Goal: Task Accomplishment & Management: Complete application form

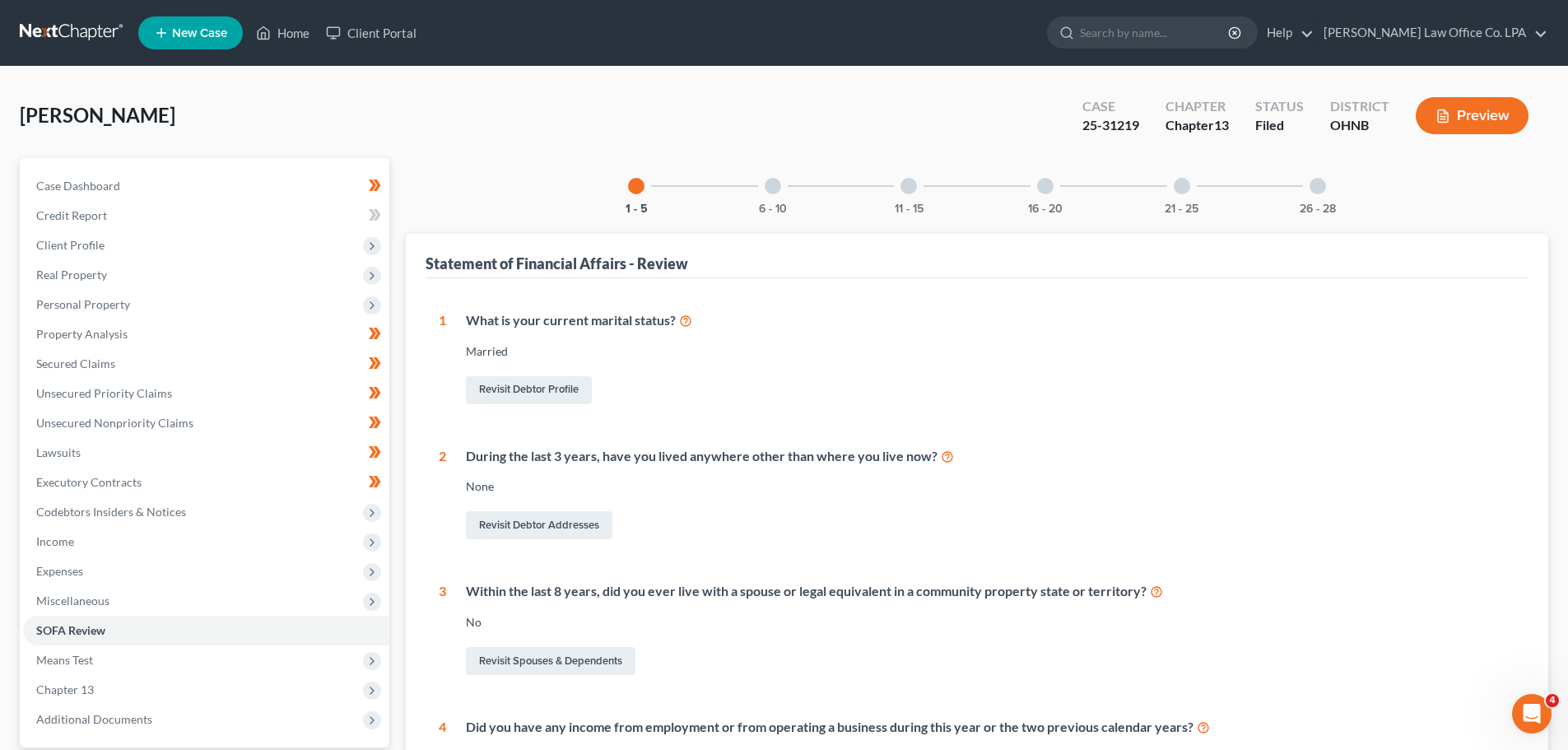
click at [73, 37] on link at bounding box center [72, 33] width 106 height 30
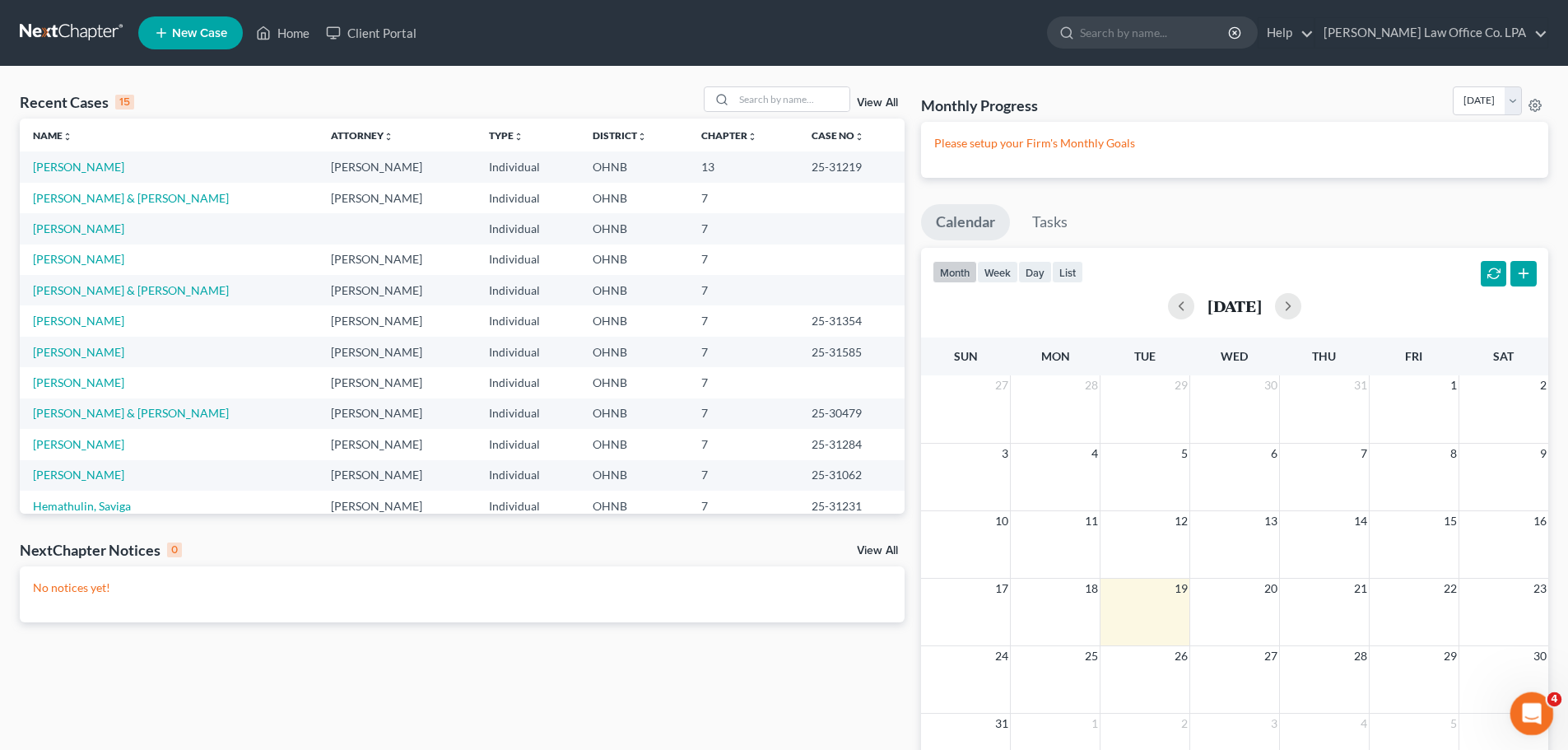
click at [1529, 713] on icon "Open Intercom Messenger" at bounding box center [1529, 711] width 11 height 13
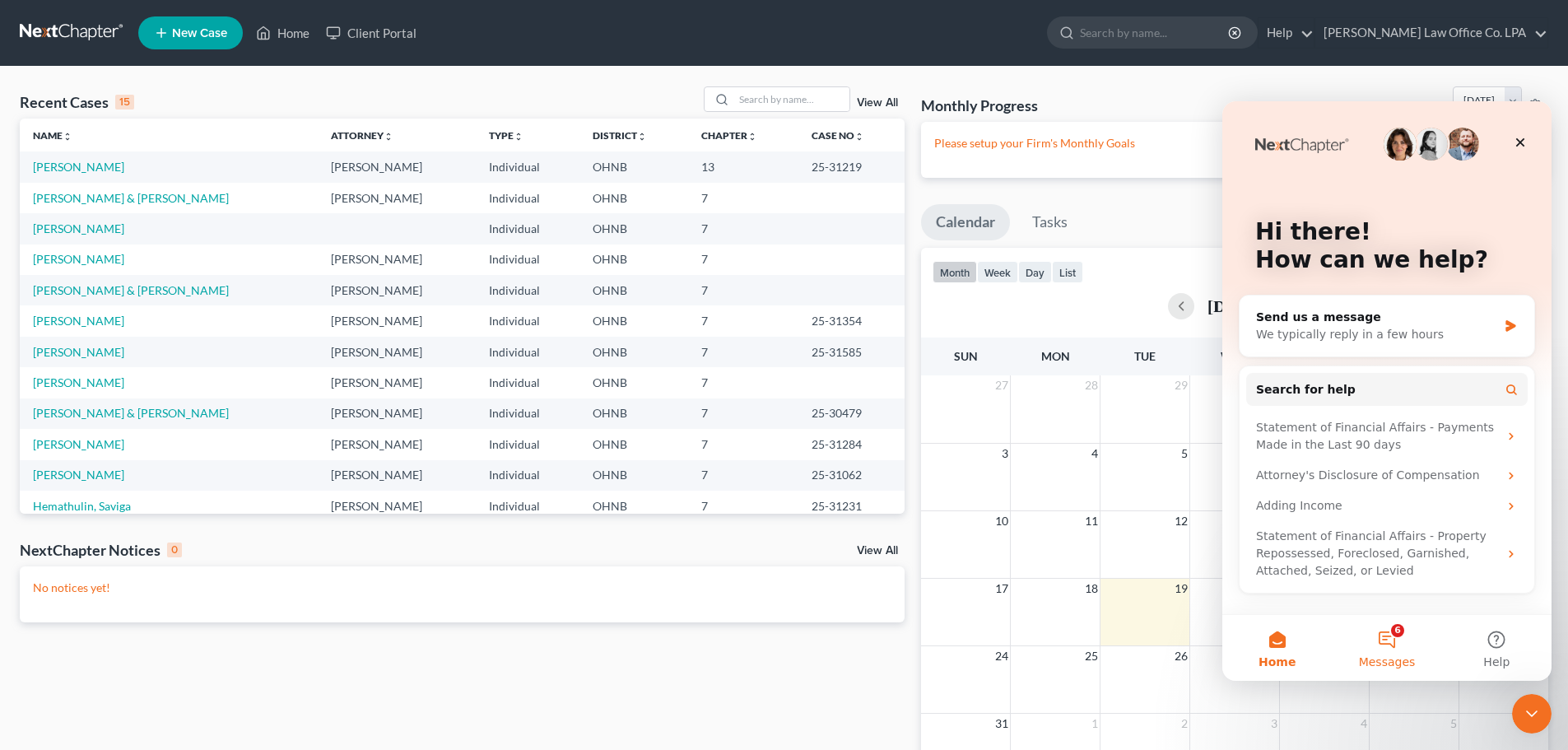
click at [1389, 642] on button "6 Messages" at bounding box center [1386, 647] width 109 height 66
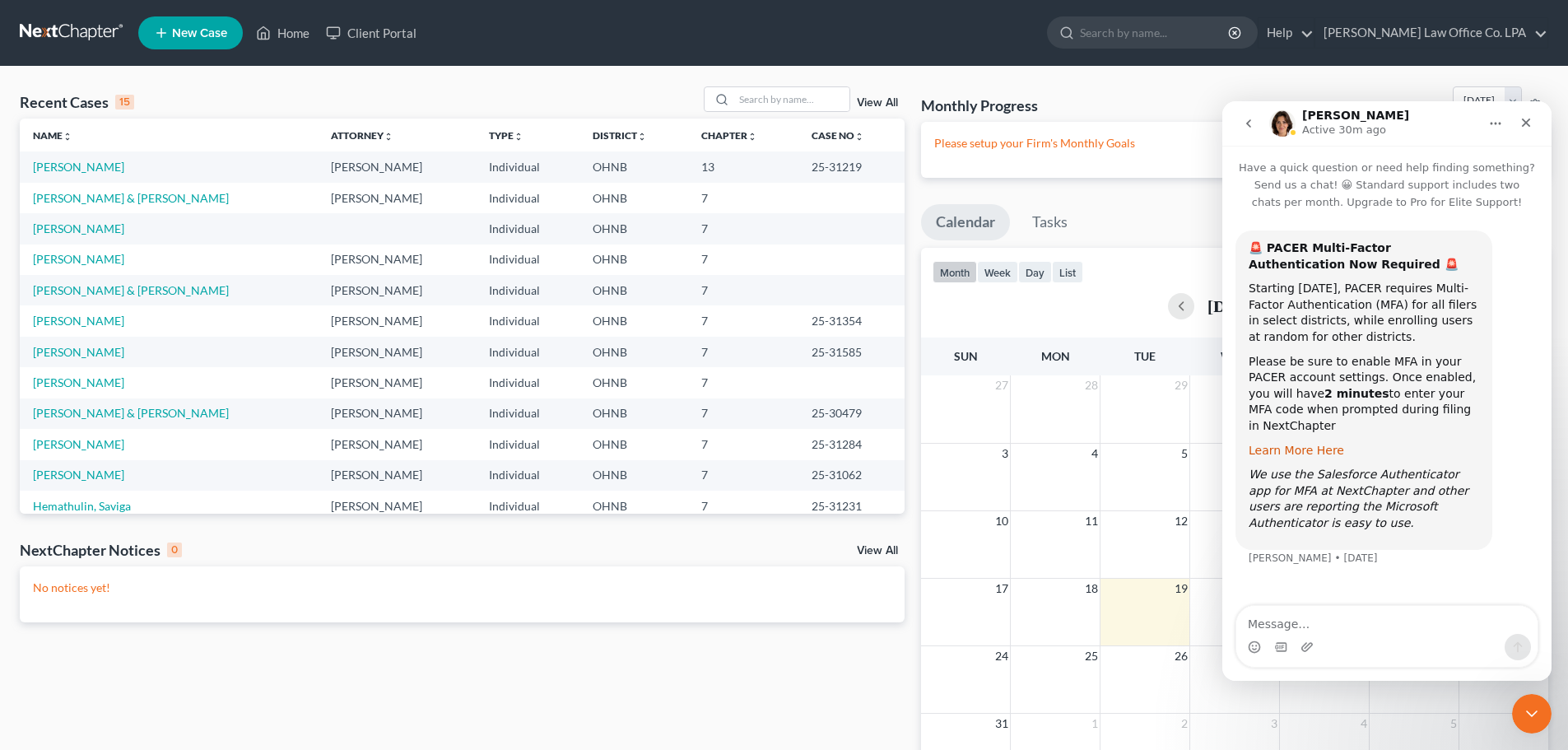
click at [1292, 444] on link "Learn More Here" at bounding box center [1296, 450] width 95 height 13
click at [81, 197] on link "[PERSON_NAME] & [PERSON_NAME]" at bounding box center [131, 197] width 196 height 14
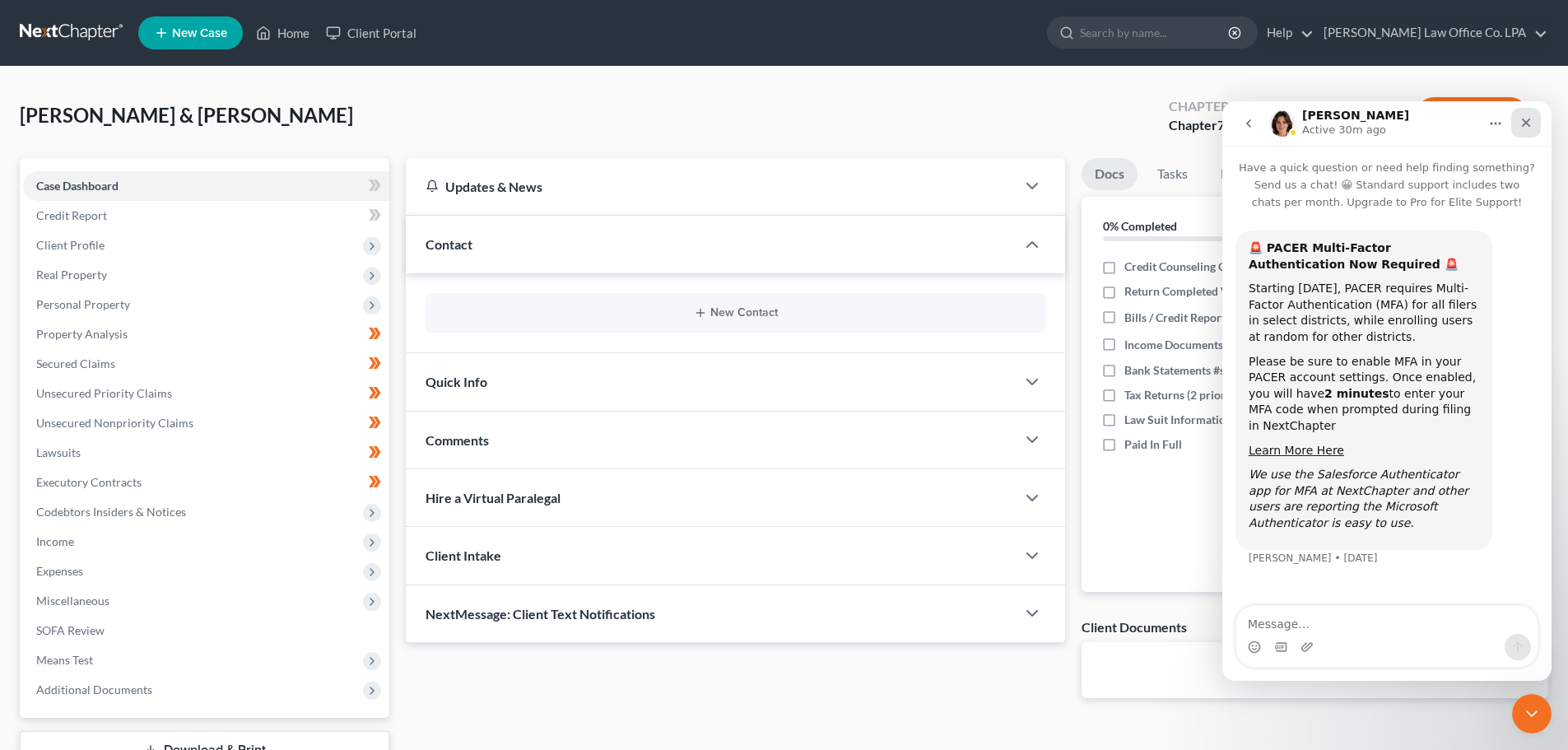
click at [1530, 121] on icon "Close" at bounding box center [1526, 122] width 13 height 13
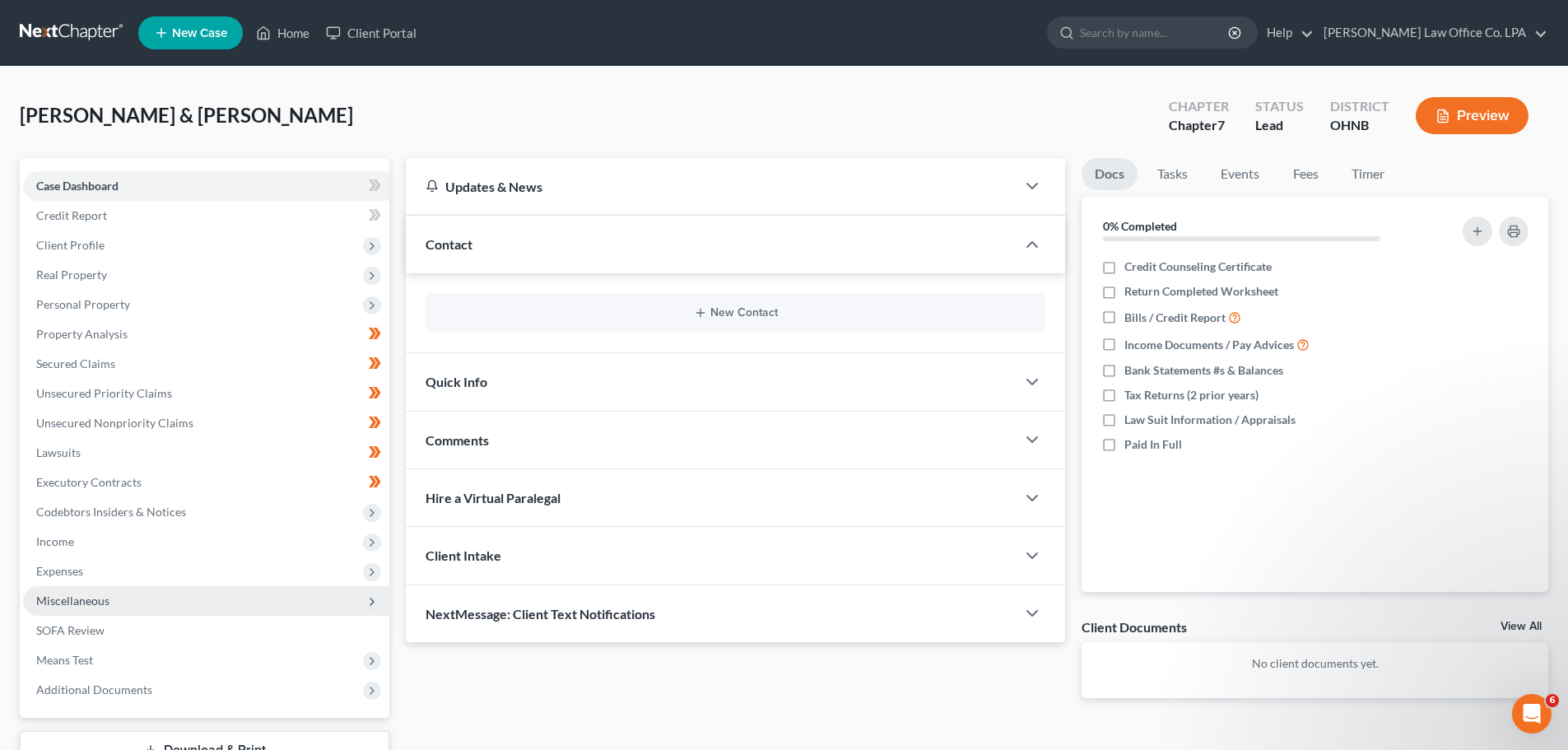
click at [142, 601] on span "Miscellaneous" at bounding box center [206, 601] width 366 height 30
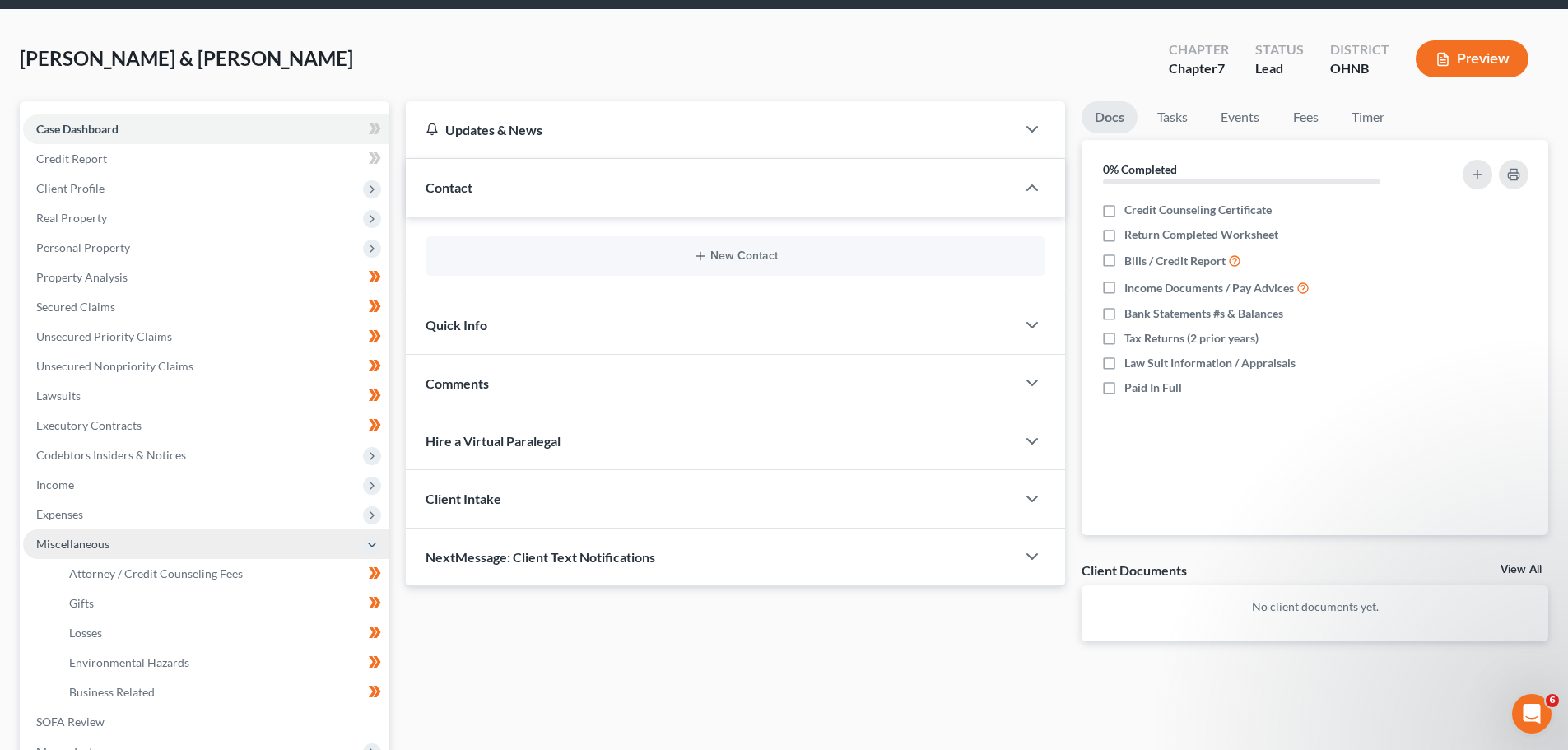
scroll to position [82, 0]
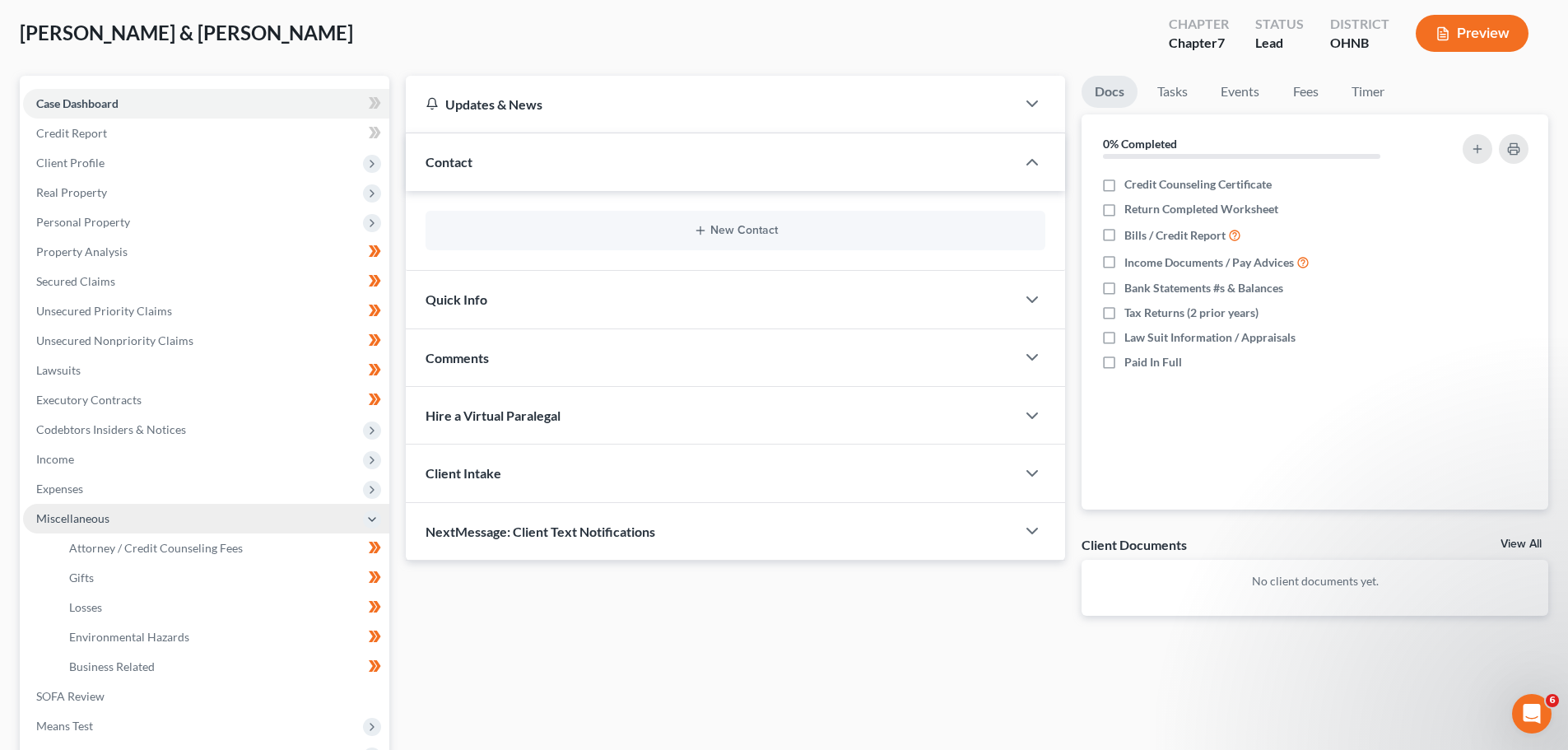
click at [143, 520] on span "Miscellaneous" at bounding box center [206, 518] width 366 height 30
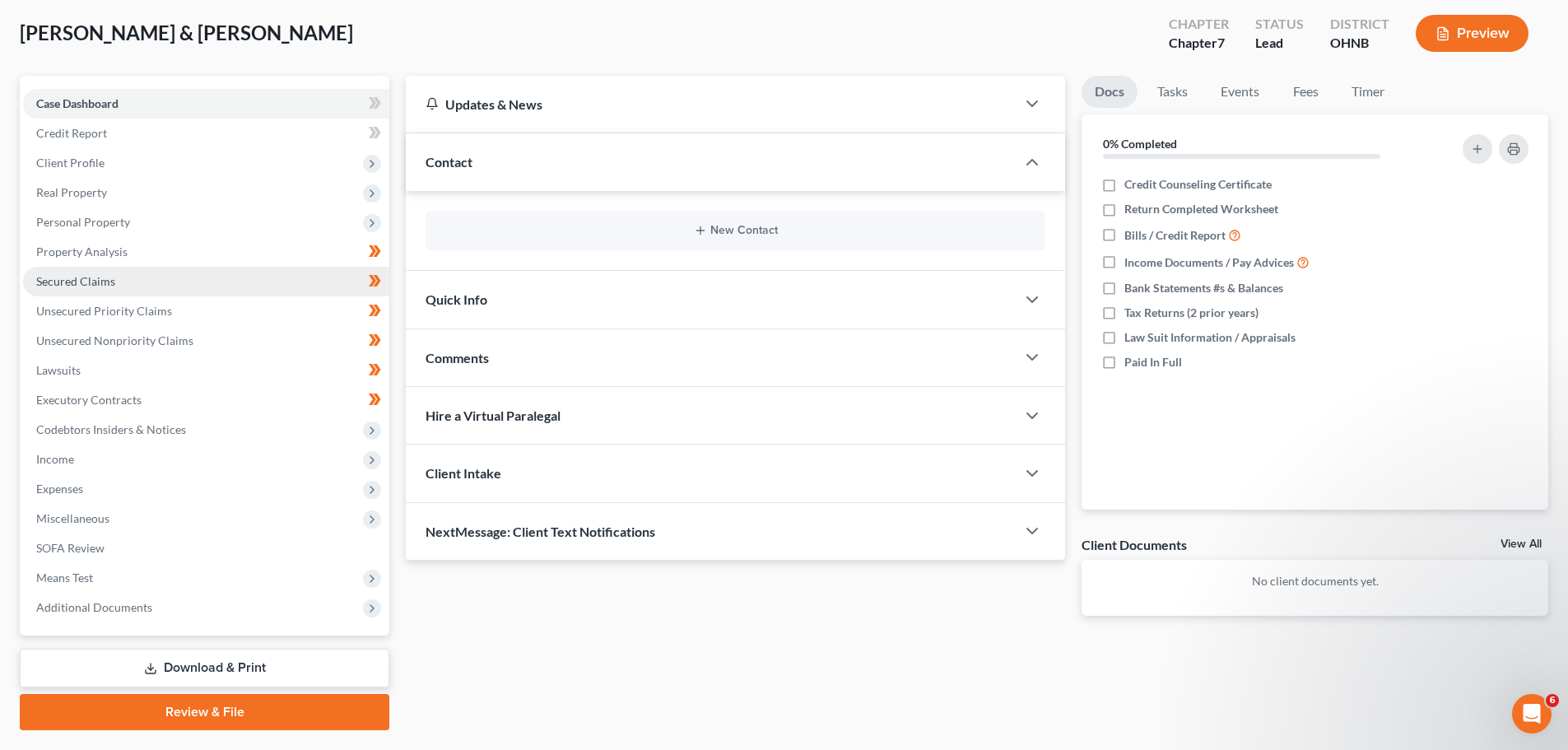
click at [163, 269] on link "Secured Claims" at bounding box center [206, 282] width 366 height 30
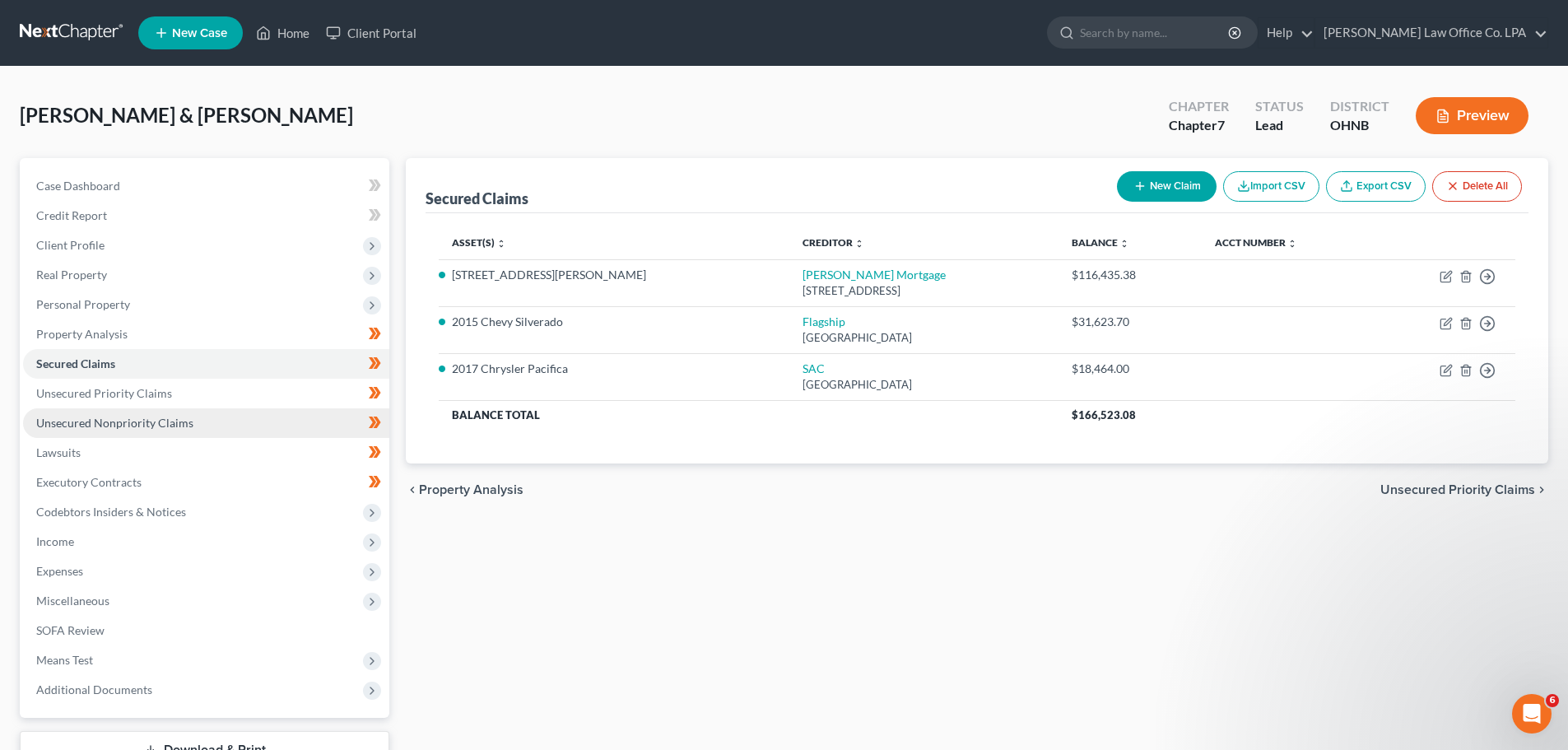
click at [179, 424] on span "Unsecured Nonpriority Claims" at bounding box center [115, 422] width 157 height 14
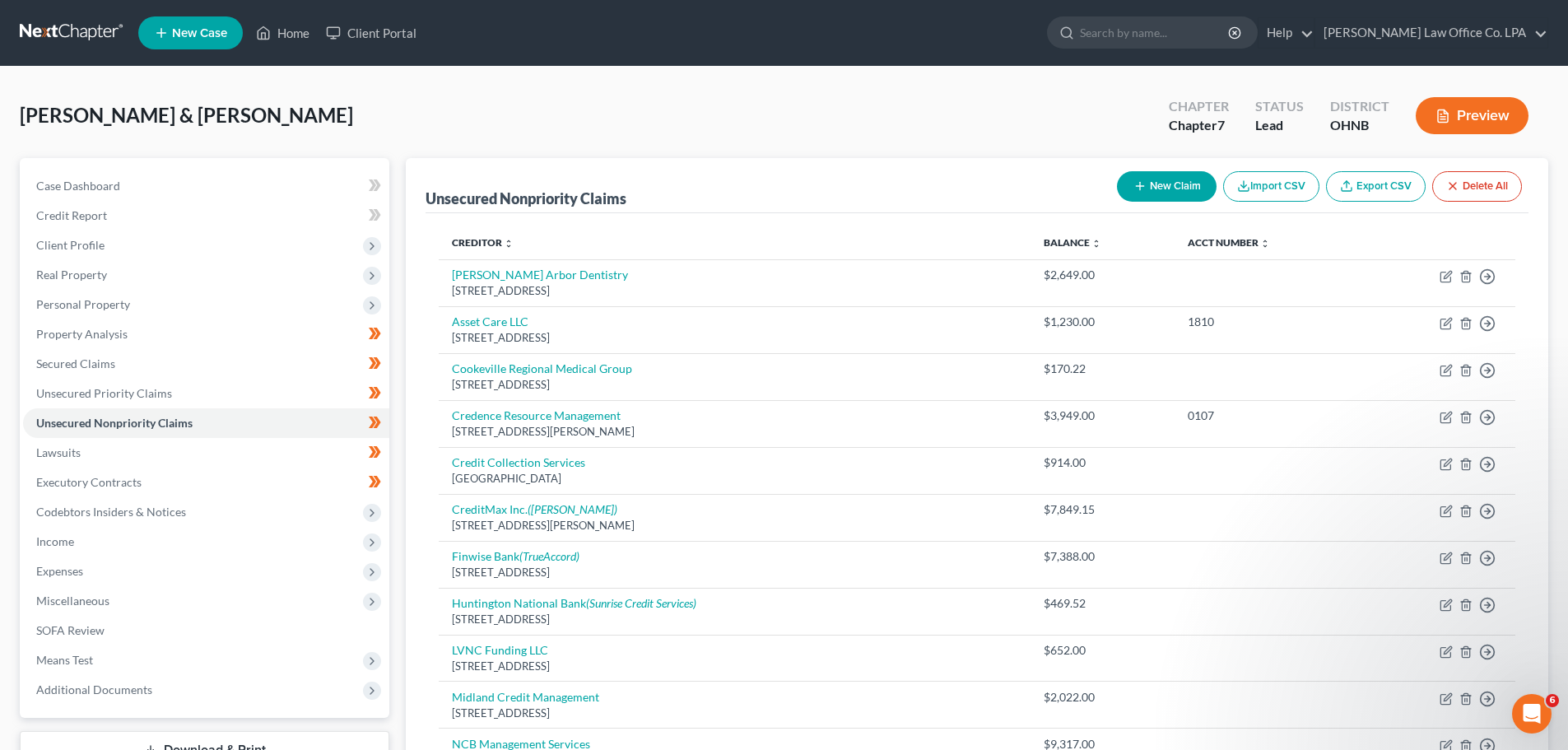
click at [1170, 191] on button "New Claim" at bounding box center [1166, 186] width 100 height 31
select select "2"
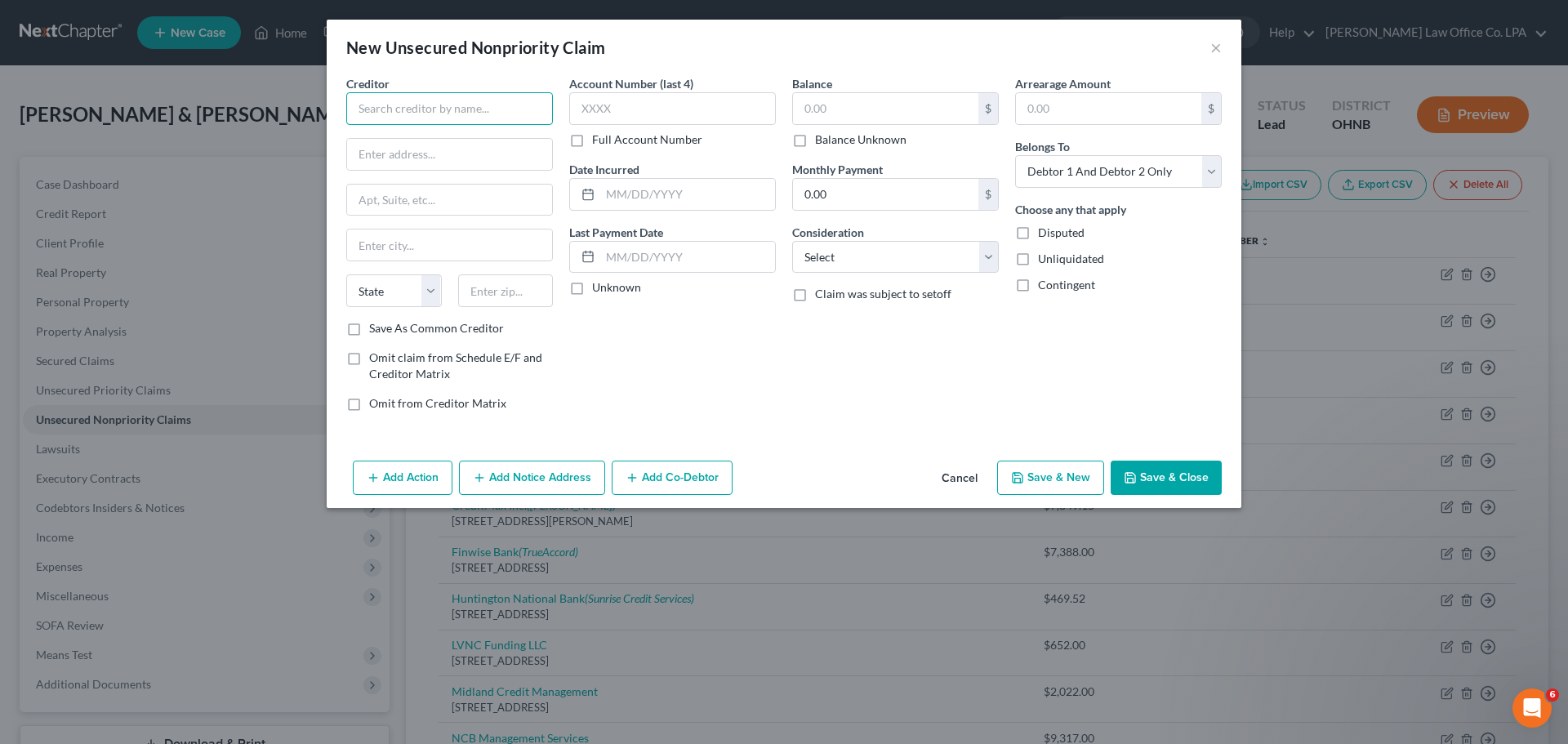
click at [452, 110] on input "text" at bounding box center [449, 108] width 207 height 32
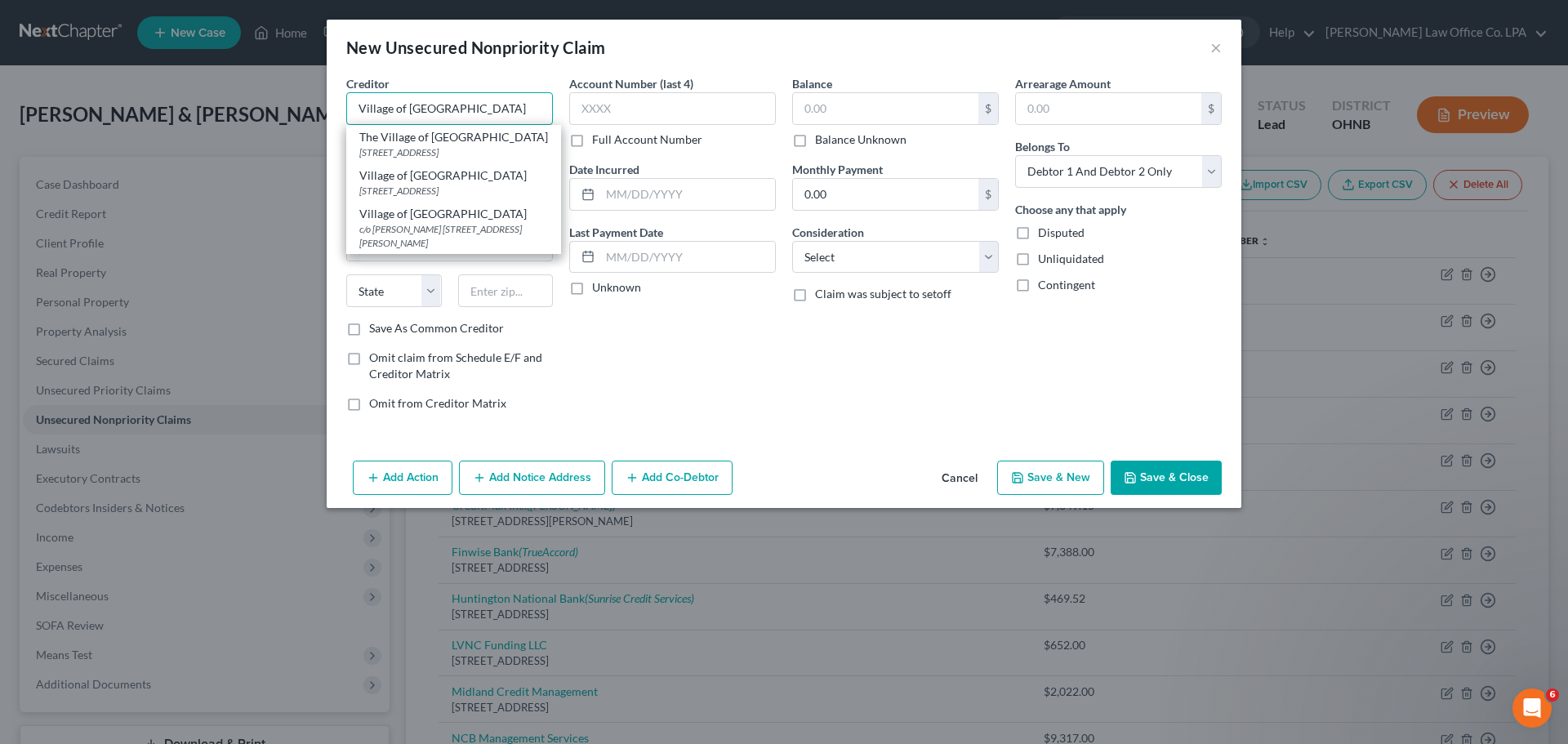
type input "Village of [GEOGRAPHIC_DATA]"
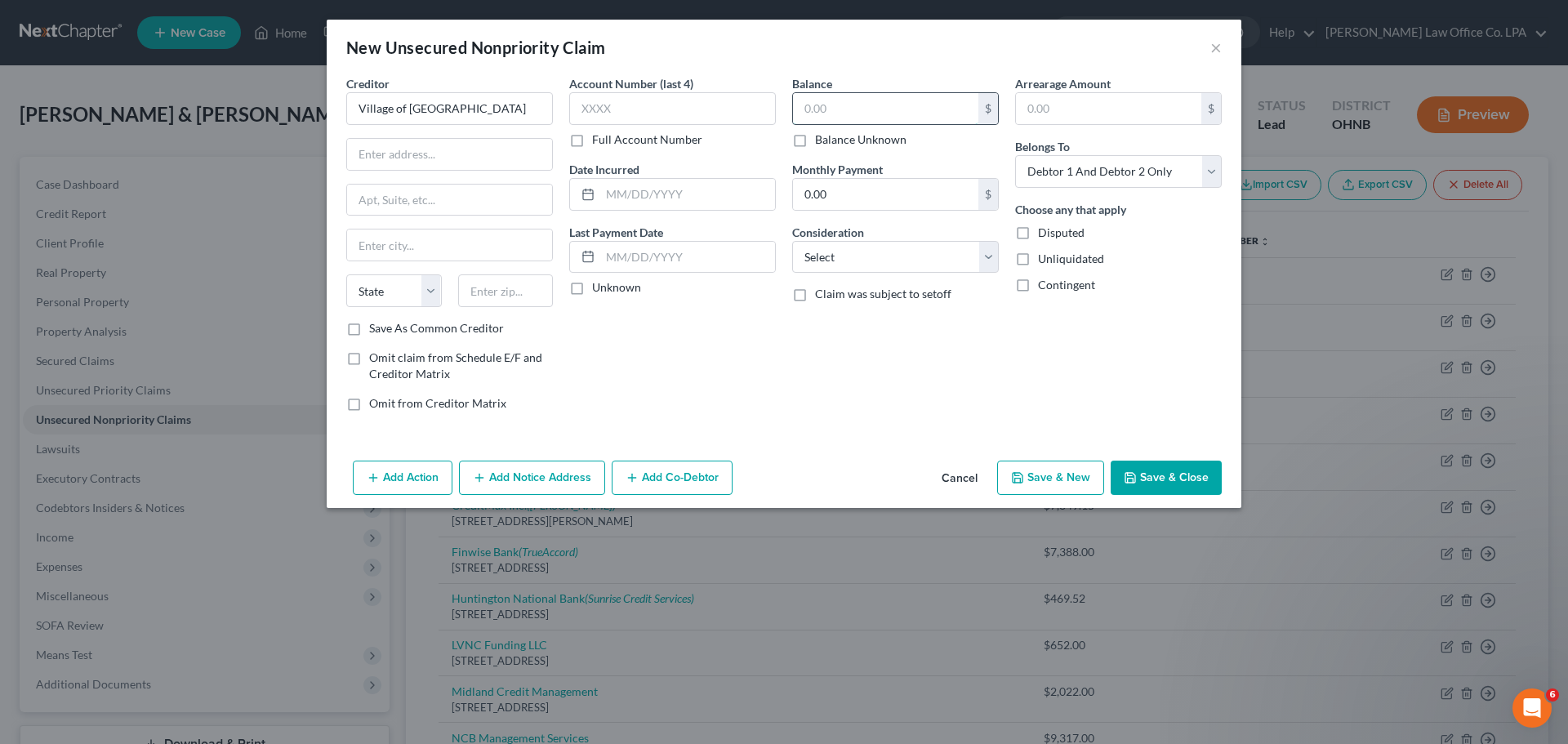
click at [848, 111] on input "text" at bounding box center [886, 107] width 185 height 31
type input "3,000.00"
click at [891, 236] on div "Consideration Select Cable / Satellite Services Collection Agency Credit Card D…" at bounding box center [895, 248] width 207 height 50
click at [891, 258] on select "Select Cable / Satellite Services Collection Agency Credit Card Debt Debt Couns…" at bounding box center [895, 257] width 207 height 32
select select "14"
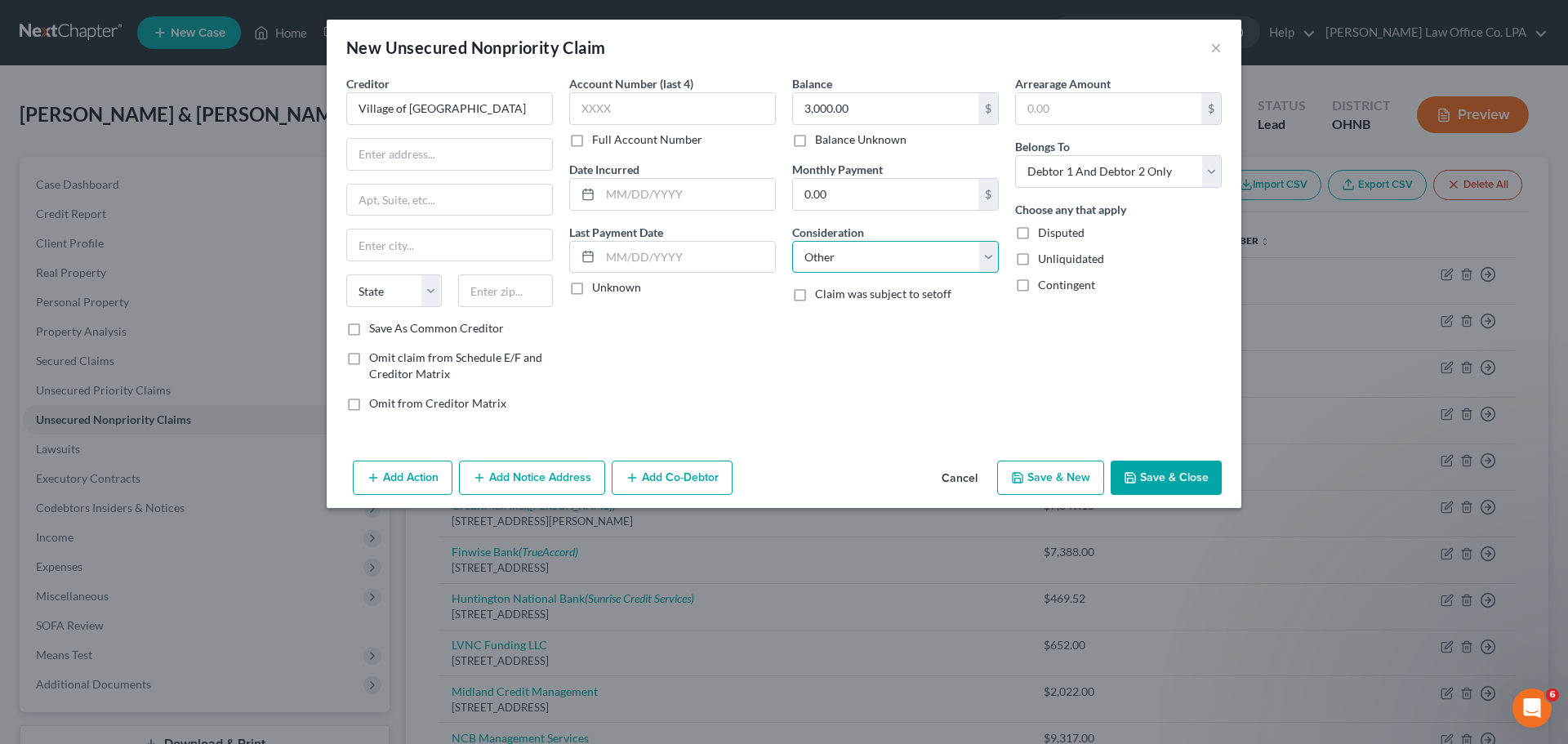
click at [792, 241] on select "Select Cable / Satellite Services Collection Agency Credit Card Debt Debt Couns…" at bounding box center [895, 257] width 207 height 32
click at [849, 320] on input "text" at bounding box center [895, 319] width 205 height 31
type input "Village Taxes"
click at [608, 352] on div "Account Number (last 4) Full Account Number Date Incurred Last Payment Date Unk…" at bounding box center [672, 249] width 223 height 349
drag, startPoint x: 433, startPoint y: 146, endPoint x: 433, endPoint y: 135, distance: 11.0
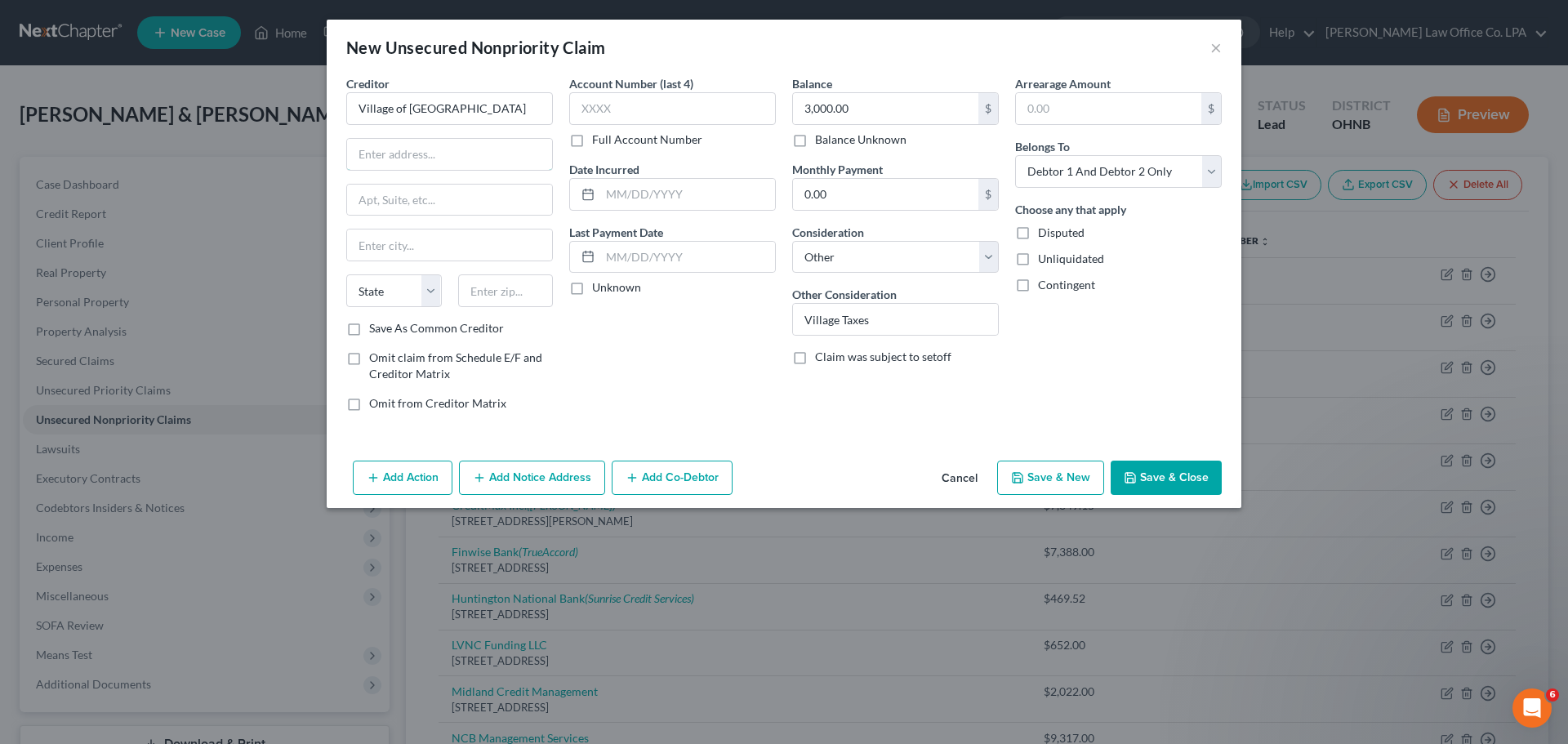
click at [433, 146] on input "text" at bounding box center [449, 154] width 205 height 31
paste input "P.O. [STREET_ADDRESS][US_STATE]"
type input "P.O. [STREET_ADDRESS][US_STATE]"
click at [412, 247] on input "text" at bounding box center [449, 245] width 205 height 31
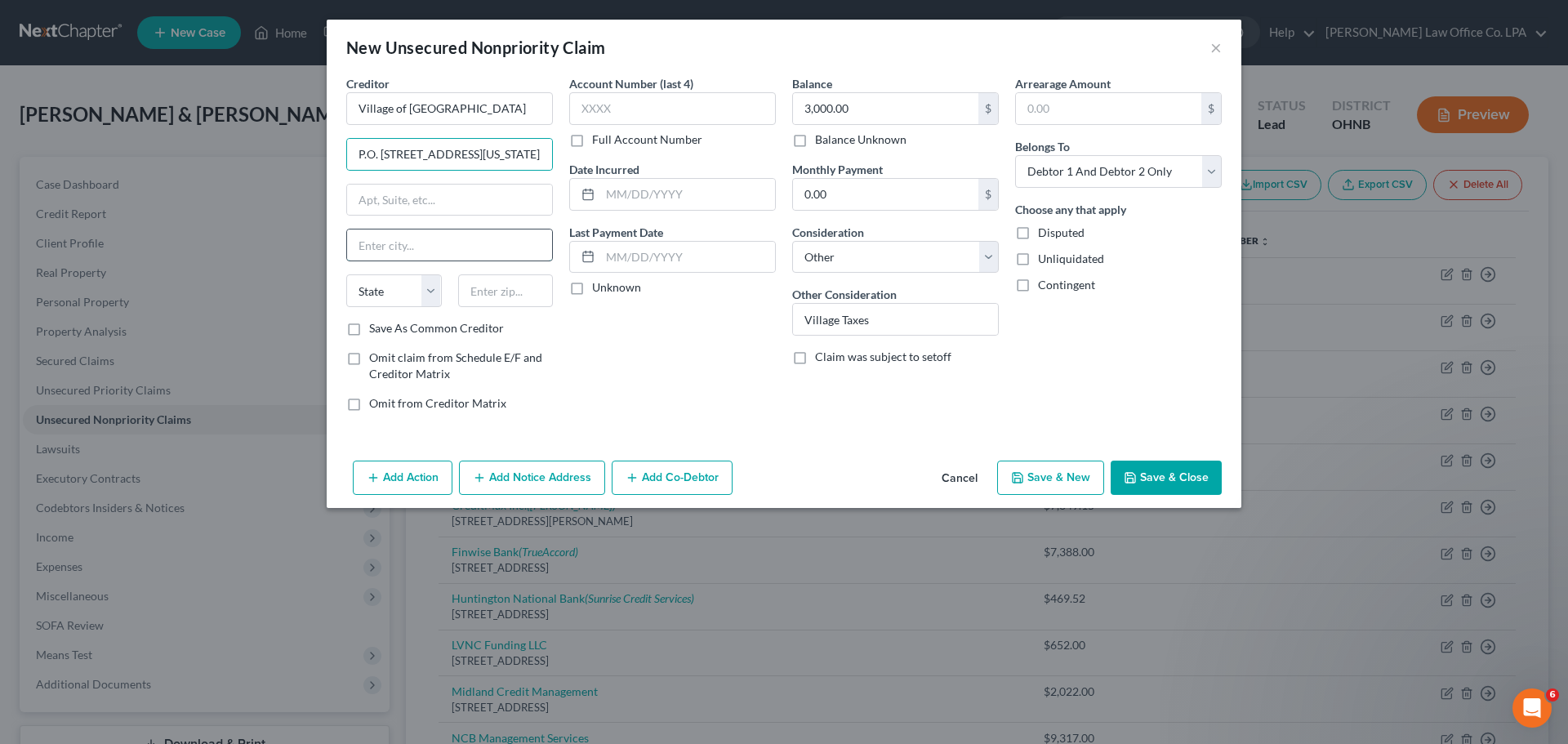
scroll to position [0, 0]
type input "Montpelier"
click at [402, 299] on select "State [US_STATE] AK AR AZ CA CO CT DE DC [GEOGRAPHIC_DATA] [GEOGRAPHIC_DATA] GU…" at bounding box center [394, 290] width 95 height 32
select select "36"
click at [347, 274] on select "State [US_STATE] AK AR AZ CA CO CT DE DC [GEOGRAPHIC_DATA] [GEOGRAPHIC_DATA] GU…" at bounding box center [394, 290] width 95 height 32
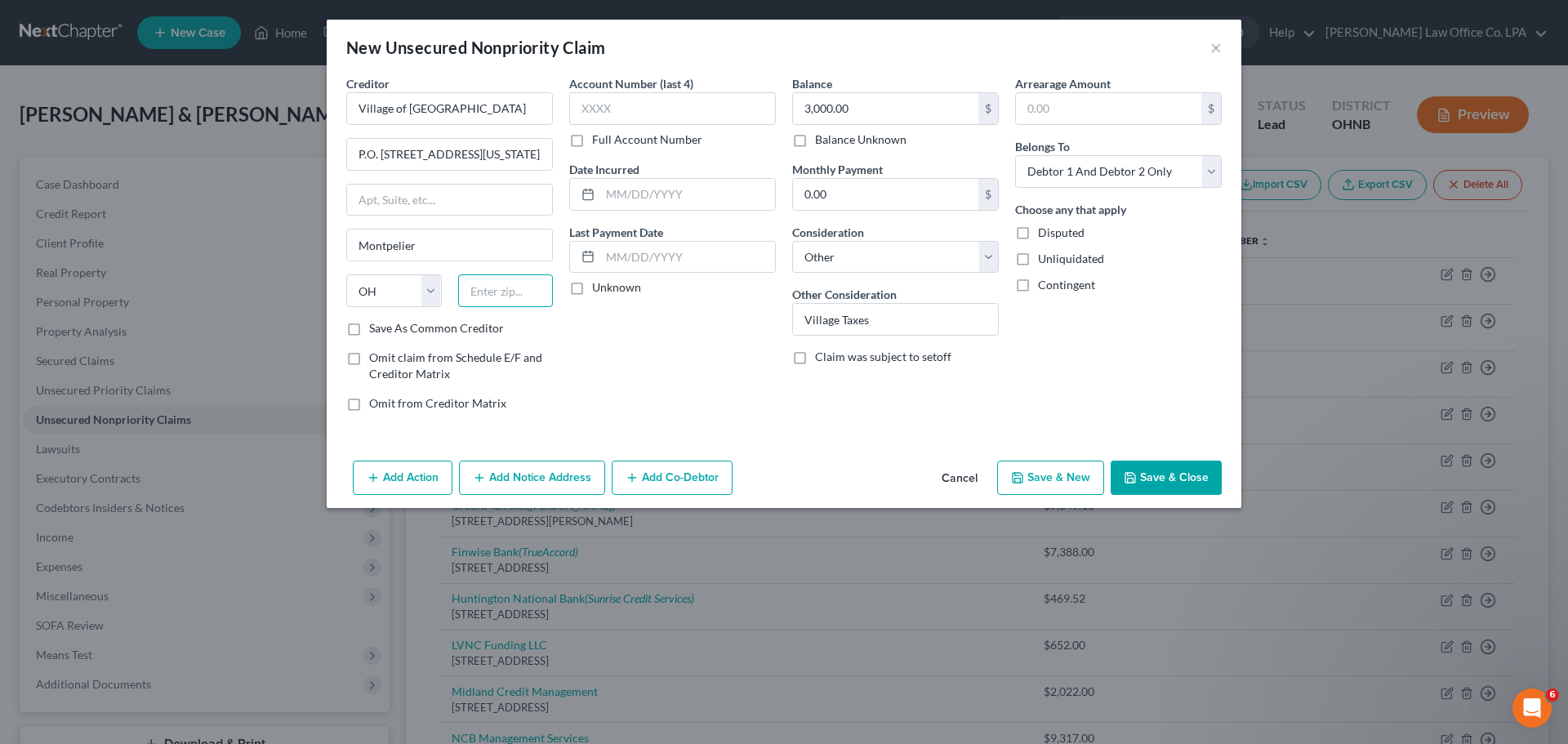
click at [477, 296] on input "text" at bounding box center [505, 290] width 95 height 32
type input "43543"
drag, startPoint x: 424, startPoint y: 156, endPoint x: 585, endPoint y: 164, distance: 161.2
click at [585, 164] on div "Creditor * Village of Montpelier P.O. [GEOGRAPHIC_DATA][US_STATE] [GEOGRAPHIC_D…" at bounding box center [784, 249] width 891 height 349
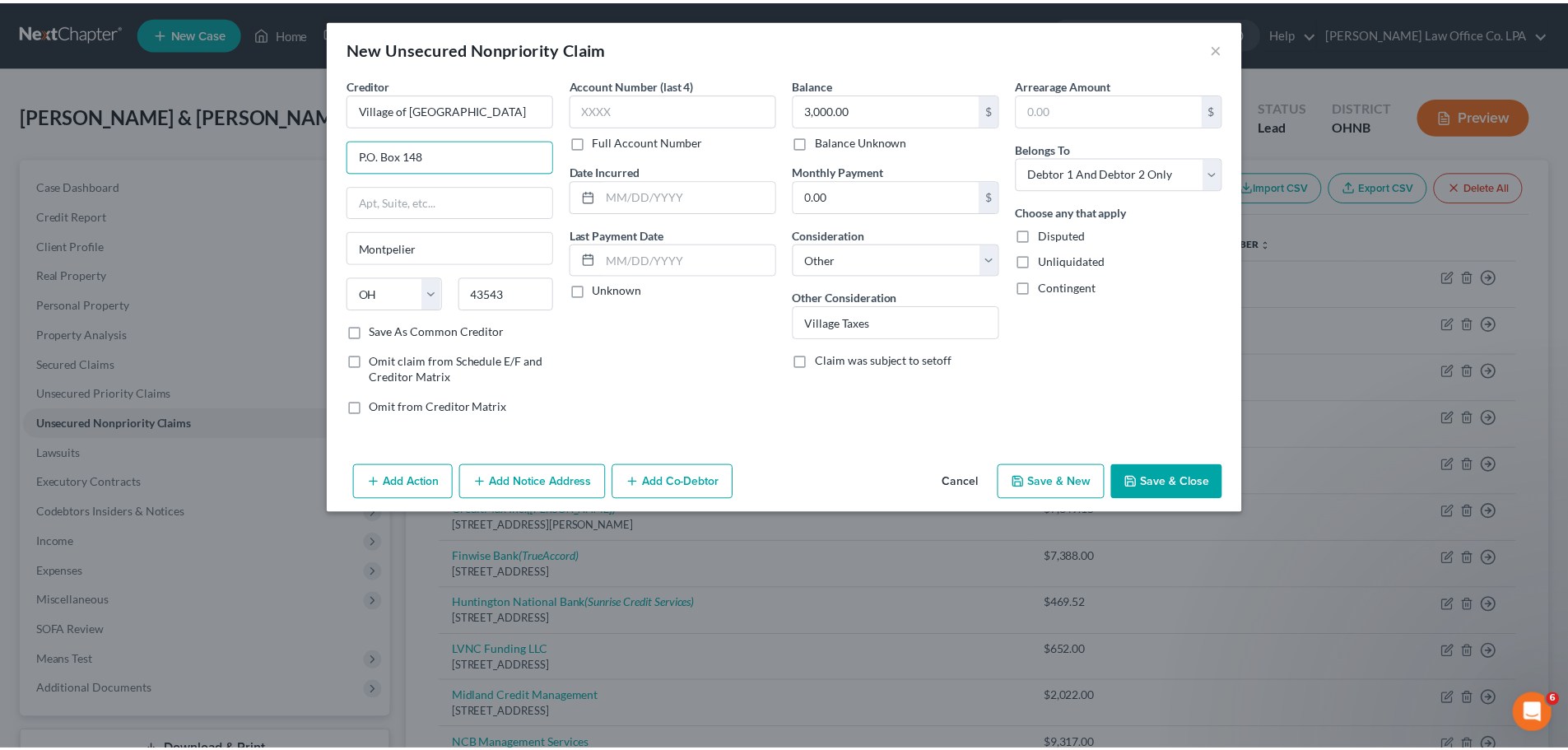
scroll to position [0, 0]
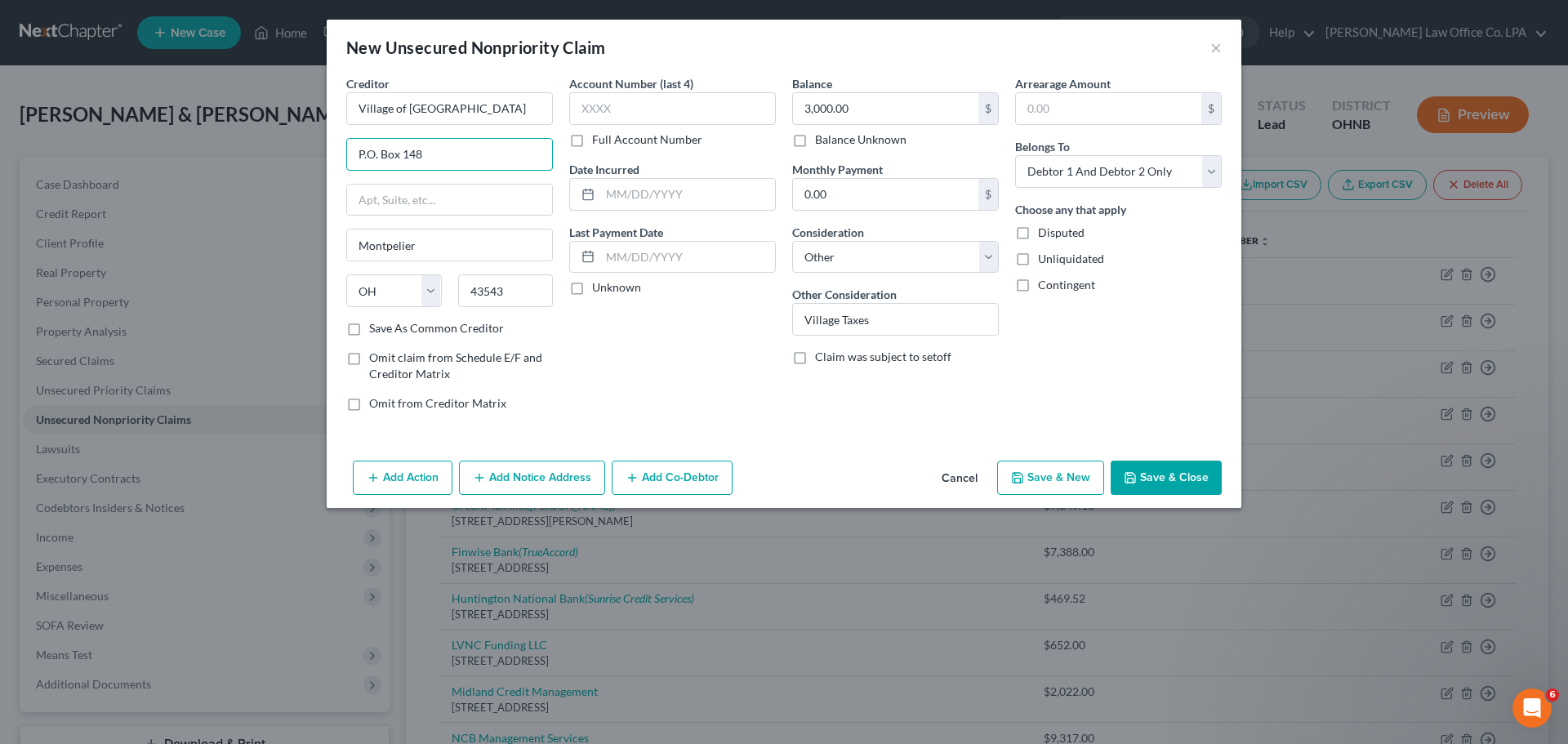
type input "P.O. Box 148"
click at [677, 337] on div "Account Number (last 4) Full Account Number Date Incurred Last Payment Date Unk…" at bounding box center [672, 249] width 223 height 349
click at [1179, 486] on button "Save & Close" at bounding box center [1167, 477] width 111 height 34
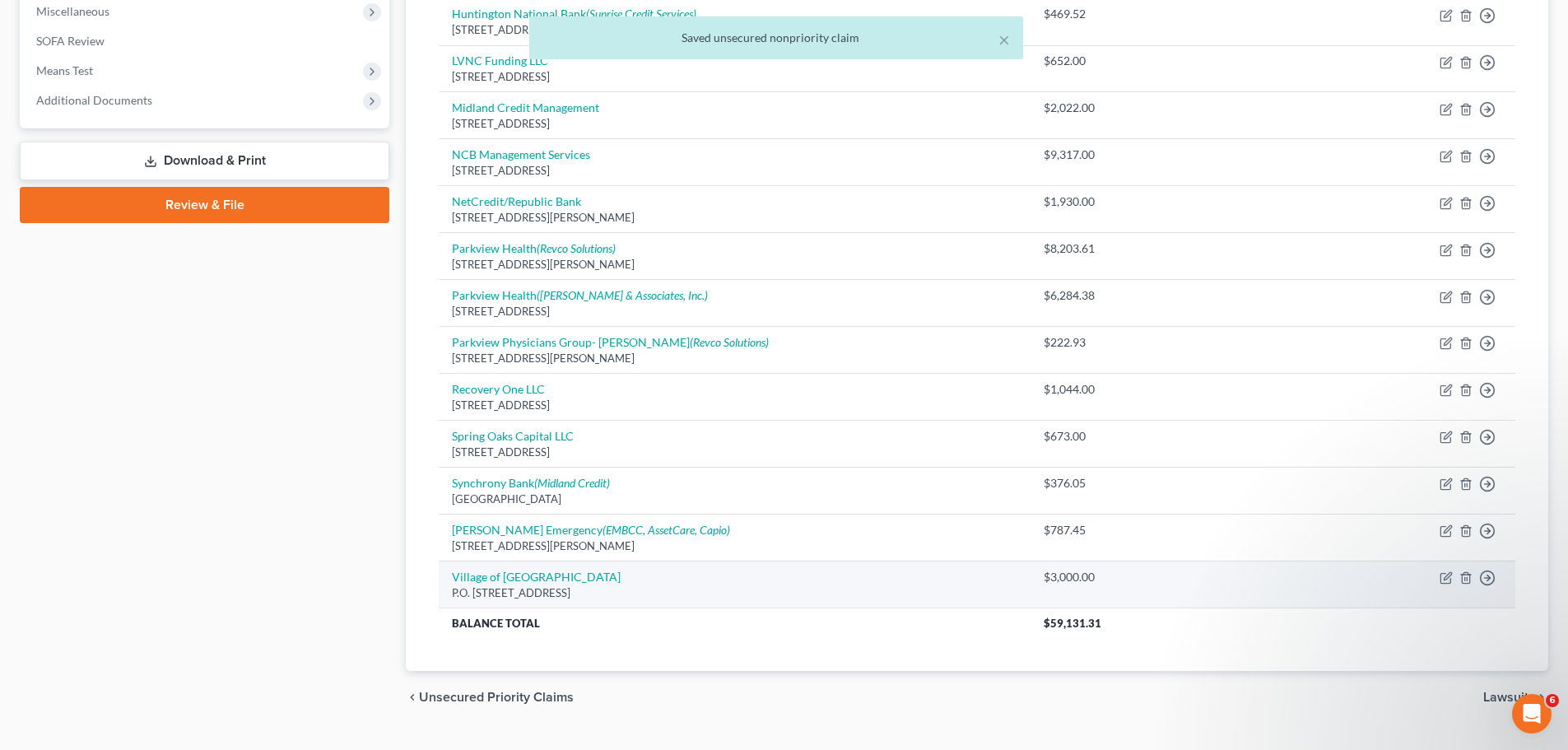
scroll to position [626, 0]
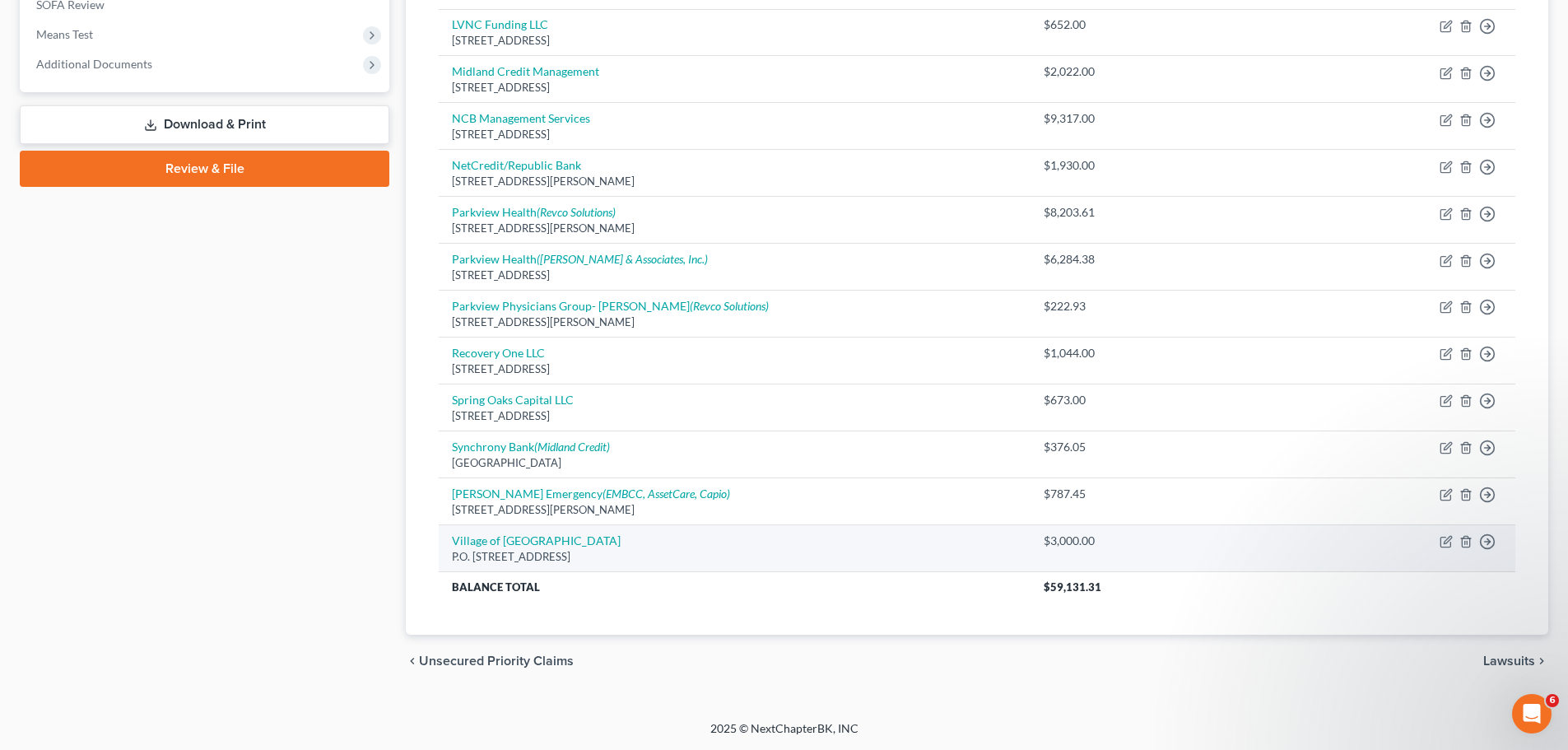
click at [1438, 546] on td "Move to D Move to E Move to G Move to Notice Only" at bounding box center [1439, 548] width 153 height 47
click at [1448, 545] on icon "button" at bounding box center [1446, 542] width 13 height 13
select select "36"
select select "14"
select select "2"
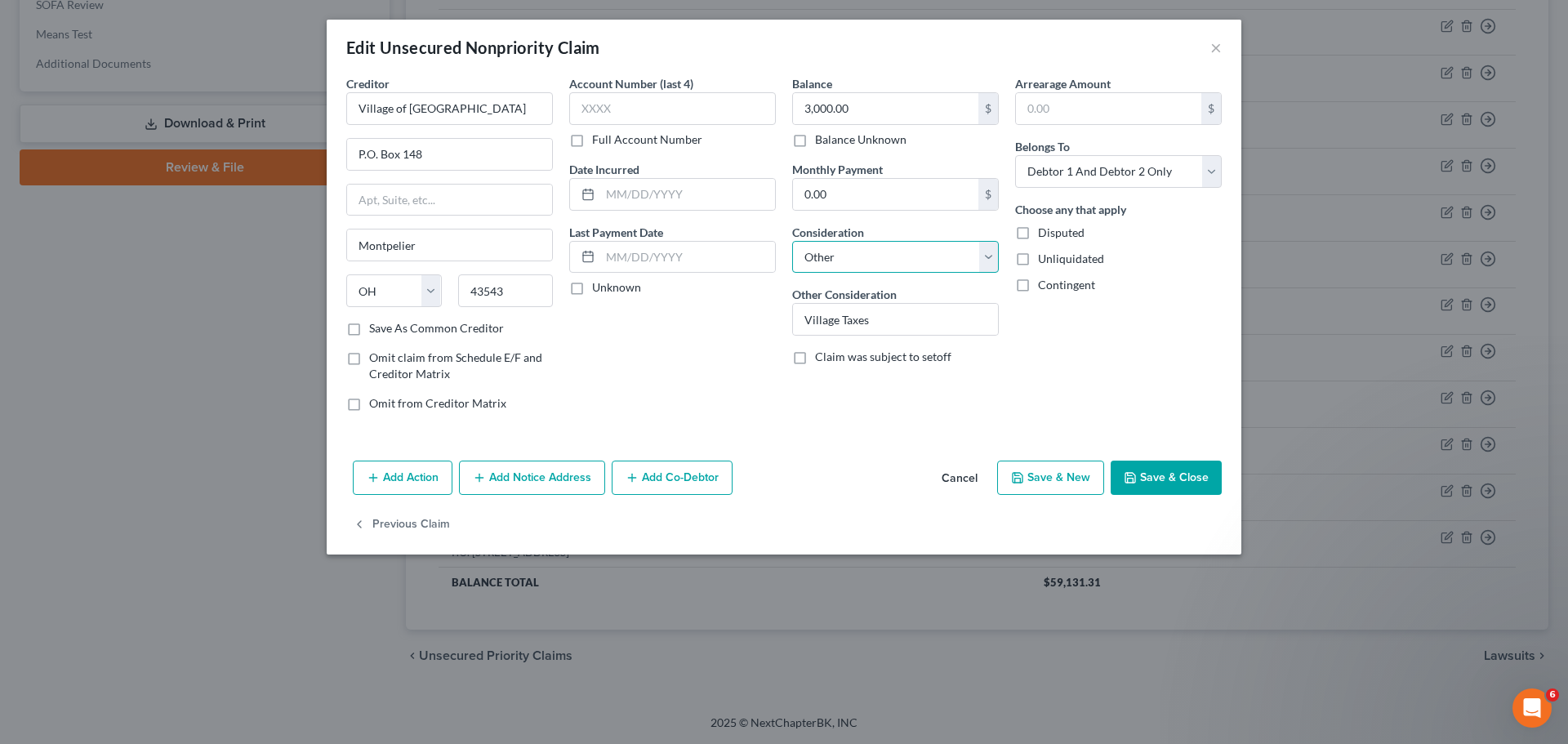
click at [940, 265] on select "Select Cable / Satellite Services Collection Agency Credit Card Debt Debt Couns…" at bounding box center [895, 257] width 207 height 32
select select "7"
click at [792, 241] on select "Select Cable / Satellite Services Collection Agency Credit Card Debt Debt Couns…" at bounding box center [895, 257] width 207 height 32
click at [858, 402] on div "Balance 3,000.00 $ Balance Unknown Balance Undetermined 3,000.00 $ Balance Unkn…" at bounding box center [895, 249] width 223 height 349
click at [1161, 484] on button "Save & Close" at bounding box center [1167, 477] width 111 height 34
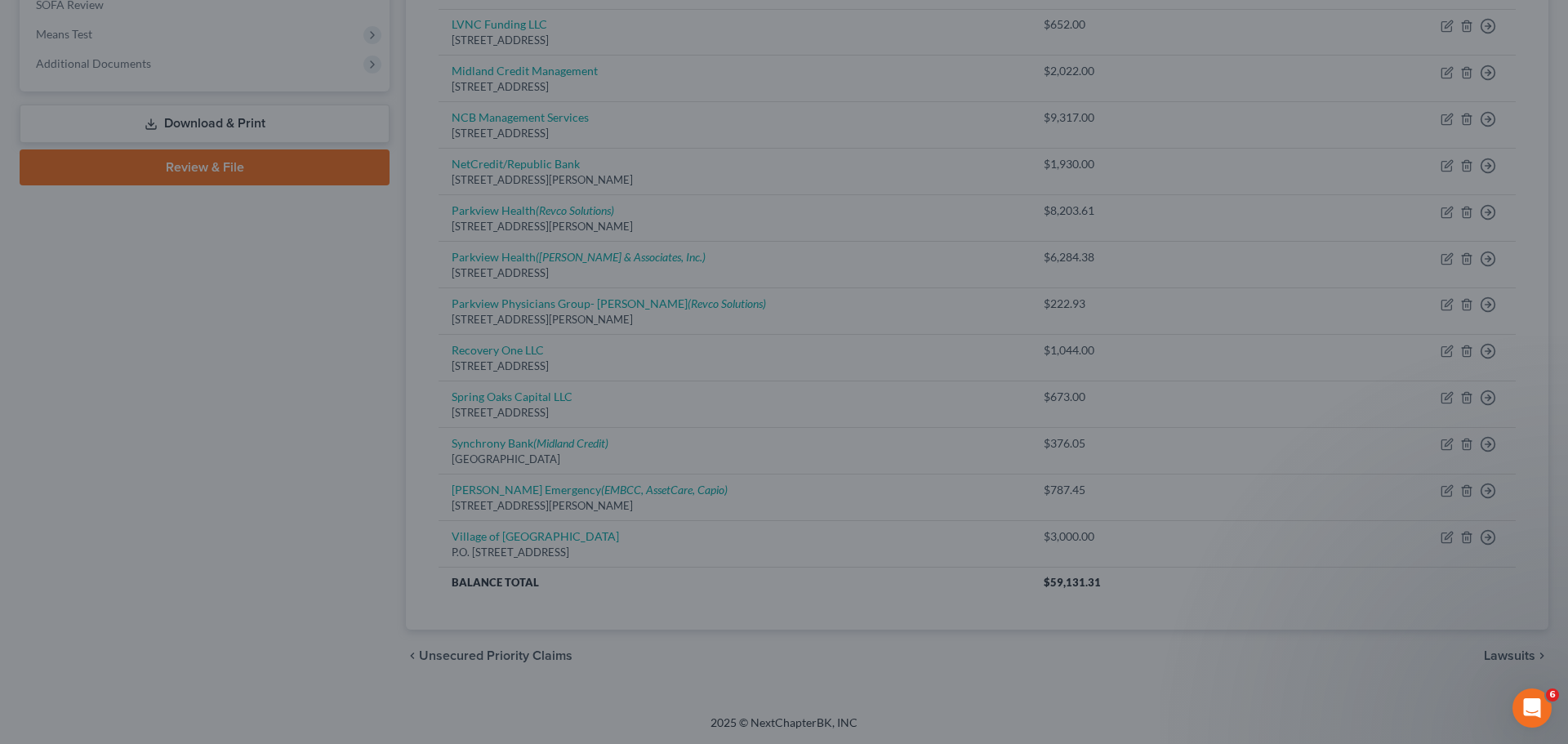
type input "0"
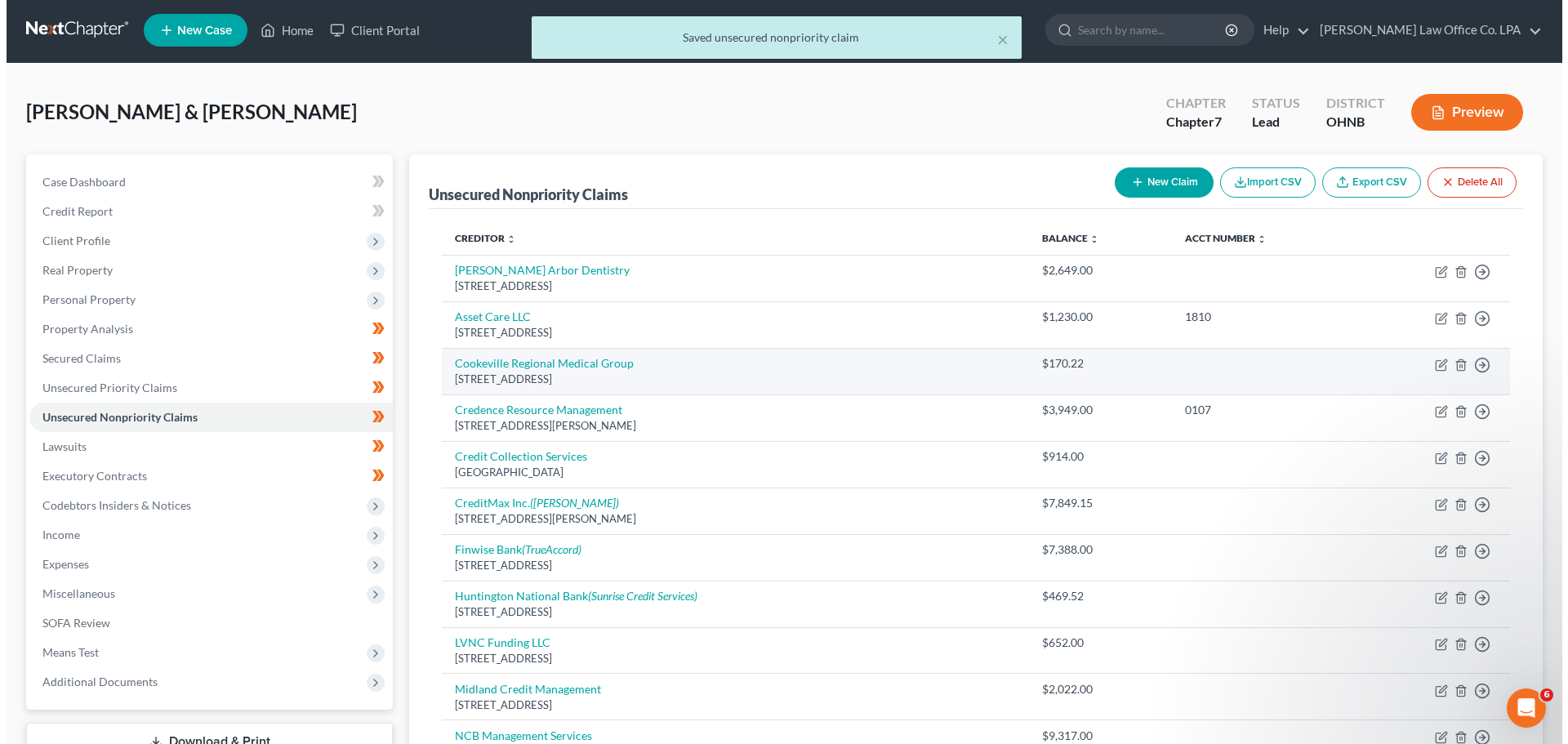
scroll to position [0, 0]
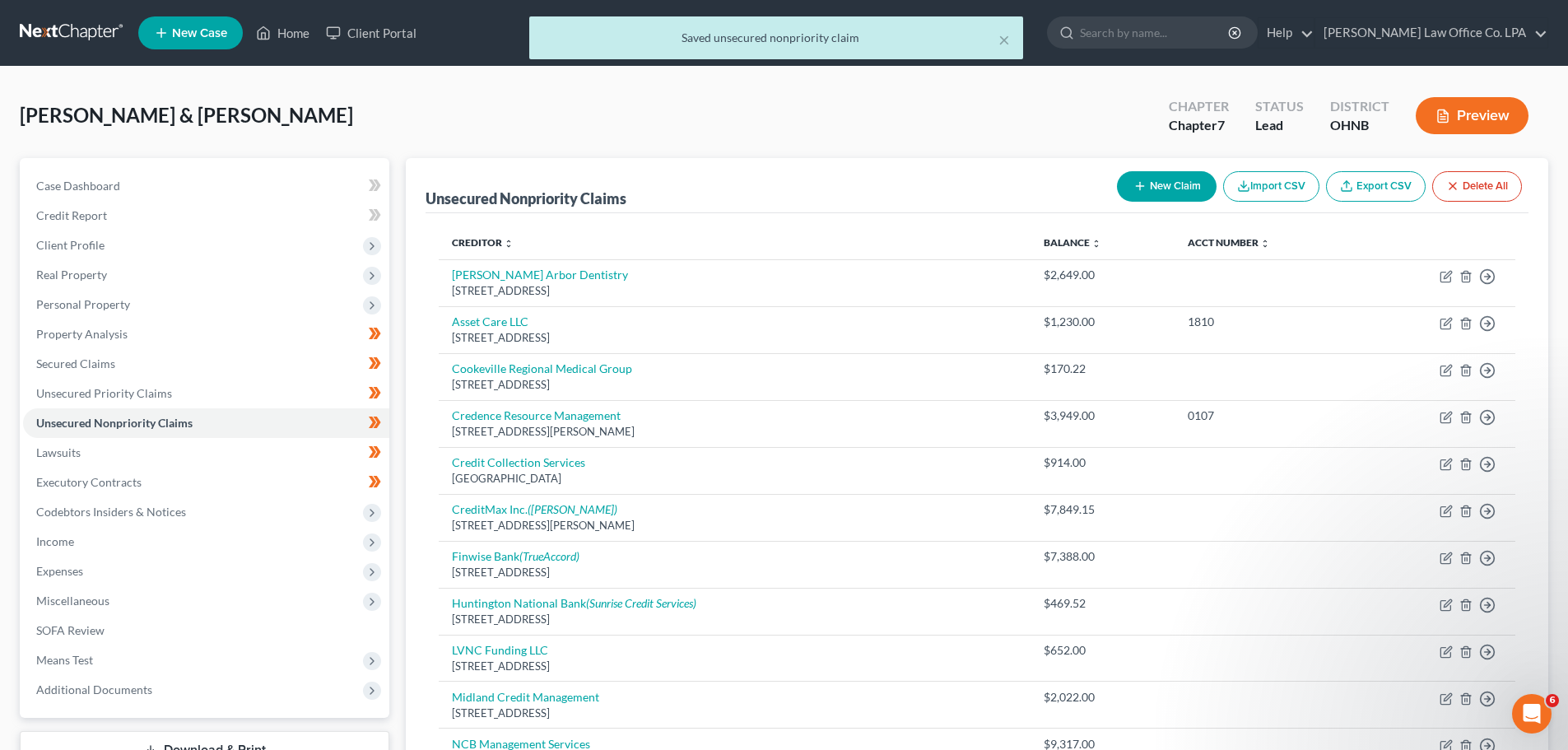
click at [1476, 118] on button "Preview" at bounding box center [1472, 116] width 113 height 37
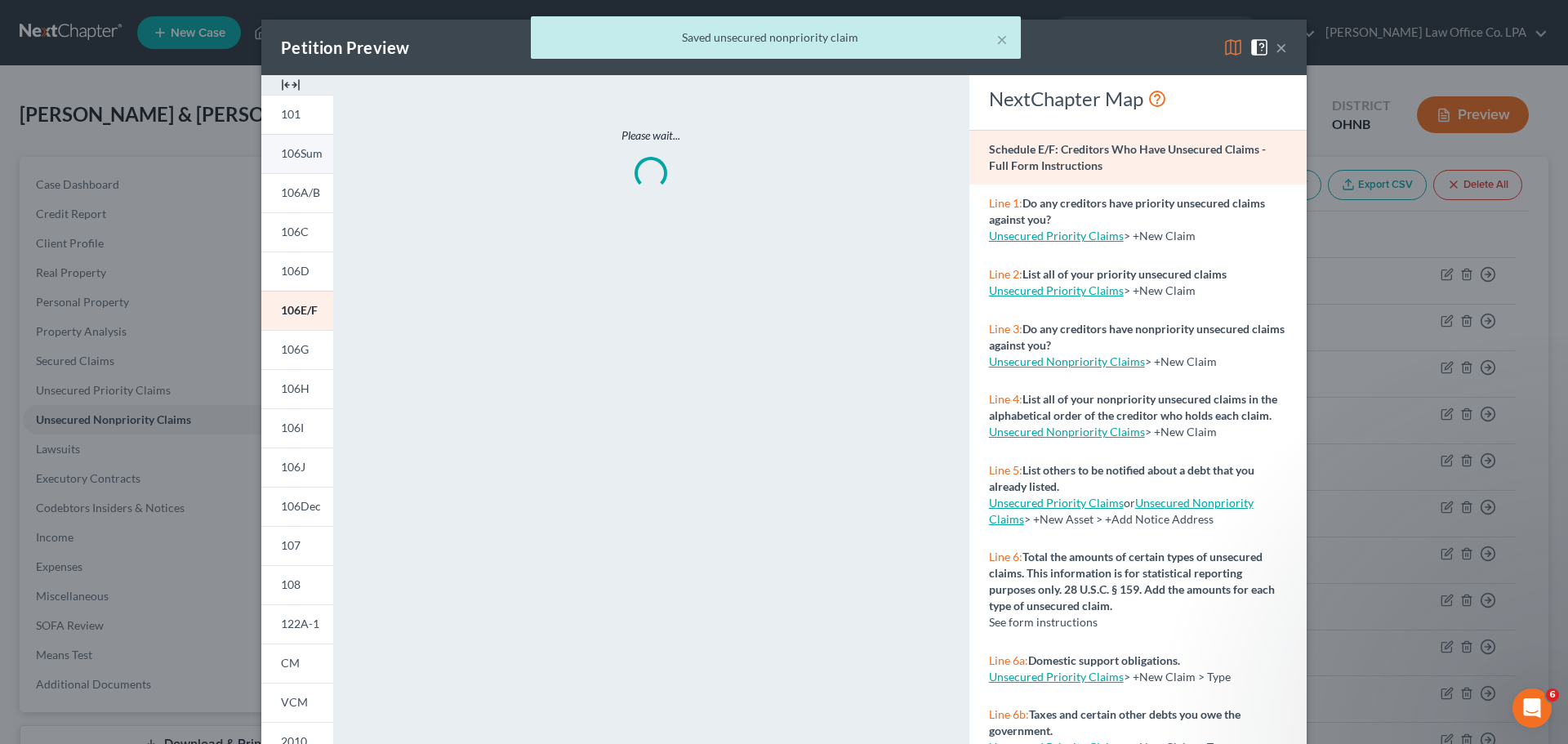
click at [281, 156] on span "106Sum" at bounding box center [301, 153] width 42 height 14
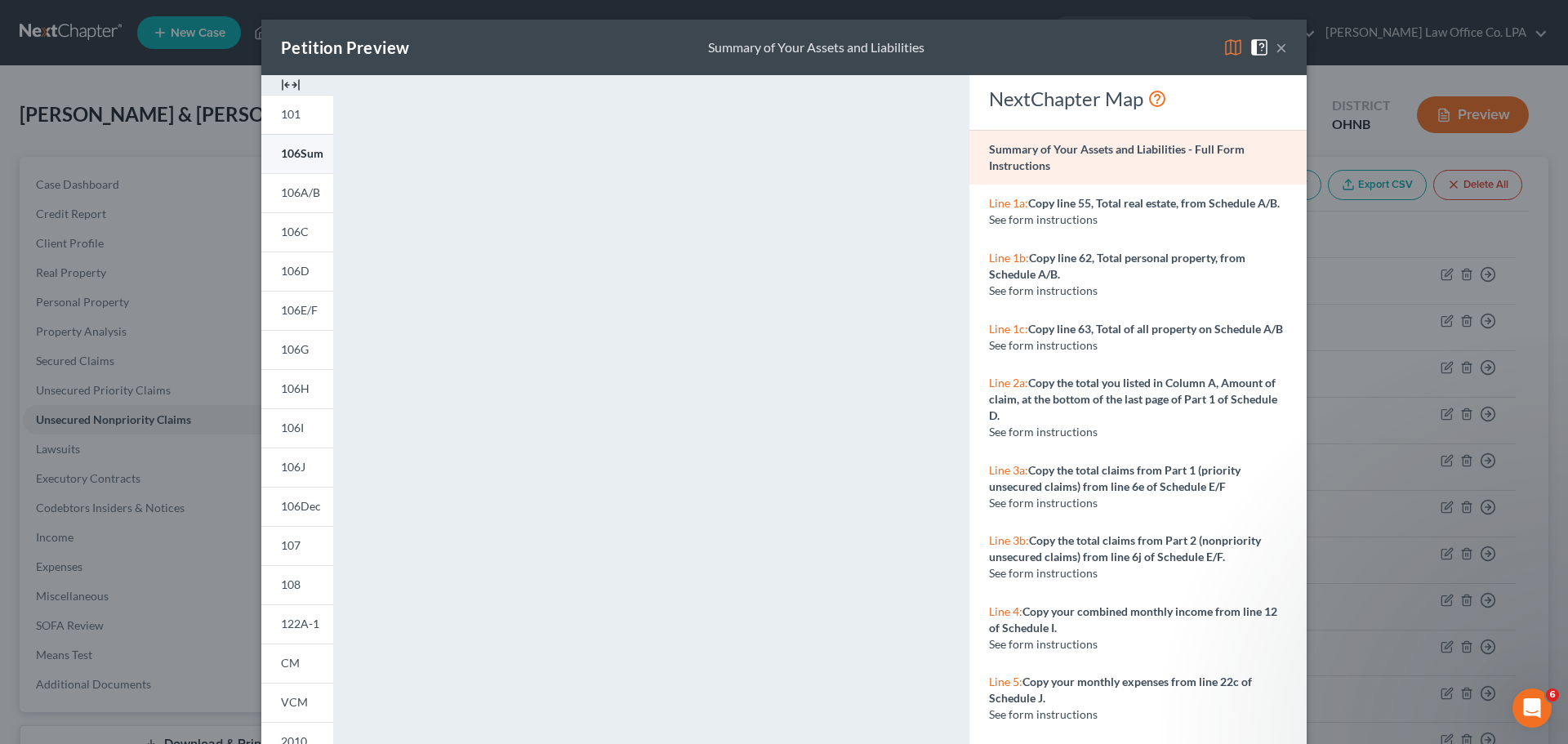
click at [297, 149] on span "106Sum" at bounding box center [302, 153] width 43 height 14
click at [295, 119] on link "101" at bounding box center [297, 114] width 72 height 39
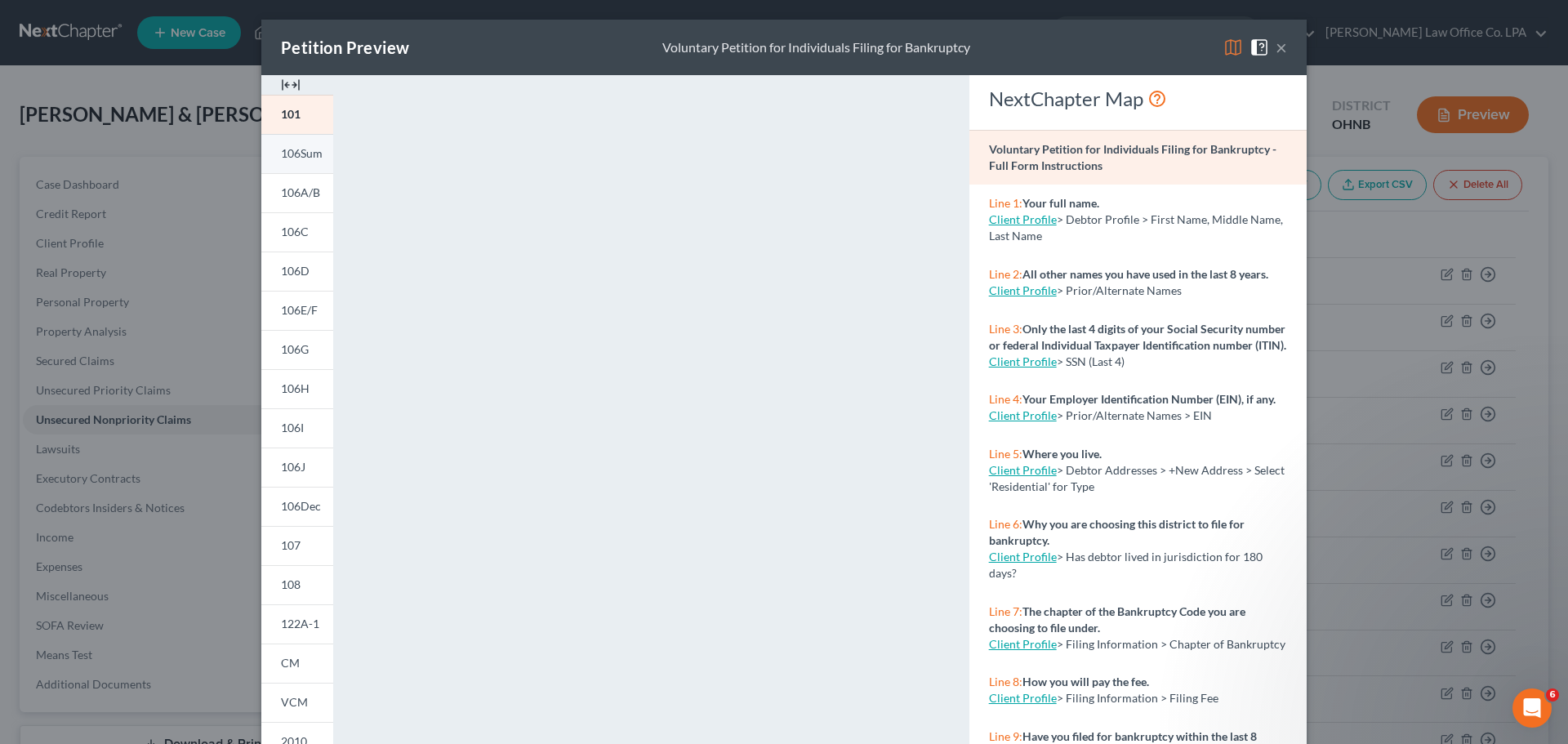
click at [290, 148] on span "106Sum" at bounding box center [301, 153] width 42 height 14
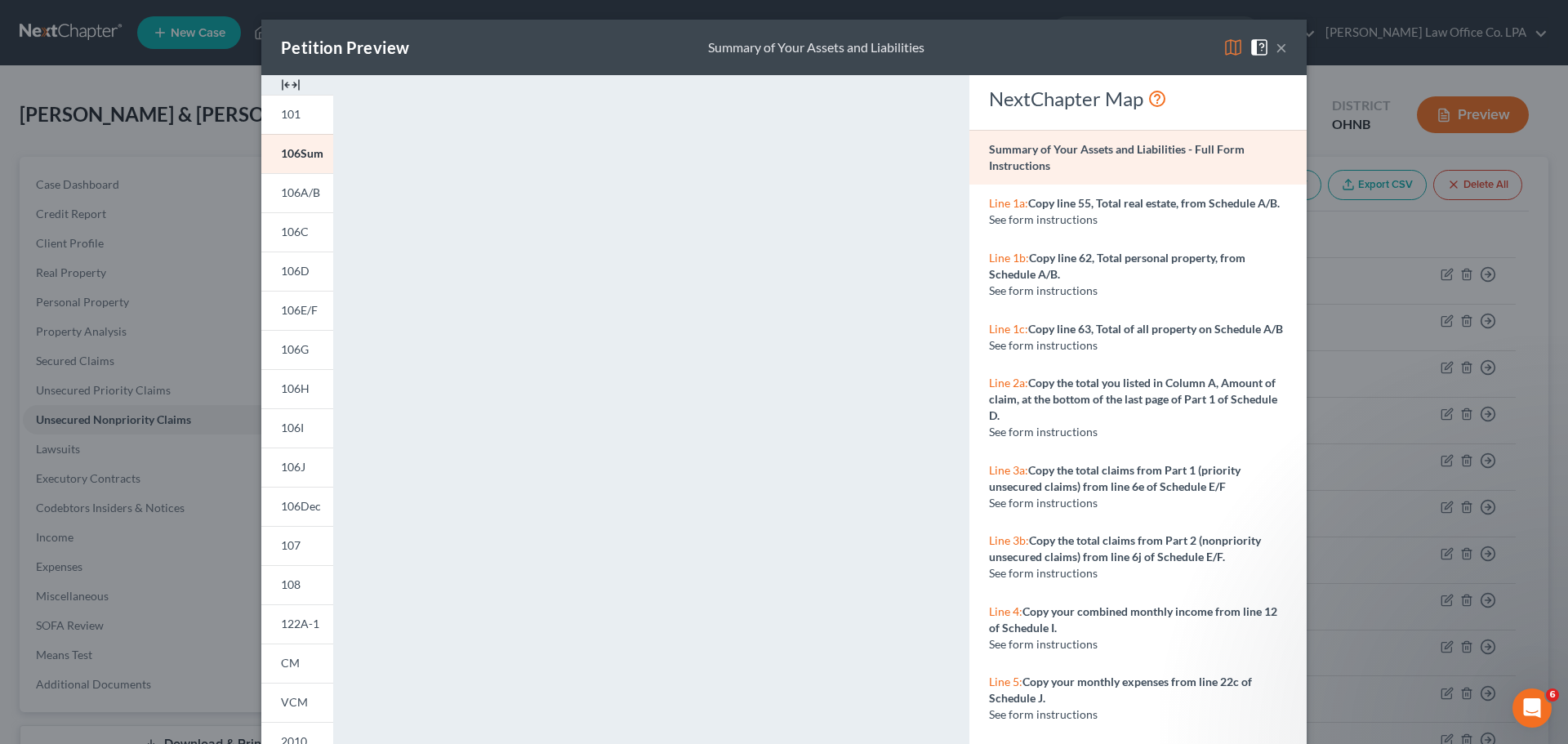
click at [1278, 49] on button "×" at bounding box center [1282, 47] width 11 height 19
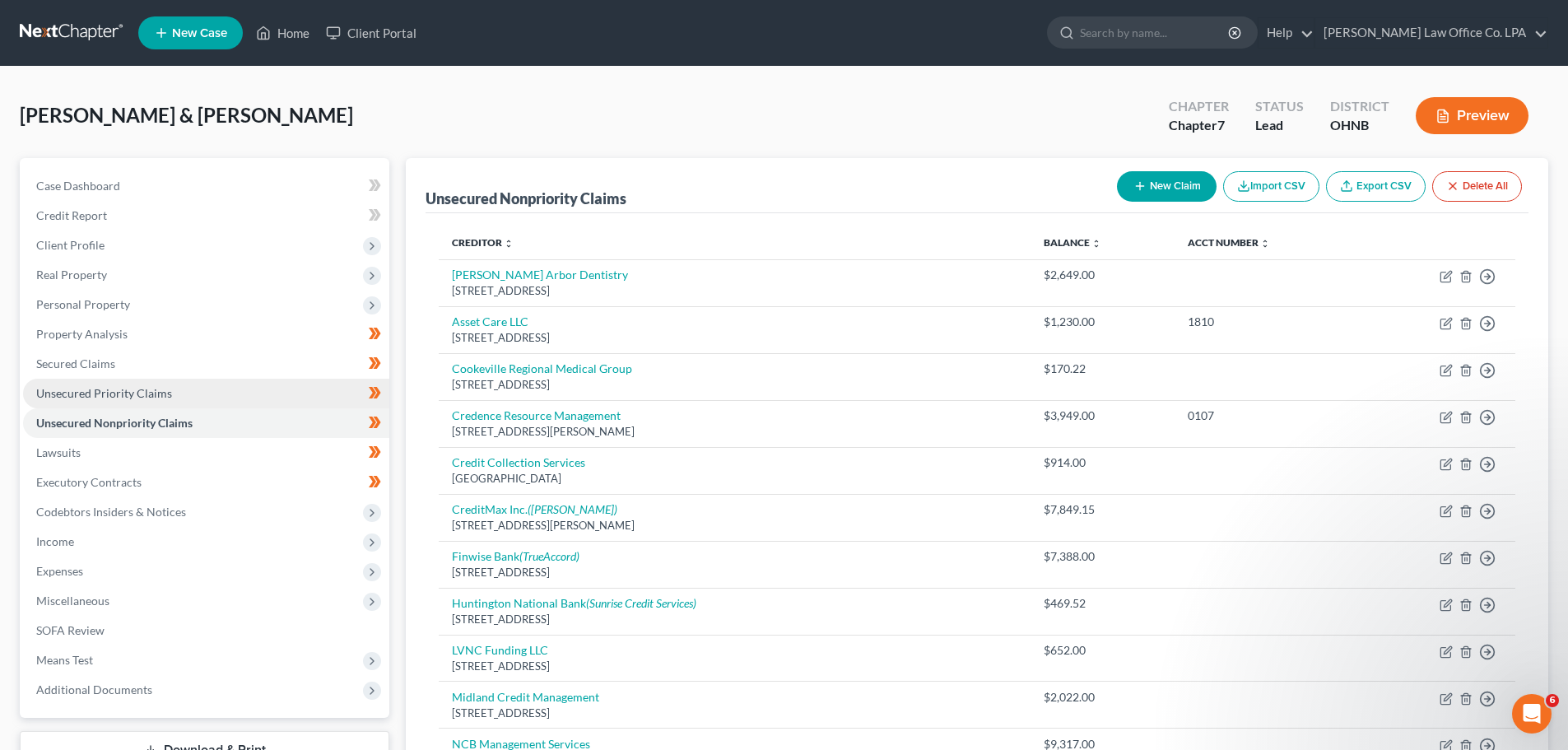
click at [83, 391] on span "Unsecured Priority Claims" at bounding box center [104, 392] width 135 height 14
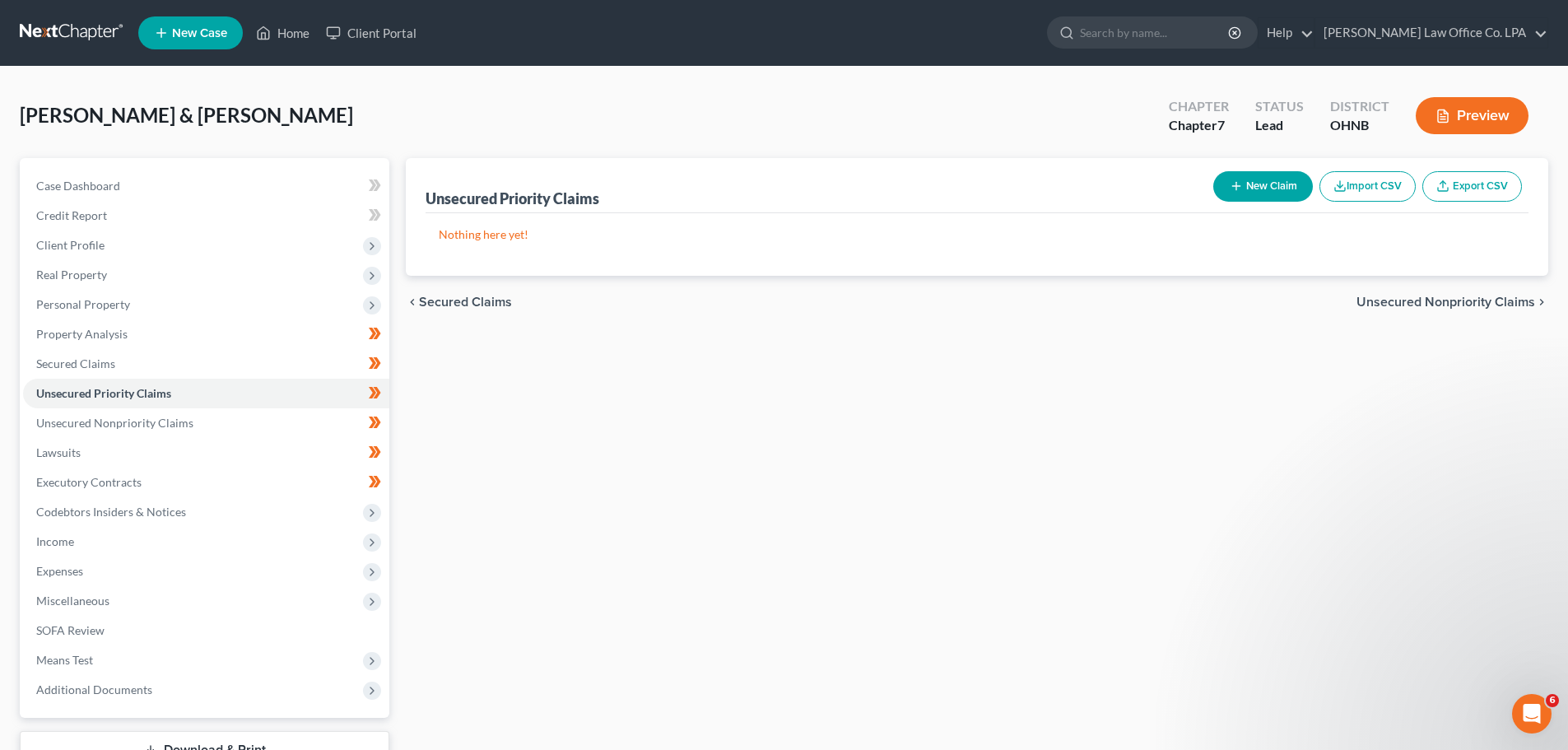
click at [1265, 195] on button "New Claim" at bounding box center [1263, 186] width 100 height 31
select select "2"
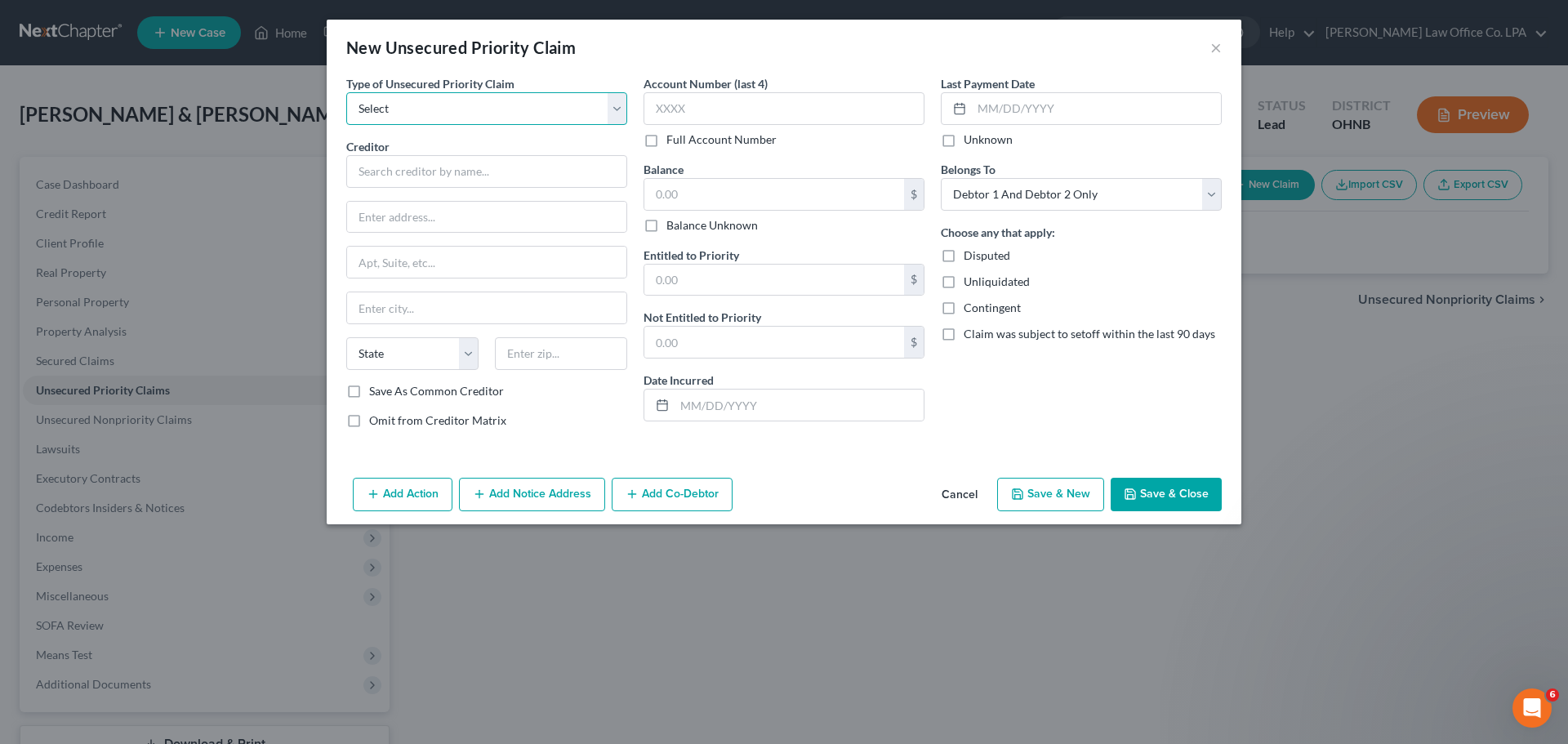
click at [443, 107] on select "Select Taxes & Other Government Units Domestic Support Obligations Extensions o…" at bounding box center [487, 108] width 281 height 32
click at [440, 107] on select "Select Taxes & Other Government Units Domestic Support Obligations Extensions o…" at bounding box center [487, 108] width 281 height 32
select select "0"
click at [347, 93] on select "Select Taxes & Other Government Units Domestic Support Obligations Extensions o…" at bounding box center [487, 108] width 281 height 32
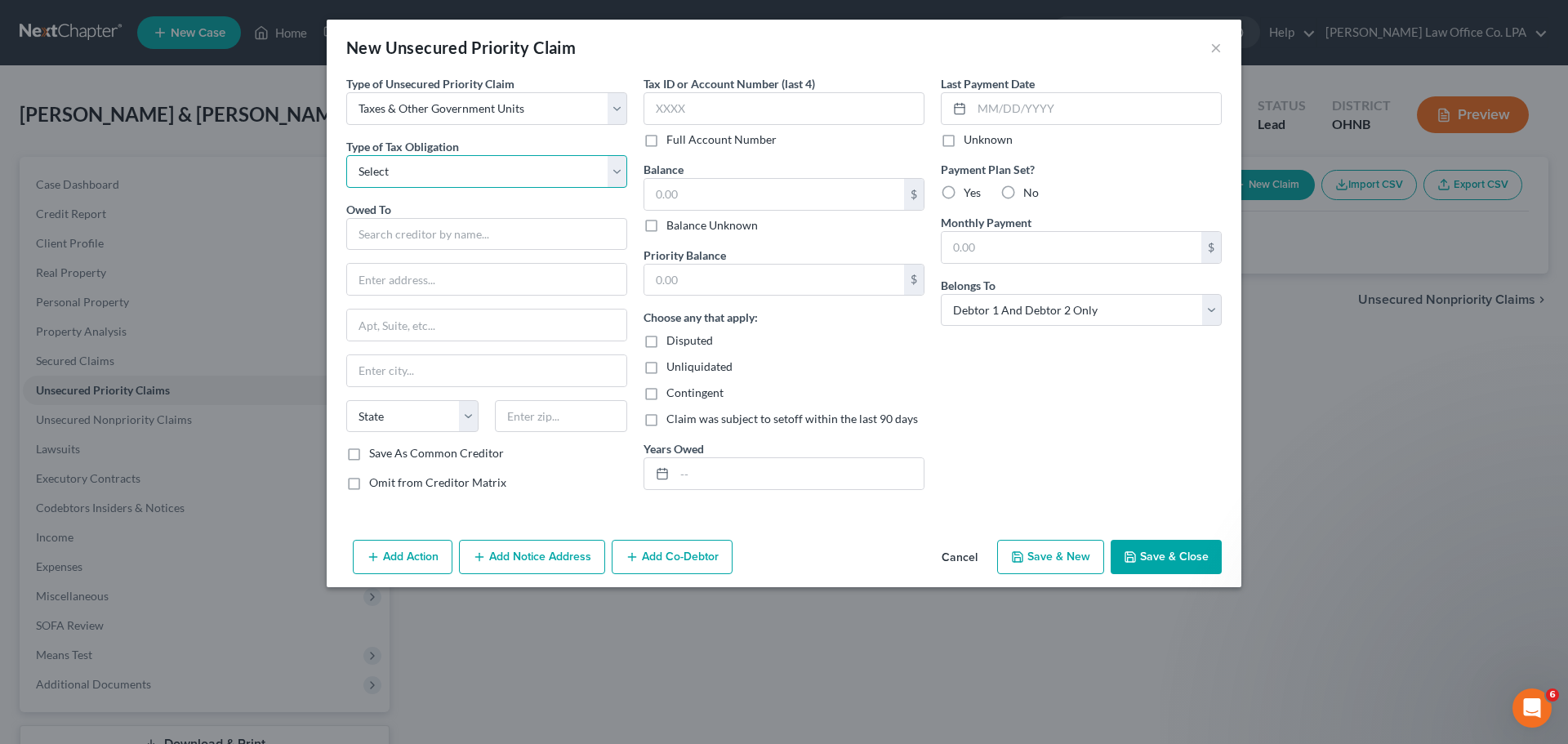
click at [435, 186] on select "Select Federal City State Franchise Tax Board Other" at bounding box center [487, 170] width 281 height 32
select select "4"
click at [347, 155] on select "Select Federal City State Franchise Tax Board Other" at bounding box center [487, 170] width 281 height 32
click at [447, 240] on input "text" at bounding box center [487, 233] width 281 height 32
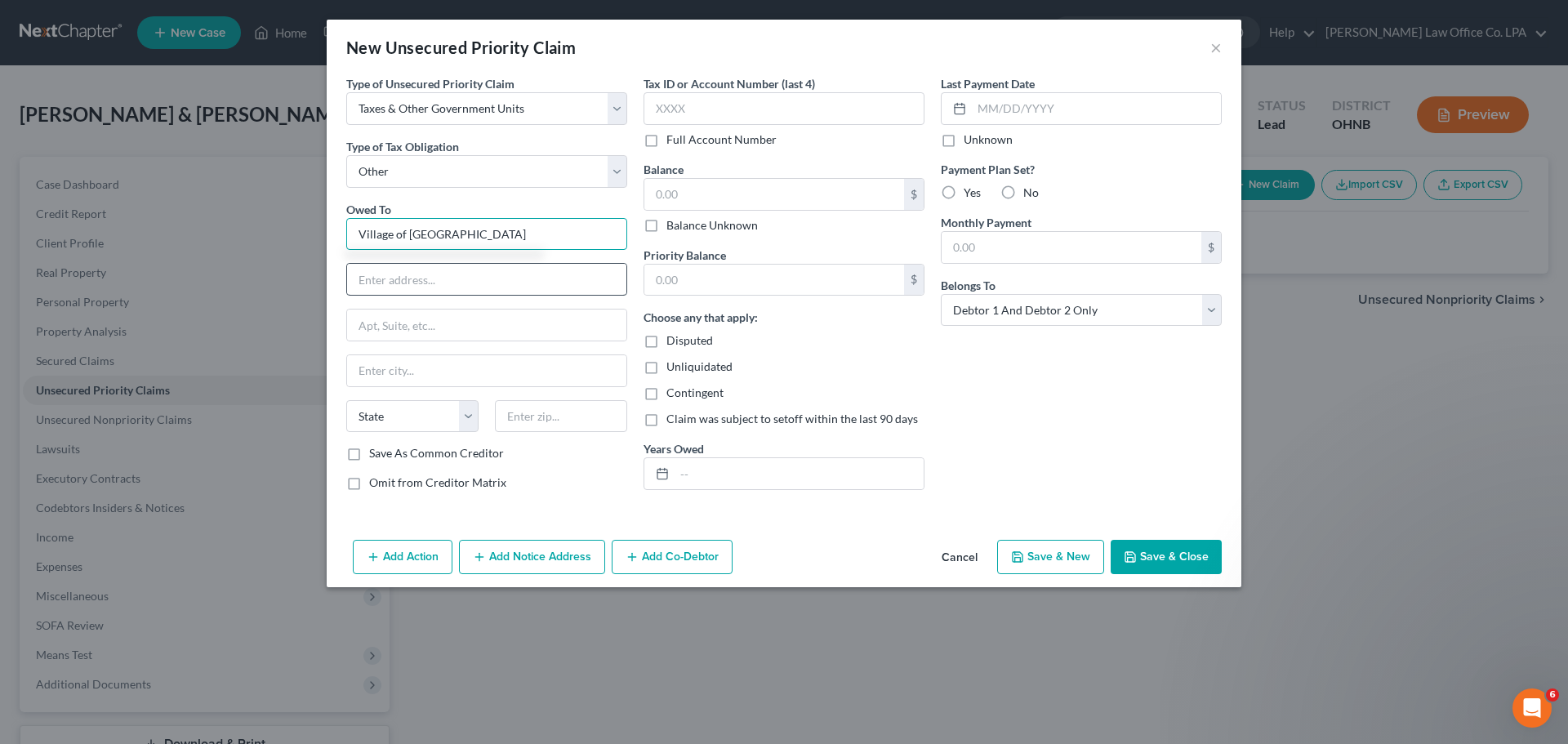
type input "Village of [GEOGRAPHIC_DATA]"
click at [521, 271] on input "text" at bounding box center [487, 279] width 279 height 31
paste input "P.O. [STREET_ADDRESS][US_STATE]"
type input "P.O. [STREET_ADDRESS][US_STATE]"
click at [424, 372] on input "text" at bounding box center [487, 370] width 279 height 31
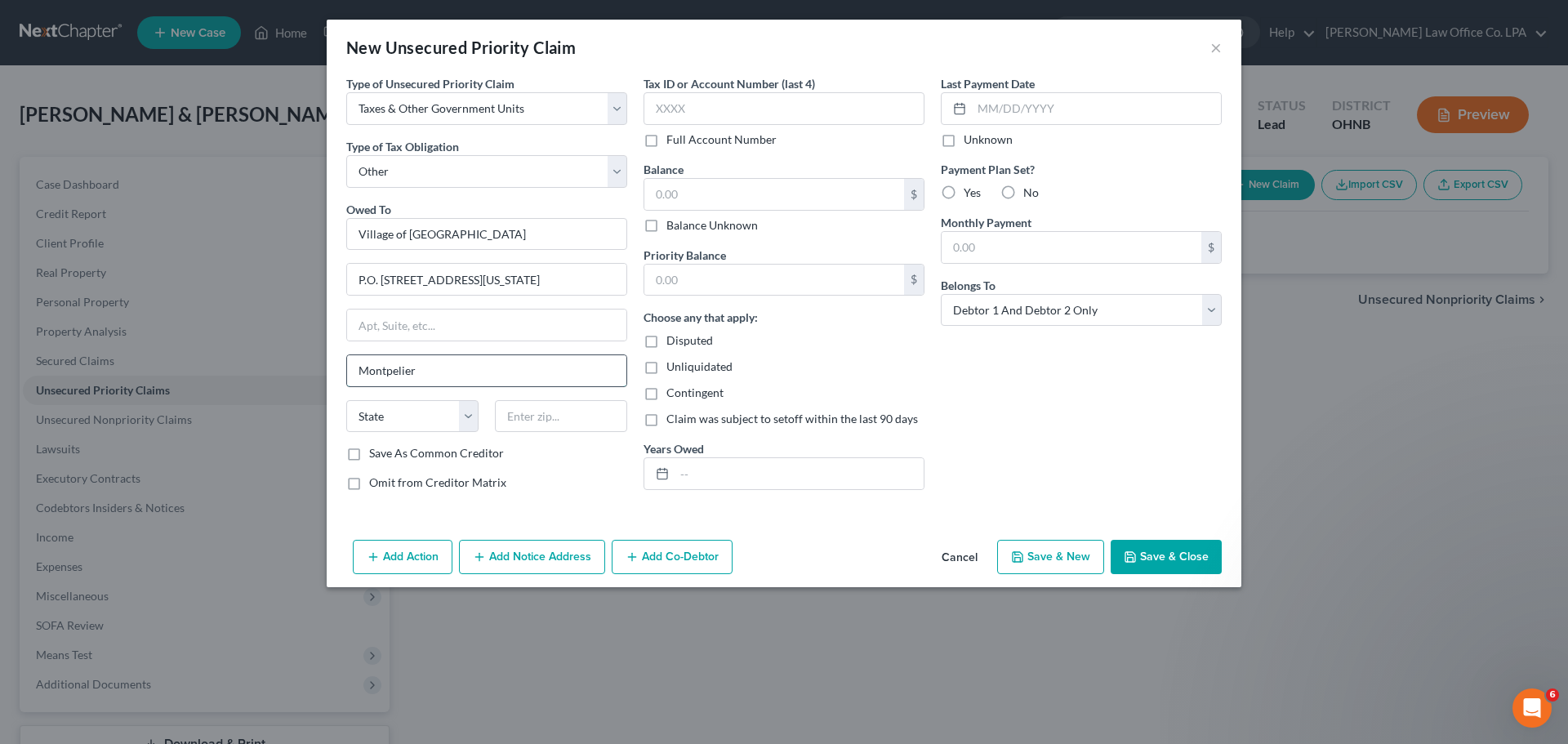
type input "Montpelier"
select select "36"
click at [504, 409] on input "text" at bounding box center [561, 416] width 133 height 32
type input "43543"
drag, startPoint x: 552, startPoint y: 282, endPoint x: 421, endPoint y: 289, distance: 131.2
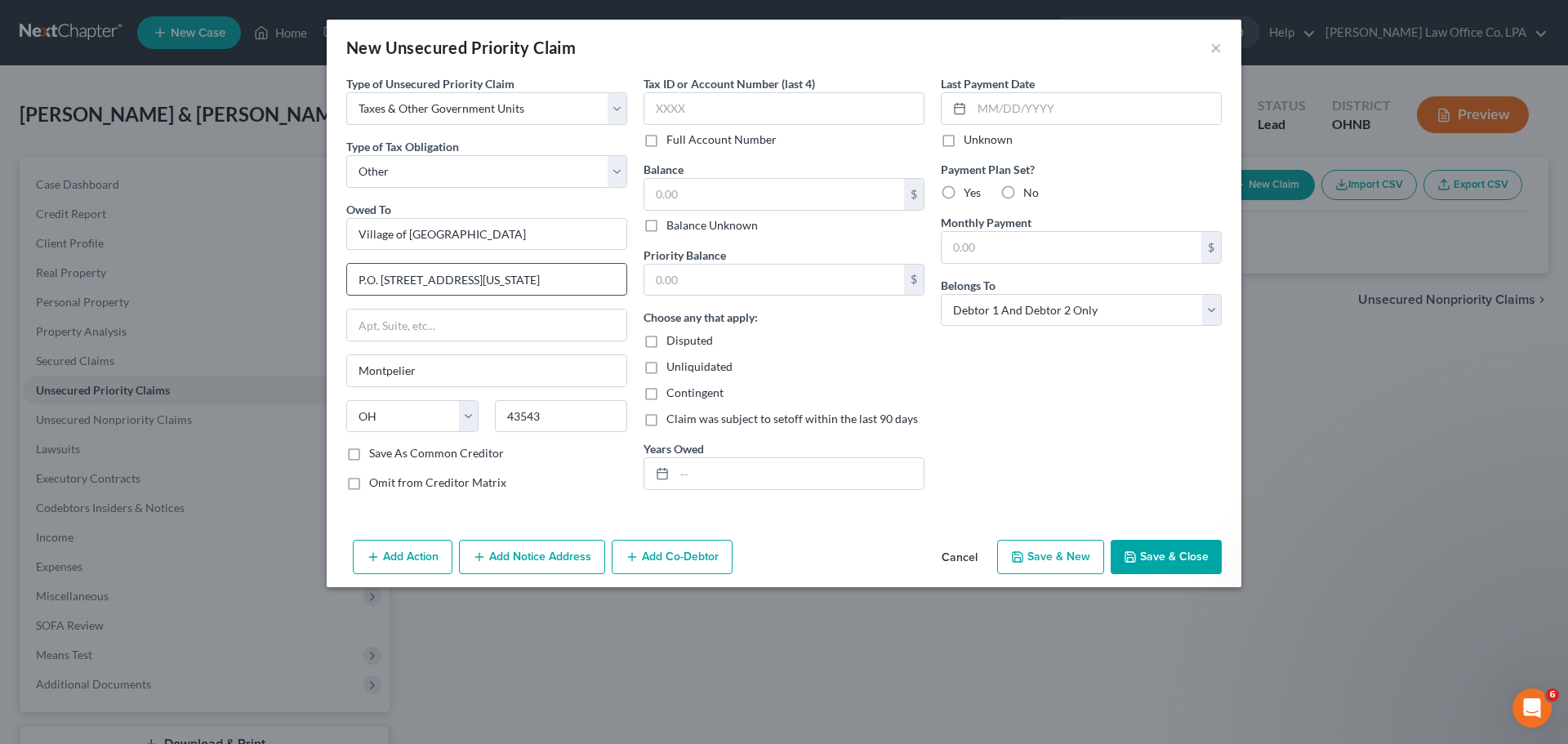
click at [421, 289] on input "P.O. [STREET_ADDRESS][US_STATE]" at bounding box center [487, 279] width 279 height 31
type input "P.O. Box 148"
click at [725, 187] on input "text" at bounding box center [774, 194] width 259 height 31
type input "3,000.00"
click at [1094, 163] on label "Payment Plan Set?" at bounding box center [1081, 170] width 281 height 18
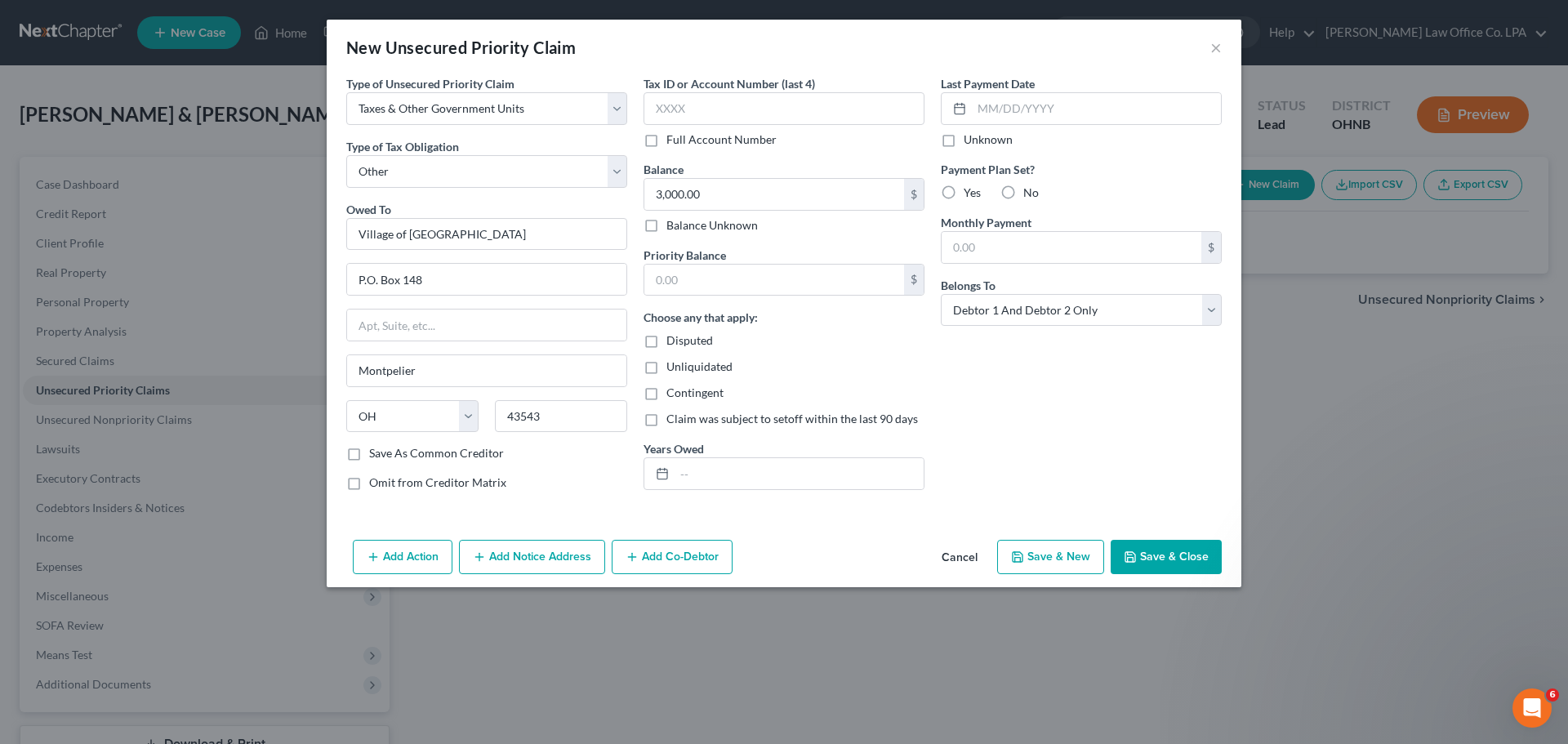
click at [1177, 559] on button "Save & Close" at bounding box center [1167, 557] width 111 height 34
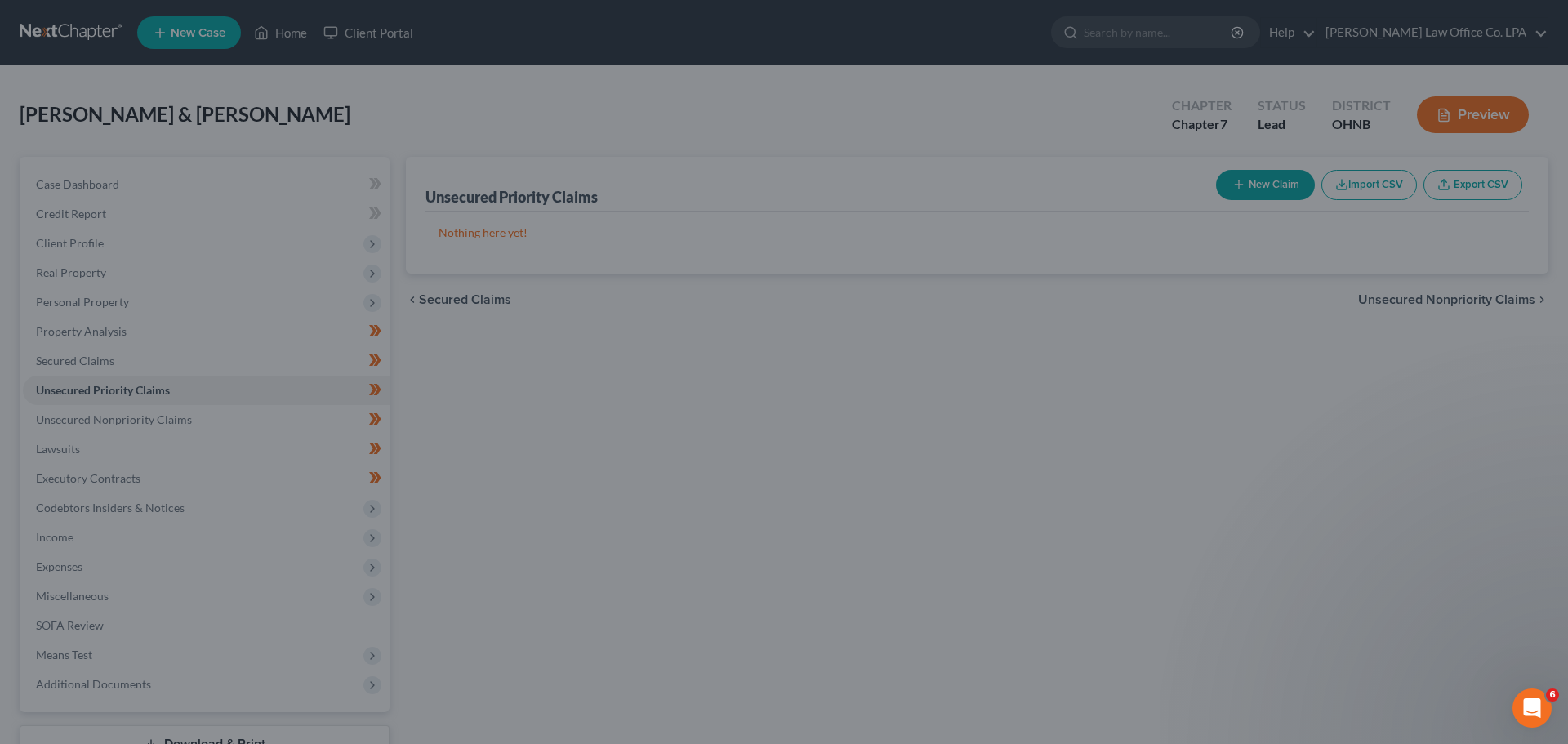
type input "0.00"
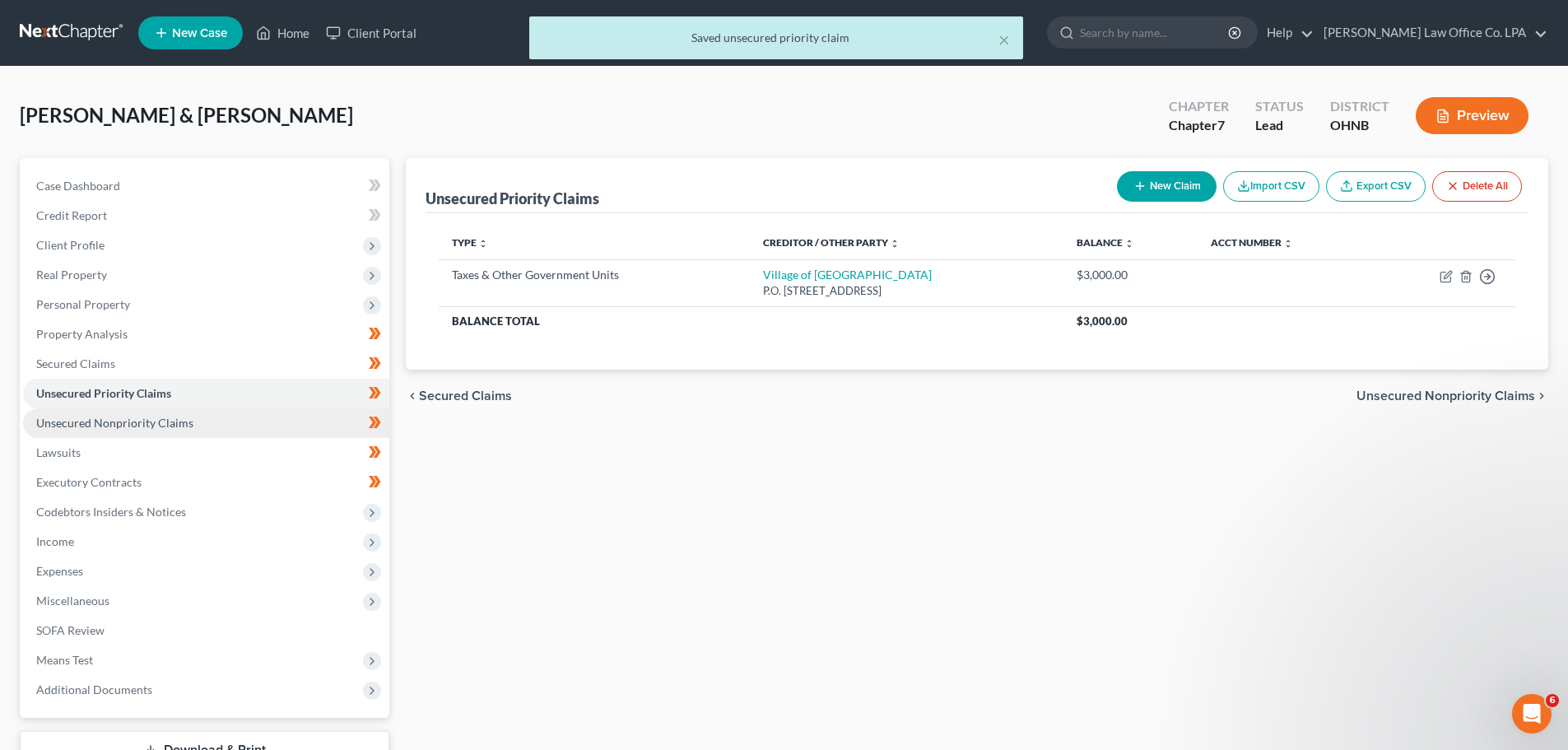
click at [162, 429] on span "Unsecured Nonpriority Claims" at bounding box center [115, 422] width 157 height 14
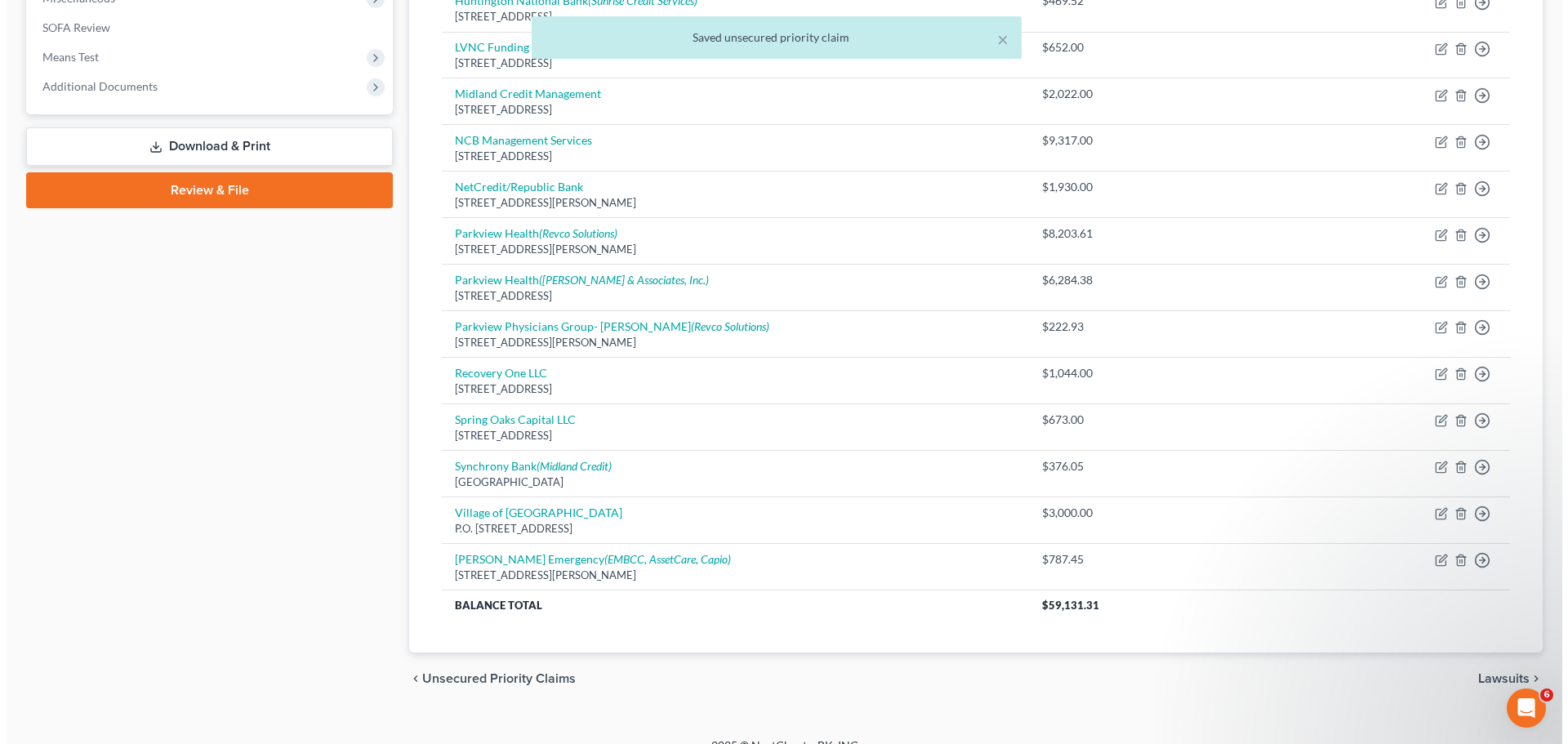
scroll to position [621, 0]
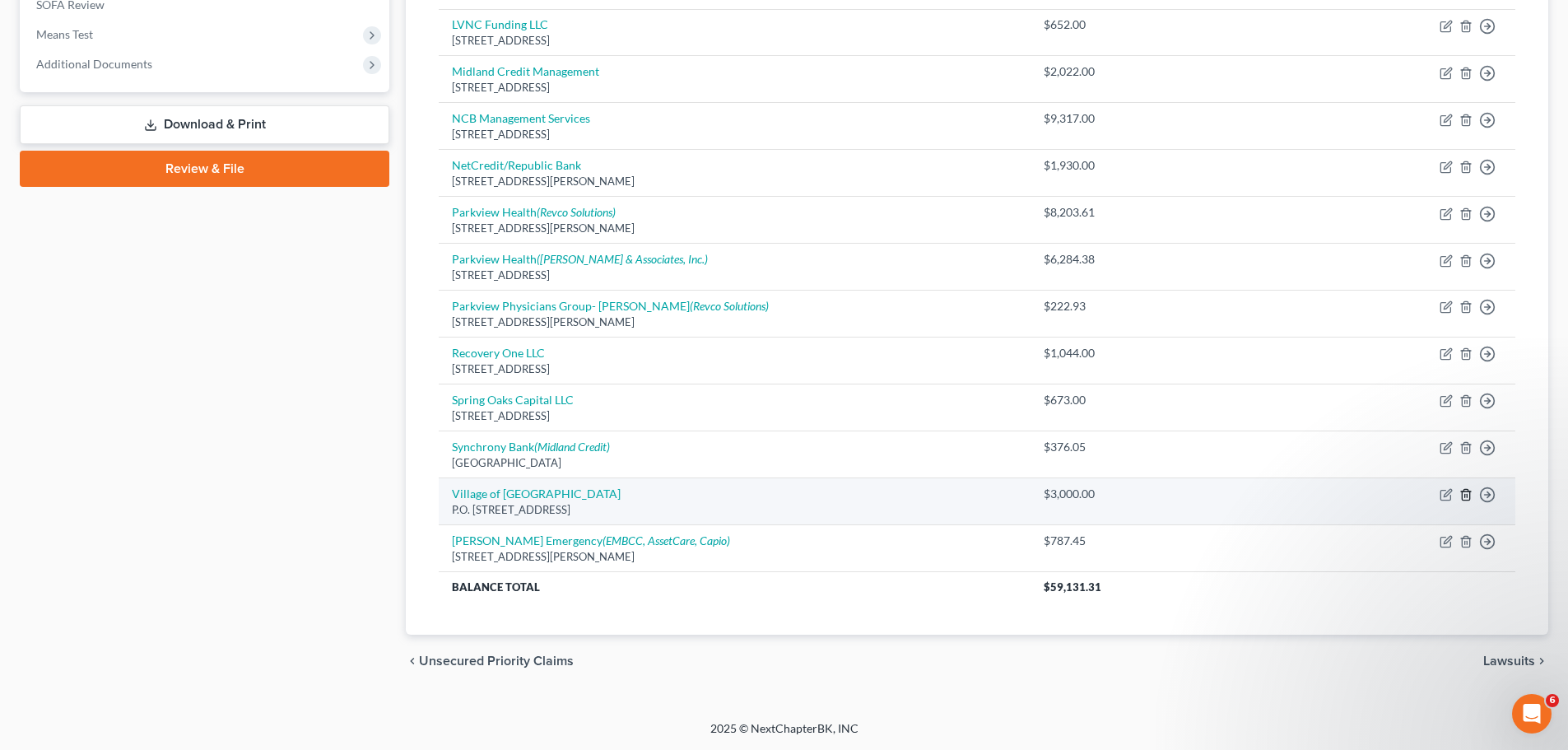
click at [1467, 494] on icon "button" at bounding box center [1466, 495] width 13 height 13
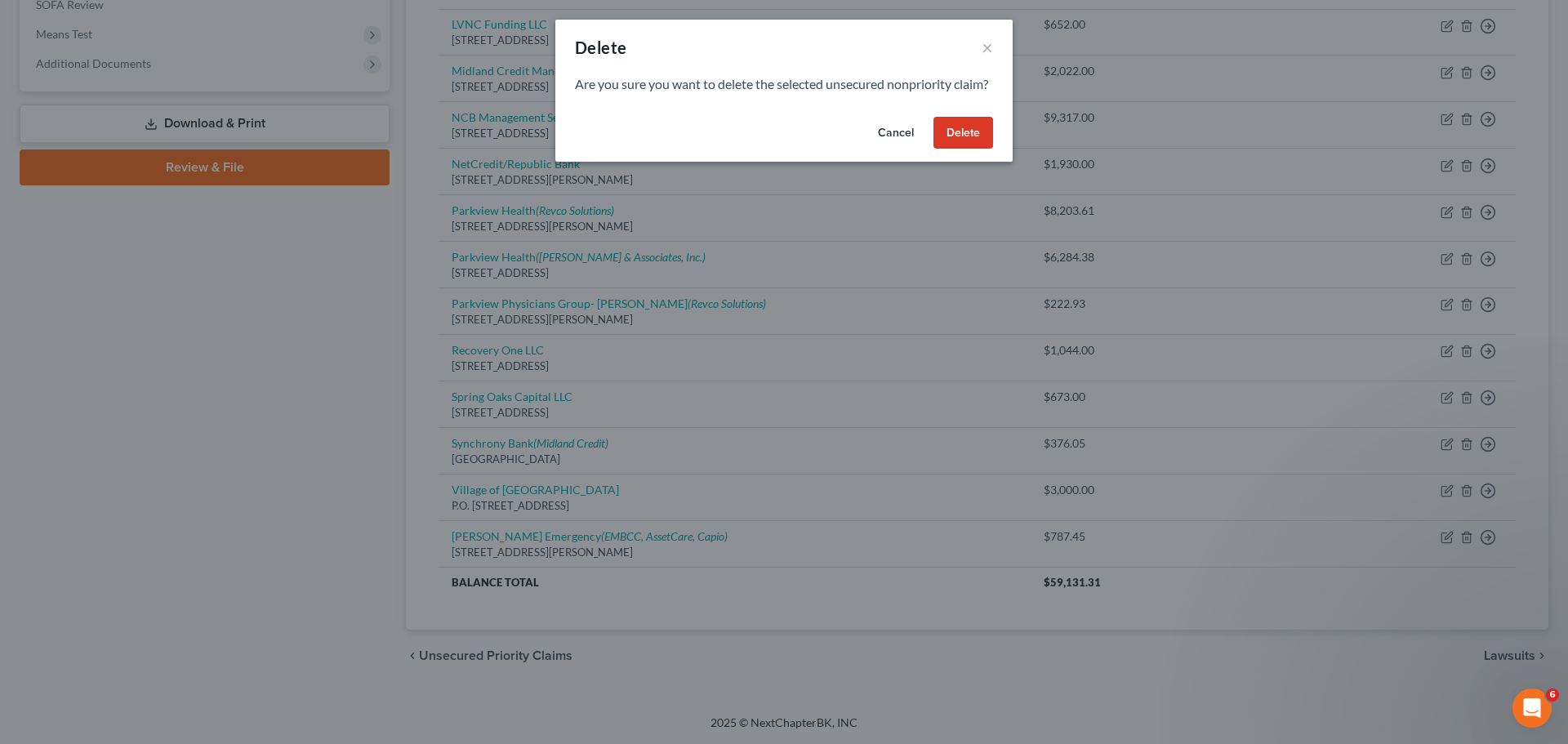
click at [945, 149] on button "Delete" at bounding box center [963, 132] width 59 height 32
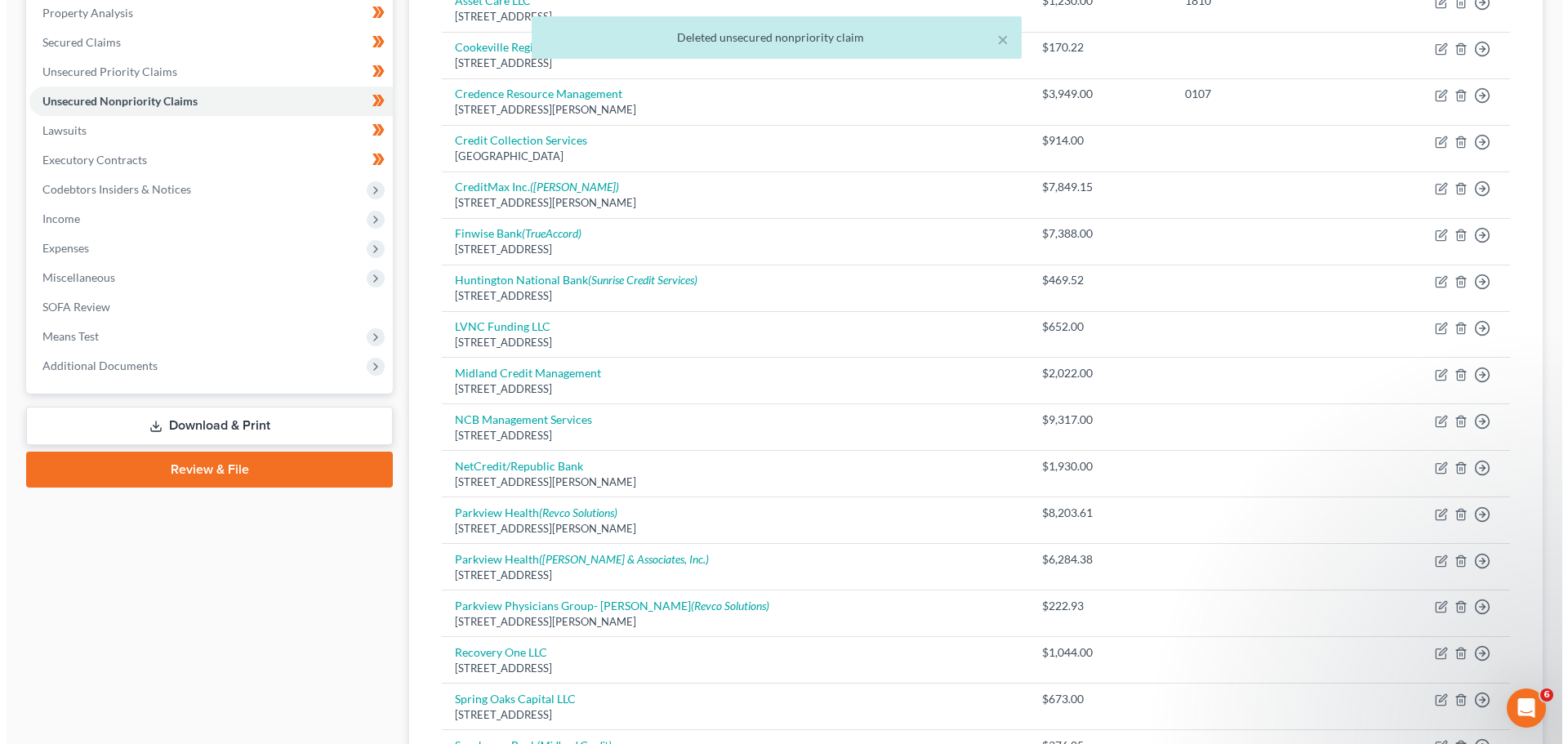
scroll to position [0, 0]
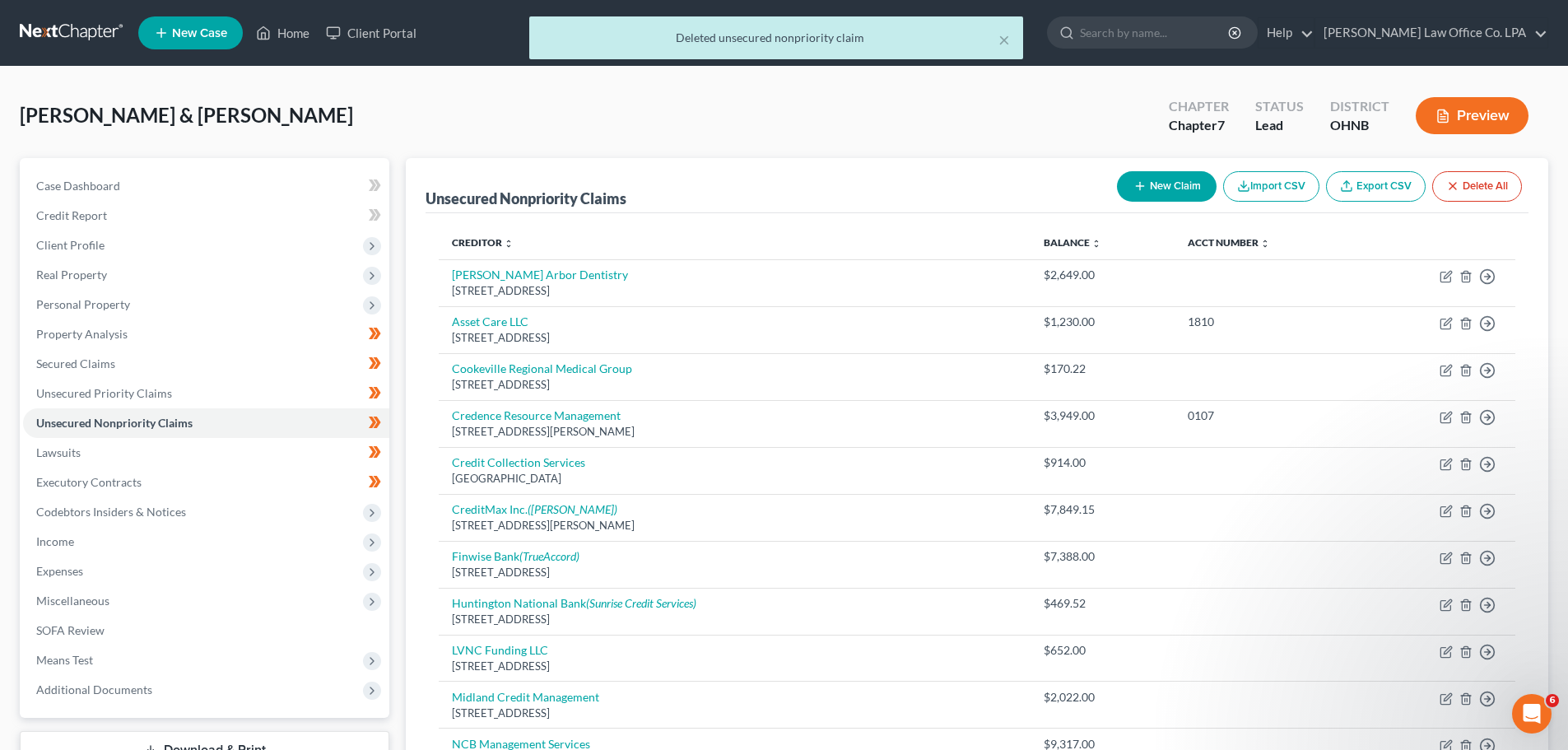
click at [1461, 123] on button "Preview" at bounding box center [1472, 116] width 113 height 37
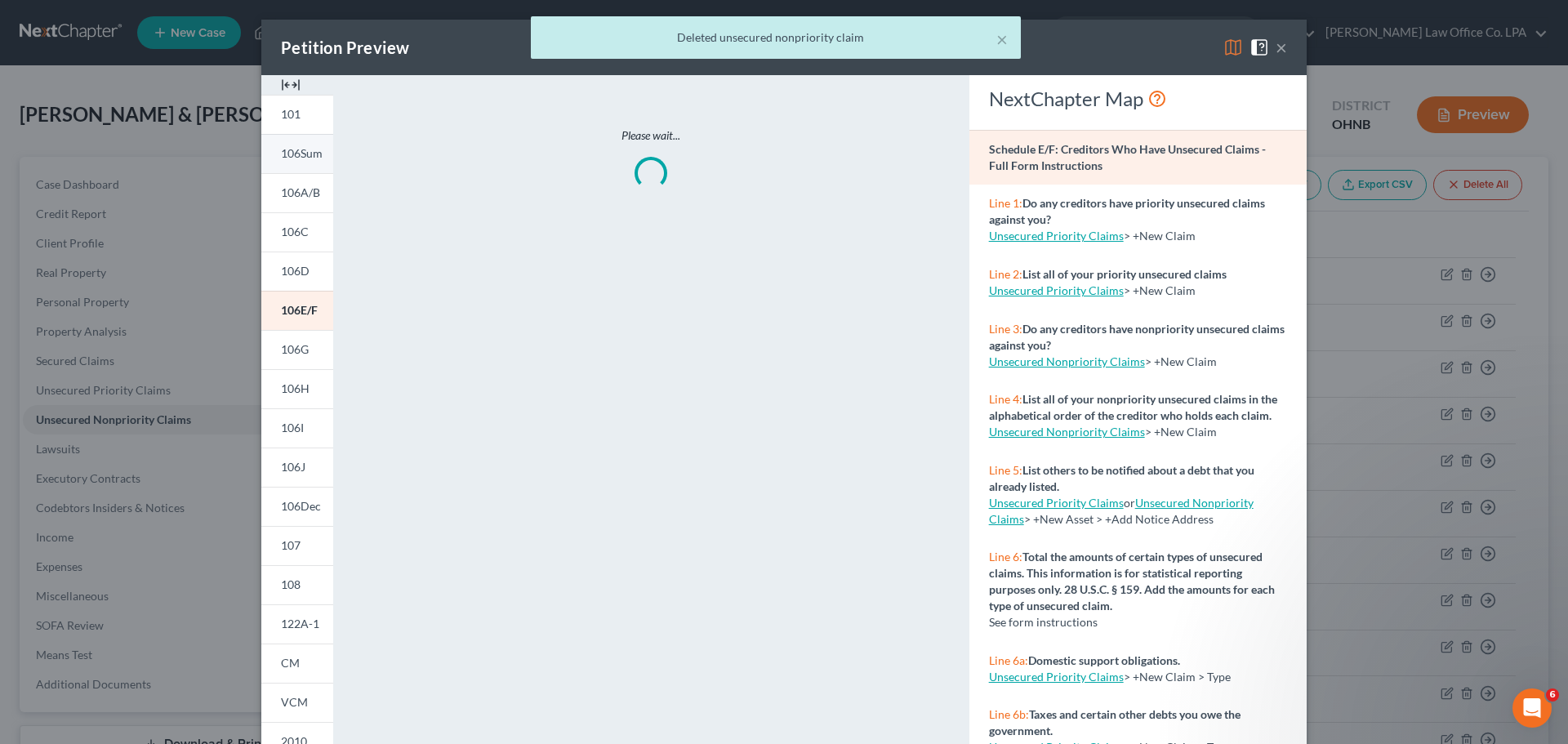
click at [285, 162] on link "106Sum" at bounding box center [297, 154] width 72 height 39
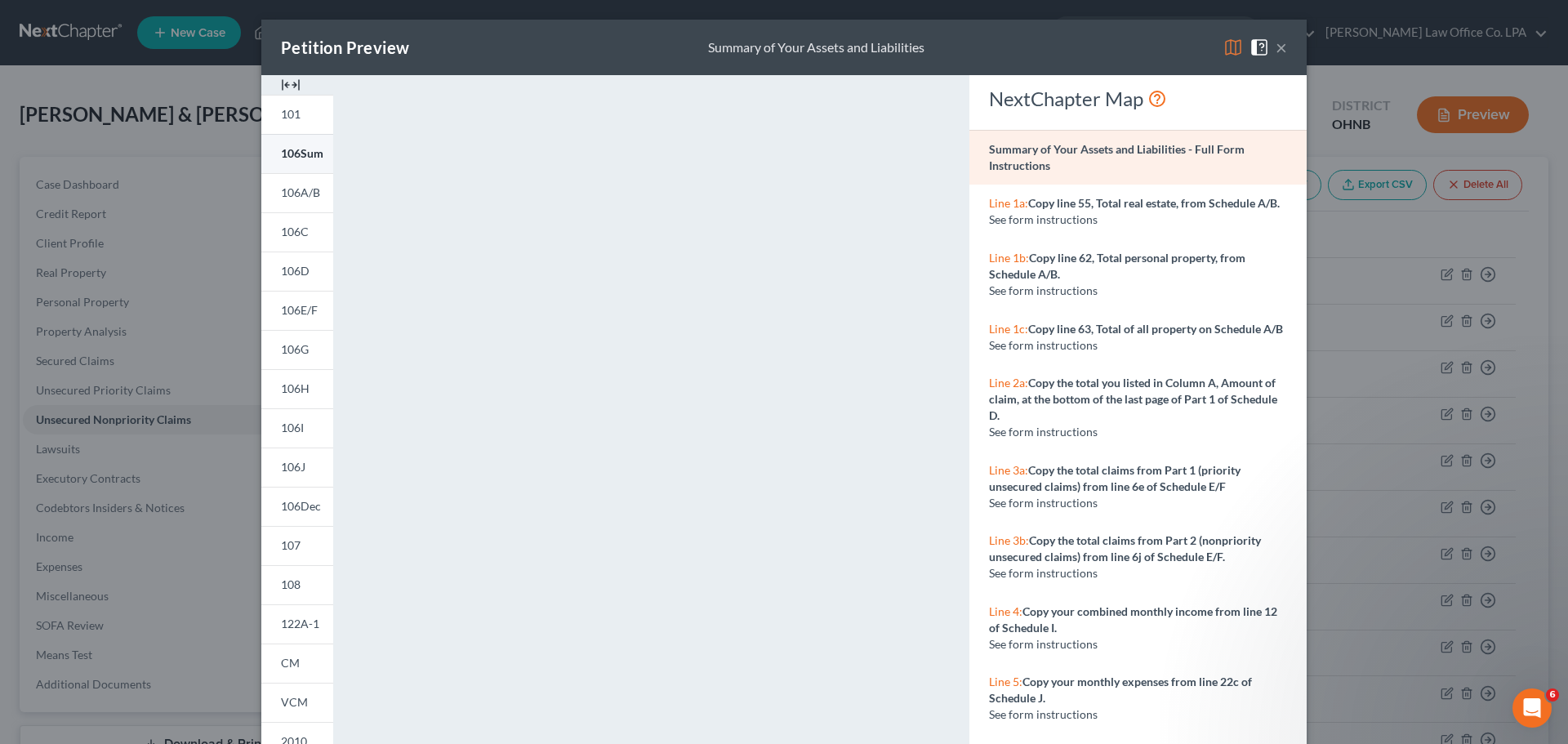
click at [293, 160] on span "106Sum" at bounding box center [302, 153] width 43 height 14
click at [1281, 50] on button "×" at bounding box center [1282, 47] width 11 height 19
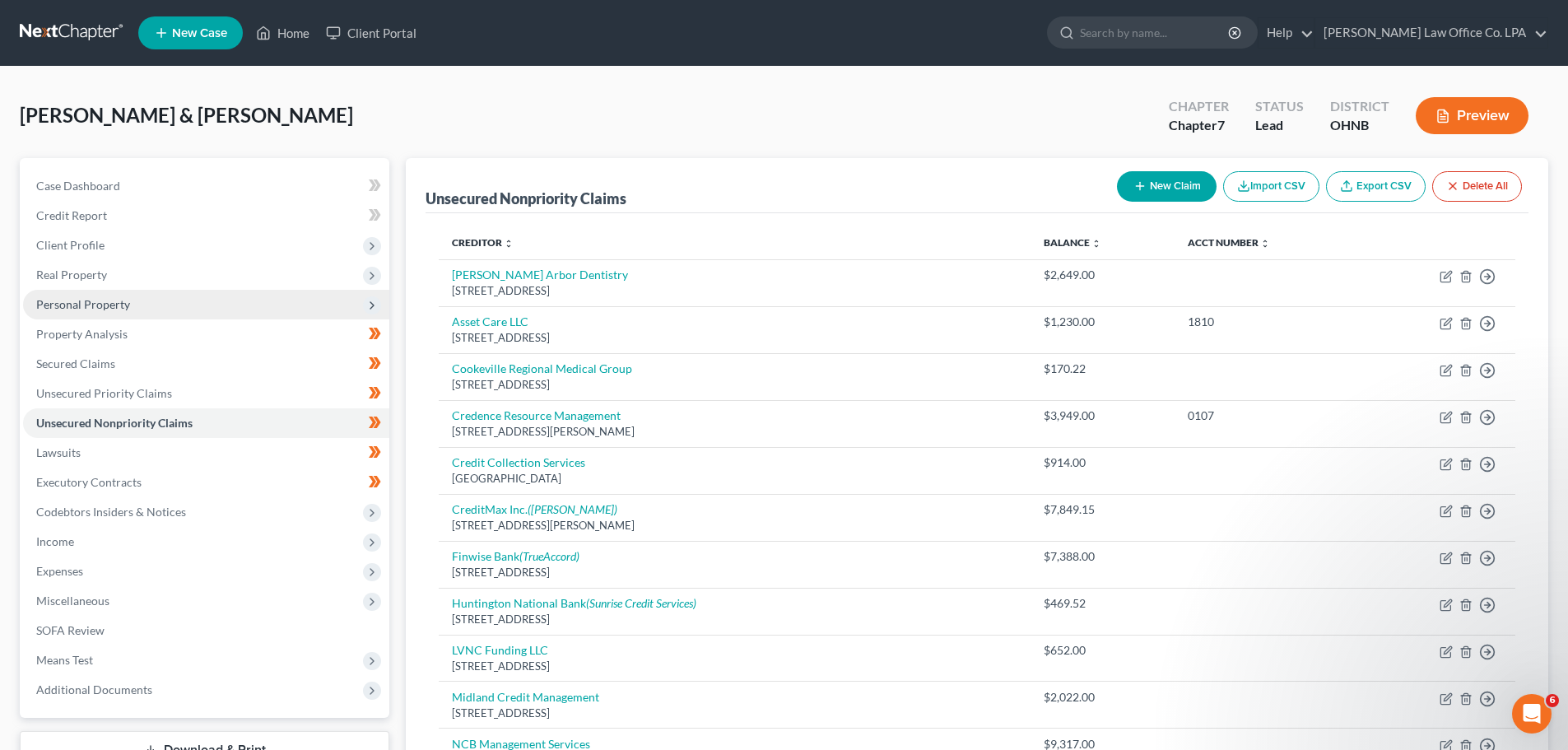
click at [160, 302] on span "Personal Property" at bounding box center [206, 304] width 366 height 30
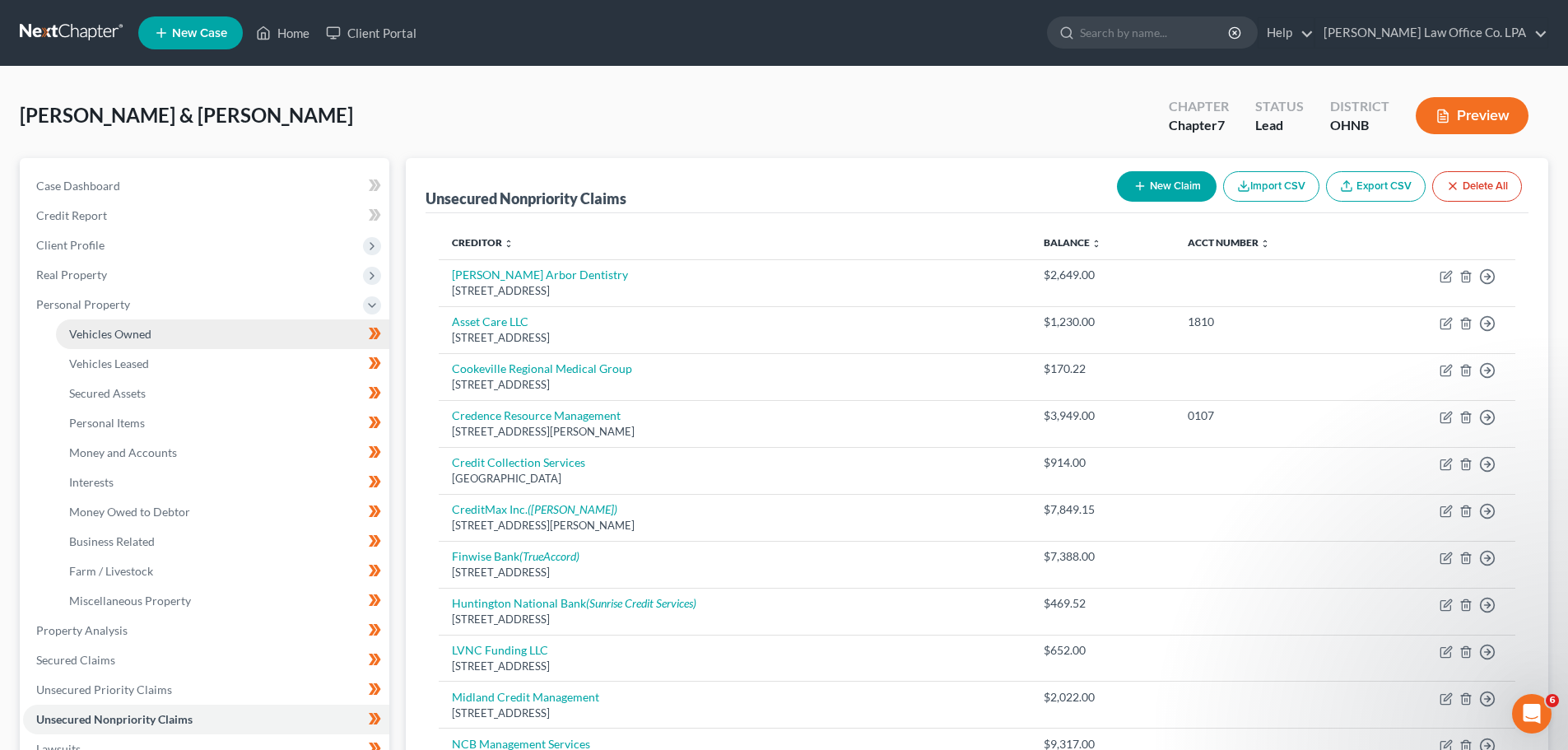
click at [154, 334] on link "Vehicles Owned" at bounding box center [222, 334] width 333 height 30
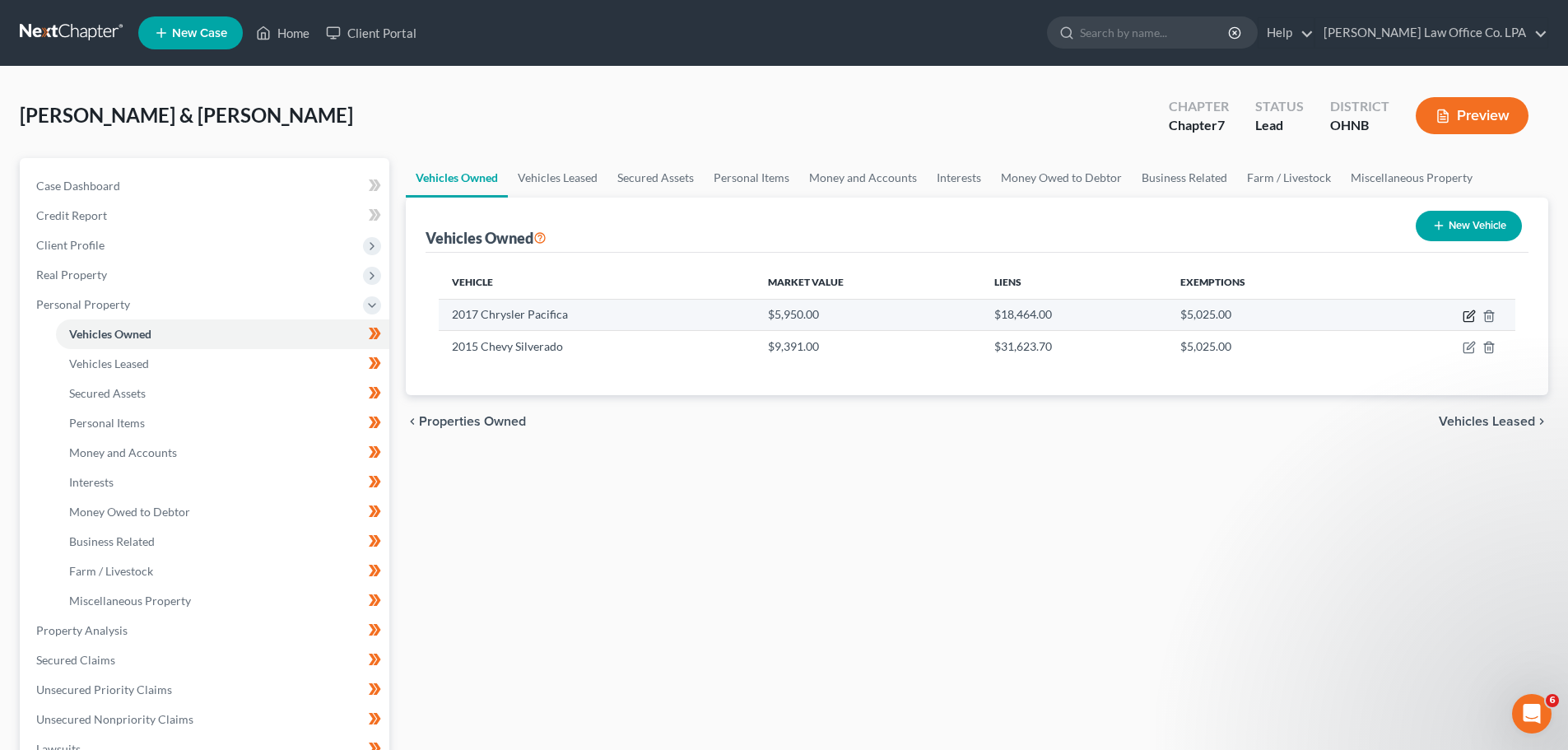
click at [1466, 316] on icon "button" at bounding box center [1469, 316] width 13 height 13
select select "0"
select select "9"
select select "2"
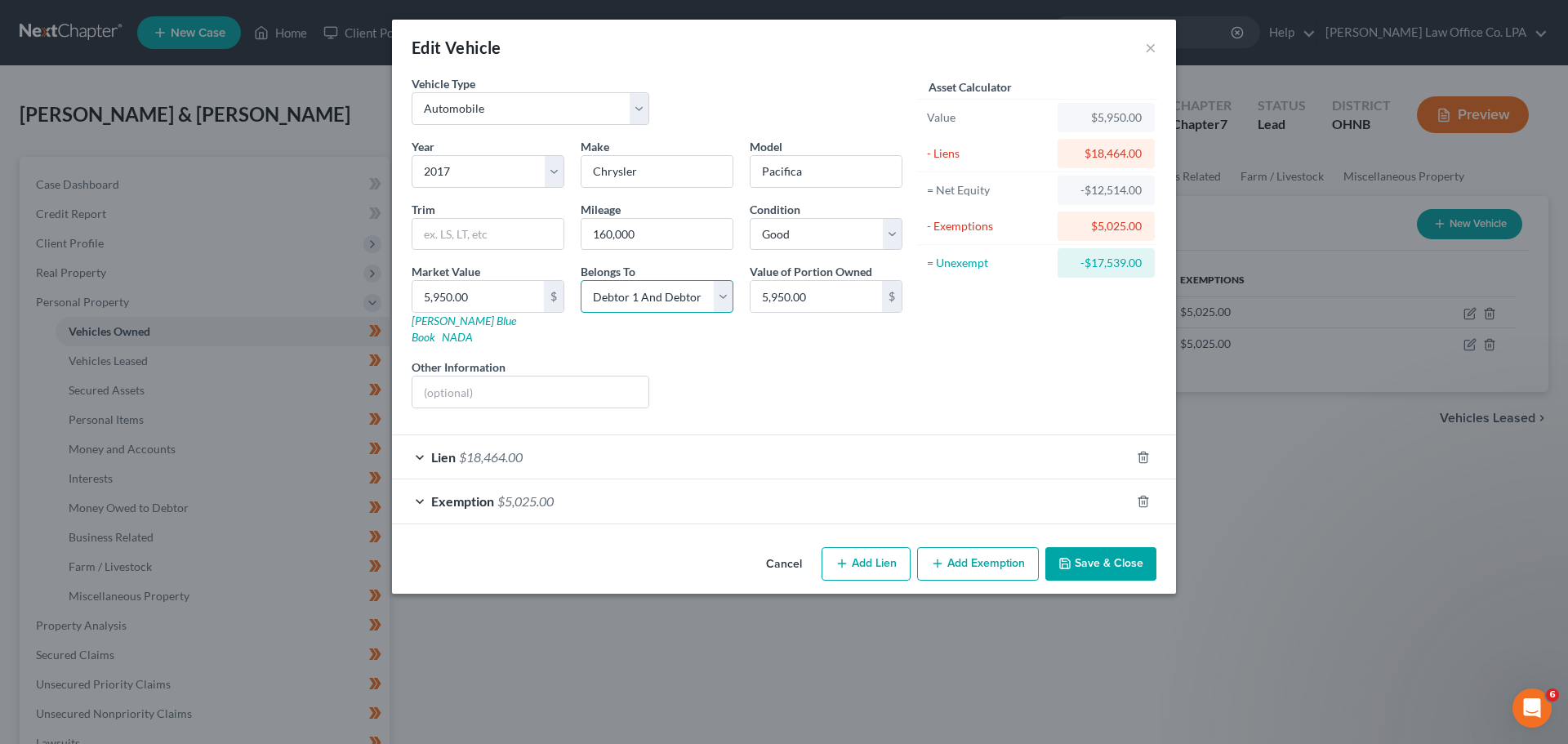
click at [702, 299] on select "Select Debtor 1 Only Debtor 2 Only Debtor 1 And Debtor 2 Only At Least One Of T…" at bounding box center [657, 296] width 153 height 32
select select "1"
click at [581, 280] on select "Select Debtor 1 Only Debtor 2 Only Debtor 1 And Debtor 2 Only At Least One Of T…" at bounding box center [657, 296] width 153 height 32
click at [883, 359] on div "Liens Select" at bounding box center [784, 384] width 254 height 50
click at [1094, 561] on button "Save & Close" at bounding box center [1101, 563] width 111 height 34
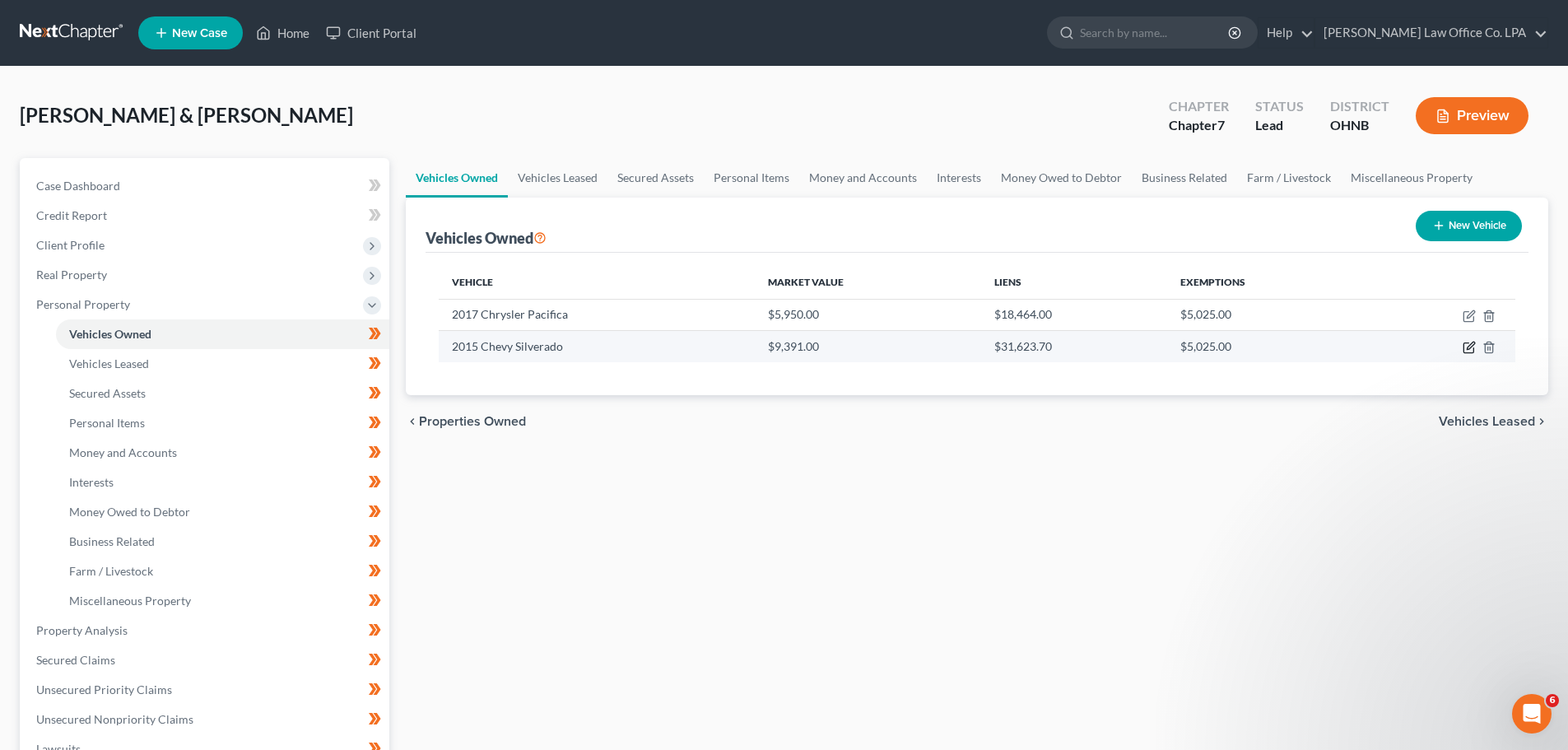
click at [1468, 354] on icon "button" at bounding box center [1469, 347] width 13 height 13
select select "0"
select select "11"
select select "2"
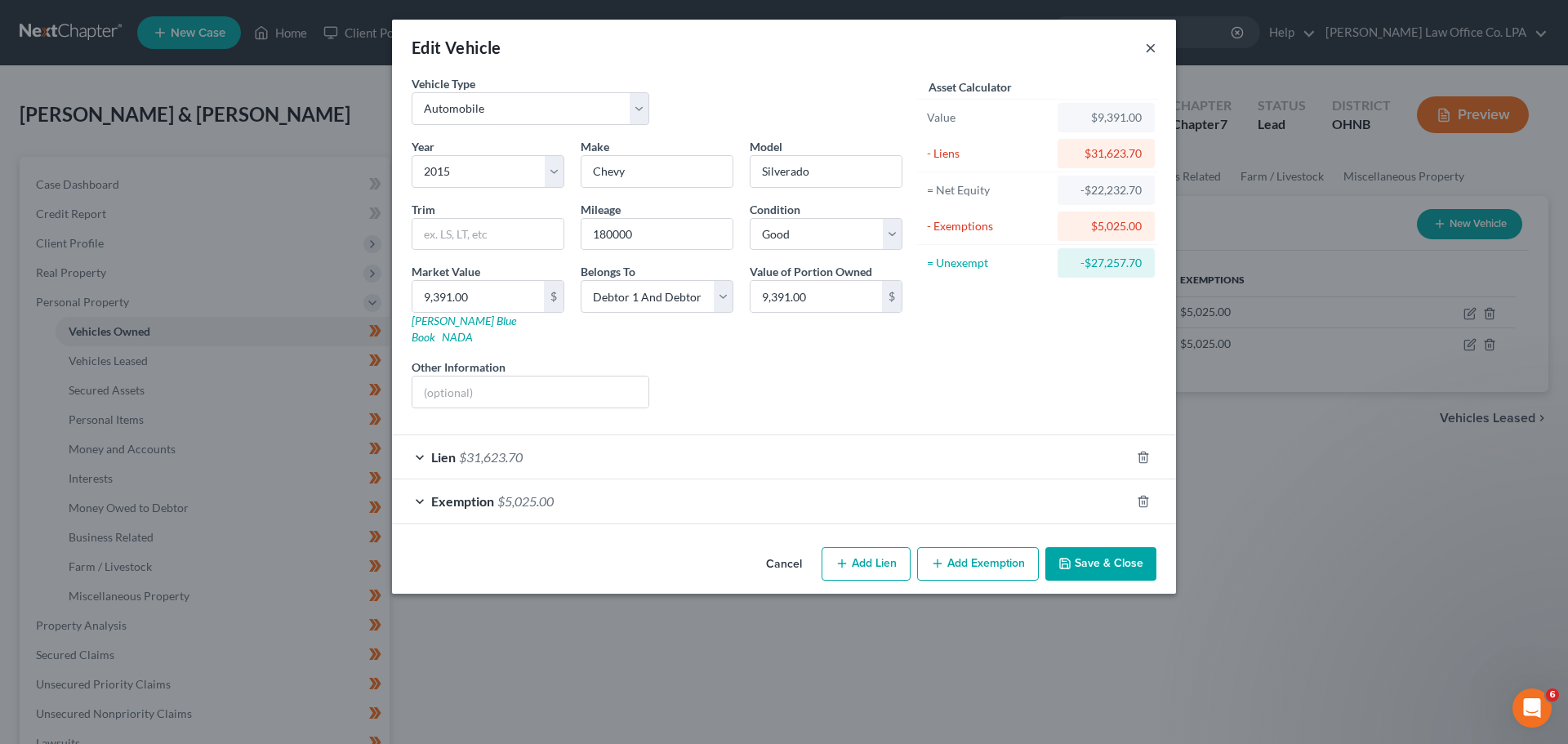
click at [1148, 53] on button "×" at bounding box center [1151, 47] width 11 height 19
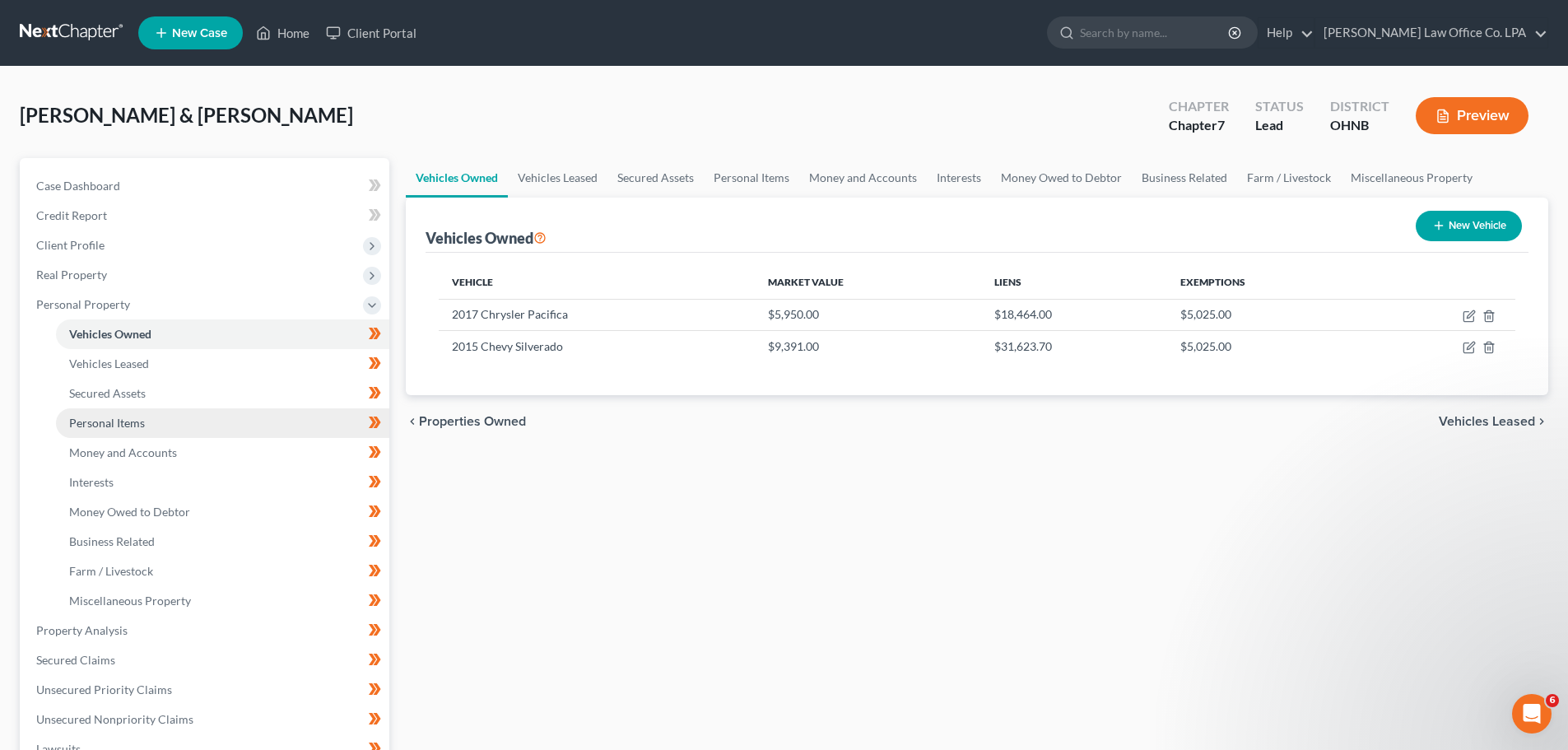
click at [139, 422] on span "Personal Items" at bounding box center [106, 422] width 76 height 14
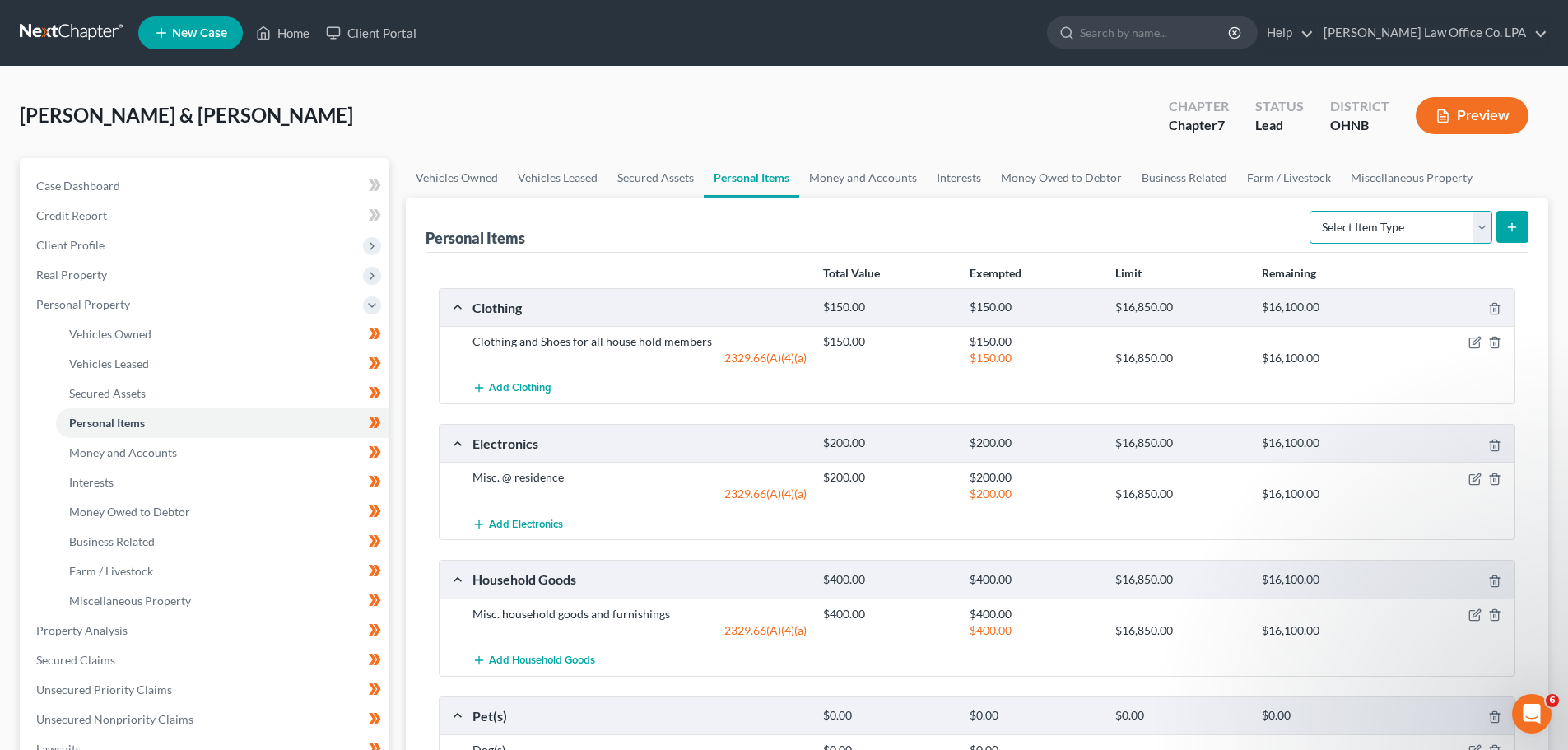
click at [1429, 233] on select "Select Item Type Clothing Collectibles Of Value Electronics Firearms Household …" at bounding box center [1401, 227] width 183 height 33
select select "jewelry"
click at [1311, 211] on select "Select Item Type Clothing Collectibles Of Value Electronics Firearms Household …" at bounding box center [1401, 227] width 183 height 33
click at [1509, 228] on icon "submit" at bounding box center [1512, 227] width 13 height 13
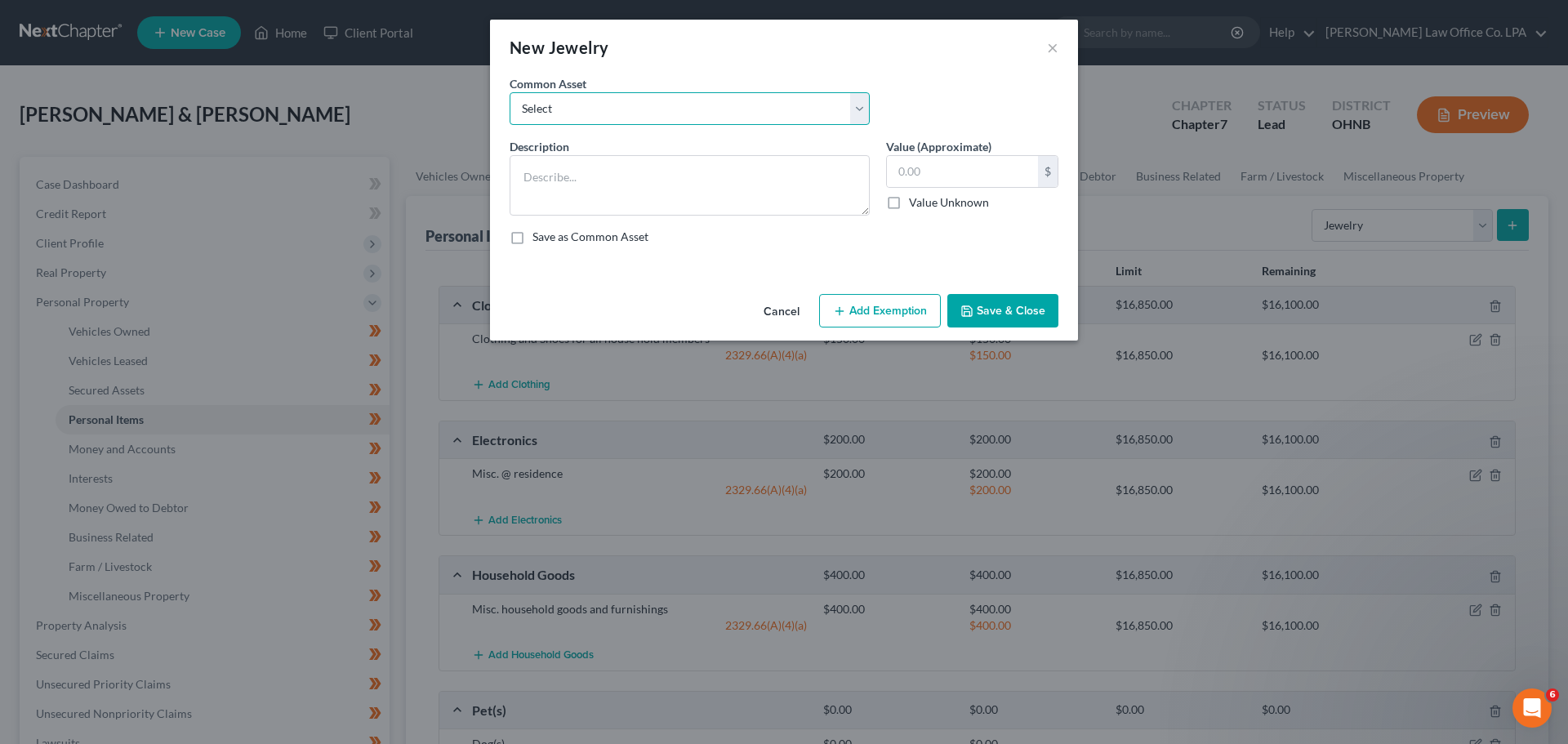
click at [559, 107] on select "Select Misc. @ residence" at bounding box center [689, 108] width 360 height 32
select select "0"
click at [510, 93] on select "Select Misc. @ residence" at bounding box center [689, 108] width 360 height 32
type textarea "Misc. @ residence"
click at [948, 178] on input "text" at bounding box center [962, 170] width 151 height 31
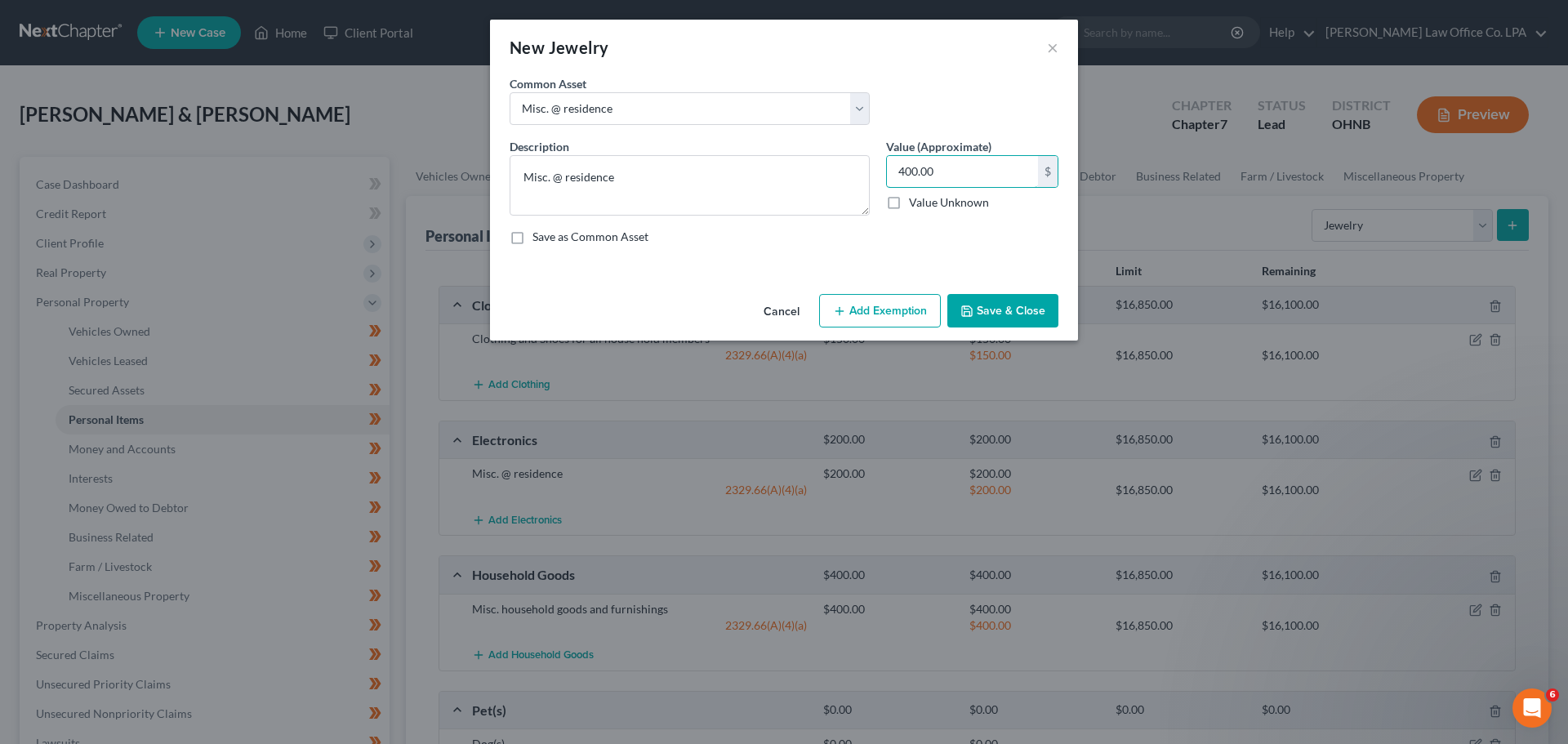
type input "400.00"
click at [909, 309] on button "Add Exemption" at bounding box center [879, 310] width 121 height 34
select select "2"
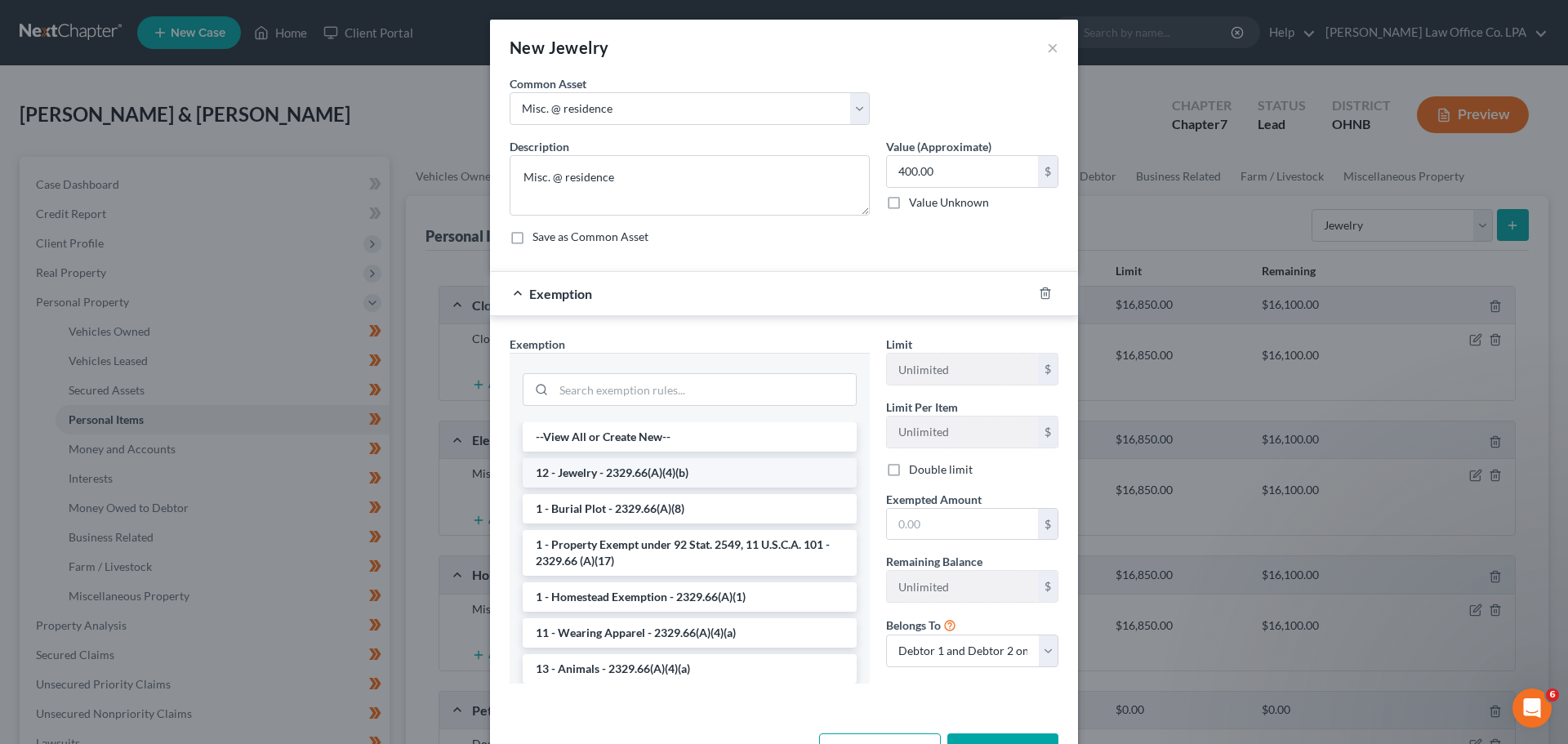
click at [626, 475] on li "12 - Jewelry - 2329.66(A)(4)(b)" at bounding box center [689, 473] width 334 height 30
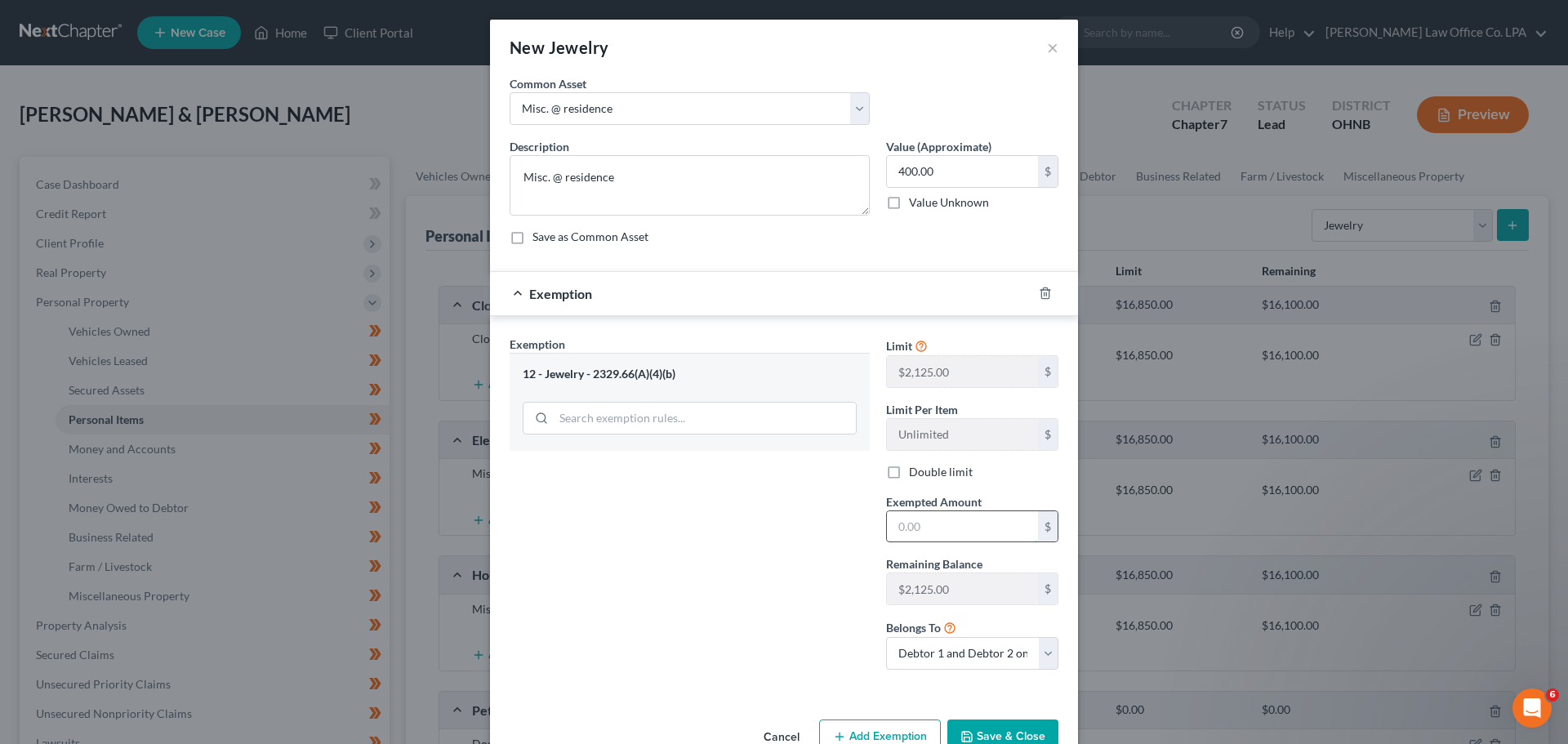
click at [942, 536] on input "text" at bounding box center [962, 526] width 151 height 31
type input "400.00"
click at [781, 520] on div "Exemption Set must be selected for CA. Exemption * 12 - Jewelry - 2329.66(A)(4)…" at bounding box center [689, 509] width 376 height 347
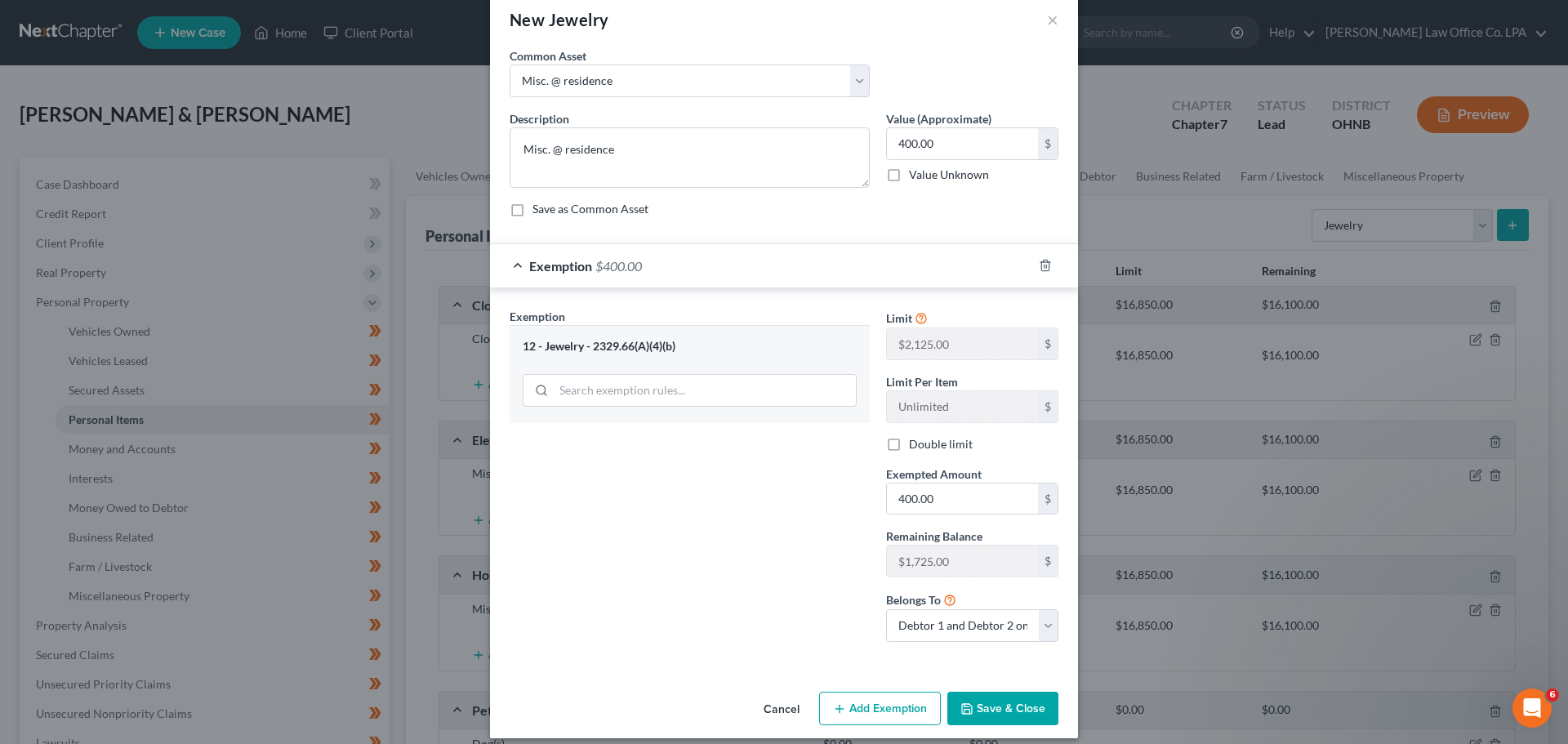
scroll to position [42, 0]
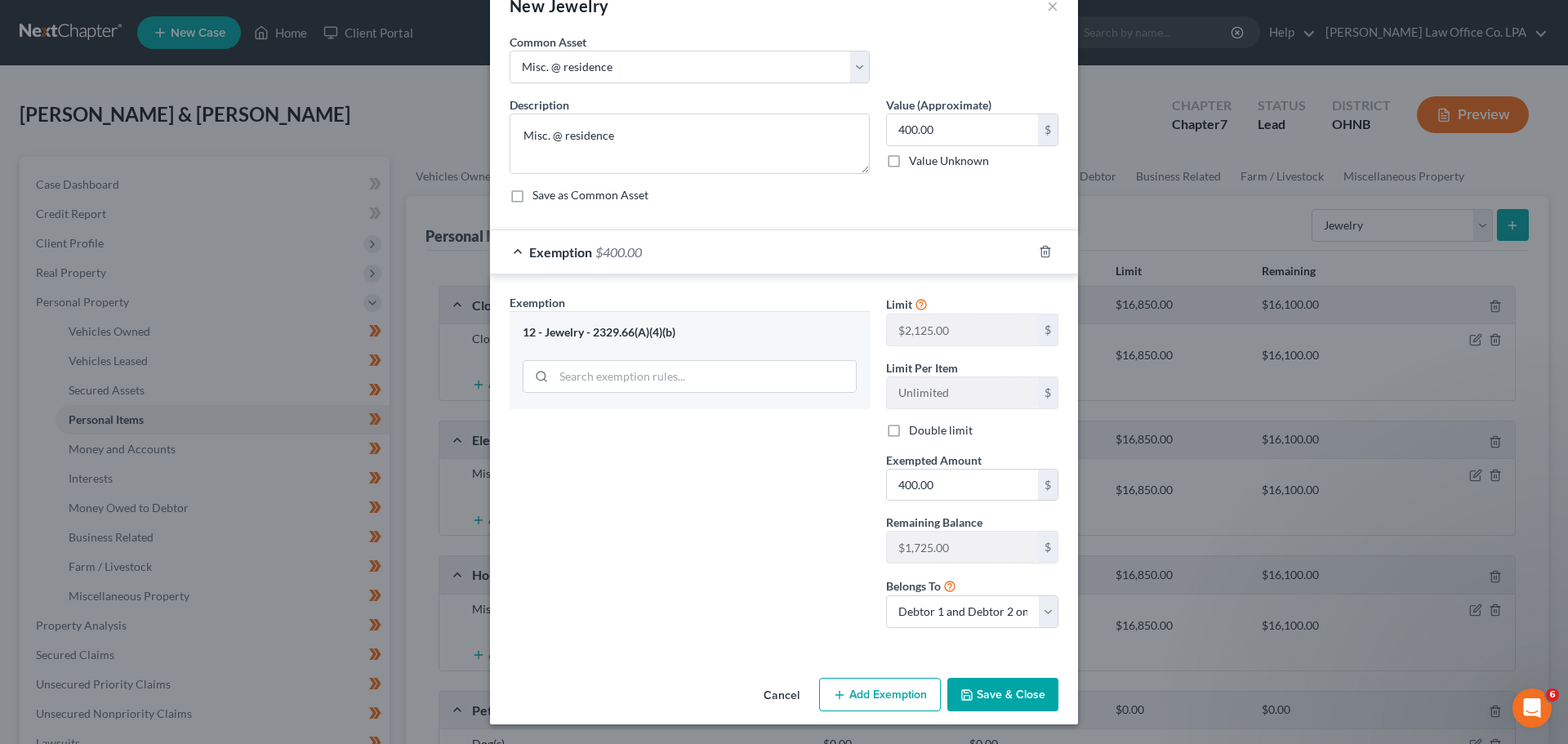
click at [1015, 652] on div "New Jewelry × An exemption set must first be selected from the Filing Informati…" at bounding box center [784, 350] width 588 height 746
click at [1003, 701] on button "Save & Close" at bounding box center [1003, 694] width 111 height 34
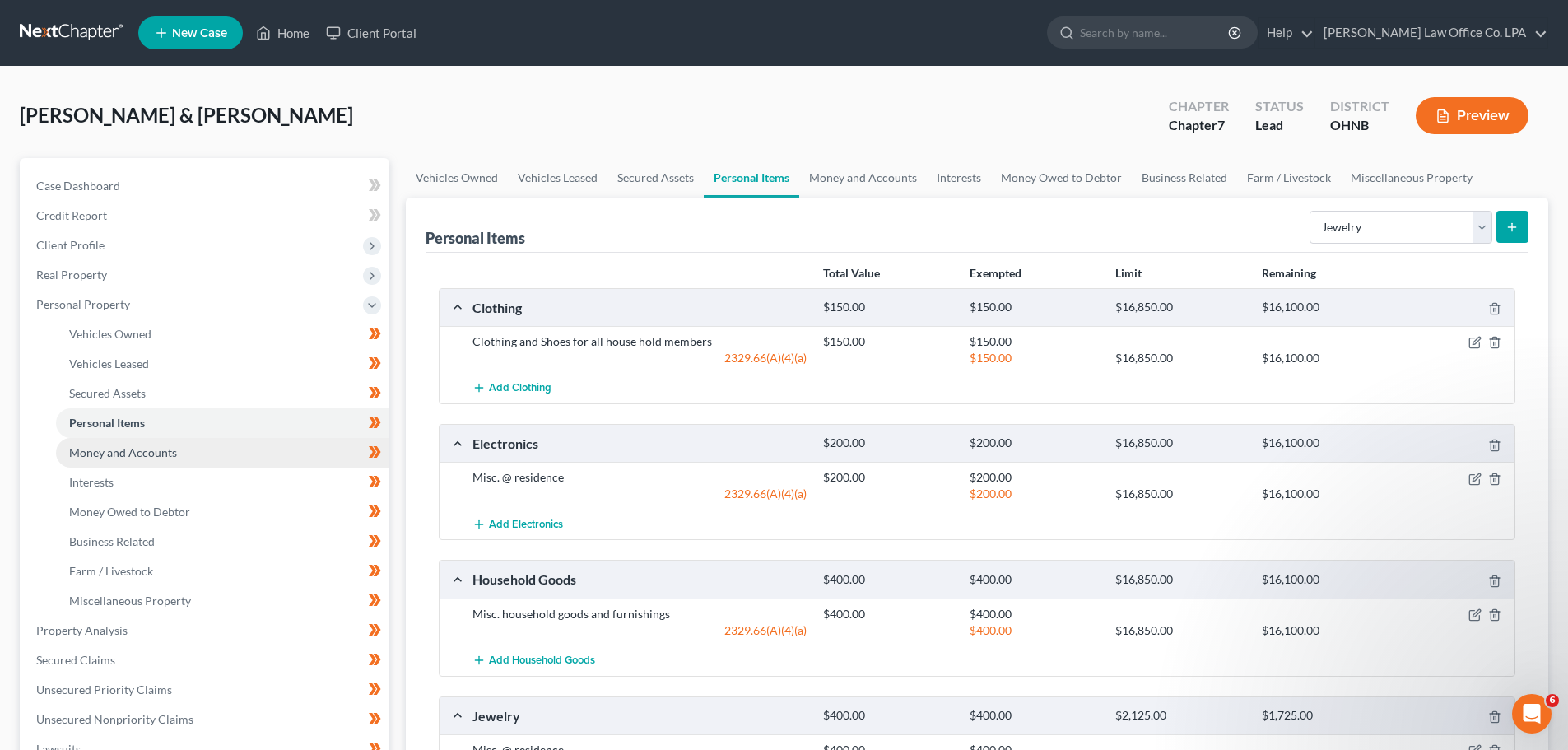
click at [274, 460] on link "Money and Accounts" at bounding box center [222, 453] width 333 height 30
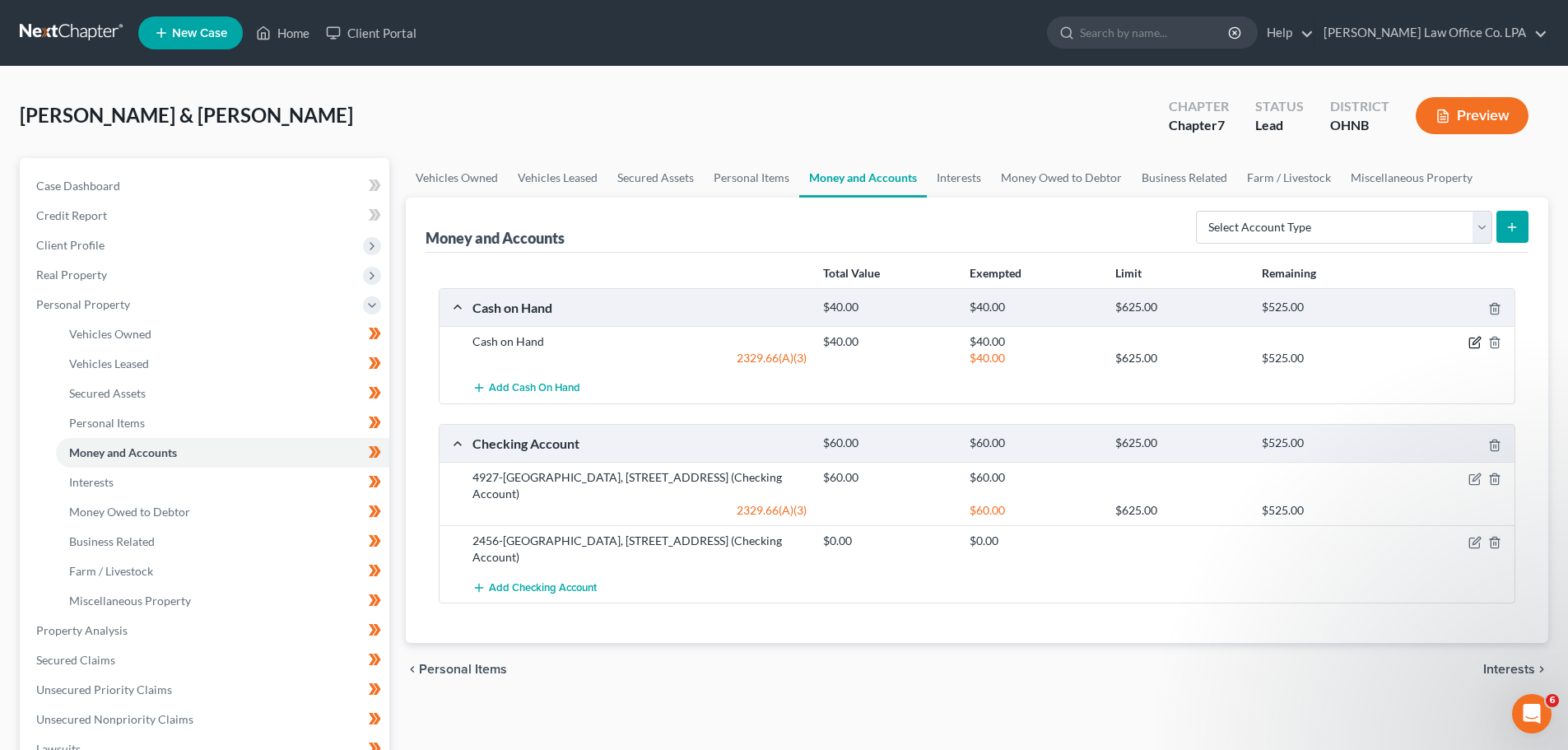
click at [1478, 343] on icon "button" at bounding box center [1475, 343] width 13 height 13
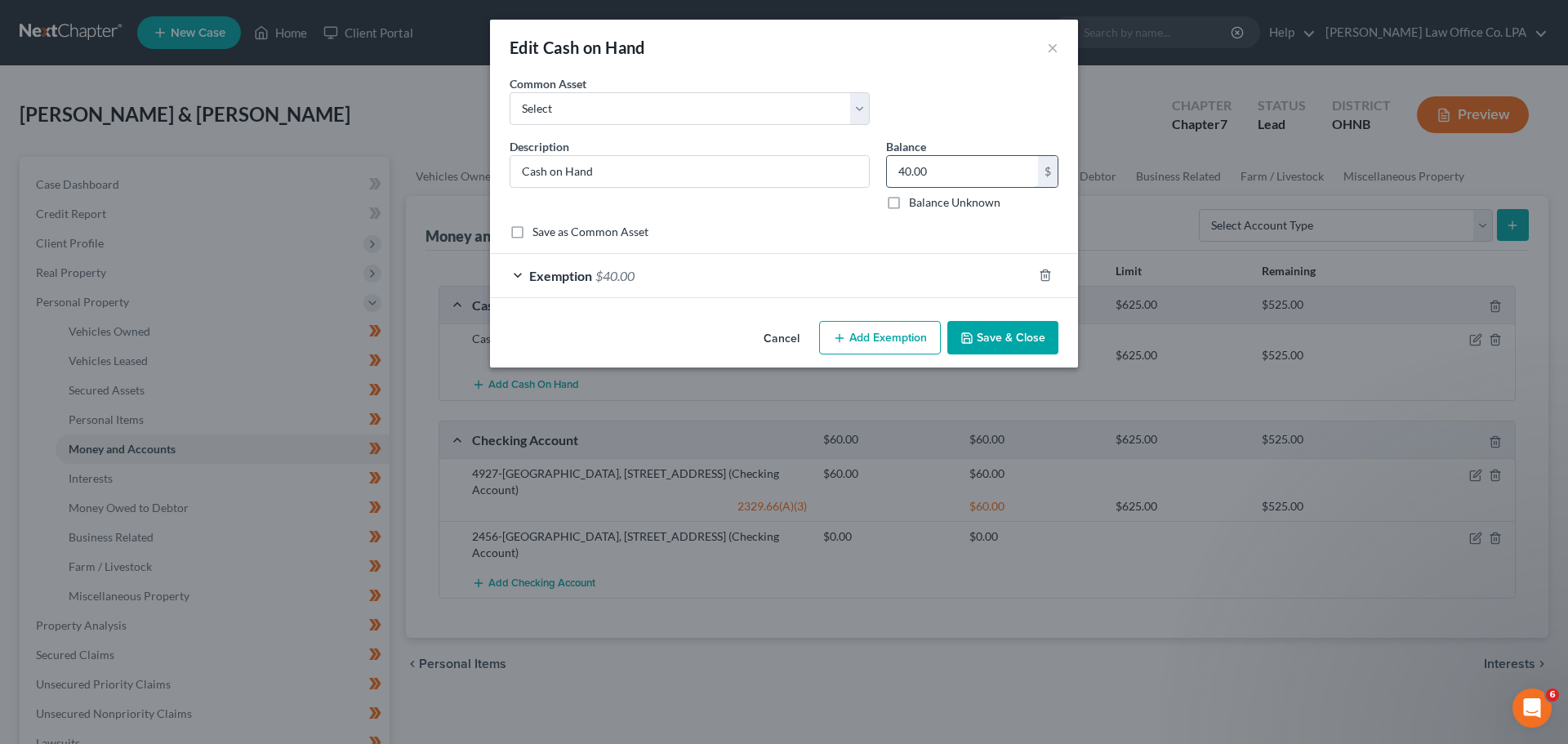
click at [902, 170] on input "40.00" at bounding box center [962, 170] width 151 height 31
type input "30.00"
click at [589, 275] on span "Exemption" at bounding box center [561, 275] width 63 height 16
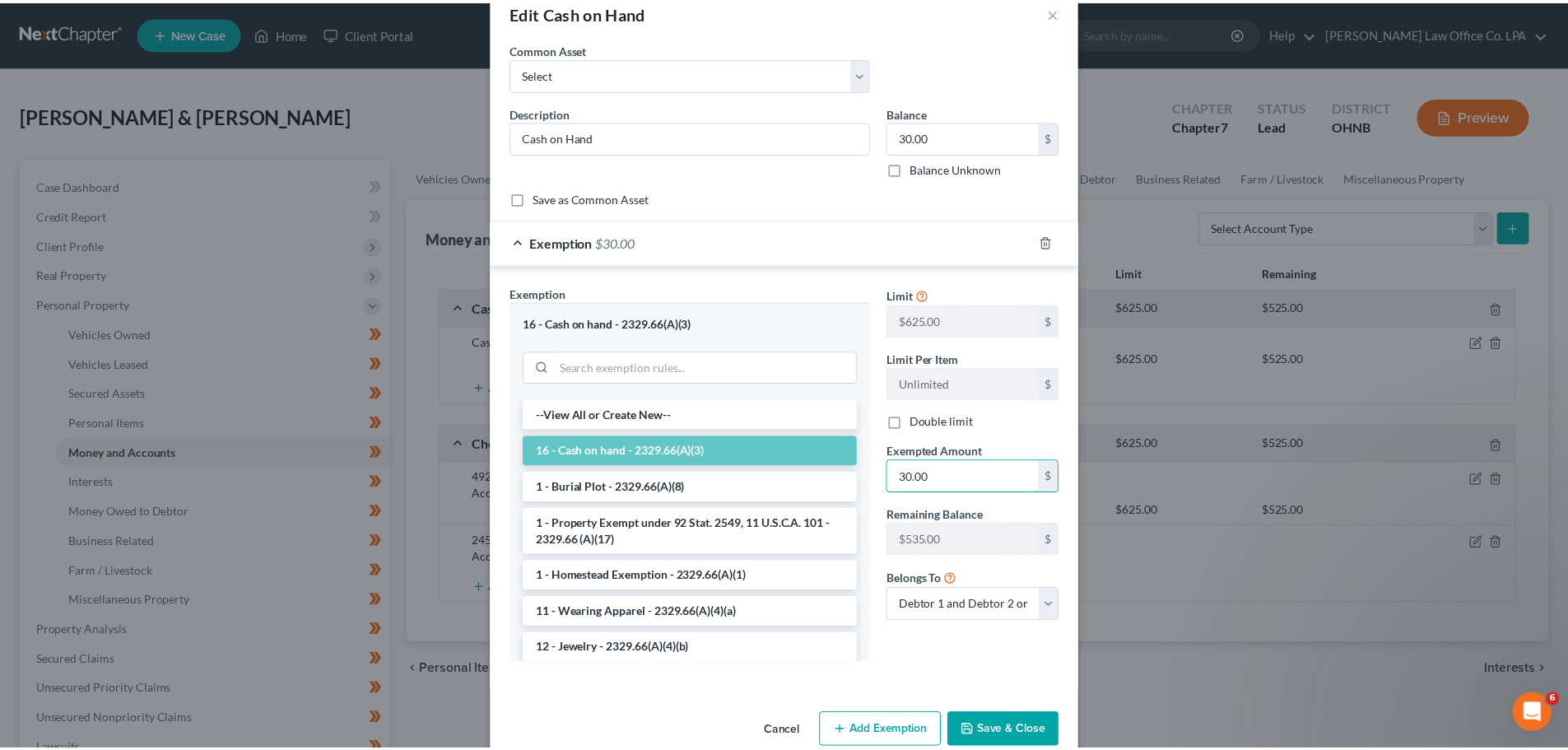
scroll to position [66, 0]
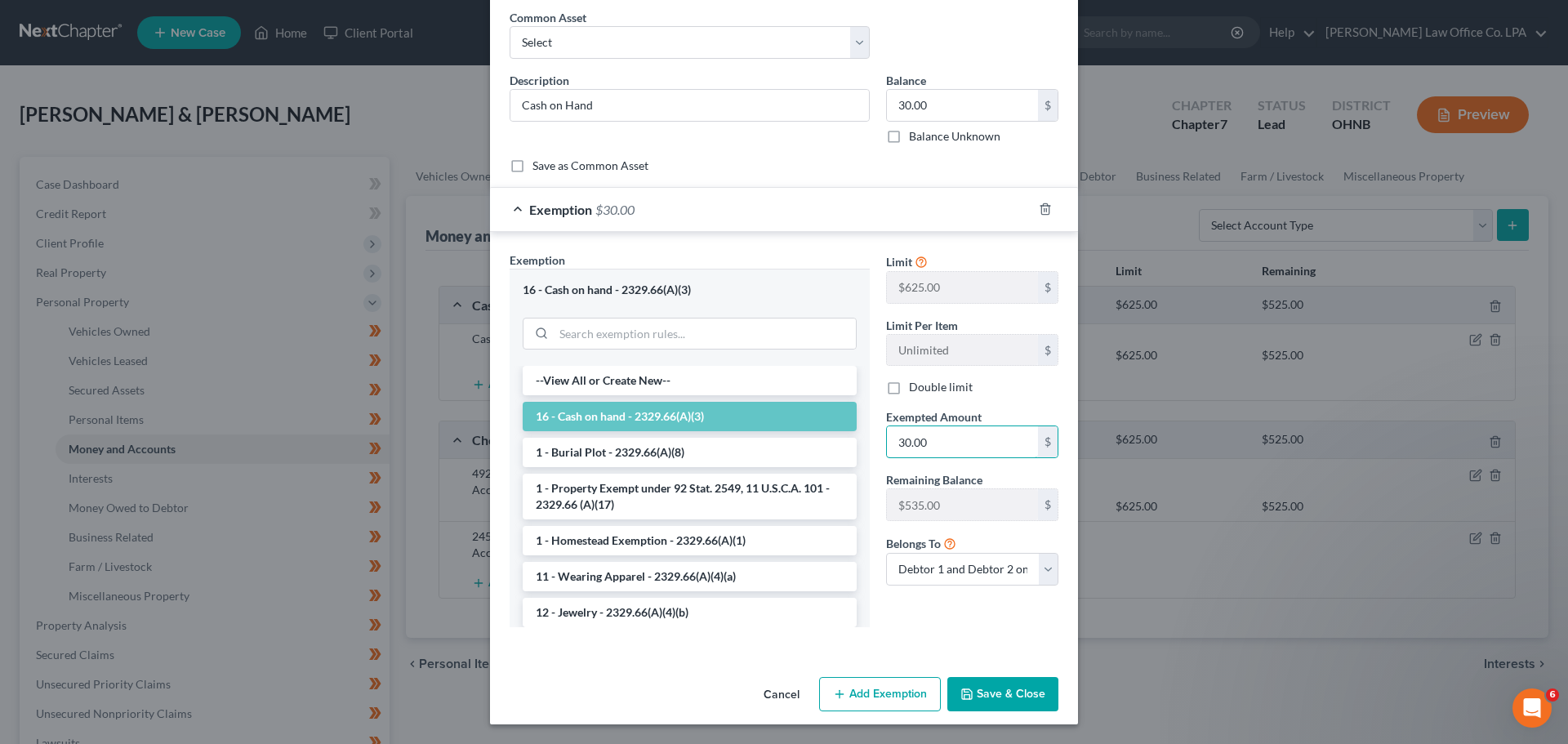
type input "30.00"
click at [991, 692] on button "Save & Close" at bounding box center [1003, 694] width 111 height 34
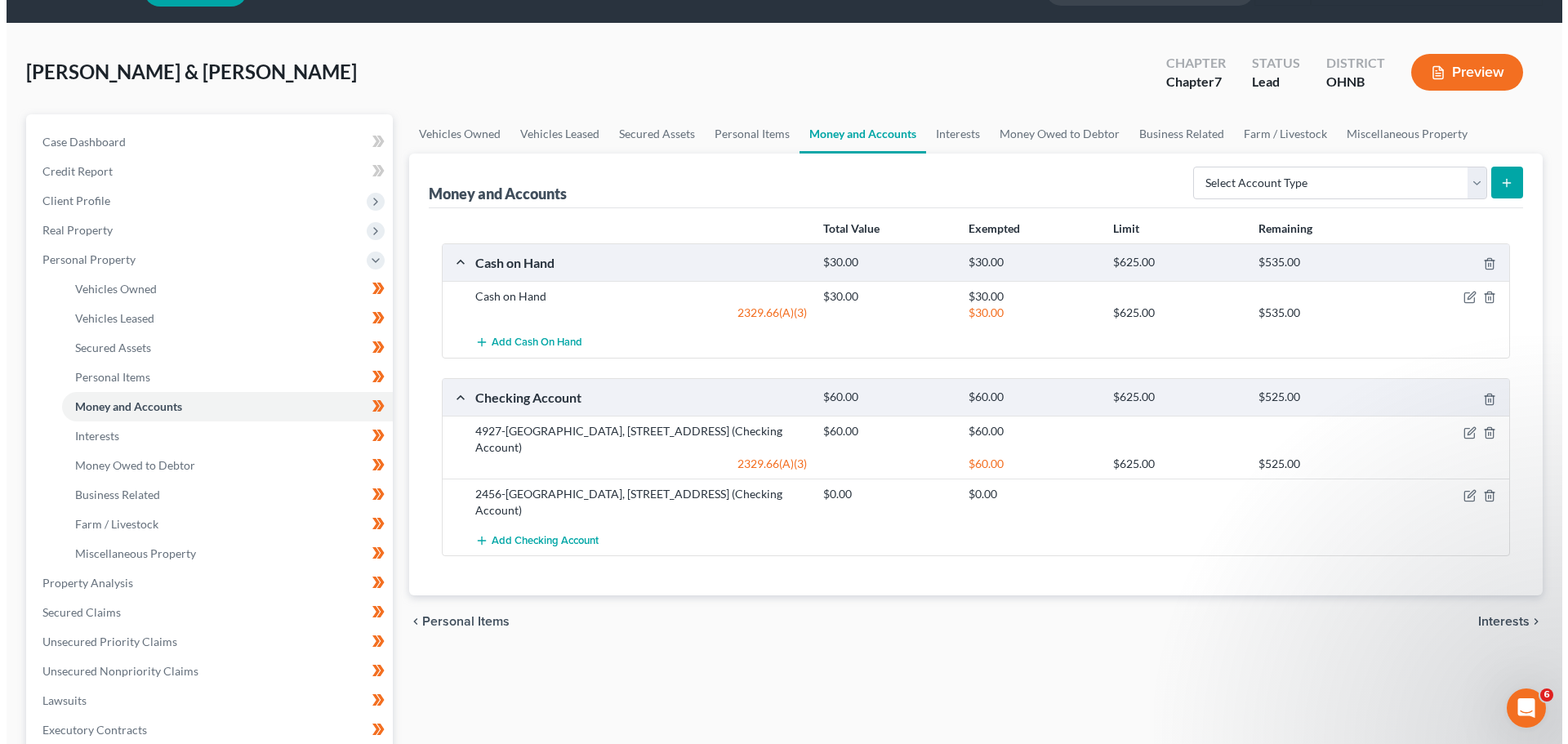
scroll to position [82, 0]
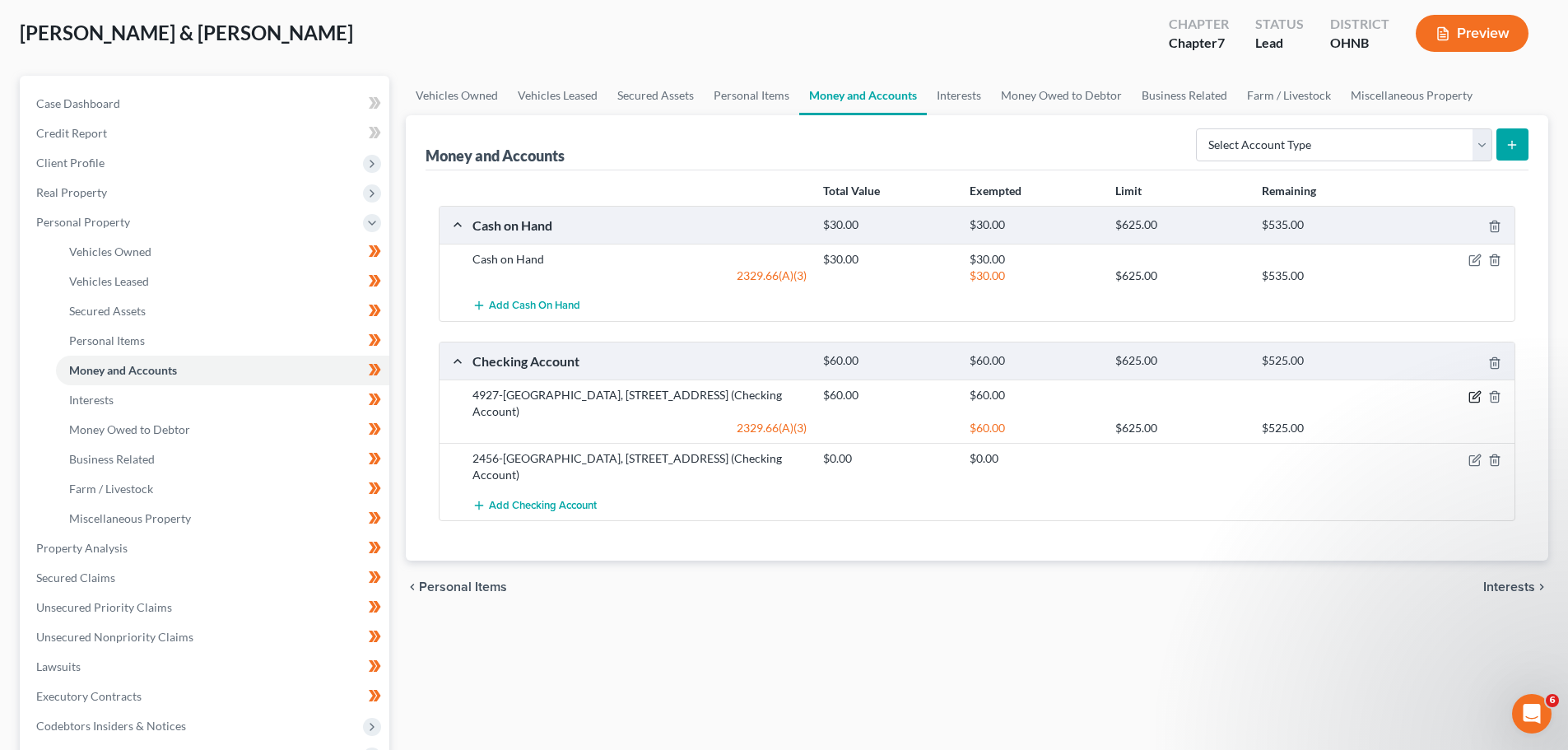
click at [1478, 392] on icon "button" at bounding box center [1475, 397] width 13 height 13
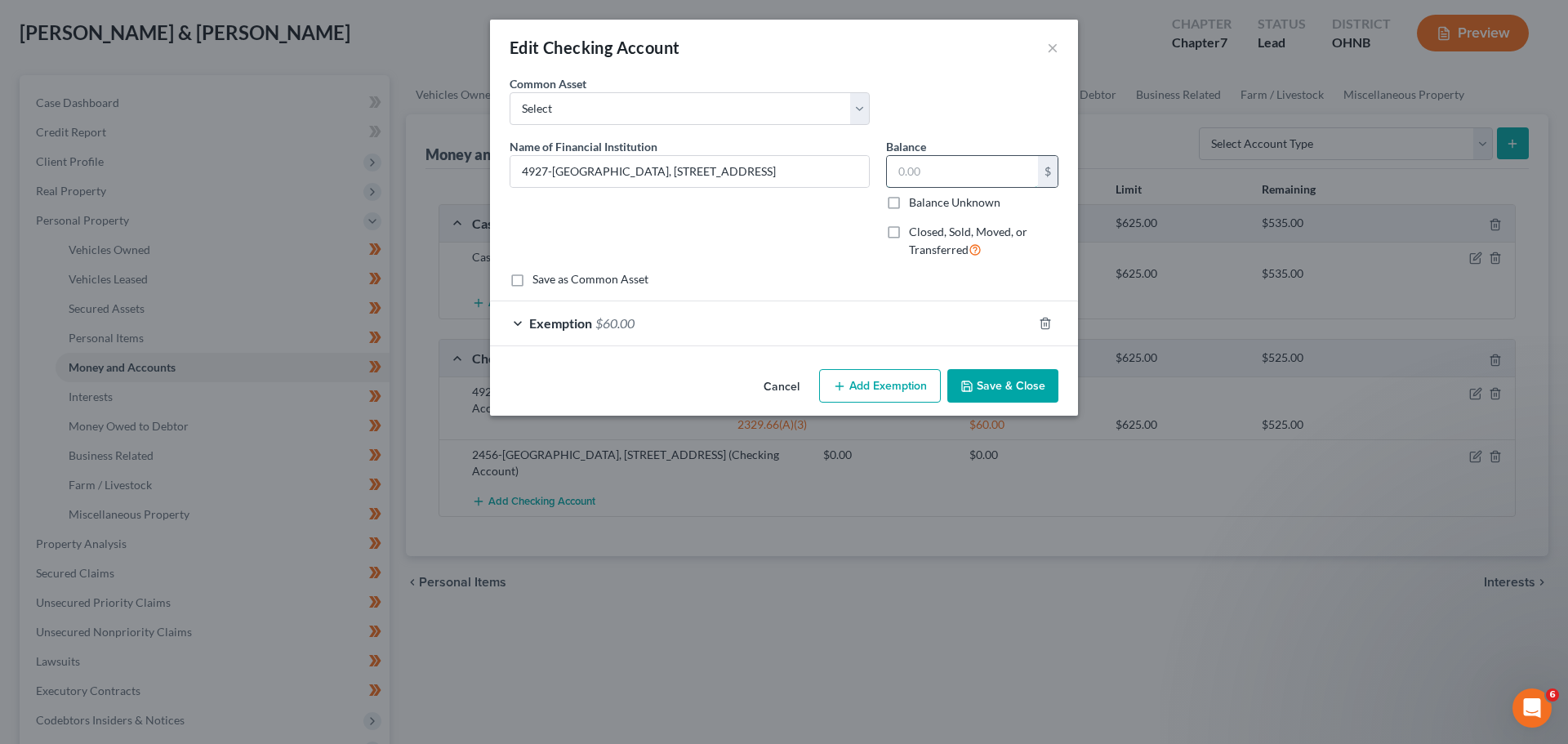
scroll to position [0, 0]
click at [933, 183] on input "text" at bounding box center [962, 170] width 151 height 31
click at [866, 172] on input "4927-[GEOGRAPHIC_DATA], [STREET_ADDRESS]" at bounding box center [689, 170] width 359 height 31
click at [815, 181] on input "4927-[GEOGRAPHIC_DATA], [STREET_ADDRESS]" at bounding box center [689, 170] width 359 height 31
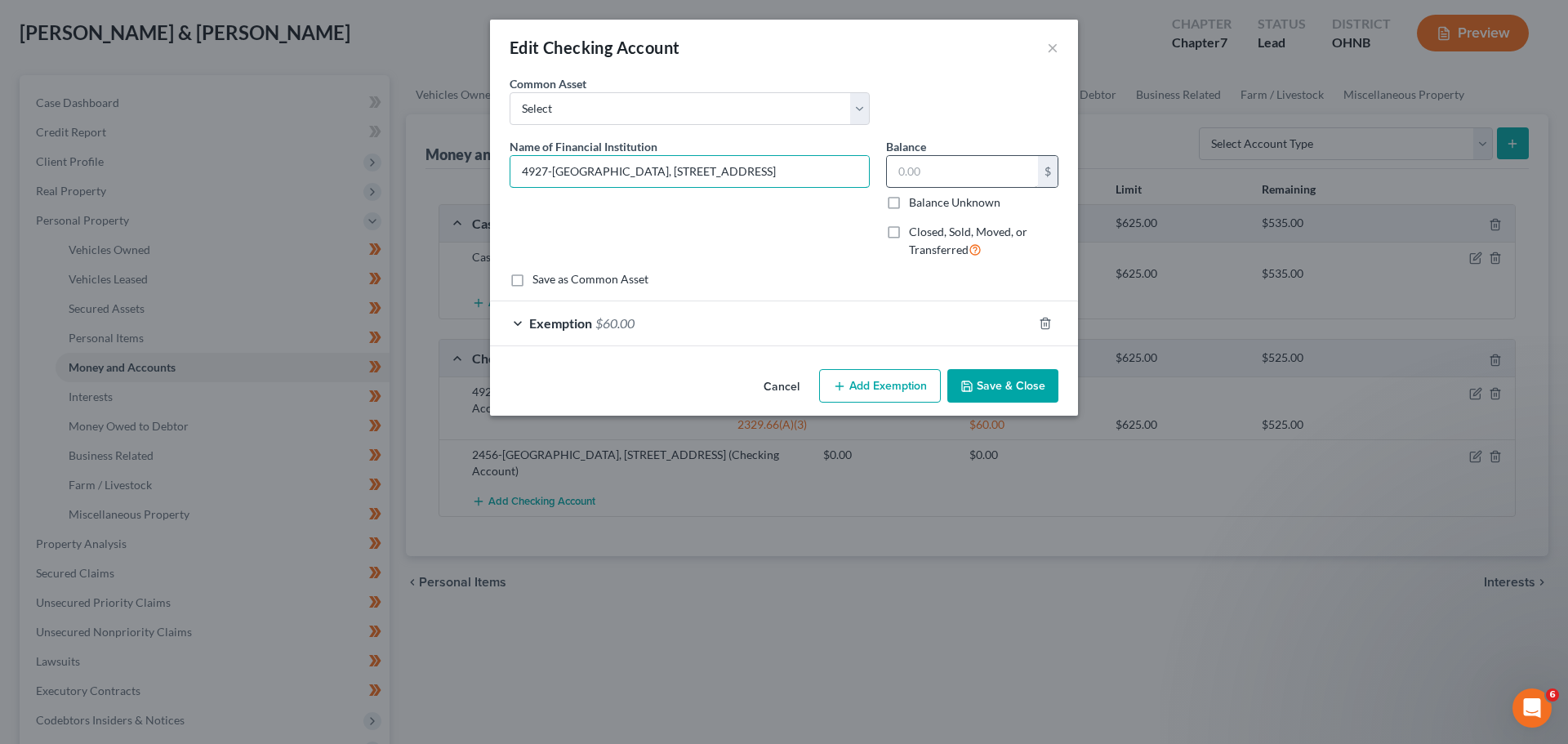
type input "4927-[GEOGRAPHIC_DATA], [STREET_ADDRESS]"
click at [940, 183] on input "text" at bounding box center [962, 170] width 151 height 31
type input "126.26"
click at [579, 318] on span "Exemption" at bounding box center [561, 322] width 63 height 16
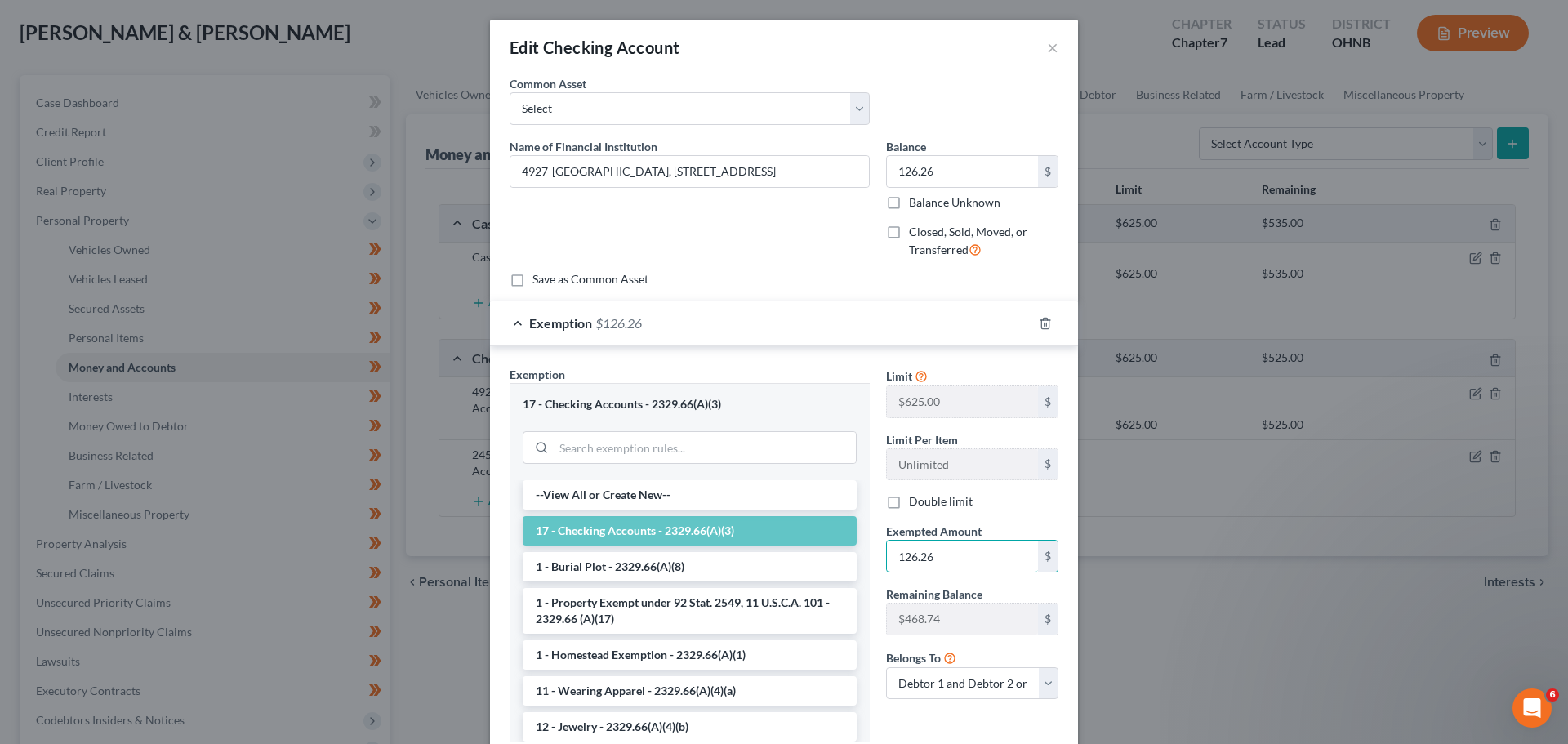
type input "126.26"
click at [819, 382] on div "Exemption * 17 - Checking Accounts - 2329.66(A)(3) --View All or Create New-- 1…" at bounding box center [689, 553] width 360 height 375
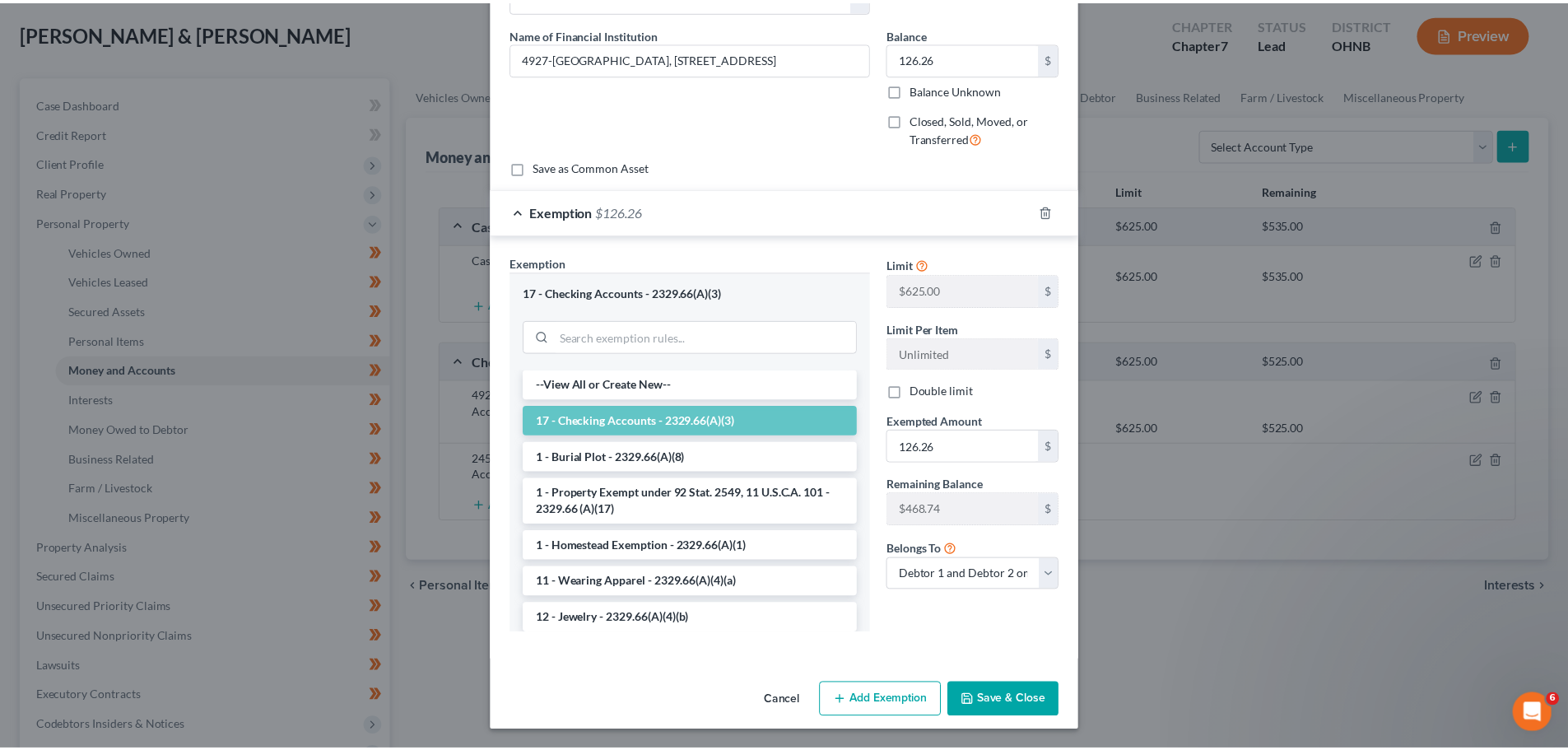
scroll to position [115, 0]
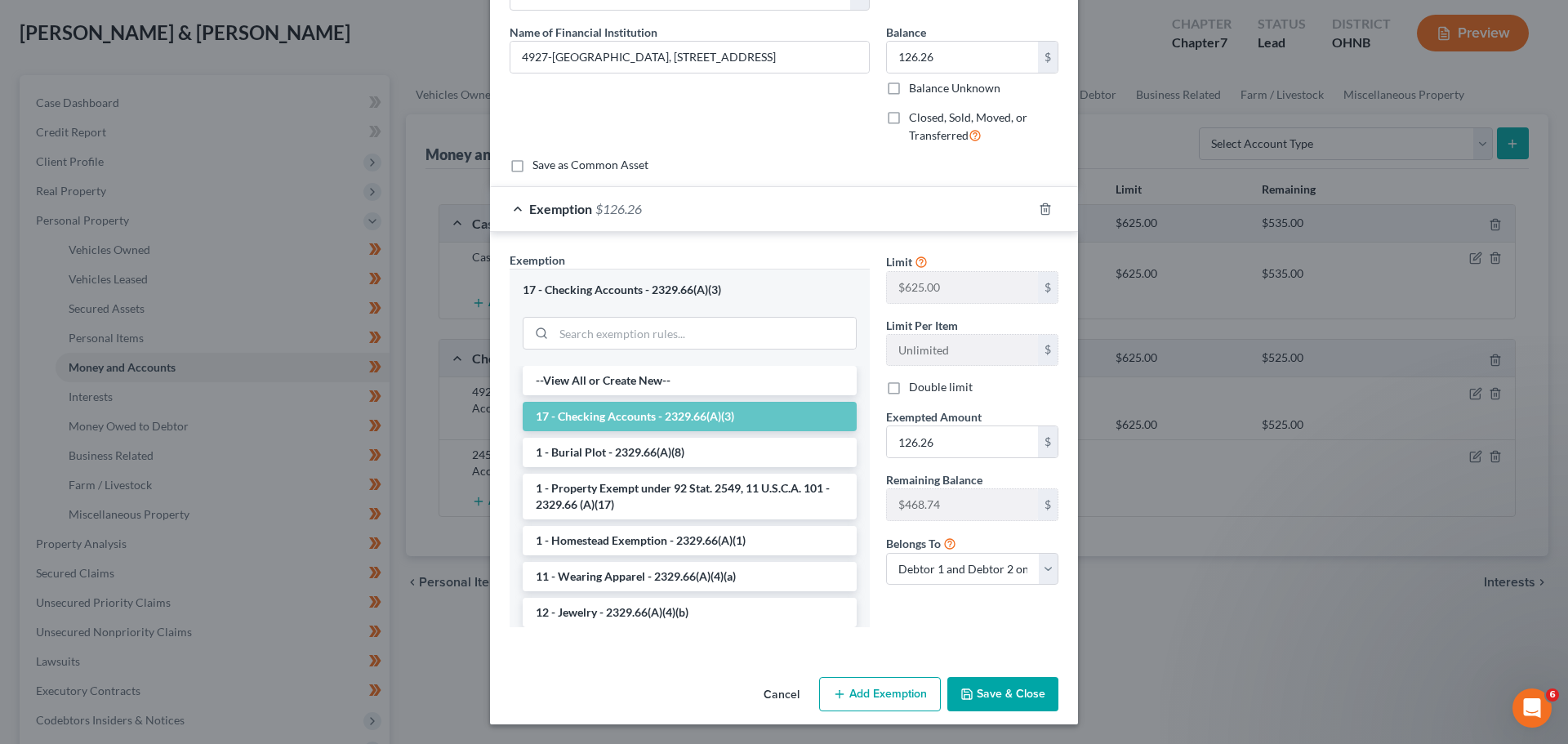
click at [996, 695] on button "Save & Close" at bounding box center [1003, 694] width 111 height 34
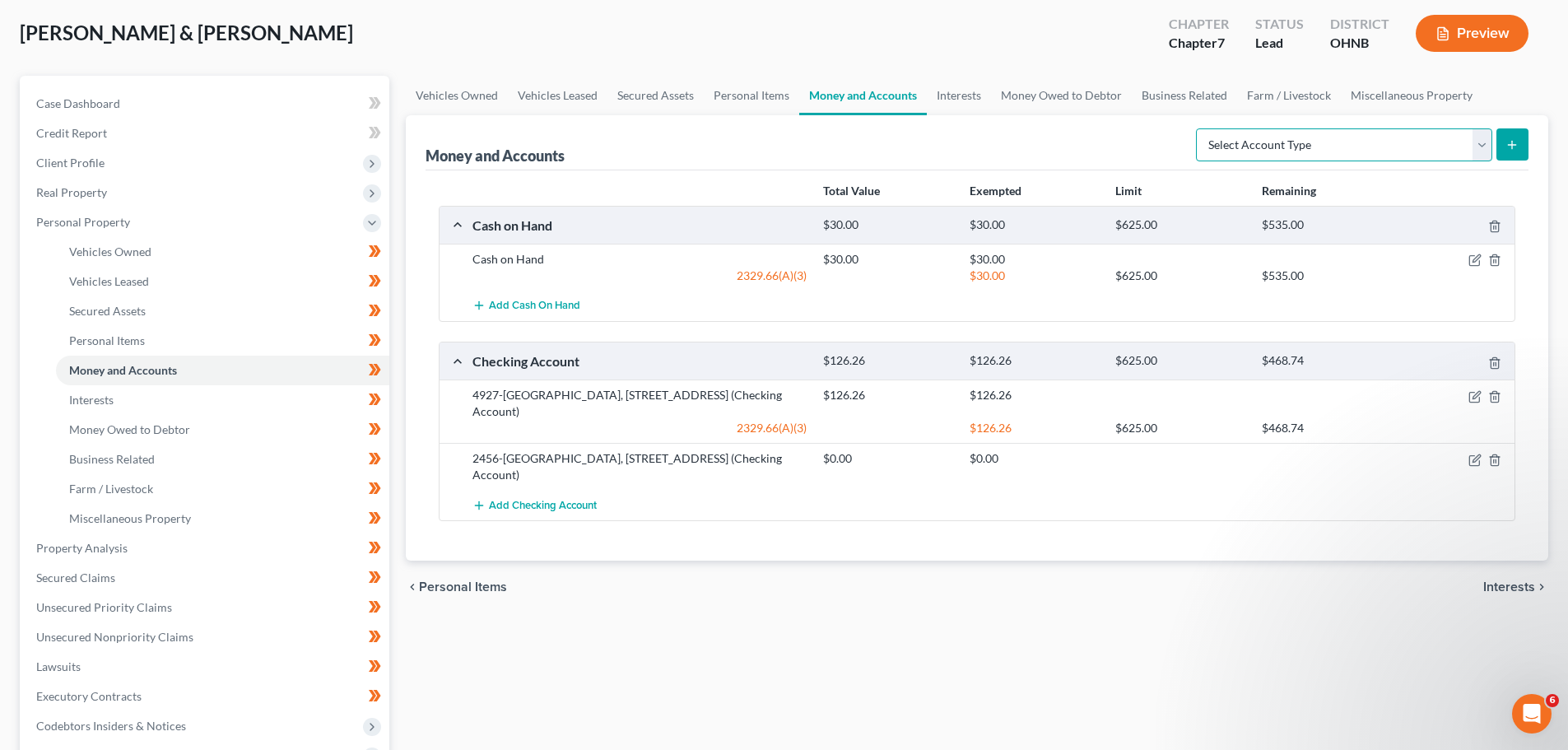
click at [1459, 155] on select "Select Account Type Brokerage Cash on Hand Certificates of Deposit Checking Acc…" at bounding box center [1343, 144] width 296 height 33
select select "checking"
click at [1199, 128] on select "Select Account Type Brokerage Cash on Hand Certificates of Deposit Checking Acc…" at bounding box center [1343, 144] width 296 height 33
click at [1515, 142] on icon "submit" at bounding box center [1512, 145] width 13 height 13
click at [1512, 155] on button "submit" at bounding box center [1512, 144] width 32 height 32
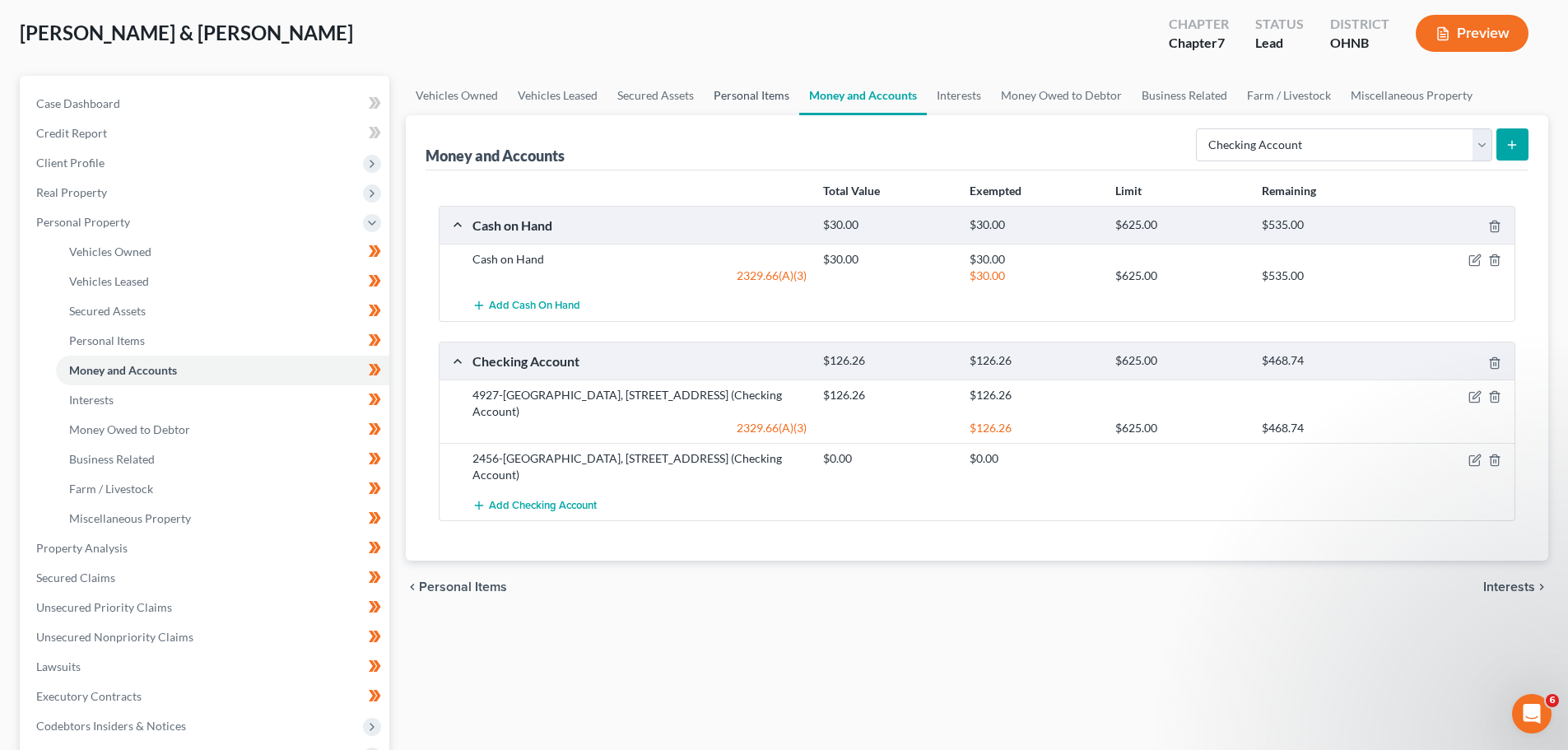
click at [721, 102] on link "Personal Items" at bounding box center [751, 95] width 95 height 39
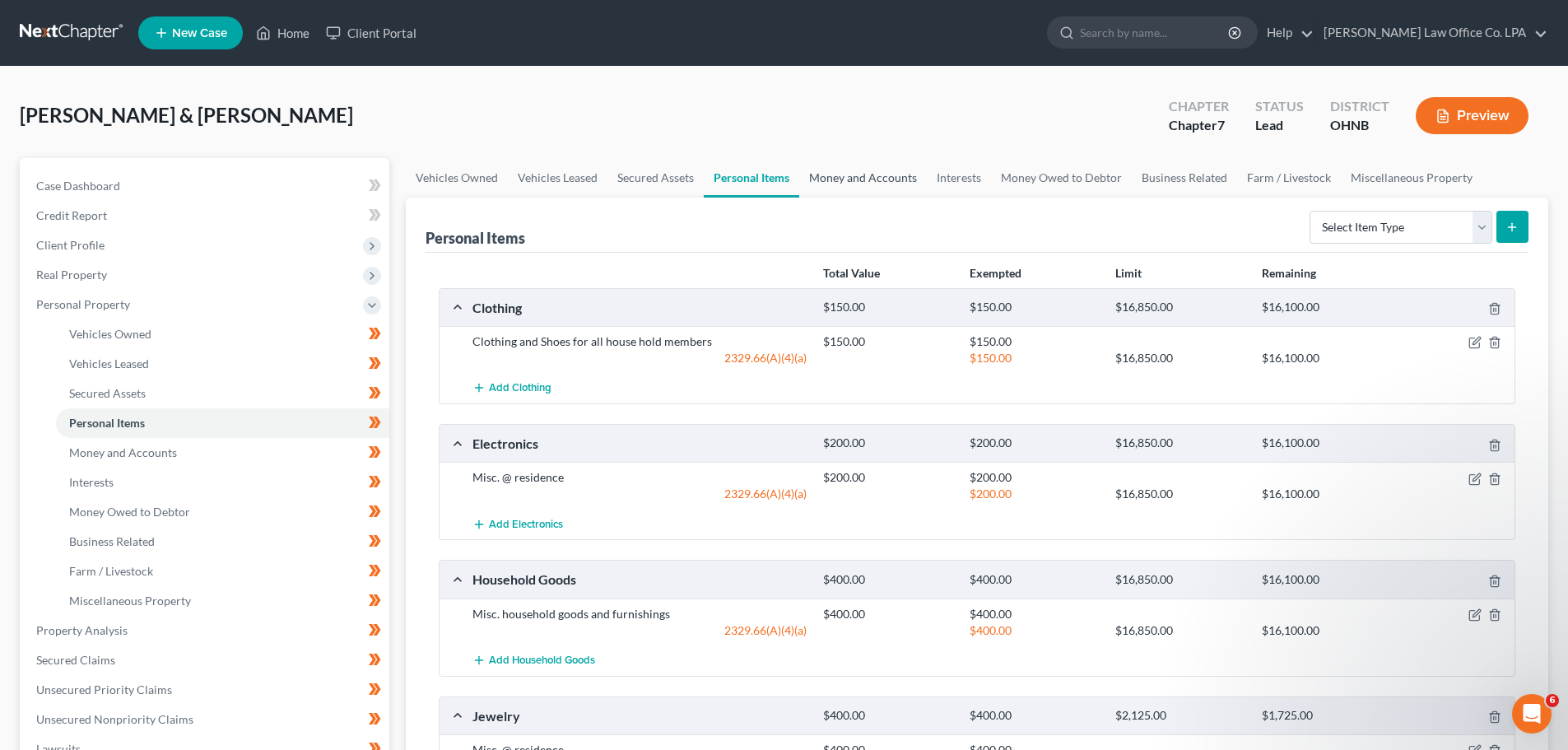
click at [868, 187] on link "Money and Accounts" at bounding box center [863, 177] width 128 height 39
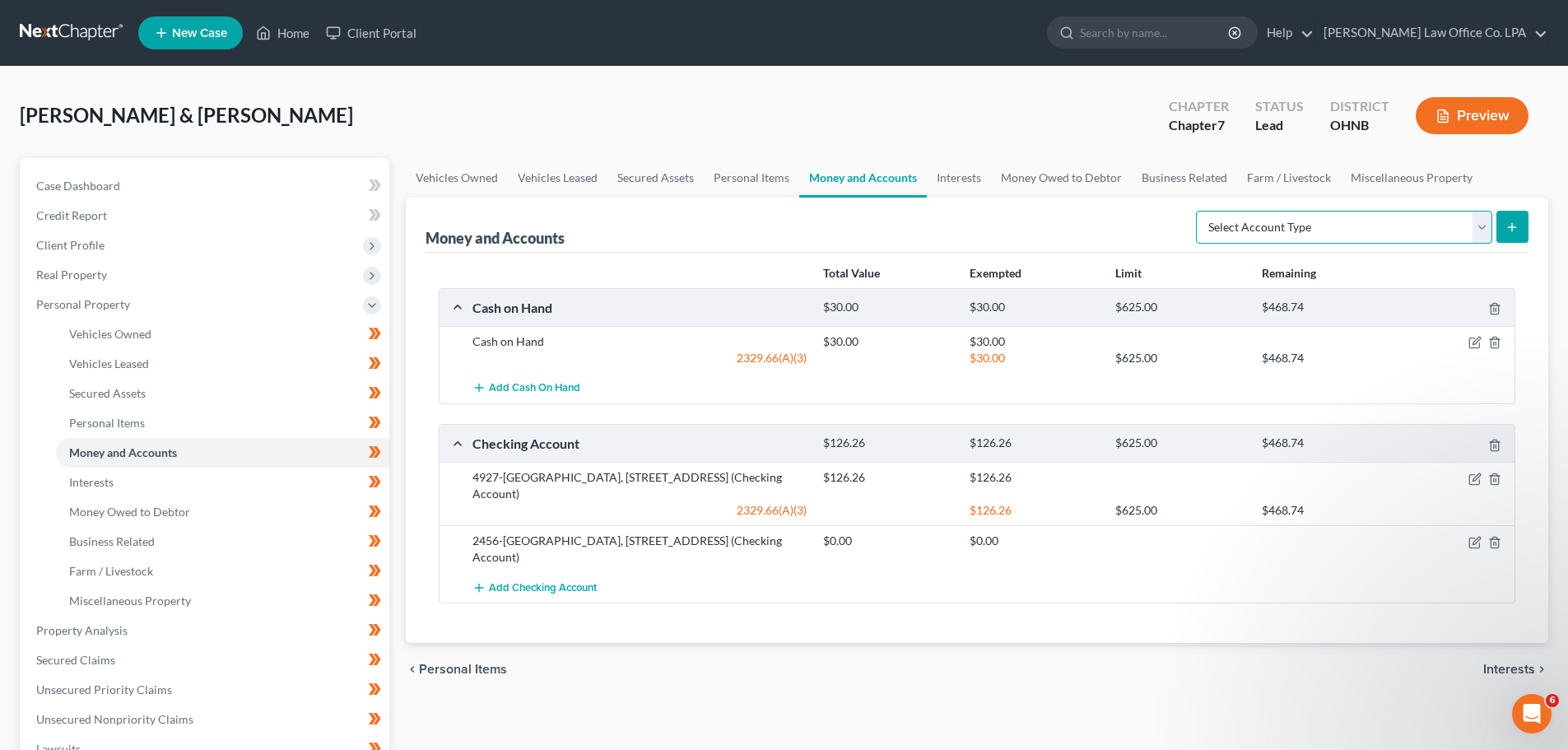
drag, startPoint x: 1466, startPoint y: 231, endPoint x: 1457, endPoint y: 233, distance: 9.2
click at [1466, 231] on select "Select Account Type Brokerage Cash on Hand Certificates of Deposit Checking Acc…" at bounding box center [1343, 227] width 296 height 33
select select "checking"
click at [1199, 211] on select "Select Account Type Brokerage Cash on Hand Certificates of Deposit Checking Acc…" at bounding box center [1343, 227] width 296 height 33
drag, startPoint x: 1532, startPoint y: 214, endPoint x: 1519, endPoint y: 223, distance: 15.8
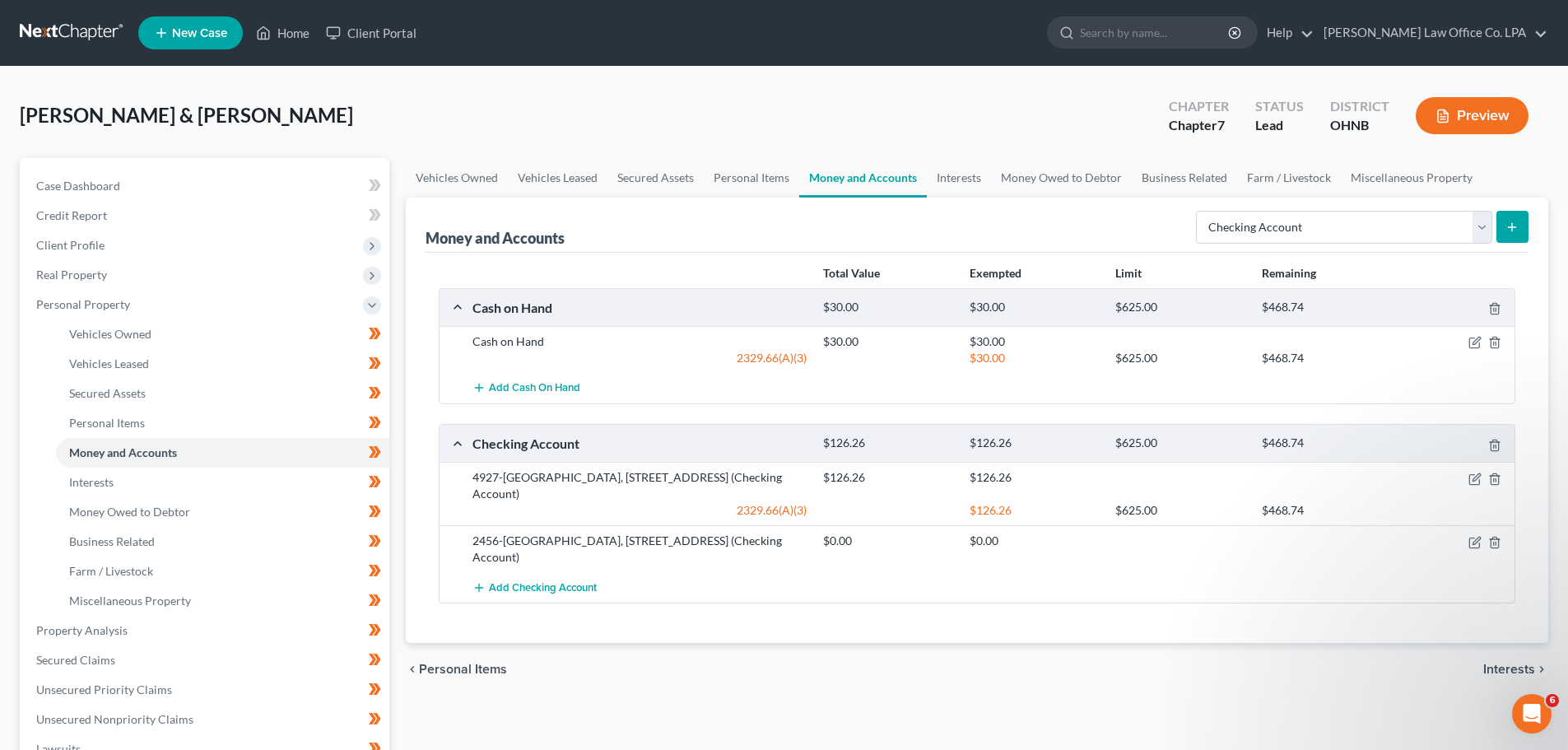
click at [1526, 219] on div "Money and Accounts Select Account Type Brokerage Cash on Hand Certificates of D…" at bounding box center [976, 420] width 1142 height 446
click at [1508, 229] on icon "submit" at bounding box center [1512, 227] width 13 height 13
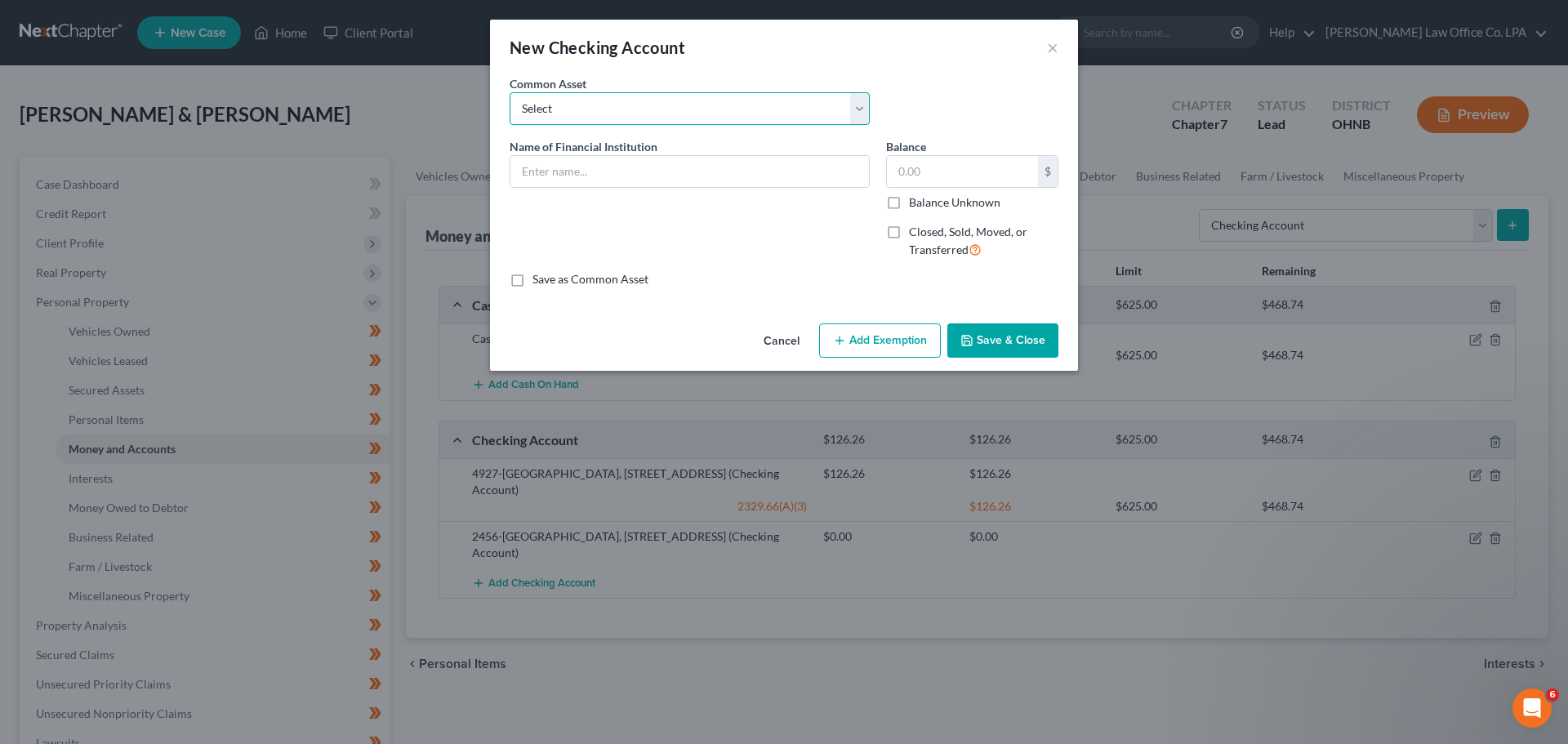
click at [586, 104] on select "Select ####-Fifth Third Bank, [STREET_ADDRESS][PERSON_NAME] ####-Farmers & Merc…" at bounding box center [689, 108] width 360 height 32
select select "17"
click at [510, 93] on select "Select ####-Fifth Third Bank, [STREET_ADDRESS][PERSON_NAME] ####-Farmers & Merc…" at bounding box center [689, 108] width 360 height 32
type input "#### [GEOGRAPHIC_DATA], [STREET_ADDRESS]"
type input "250.00"
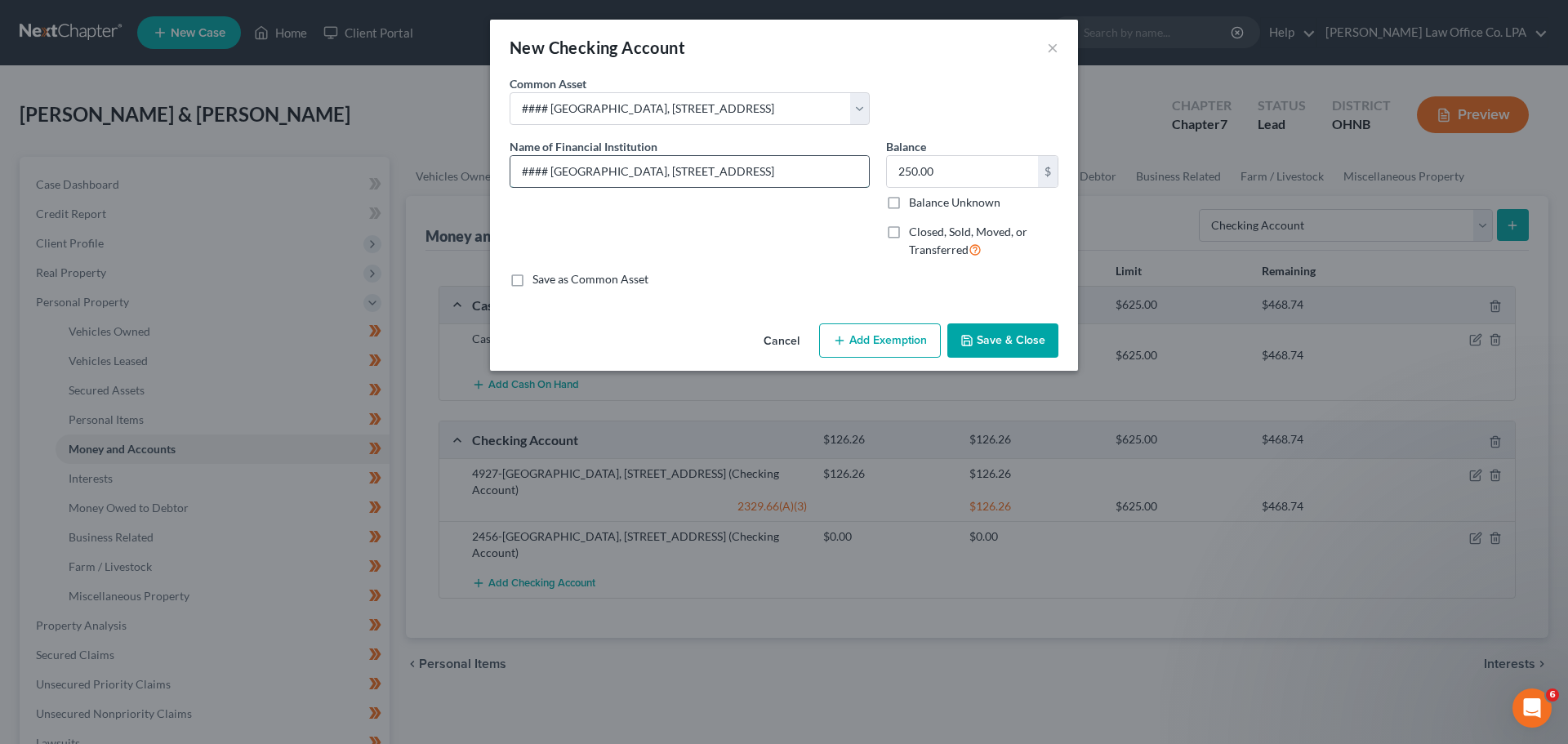
drag, startPoint x: 546, startPoint y: 170, endPoint x: 519, endPoint y: 168, distance: 27.1
click at [519, 168] on input "#### [GEOGRAPHIC_DATA], [STREET_ADDRESS]" at bounding box center [689, 170] width 359 height 31
type input "[GEOGRAPHIC_DATA], [STREET_ADDRESS]"
click at [942, 173] on input "250.00" at bounding box center [962, 170] width 151 height 31
type input "0.53"
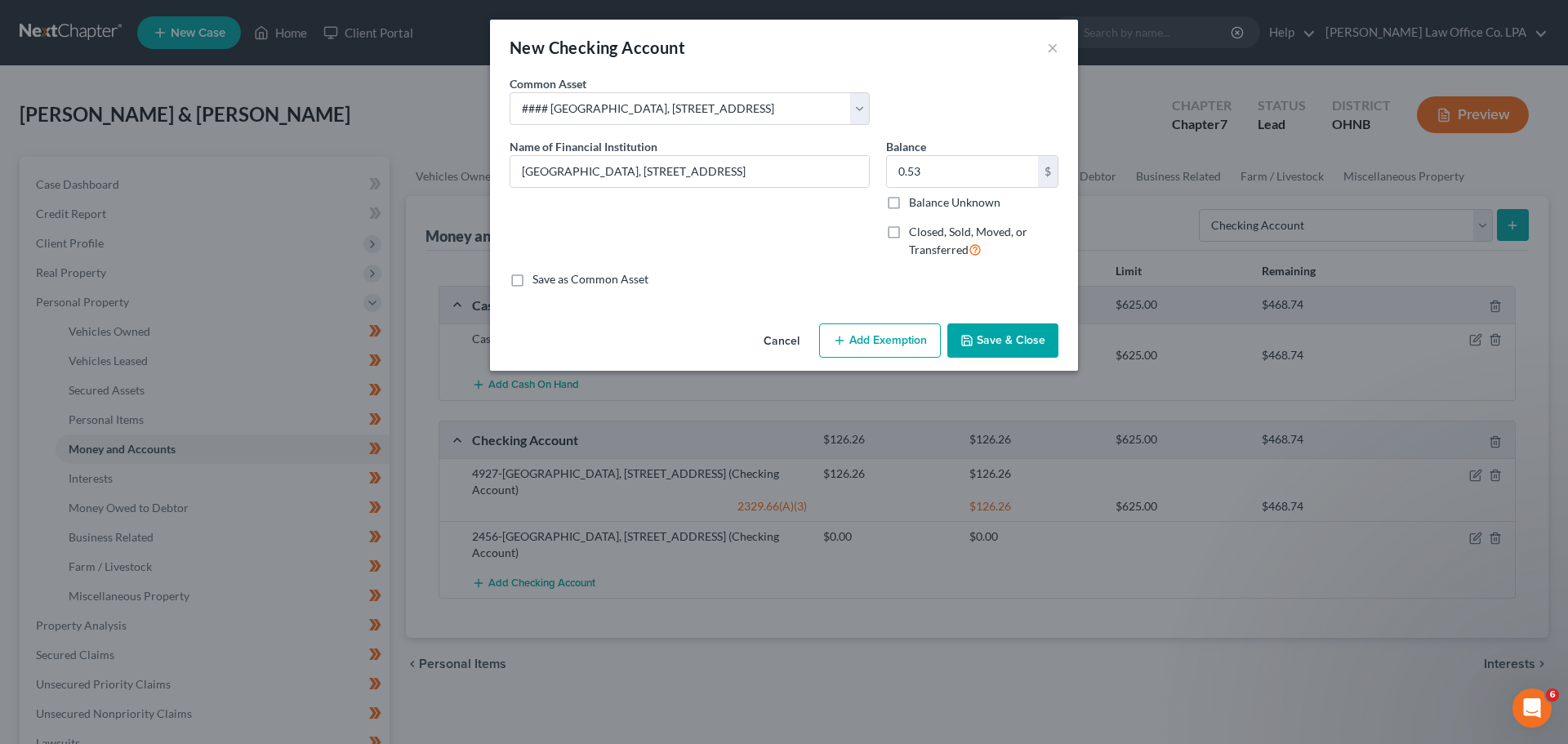
click at [856, 334] on button "Add Exemption" at bounding box center [879, 340] width 121 height 34
select select "2"
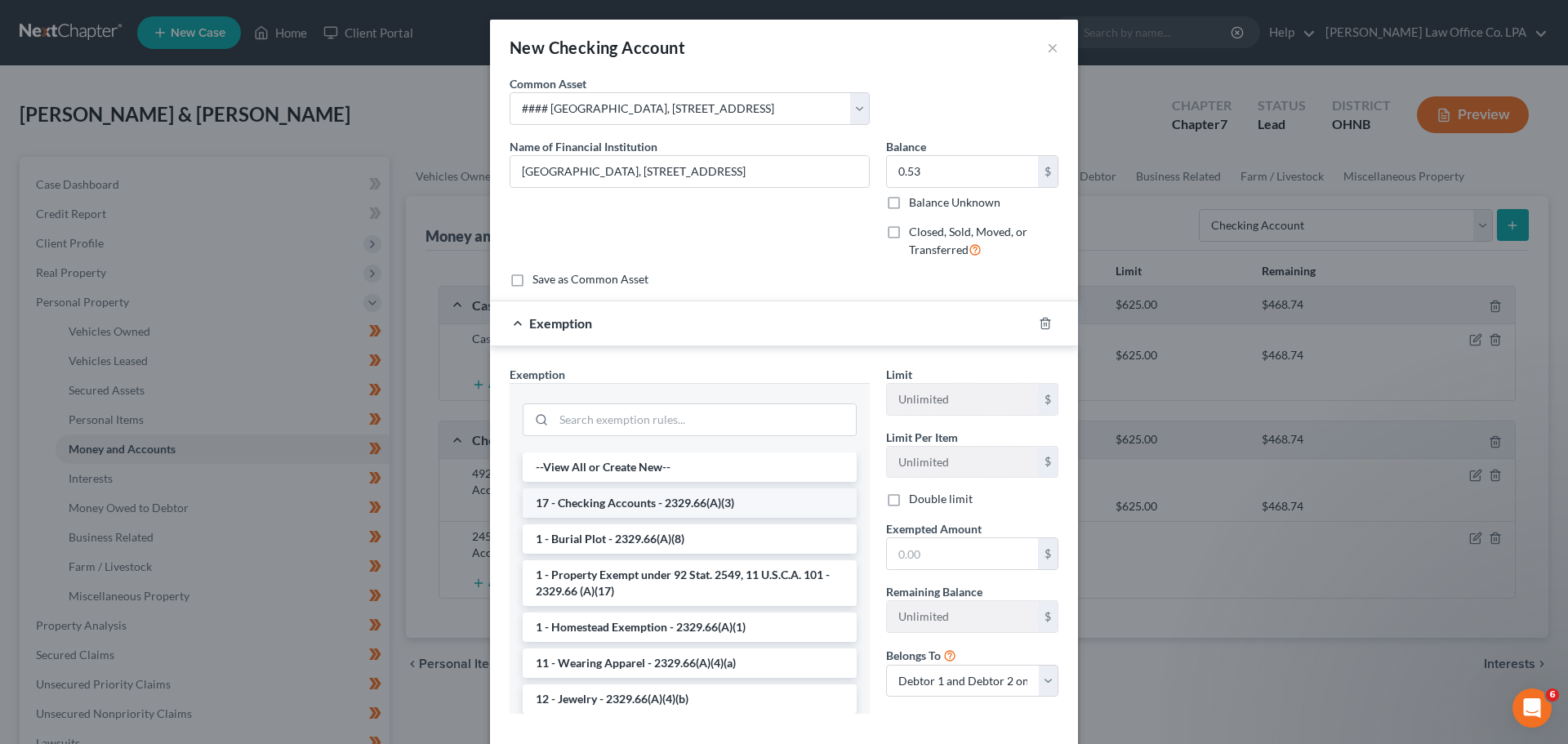
click at [669, 510] on li "17 - Checking Accounts - 2329.66(A)(3)" at bounding box center [689, 503] width 334 height 30
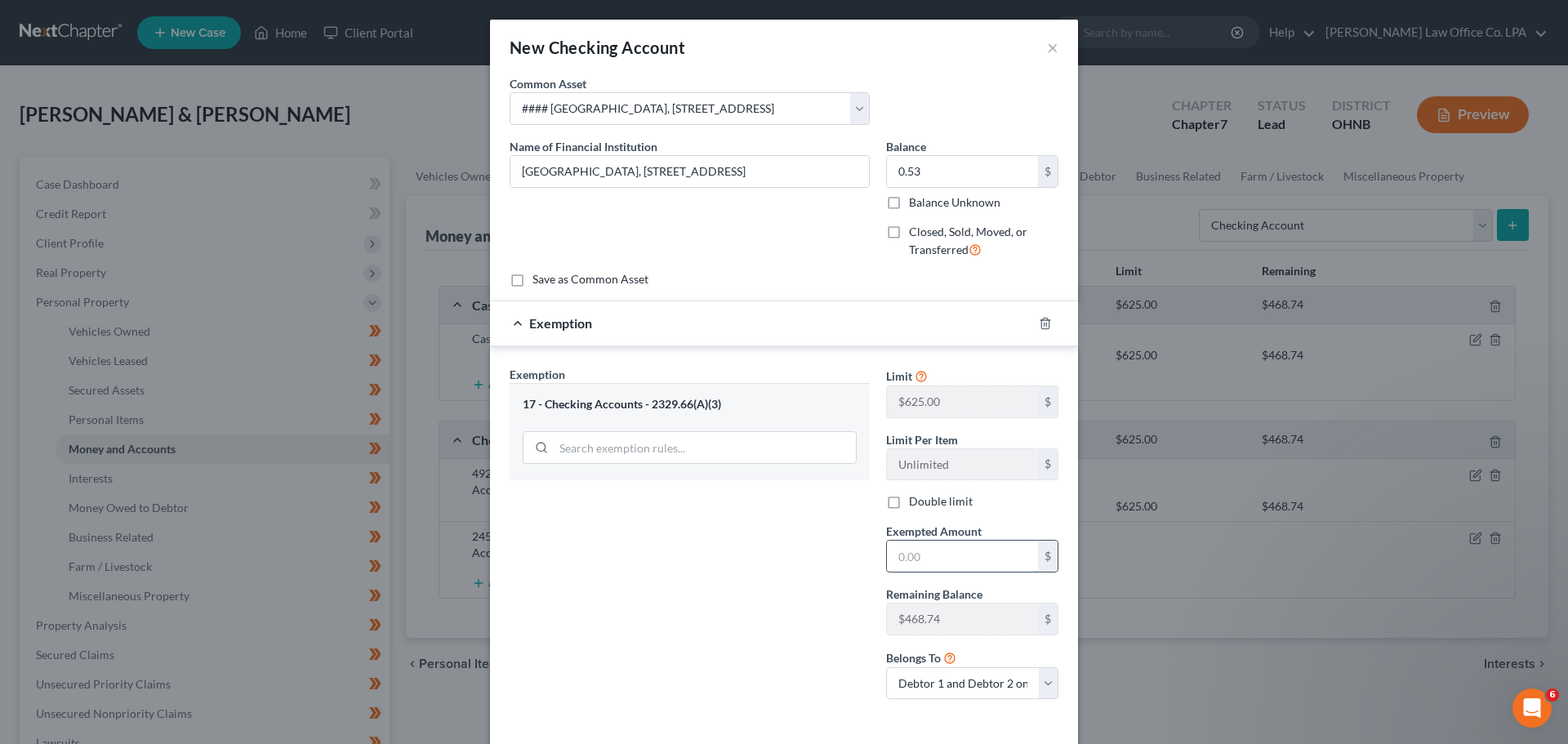
click at [953, 555] on input "text" at bounding box center [962, 555] width 151 height 31
type input "0.53"
click at [748, 503] on div "Exemption Set must be selected for CA. Exemption * 17 - Checking Accounts - 232…" at bounding box center [689, 539] width 376 height 347
click at [978, 679] on select "Debtor 1 only Debtor 2 only Debtor 1 and Debtor 2 only" at bounding box center [972, 683] width 172 height 32
select select "0"
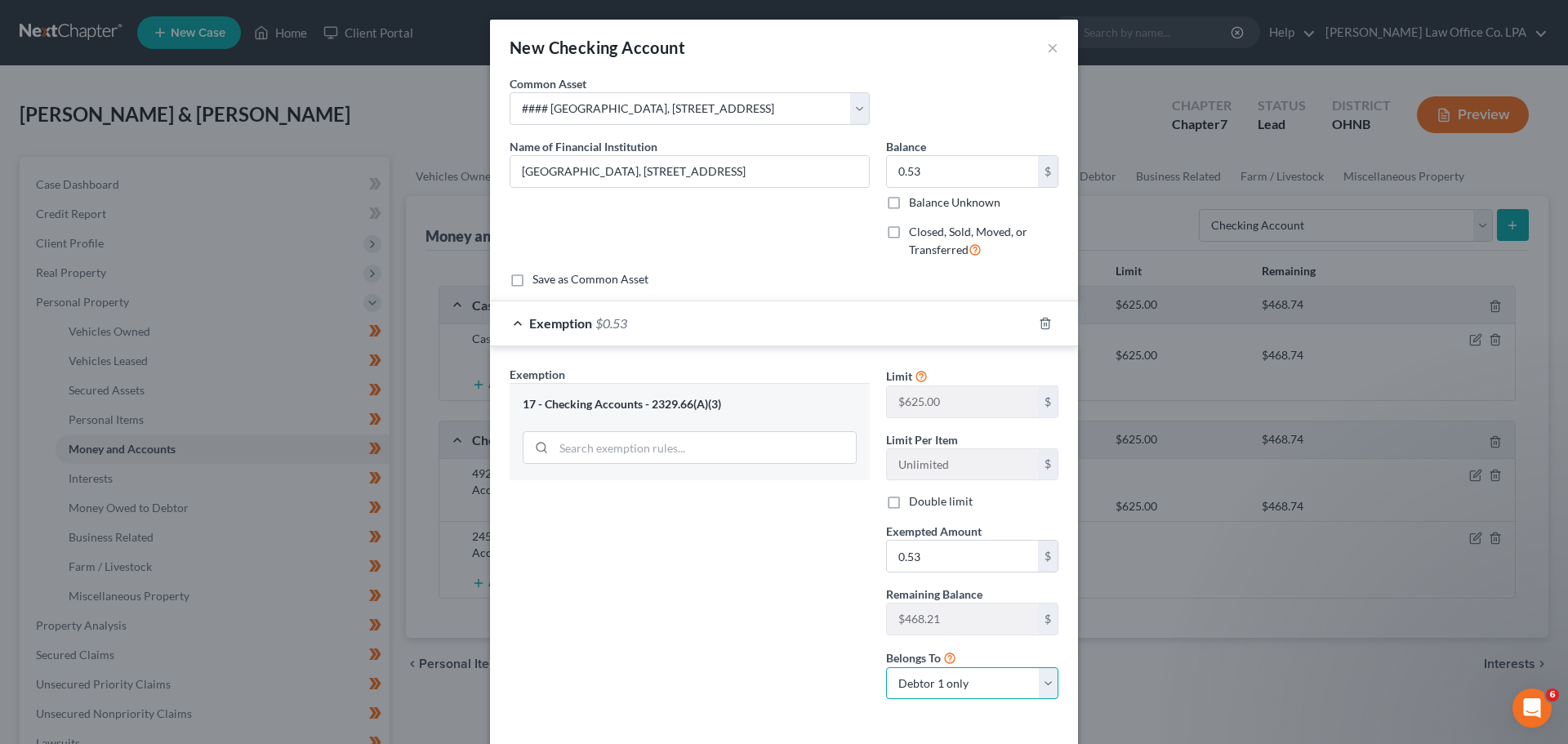
click at [886, 667] on select "Debtor 1 only Debtor 2 only Debtor 1 and Debtor 2 only" at bounding box center [972, 683] width 172 height 32
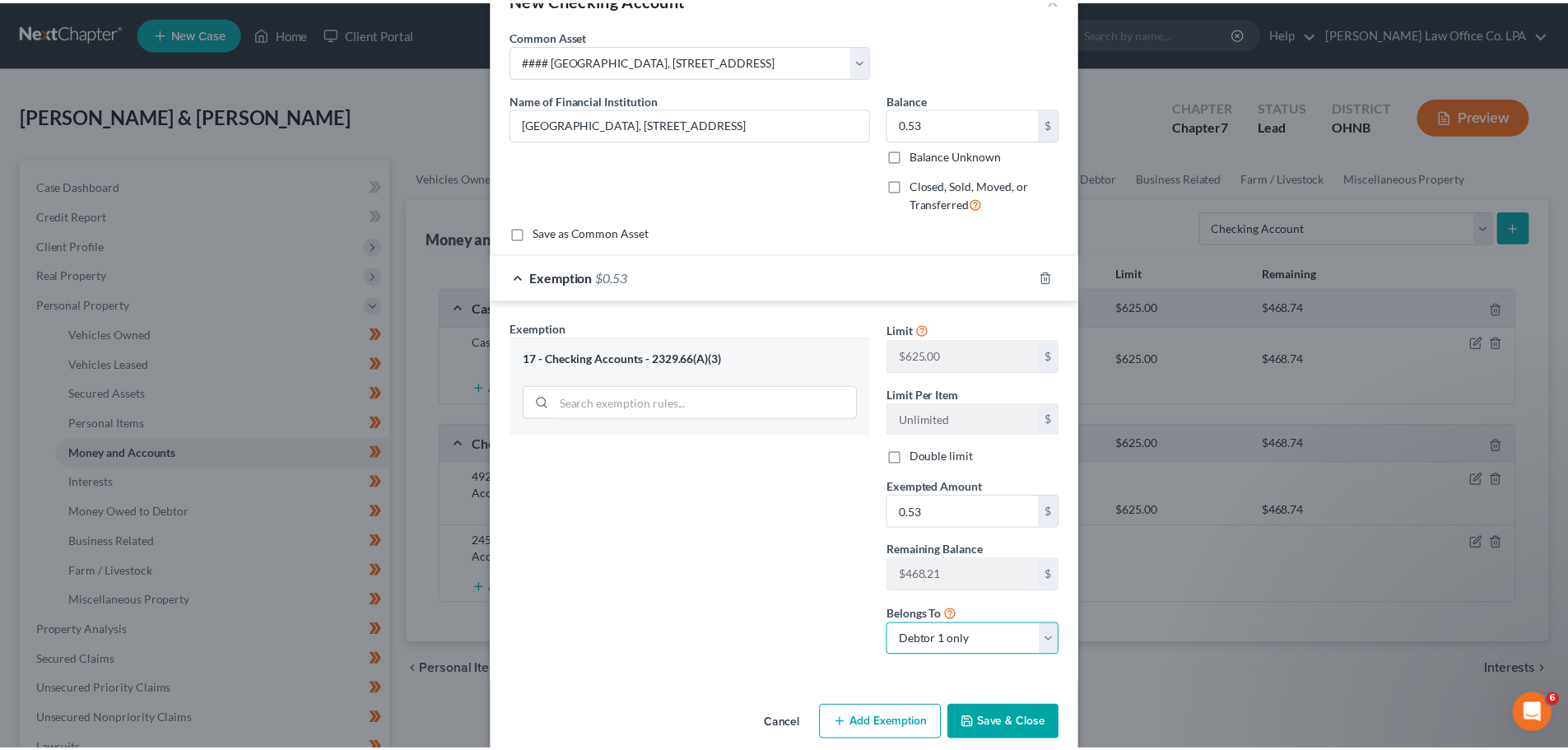
scroll to position [73, 0]
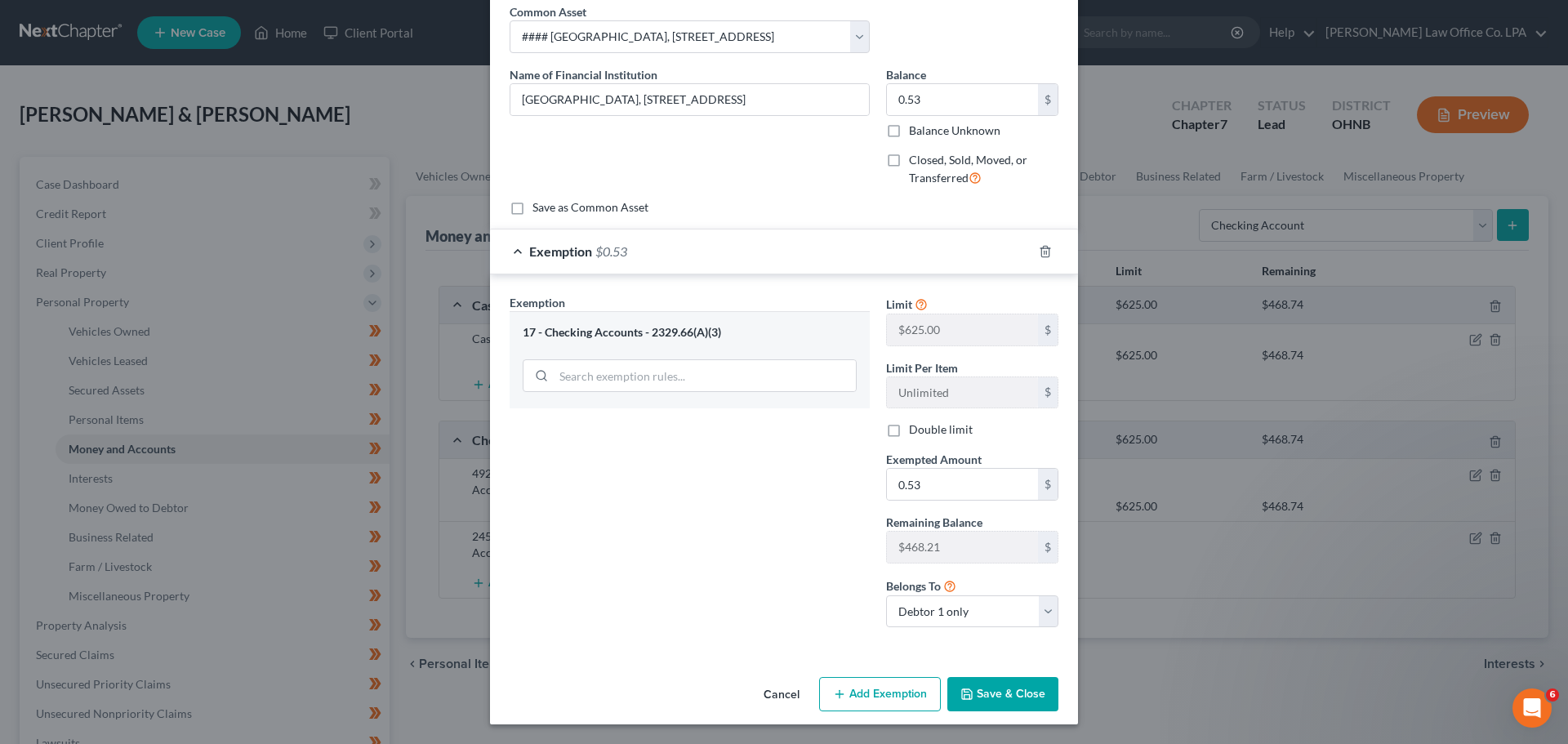
click at [975, 691] on button "Save & Close" at bounding box center [1003, 694] width 111 height 34
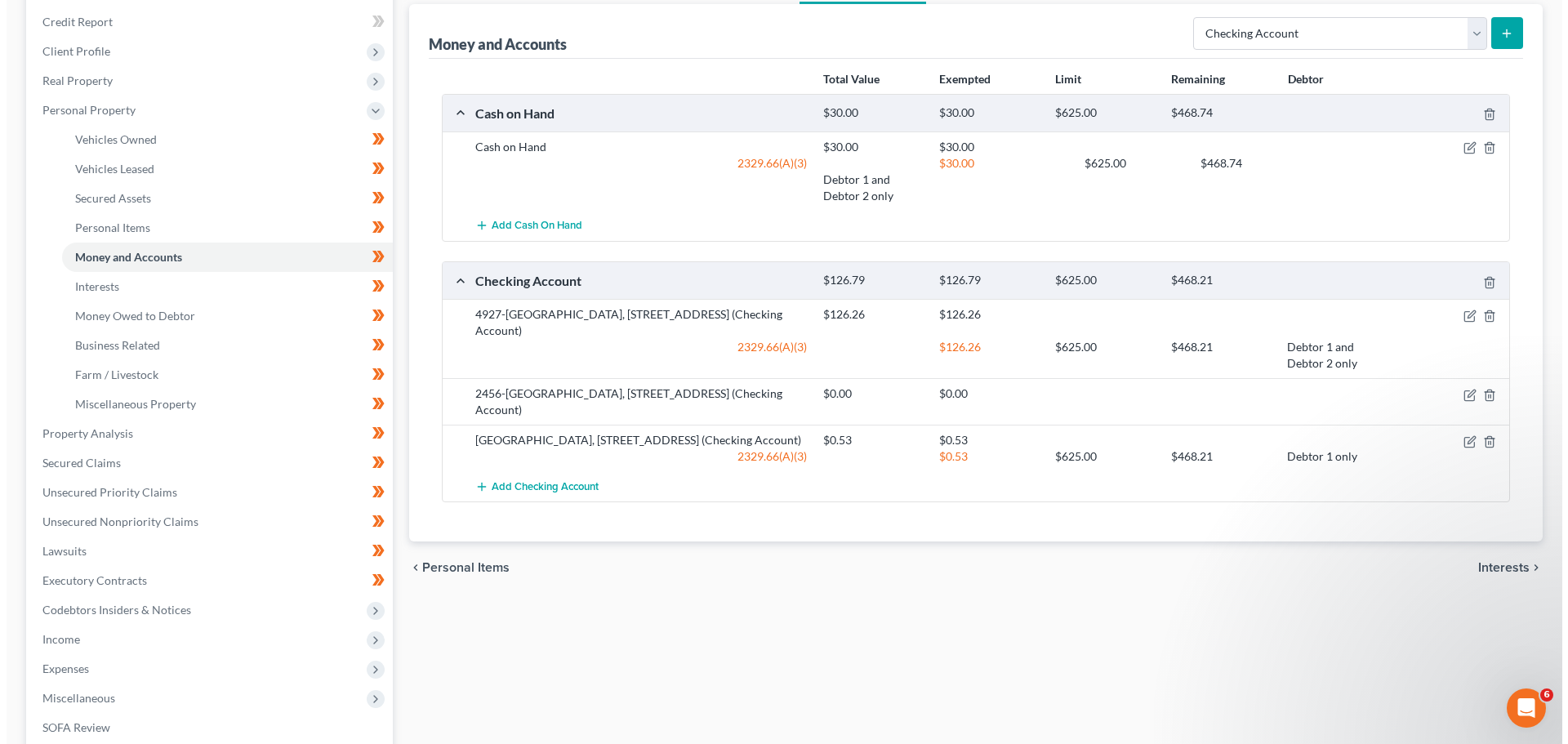
scroll to position [163, 0]
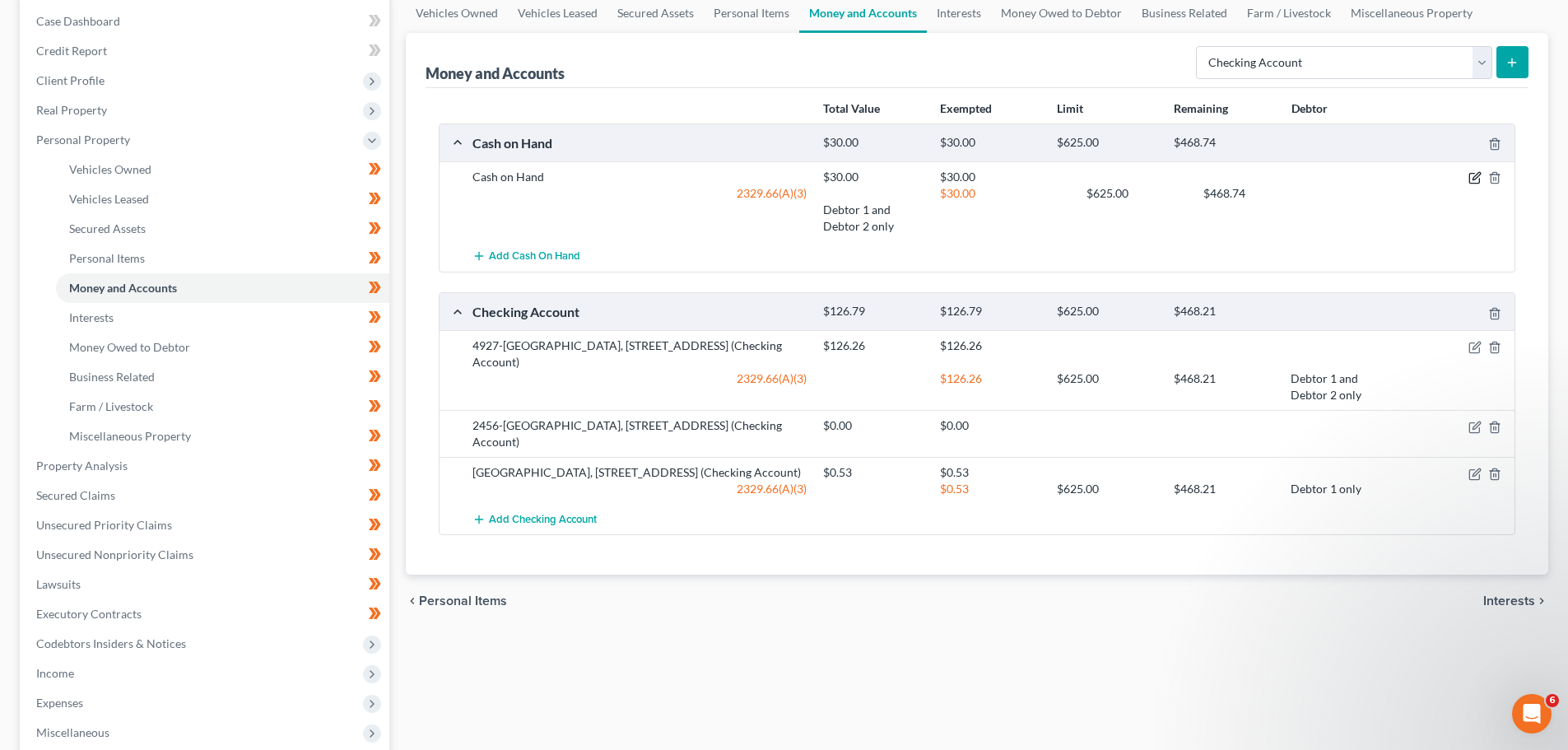
click at [1471, 184] on icon "button" at bounding box center [1474, 178] width 10 height 10
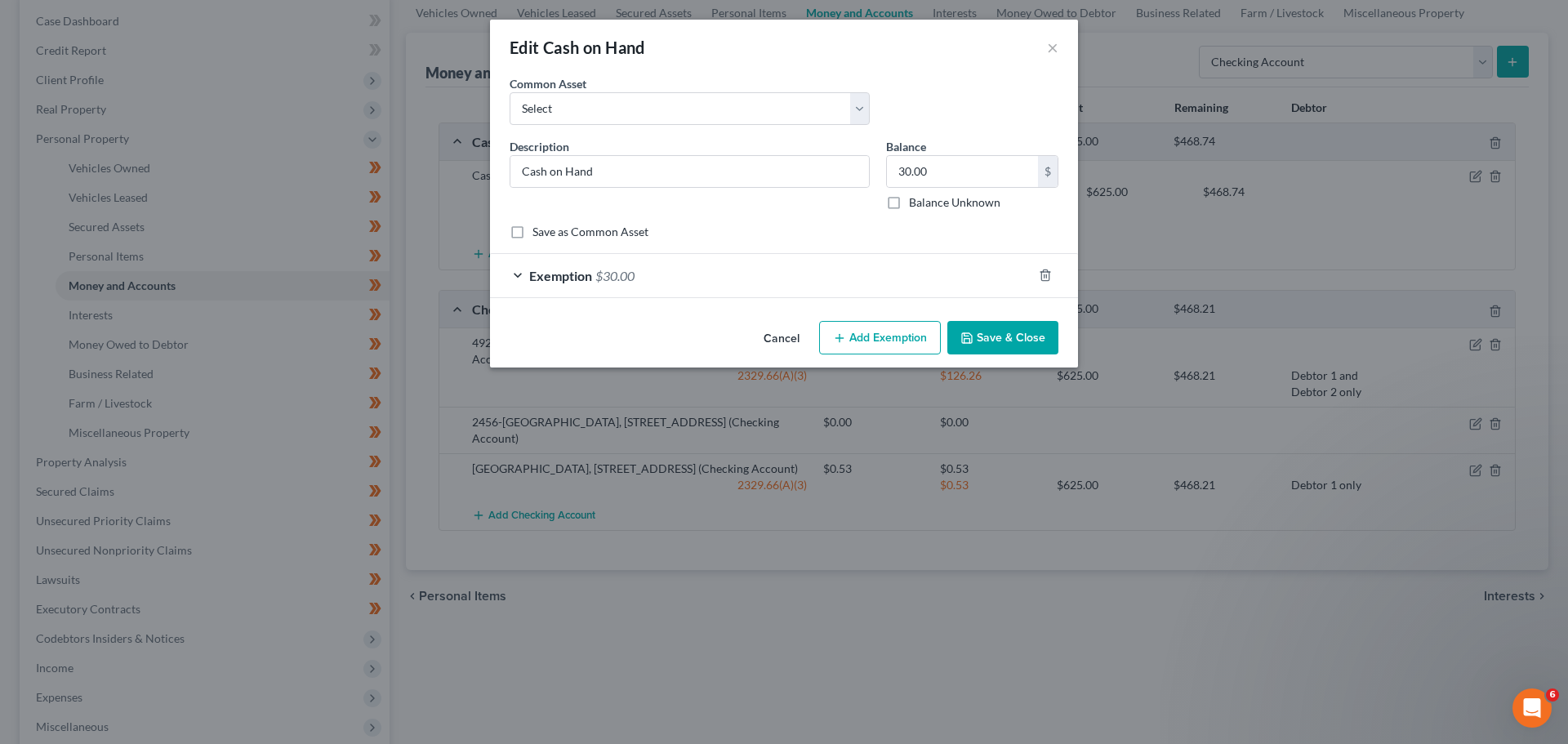
click at [547, 276] on span "Exemption" at bounding box center [561, 275] width 63 height 16
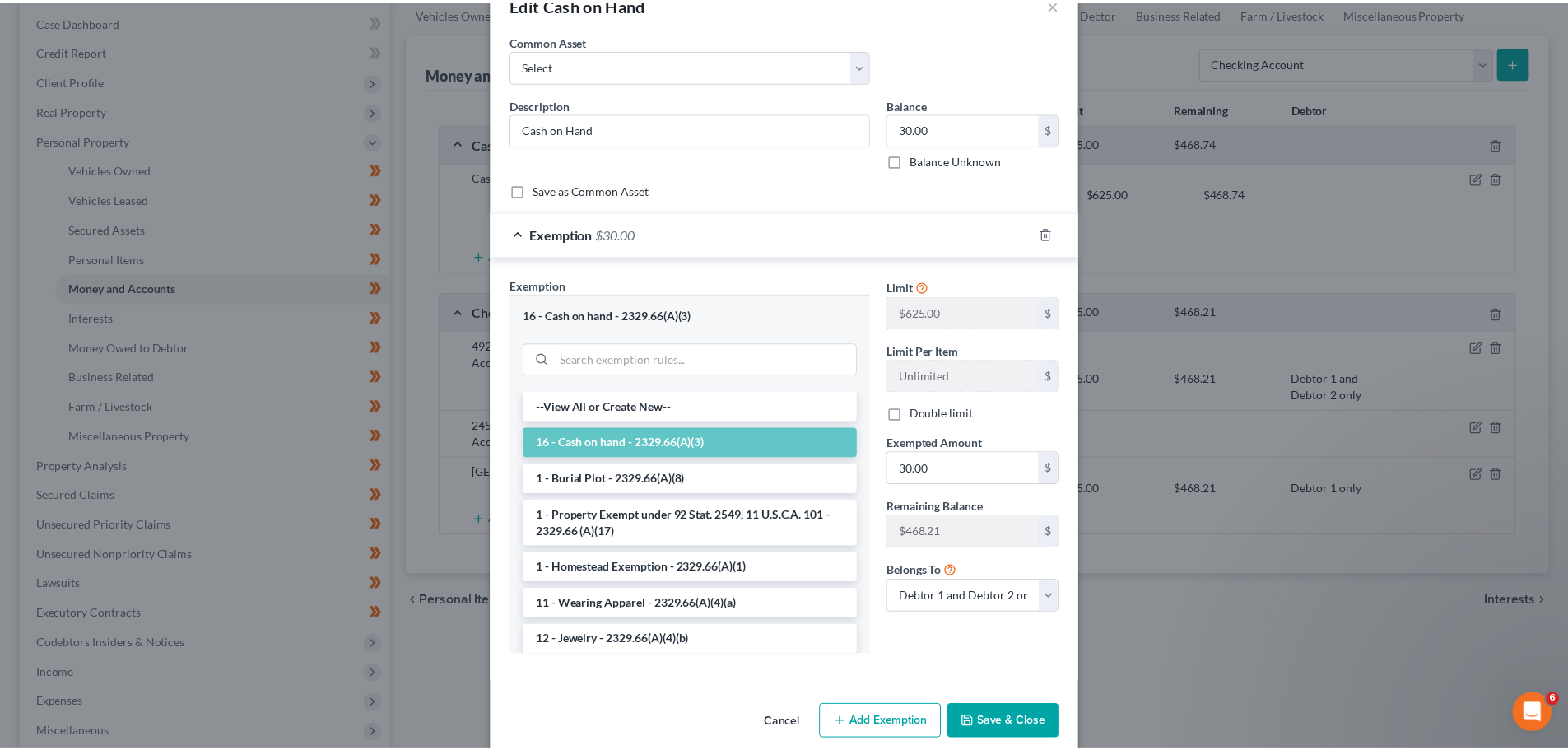
scroll to position [66, 0]
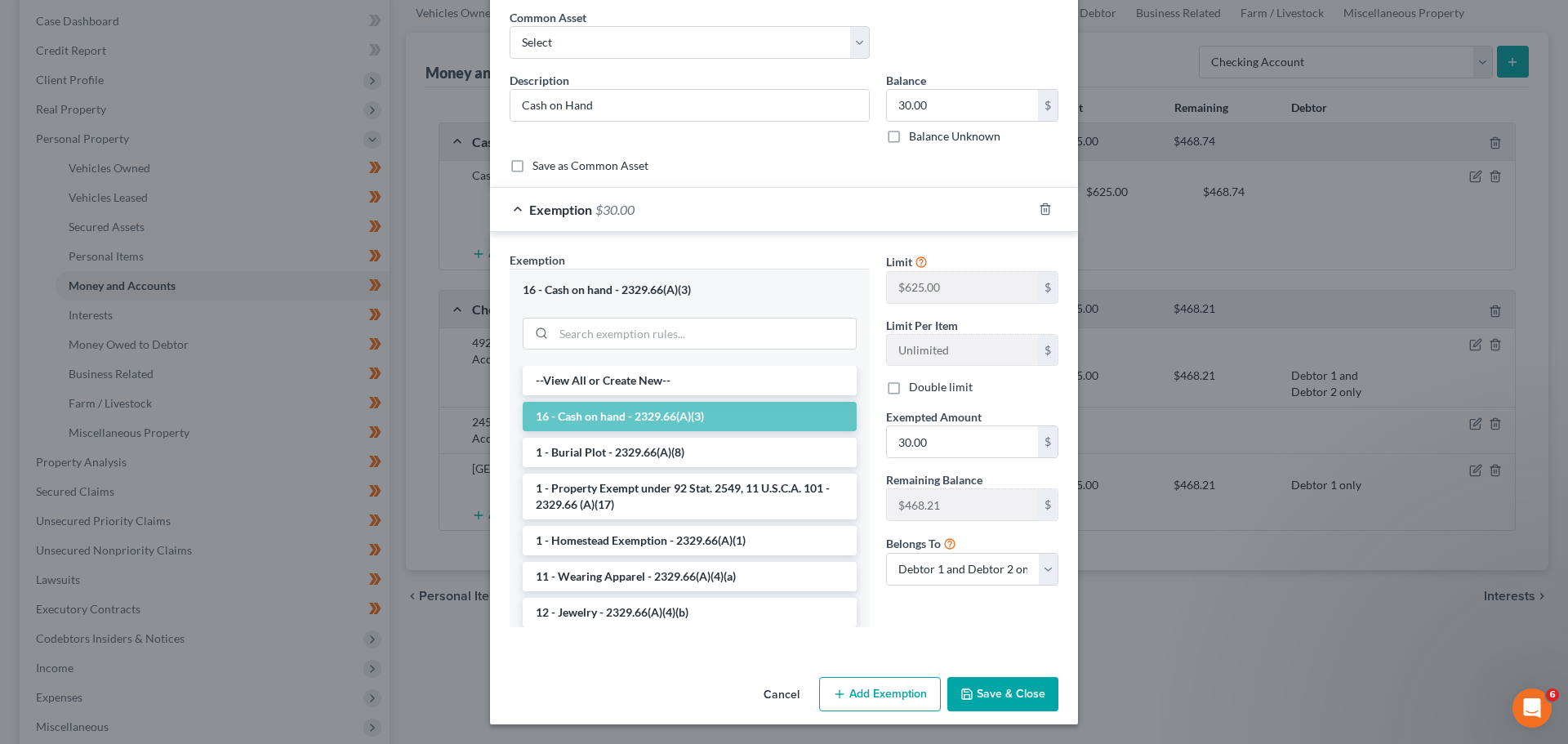
click at [991, 697] on button "Save & Close" at bounding box center [1003, 694] width 111 height 34
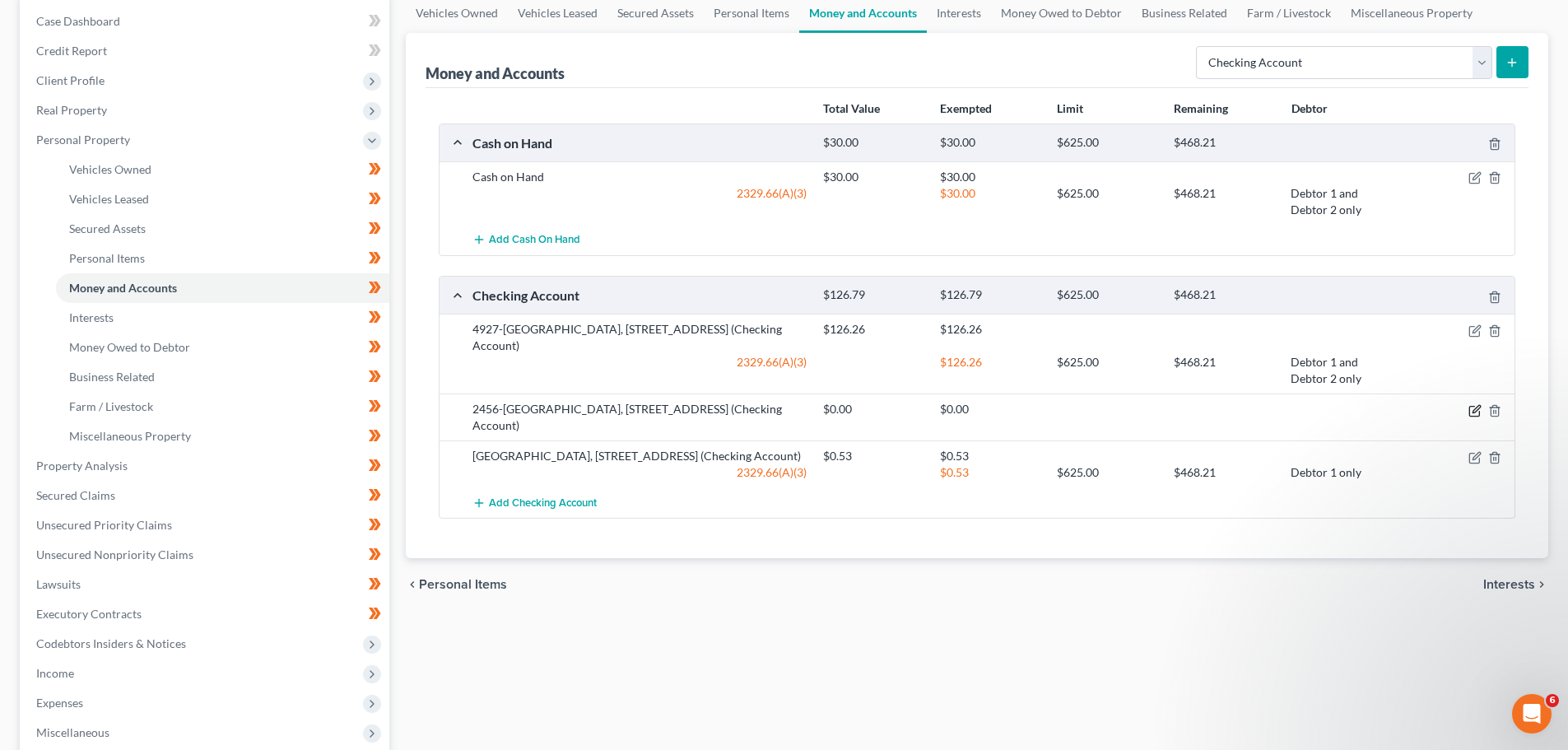
click at [1473, 412] on icon "button" at bounding box center [1476, 409] width 7 height 7
select select "36"
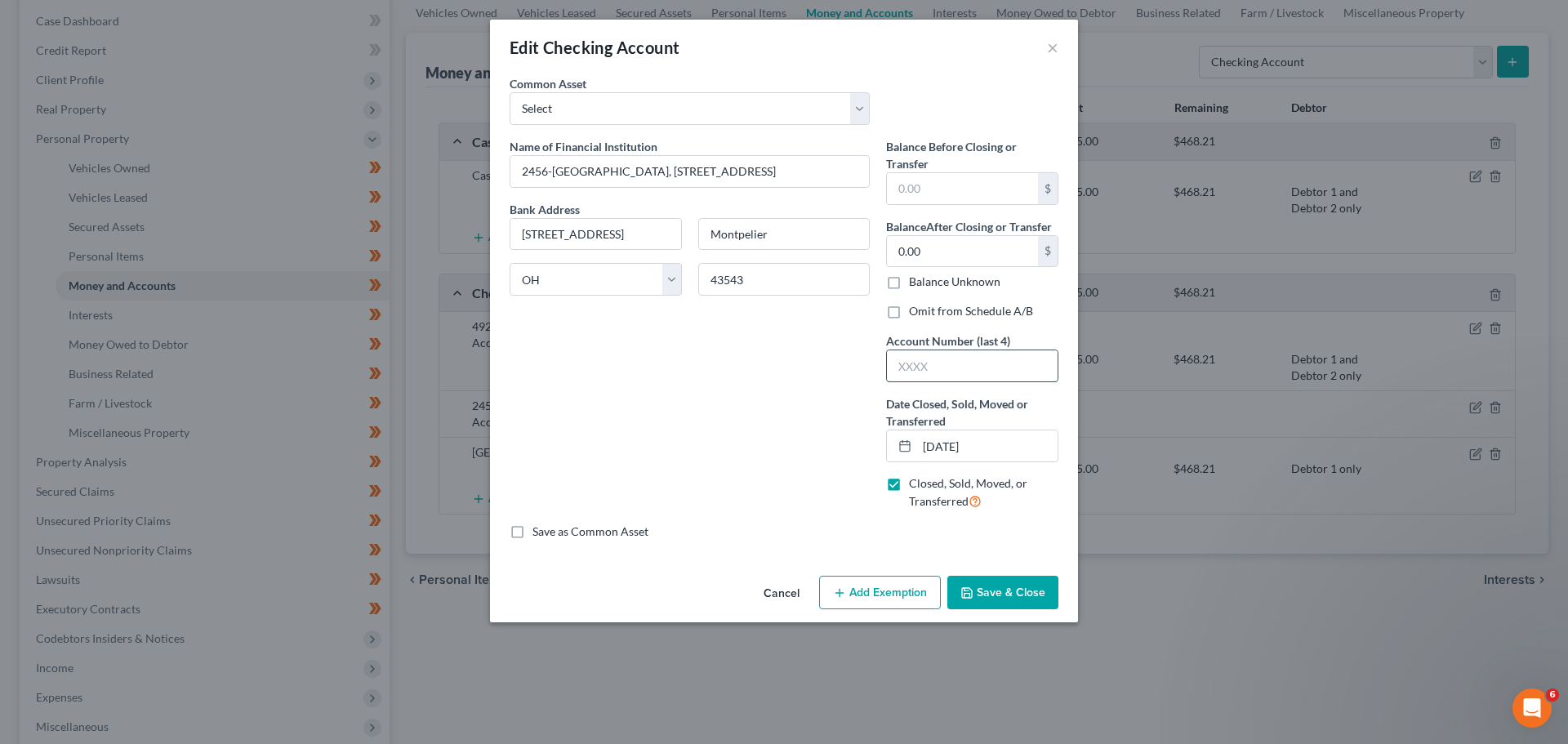
click at [987, 372] on input "text" at bounding box center [972, 365] width 171 height 31
type input "2456"
drag, startPoint x: 772, startPoint y: 388, endPoint x: 781, endPoint y: 396, distance: 12.0
click at [774, 388] on div "Name of Financial Institution * 2456-[GEOGRAPHIC_DATA], [STREET_ADDRESS] Bank A…" at bounding box center [689, 331] width 376 height 385
click at [1017, 595] on button "Save & Close" at bounding box center [1003, 592] width 111 height 34
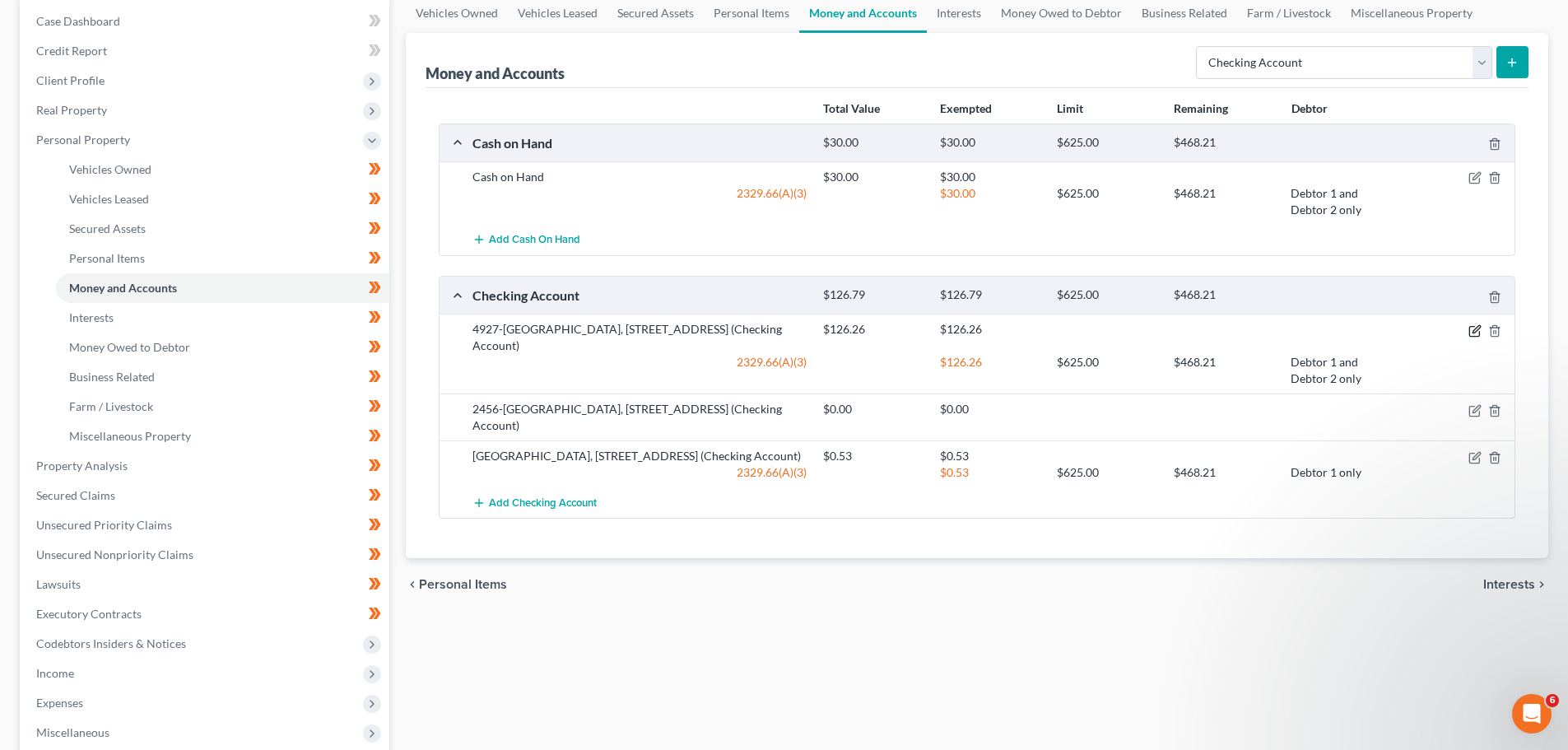
click at [1473, 326] on icon "button" at bounding box center [1474, 331] width 10 height 10
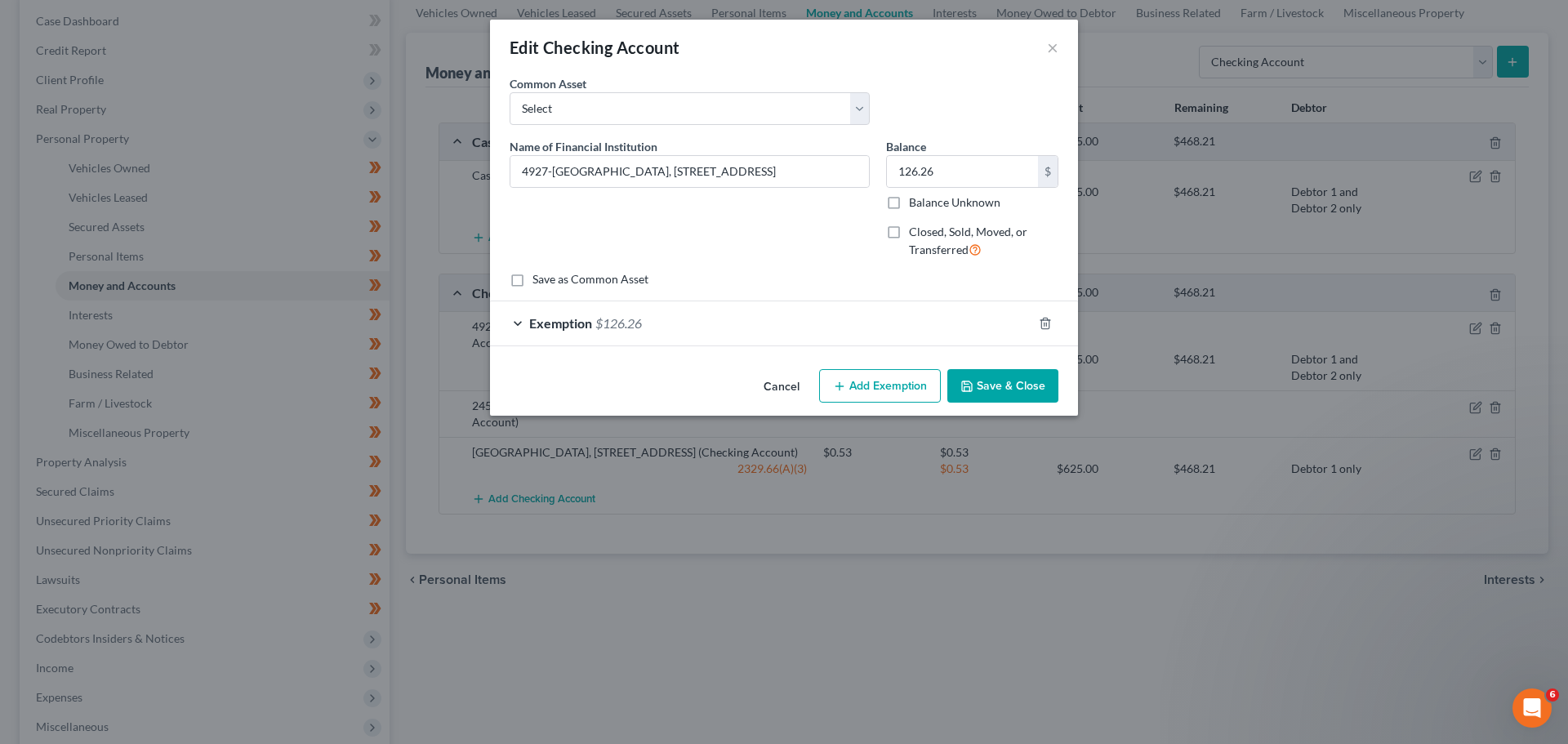
click at [1000, 380] on button "Save & Close" at bounding box center [1003, 385] width 111 height 34
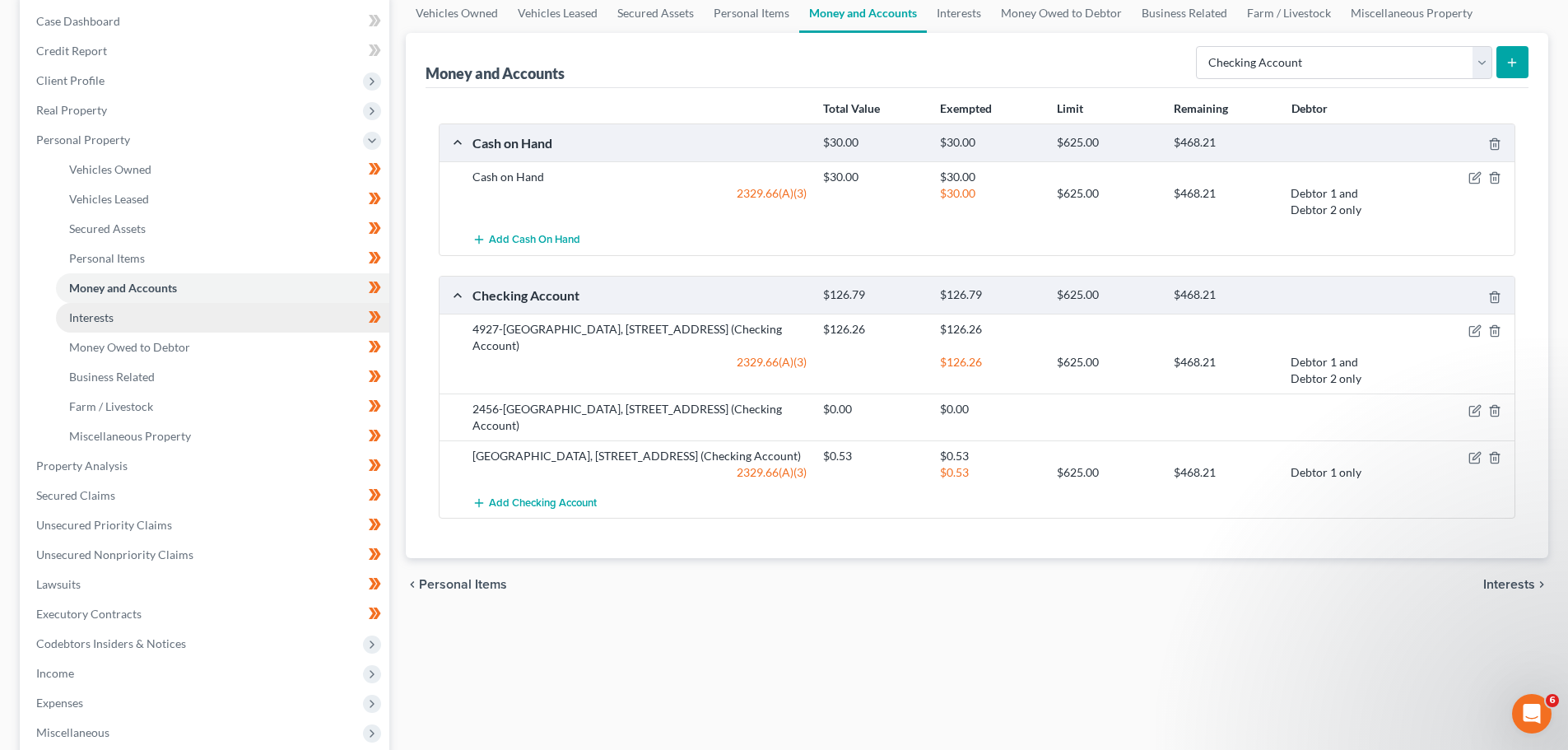
click at [223, 327] on link "Interests" at bounding box center [222, 318] width 333 height 30
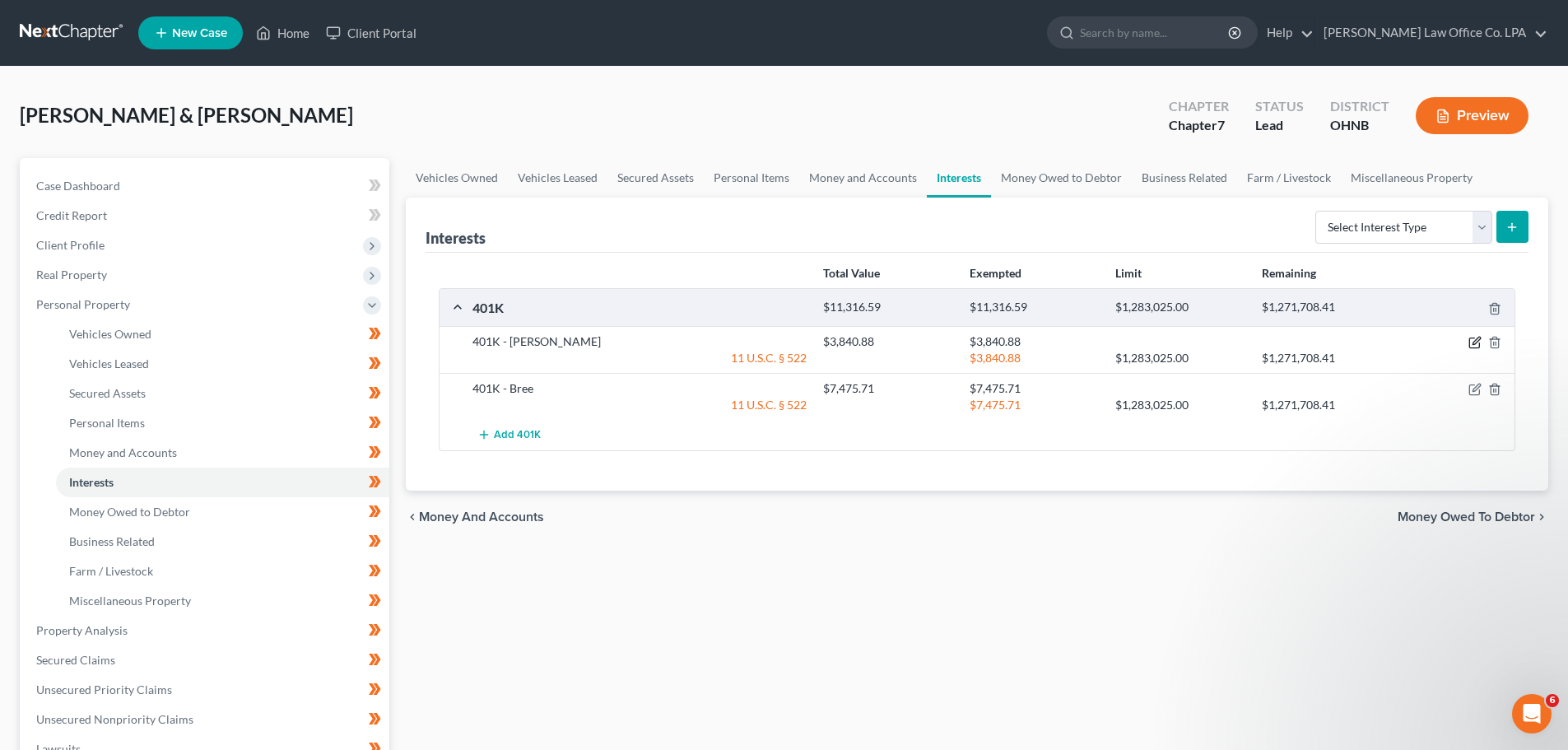
click at [1473, 347] on icon "button" at bounding box center [1475, 343] width 13 height 13
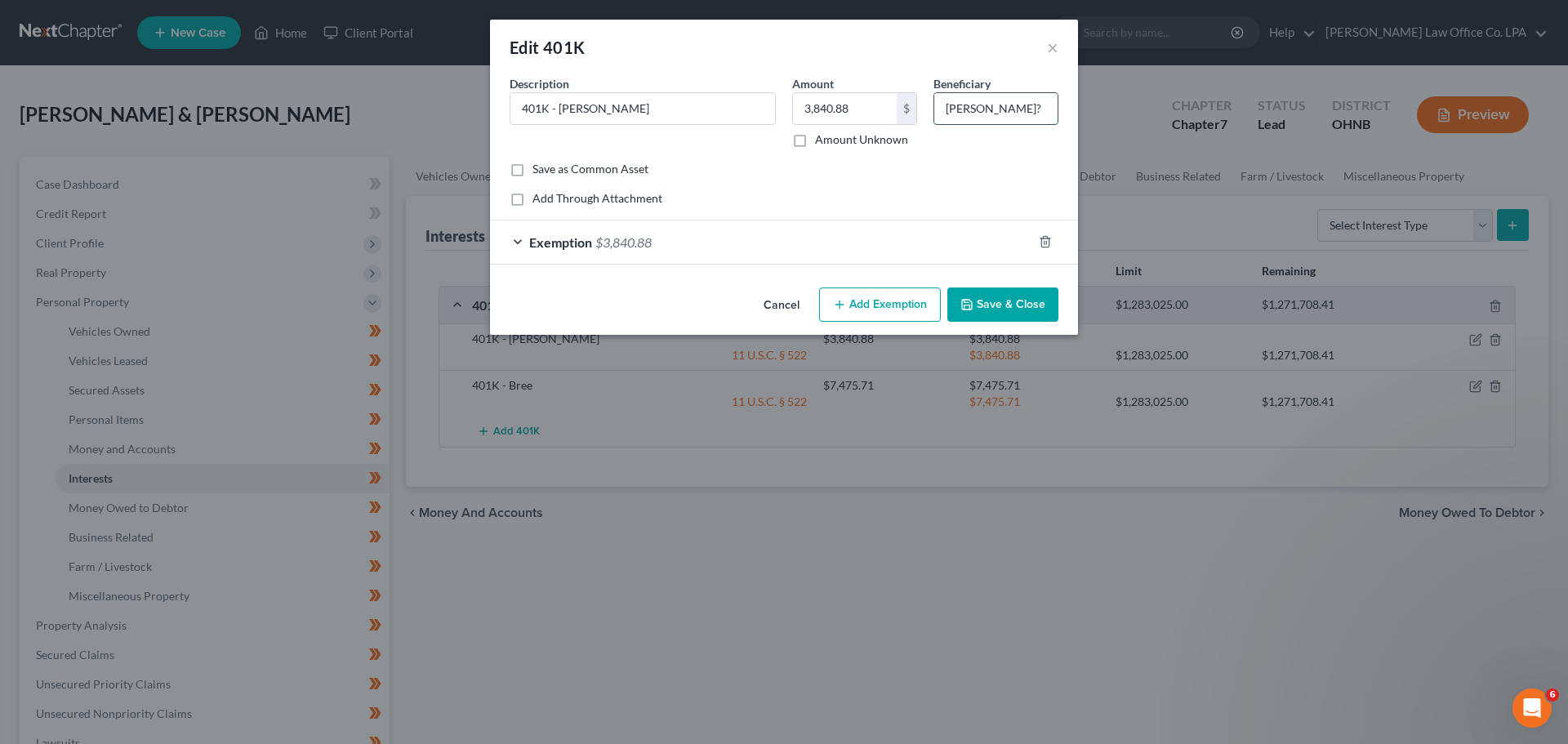
click at [987, 104] on input "[PERSON_NAME]?" at bounding box center [995, 107] width 123 height 31
type input "[PERSON_NAME]"
click at [1008, 312] on button "Save & Close" at bounding box center [1003, 304] width 111 height 34
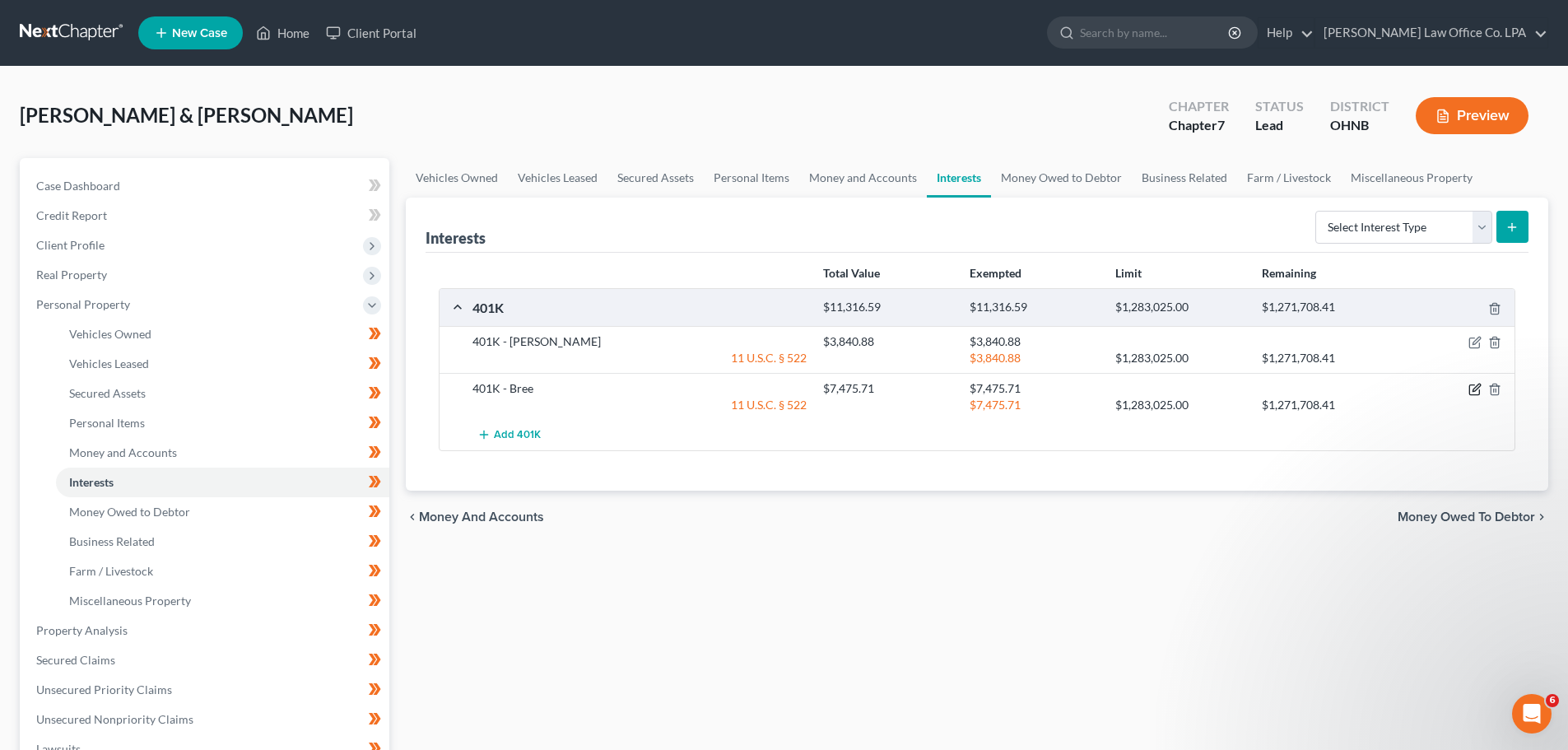
click at [1476, 389] on icon "button" at bounding box center [1475, 389] width 13 height 13
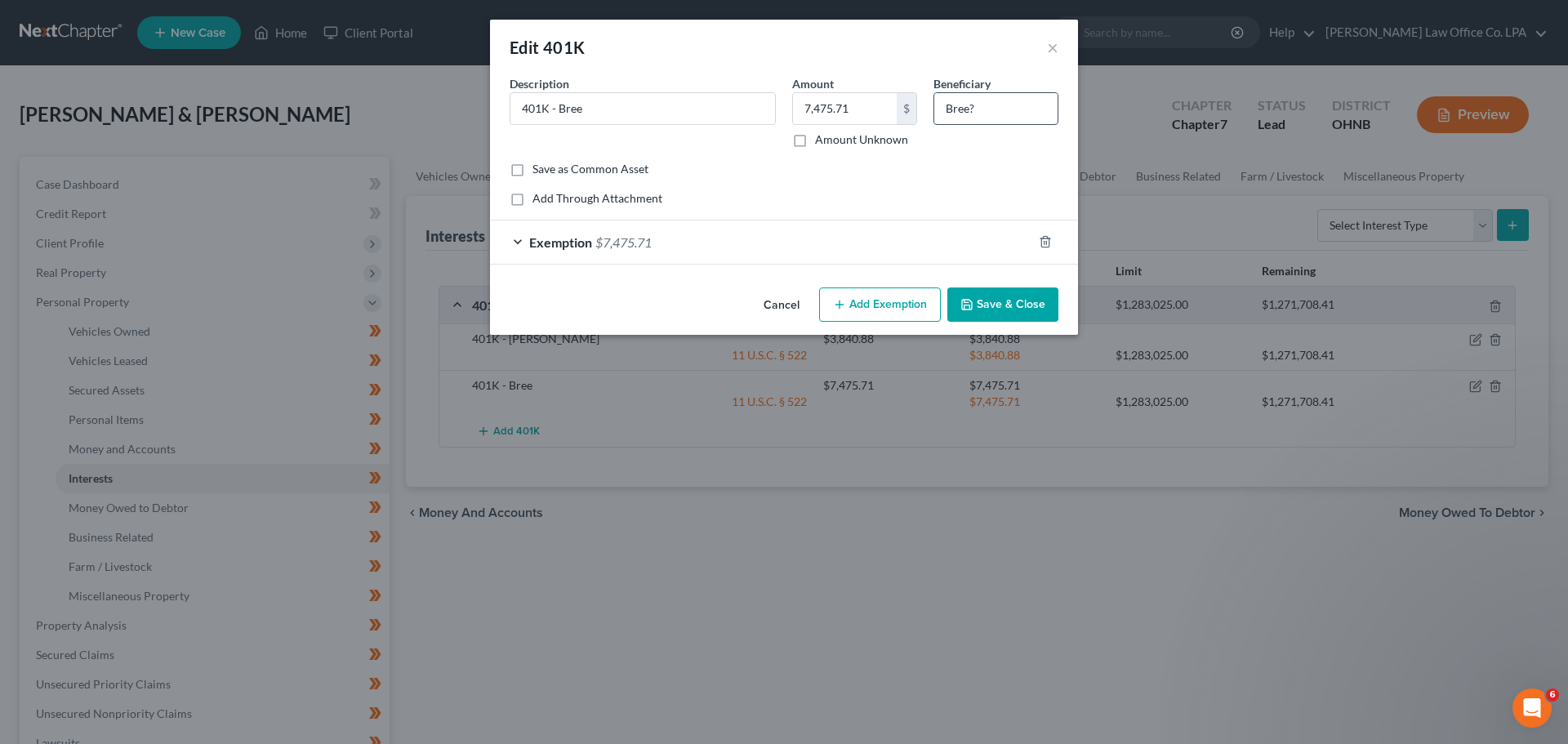
click at [986, 113] on input "Bree?" at bounding box center [995, 107] width 123 height 31
type input "Bree"
click at [995, 300] on button "Save & Close" at bounding box center [1003, 304] width 111 height 34
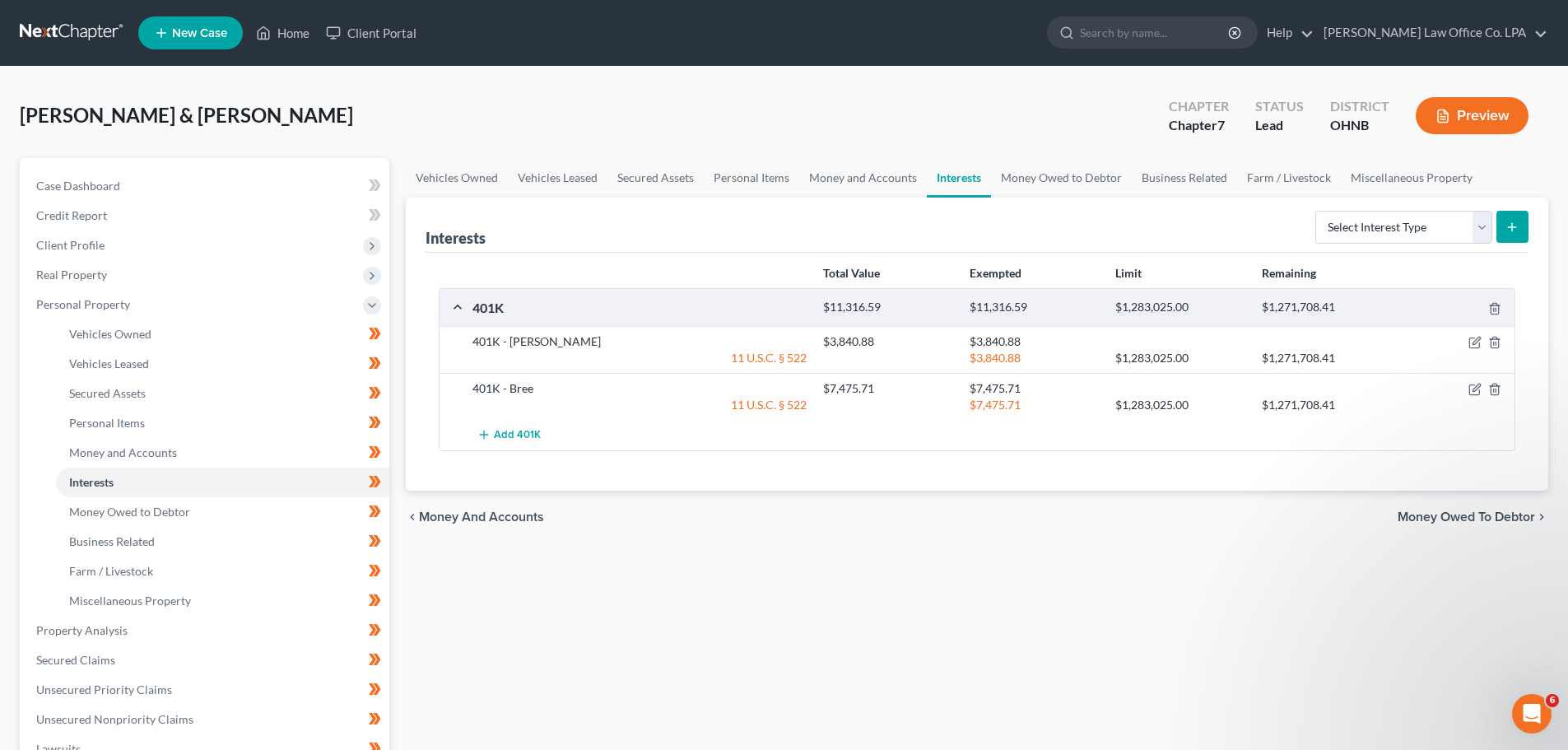
click at [968, 570] on div "Vehicles Owned Vehicles Leased Secured Assets Personal Items Money and Accounts…" at bounding box center [977, 633] width 1159 height 951
click at [1473, 388] on icon "button" at bounding box center [1475, 389] width 13 height 13
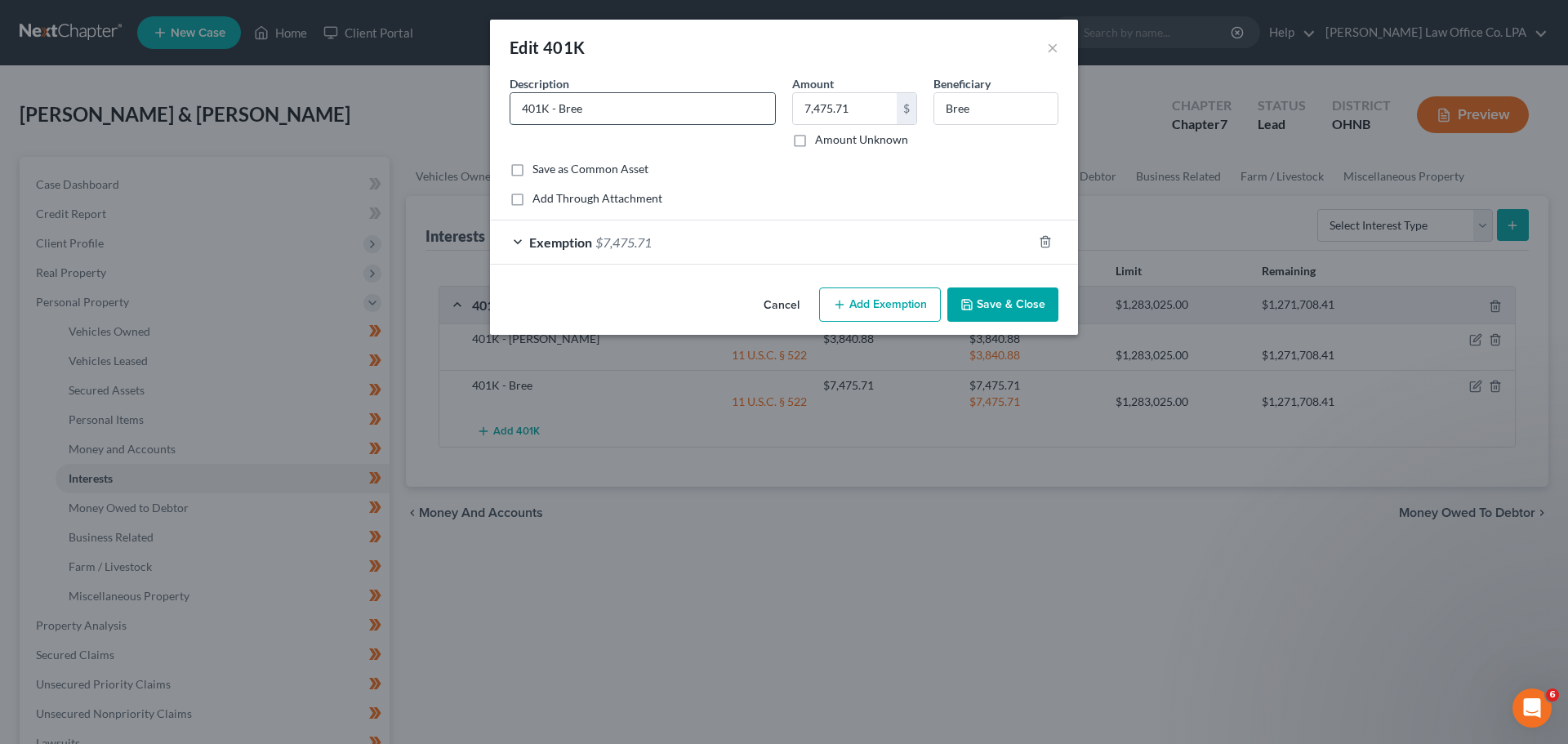
click at [588, 107] on input "401K - Bree" at bounding box center [643, 107] width 265 height 31
type input "401K - [PERSON_NAME]"
click at [984, 107] on input "Bree" at bounding box center [995, 107] width 123 height 31
type input "[PERSON_NAME]"
click at [1015, 299] on button "Save & Close" at bounding box center [1003, 304] width 111 height 34
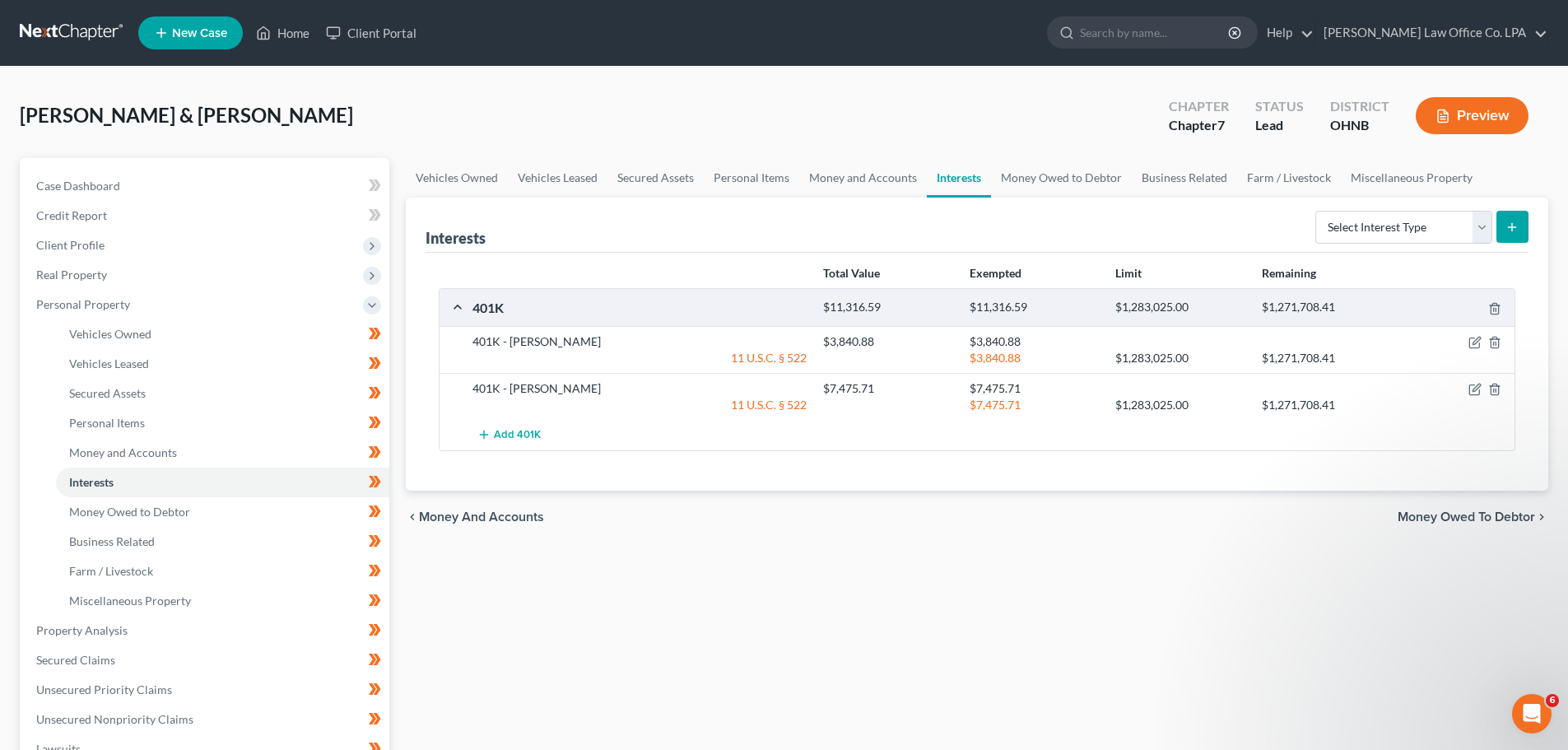
click at [800, 616] on div "Vehicles Owned Vehicles Leased Secured Assets Personal Items Money and Accounts…" at bounding box center [977, 633] width 1159 height 951
click at [220, 393] on link "Secured Assets" at bounding box center [222, 393] width 333 height 30
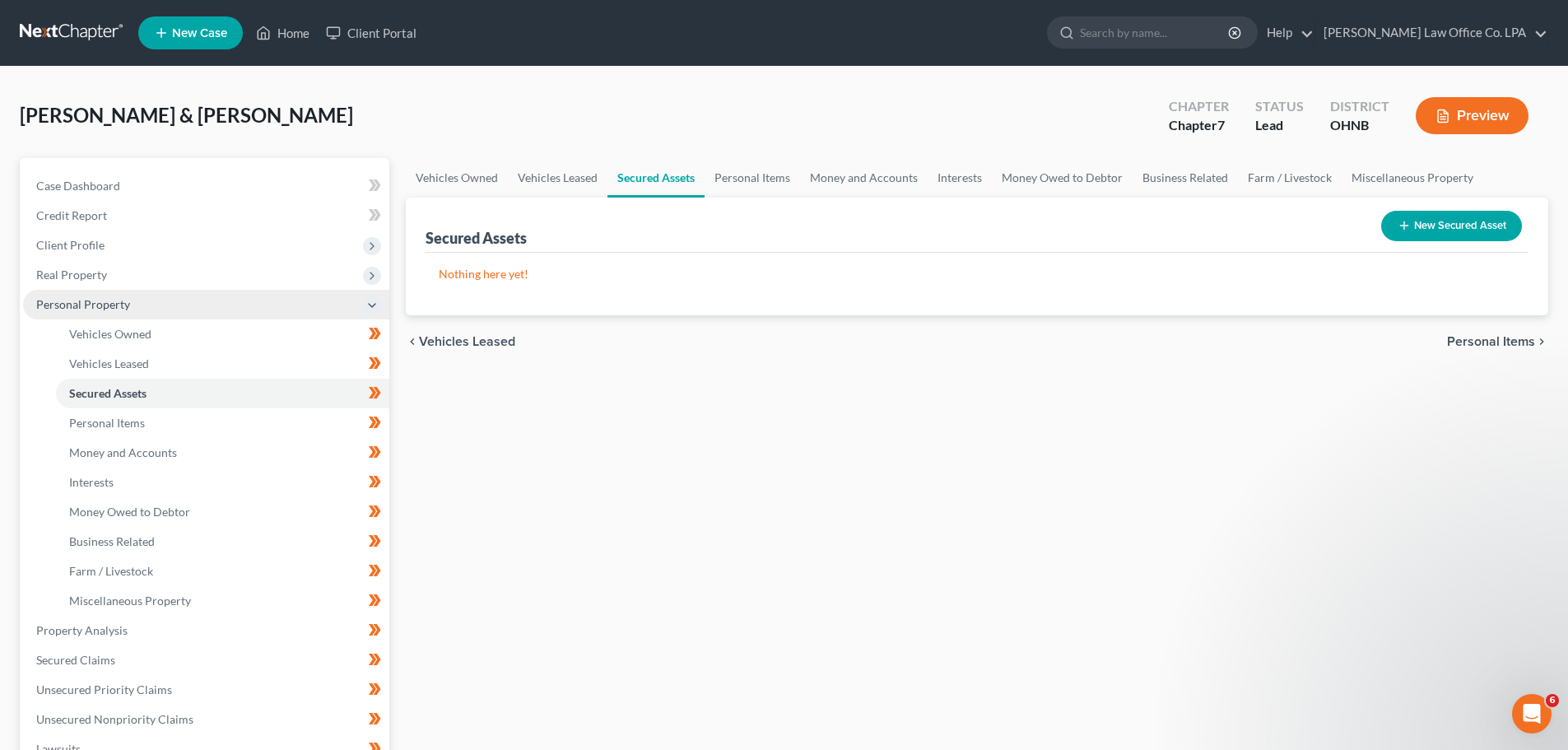
click at [191, 300] on span "Personal Property" at bounding box center [206, 304] width 366 height 30
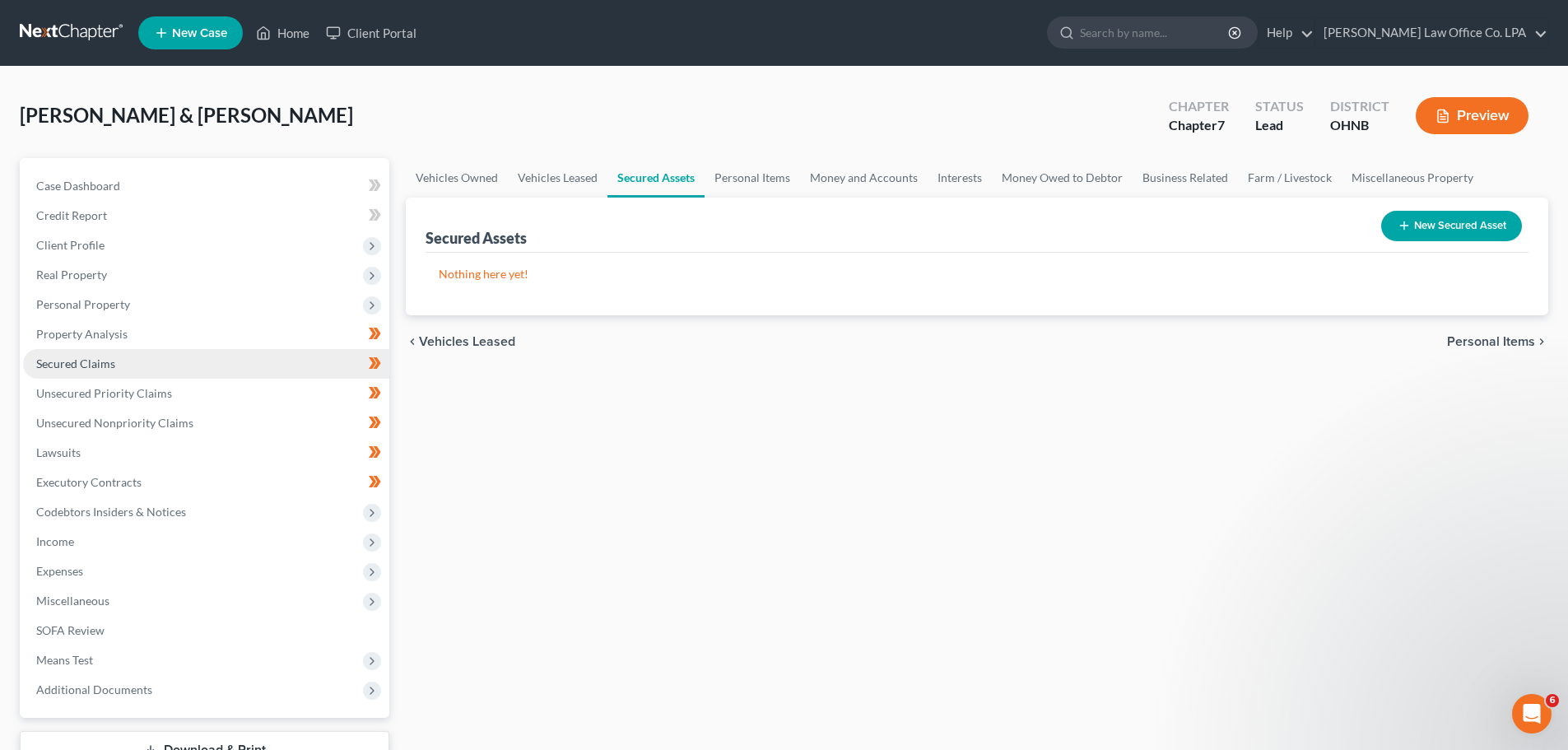
click at [113, 361] on span "Secured Claims" at bounding box center [76, 363] width 79 height 14
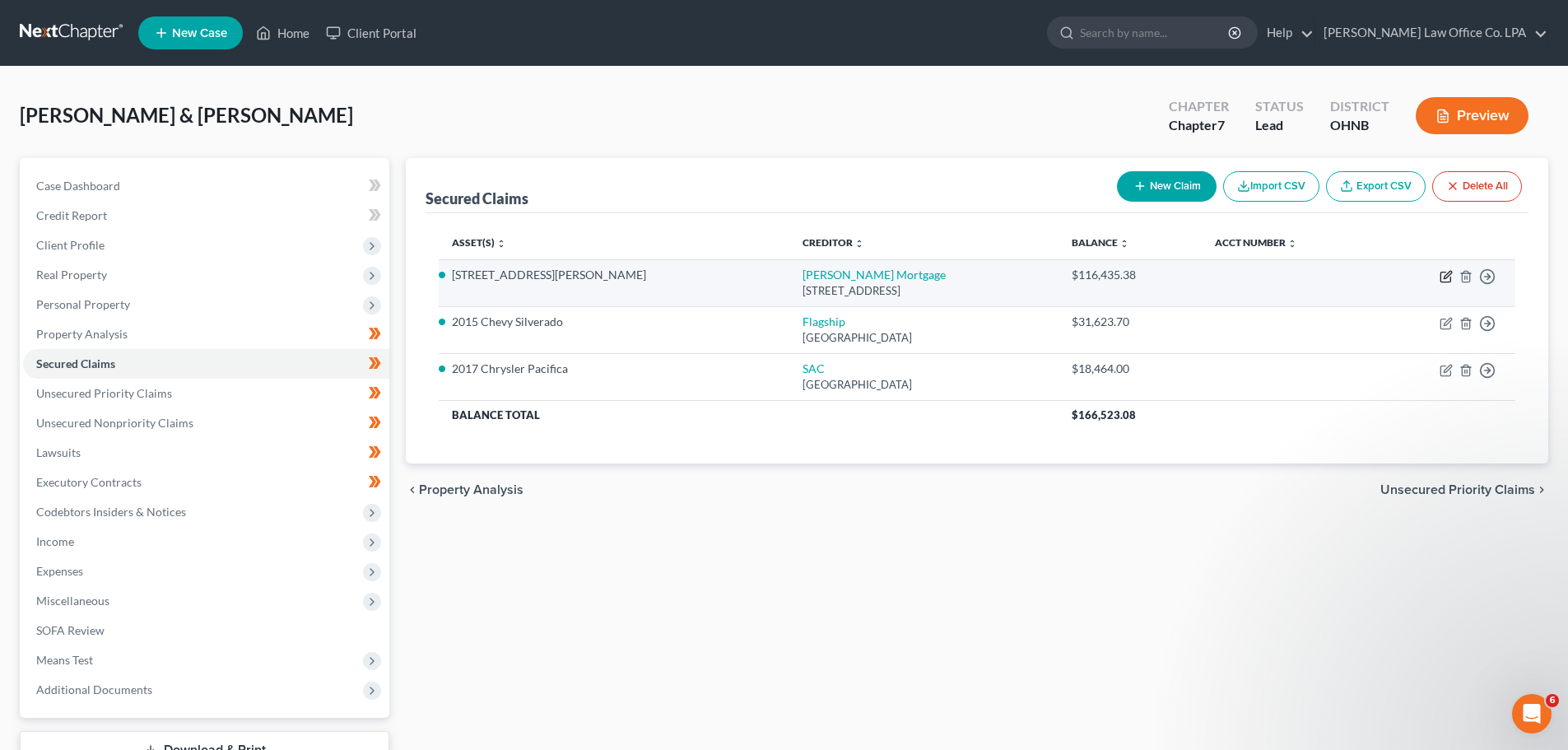
click at [1448, 276] on icon "button" at bounding box center [1448, 275] width 7 height 7
select select "15"
select select "6"
select select "1"
select select "0"
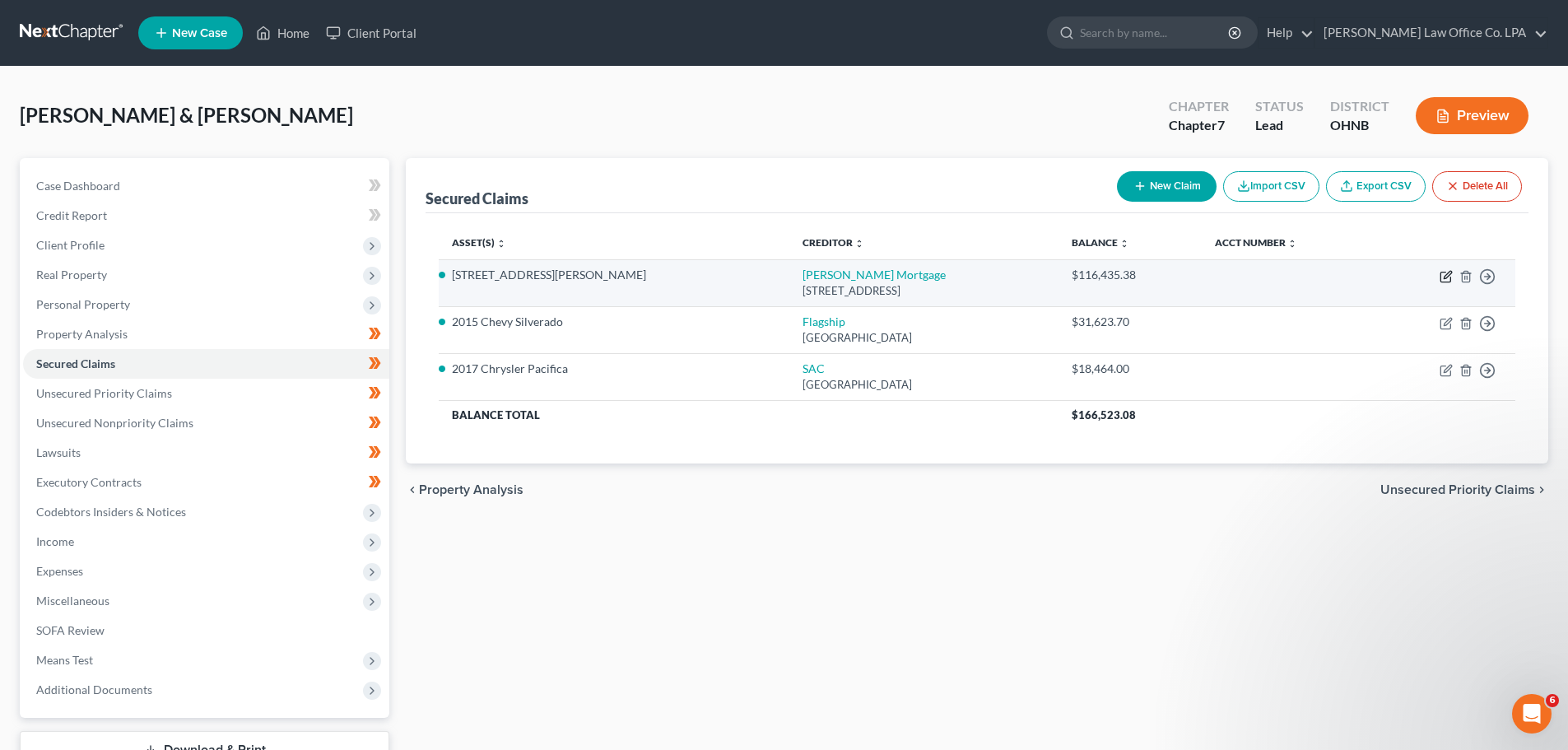
select select "0"
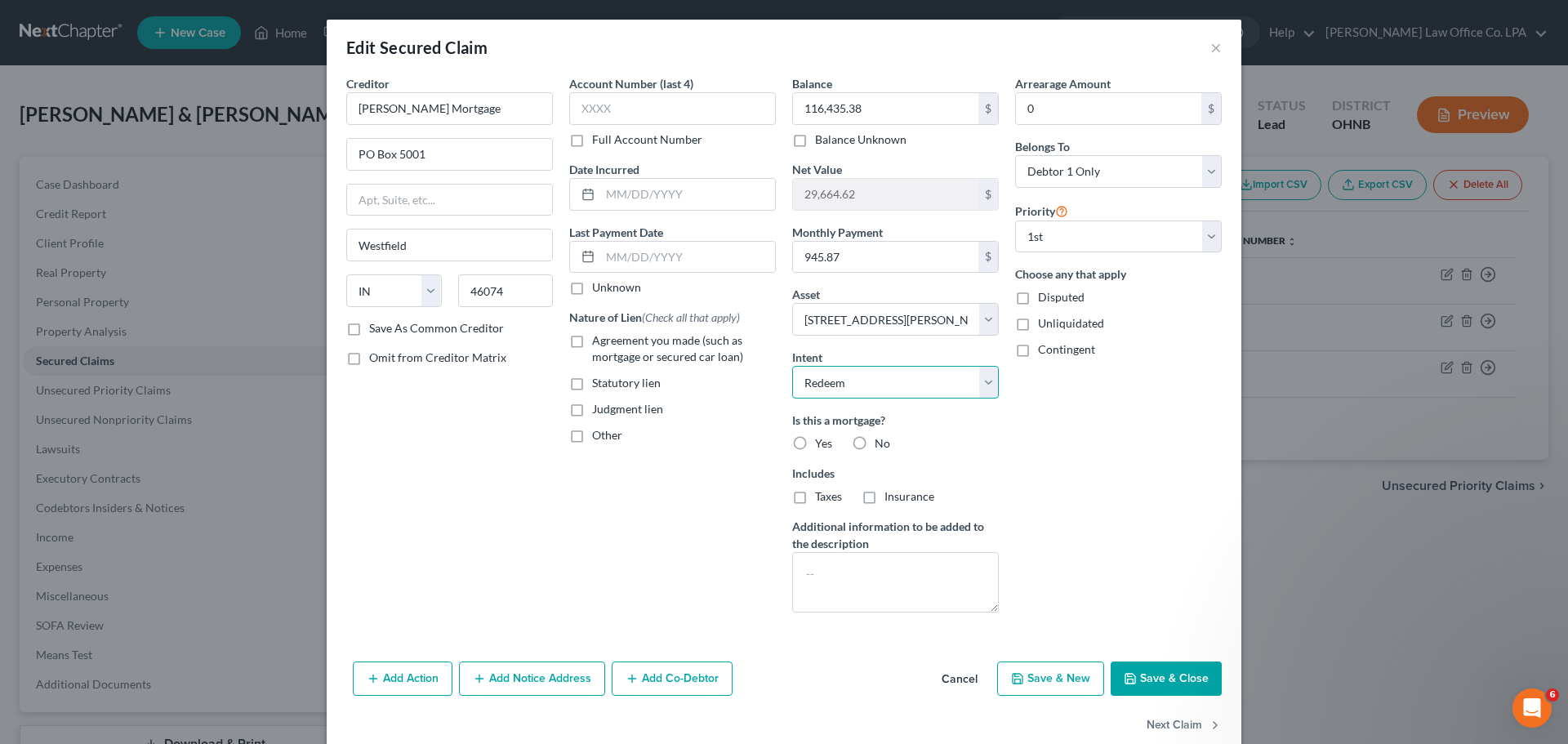
click at [955, 388] on select "Select Surrender Redeem Reaffirm Avoid Other" at bounding box center [895, 382] width 207 height 32
select select "2"
click at [792, 366] on select "Select Surrender Redeem Reaffirm Avoid Other" at bounding box center [895, 382] width 207 height 32
click at [1058, 448] on div "Arrearage Amount 0 $ Belongs To * Select Debtor 1 Only Debtor 2 Only Debtor 1 A…" at bounding box center [1119, 350] width 223 height 550
click at [816, 444] on label "Yes" at bounding box center [824, 444] width 18 height 17
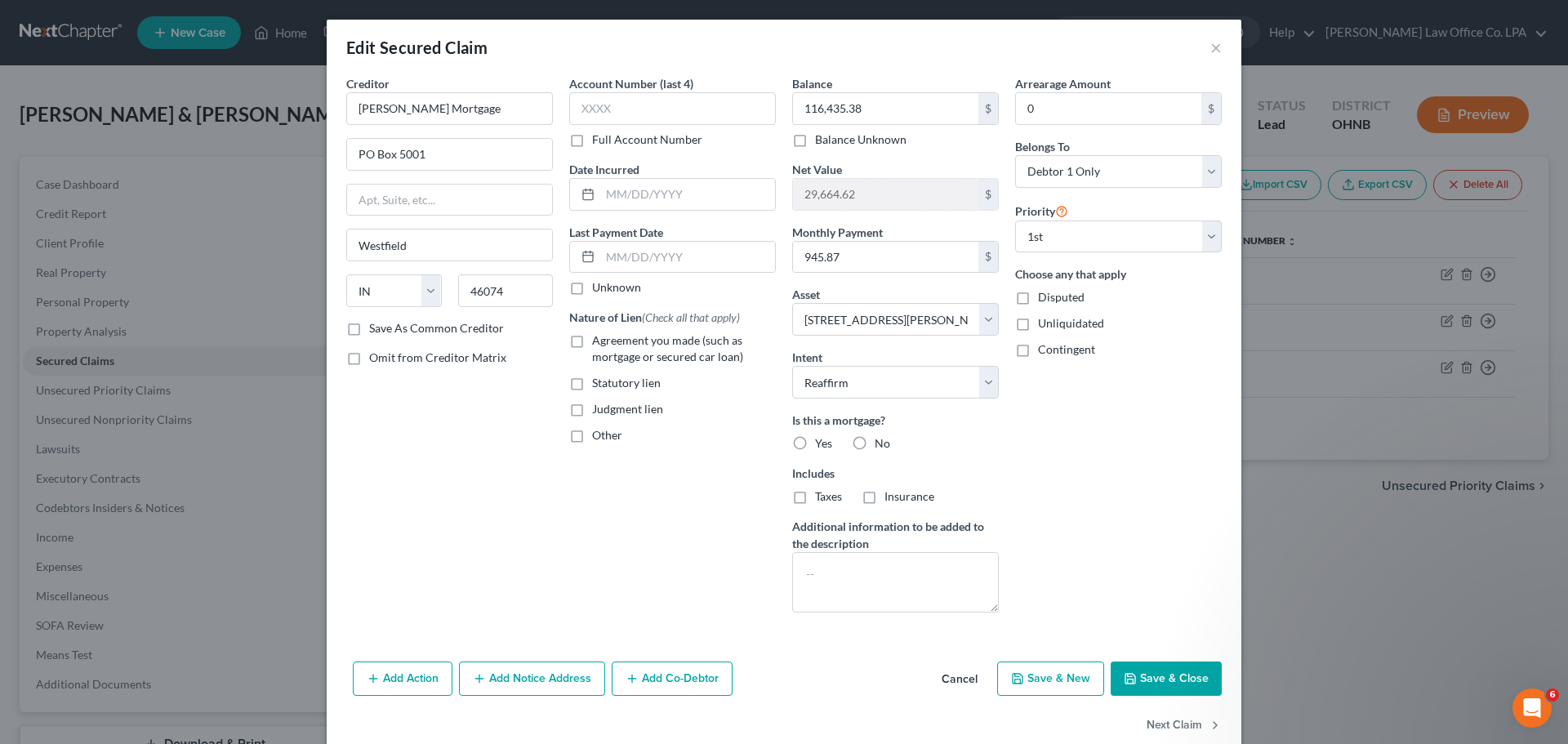
click at [822, 444] on input "Yes" at bounding box center [827, 440] width 10 height 10
radio input "true"
click at [592, 345] on label "Agreement you made (such as mortgage or secured car loan)" at bounding box center [684, 348] width 183 height 32
click at [599, 343] on input "Agreement you made (such as mortgage or secured car loan)" at bounding box center [603, 337] width 10 height 10
checkbox input "true"
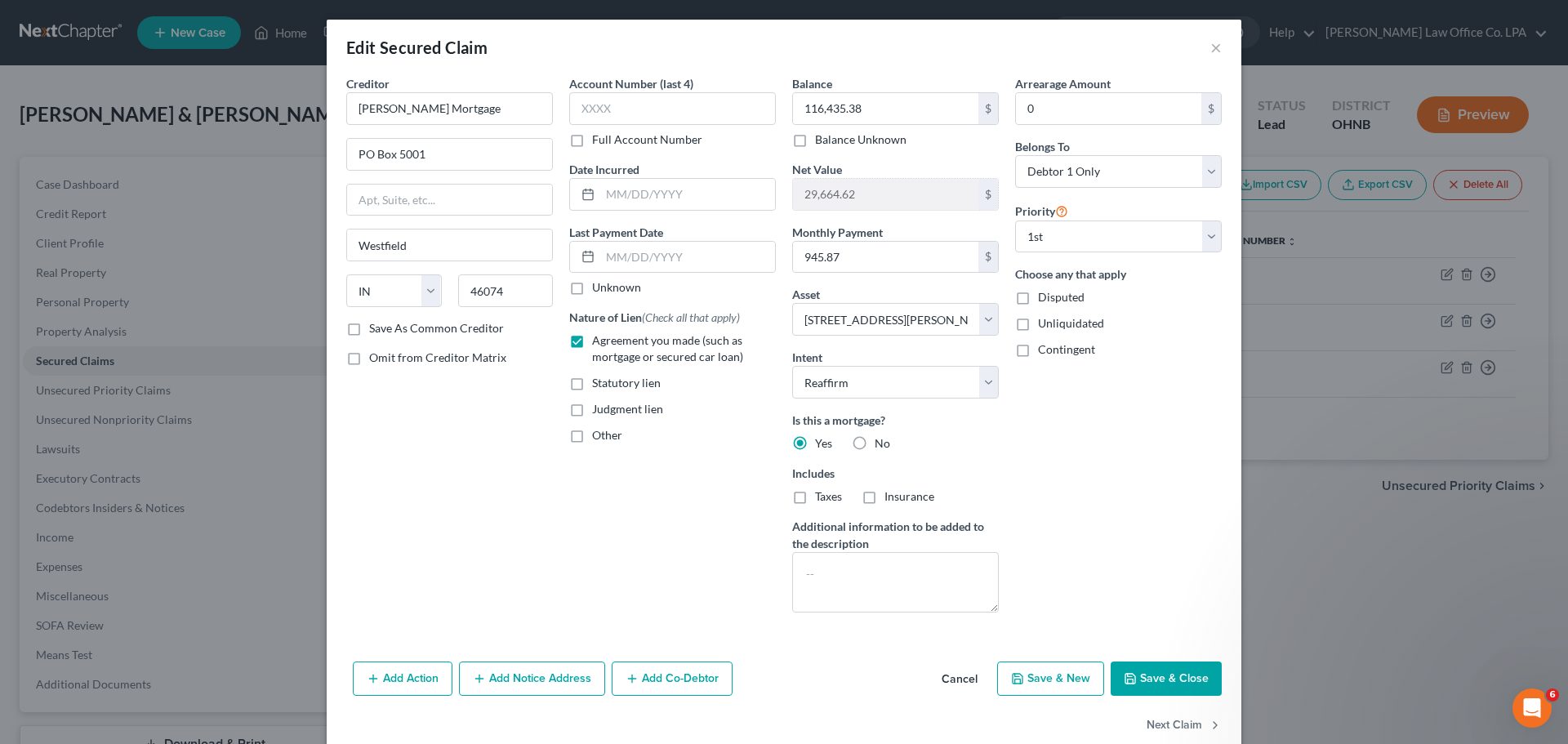
scroll to position [31, 0]
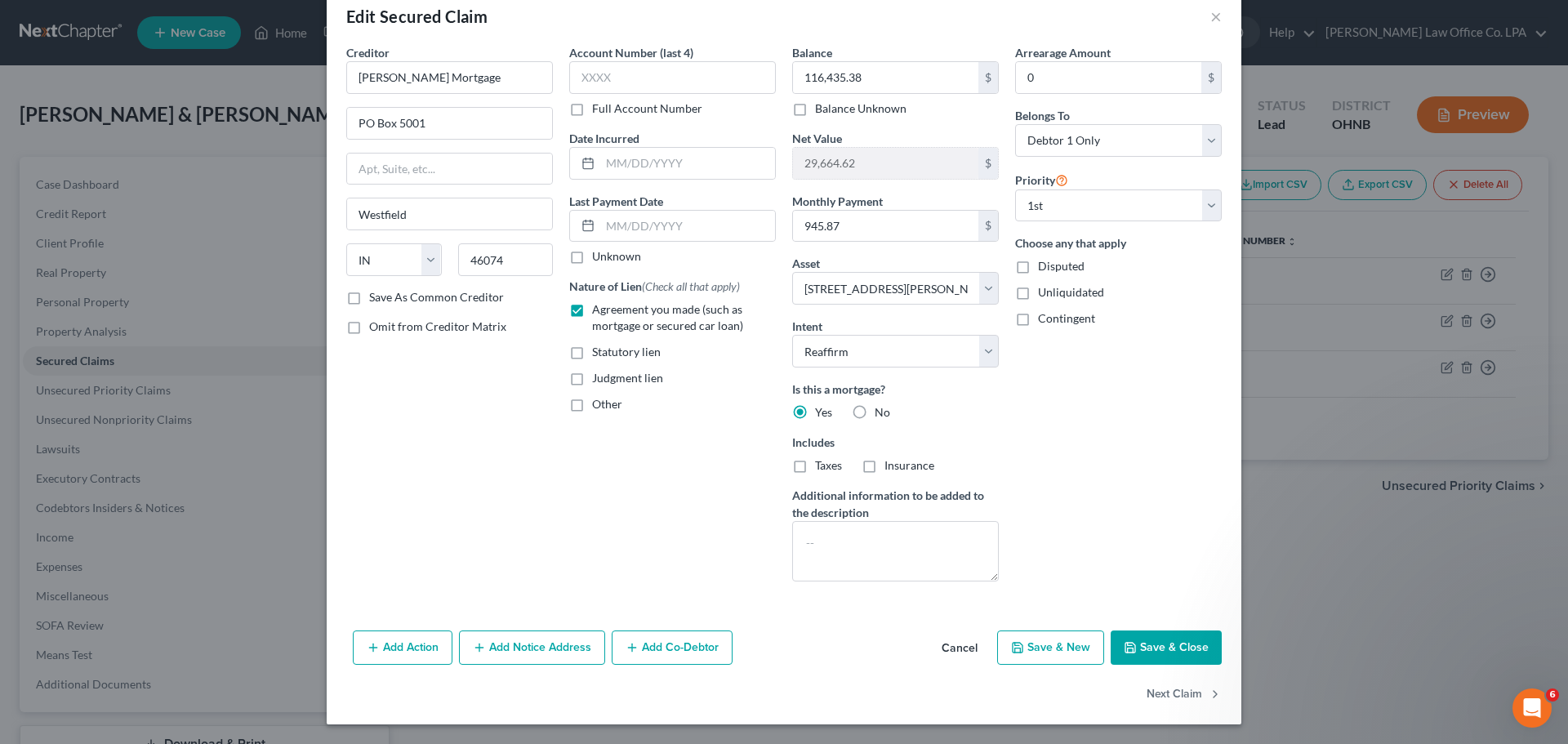
click at [1171, 652] on button "Save & Close" at bounding box center [1167, 647] width 111 height 34
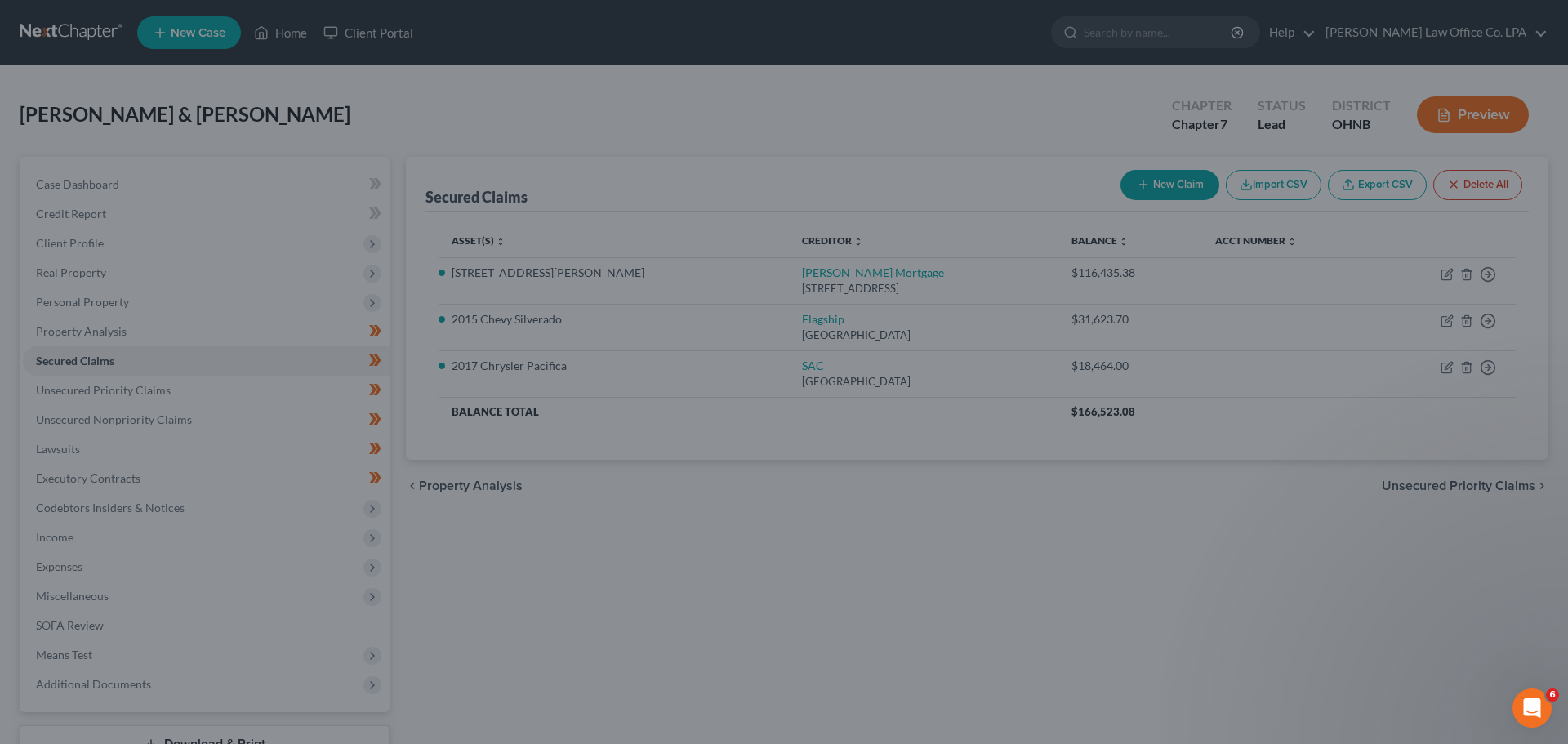
select select "6"
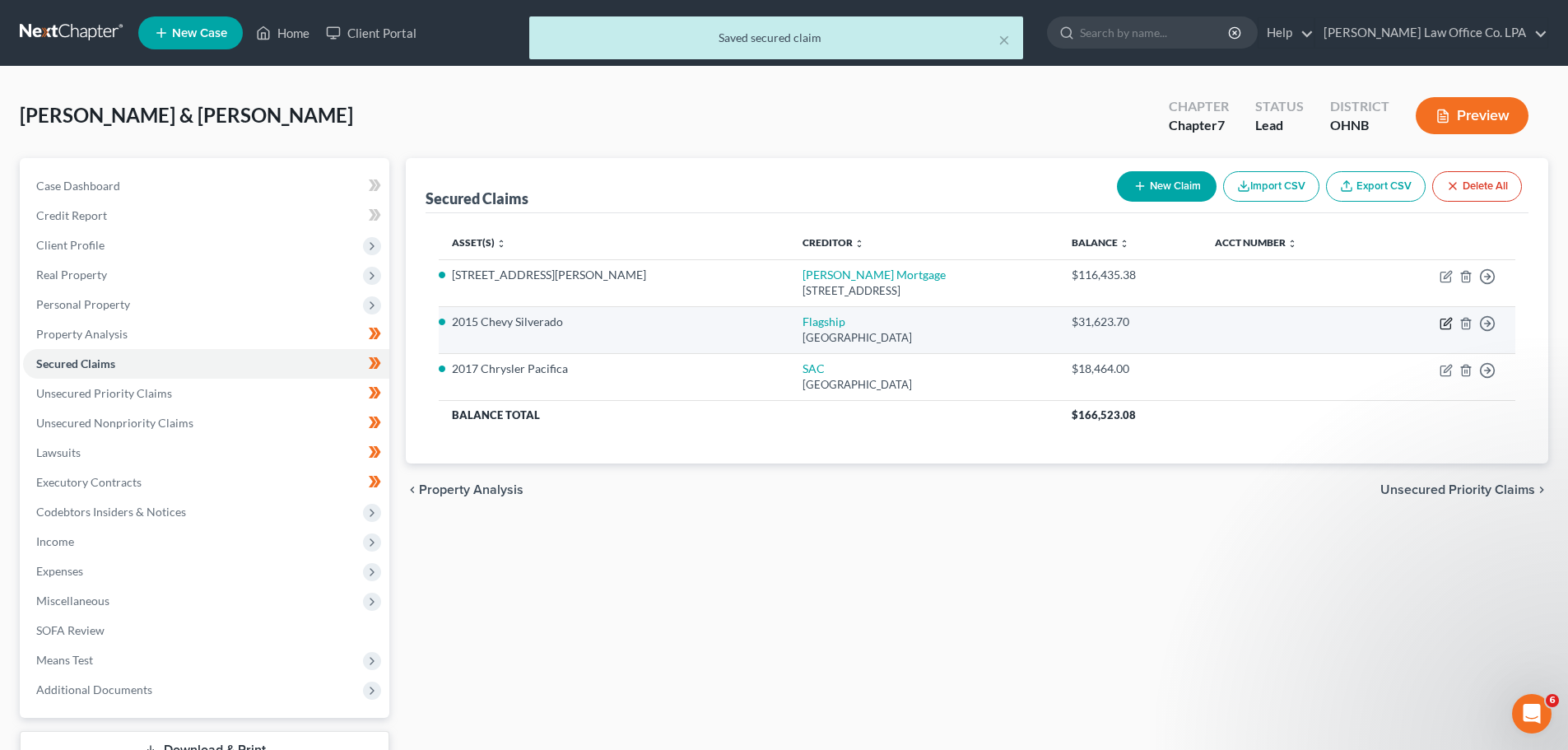
click at [1444, 327] on icon "button" at bounding box center [1446, 323] width 13 height 13
select select "45"
select select "2"
select select "0"
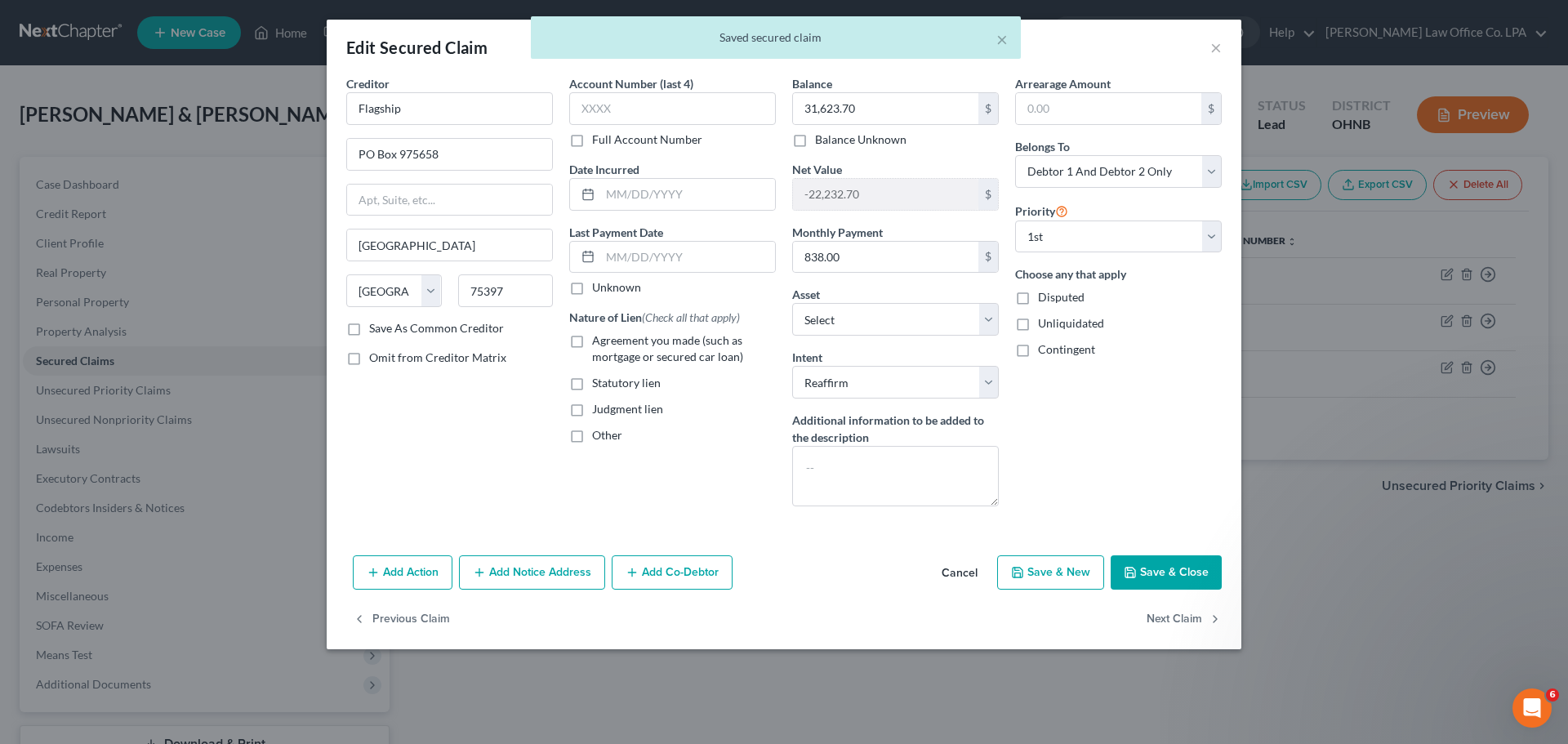
click at [592, 342] on label "Agreement you made (such as mortgage or secured car loan)" at bounding box center [684, 348] width 183 height 32
click at [599, 342] on input "Agreement you made (such as mortgage or secured car loan)" at bounding box center [603, 337] width 10 height 10
checkbox input "true"
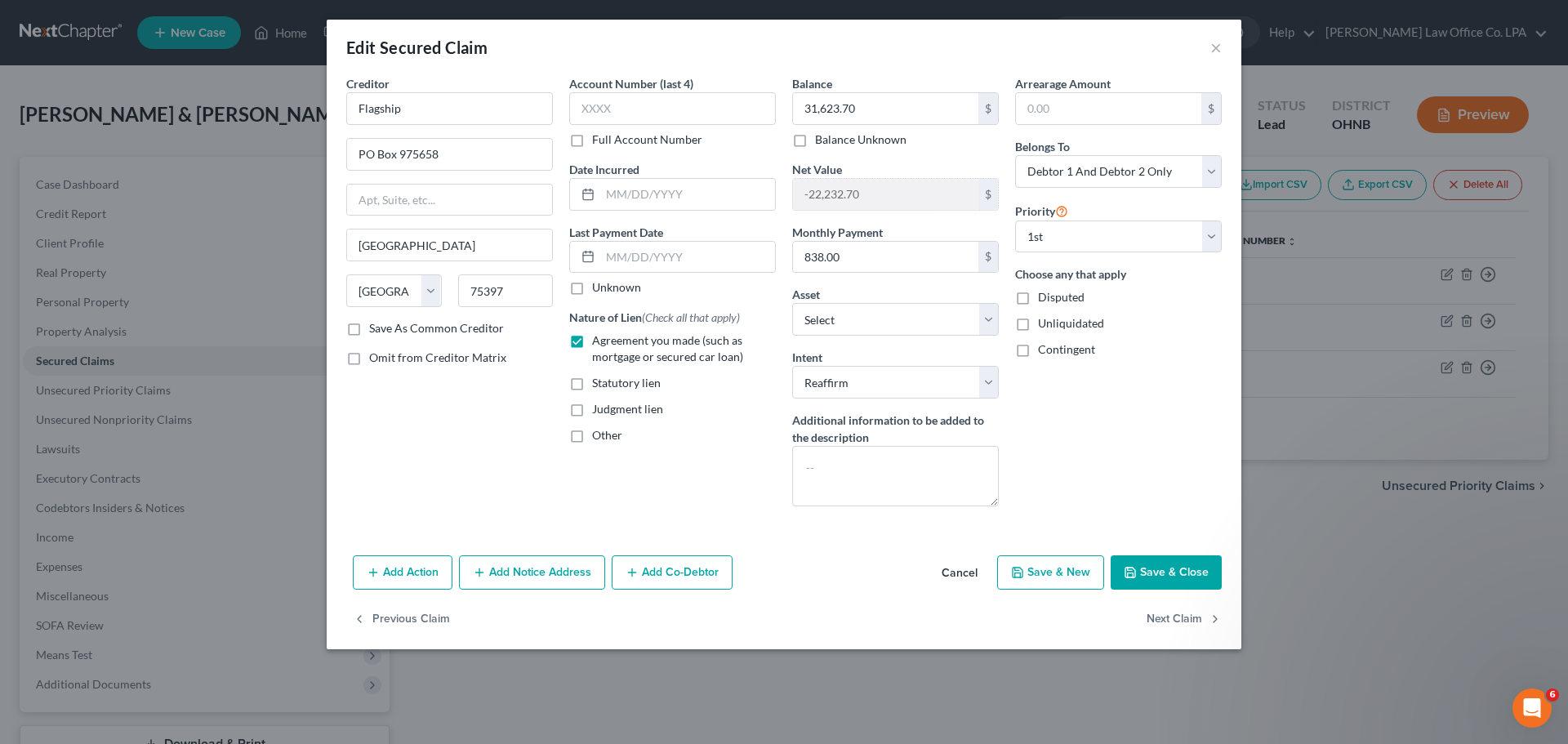
click at [1157, 576] on button "Save & Close" at bounding box center [1167, 572] width 111 height 34
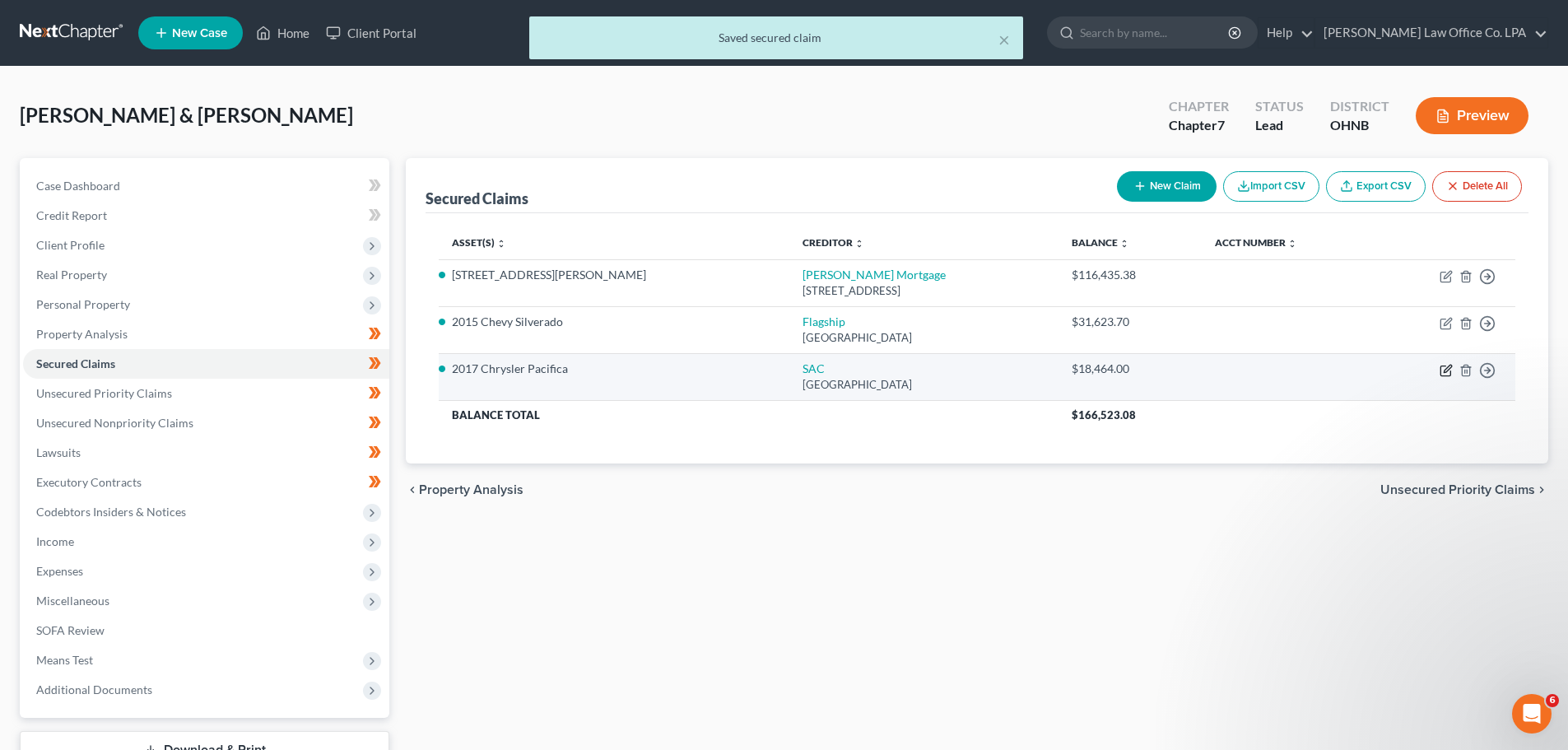
click at [1449, 370] on icon "button" at bounding box center [1446, 371] width 13 height 13
select select "10"
select select "2"
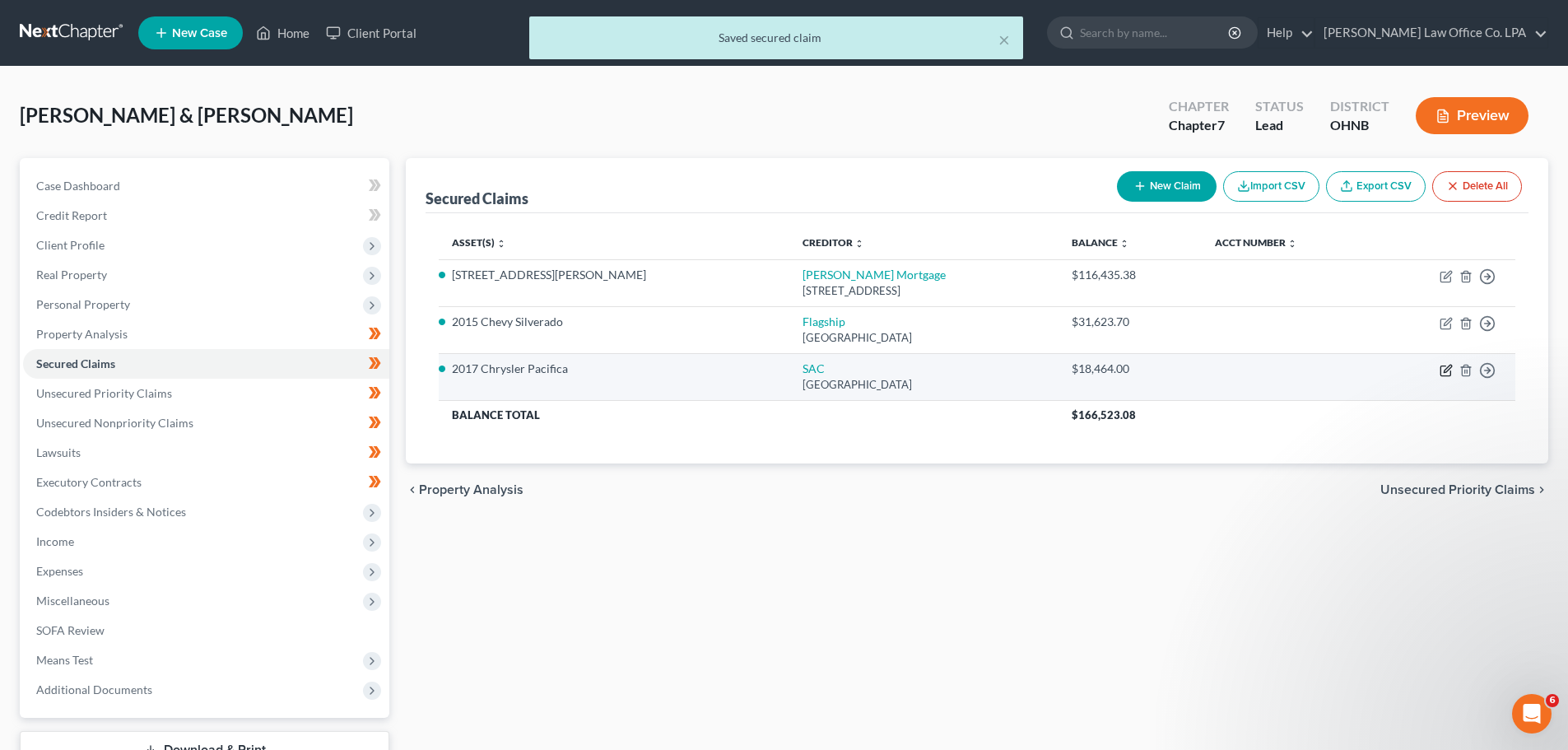
select select "0"
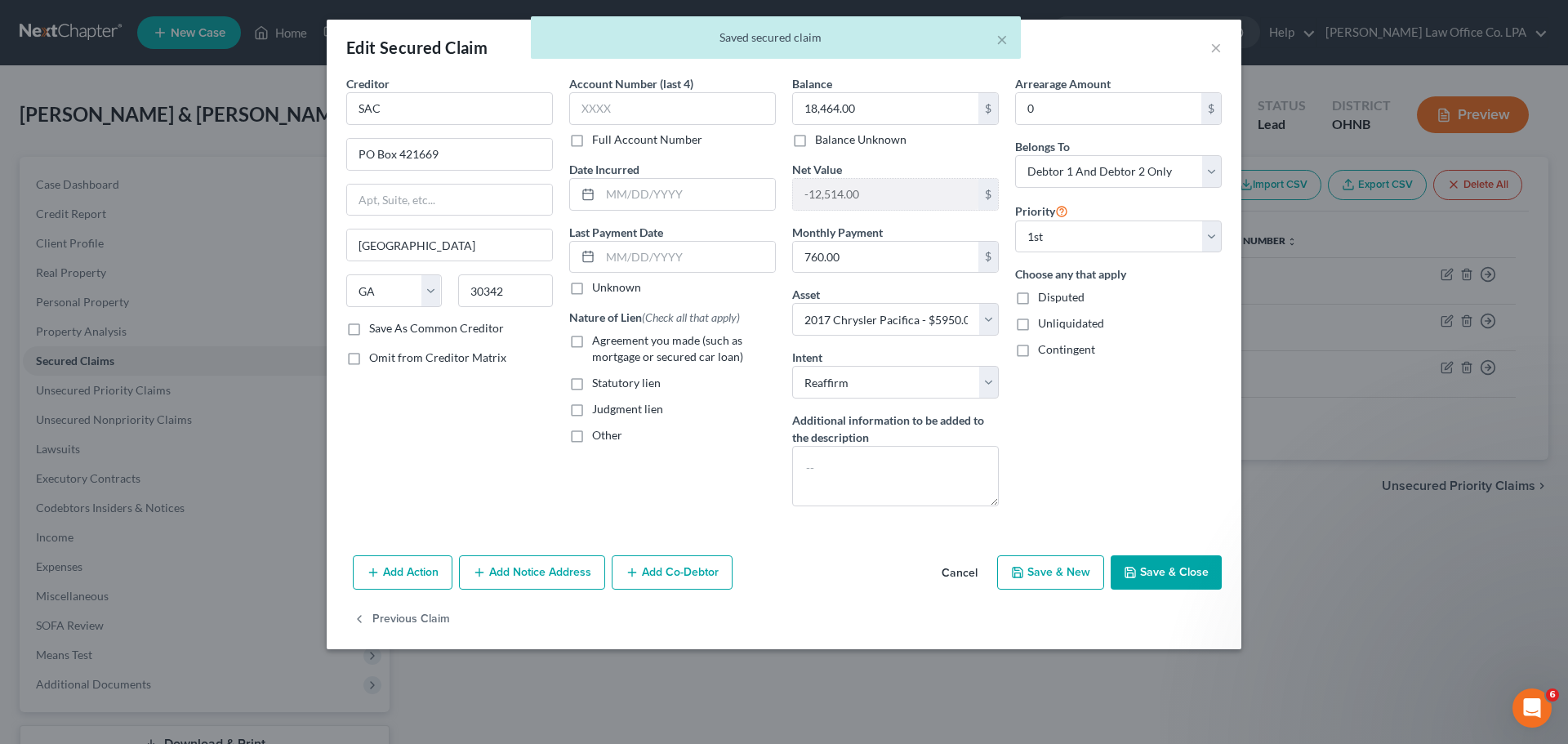
click at [592, 346] on label "Agreement you made (such as mortgage or secured car loan)" at bounding box center [684, 348] width 183 height 32
click at [599, 343] on input "Agreement you made (such as mortgage or secured car loan)" at bounding box center [603, 337] width 10 height 10
checkbox input "true"
click at [1173, 579] on button "Save & Close" at bounding box center [1167, 572] width 111 height 34
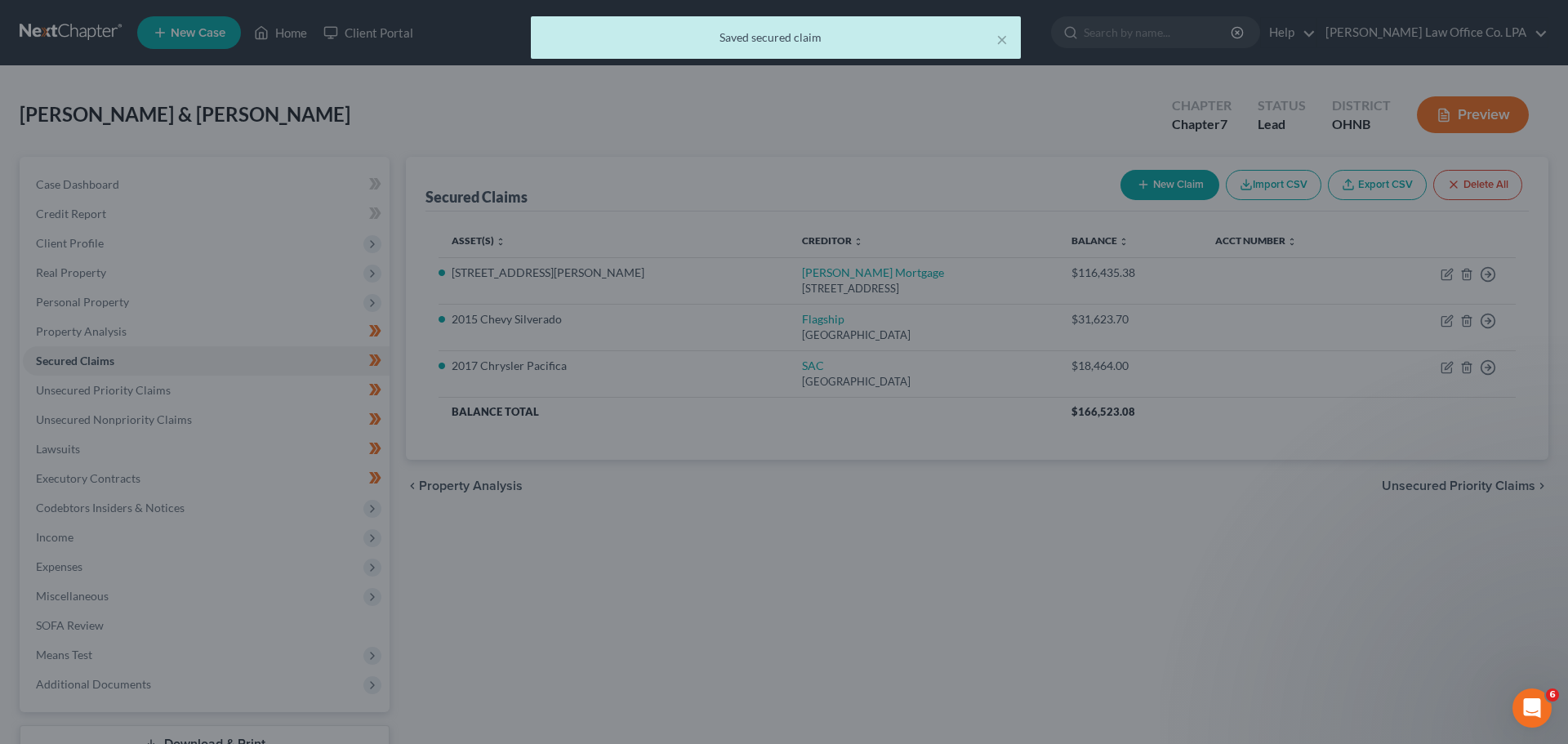
select select "2"
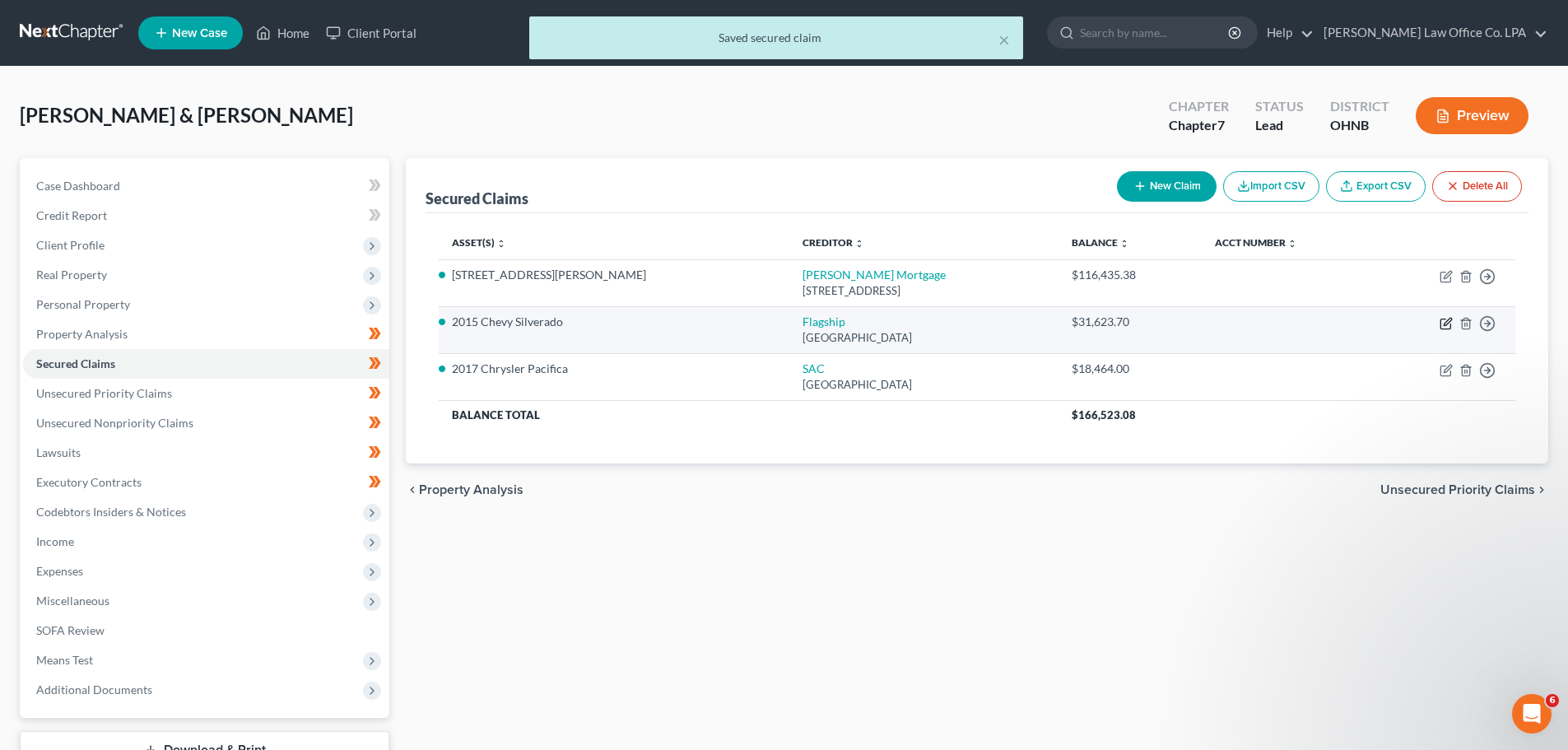
click at [1443, 320] on icon "button" at bounding box center [1446, 323] width 13 height 13
select select "45"
select select "13"
select select "2"
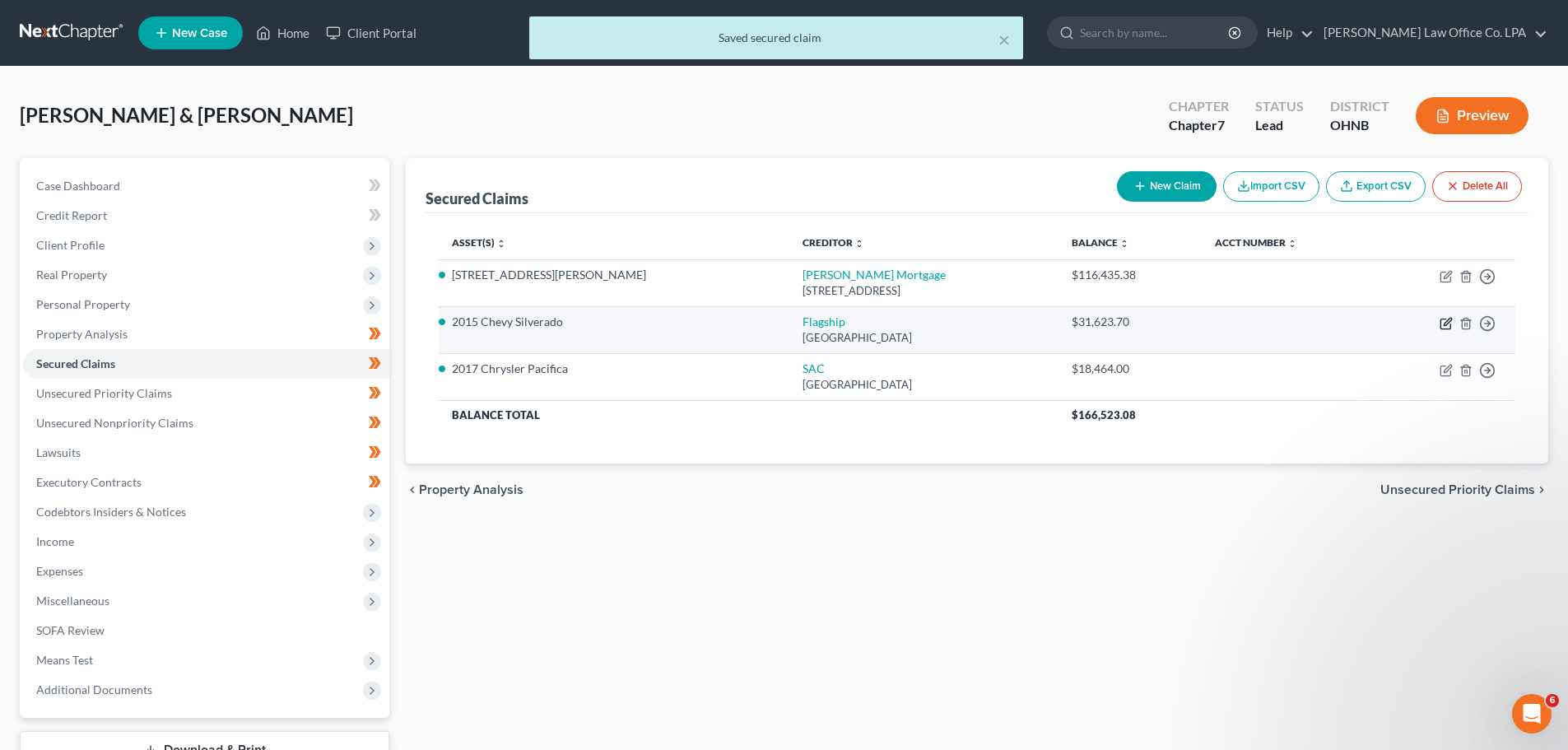
select select "0"
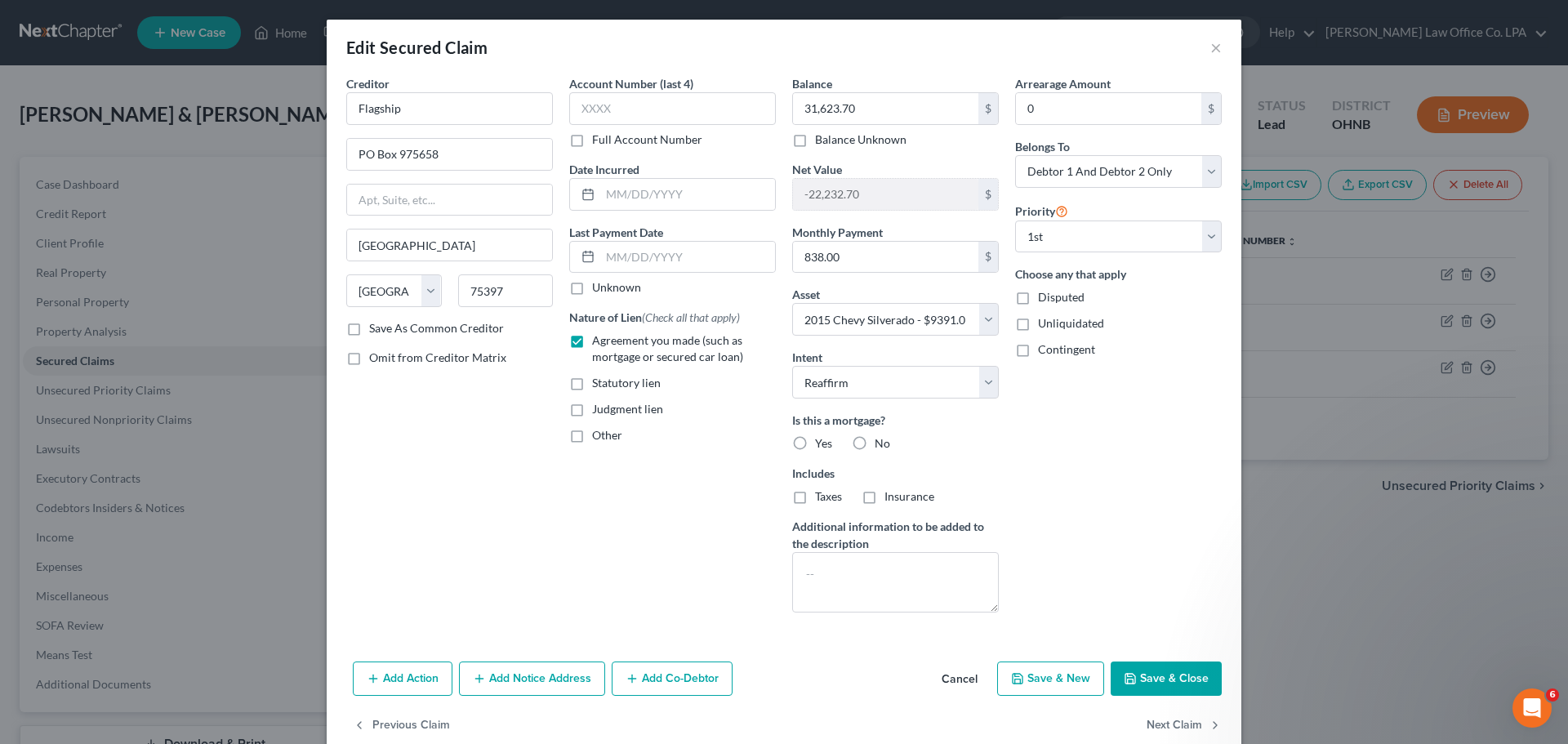
click at [875, 442] on label "No" at bounding box center [882, 444] width 16 height 17
click at [881, 442] on input "No" at bounding box center [886, 440] width 10 height 10
radio input "true"
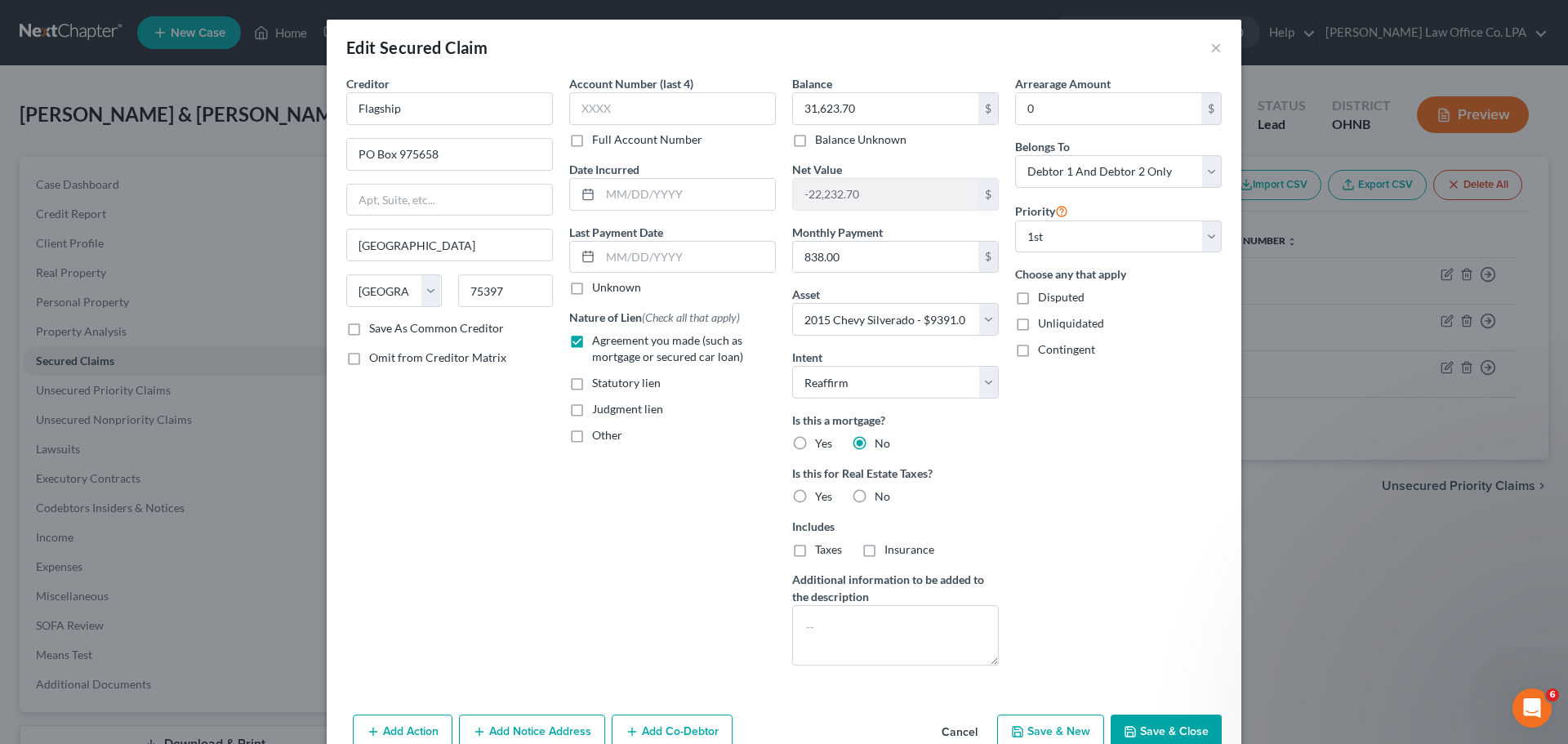
click at [875, 495] on label "No" at bounding box center [882, 497] width 16 height 17
click at [881, 495] on input "No" at bounding box center [886, 493] width 10 height 10
radio input "true"
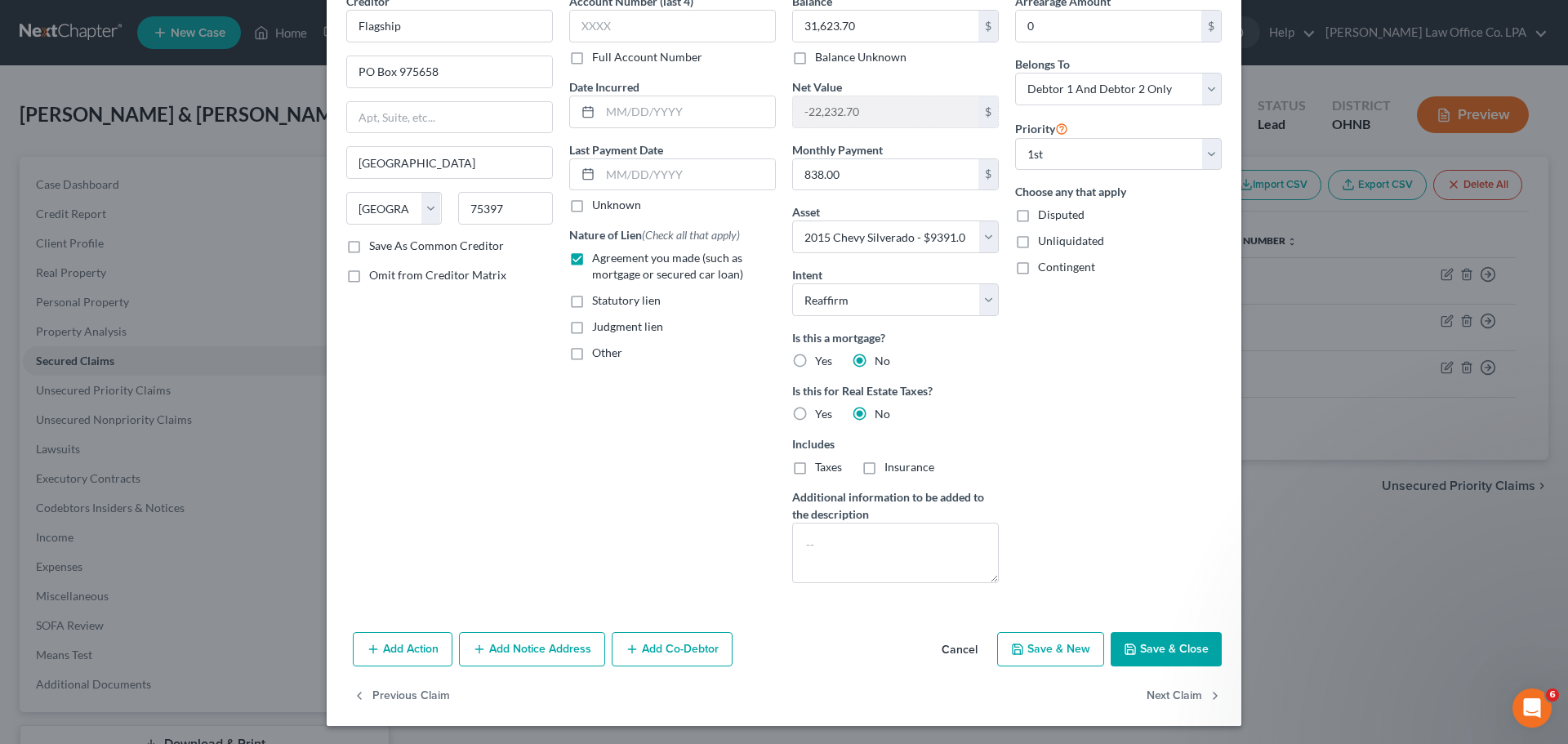
scroll to position [84, 0]
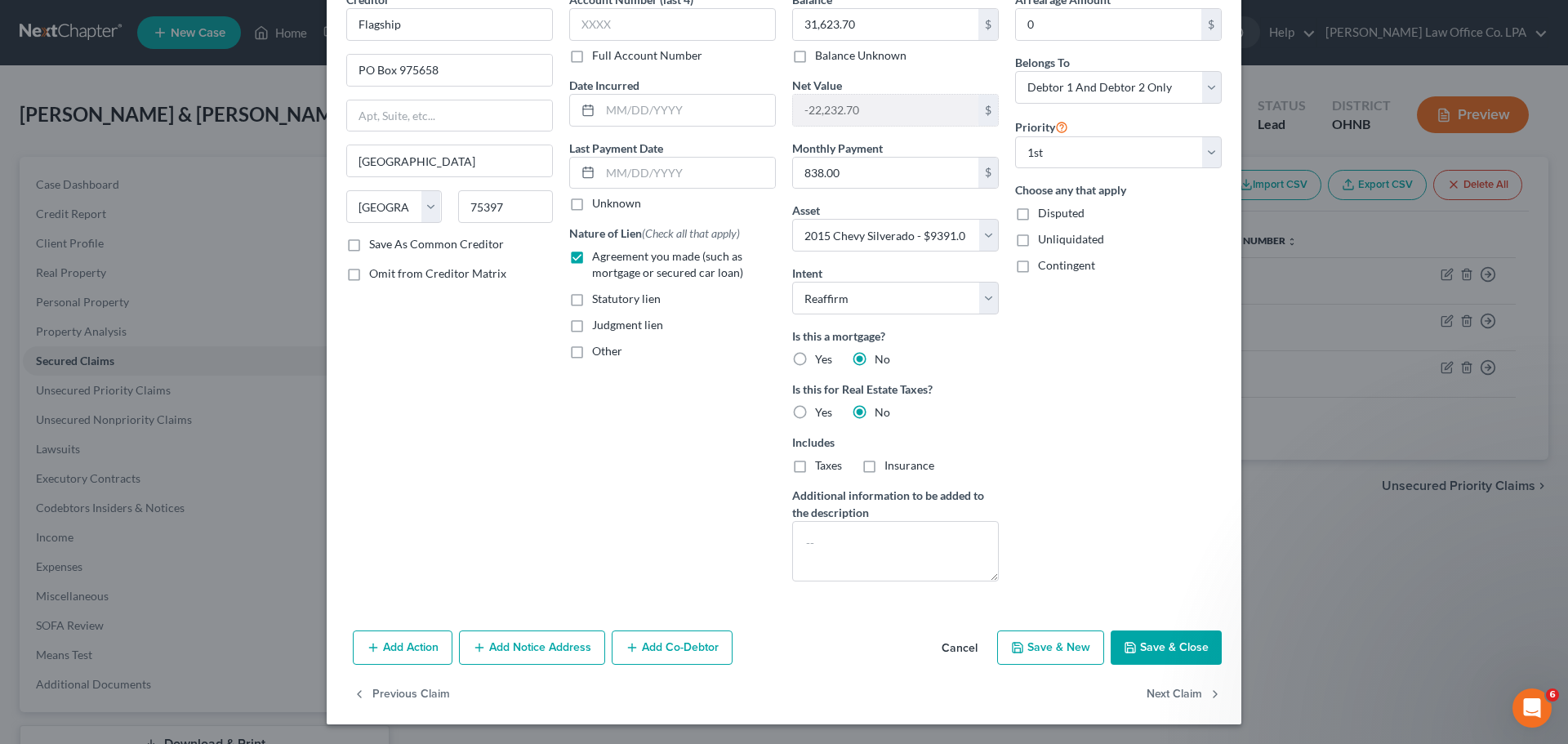
click at [1172, 643] on button "Save & Close" at bounding box center [1167, 647] width 111 height 34
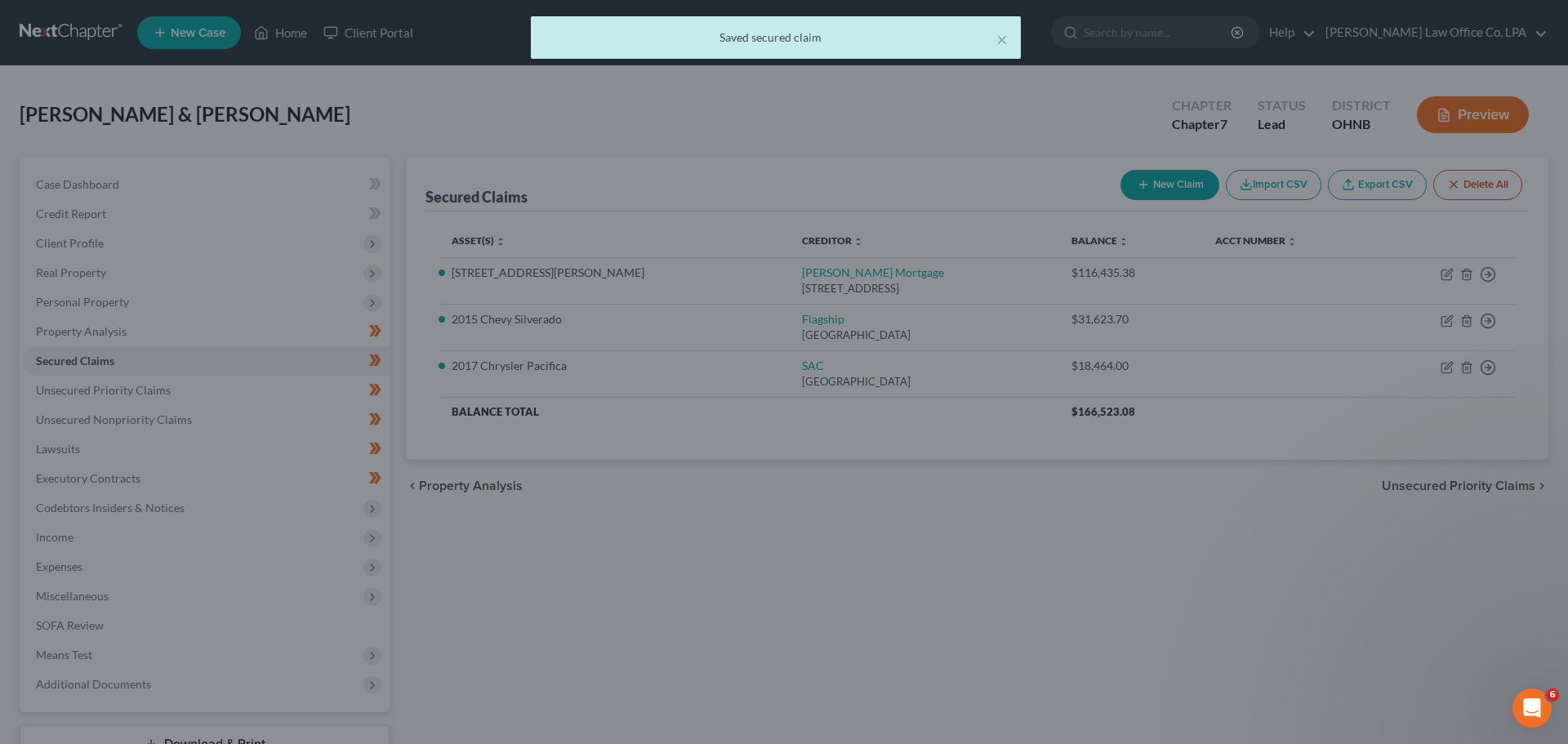
select select "13"
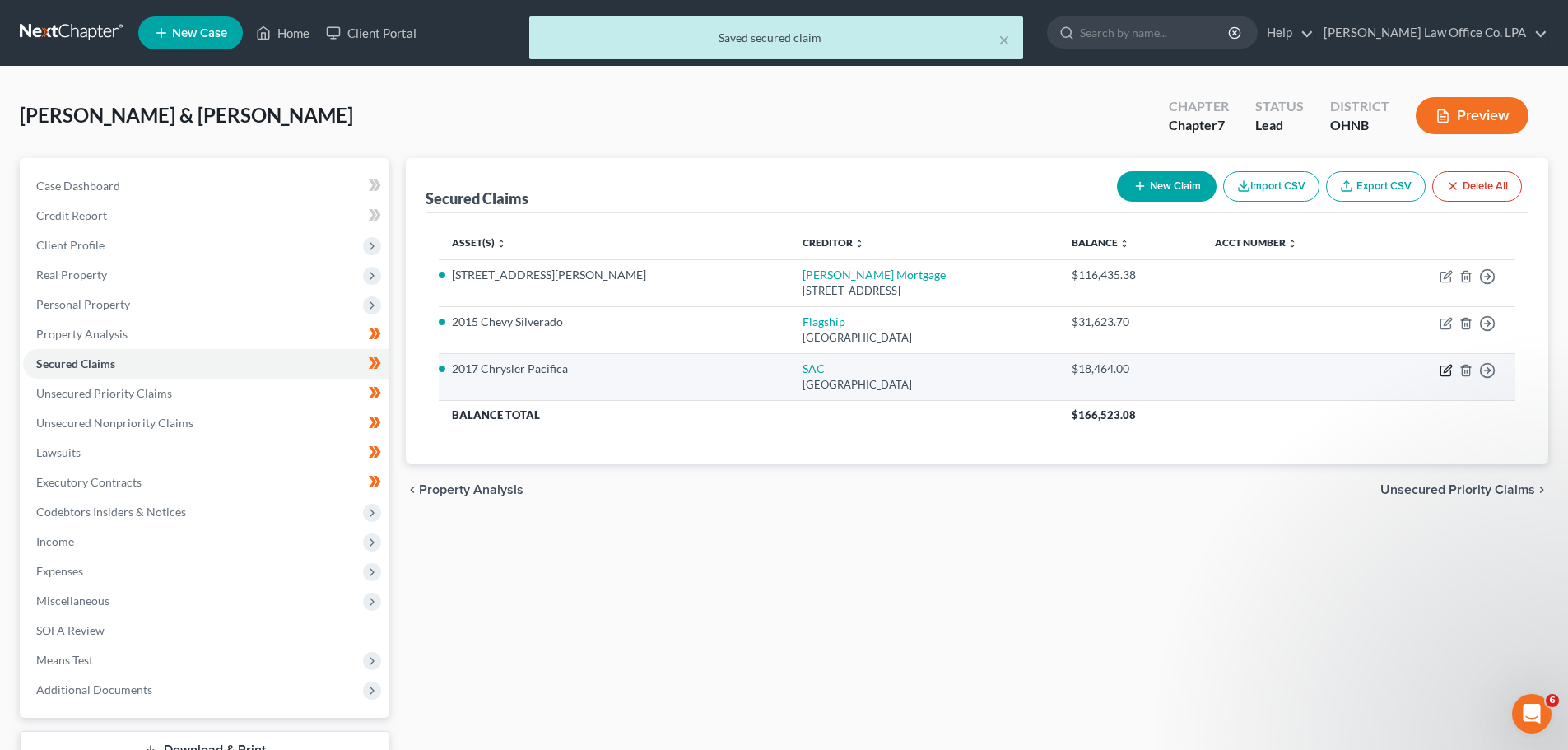
click at [1442, 367] on icon "button" at bounding box center [1446, 371] width 13 height 13
select select "10"
select select "2"
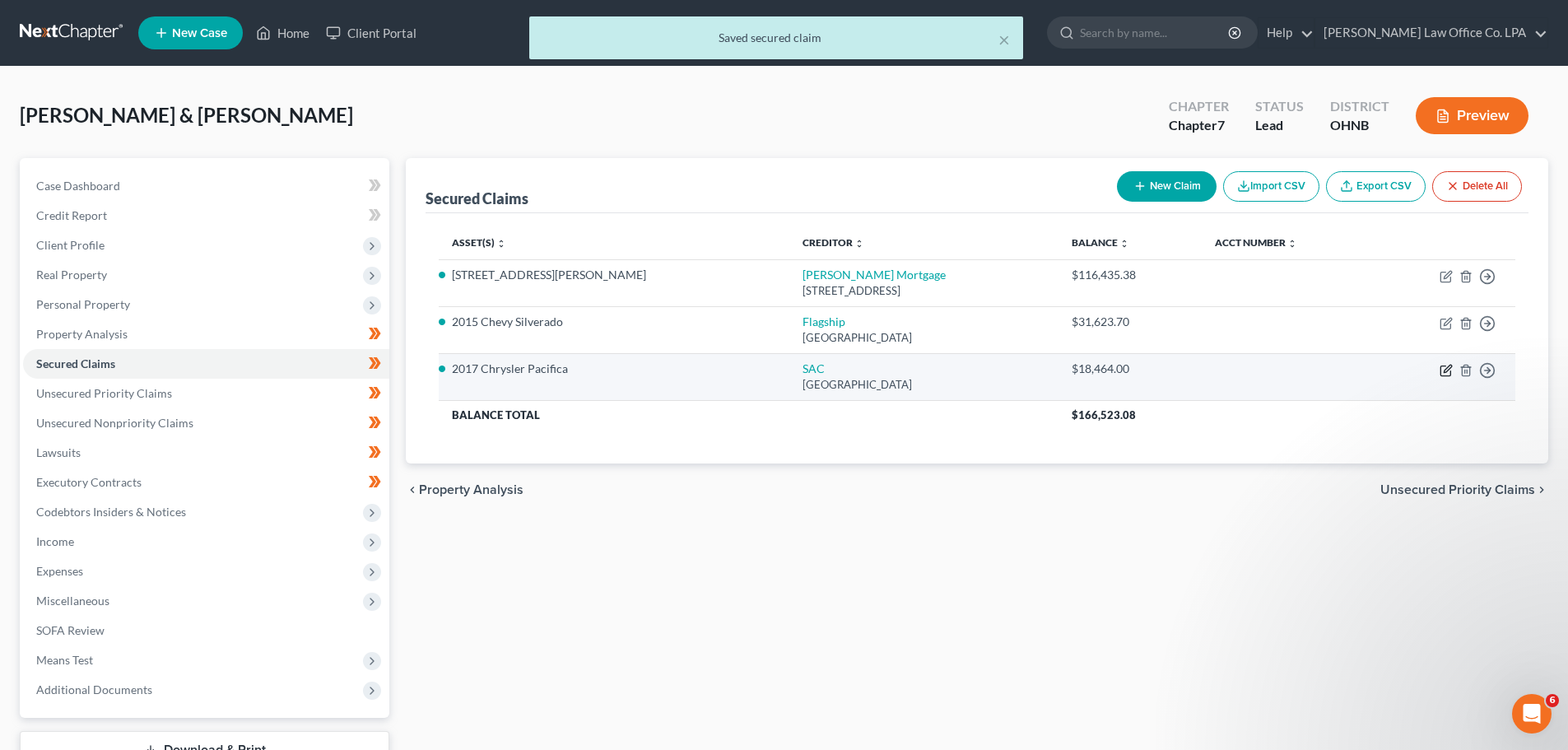
select select "0"
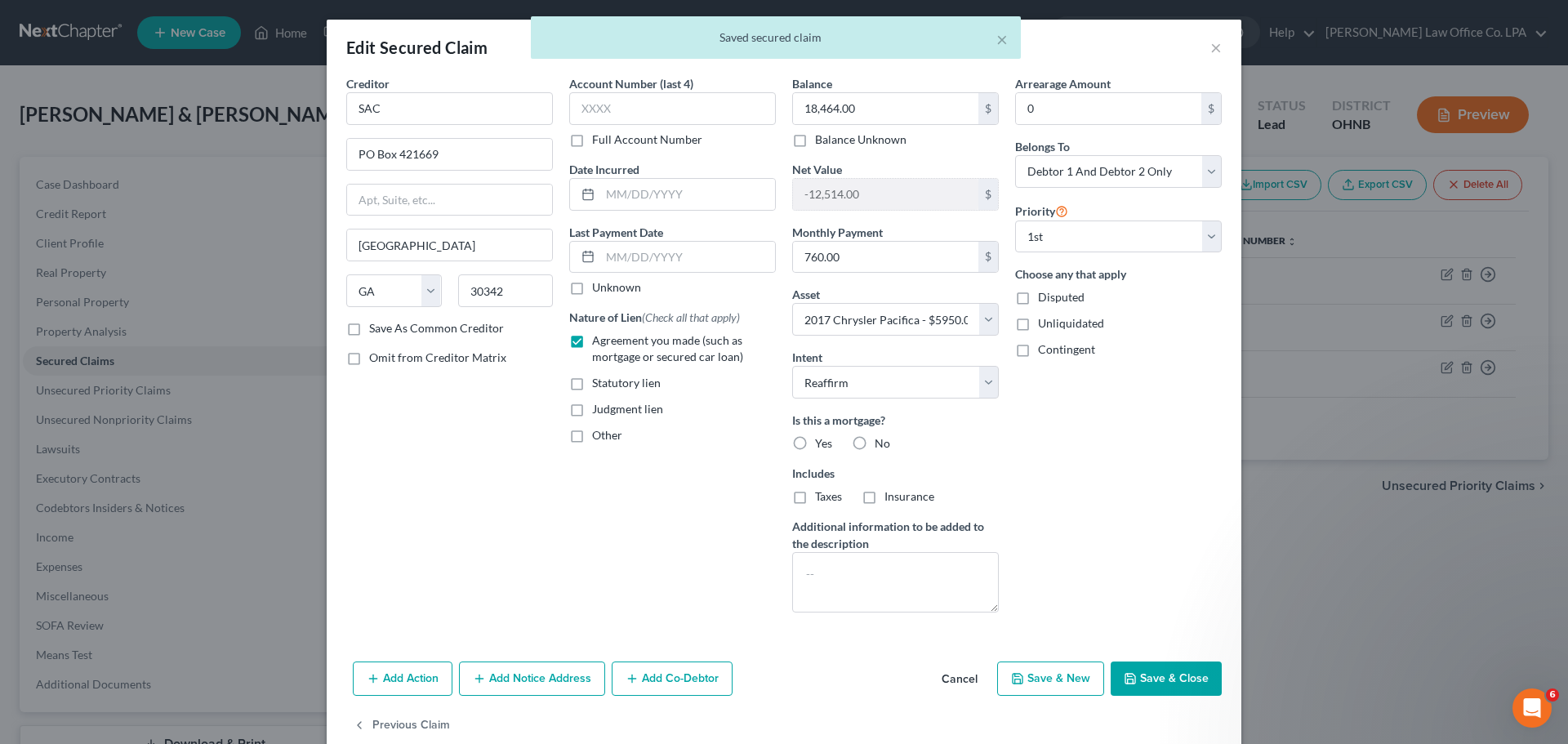
click at [875, 443] on label "No" at bounding box center [882, 444] width 16 height 17
click at [881, 443] on input "No" at bounding box center [886, 440] width 10 height 10
radio input "true"
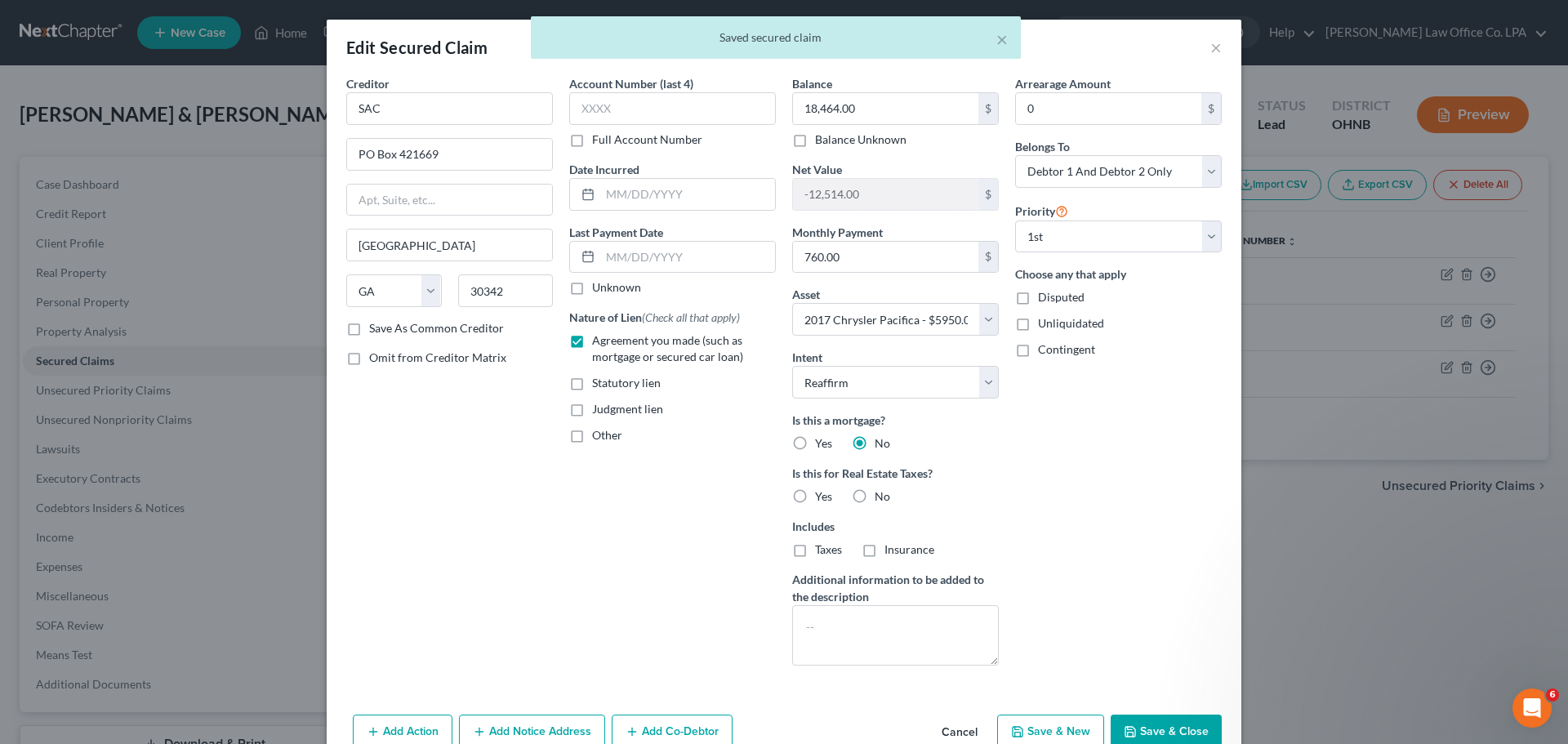
click at [875, 495] on label "No" at bounding box center [882, 497] width 16 height 17
click at [881, 495] on input "No" at bounding box center [886, 493] width 10 height 10
radio input "true"
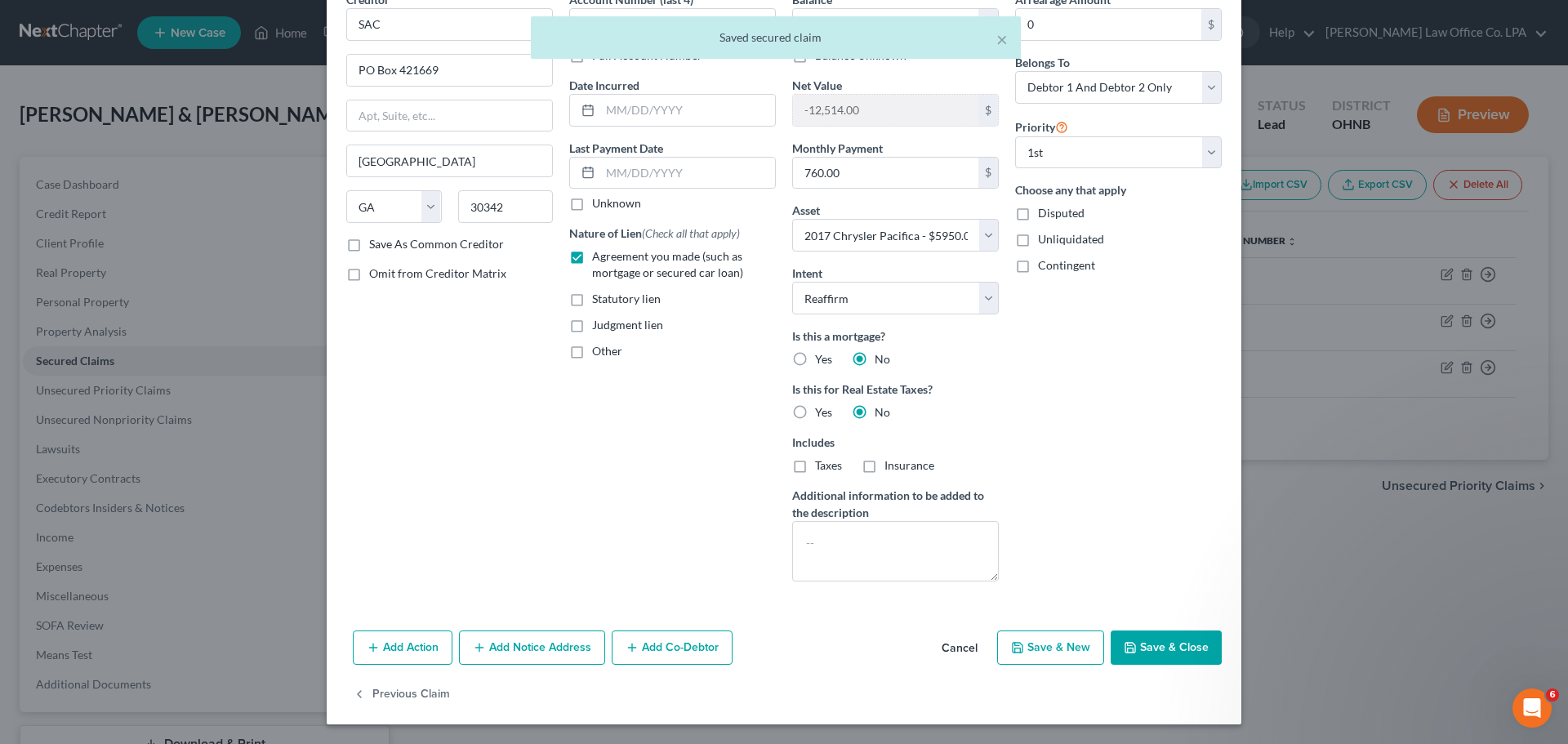
click at [1160, 660] on button "Save & Close" at bounding box center [1167, 647] width 111 height 34
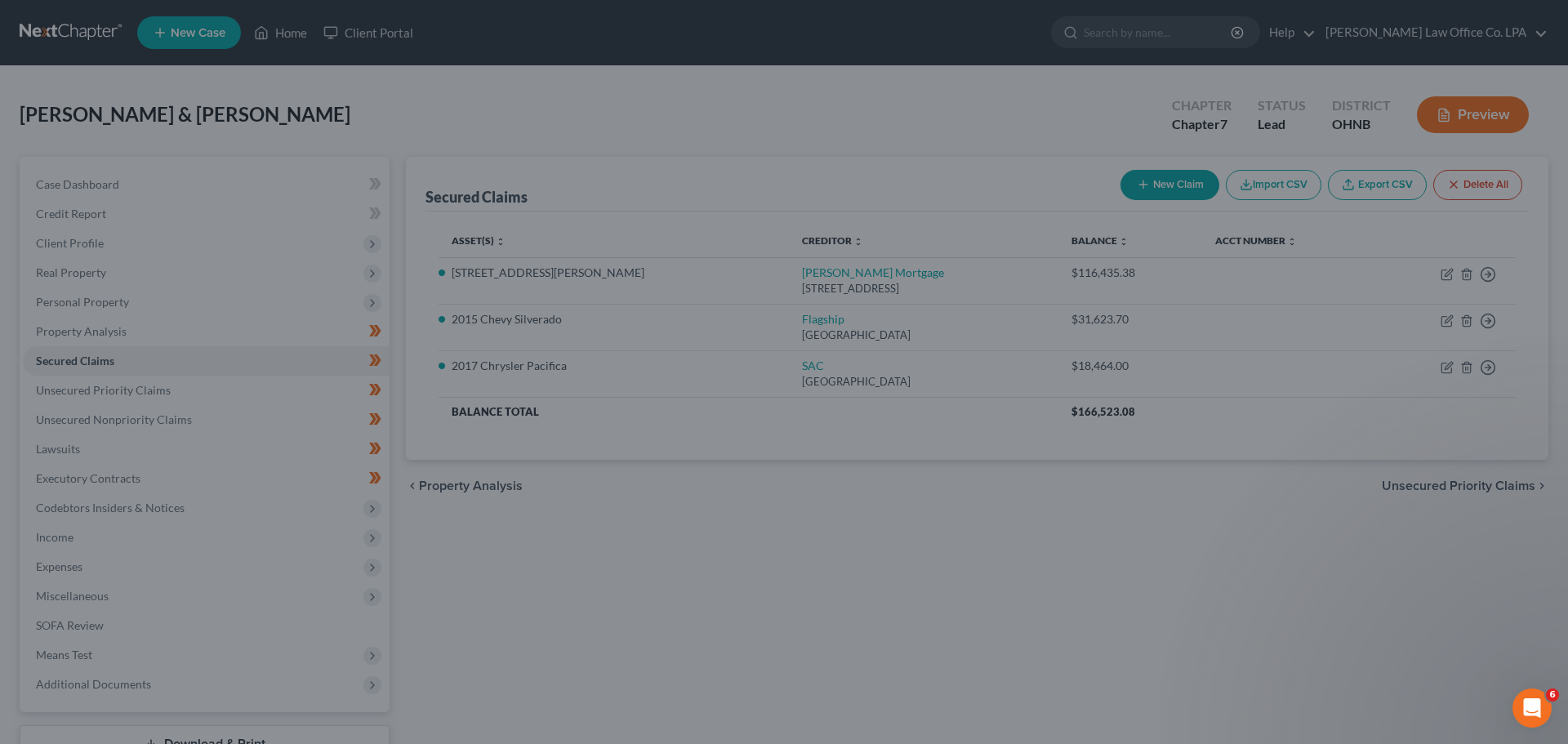
select select "2"
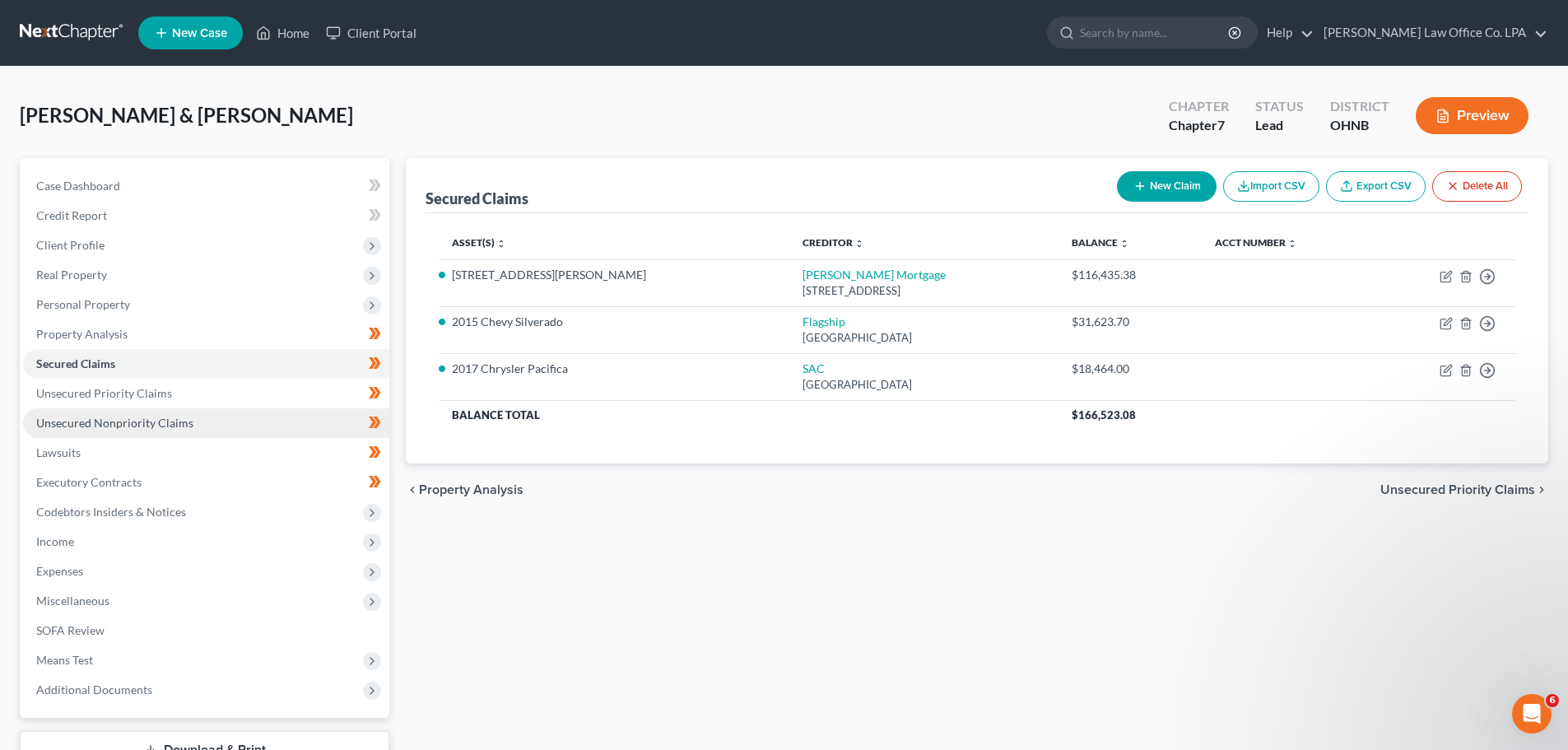
click at [182, 417] on span "Unsecured Nonpriority Claims" at bounding box center [115, 422] width 157 height 14
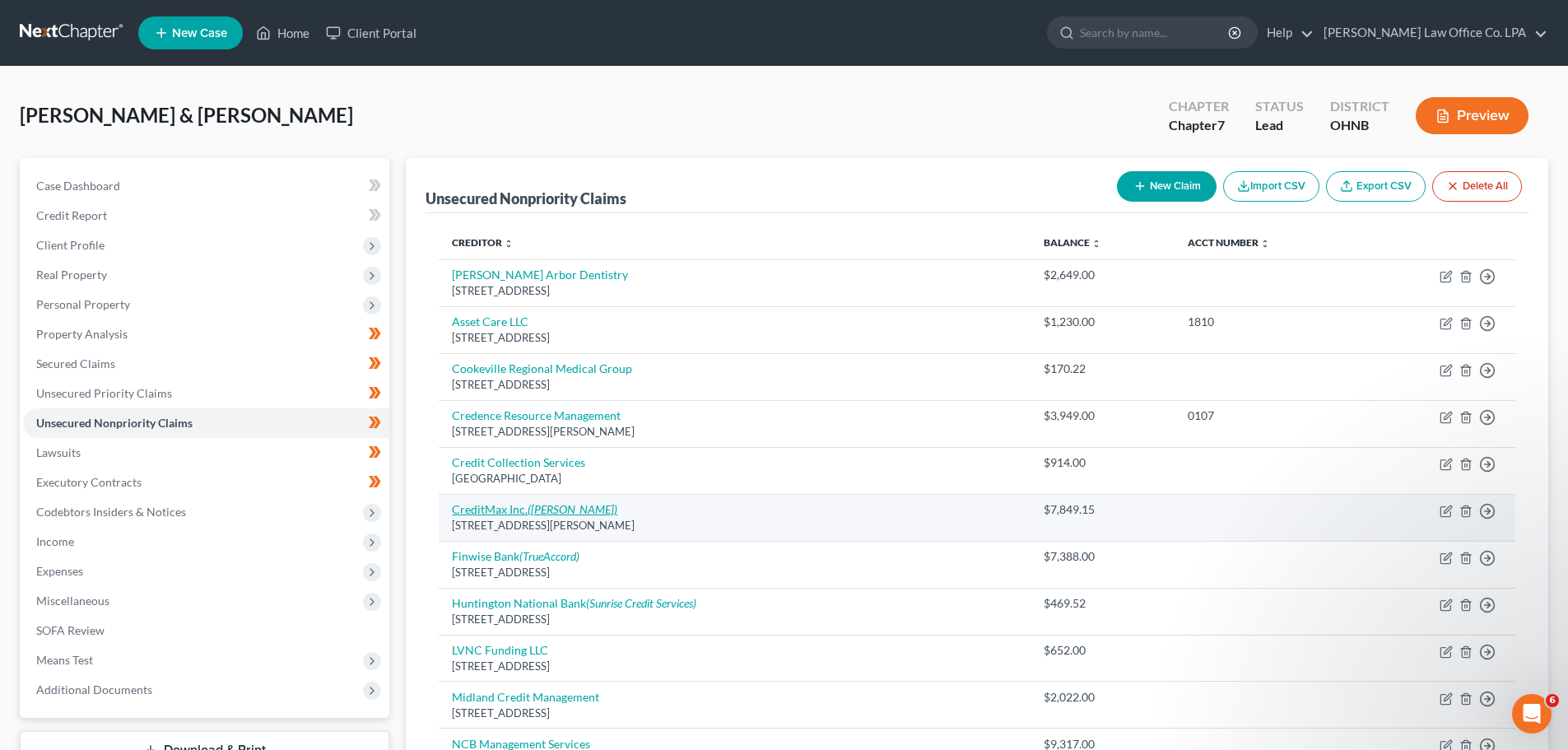
click at [512, 510] on link "CreditMax Inc. ([PERSON_NAME])" at bounding box center [534, 509] width 165 height 14
select select "15"
select select "14"
select select "2"
select select "0"
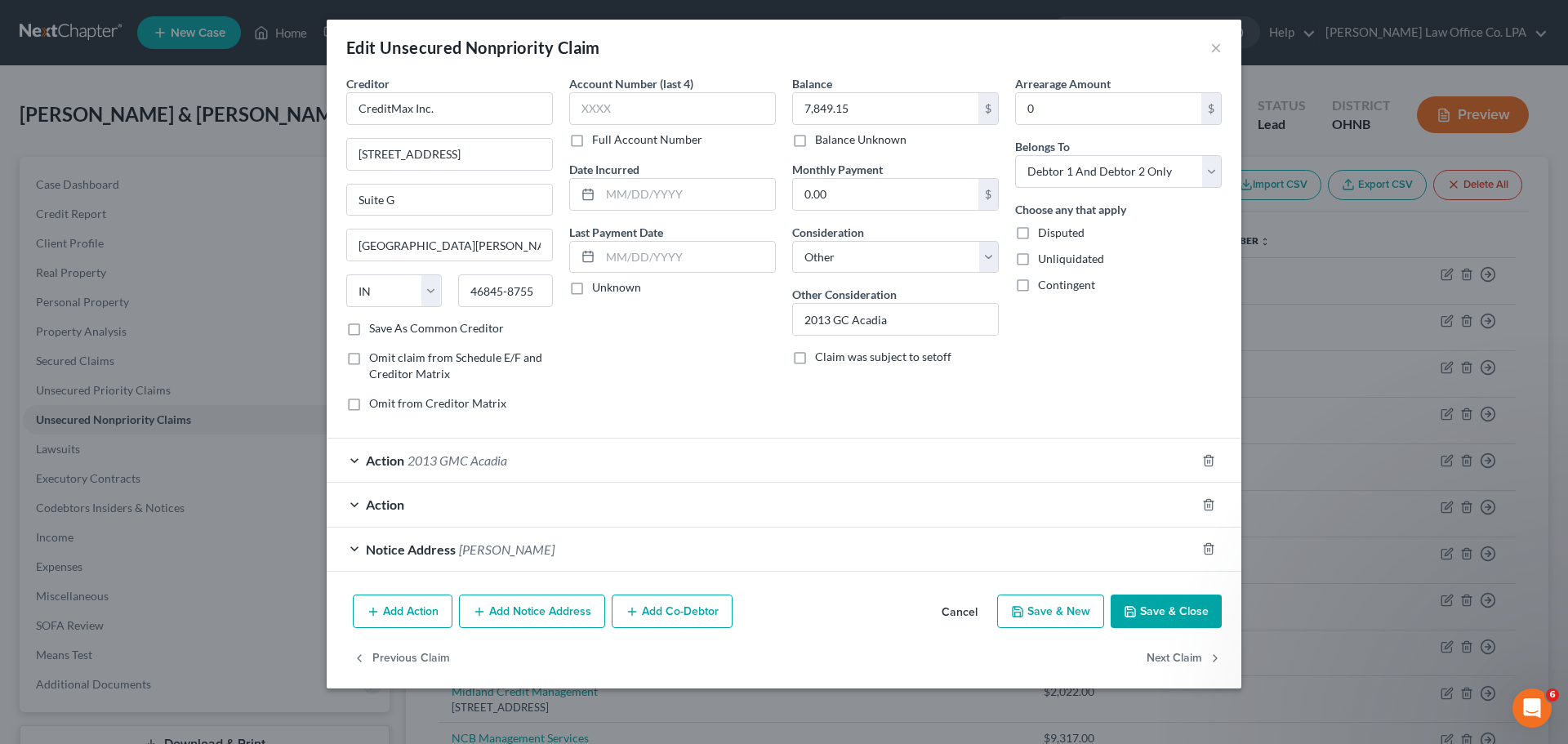
click at [396, 469] on div "Action 2013 GMC Acadia" at bounding box center [762, 460] width 869 height 44
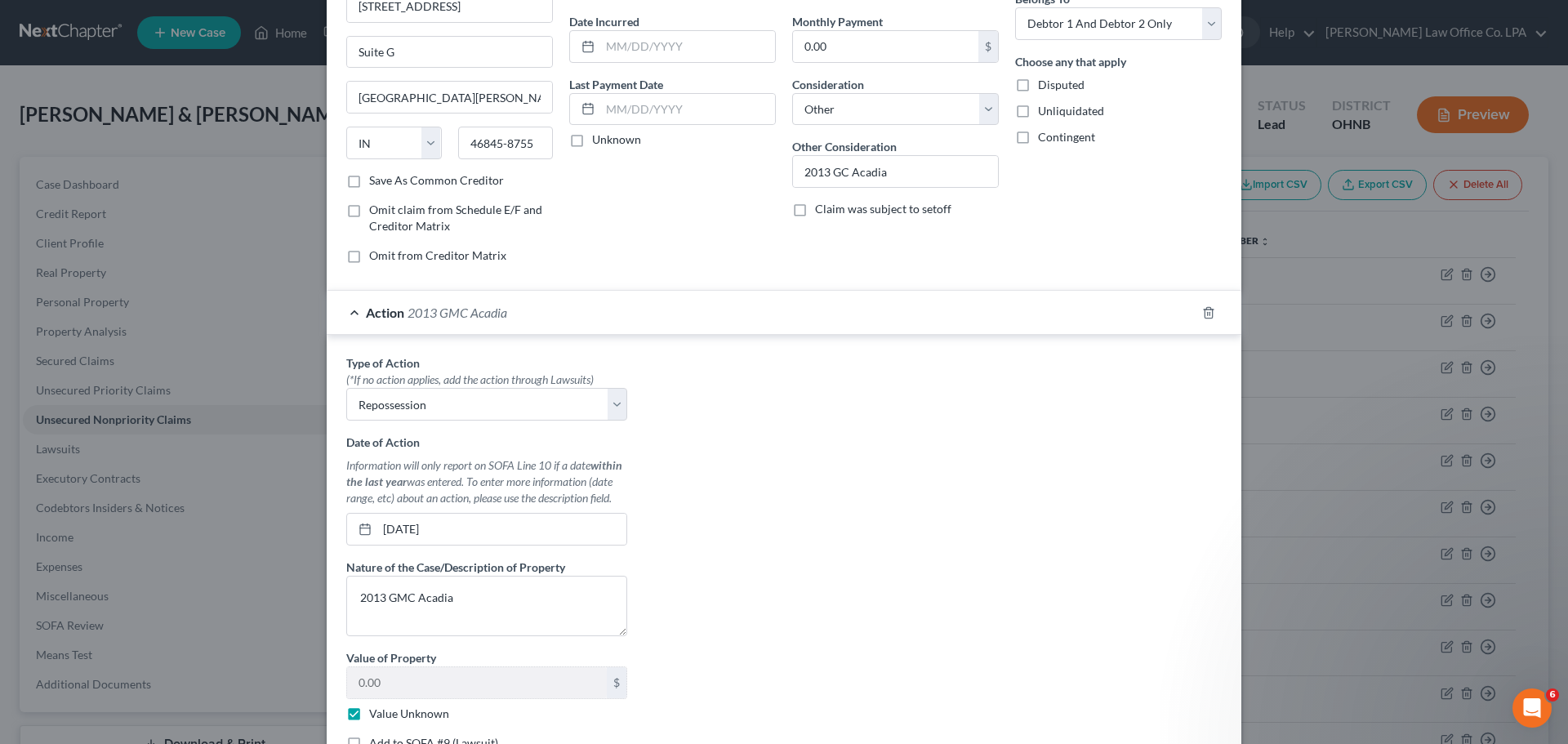
scroll to position [163, 0]
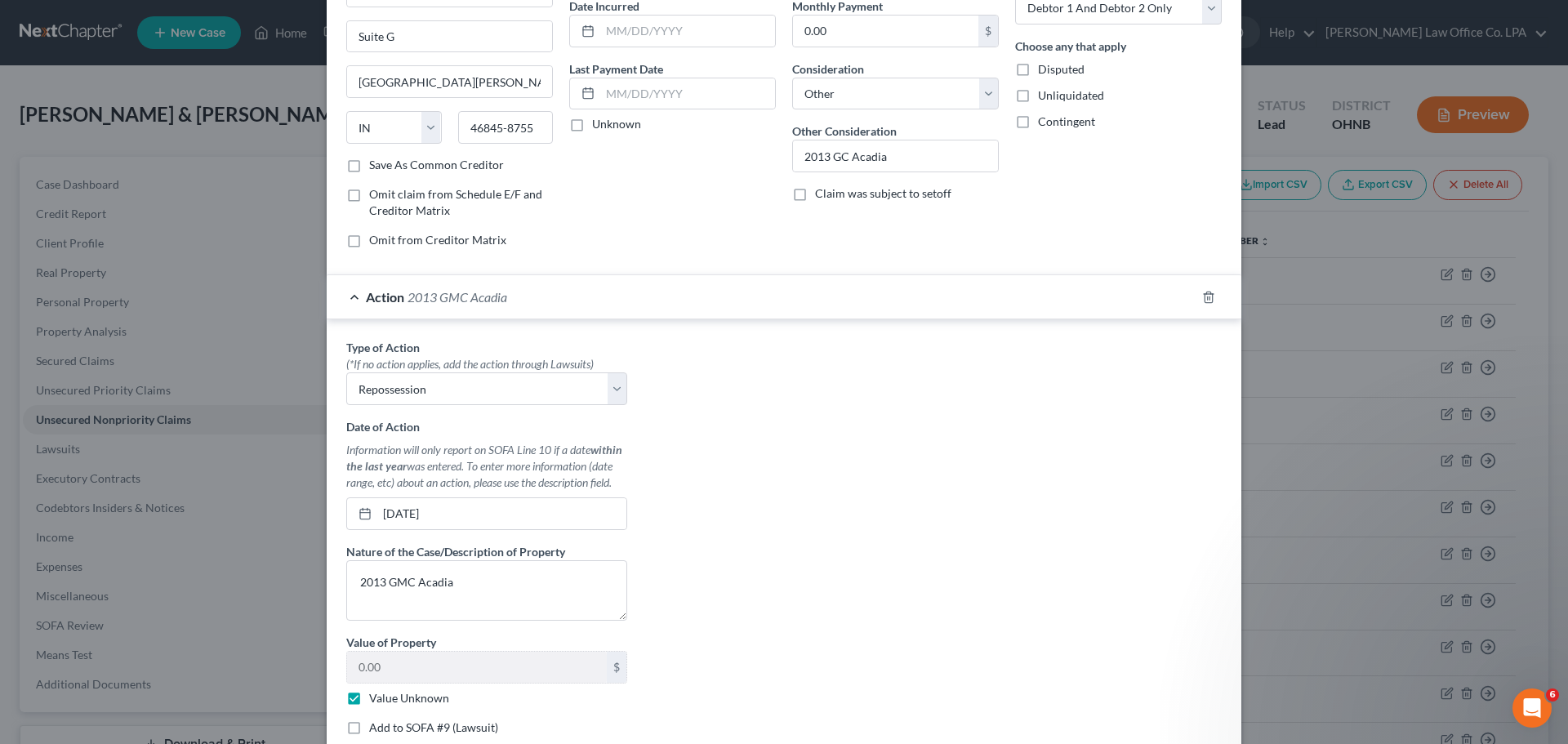
click at [380, 299] on span "Action" at bounding box center [385, 296] width 38 height 16
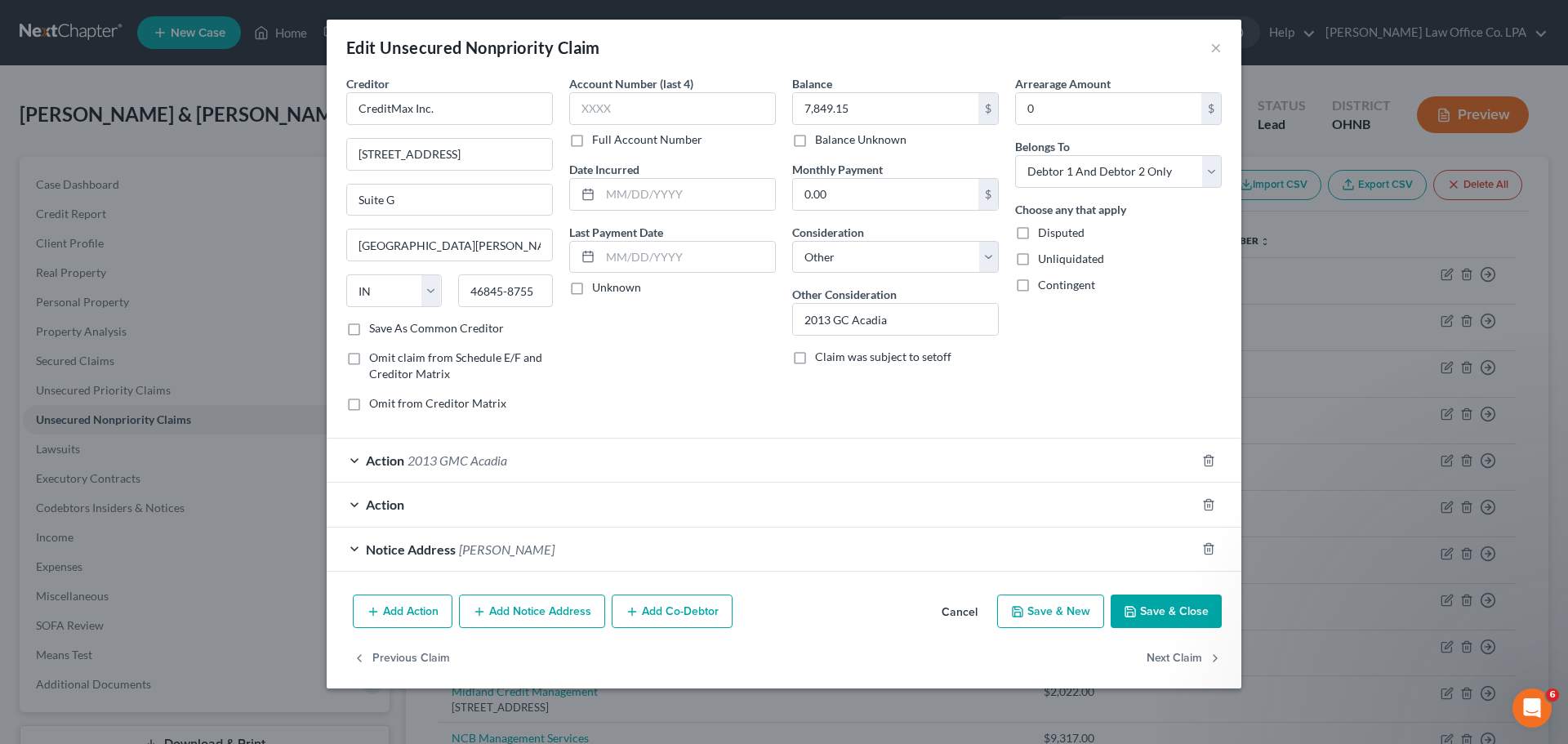
scroll to position [0, 0]
click at [387, 511] on span "Action" at bounding box center [385, 504] width 38 height 16
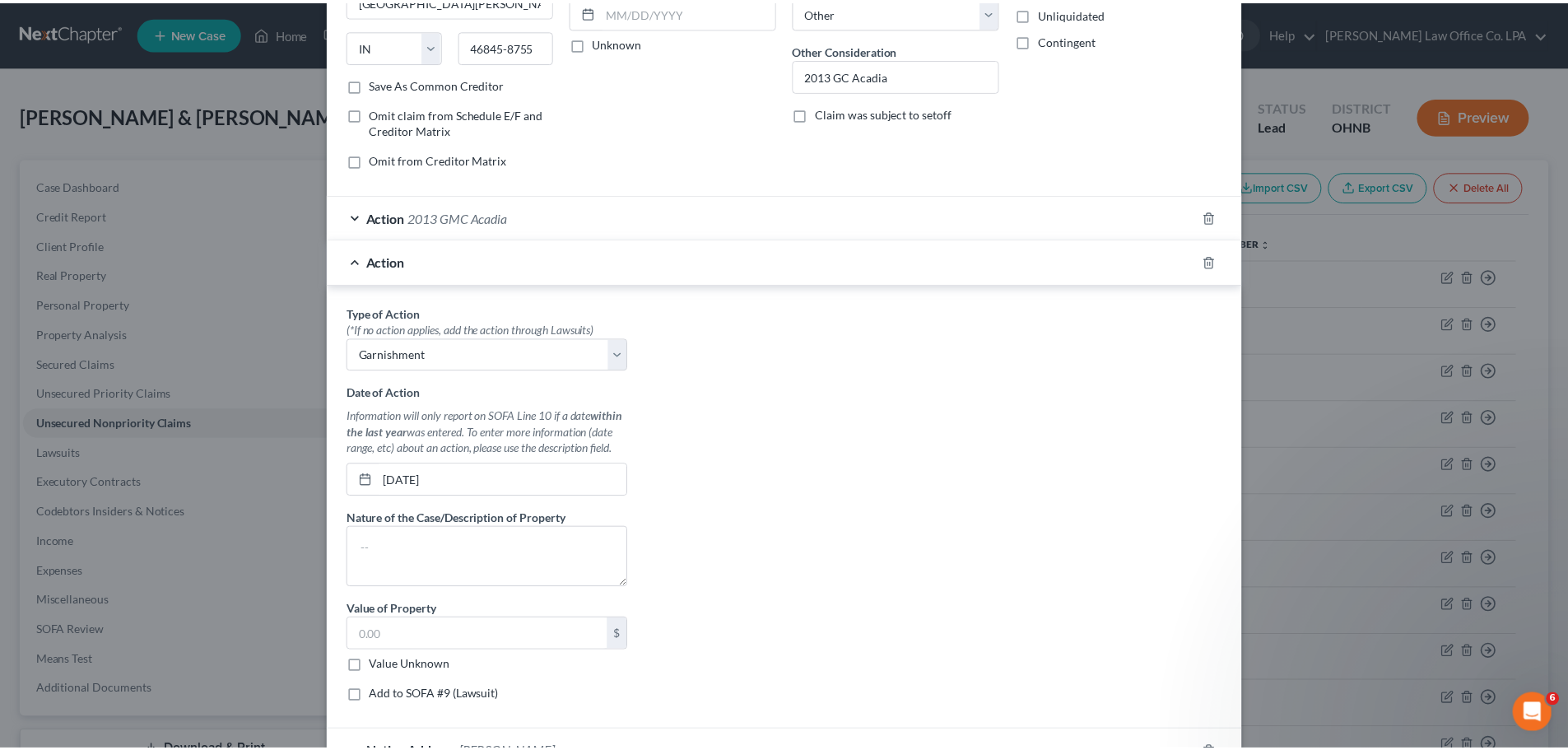
scroll to position [410, 0]
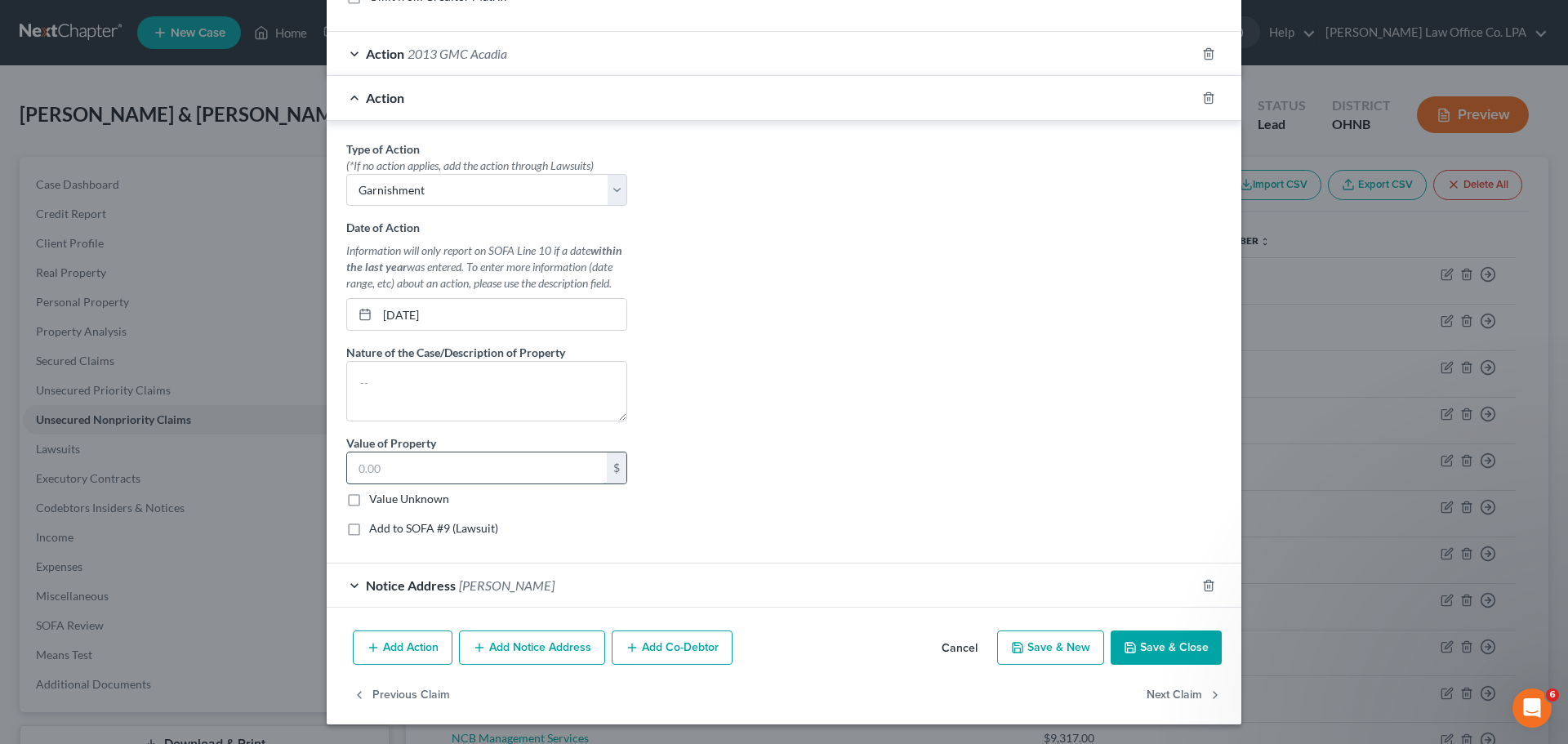
click at [439, 478] on input "text" at bounding box center [477, 467] width 259 height 31
click at [427, 468] on input "text" at bounding box center [477, 467] width 259 height 31
click at [411, 471] on input "1,557." at bounding box center [477, 467] width 259 height 31
type input "1,557.70"
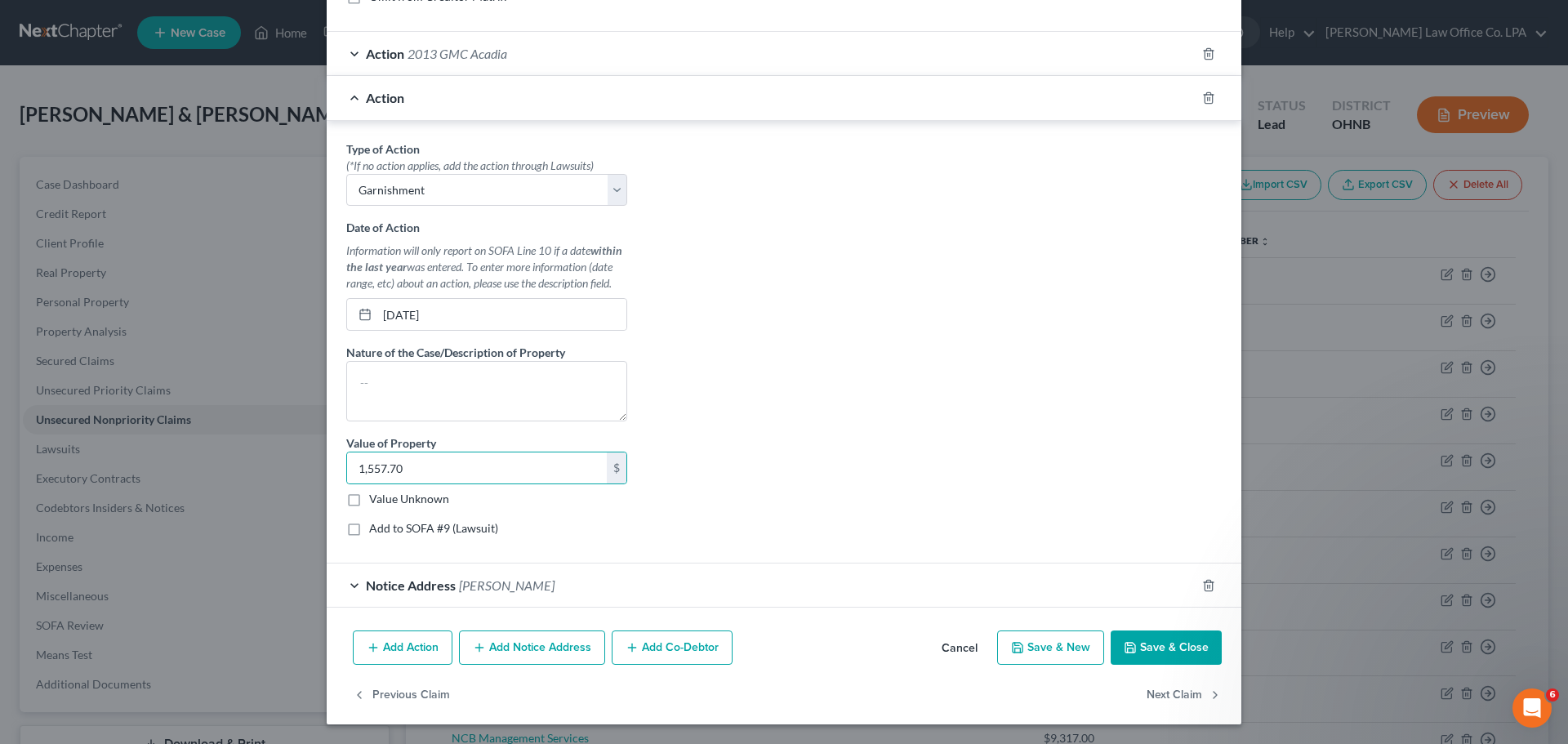
click at [885, 443] on div "Type of Action * (*If no action applies, add the action through Lawsuits) Selec…" at bounding box center [784, 346] width 891 height 410
click at [369, 531] on label "Add to SOFA #9 (Lawsuit)" at bounding box center [433, 528] width 129 height 17
click at [375, 531] on input "Add to SOFA #9 (Lawsuit)" at bounding box center [380, 524] width 10 height 10
checkbox input "true"
select select "0"
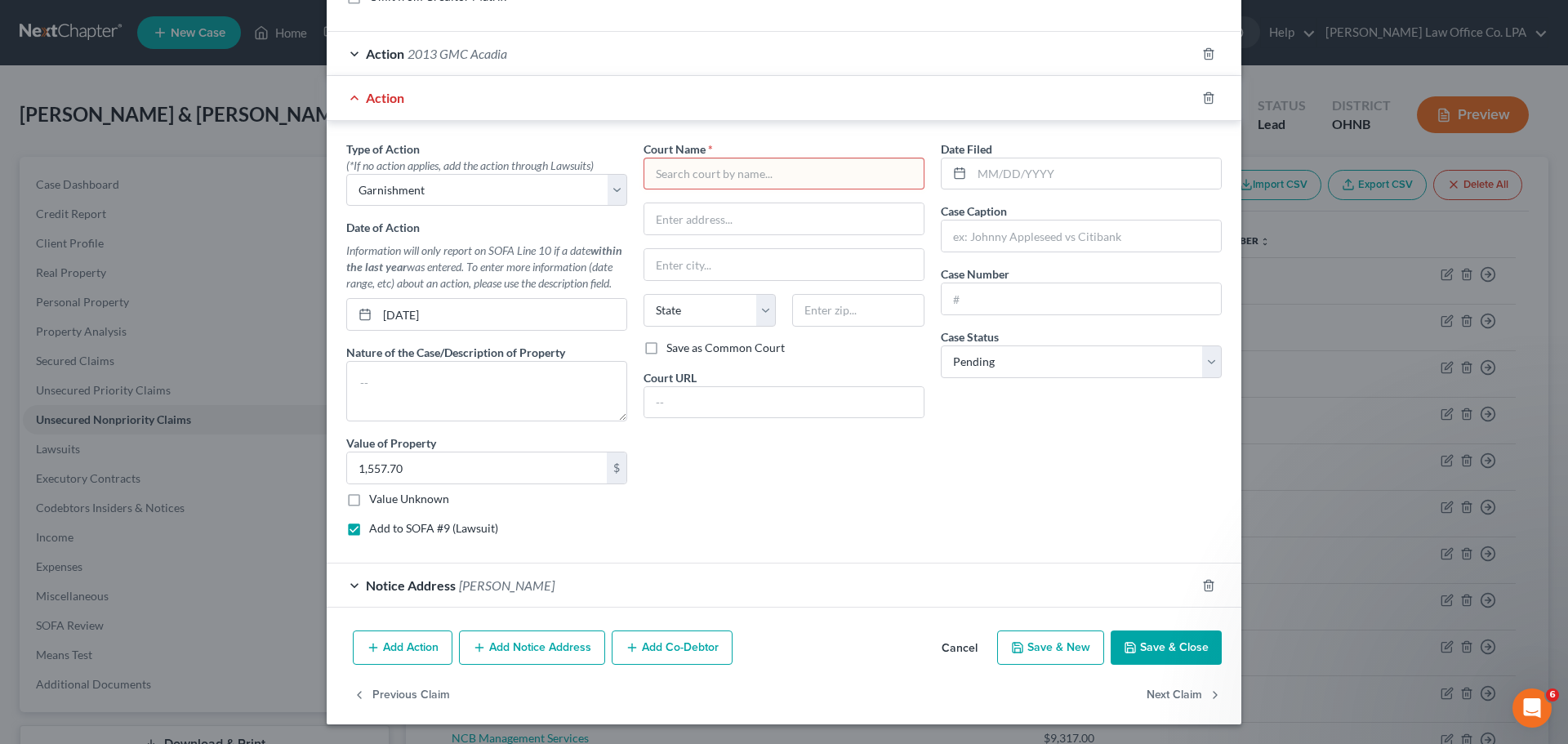
click at [764, 183] on input "text" at bounding box center [783, 173] width 281 height 32
type input "r"
type input "[PERSON_NAME] Municipal Court"
click at [725, 232] on input "text" at bounding box center [783, 218] width 279 height 31
click at [1166, 631] on button "Save & Close" at bounding box center [1167, 647] width 111 height 34
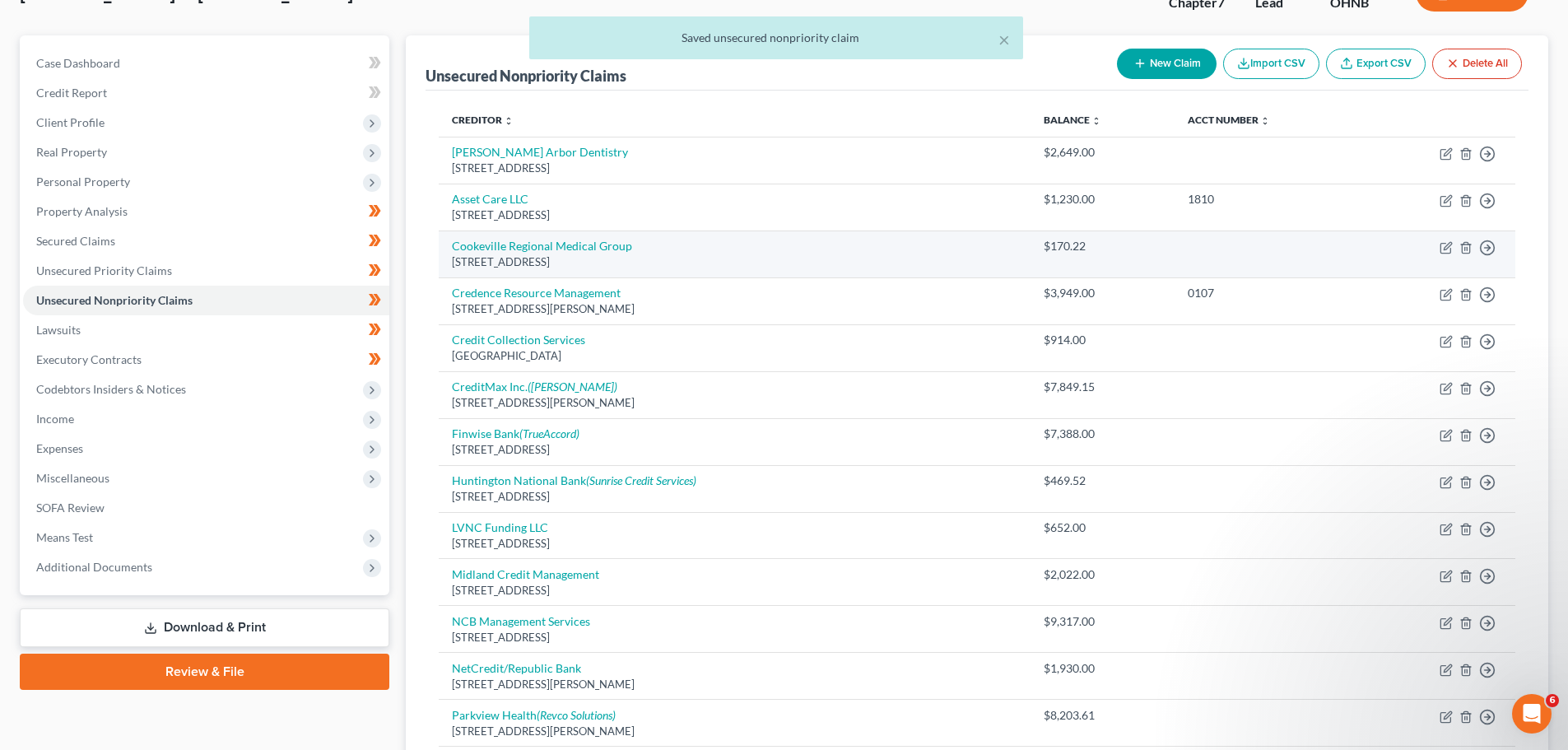
scroll to position [164, 0]
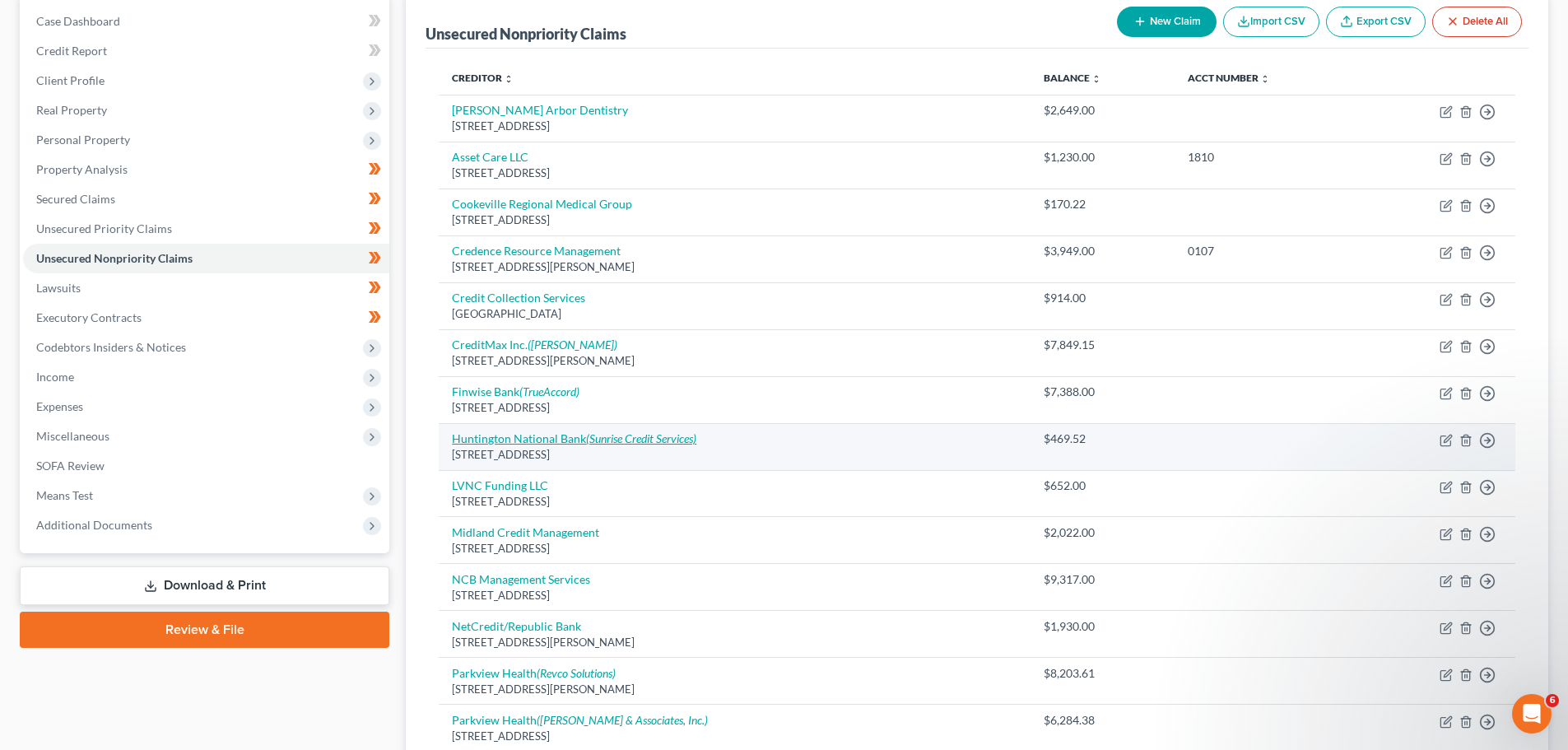
click at [563, 440] on link "Huntington National Bank (Sunrise Credit Services)" at bounding box center [574, 438] width 245 height 14
select select "36"
select select "9"
select select "2"
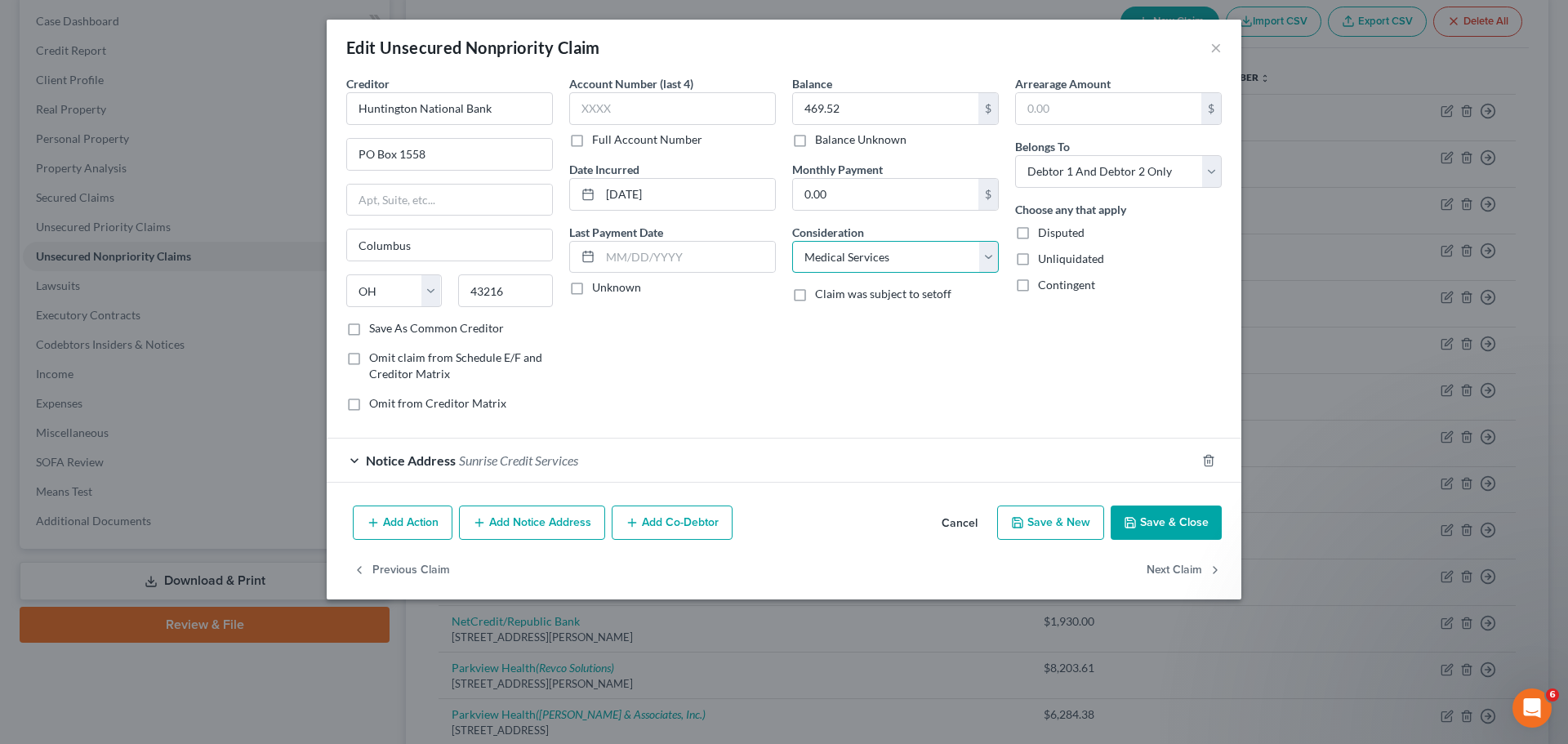
click at [910, 254] on select "Select Cable / Satellite Services Collection Agency Credit Card Debt Debt Couns…" at bounding box center [895, 257] width 207 height 32
select select "10"
click at [792, 241] on select "Select Cable / Satellite Services Collection Agency Credit Card Debt Debt Couns…" at bounding box center [895, 257] width 207 height 32
click at [1160, 539] on button "Save & Close" at bounding box center [1167, 523] width 111 height 34
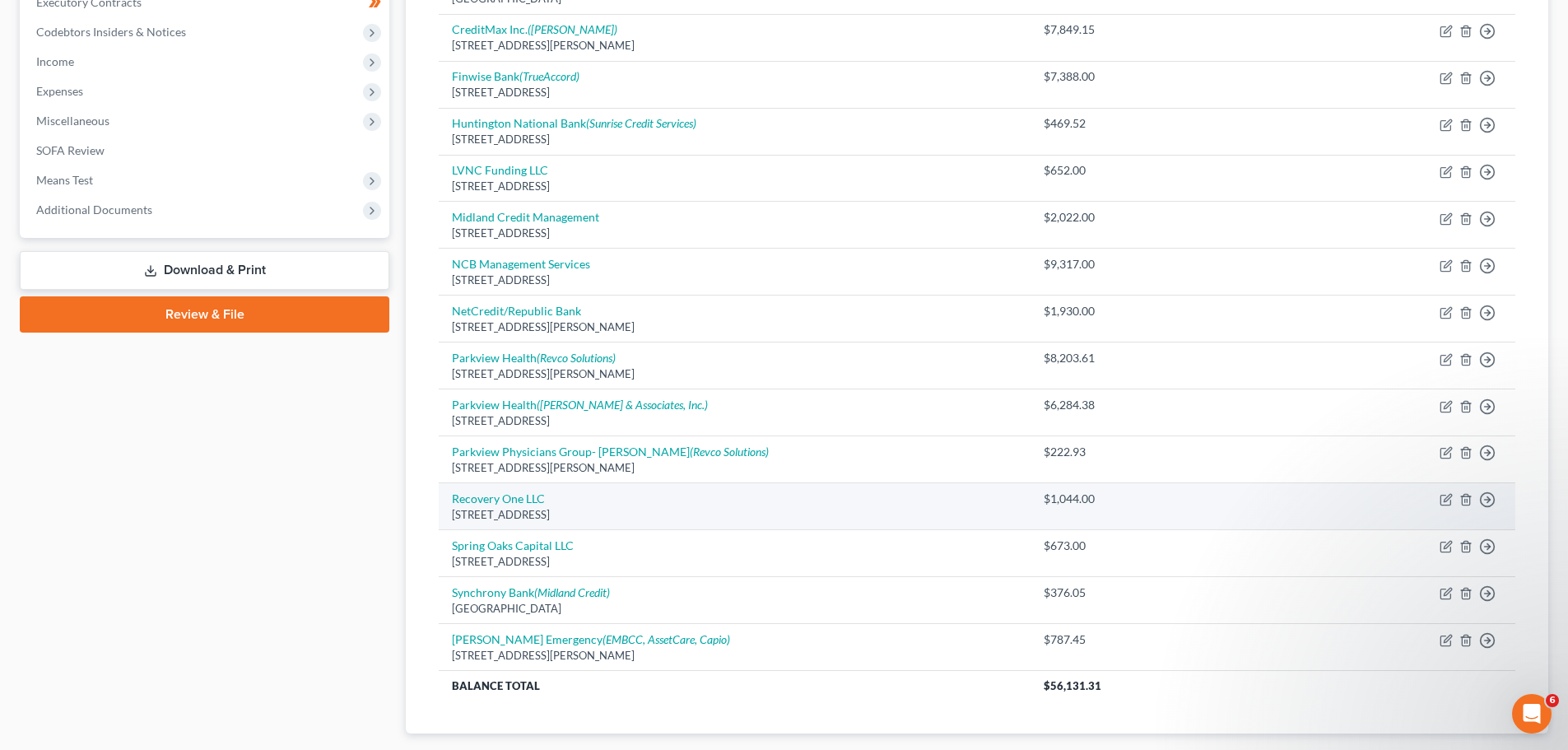
scroll to position [494, 0]
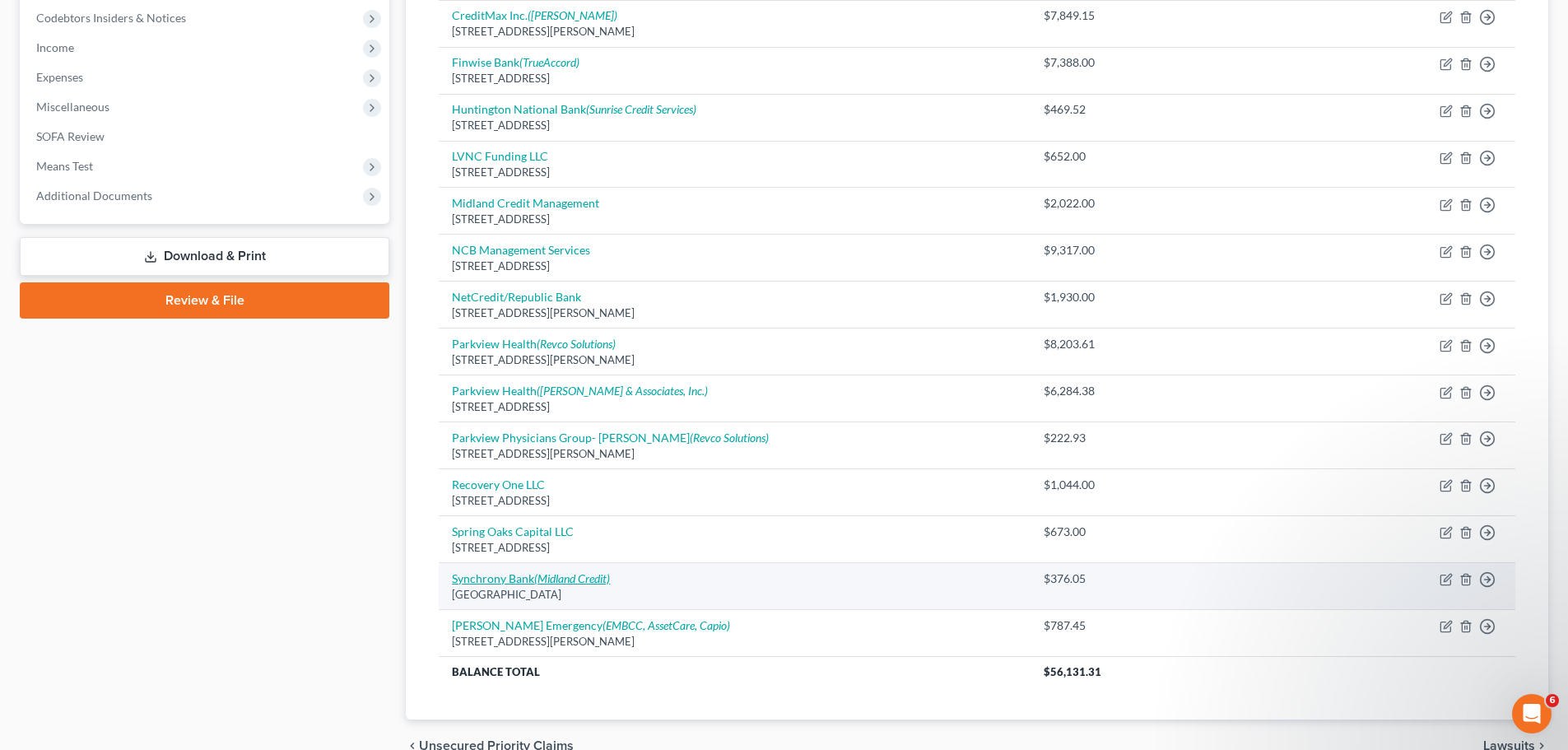
click at [516, 579] on link "Synchrony Bank (Midland Credit)" at bounding box center [530, 578] width 158 height 14
select select "9"
select select "2"
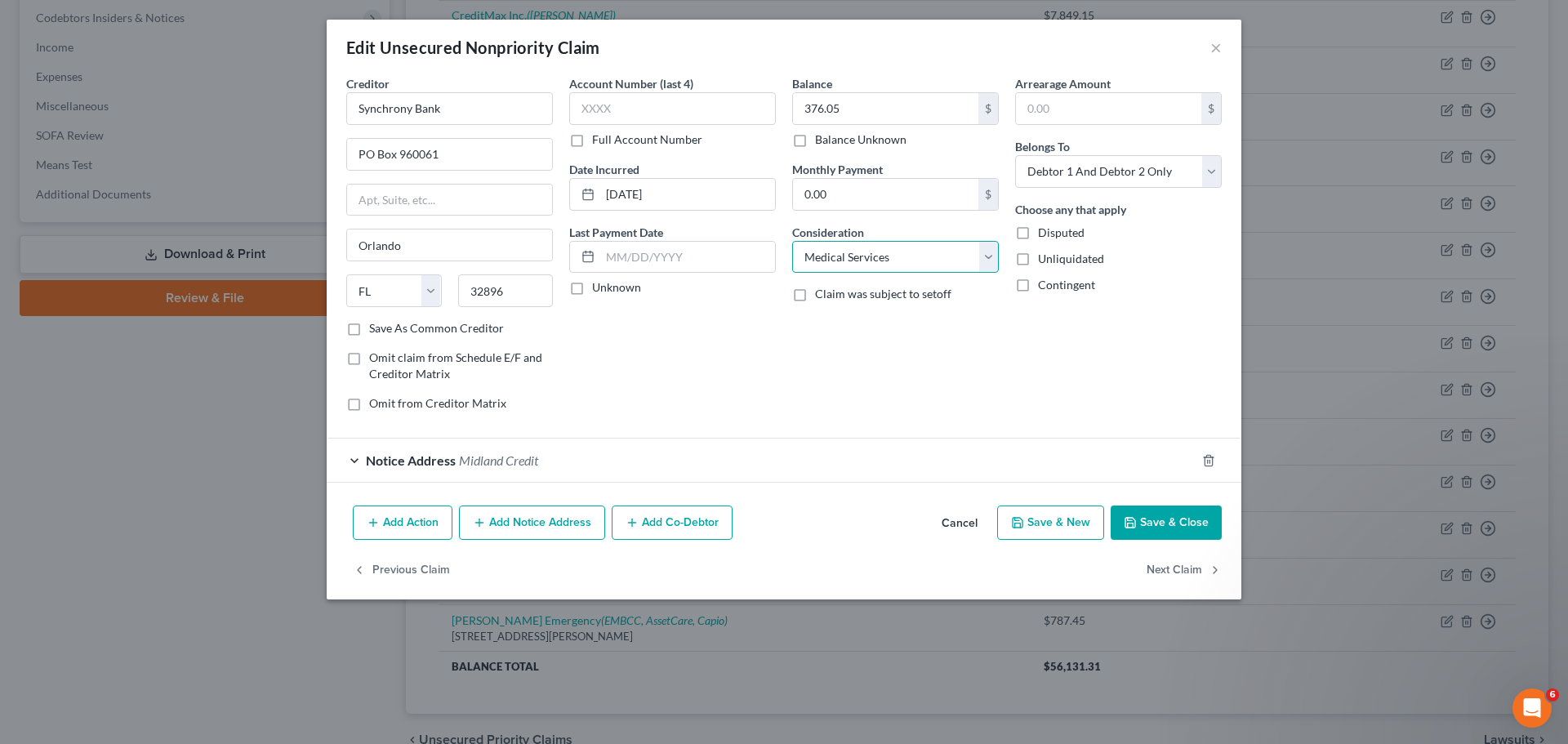
click at [917, 264] on select "Select Cable / Satellite Services Collection Agency Credit Card Debt Debt Couns…" at bounding box center [895, 257] width 207 height 32
select select "10"
click at [792, 241] on select "Select Cable / Satellite Services Collection Agency Credit Card Debt Debt Couns…" at bounding box center [895, 257] width 207 height 32
click at [1152, 511] on button "Save & Close" at bounding box center [1167, 523] width 111 height 34
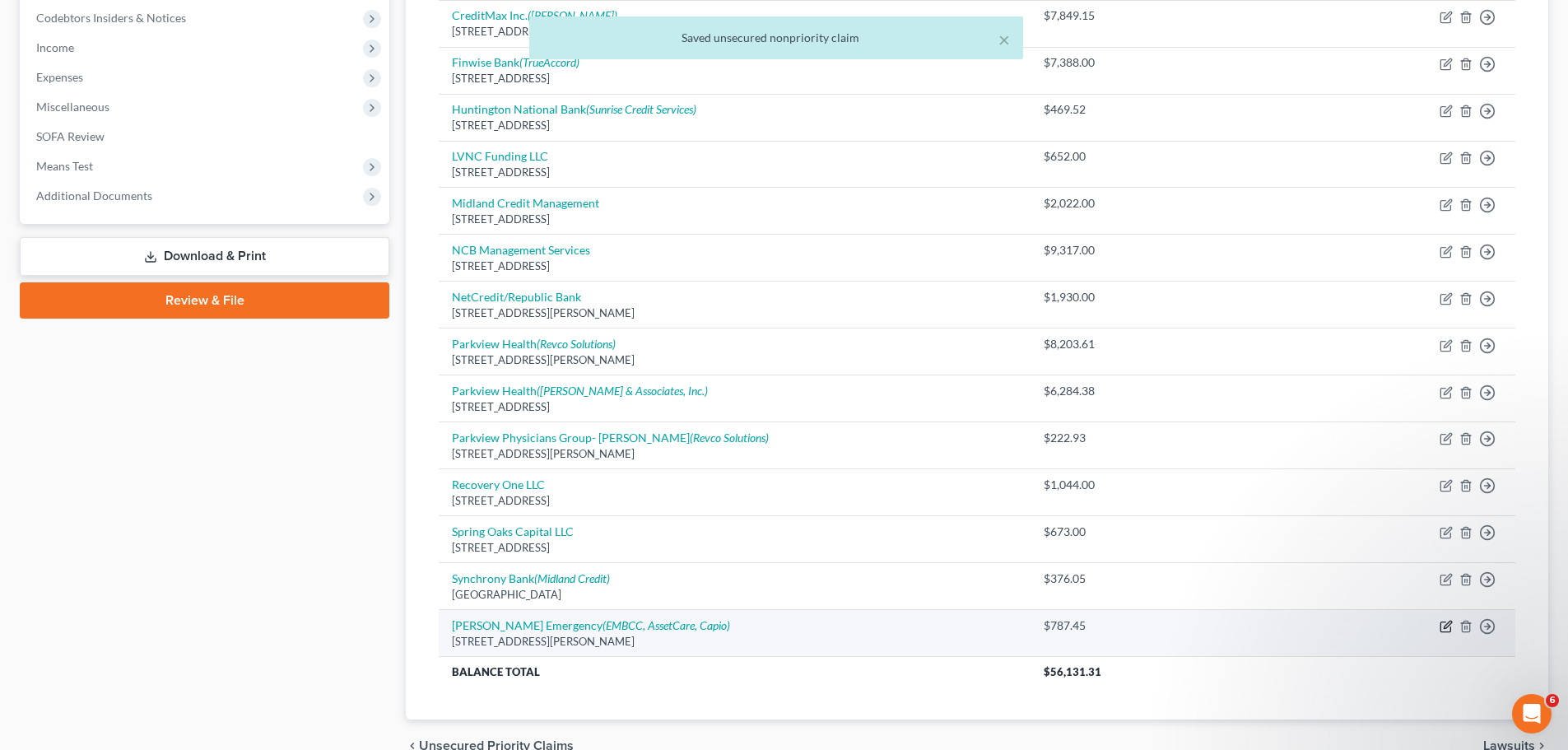
click at [1443, 629] on icon "button" at bounding box center [1446, 627] width 13 height 13
select select "36"
select select "9"
select select "2"
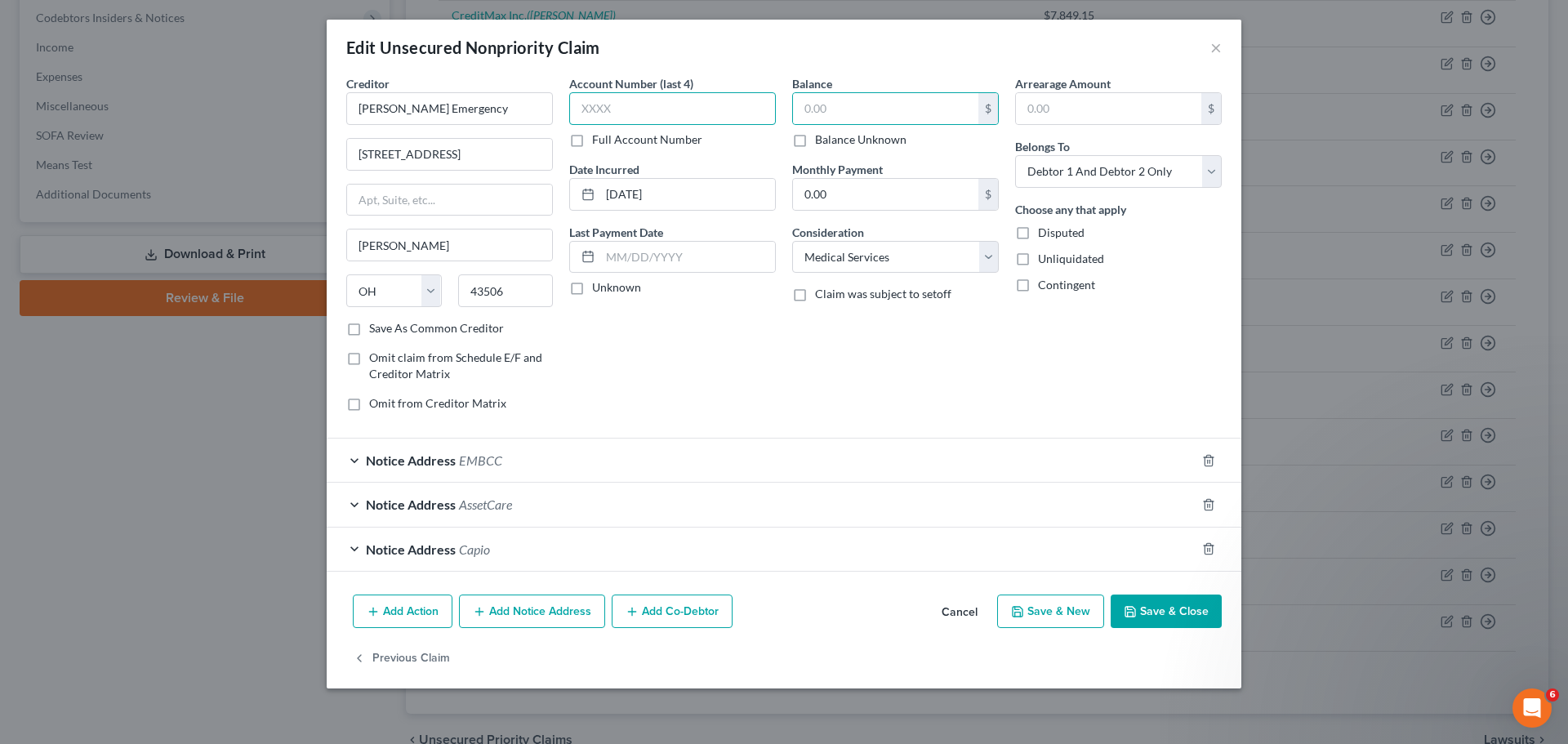
type input "787."
drag, startPoint x: 667, startPoint y: 100, endPoint x: 513, endPoint y: 100, distance: 154.0
click at [513, 100] on div "Creditor * [PERSON_NAME] Emergency [STREET_ADDRESS][GEOGRAPHIC_DATA][PERSON_NAM…" at bounding box center [784, 249] width 891 height 349
click at [962, 612] on button "Cancel" at bounding box center [959, 612] width 62 height 32
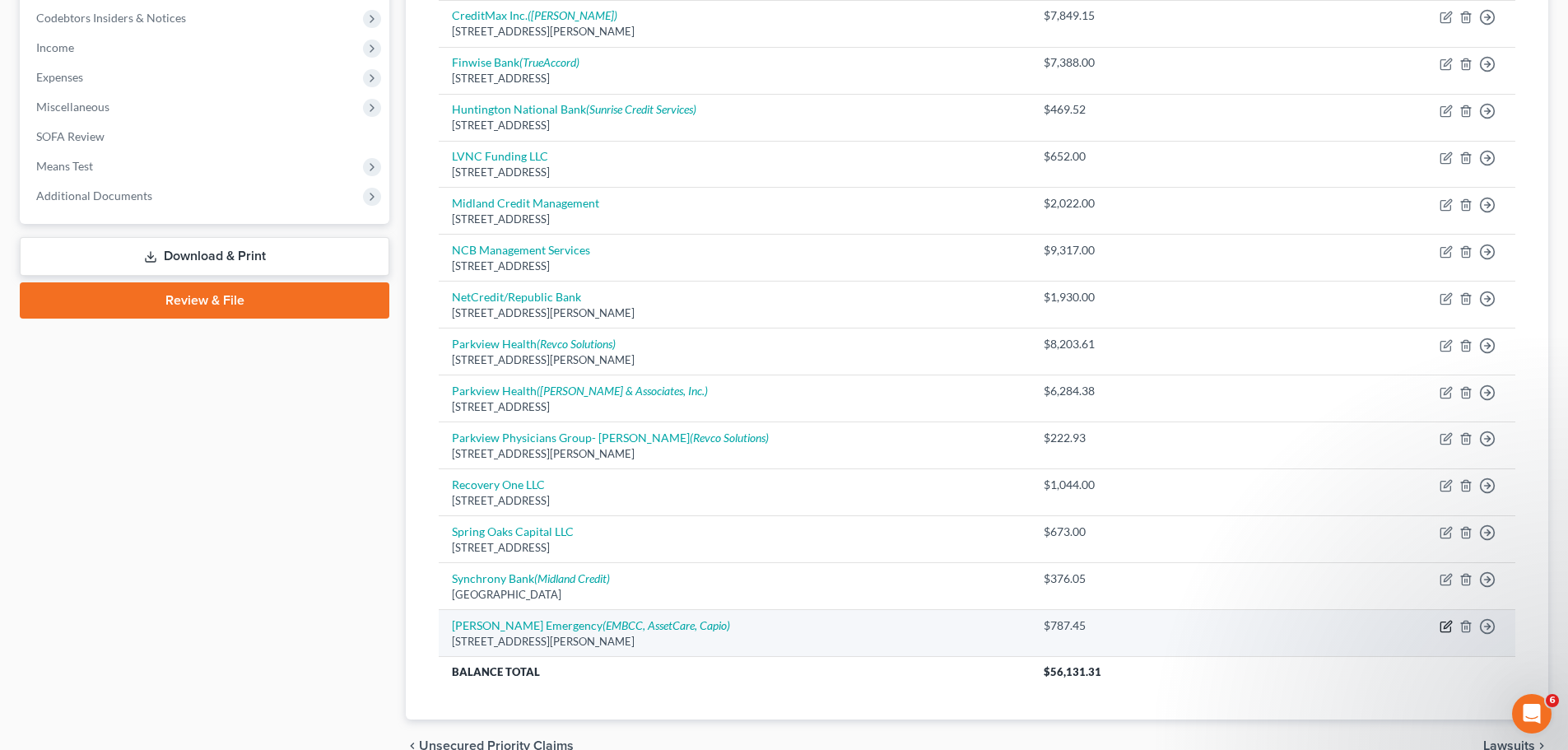
click at [1445, 630] on icon "button" at bounding box center [1446, 627] width 13 height 13
select select "36"
select select "9"
select select "2"
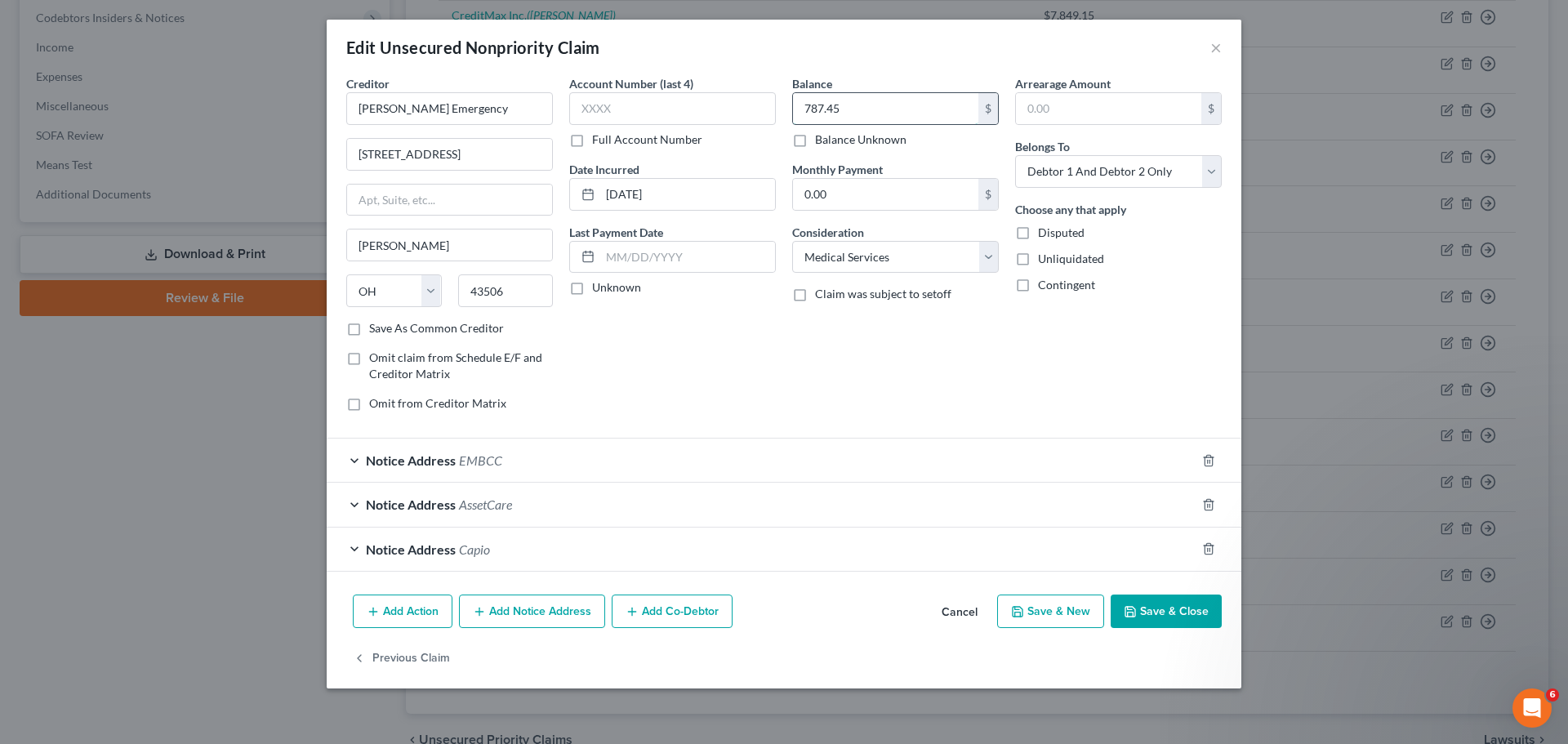
click at [850, 108] on input "787.45" at bounding box center [886, 107] width 185 height 31
type input "1,069.00"
click at [1163, 624] on button "Save & Close" at bounding box center [1167, 612] width 111 height 34
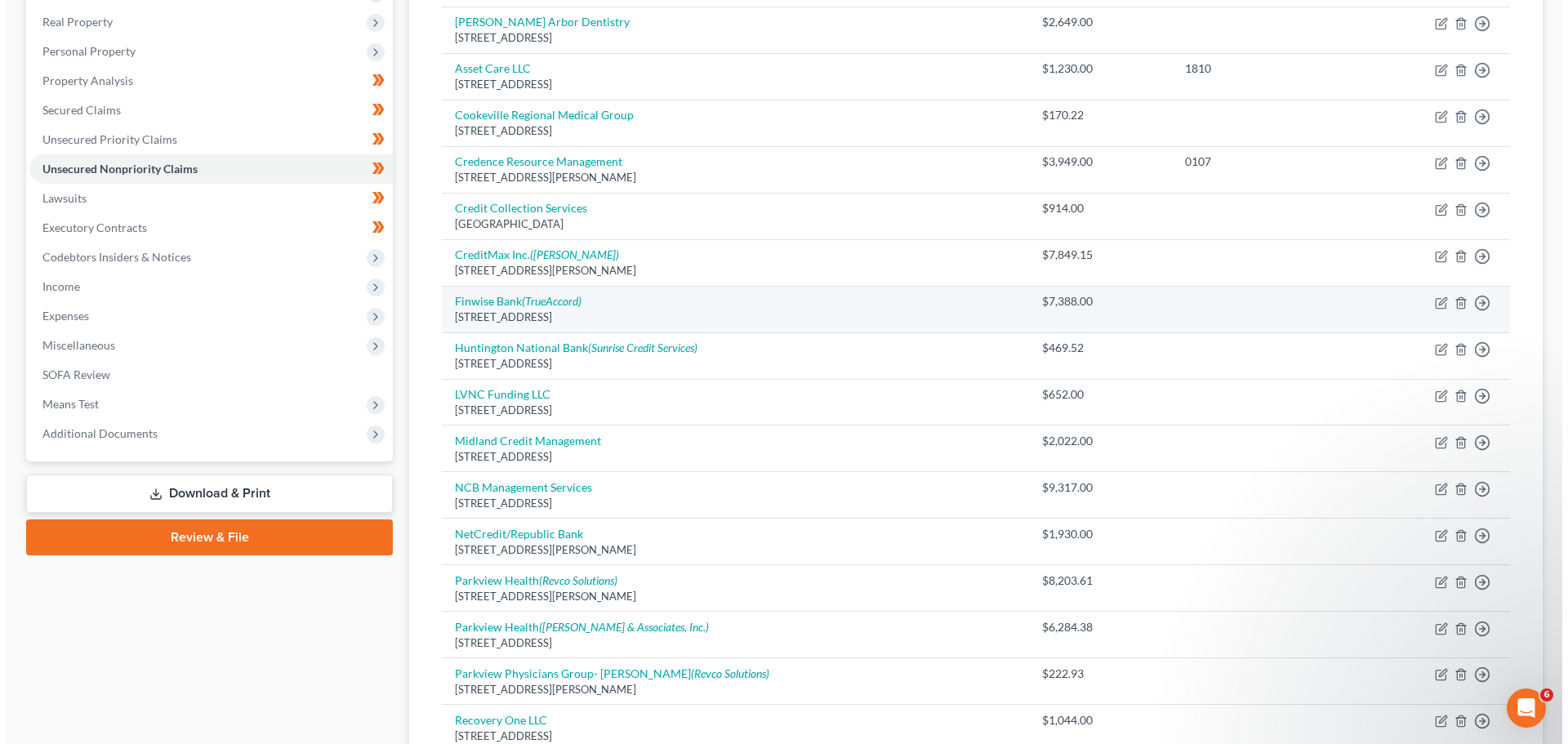
scroll to position [245, 0]
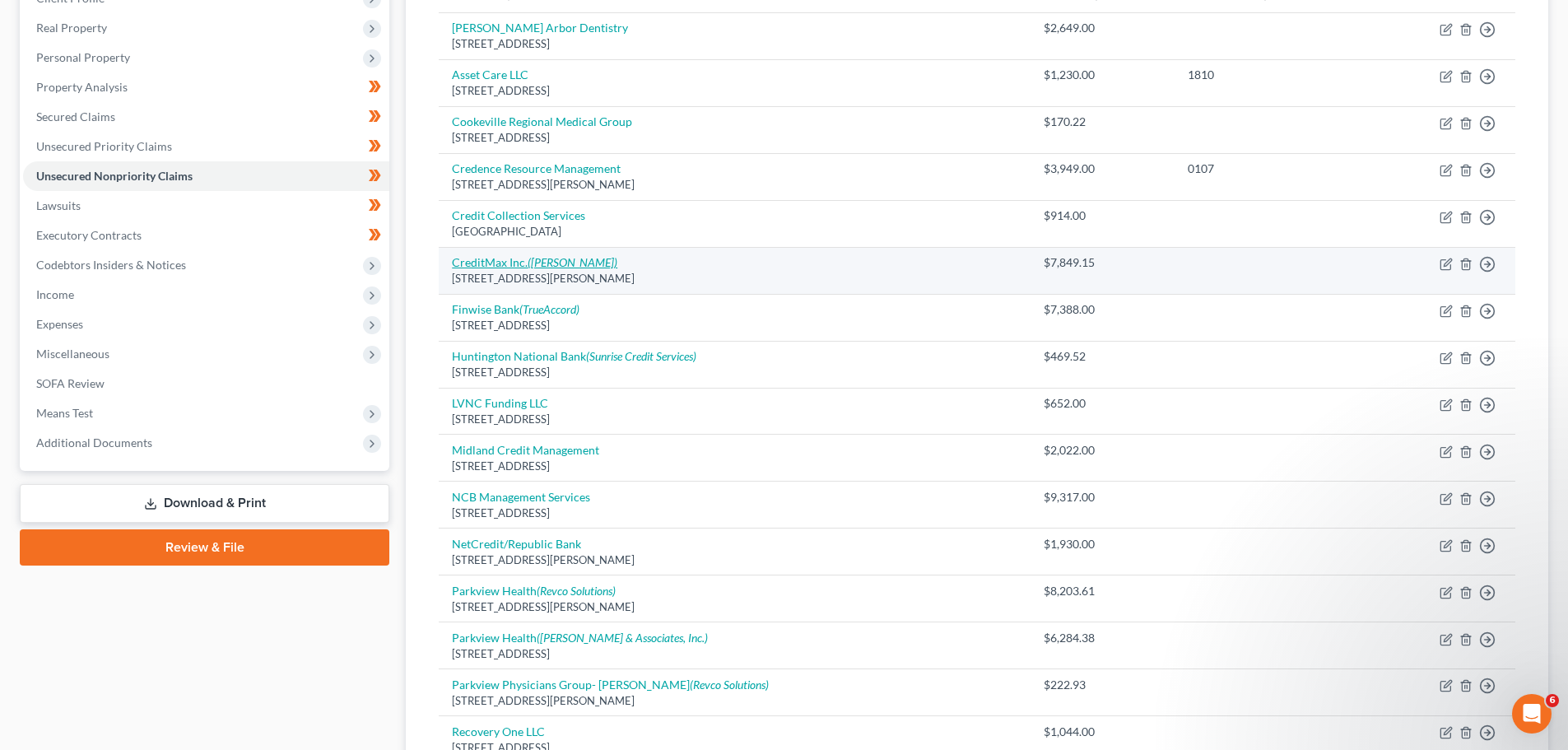
click at [482, 267] on link "CreditMax Inc. ([PERSON_NAME])" at bounding box center [534, 262] width 165 height 14
select select "15"
select select "14"
select select "2"
select select "0"
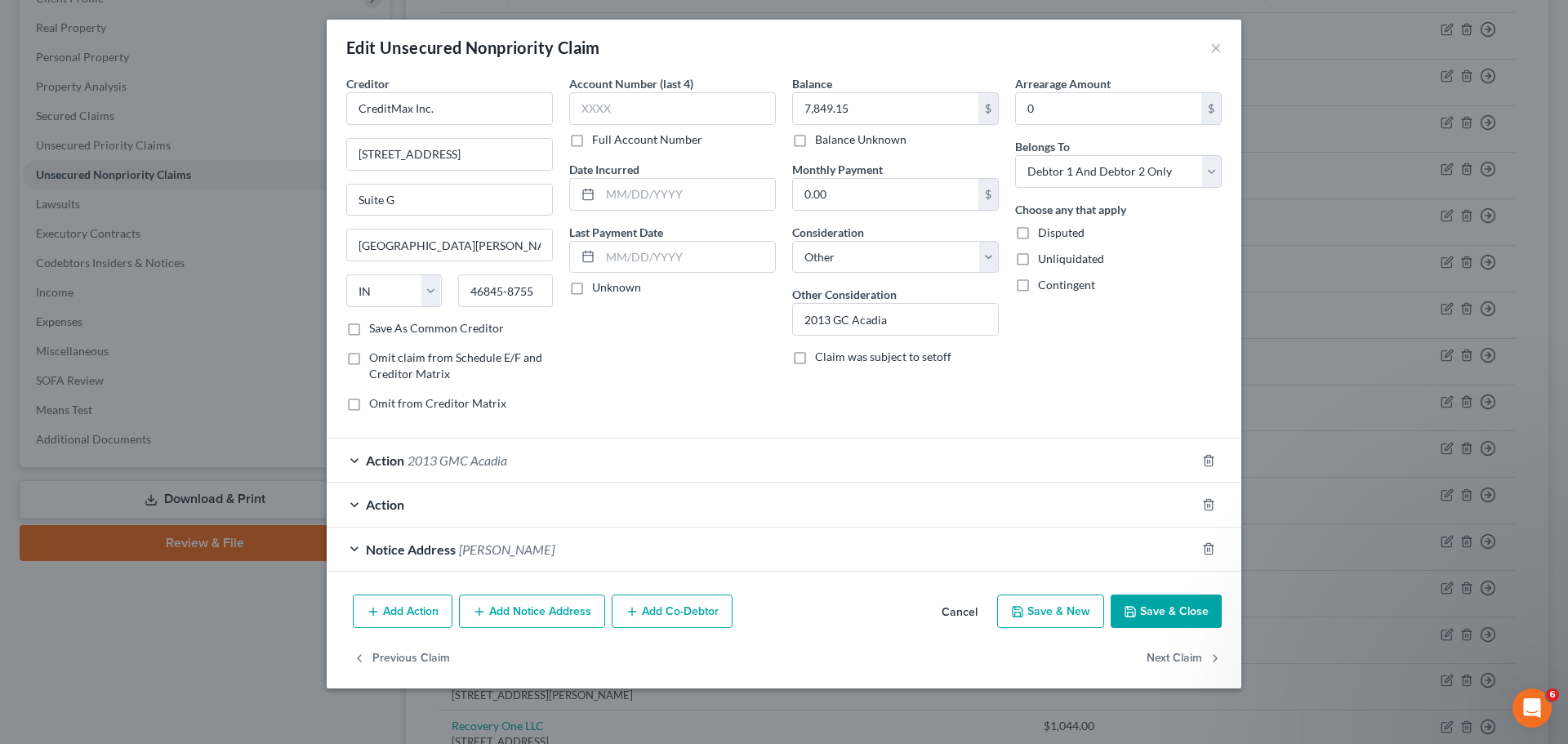
click at [372, 465] on span "Action" at bounding box center [385, 460] width 38 height 16
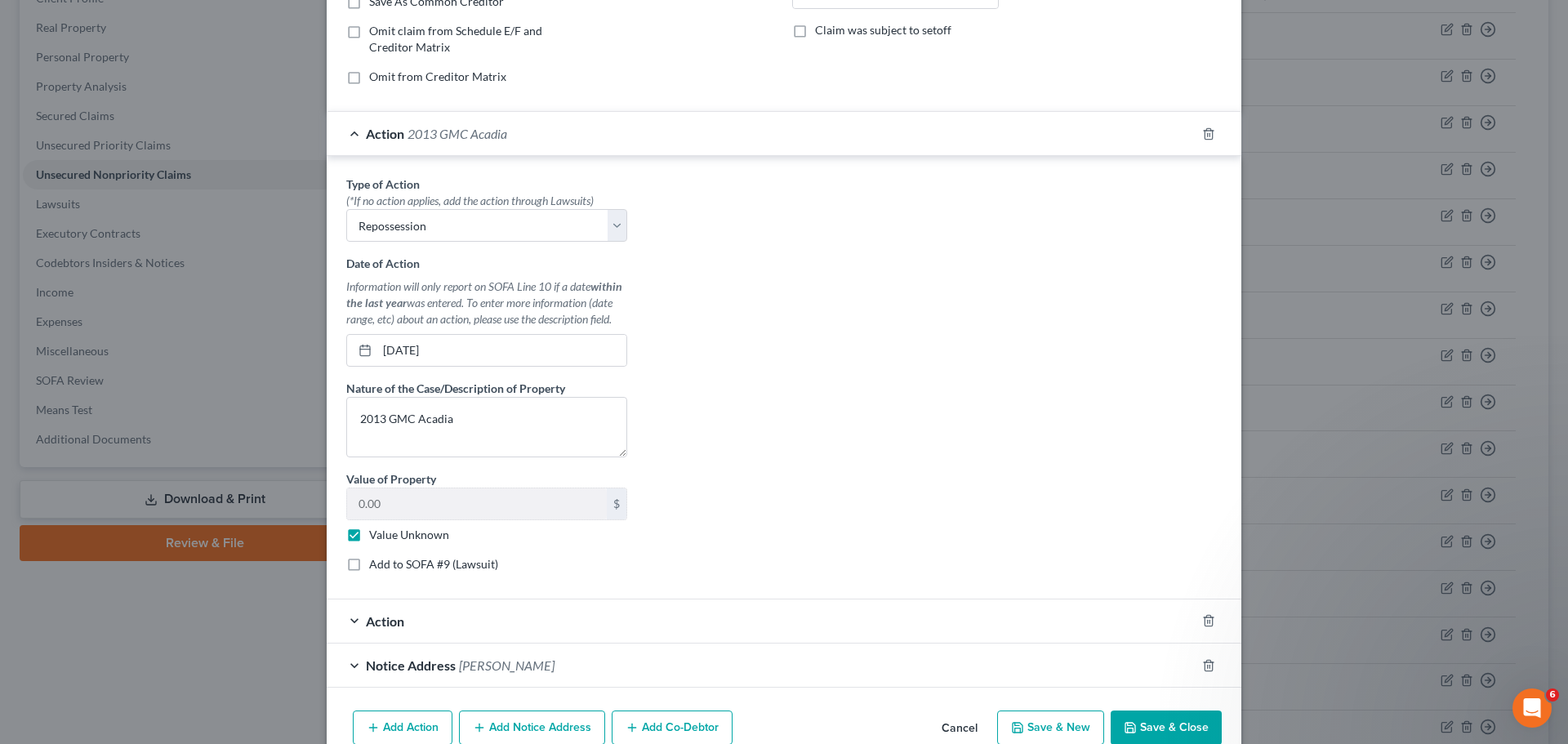
scroll to position [407, 0]
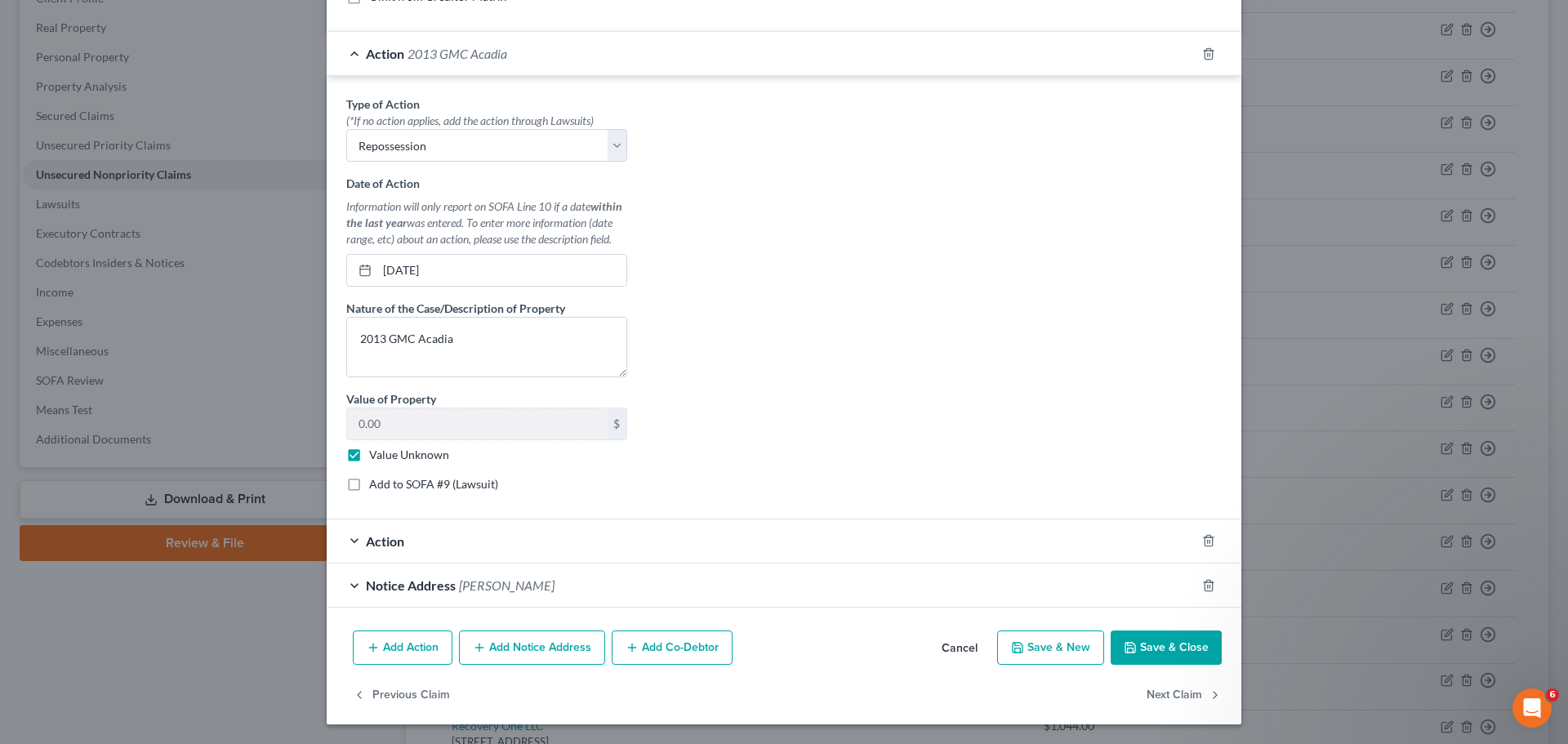
click at [369, 484] on label "Add to SOFA #9 (Lawsuit)" at bounding box center [433, 485] width 129 height 17
click at [375, 484] on input "Add to SOFA #9 (Lawsuit)" at bounding box center [380, 481] width 10 height 10
checkbox input "true"
select select "0"
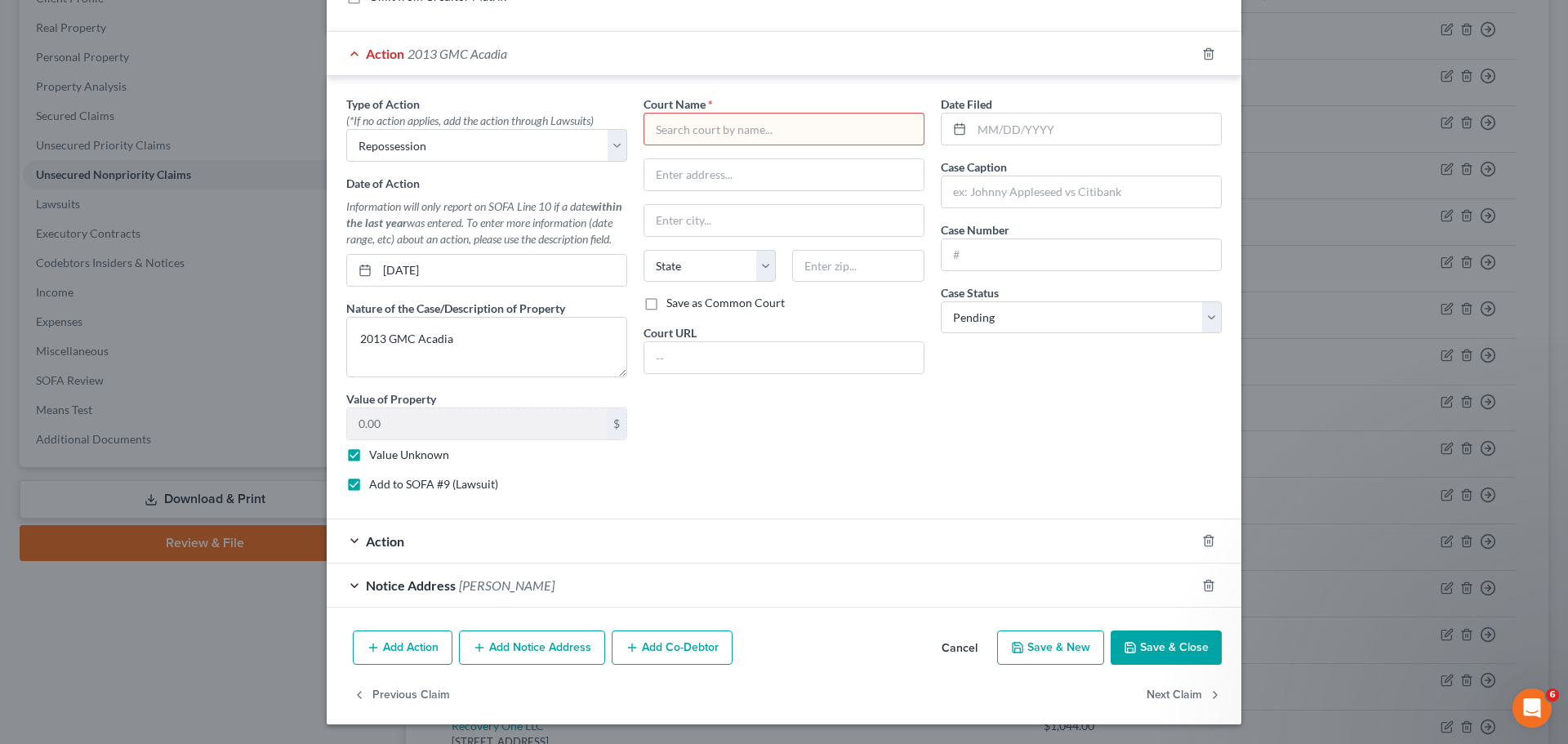
click at [774, 98] on div "Court Name *" at bounding box center [783, 120] width 281 height 50
click at [774, 134] on input "text" at bounding box center [783, 129] width 281 height 32
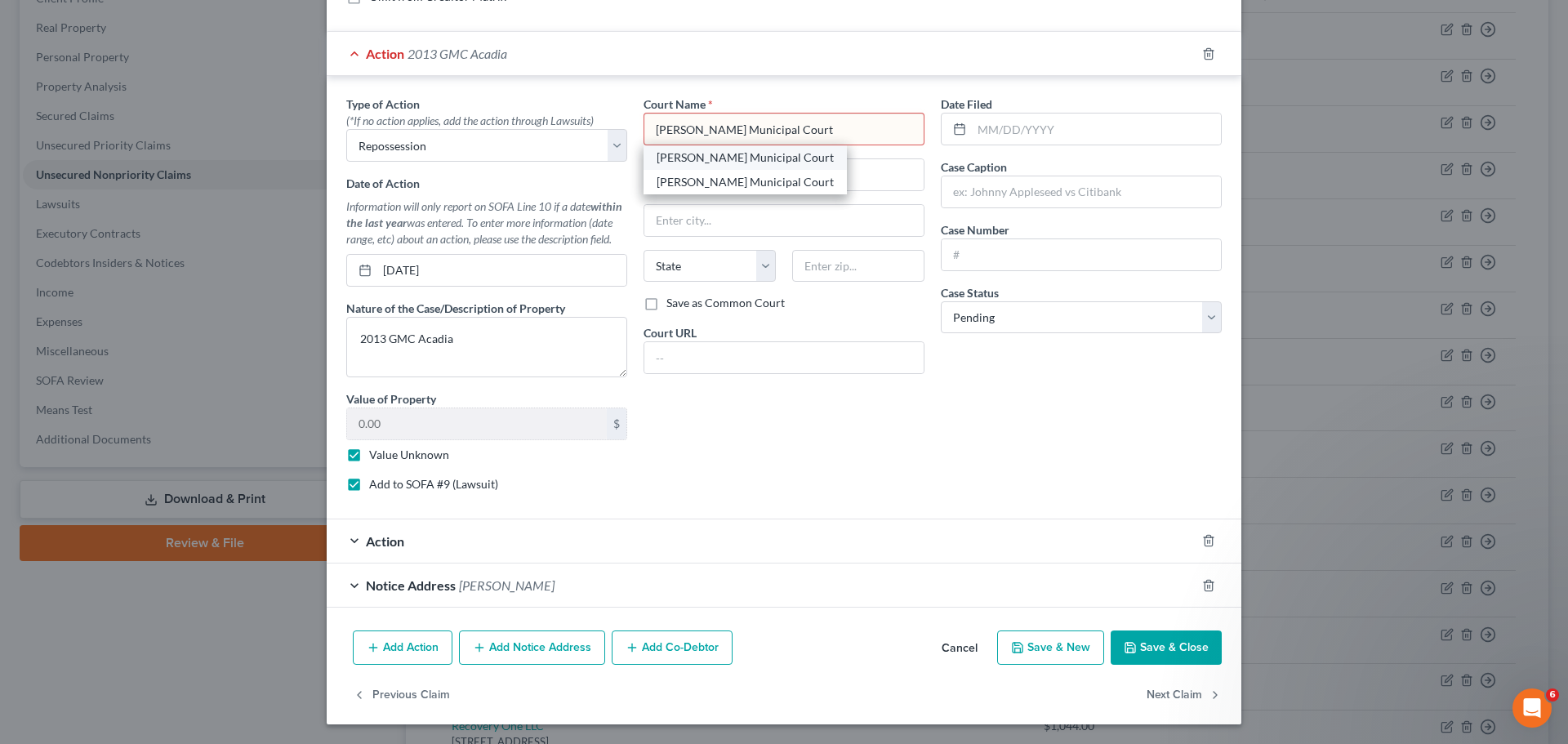
type input "[PERSON_NAME] Municipal Court"
click at [710, 163] on div "[PERSON_NAME] Municipal Court" at bounding box center [745, 158] width 177 height 17
type input "PO Box 546"
type input "[PERSON_NAME]"
select select "36"
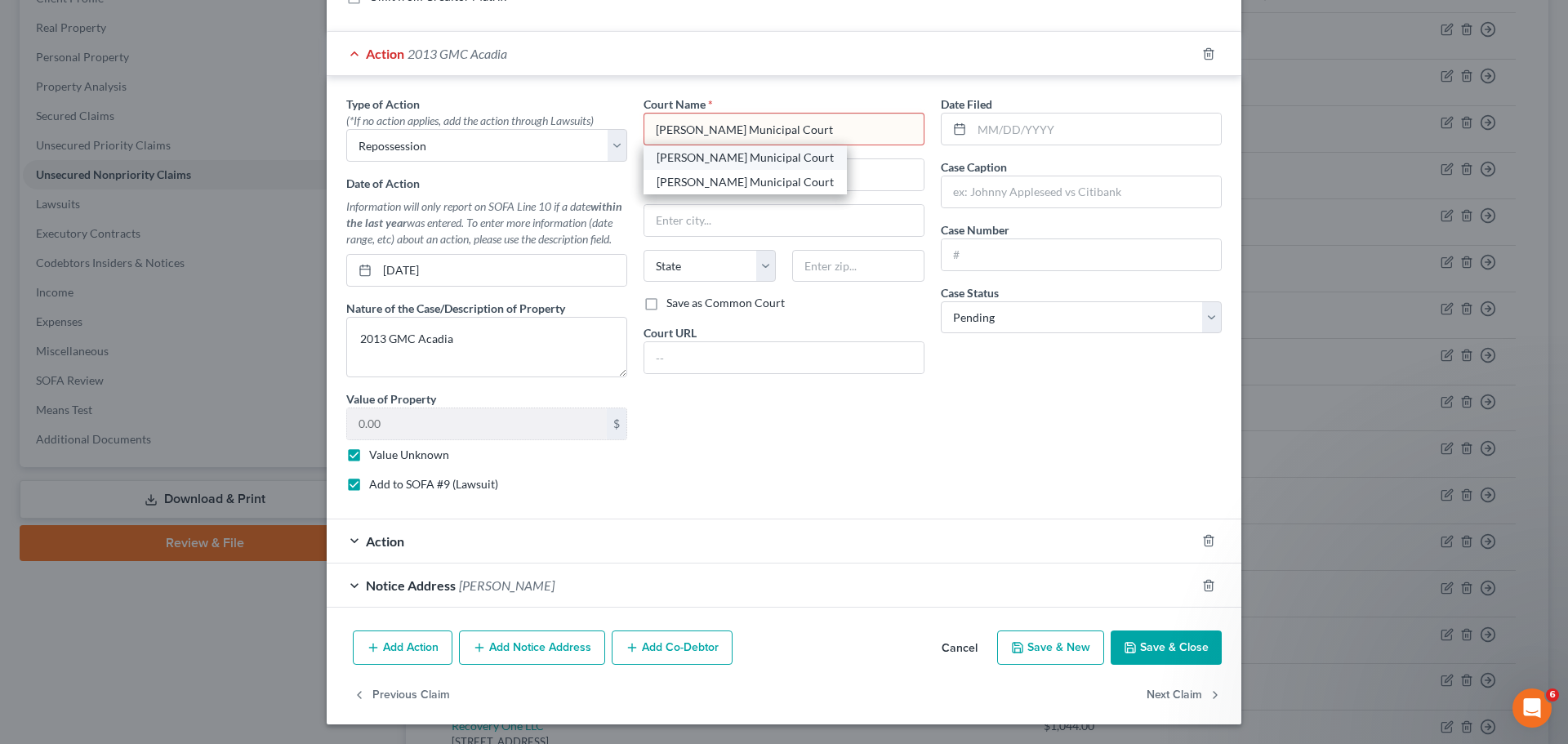
type input "43506-0546"
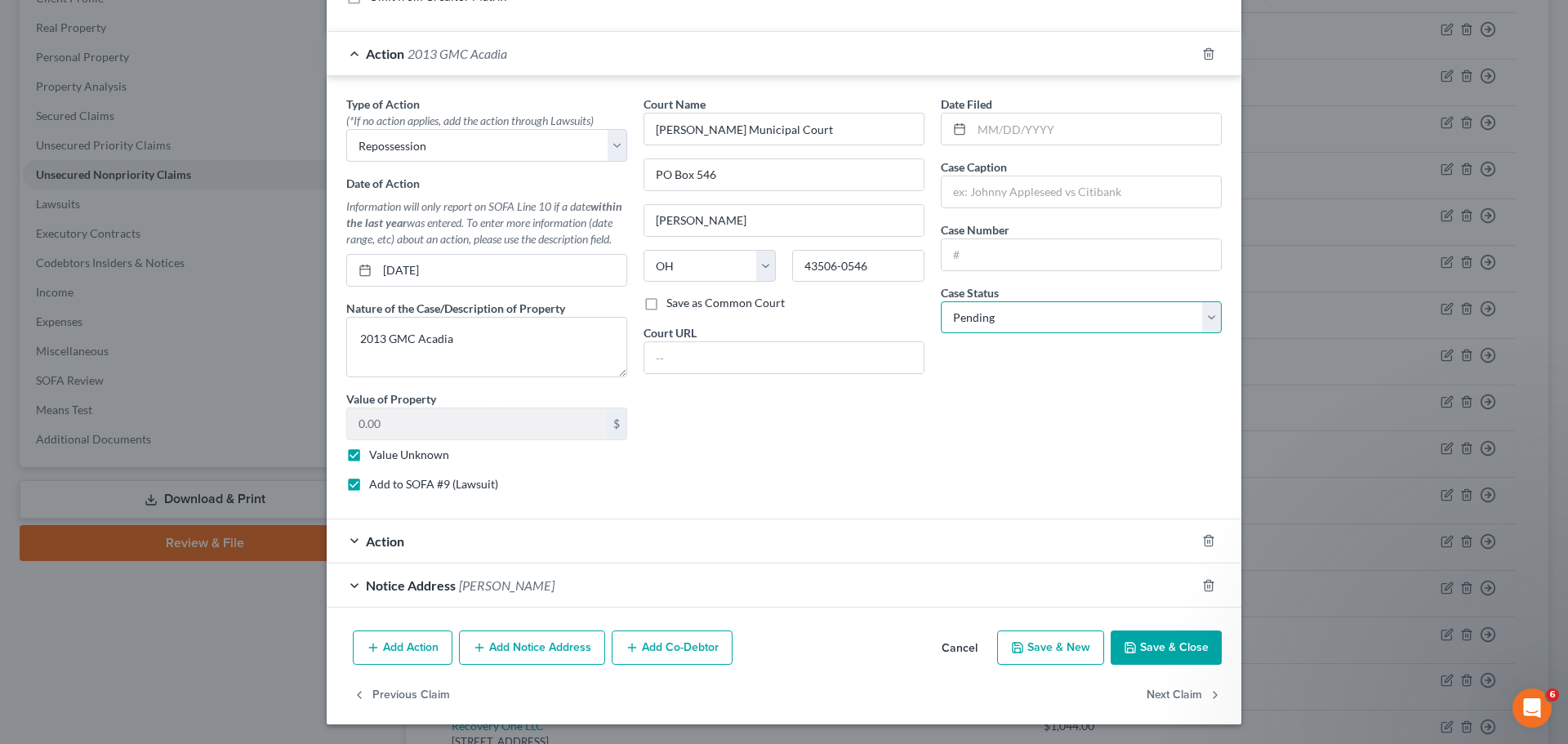
click at [1015, 311] on select "Select Pending On Appeal Concluded" at bounding box center [1081, 317] width 281 height 32
click at [941, 301] on select "Select Pending On Appeal Concluded" at bounding box center [1081, 317] width 281 height 32
click at [370, 544] on span "Action" at bounding box center [385, 540] width 38 height 16
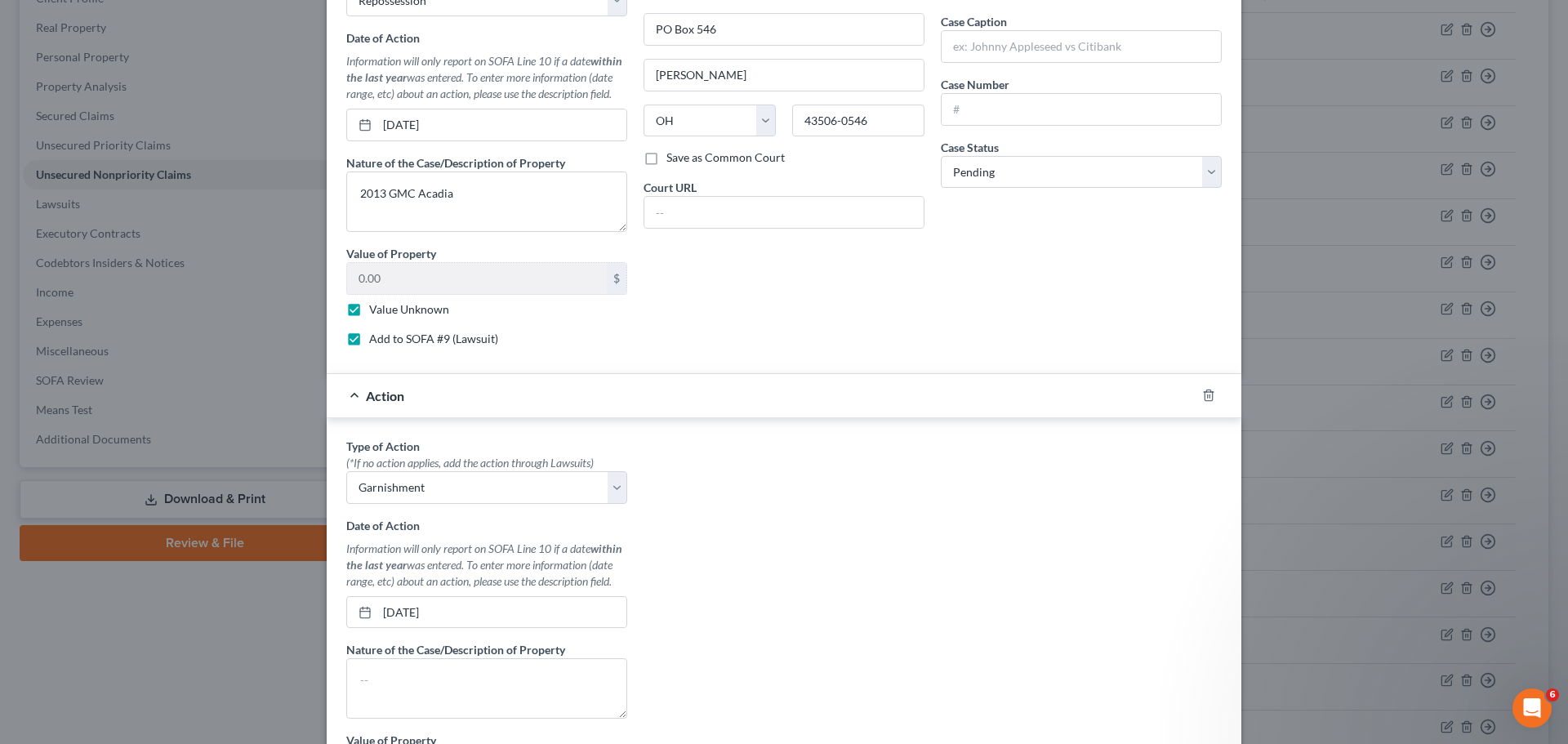
scroll to position [815, 0]
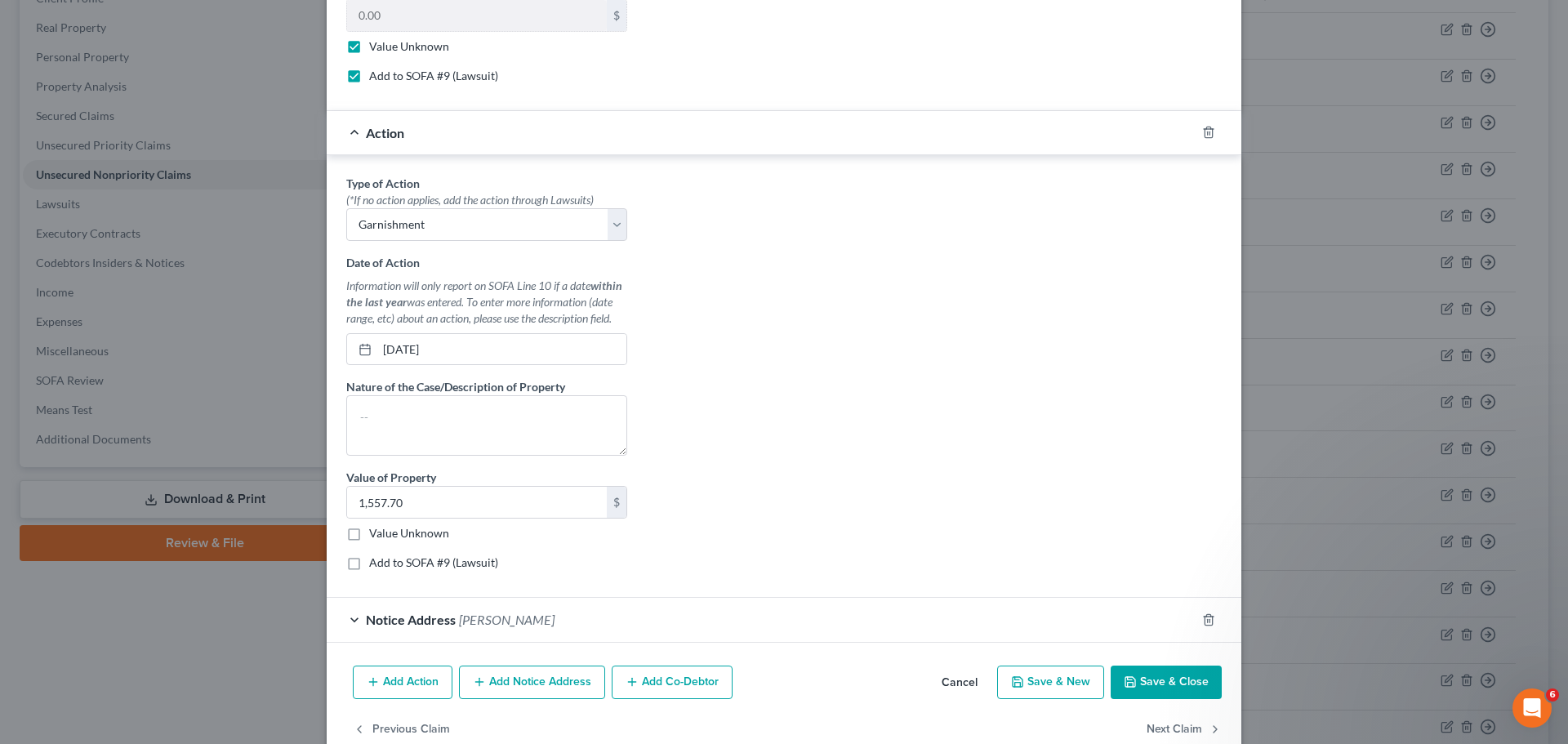
click at [369, 567] on label "Add to SOFA #9 (Lawsuit)" at bounding box center [433, 562] width 129 height 17
click at [375, 565] on input "Add to SOFA #9 (Lawsuit)" at bounding box center [380, 559] width 10 height 10
checkbox input "true"
select select "0"
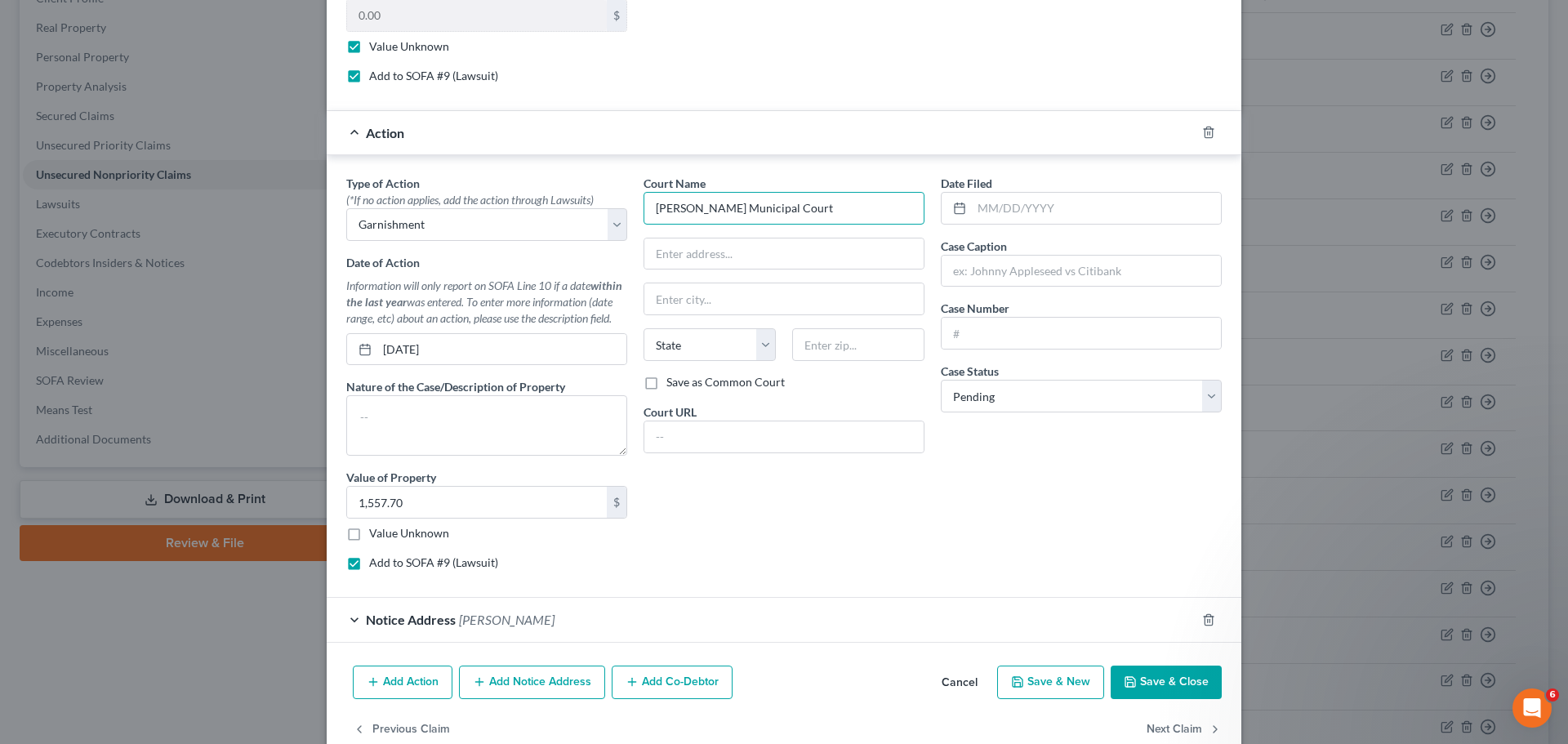
click at [691, 246] on div "[PERSON_NAME] Municipal Court" at bounding box center [744, 236] width 203 height 24
type input "[PERSON_NAME] Municipal Court"
type input "PO Box 546"
type input "[PERSON_NAME]"
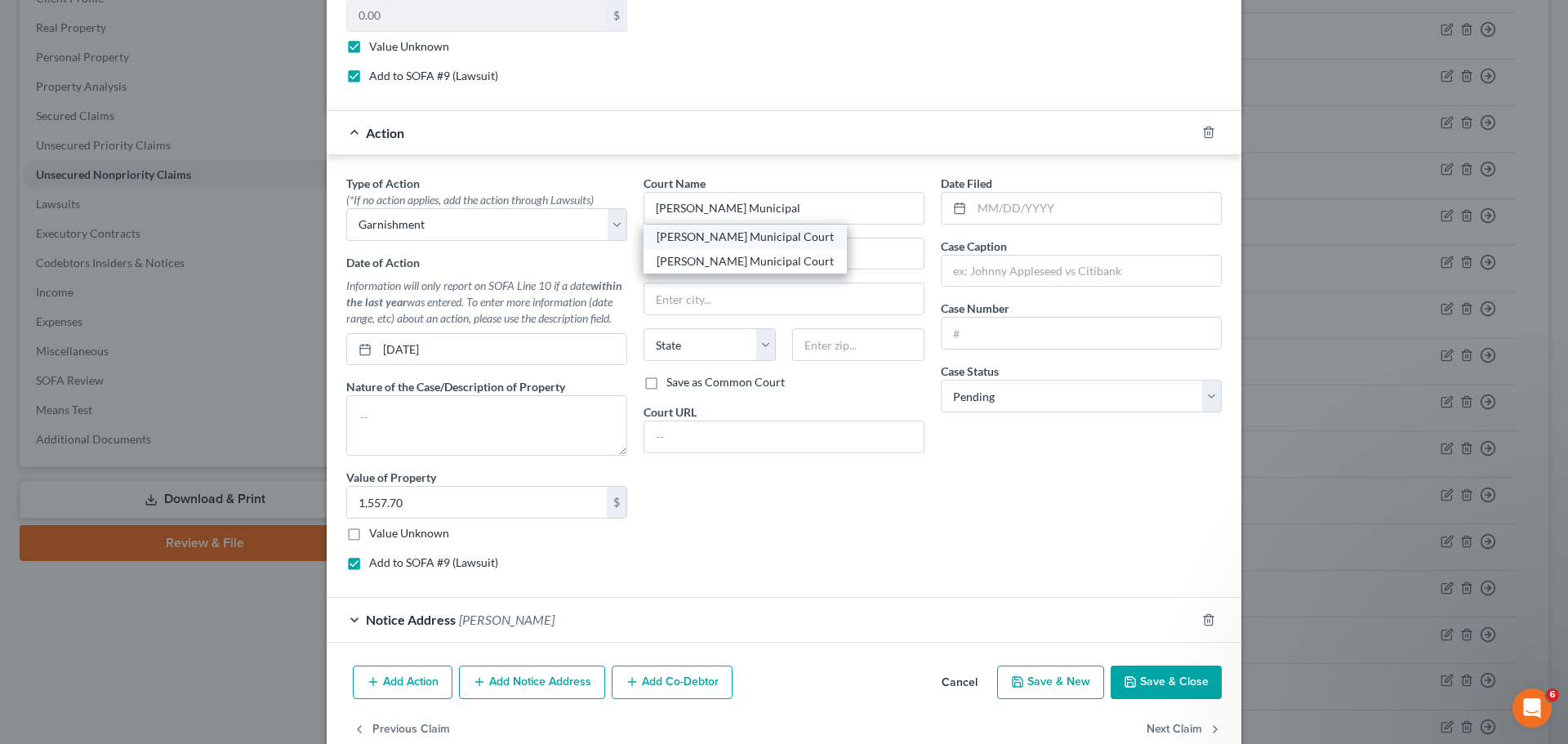
select select "36"
type input "43506-0546"
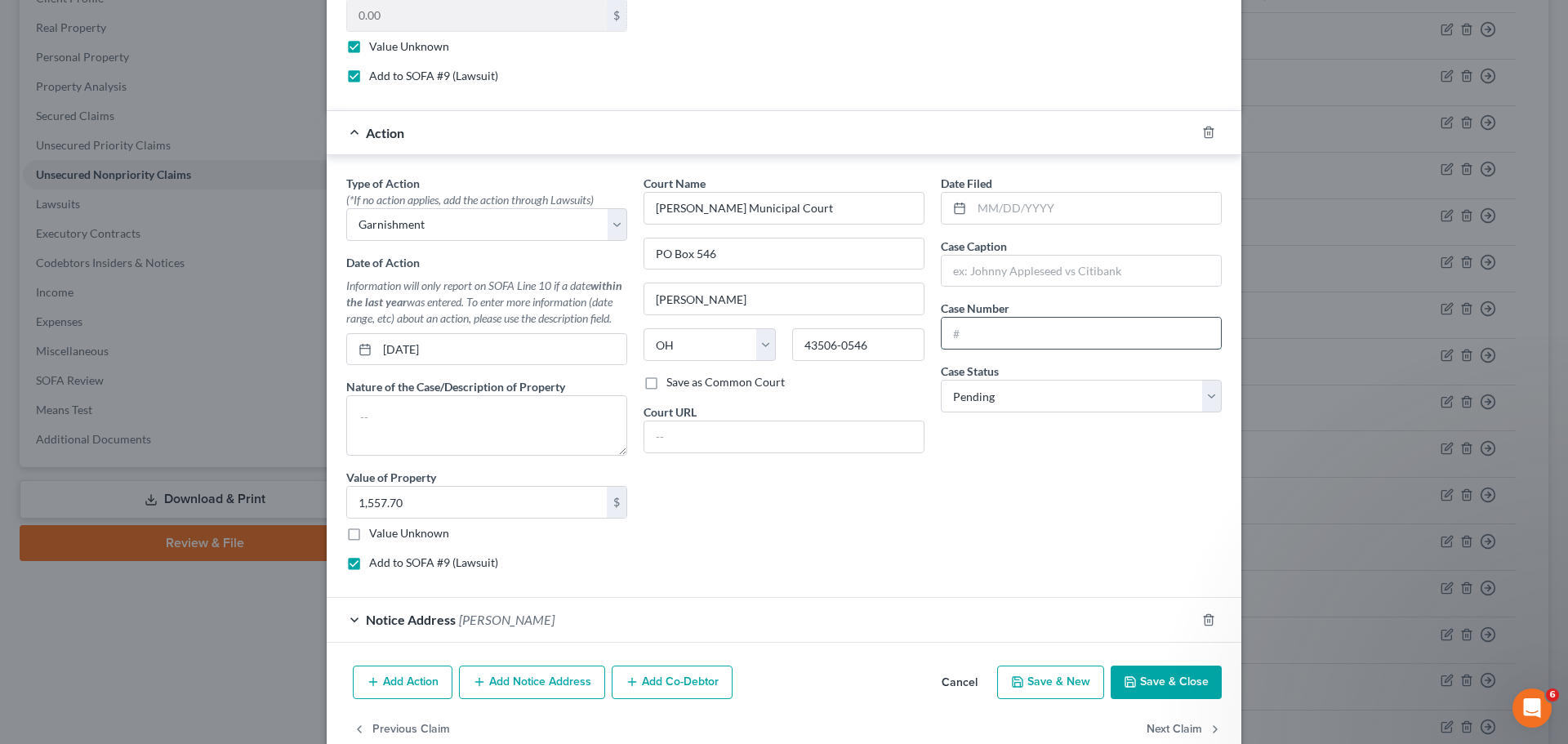
click at [1008, 344] on input "text" at bounding box center [1081, 333] width 279 height 31
drag, startPoint x: 1022, startPoint y: 344, endPoint x: 937, endPoint y: 335, distance: 85.5
click at [942, 335] on input "CVF 400888" at bounding box center [1081, 333] width 279 height 31
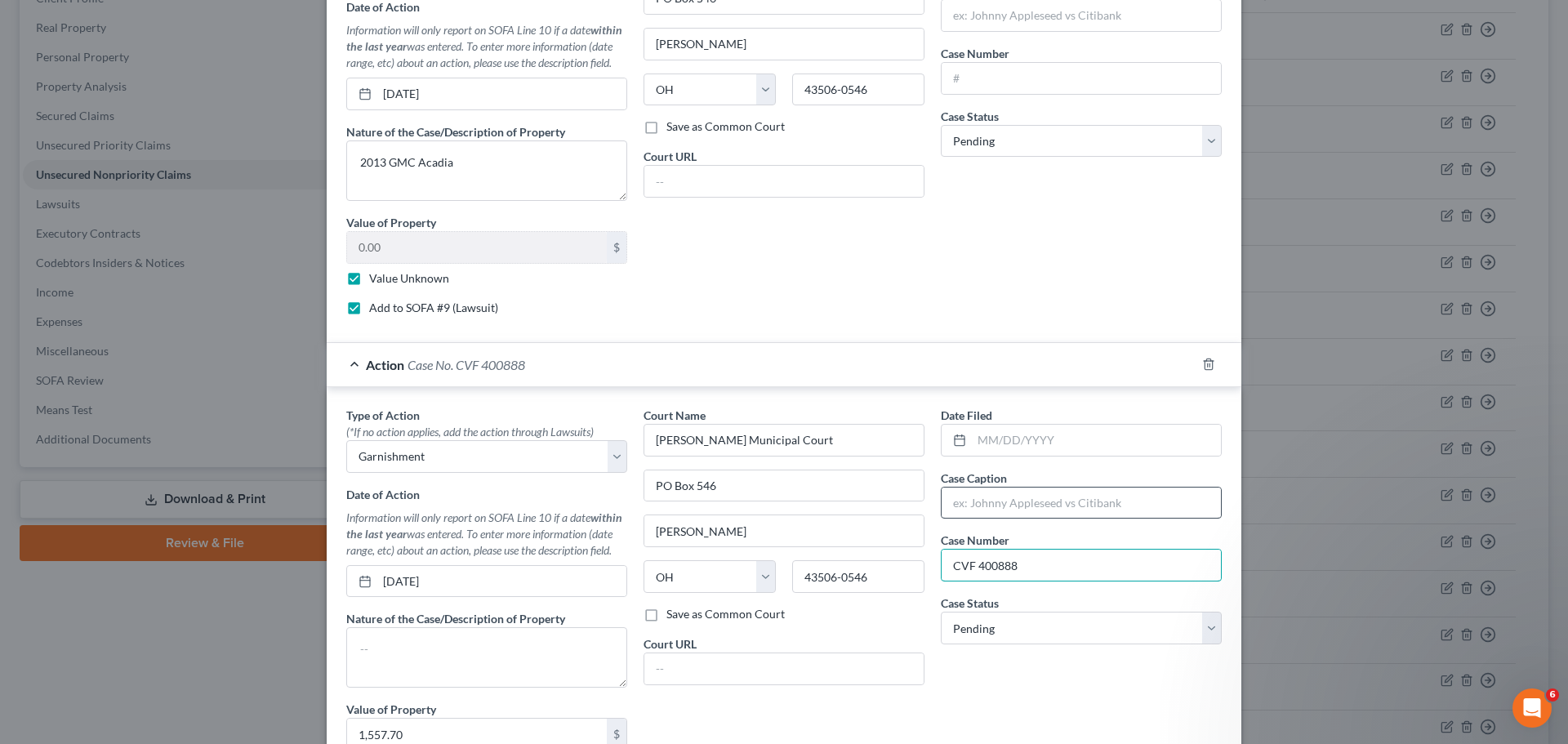
scroll to position [407, 0]
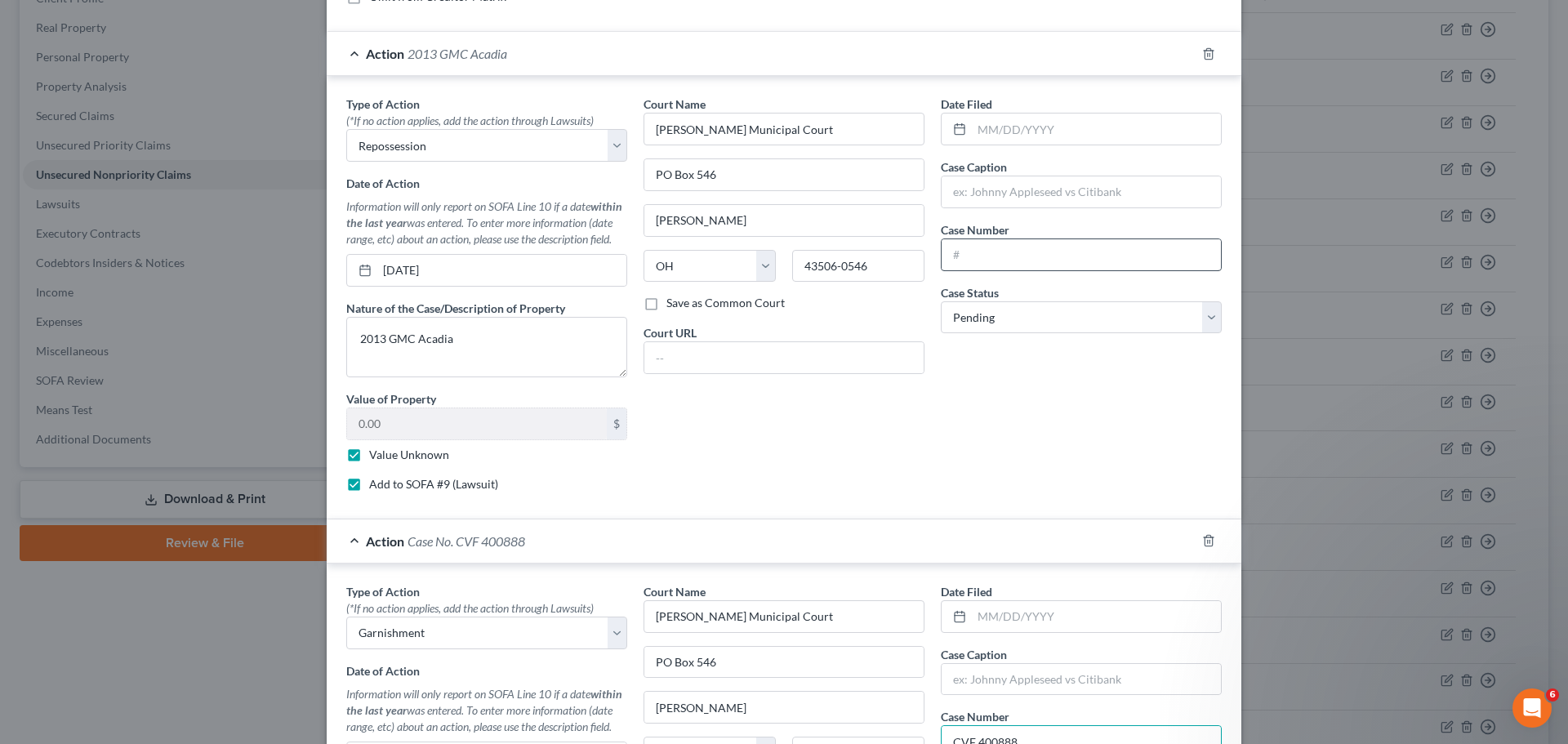
type input "CVF 400888"
click at [987, 251] on input "text" at bounding box center [1081, 254] width 279 height 31
paste input "CVF 400888"
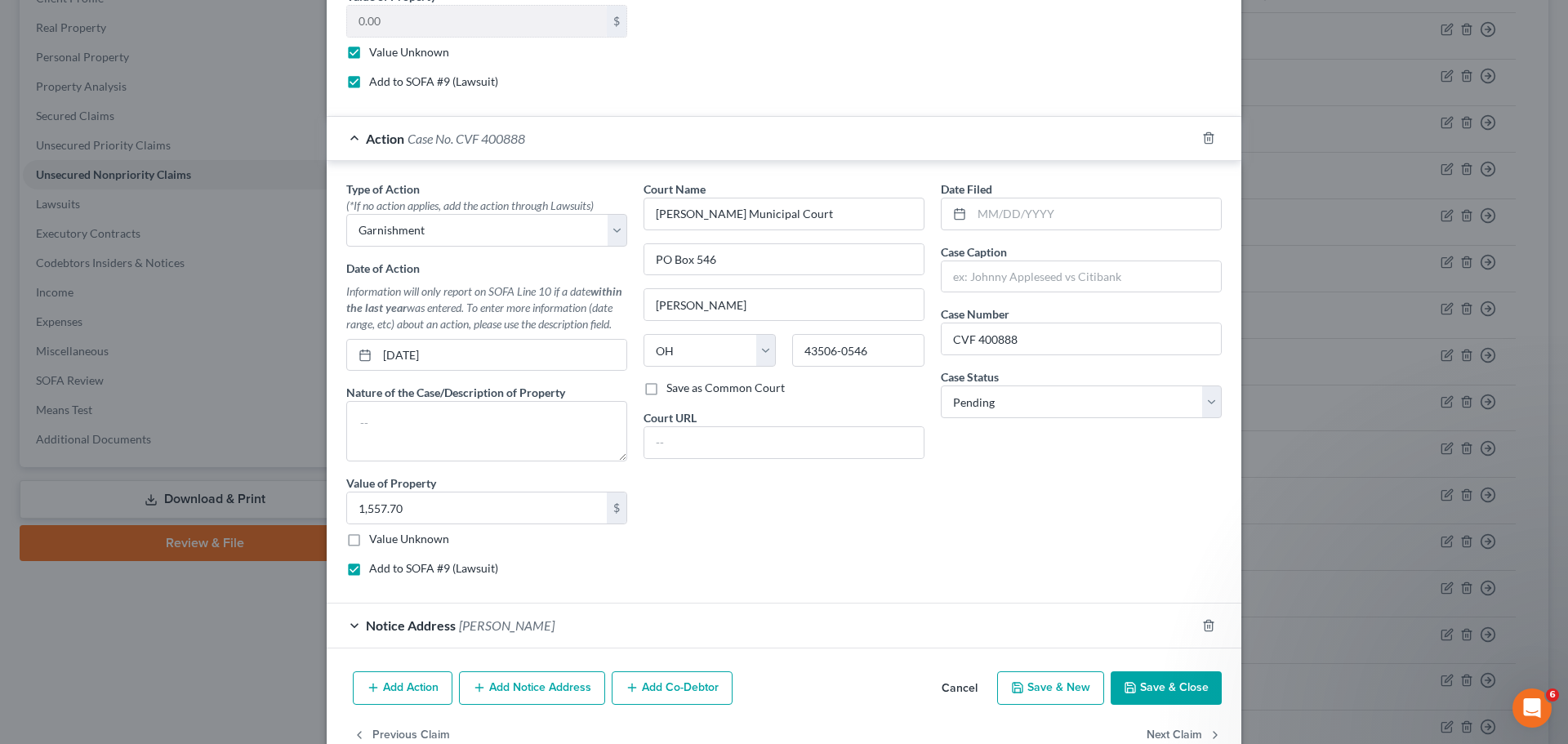
scroll to position [815, 0]
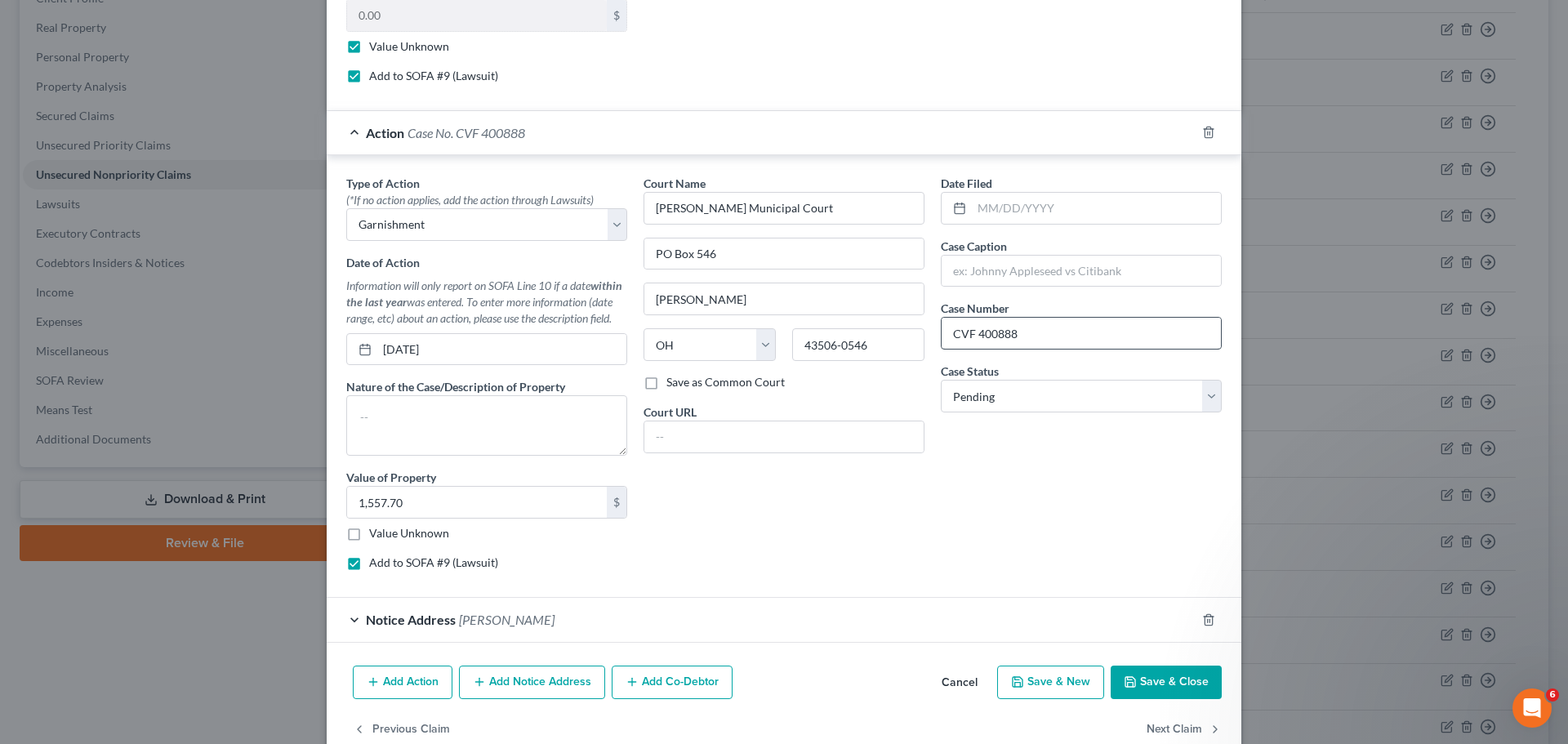
type input "CVF 400888"
click at [973, 335] on input "CVF 400888" at bounding box center [1081, 333] width 279 height 31
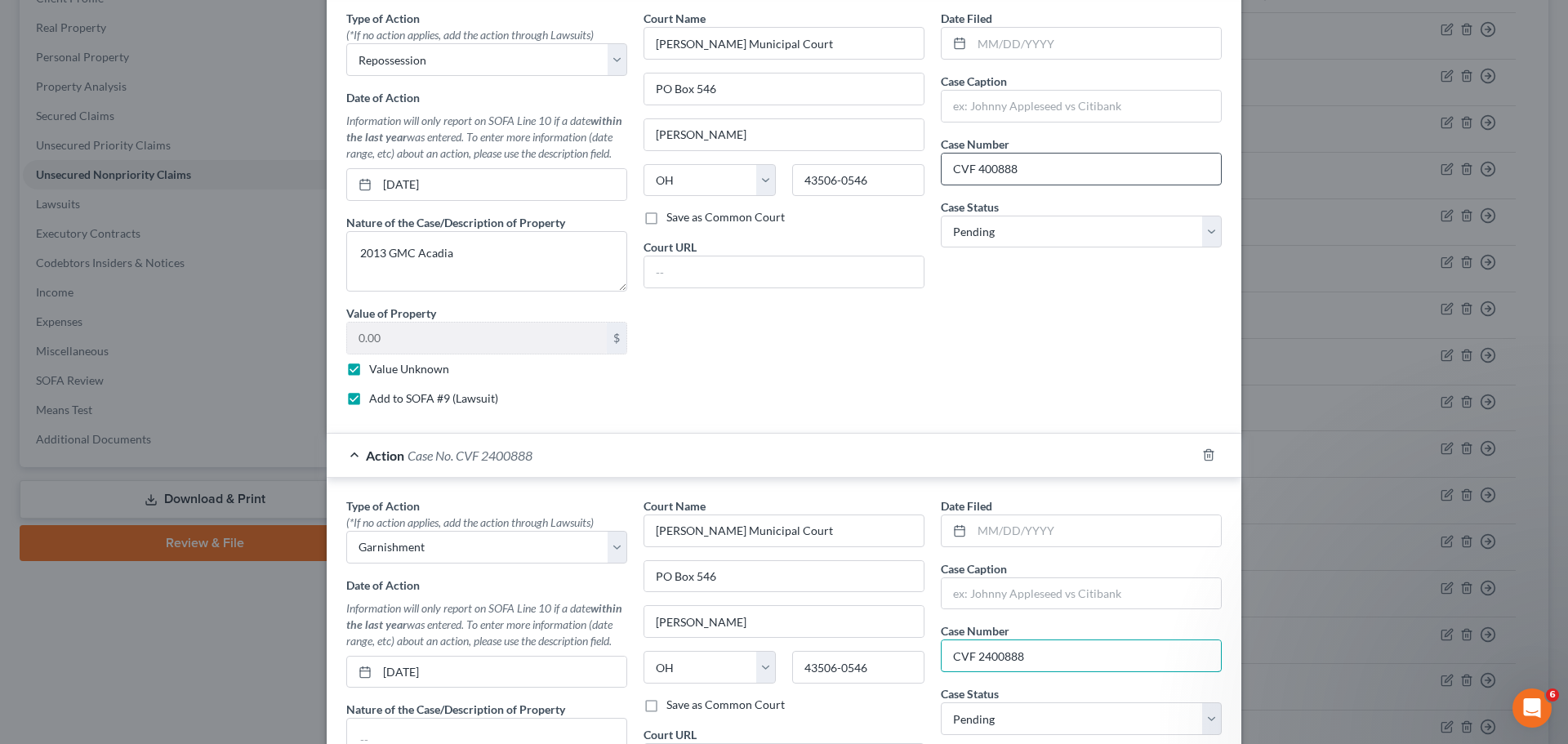
scroll to position [488, 0]
type input "CVF 2400888"
click at [973, 176] on input "CVF 400888" at bounding box center [1081, 172] width 279 height 31
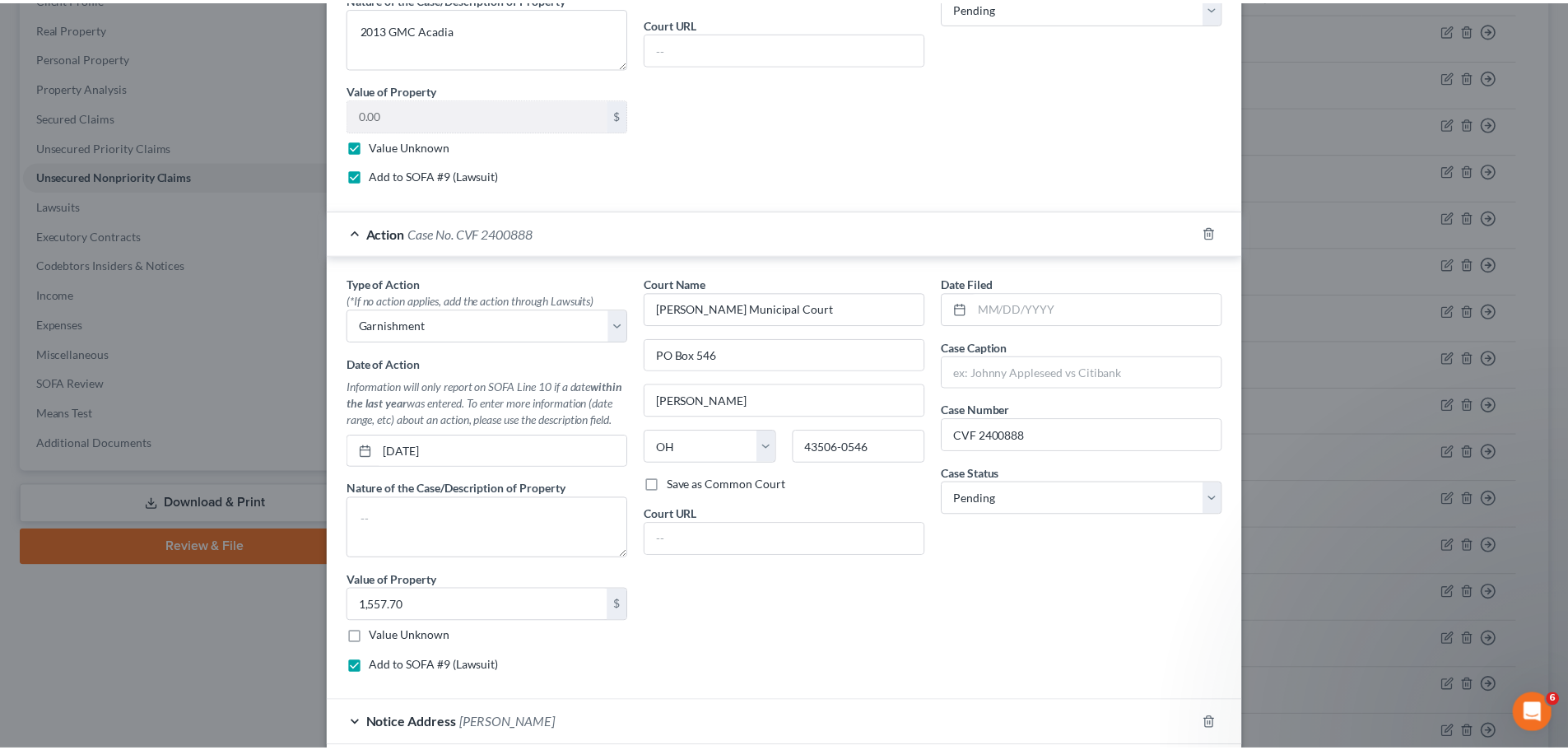
scroll to position [856, 0]
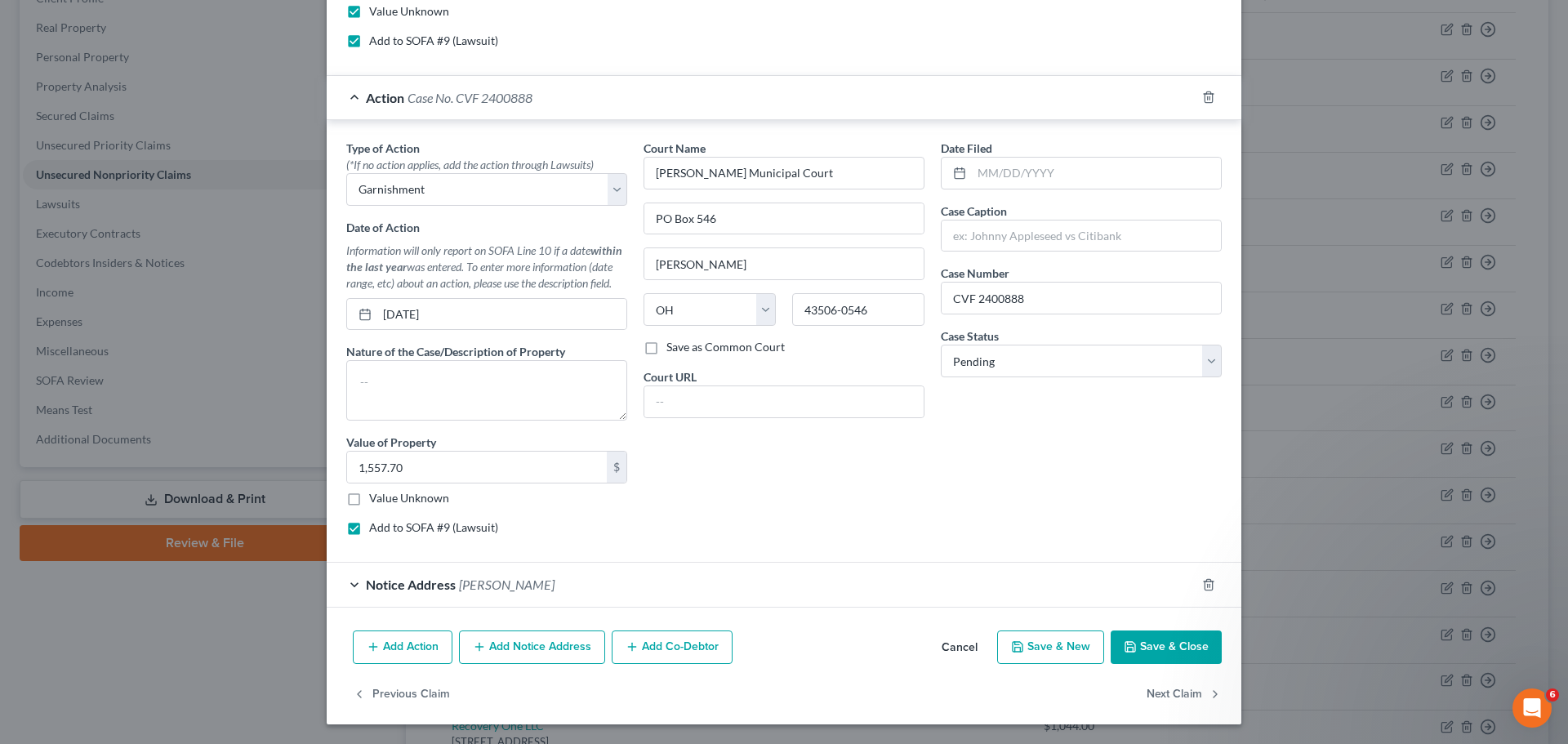
type input "CVF 2400888"
click at [1147, 647] on button "Save & Close" at bounding box center [1167, 647] width 111 height 34
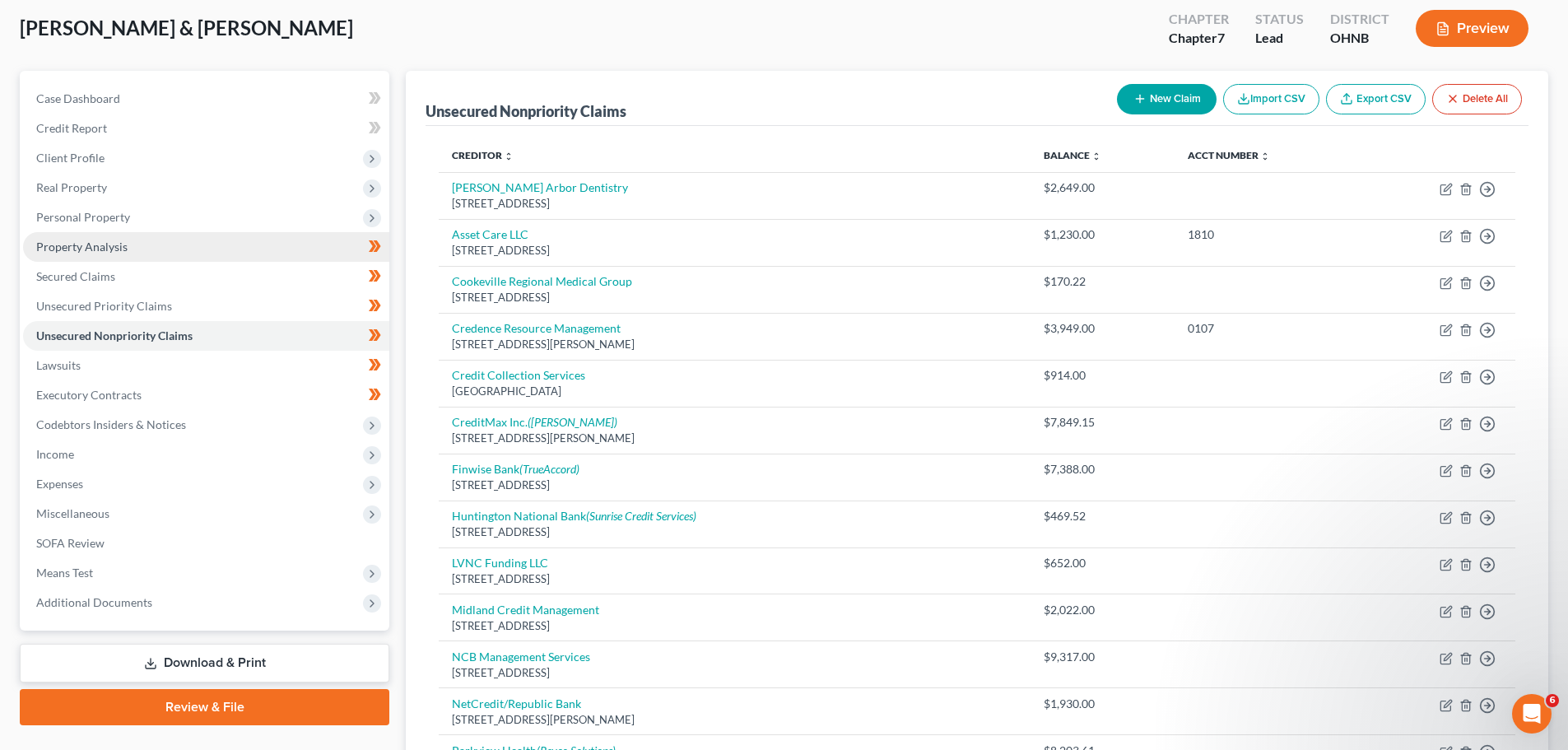
scroll to position [82, 0]
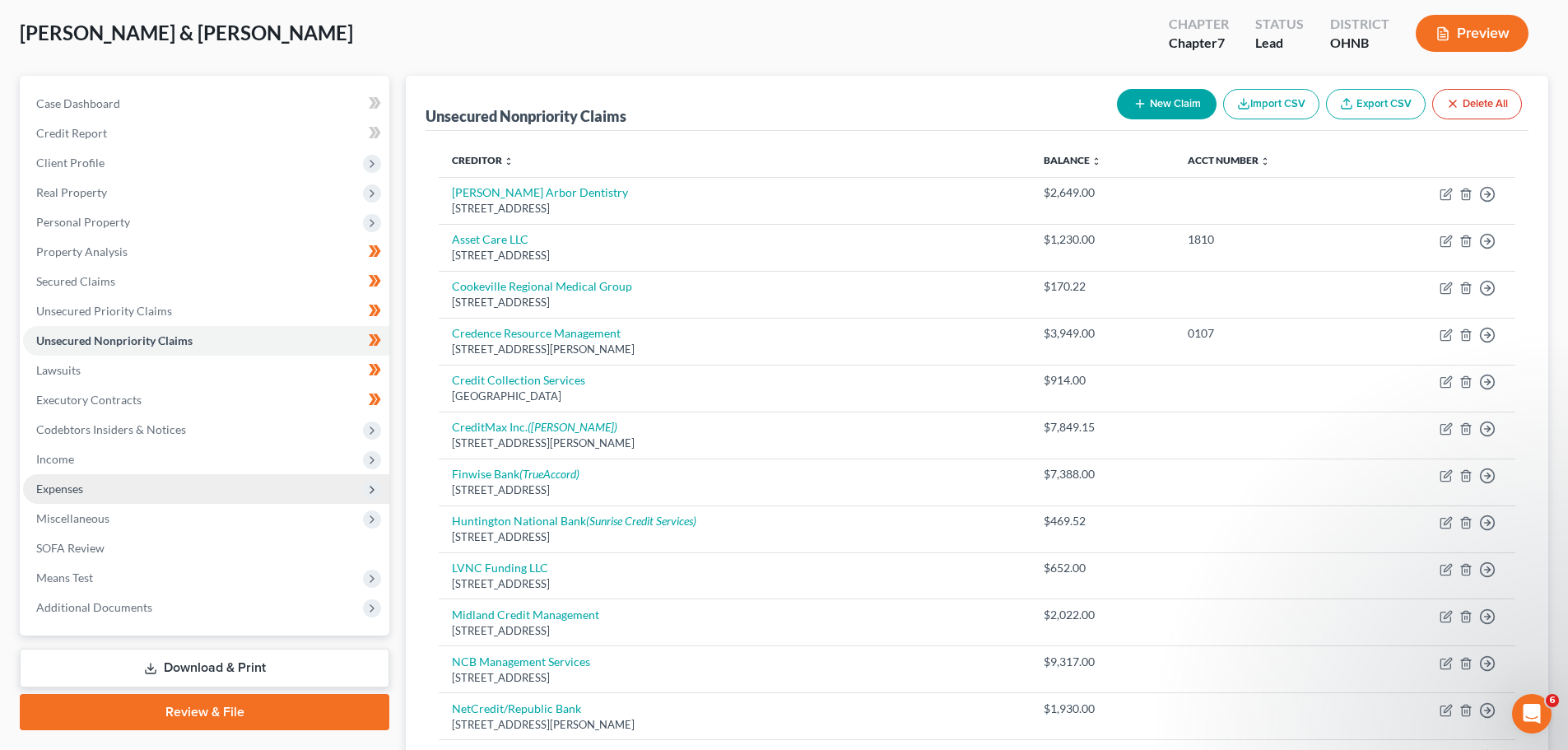
click at [92, 485] on span "Expenses" at bounding box center [206, 489] width 366 height 30
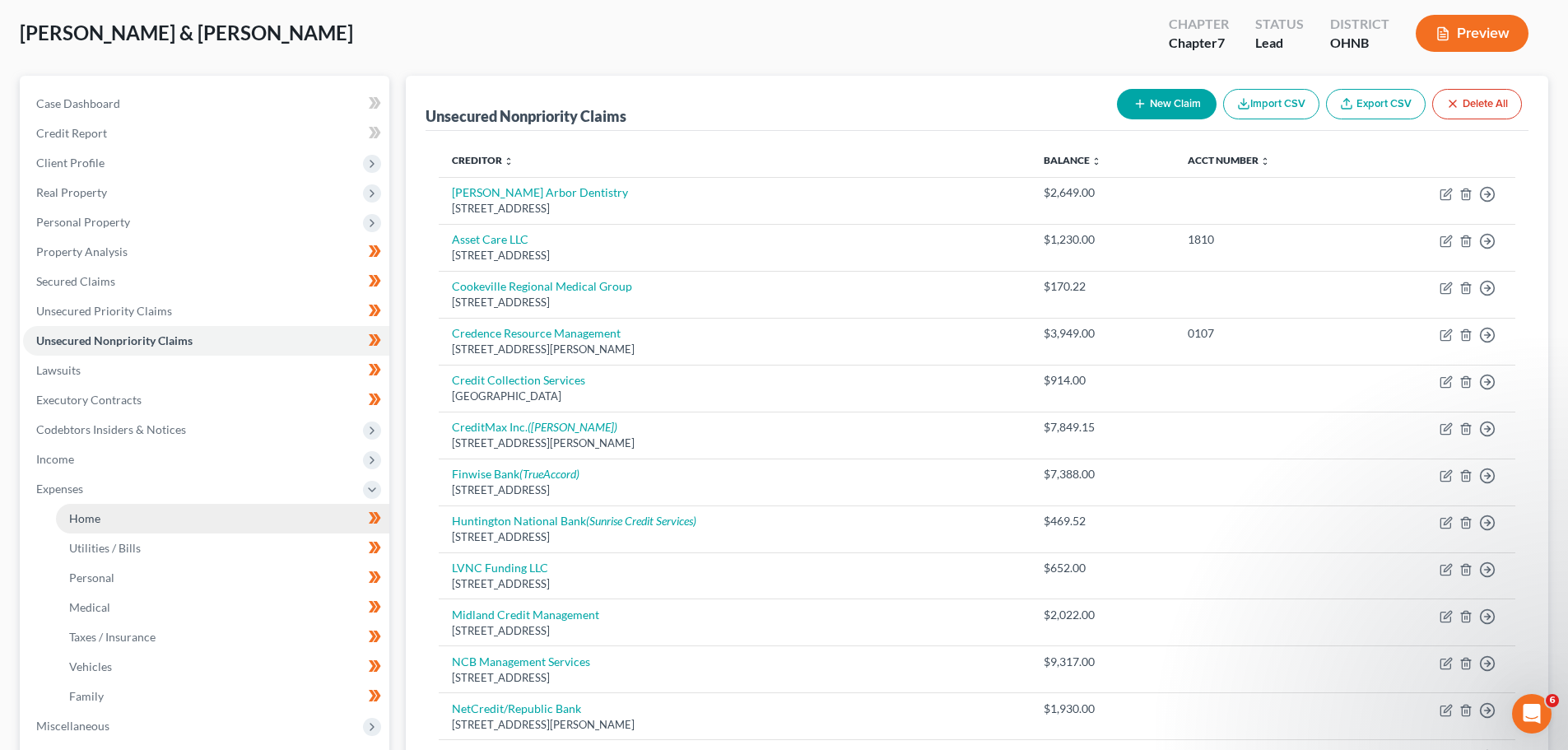
click at [198, 505] on link "Home" at bounding box center [222, 518] width 333 height 30
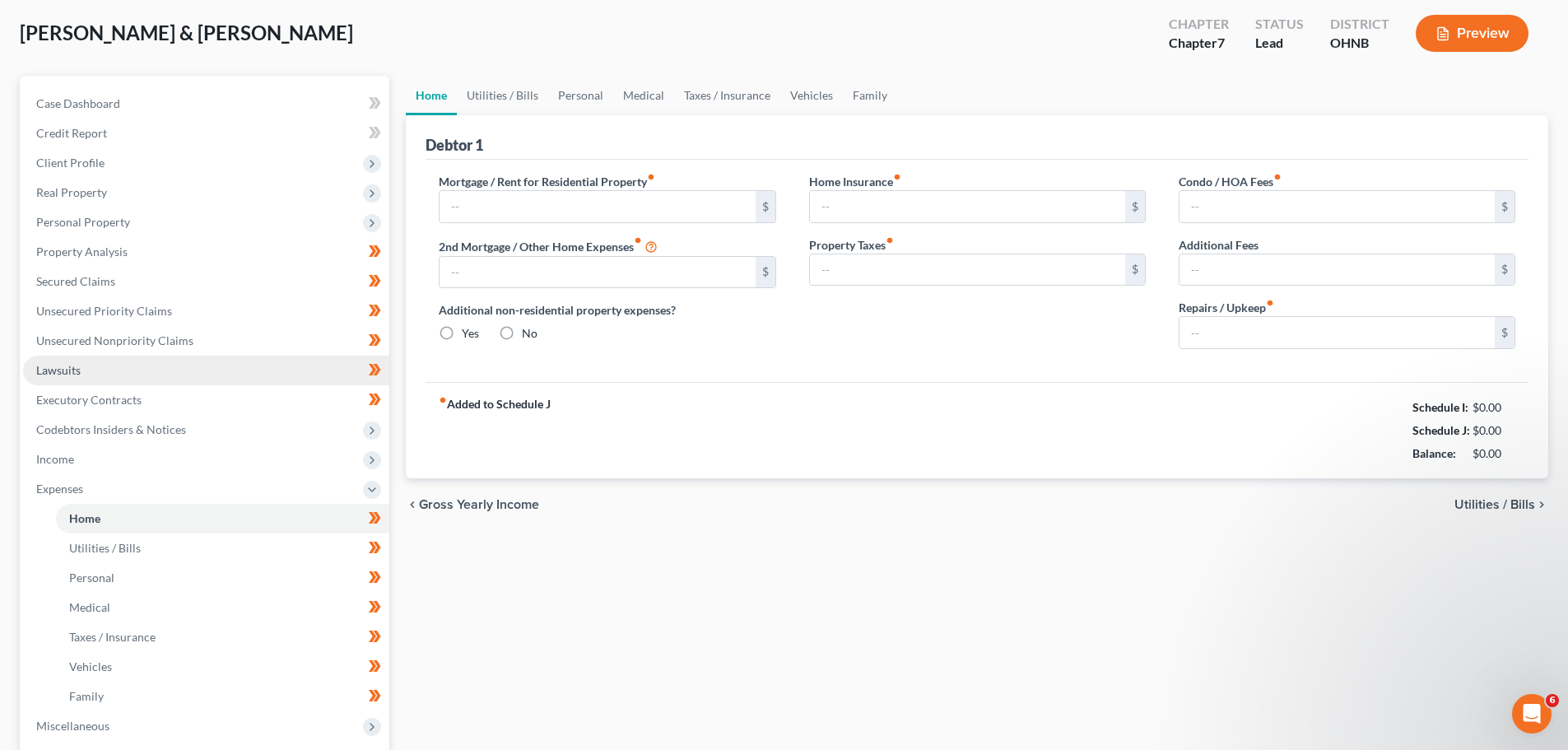
type input "945.87"
type input "0.00"
radio input "true"
type input "0.00"
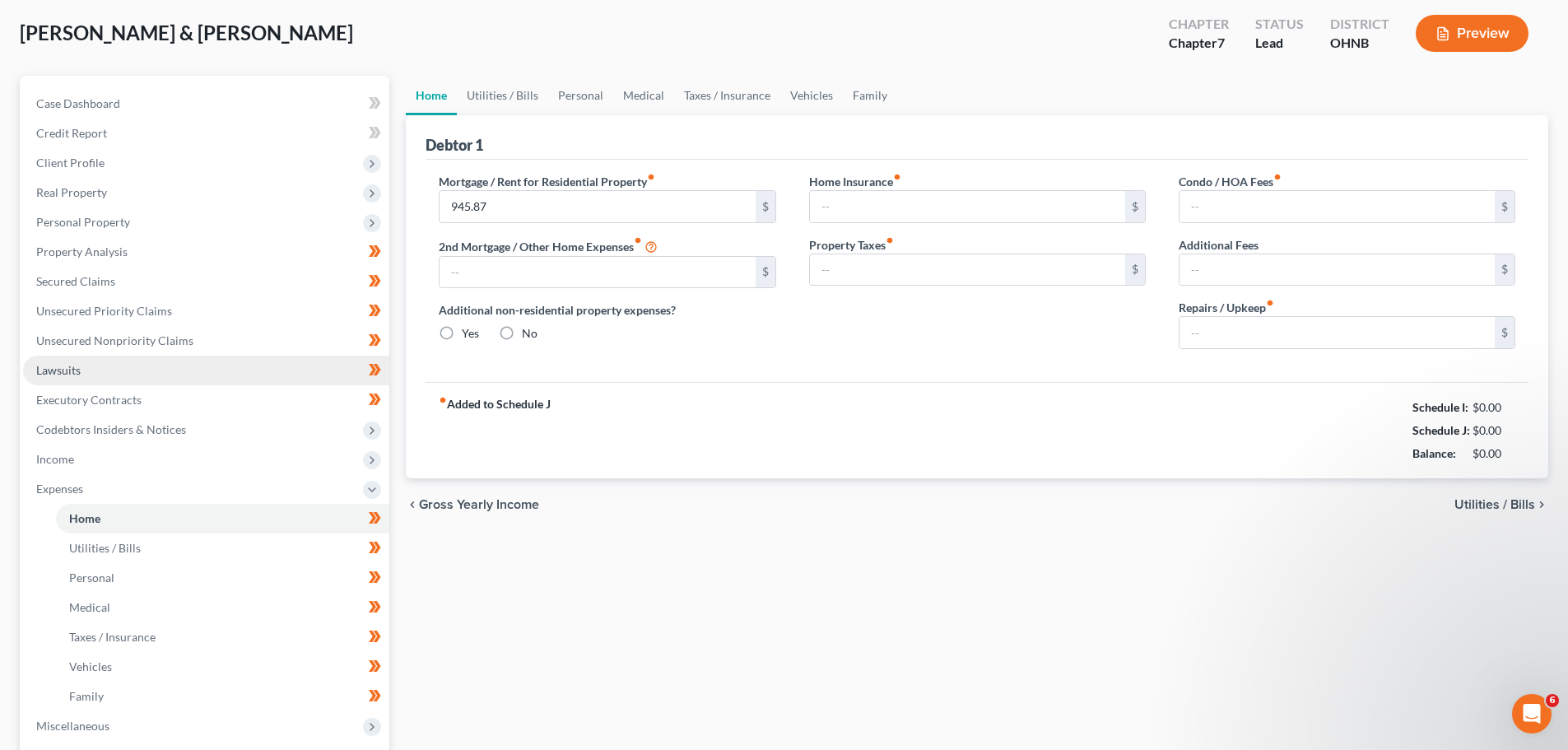
type input "0.00"
type input "60.00"
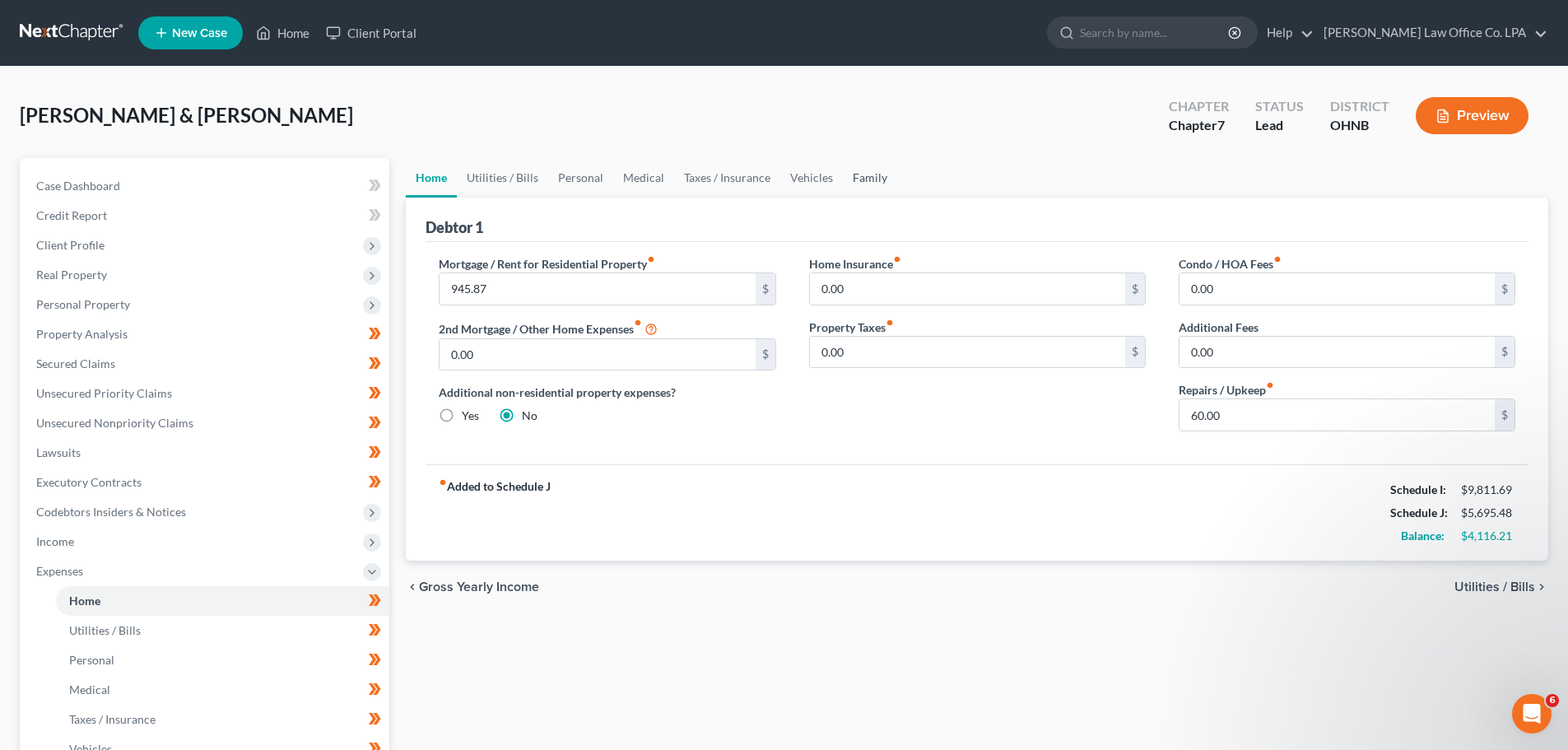
click at [862, 180] on link "Family" at bounding box center [869, 177] width 54 height 39
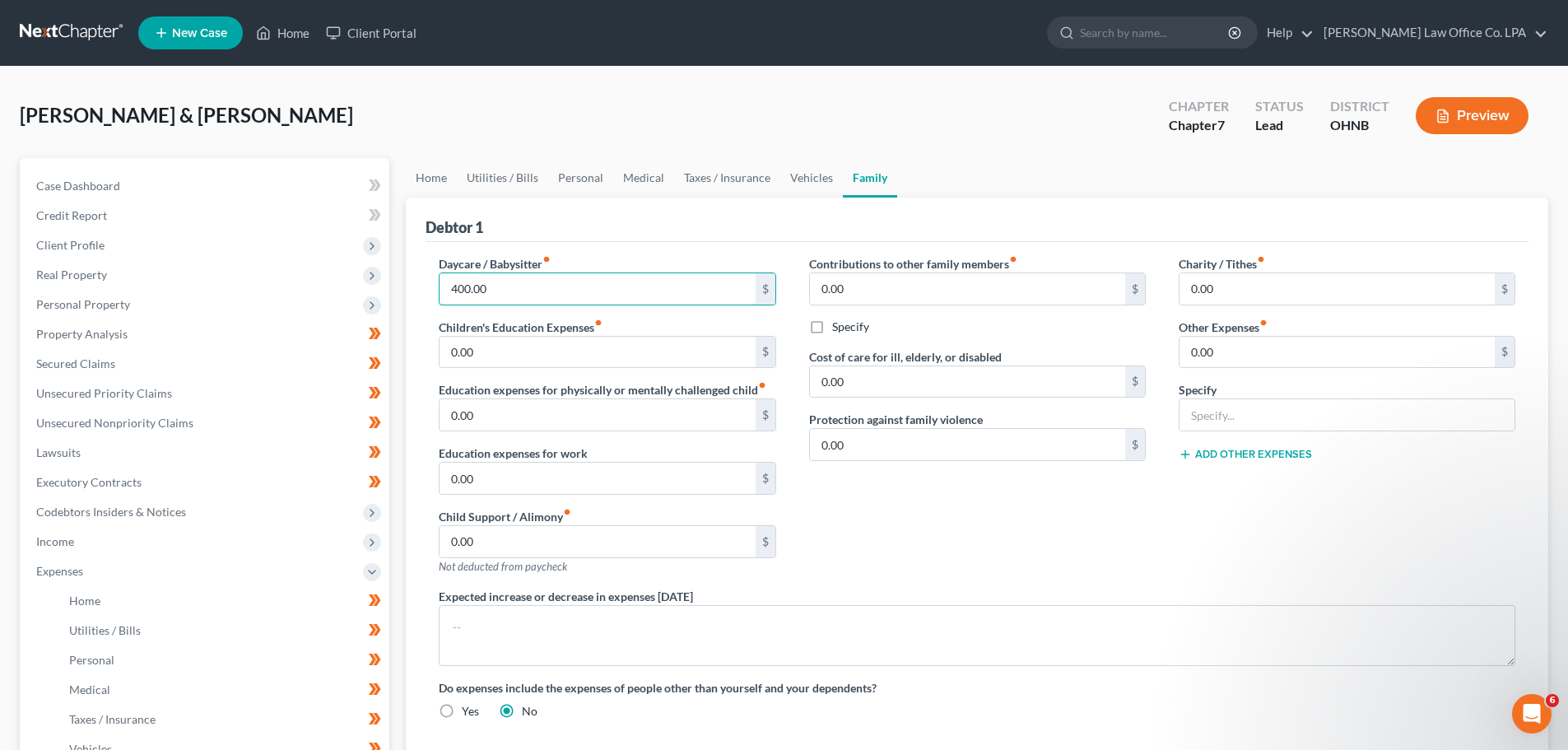
type input "400.00"
click at [755, 205] on div "Debtor 1" at bounding box center [977, 220] width 1103 height 45
click at [580, 177] on link "Personal" at bounding box center [581, 177] width 65 height 39
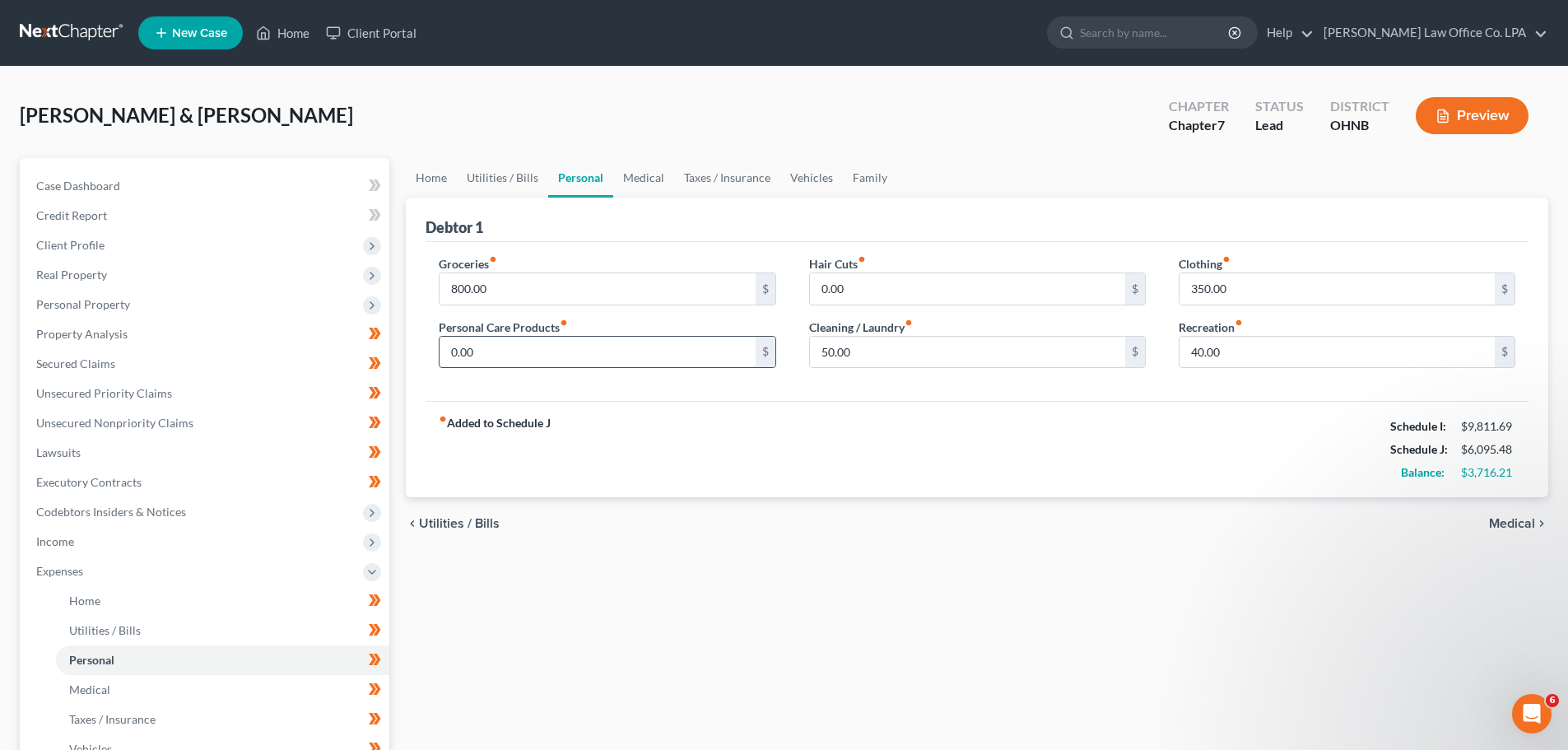
click at [515, 353] on input "0.00" at bounding box center [598, 351] width 316 height 31
type input "100.00"
click at [784, 465] on div "fiber_manual_record Added to Schedule J Schedule I: $9,811.69 Schedule J: $6,19…" at bounding box center [977, 448] width 1103 height 96
click at [808, 178] on link "Vehicles" at bounding box center [811, 177] width 63 height 39
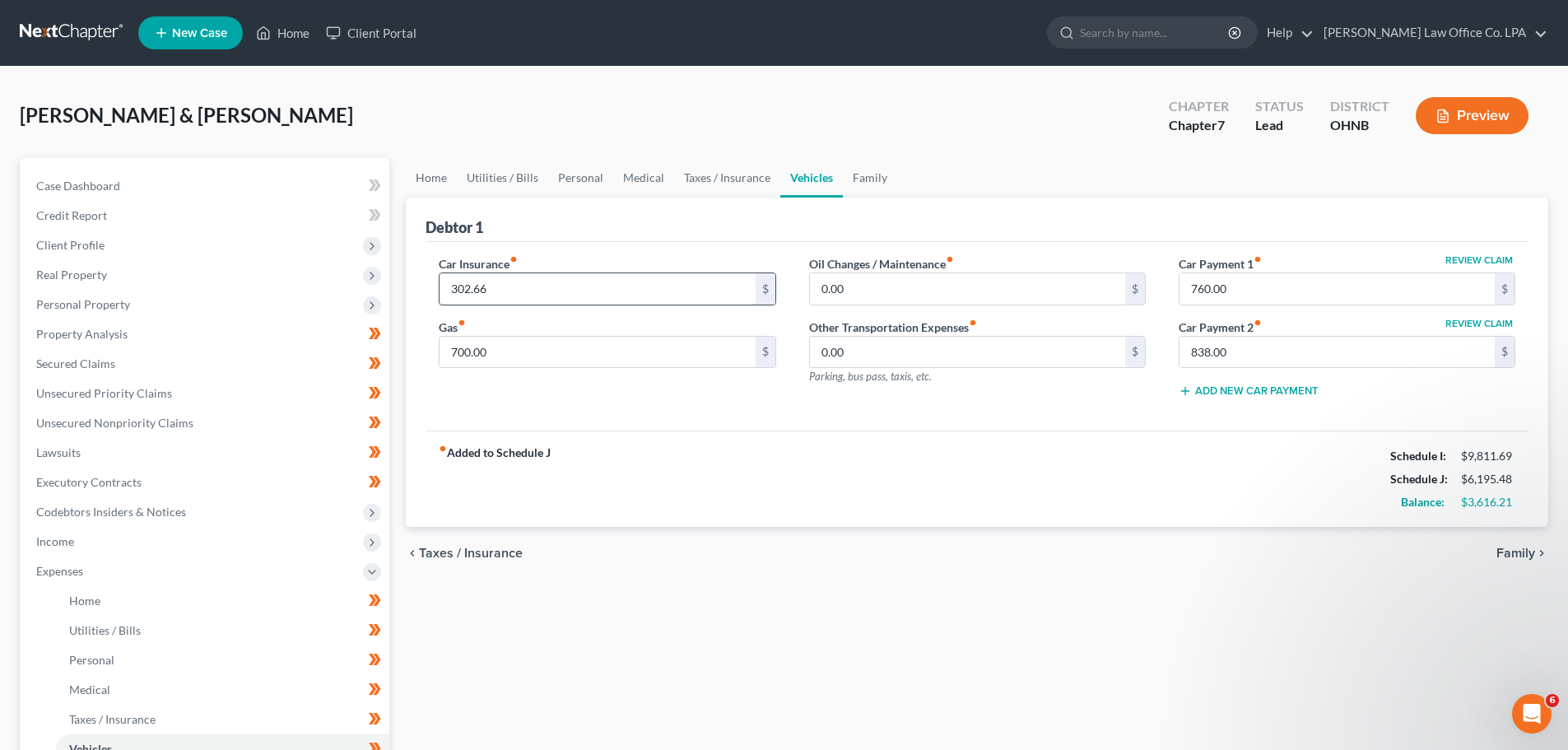
click at [517, 290] on input "302.66" at bounding box center [598, 289] width 316 height 31
type input "250.00"
click at [986, 445] on div "fiber_manual_record Added to Schedule J Schedule I: $9,811.69 Schedule J: $6,14…" at bounding box center [977, 478] width 1103 height 96
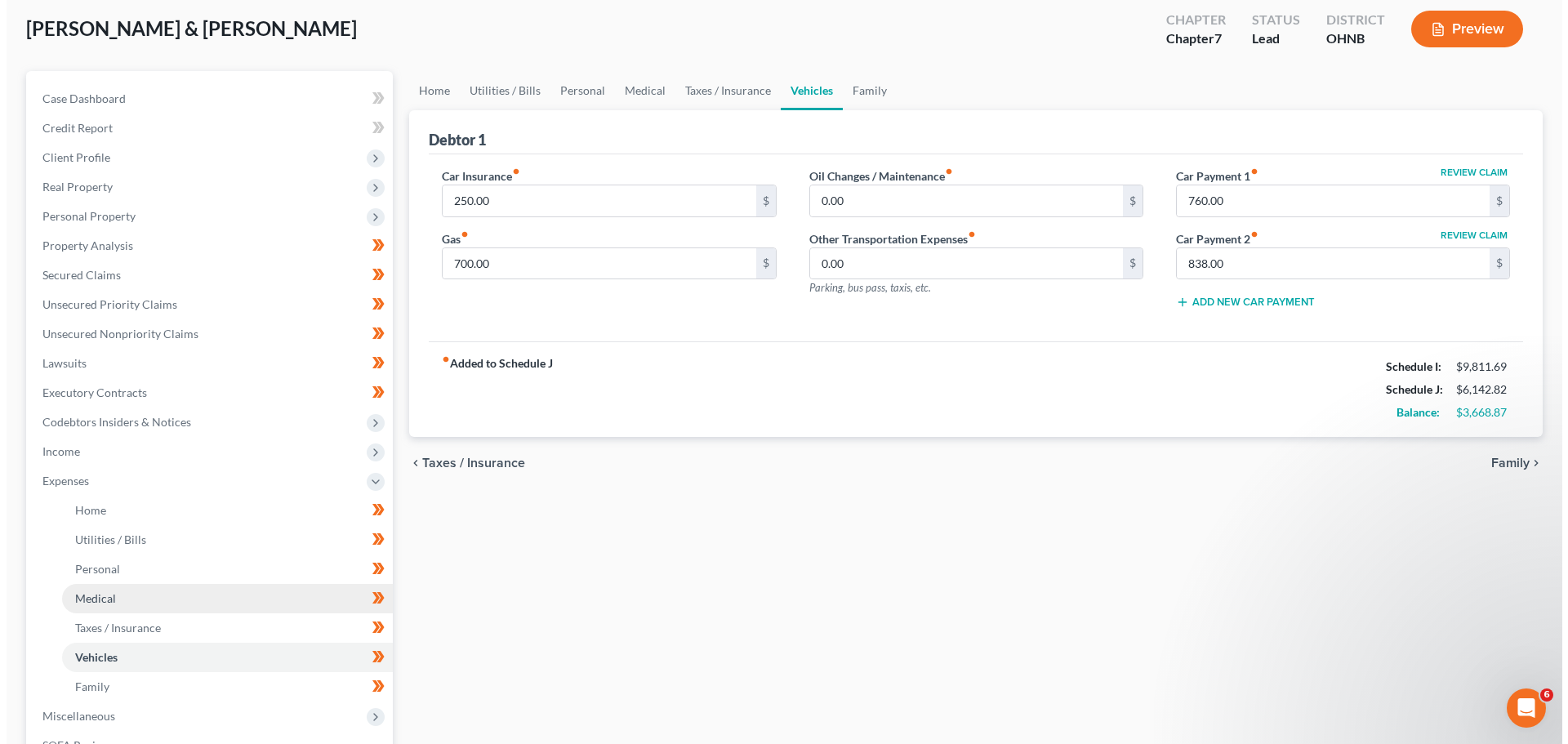
scroll to position [163, 0]
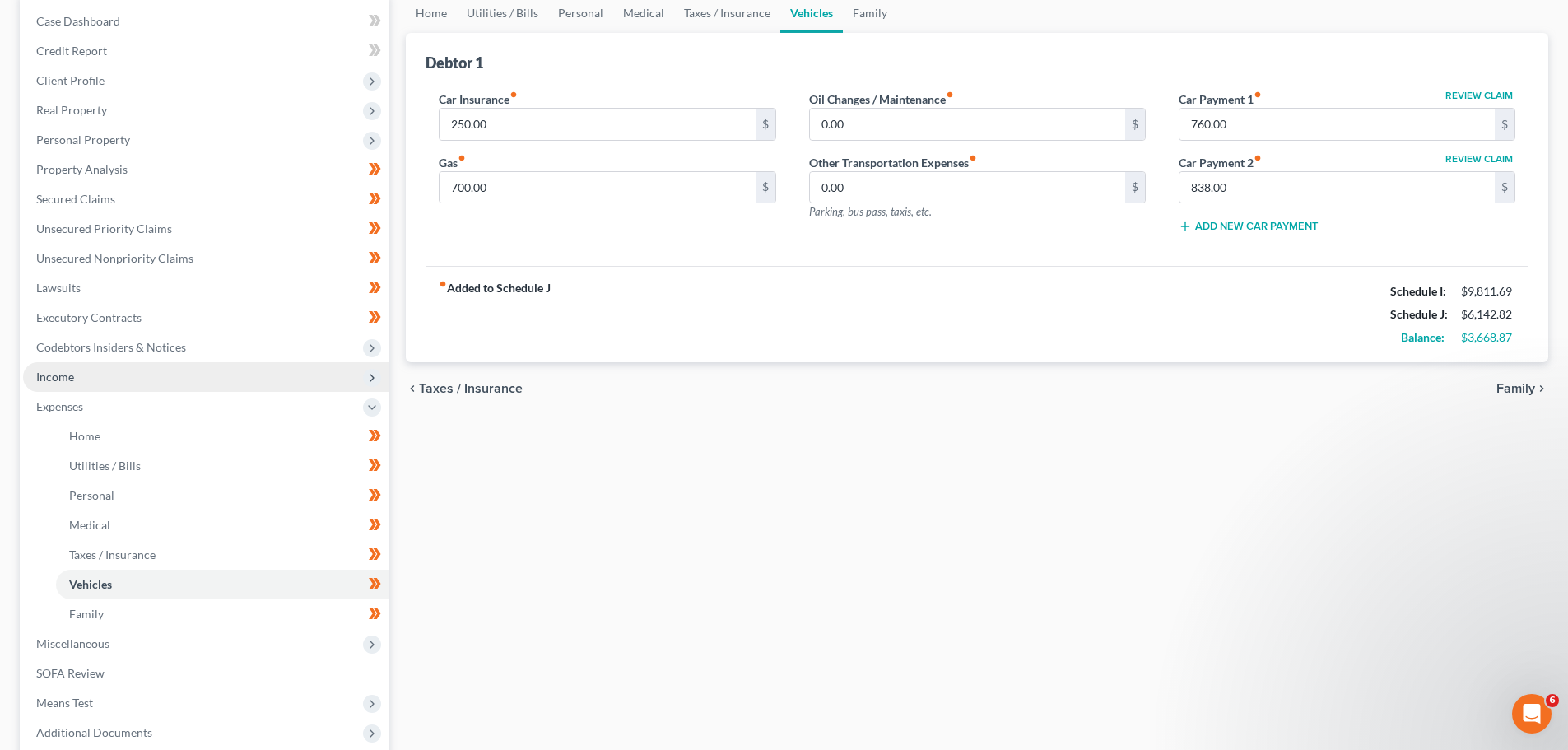
click at [67, 370] on span "Income" at bounding box center [55, 376] width 38 height 14
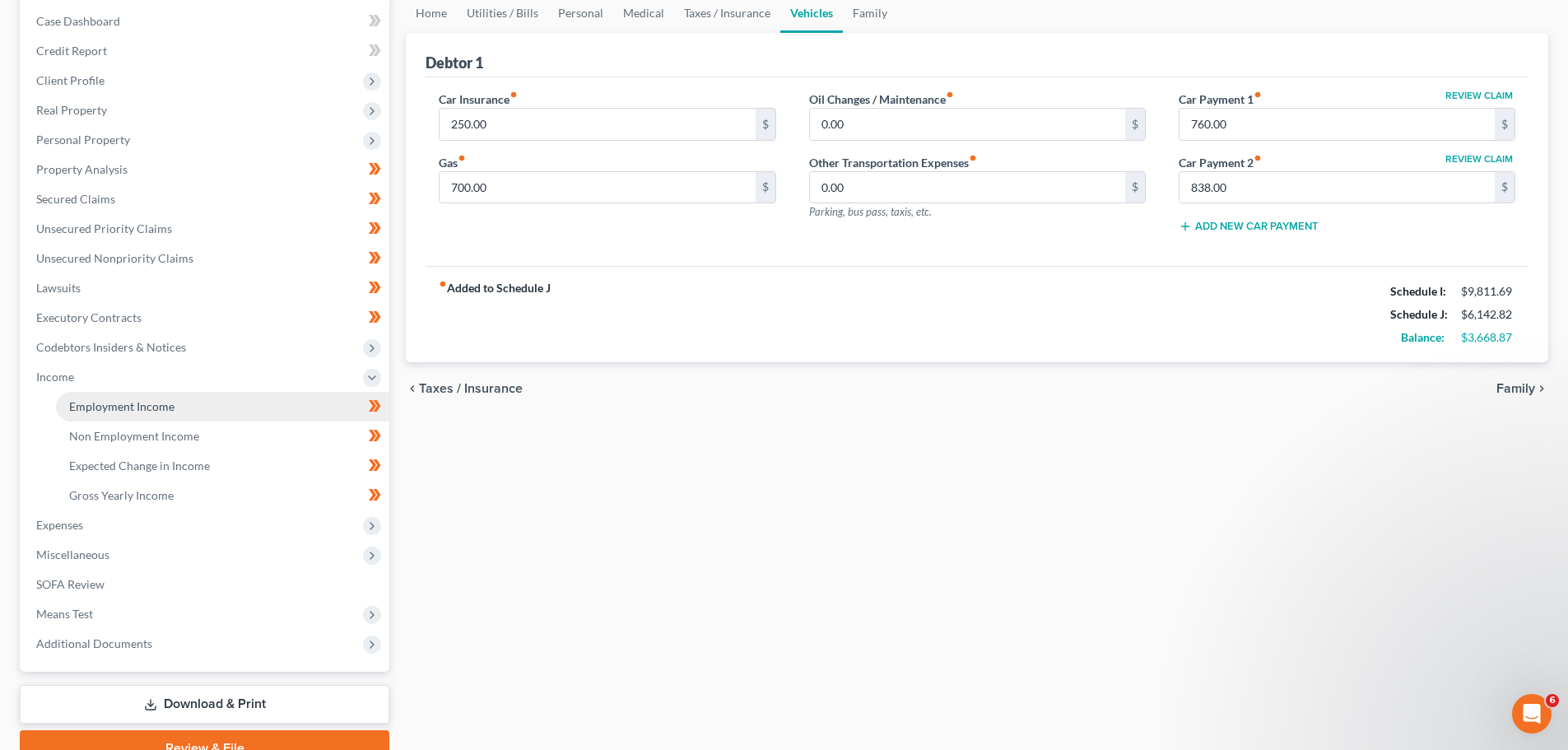
click at [139, 403] on span "Employment Income" at bounding box center [121, 405] width 106 height 14
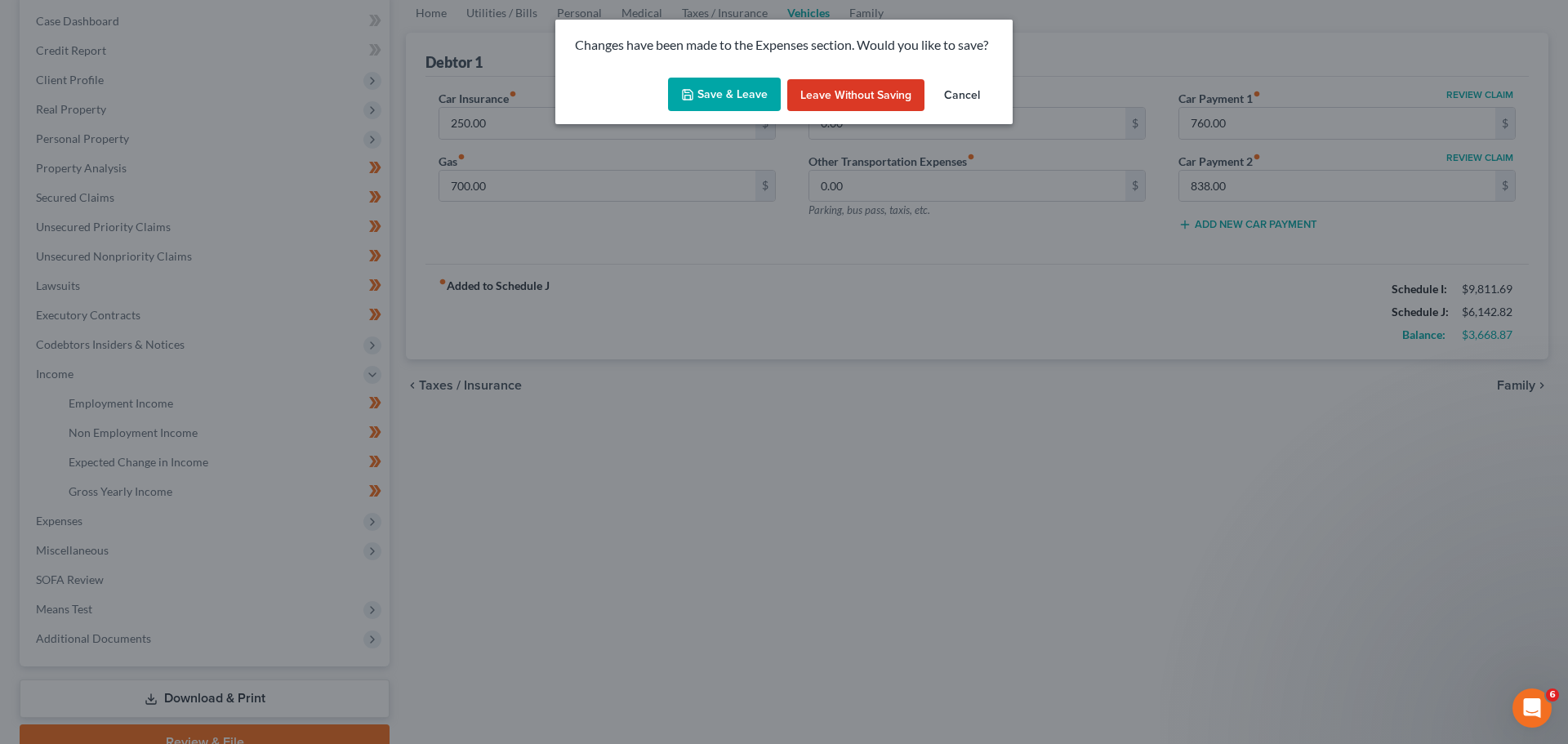
click at [746, 99] on button "Save & Leave" at bounding box center [725, 95] width 113 height 34
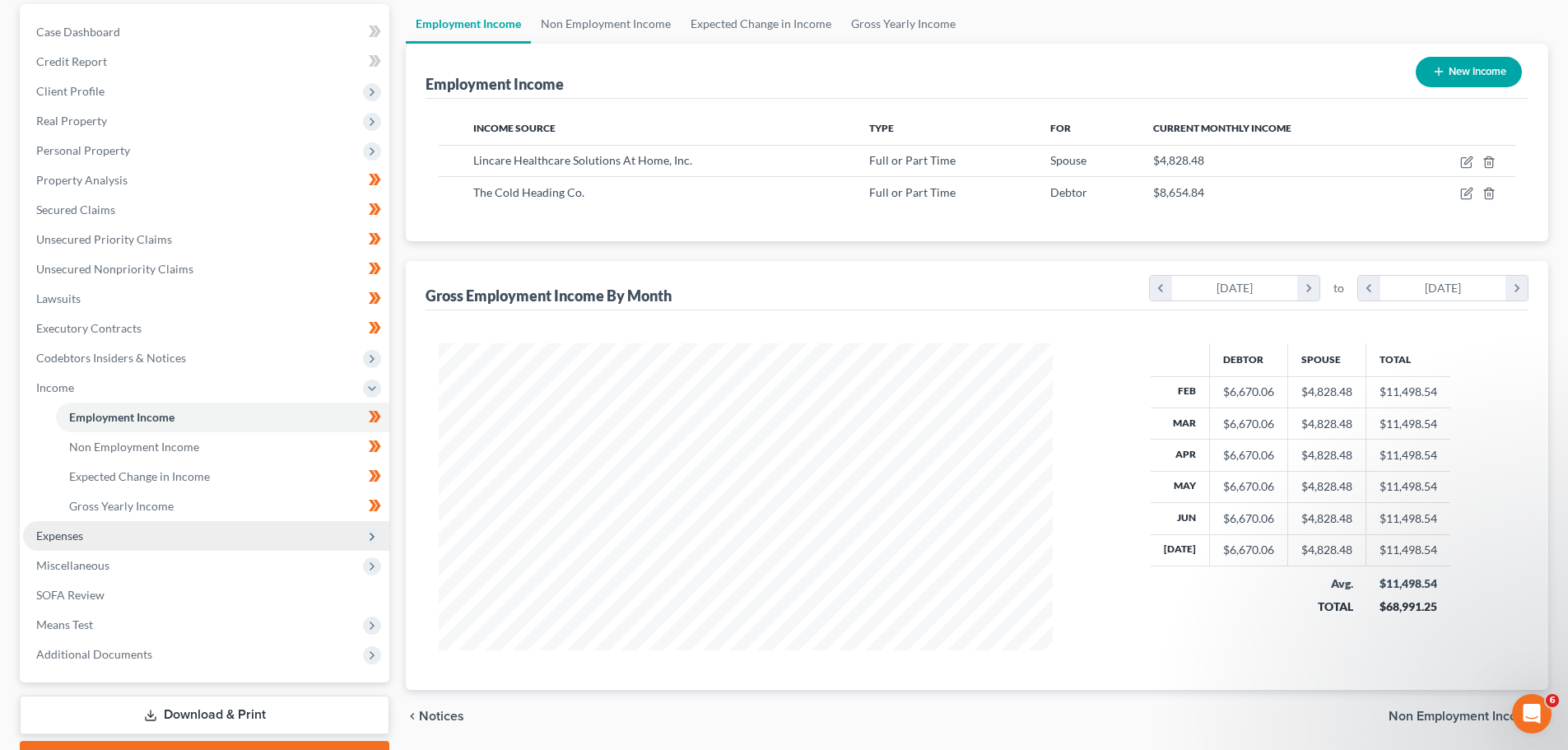
scroll to position [164, 0]
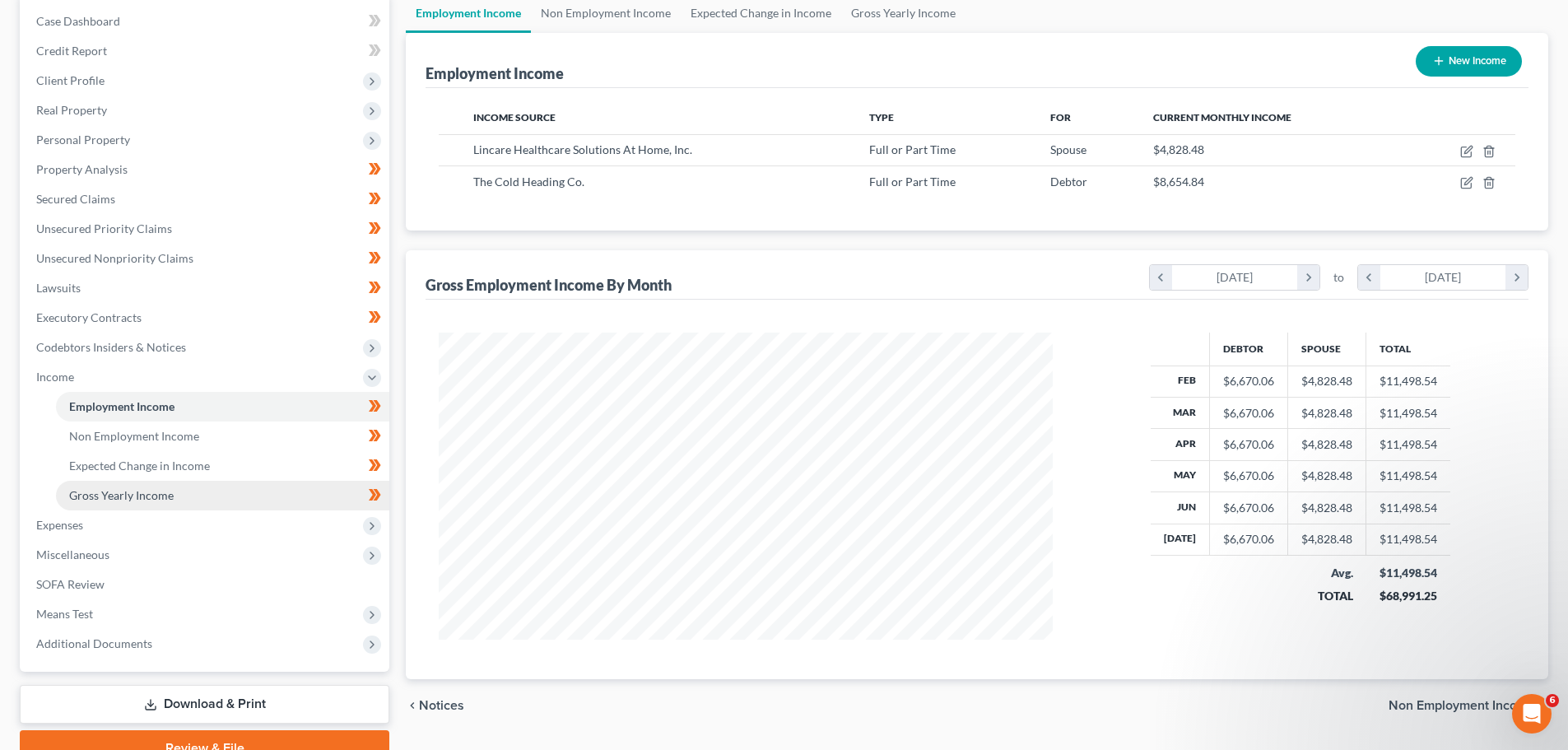
click at [193, 494] on link "Gross Yearly Income" at bounding box center [222, 496] width 333 height 30
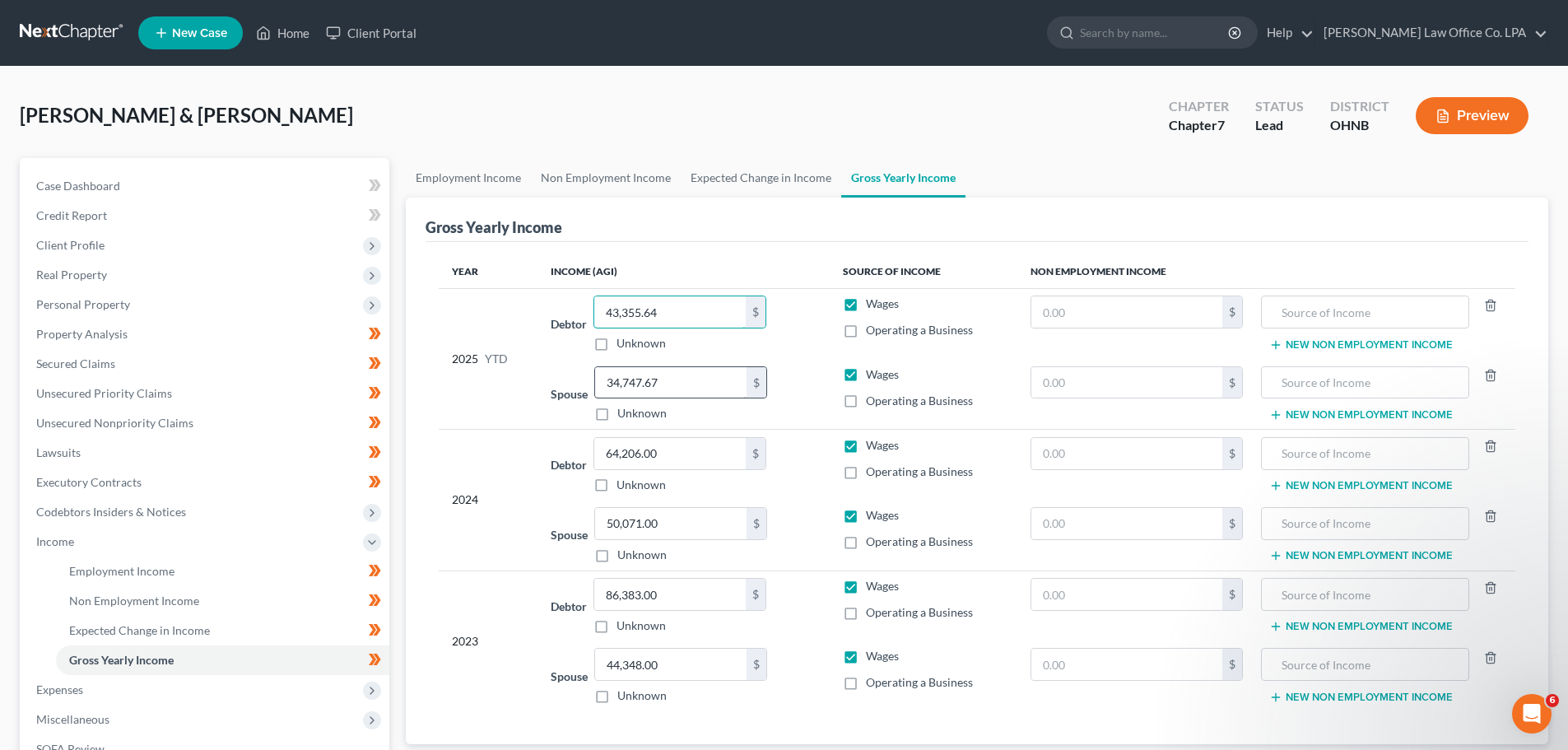
type input "43,355.64"
click at [686, 371] on input "34,747.67" at bounding box center [671, 382] width 151 height 31
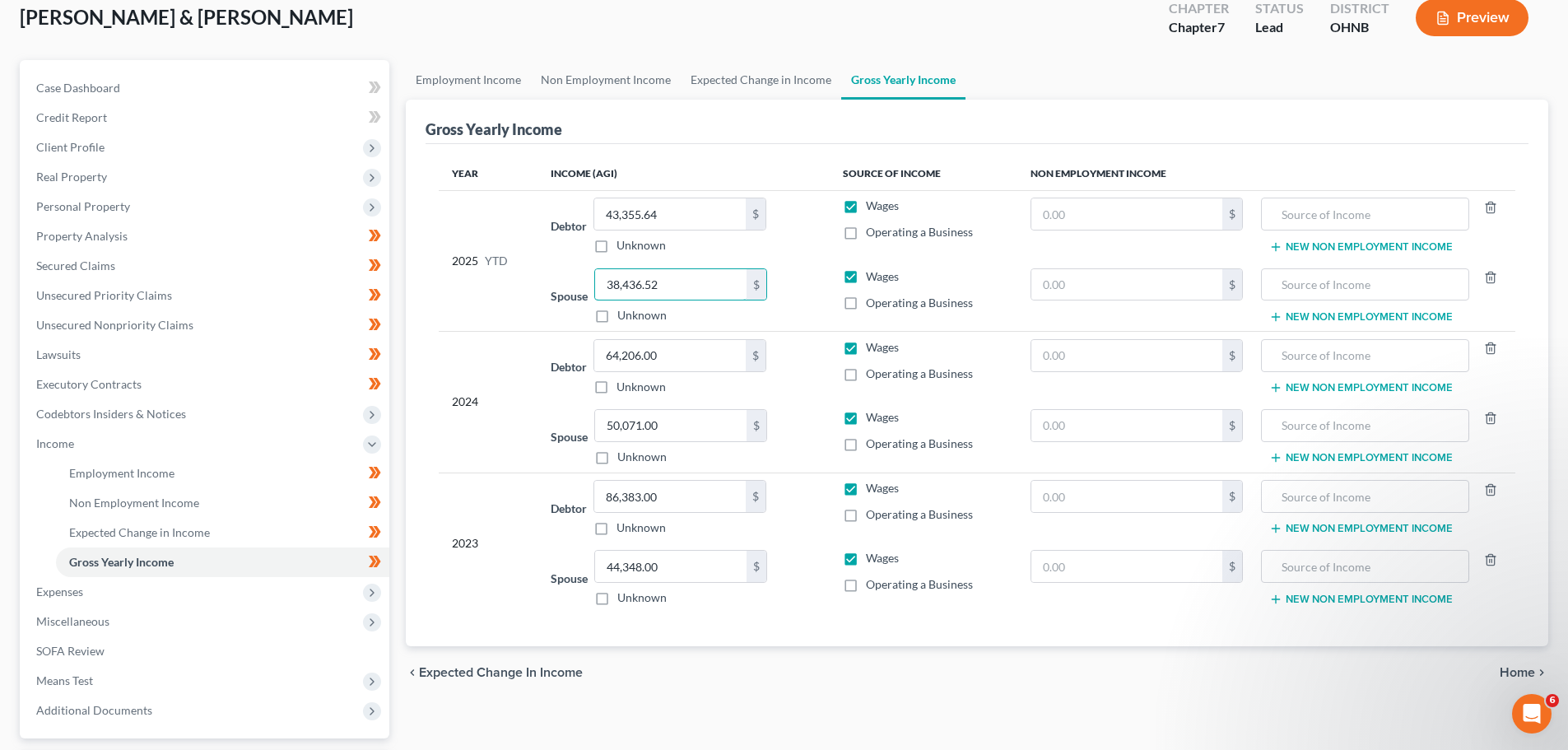
scroll to position [244, 0]
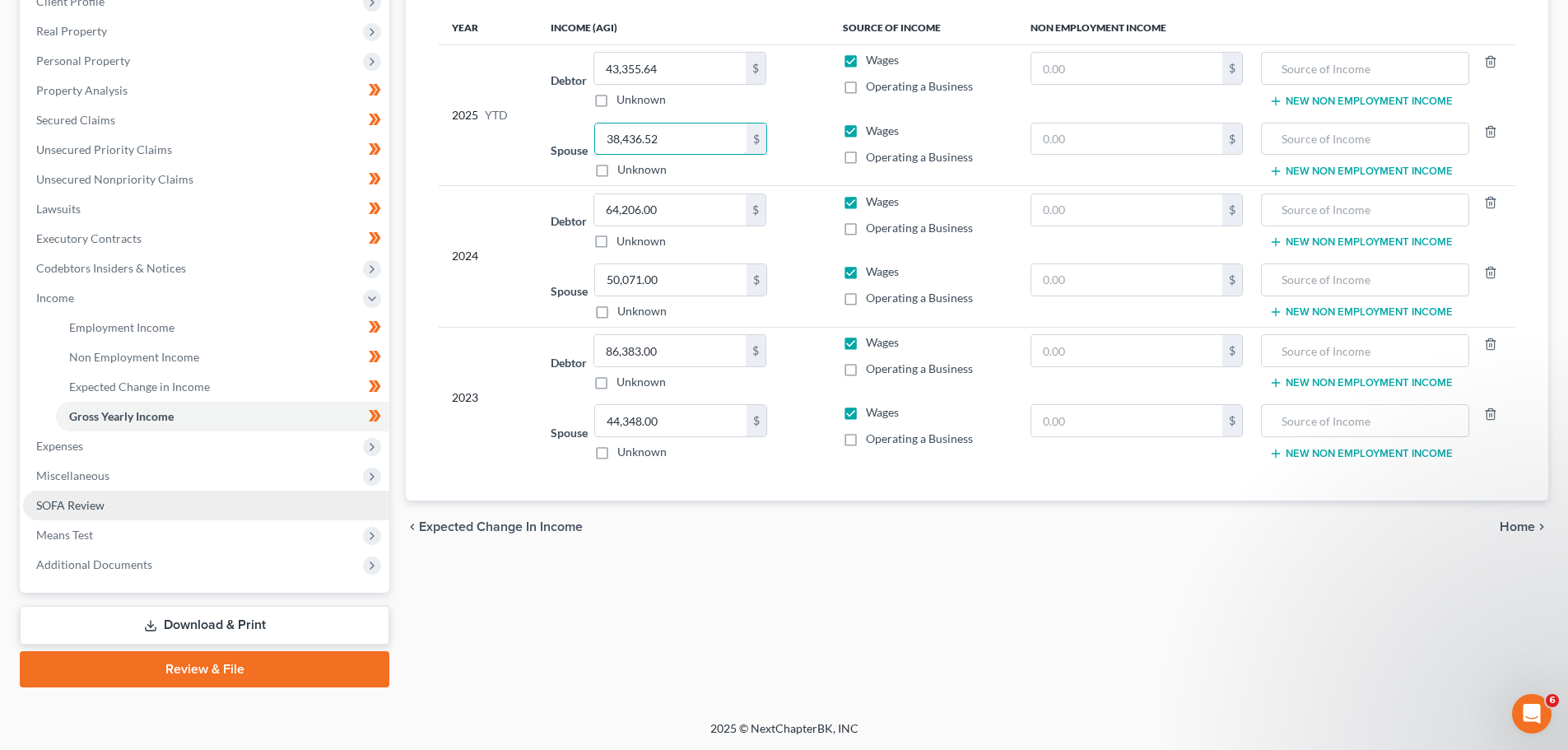
type input "38,436.52"
click at [128, 510] on link "SOFA Review" at bounding box center [206, 505] width 366 height 30
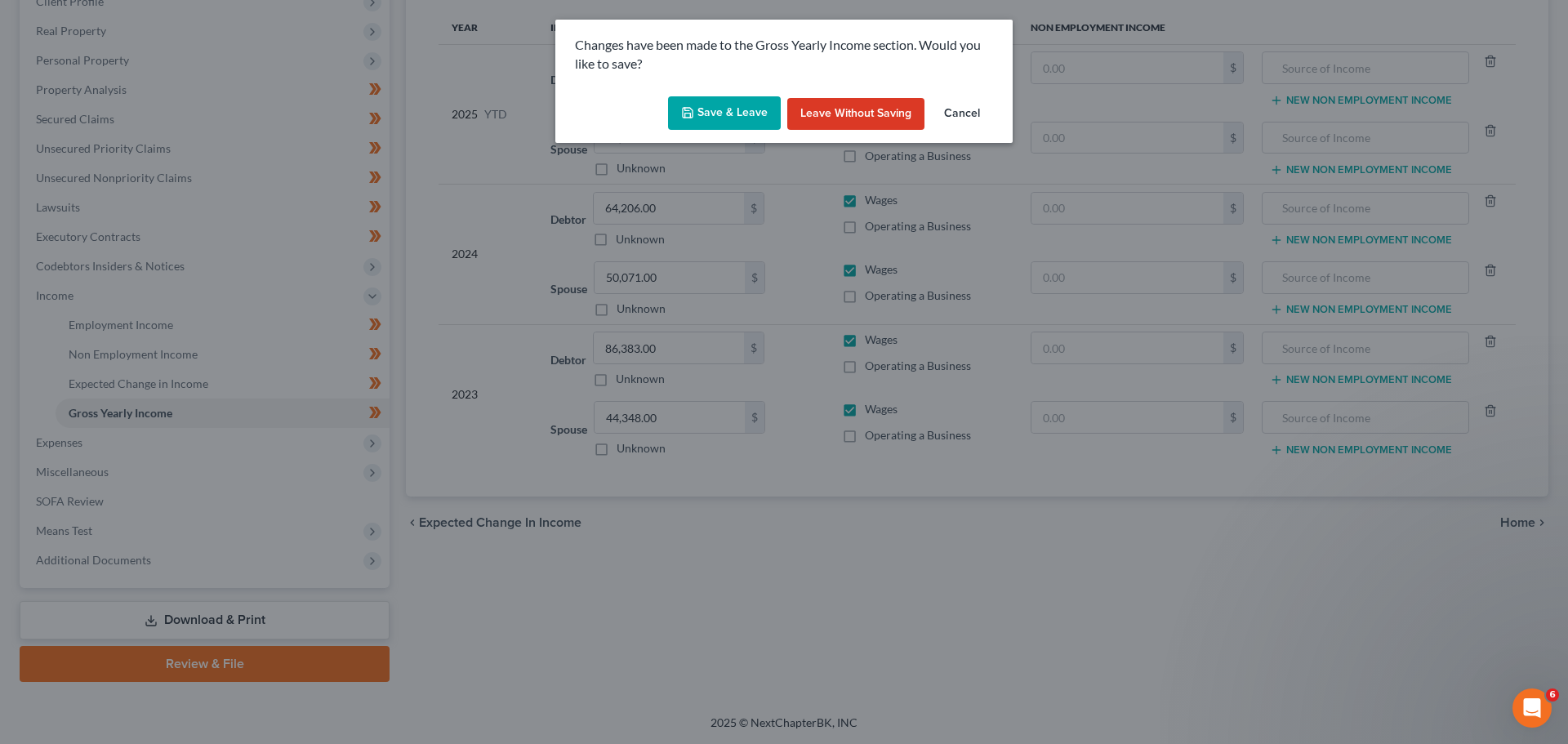
click at [750, 115] on button "Save & Leave" at bounding box center [725, 113] width 113 height 34
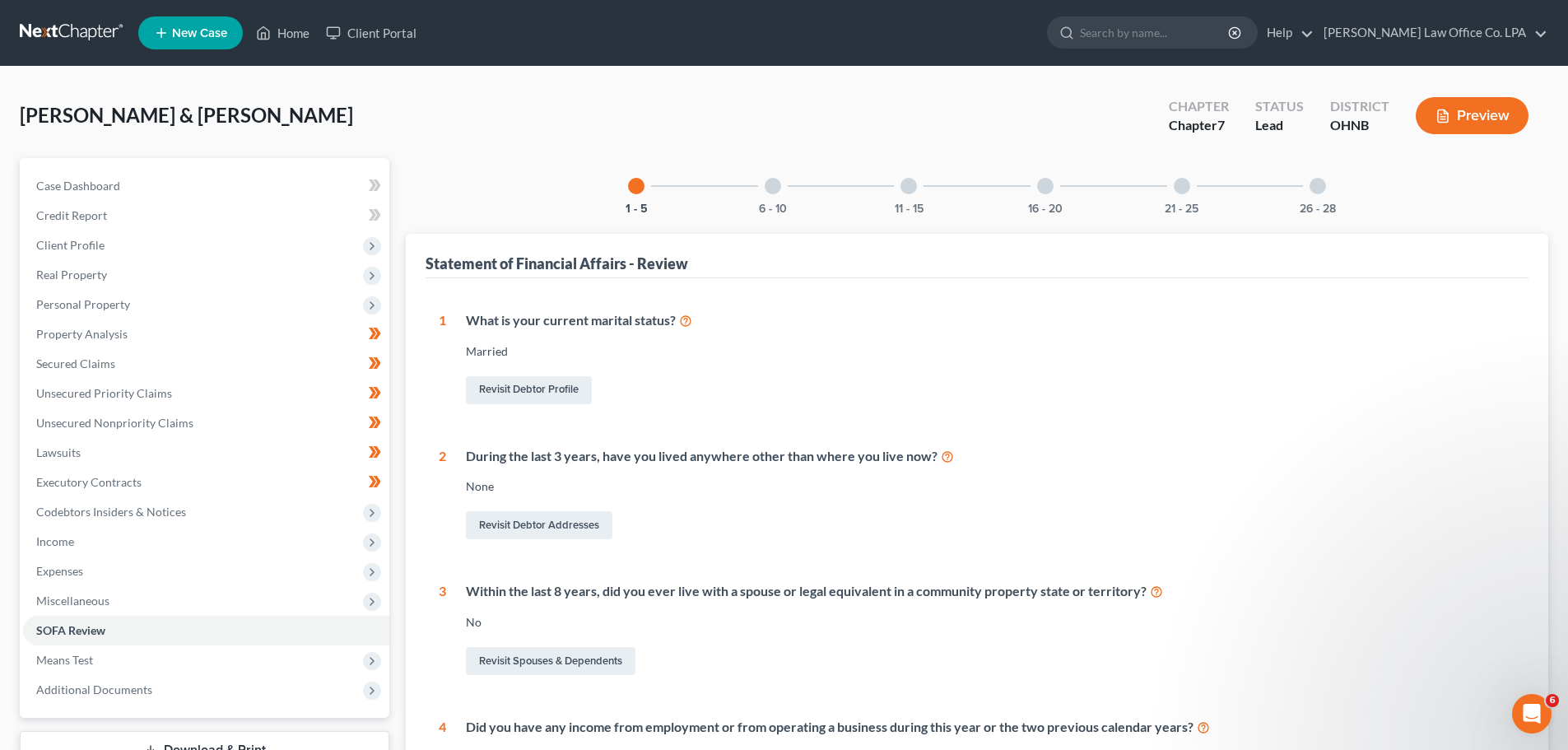
scroll to position [82, 0]
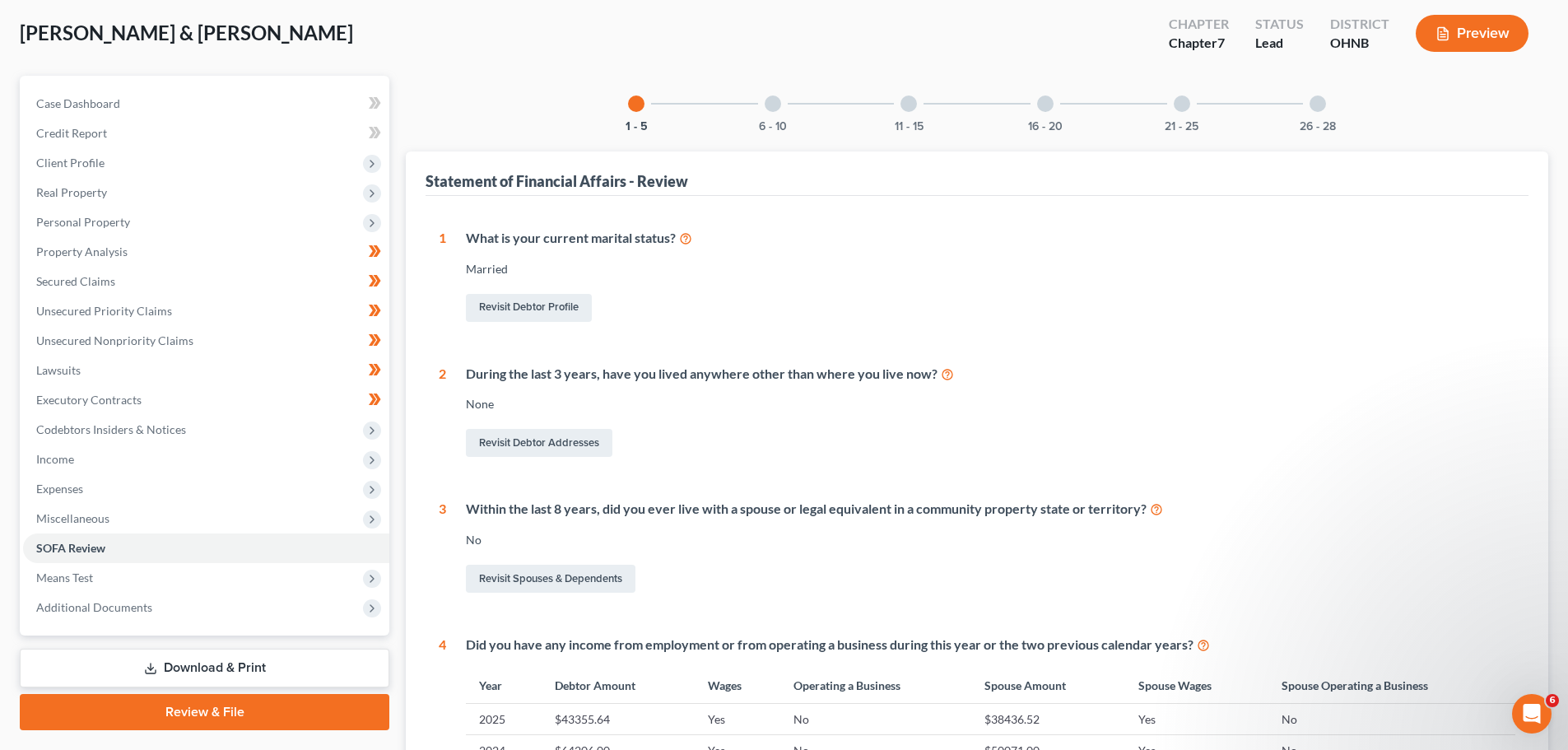
click at [781, 103] on div "6 - 10" at bounding box center [773, 104] width 56 height 56
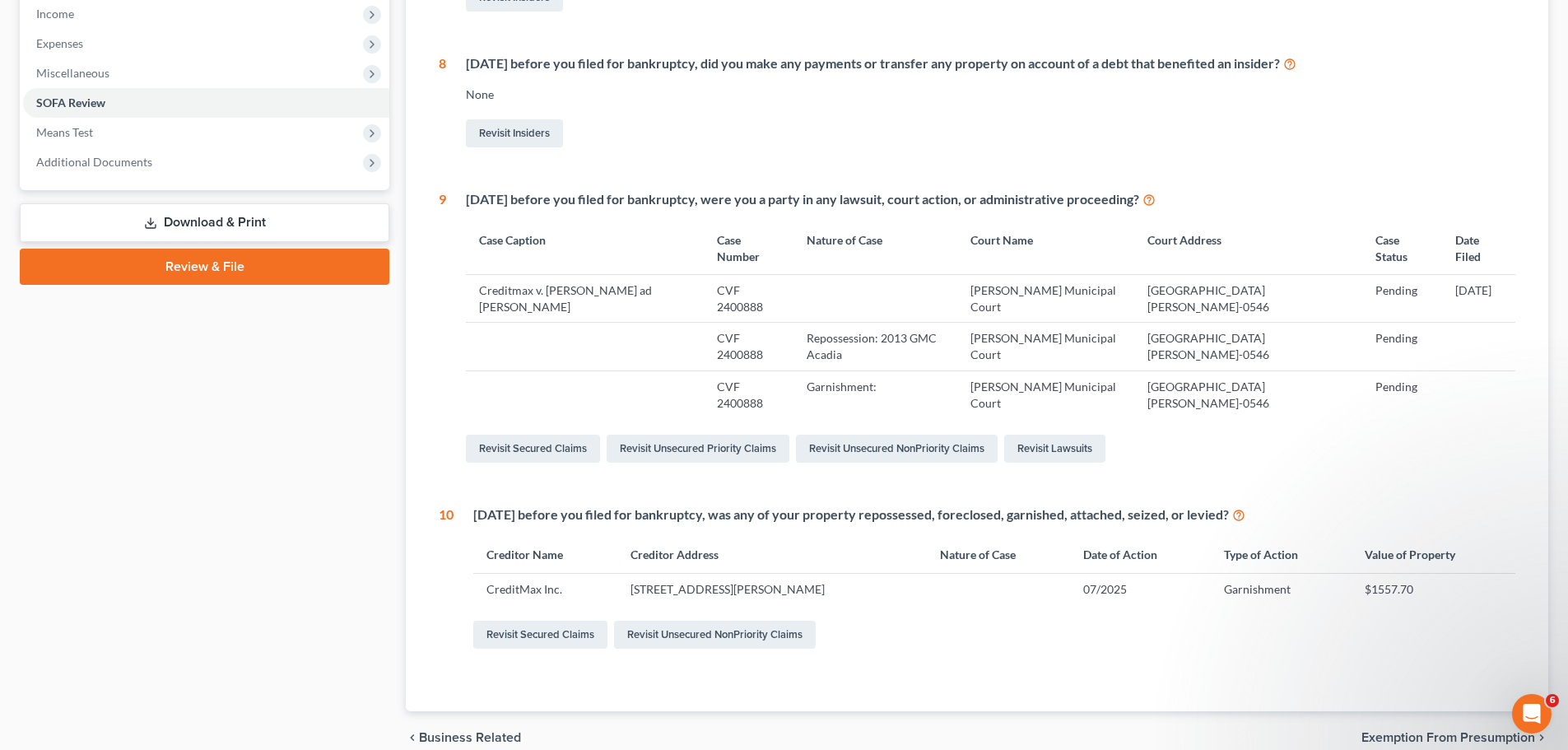
scroll to position [538, 0]
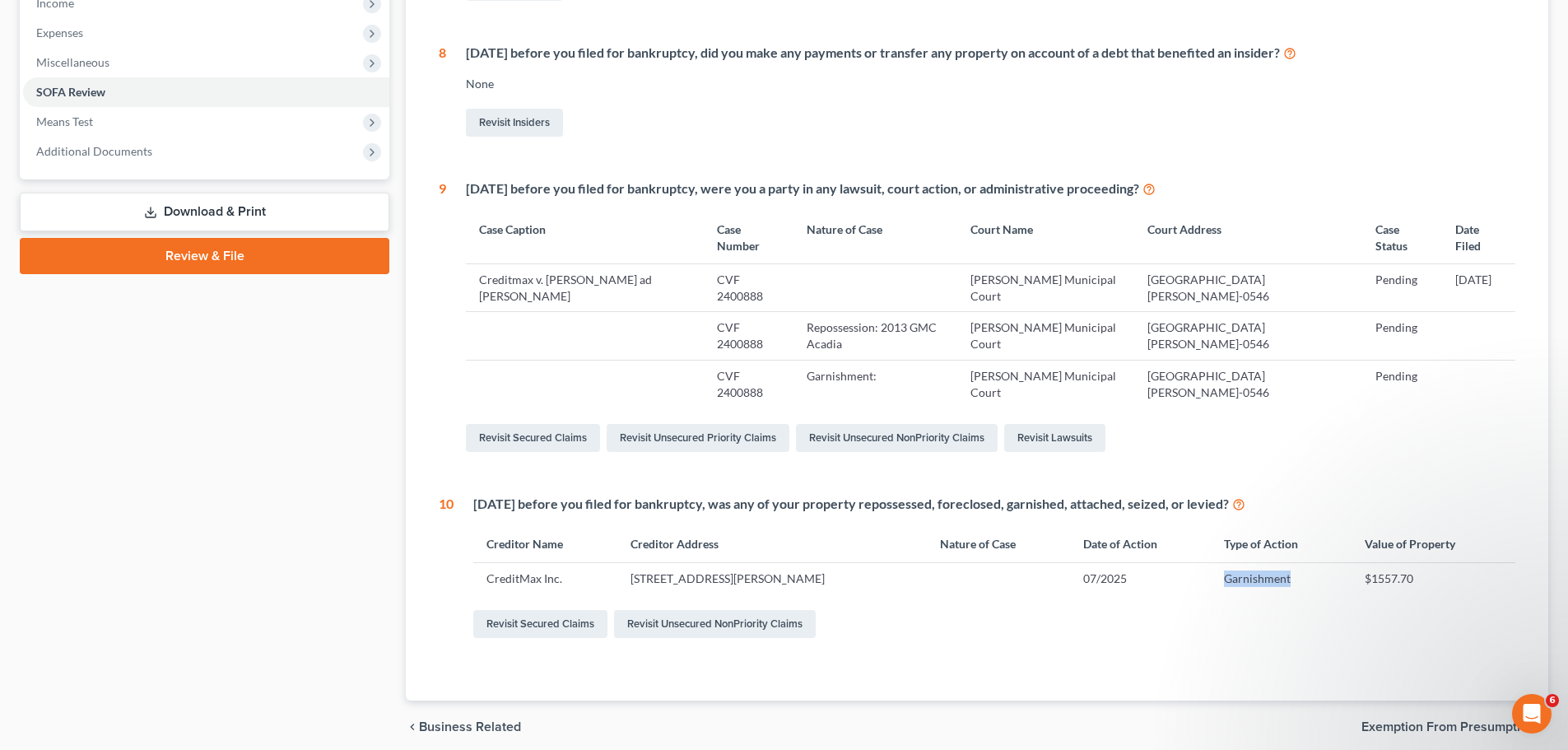
drag, startPoint x: 1328, startPoint y: 511, endPoint x: 1259, endPoint y: 511, distance: 69.0
click at [1259, 562] on td "Garnishment" at bounding box center [1280, 577] width 141 height 31
click at [1223, 578] on div "1 What is your current marital status? [DEMOGRAPHIC_DATA] Revisit Debtor Profil…" at bounding box center [977, 220] width 1103 height 961
click at [585, 265] on td "Creditmax v. [PERSON_NAME] ad [PERSON_NAME]" at bounding box center [585, 288] width 237 height 48
click at [1071, 424] on link "Revisit Lawsuits" at bounding box center [1054, 438] width 101 height 28
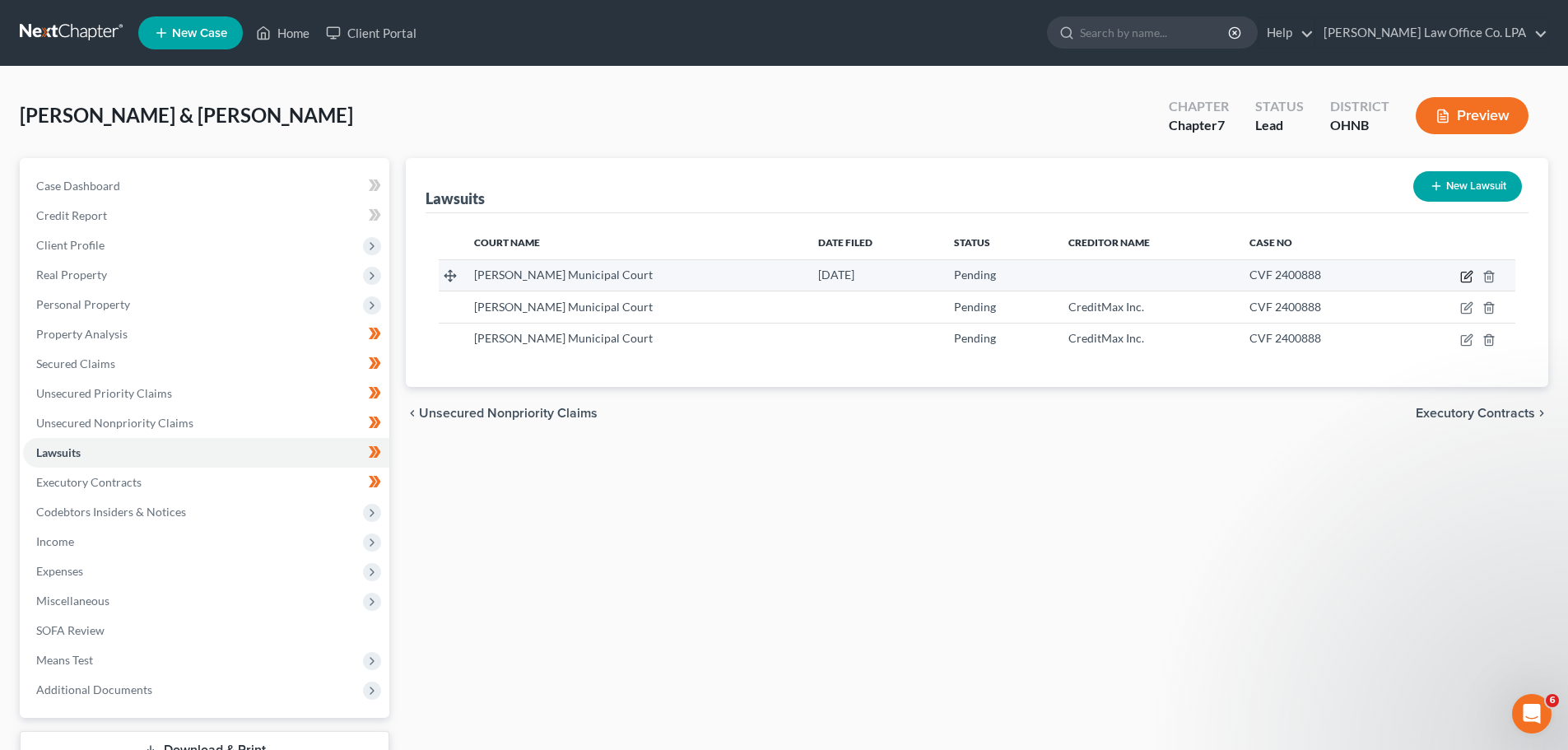
click at [1466, 274] on icon "button" at bounding box center [1466, 276] width 13 height 13
select select "36"
select select "0"
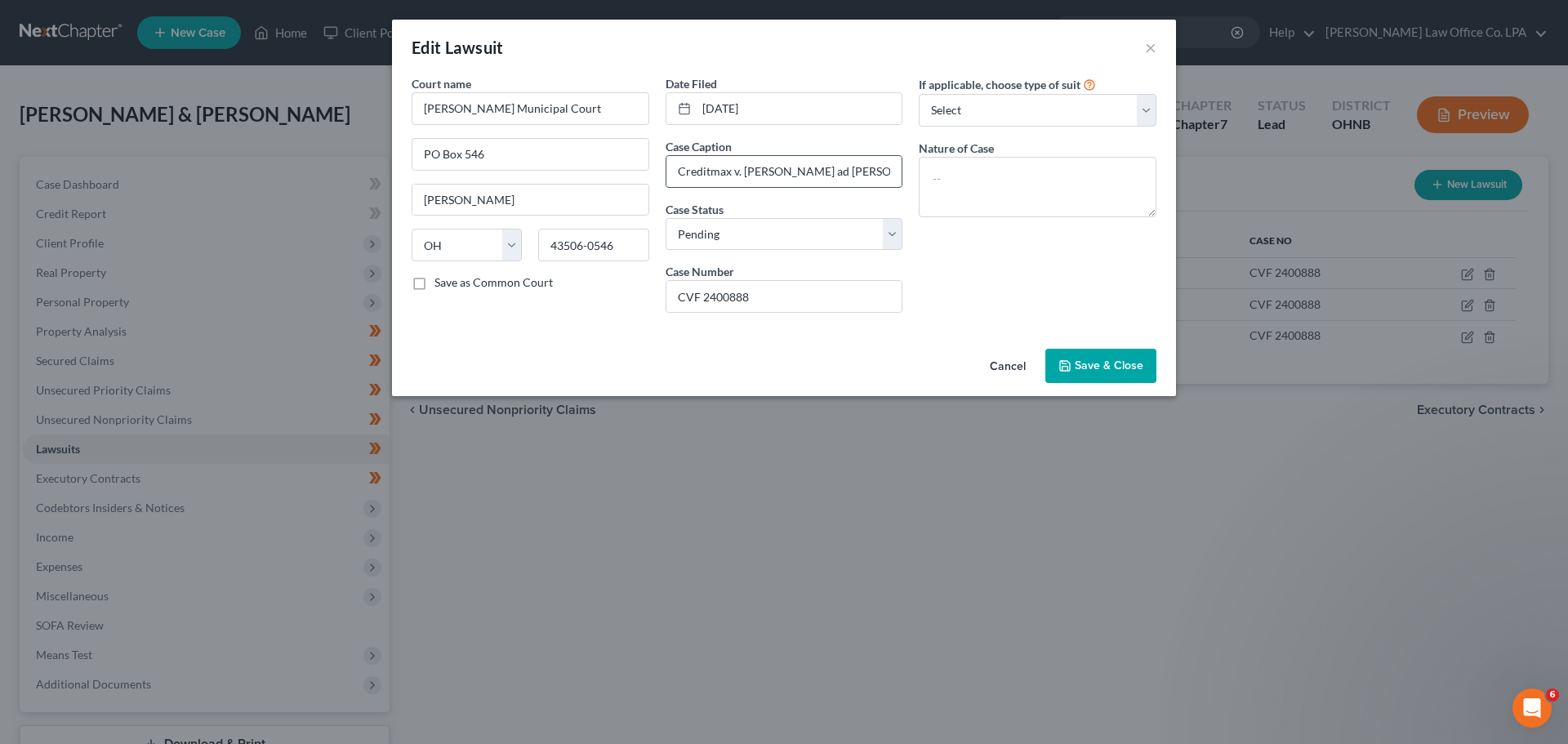
click at [776, 173] on input "Creditmax v. [PERSON_NAME] ad [PERSON_NAME]" at bounding box center [784, 170] width 236 height 31
click at [818, 175] on input "Creditmax v. [PERSON_NAME] and [PERSON_NAME]" at bounding box center [784, 170] width 236 height 31
type input "Creditmax v. [PERSON_NAME] and [PERSON_NAME]"
click at [953, 268] on div "If applicable, choose type of suit Select Repossession Garnishment Foreclosure …" at bounding box center [1038, 200] width 254 height 251
click at [1019, 108] on select "Select Repossession Garnishment Foreclosure Attached, Seized, Or Levied Other" at bounding box center [1037, 109] width 237 height 32
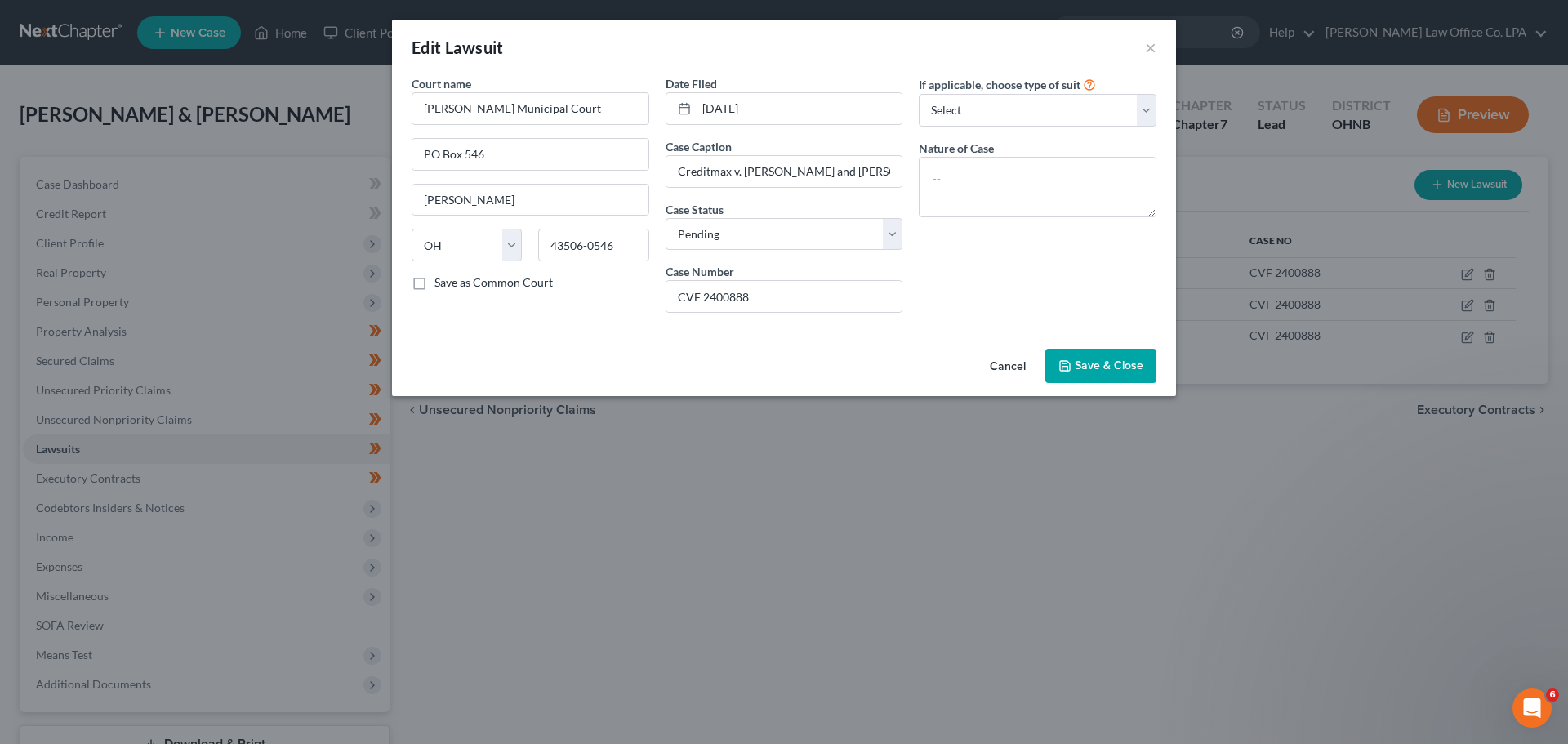
click at [1005, 271] on div "If applicable, choose type of suit Select Repossession Garnishment Foreclosure …" at bounding box center [1038, 200] width 254 height 251
click at [1093, 357] on button "Save & Close" at bounding box center [1101, 365] width 111 height 34
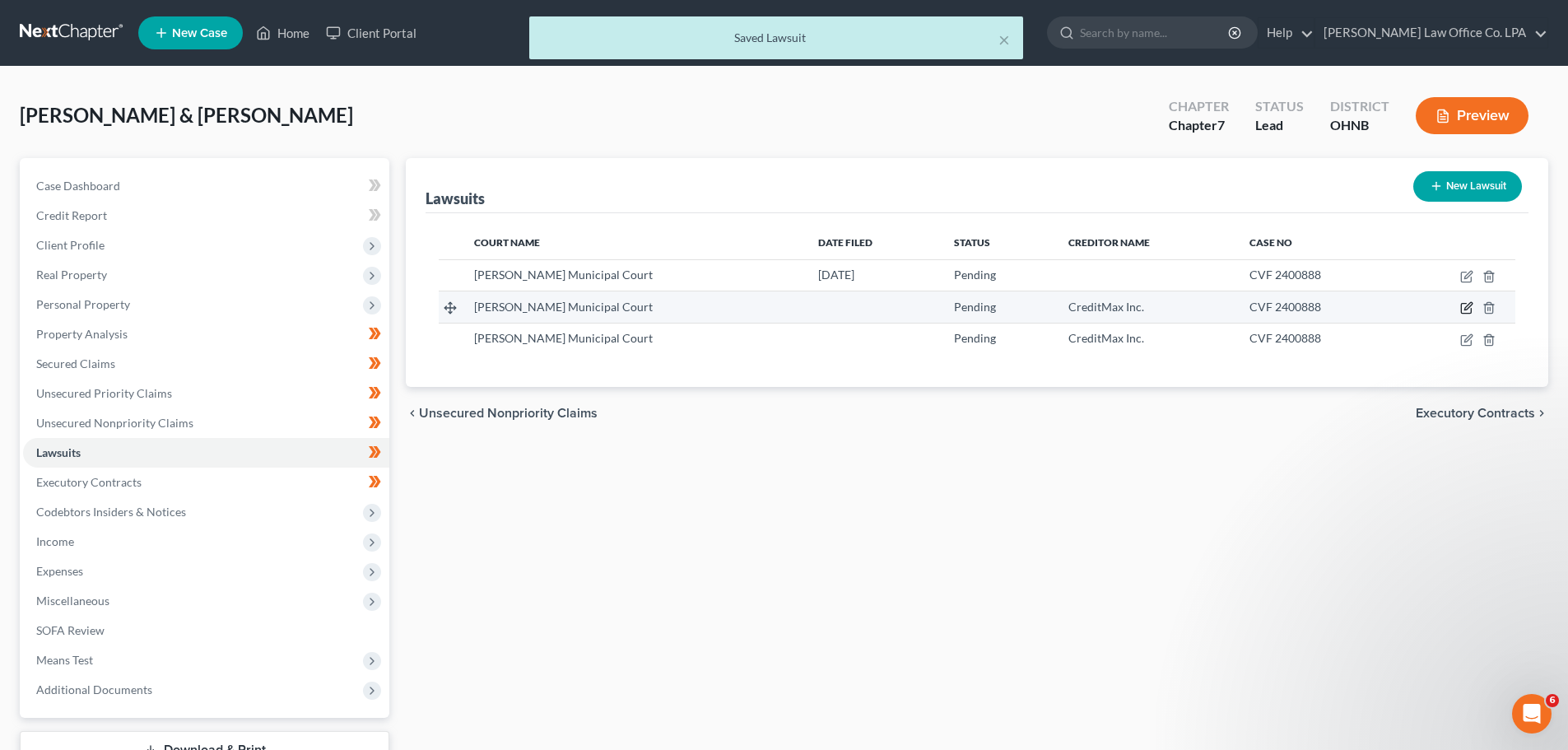
click at [1469, 309] on icon "button" at bounding box center [1466, 308] width 13 height 13
select select "36"
select select "0"
select select "15"
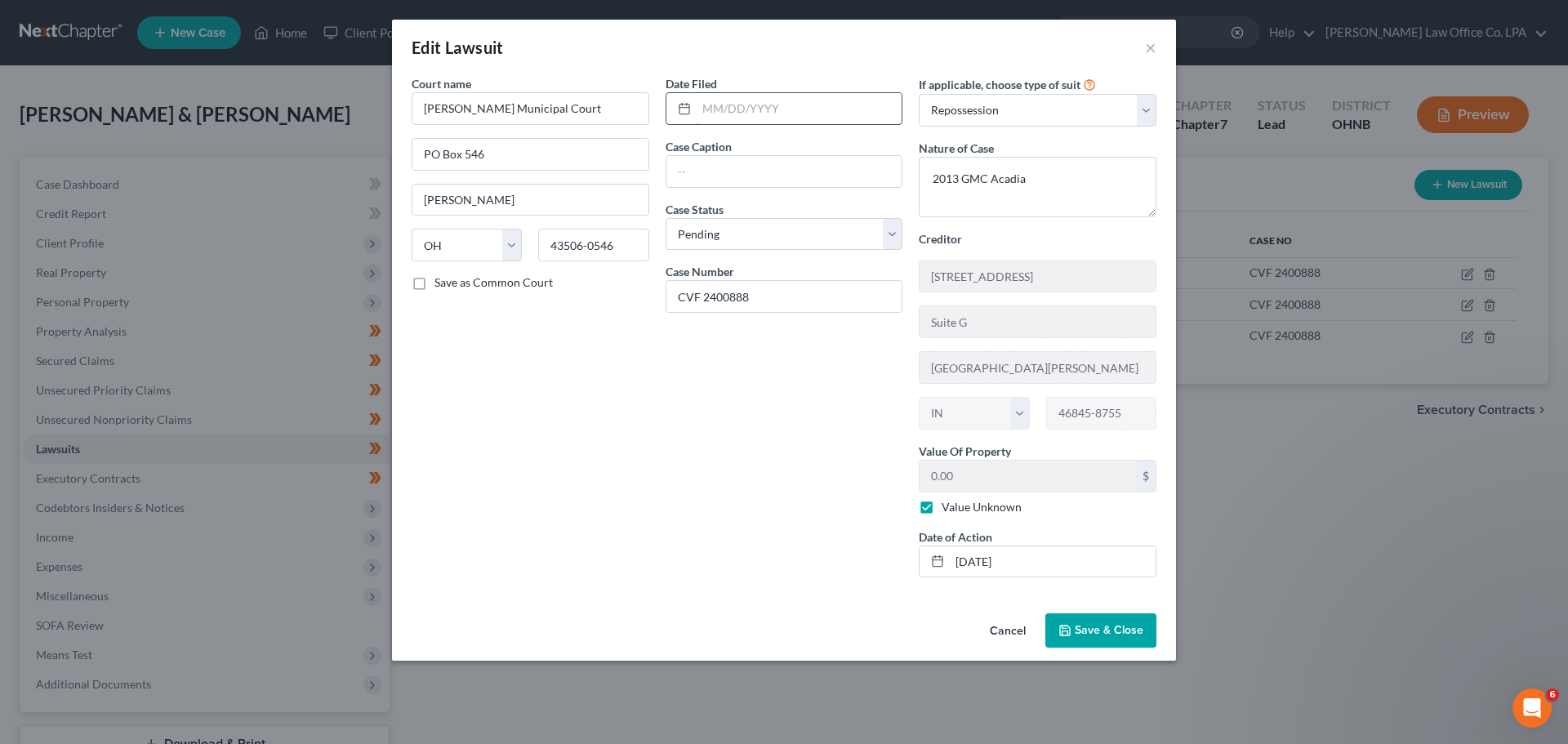
click at [799, 108] on input "text" at bounding box center [800, 107] width 206 height 31
type input "1"
click at [1099, 637] on button "Save & Close" at bounding box center [1101, 630] width 111 height 34
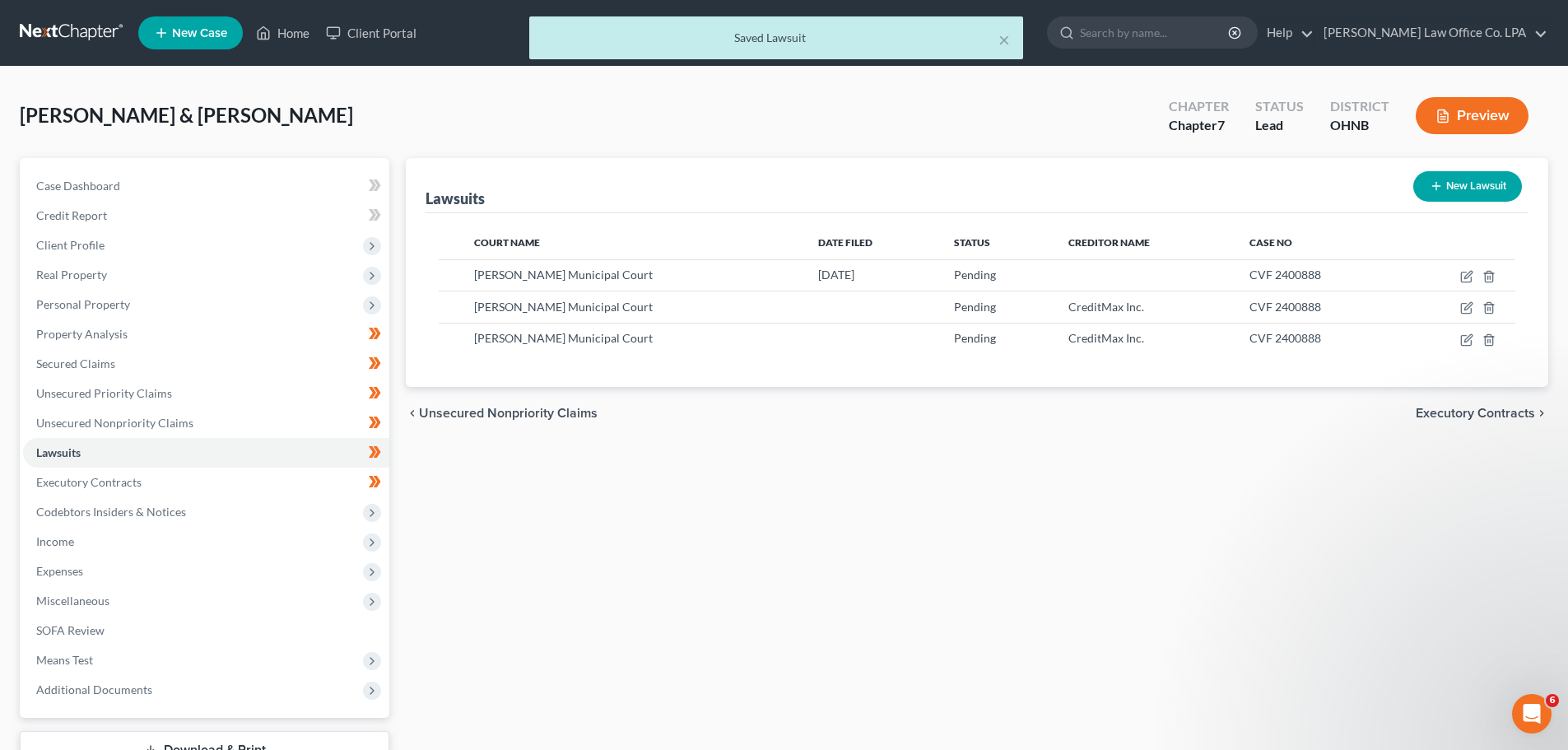
click at [969, 544] on div "Lawsuits New Lawsuit Court Name Date Filed Status Creditor Name Case No [PERSON…" at bounding box center [977, 485] width 1159 height 655
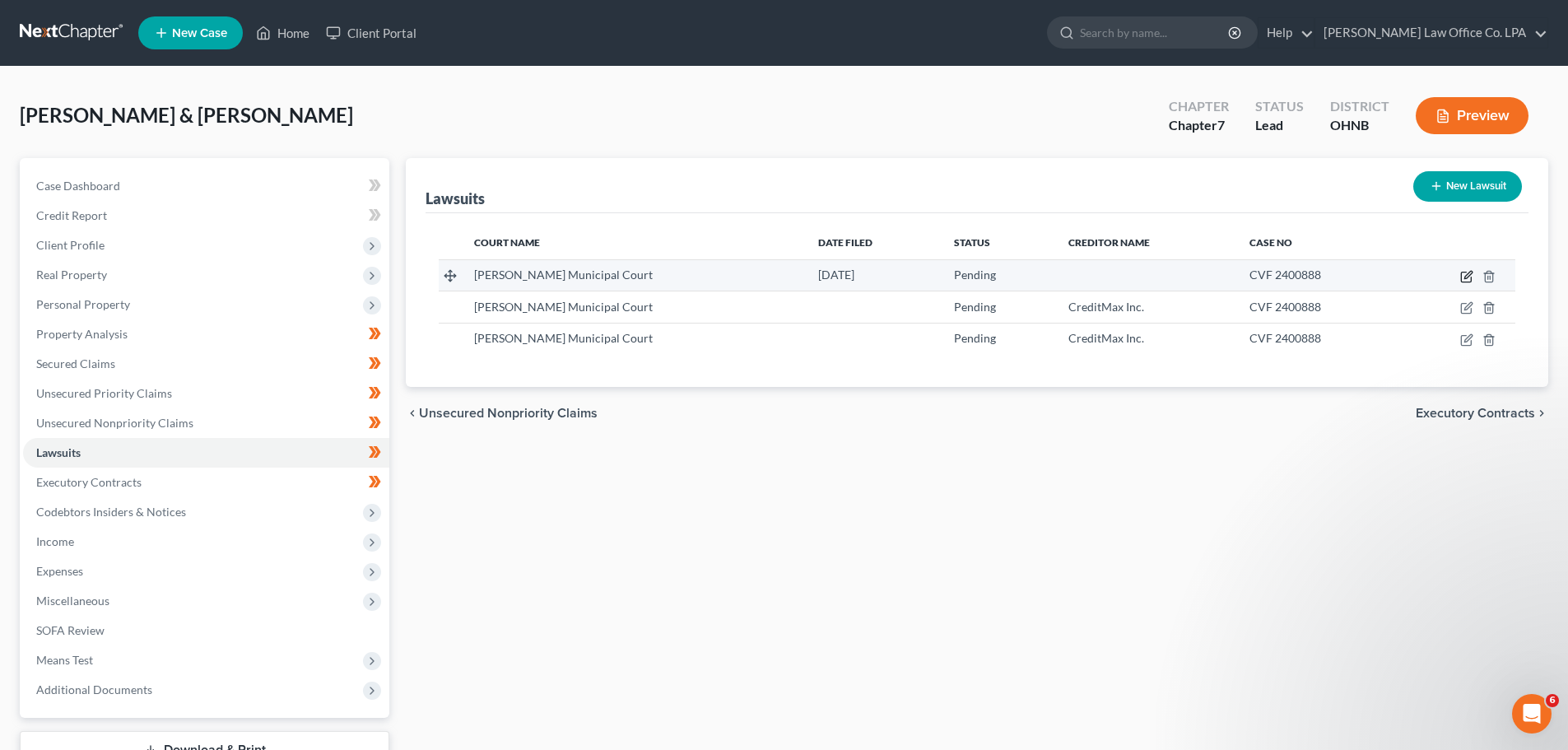
click at [1466, 280] on icon "button" at bounding box center [1466, 276] width 13 height 13
select select "36"
select select "0"
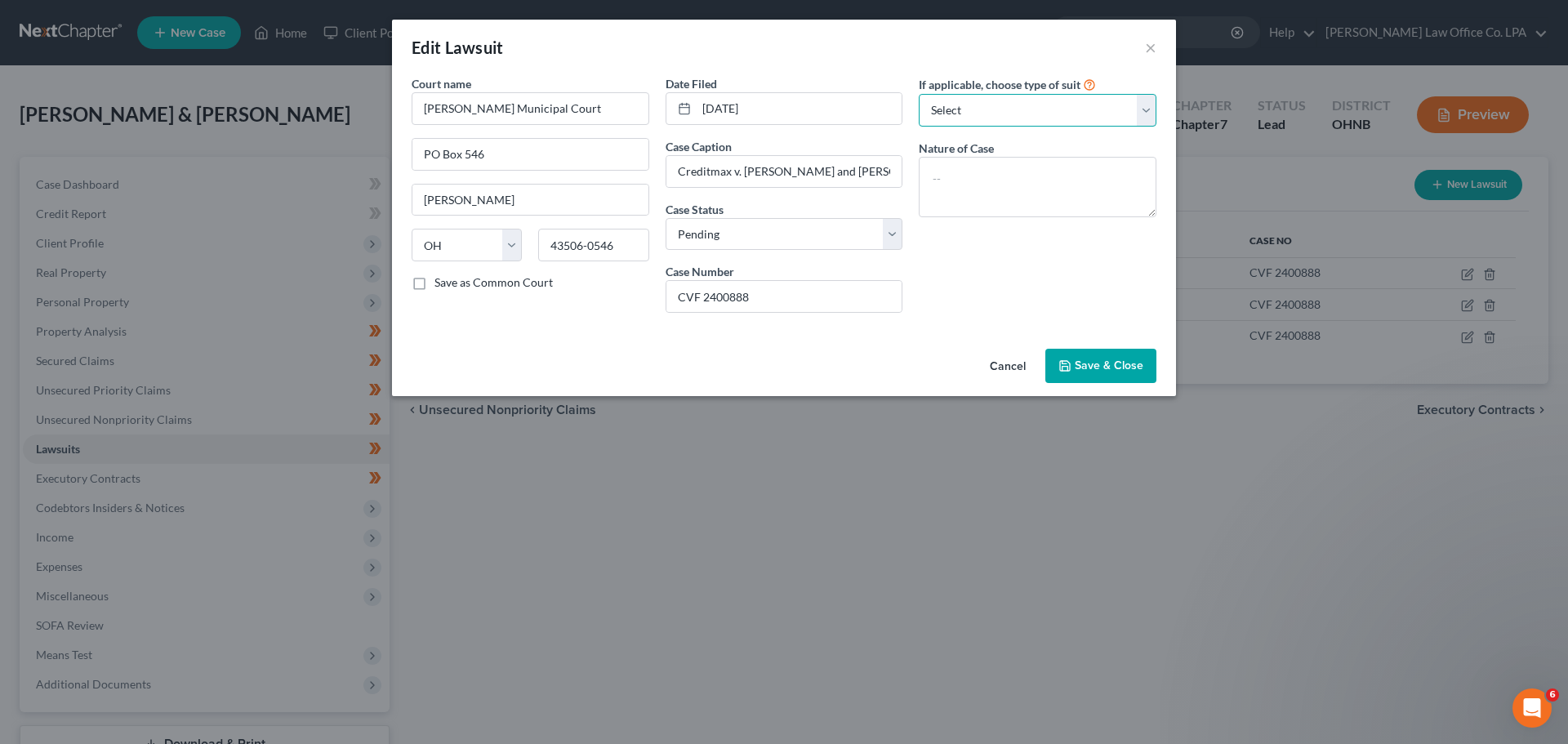
click at [987, 94] on select "Select Repossession Garnishment Foreclosure Attached, Seized, Or Levied Other" at bounding box center [1037, 109] width 237 height 32
select select "4"
click at [918, 94] on select "Select Repossession Garnishment Foreclosure Attached, Seized, Or Levied Other" at bounding box center [1037, 109] width 237 height 32
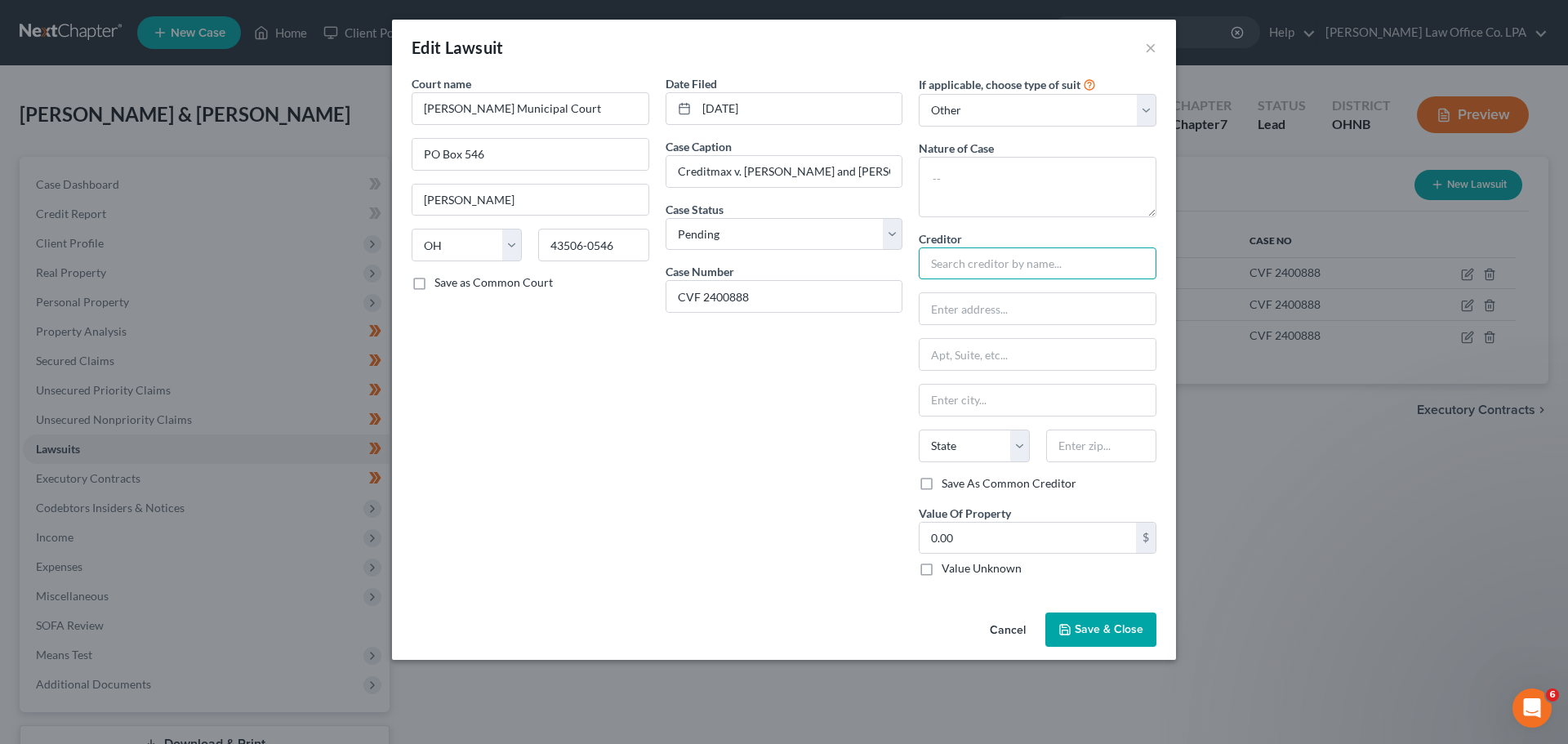
click at [993, 252] on input "text" at bounding box center [1037, 263] width 237 height 32
type input "CreditMax Inc."
click at [994, 295] on input "text" at bounding box center [1037, 308] width 236 height 31
type input "[STREET_ADDRESS]"
type input "Suite G"
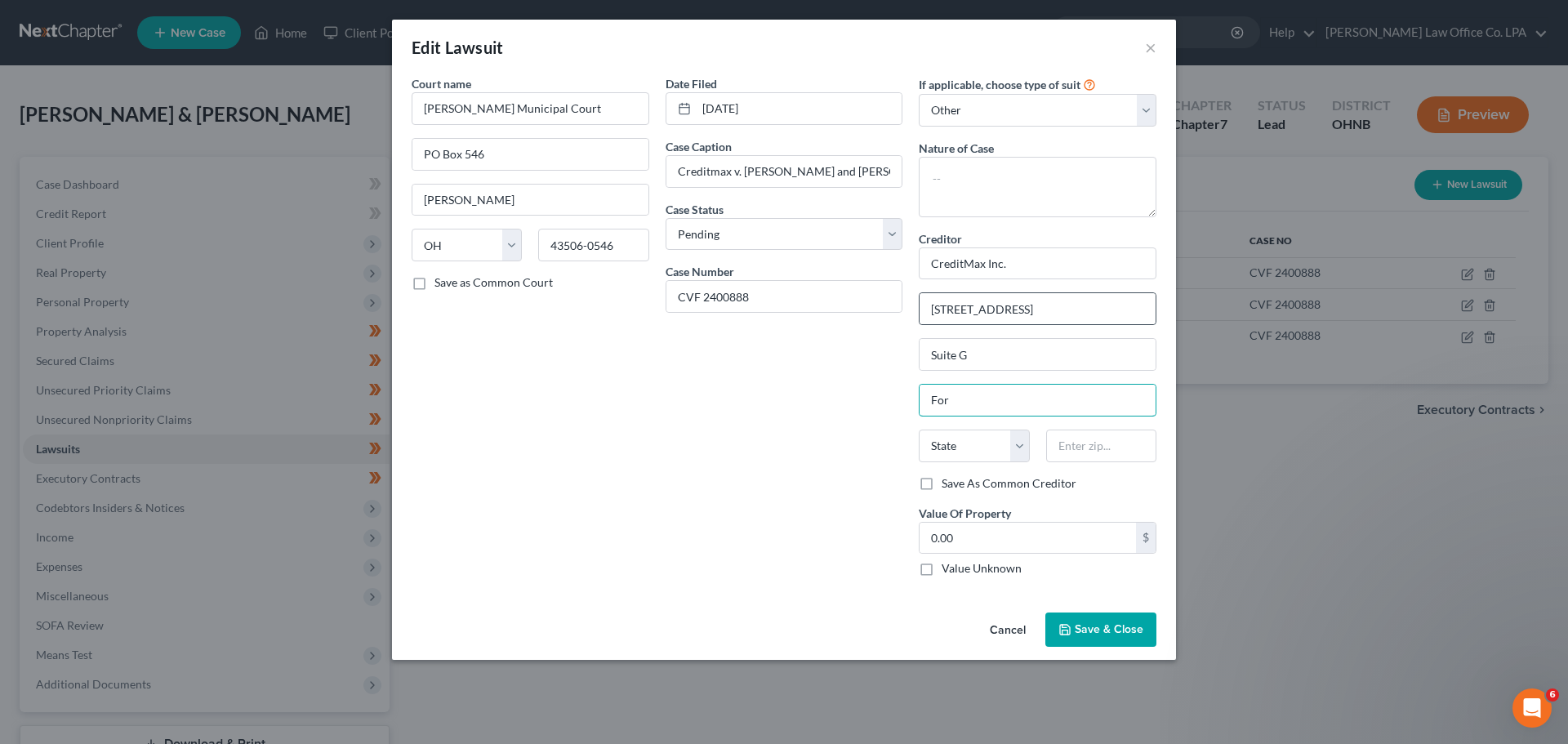
type input "For"
select select "15"
type input "46845-8755"
click at [942, 572] on label "Value Unknown" at bounding box center [981, 569] width 80 height 17
click at [948, 571] on input "Value Unknown" at bounding box center [953, 565] width 10 height 10
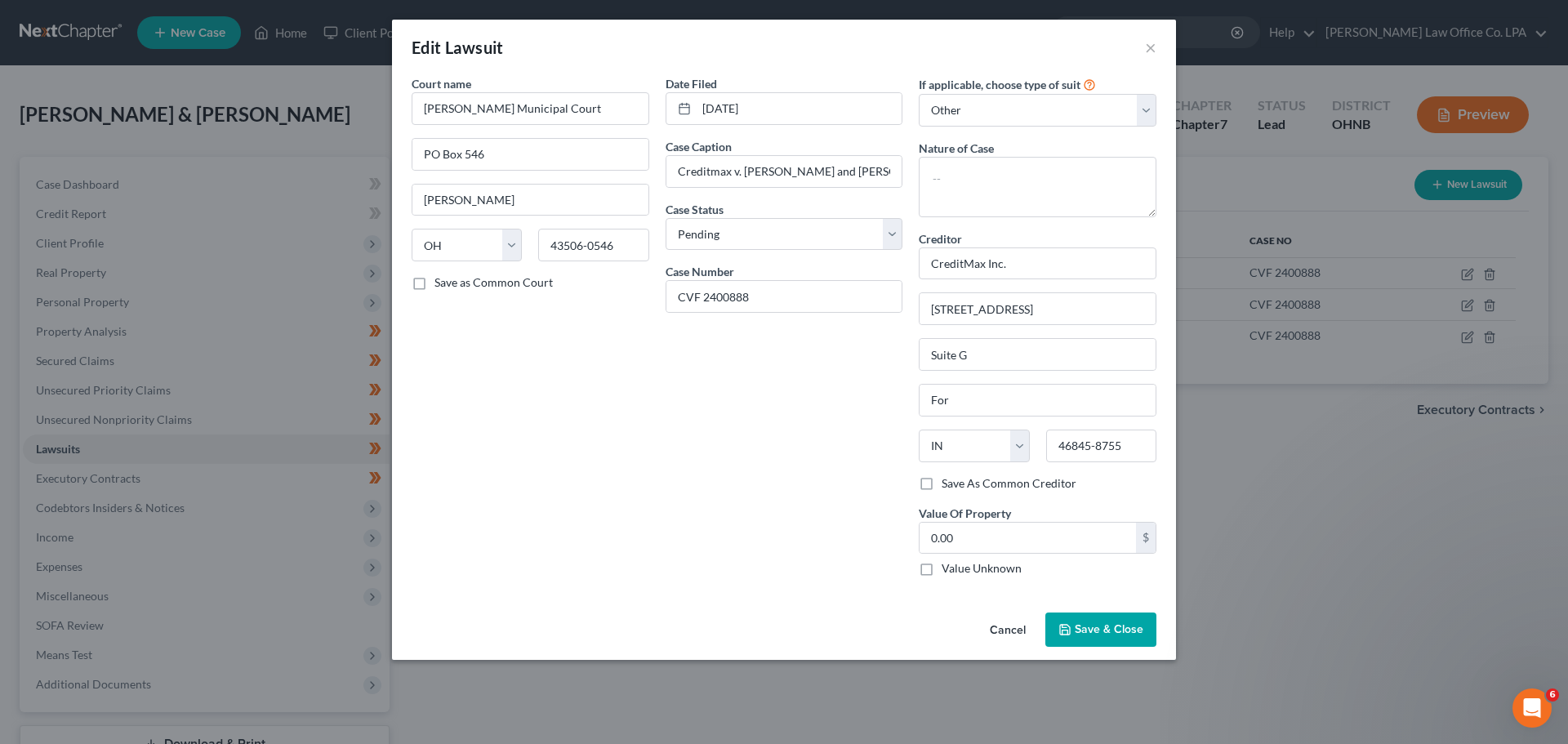
checkbox input "true"
click at [1126, 637] on button "Save & Close" at bounding box center [1101, 629] width 111 height 34
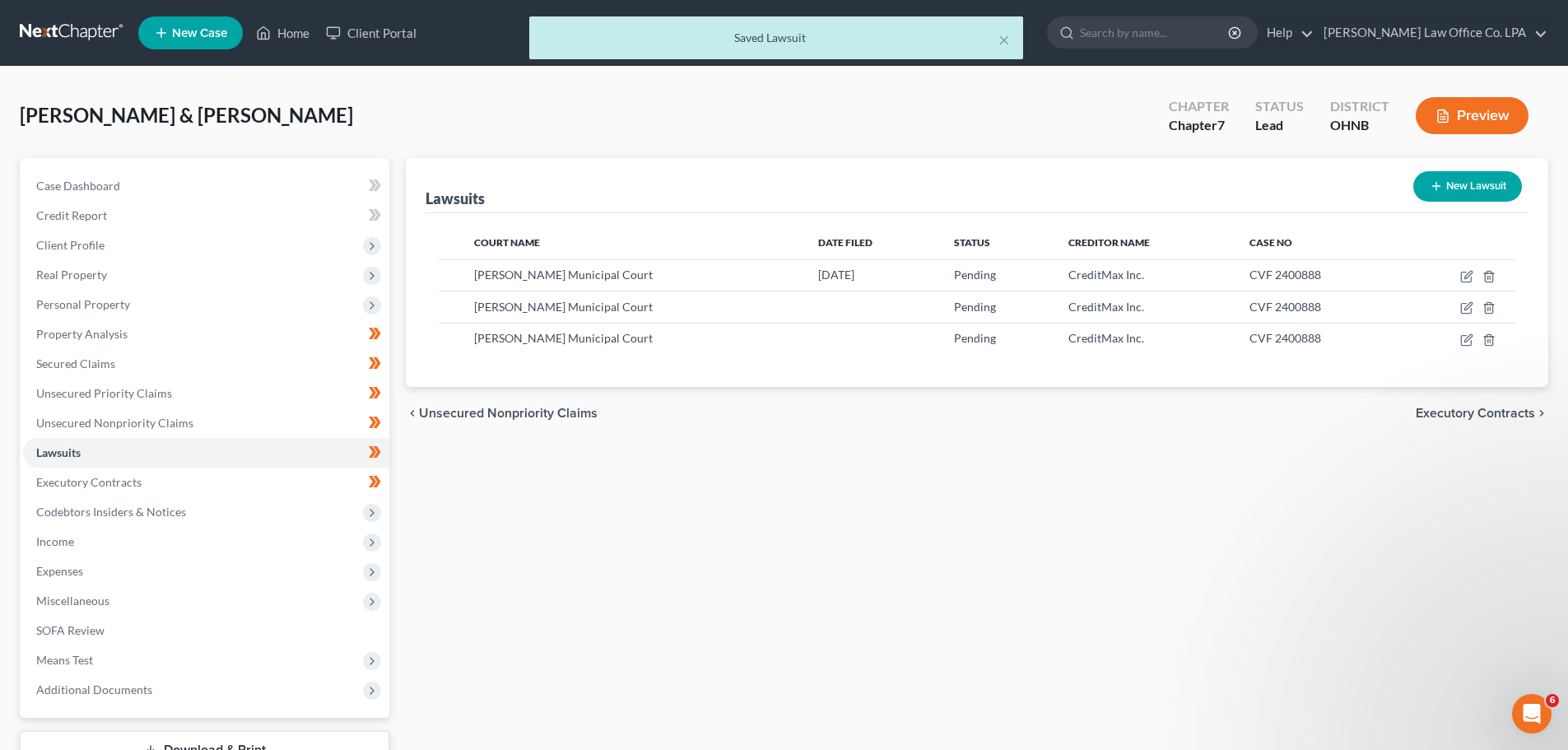
click at [1170, 531] on div "Lawsuits New Lawsuit Court Name Date Filed Status Creditor Name Case No [PERSON…" at bounding box center [977, 485] width 1159 height 655
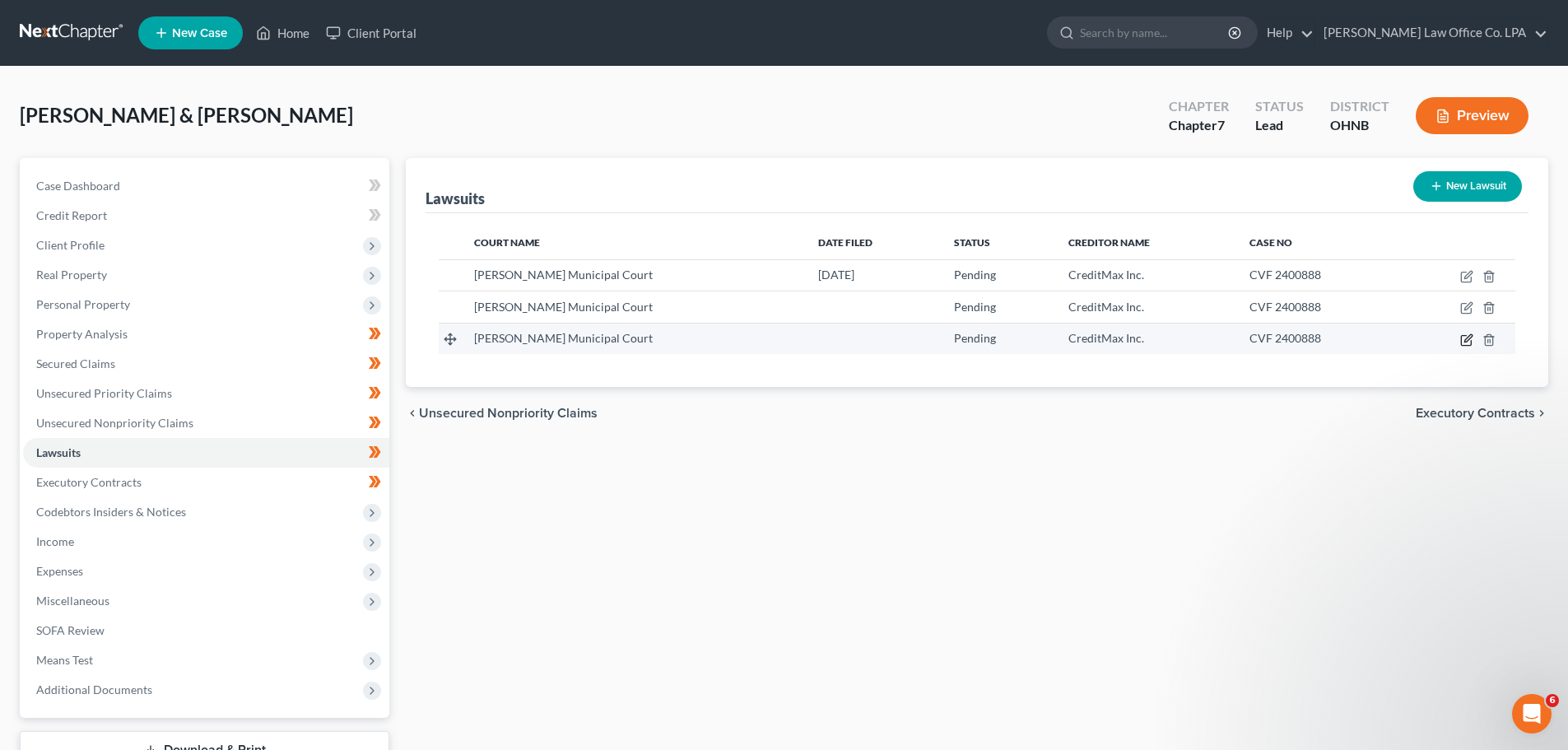
click at [1465, 345] on icon "button" at bounding box center [1465, 340] width 10 height 10
select select "36"
select select "0"
select select "1"
select select "15"
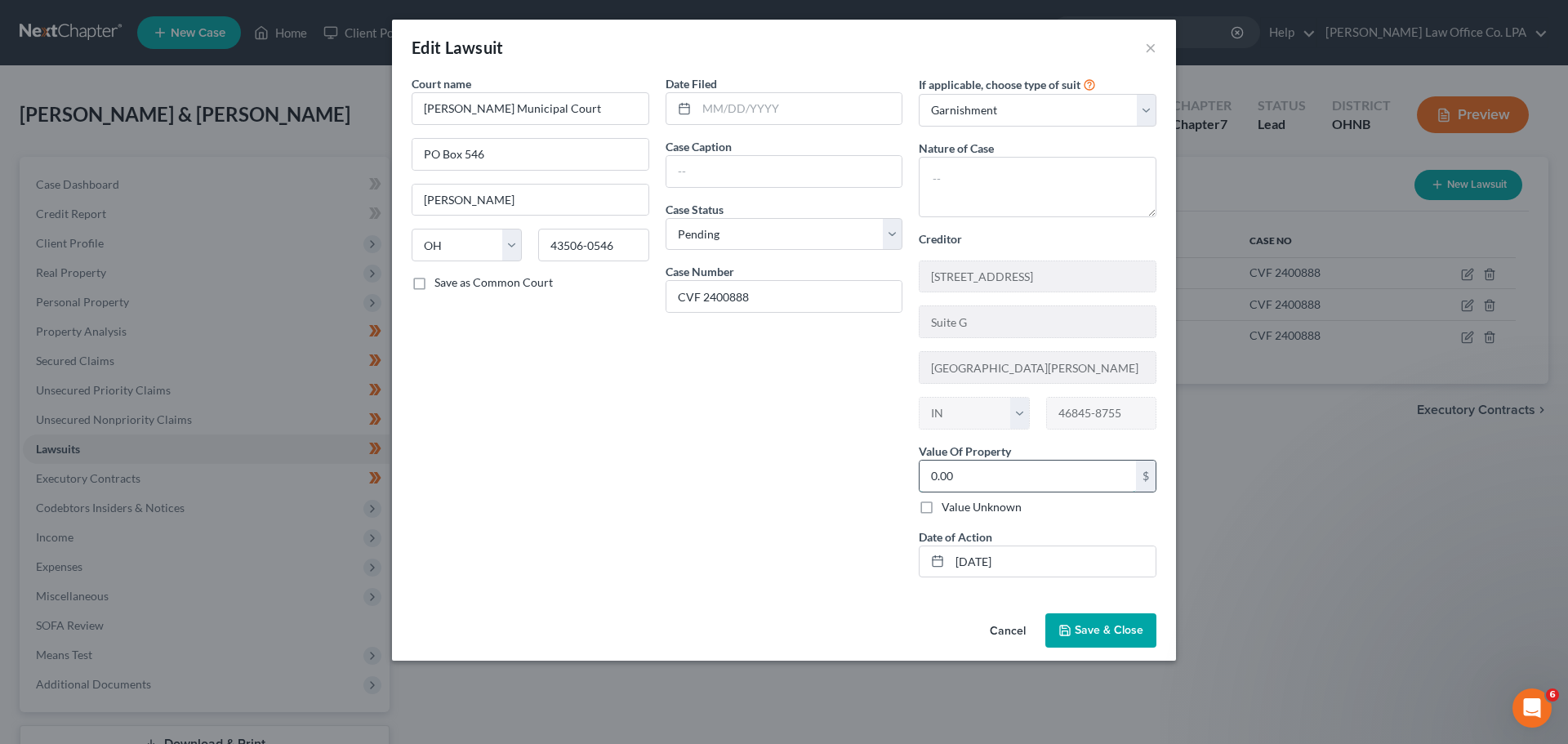
click at [963, 473] on input "0.00" at bounding box center [1028, 475] width 217 height 31
click at [973, 477] on input "0.00" at bounding box center [1028, 475] width 217 height 31
type input "0"
type input "1,557.70"
click at [838, 416] on div "Date Filed Case Caption Case Status * Select Pending On Appeal Concluded Case N…" at bounding box center [784, 333] width 254 height 515
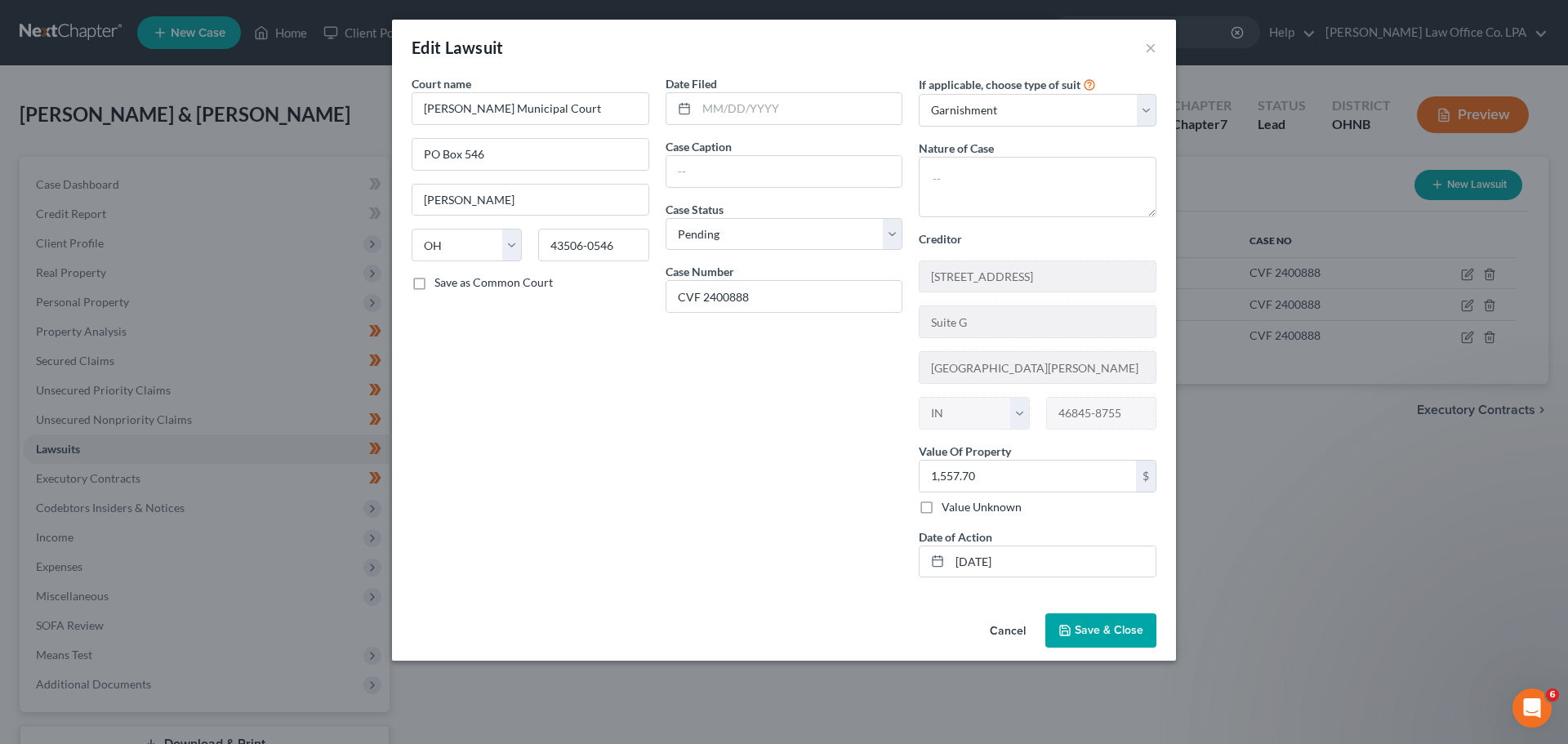
click at [1125, 635] on span "Save & Close" at bounding box center [1109, 629] width 69 height 14
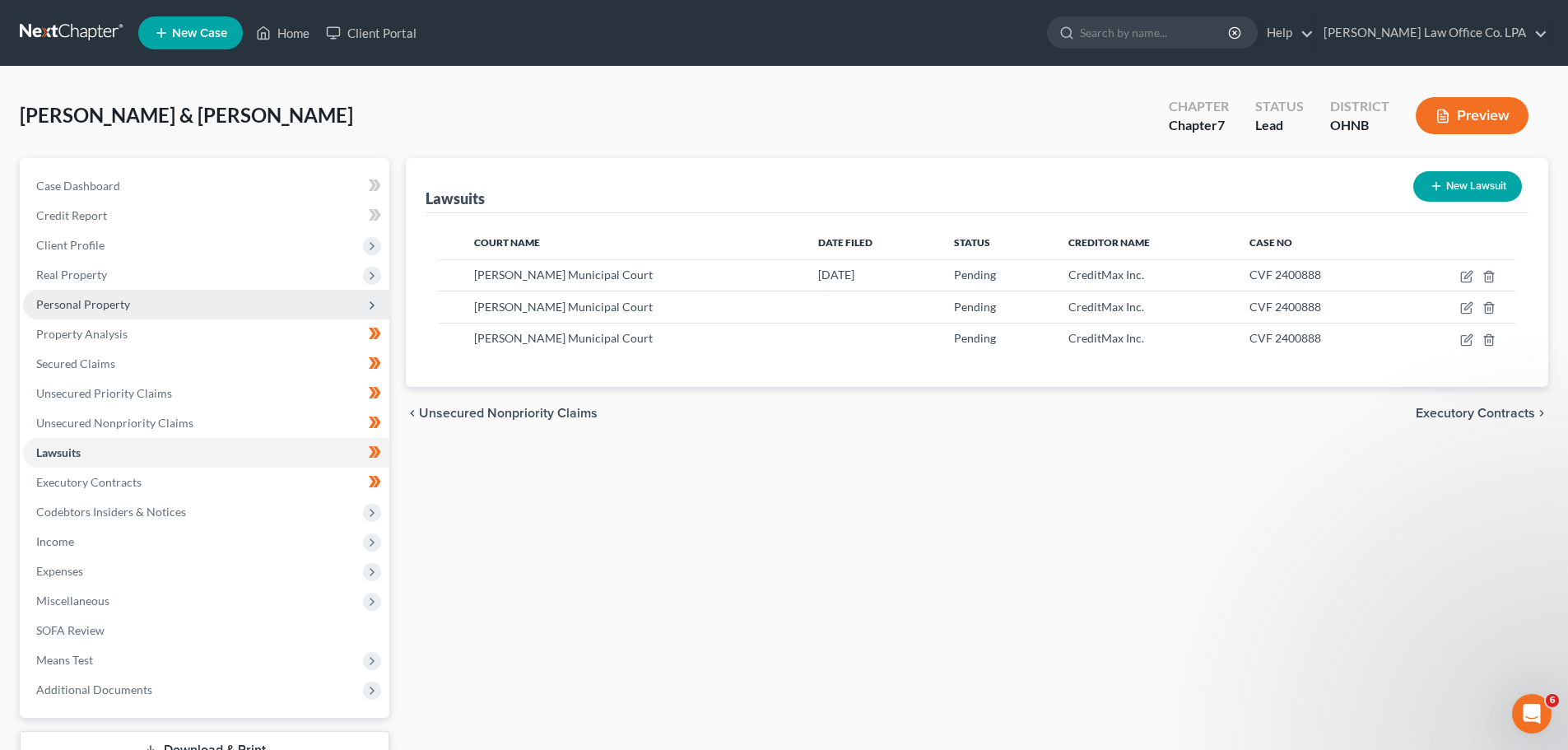
click at [177, 305] on span "Personal Property" at bounding box center [206, 304] width 366 height 30
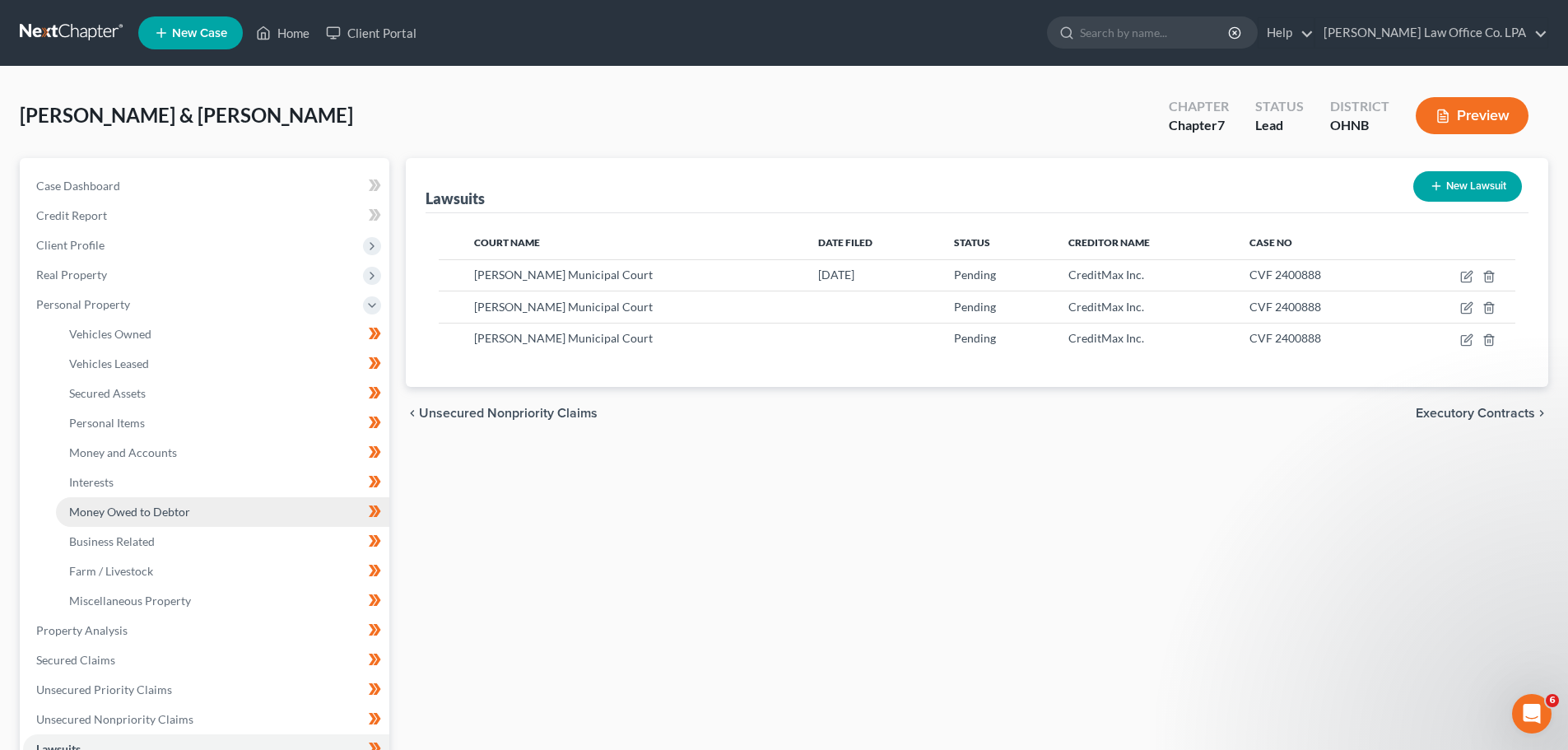
click at [179, 517] on span "Money Owed to Debtor" at bounding box center [130, 511] width 121 height 14
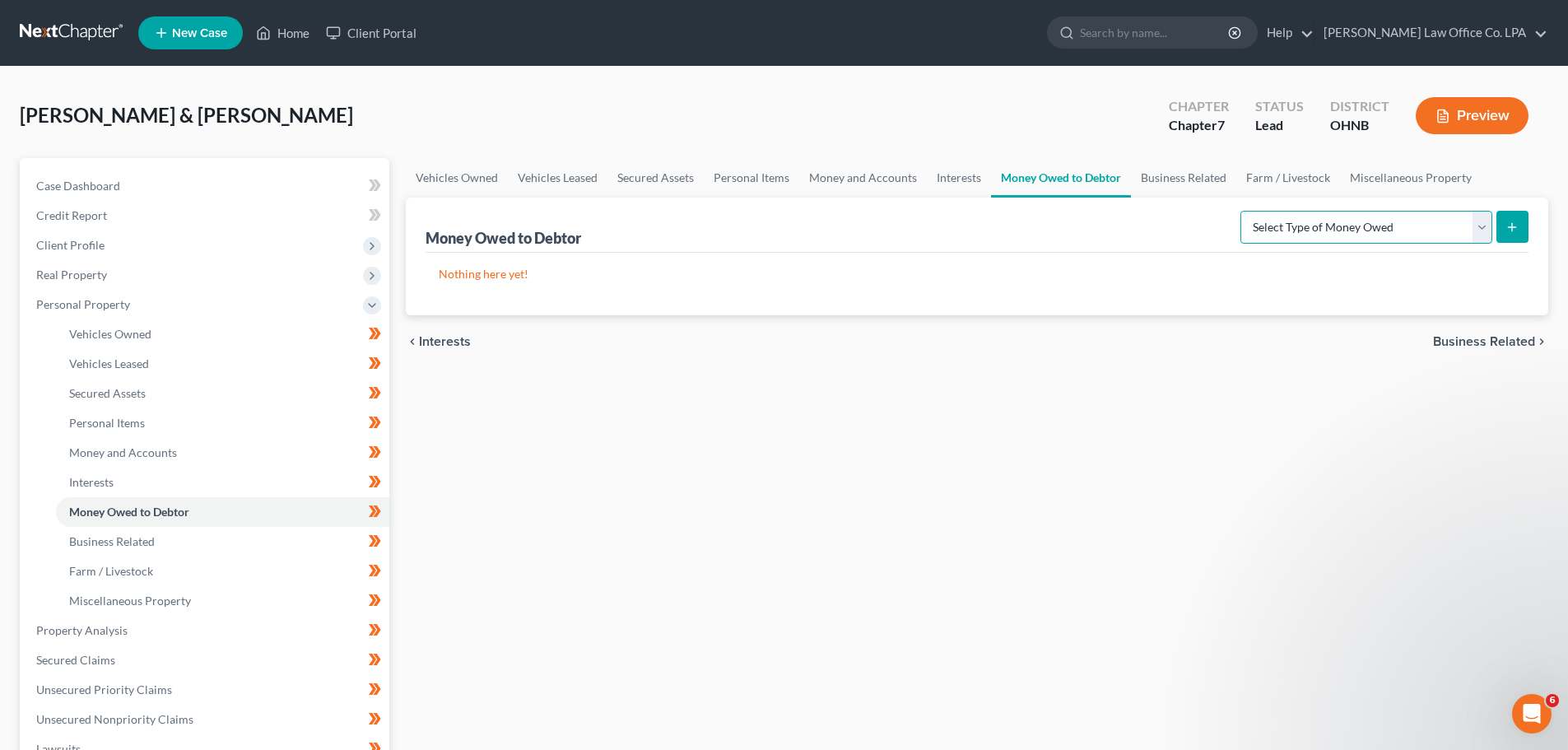
click at [1377, 233] on select "Select Type of Money Owed Accounts Receivable Alimony Child Support Claims Agai…" at bounding box center [1366, 227] width 252 height 33
select select "claims_against_third_parties"
click at [1243, 211] on select "Select Type of Money Owed Accounts Receivable Alimony Child Support Claims Agai…" at bounding box center [1366, 227] width 252 height 33
click at [1515, 240] on button "submit" at bounding box center [1512, 227] width 32 height 32
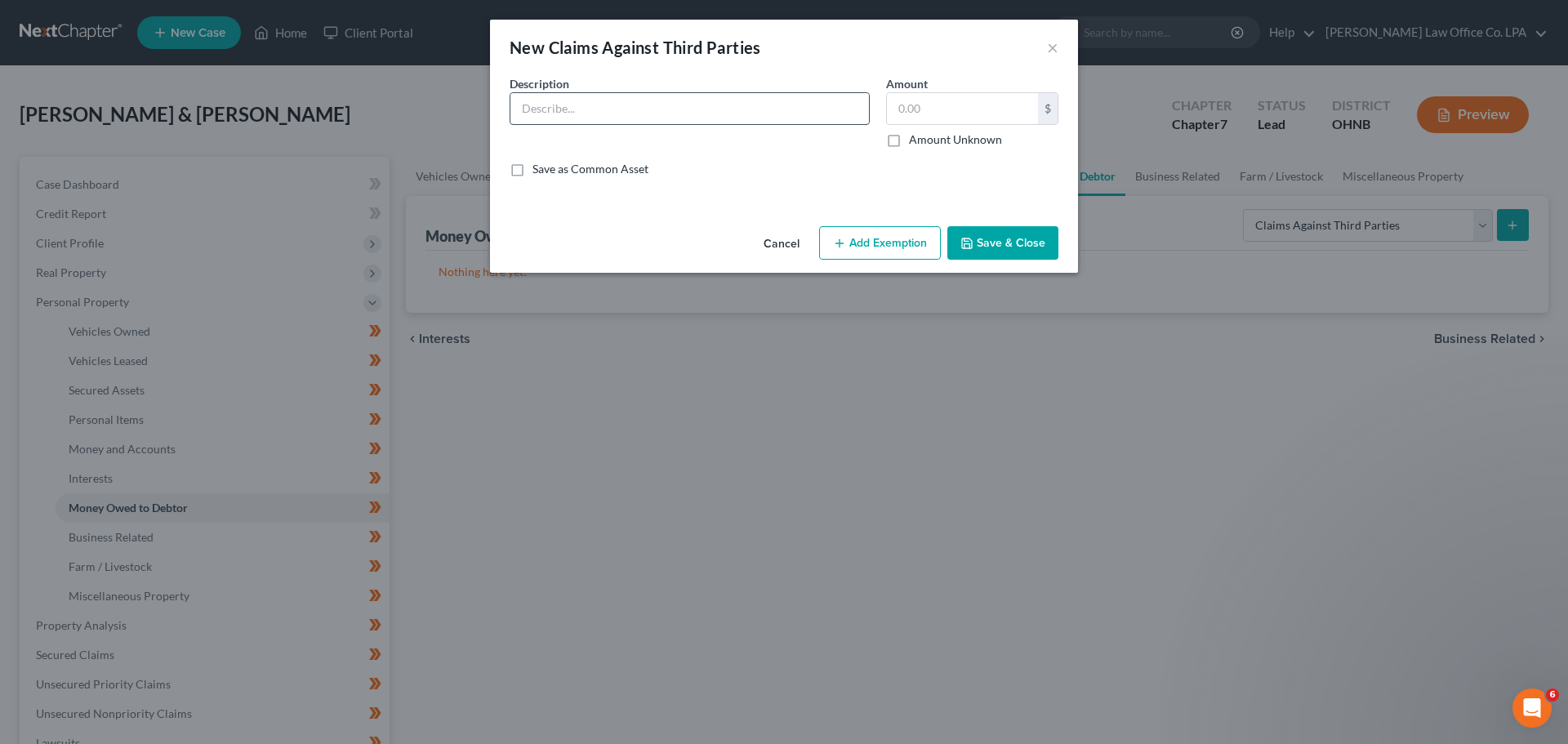
click at [677, 107] on input "text" at bounding box center [689, 107] width 359 height 31
click at [765, 107] on input "Garnishment Disgorgement - [PERSON_NAME]" at bounding box center [689, 107] width 359 height 31
drag, startPoint x: 763, startPoint y: 107, endPoint x: 671, endPoint y: 107, distance: 92.0
click at [671, 107] on input "Garnishment Disgorgement - [PERSON_NAME]" at bounding box center [689, 107] width 359 height 31
type input "Garnishment Disgorgement - CreditMax Inc."
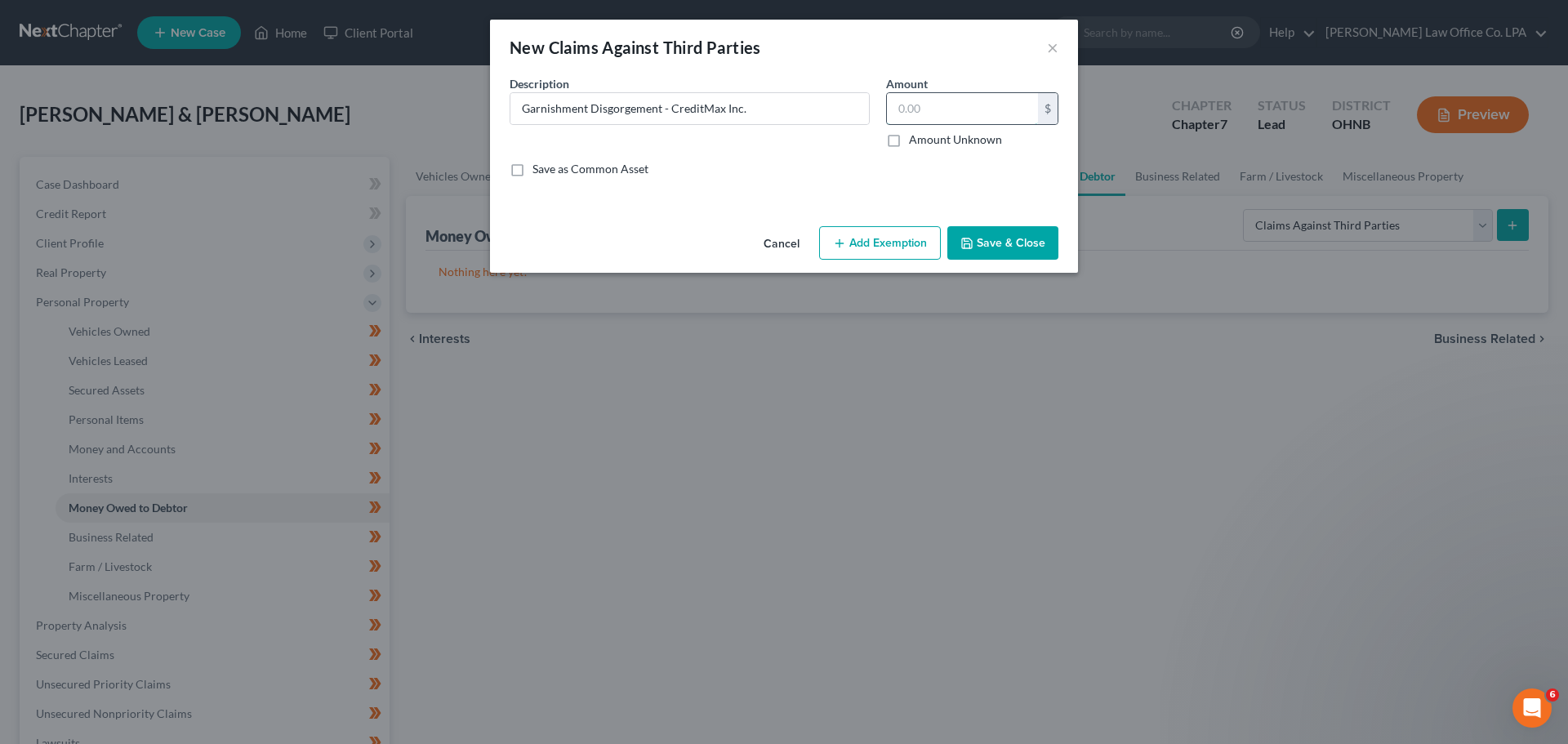
click at [914, 107] on input "text" at bounding box center [962, 107] width 151 height 31
type input "1,557.70"
click at [871, 240] on button "Add Exemption" at bounding box center [879, 243] width 121 height 34
select select "2"
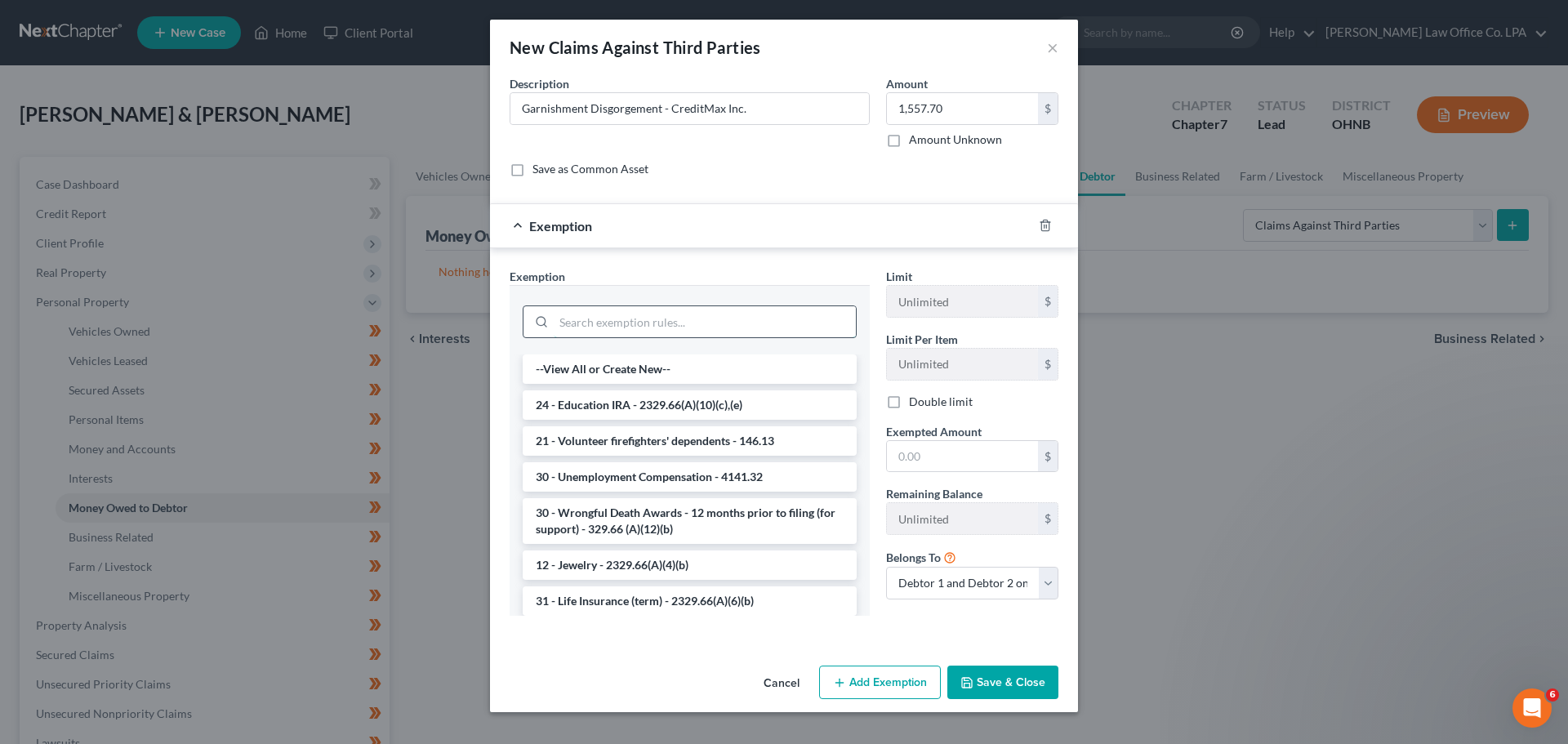
click at [620, 313] on input "search" at bounding box center [705, 321] width 302 height 31
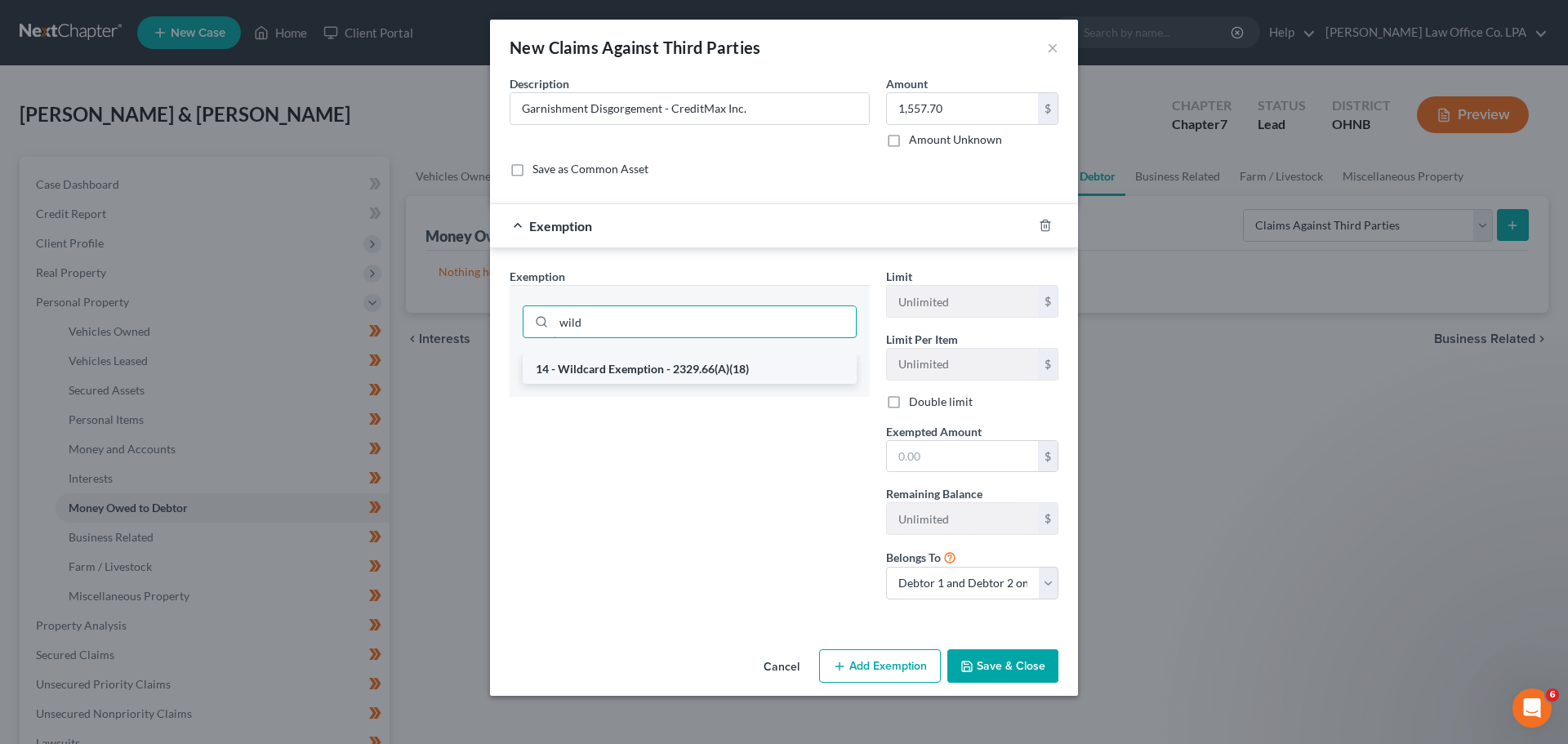
type input "wild"
click at [623, 382] on li "14 - Wildcard Exemption - 2329.66(A)(18)" at bounding box center [689, 369] width 334 height 30
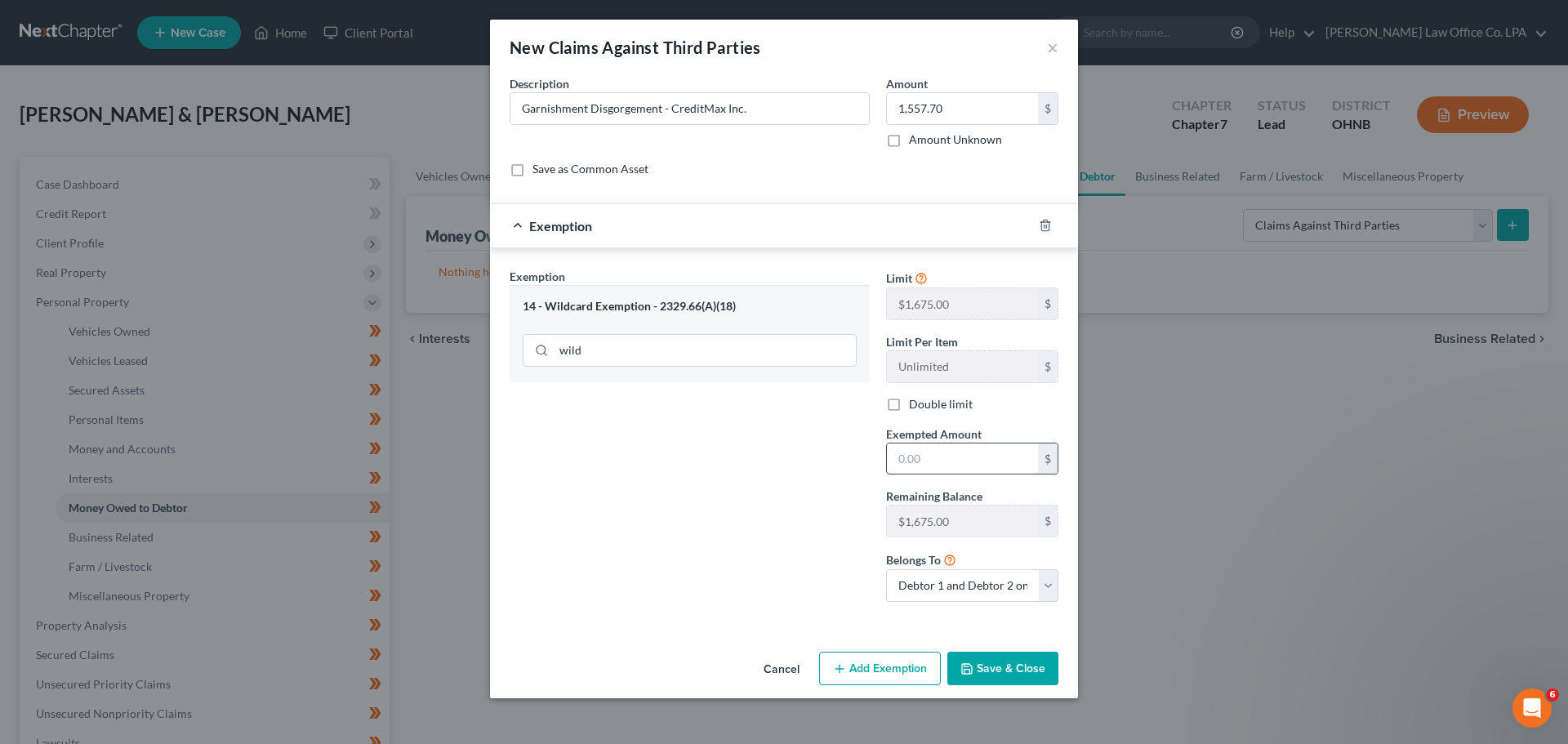
click at [957, 458] on input "text" at bounding box center [962, 459] width 151 height 31
type input "1,557.70"
click at [821, 450] on div "Exemption Set must be selected for CA. Exemption * 14 - Wildcard Exemption - 23…" at bounding box center [689, 441] width 376 height 347
click at [987, 672] on button "Save & Close" at bounding box center [1003, 668] width 111 height 34
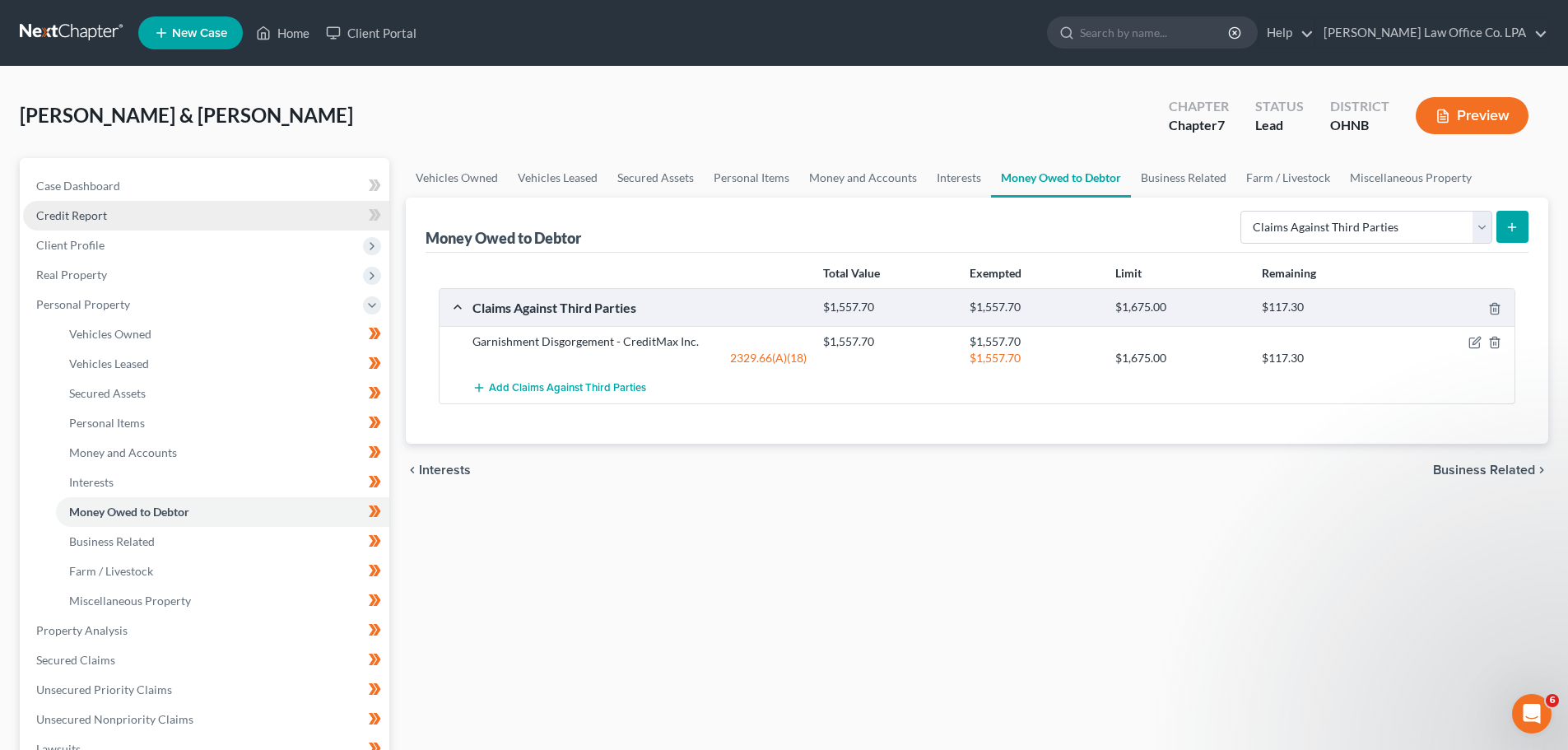
click at [244, 210] on link "Credit Report" at bounding box center [206, 216] width 366 height 30
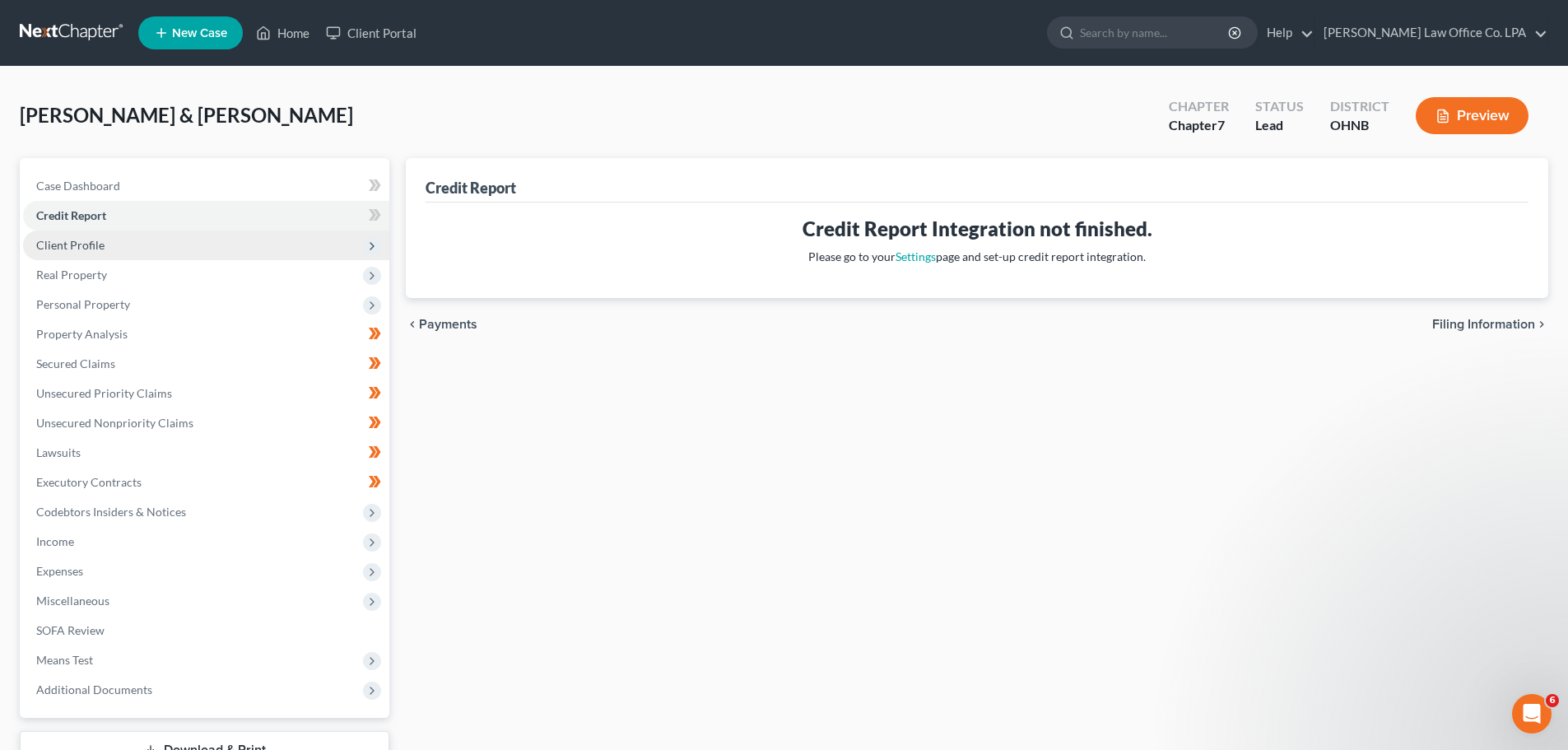
click at [193, 247] on span "Client Profile" at bounding box center [206, 246] width 366 height 30
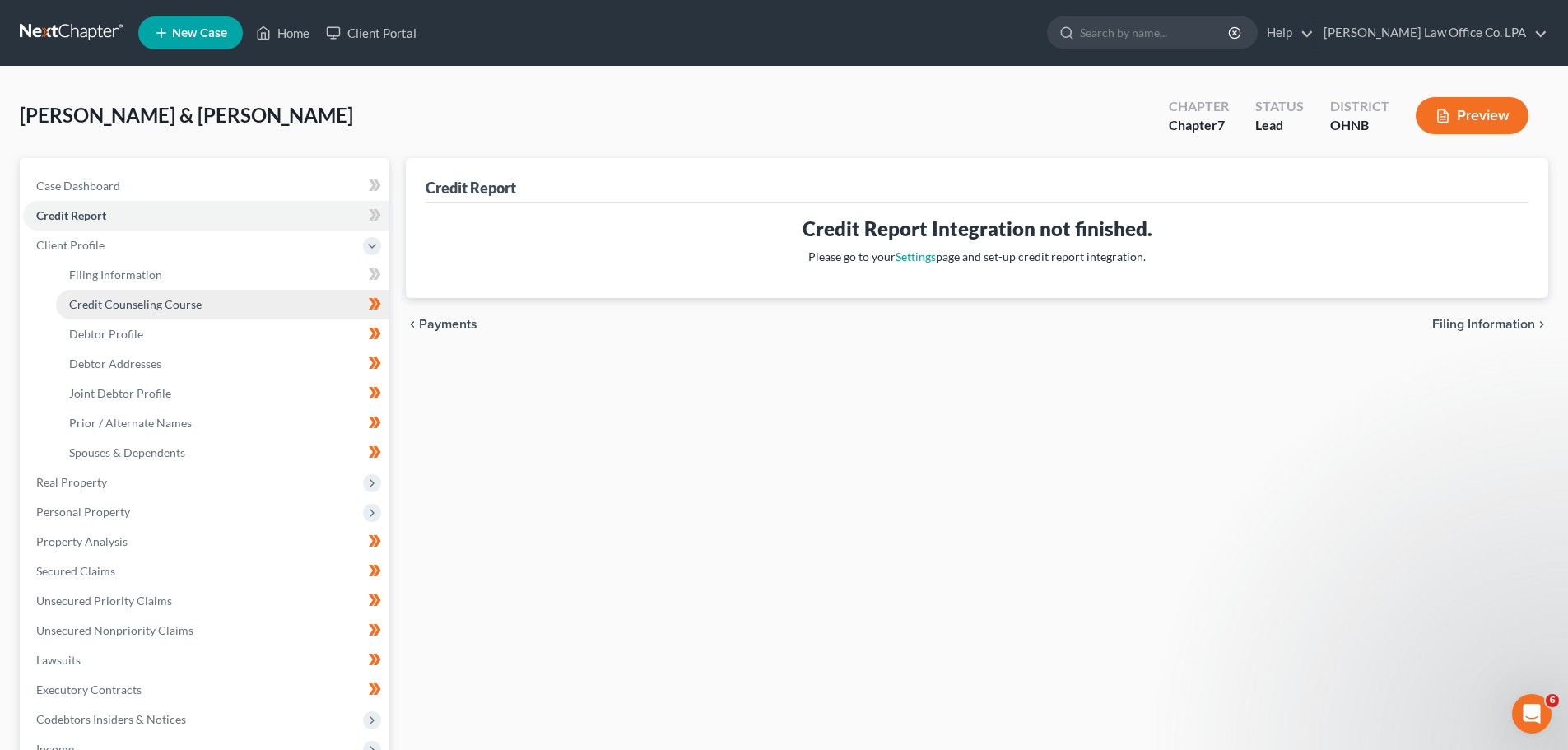
click at [184, 302] on span "Credit Counseling Course" at bounding box center [135, 304] width 133 height 14
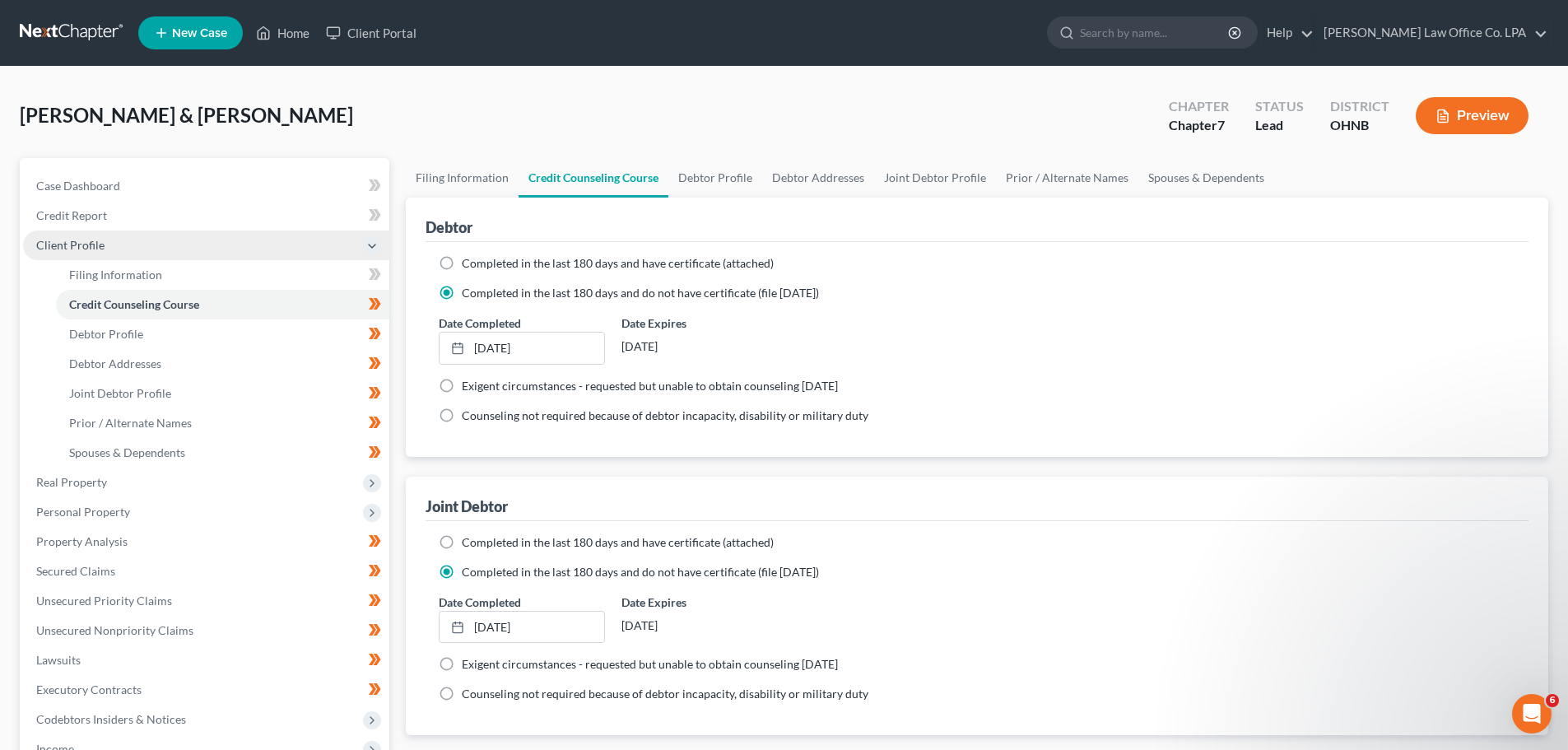
click at [211, 242] on span "Client Profile" at bounding box center [206, 246] width 366 height 30
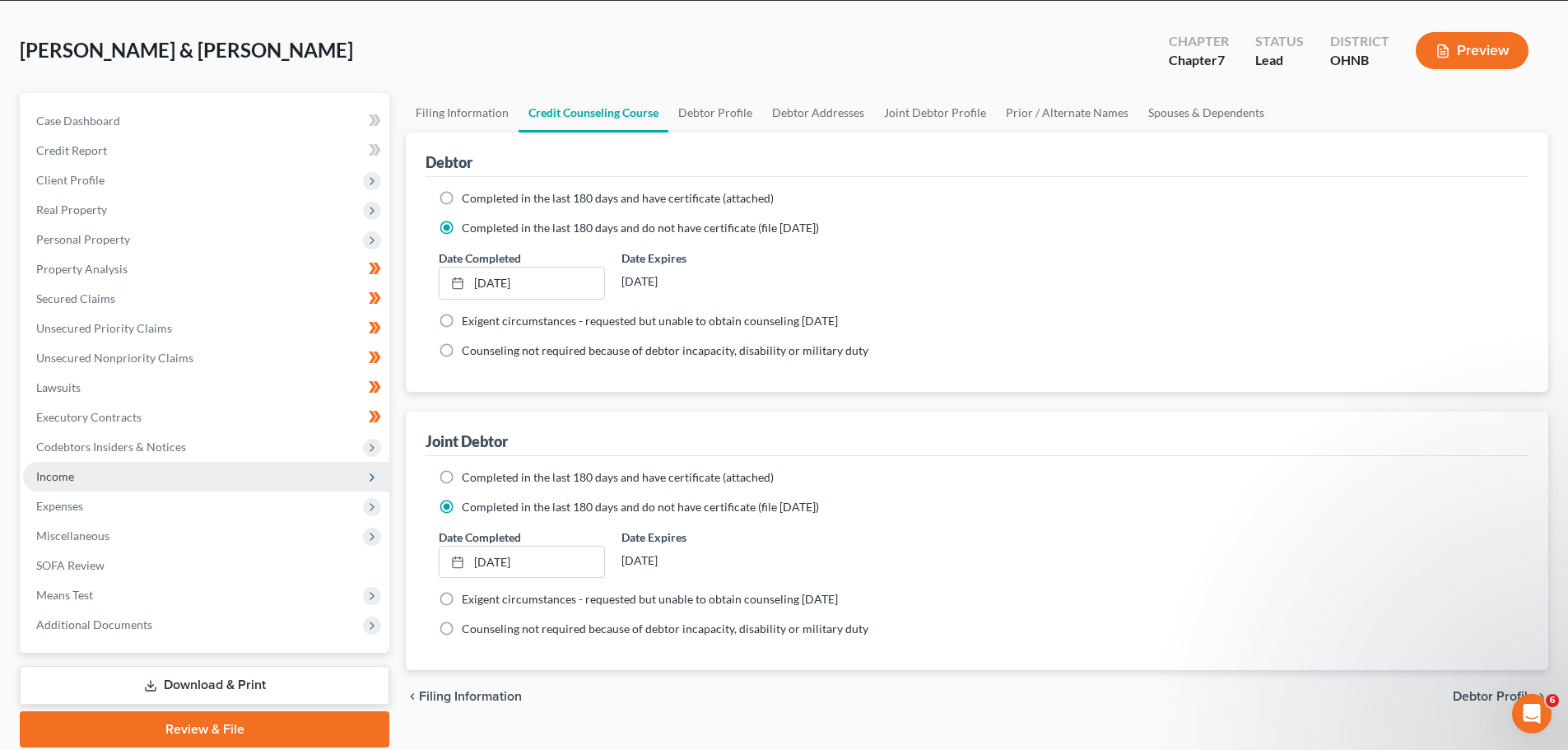
scroll to position [125, 0]
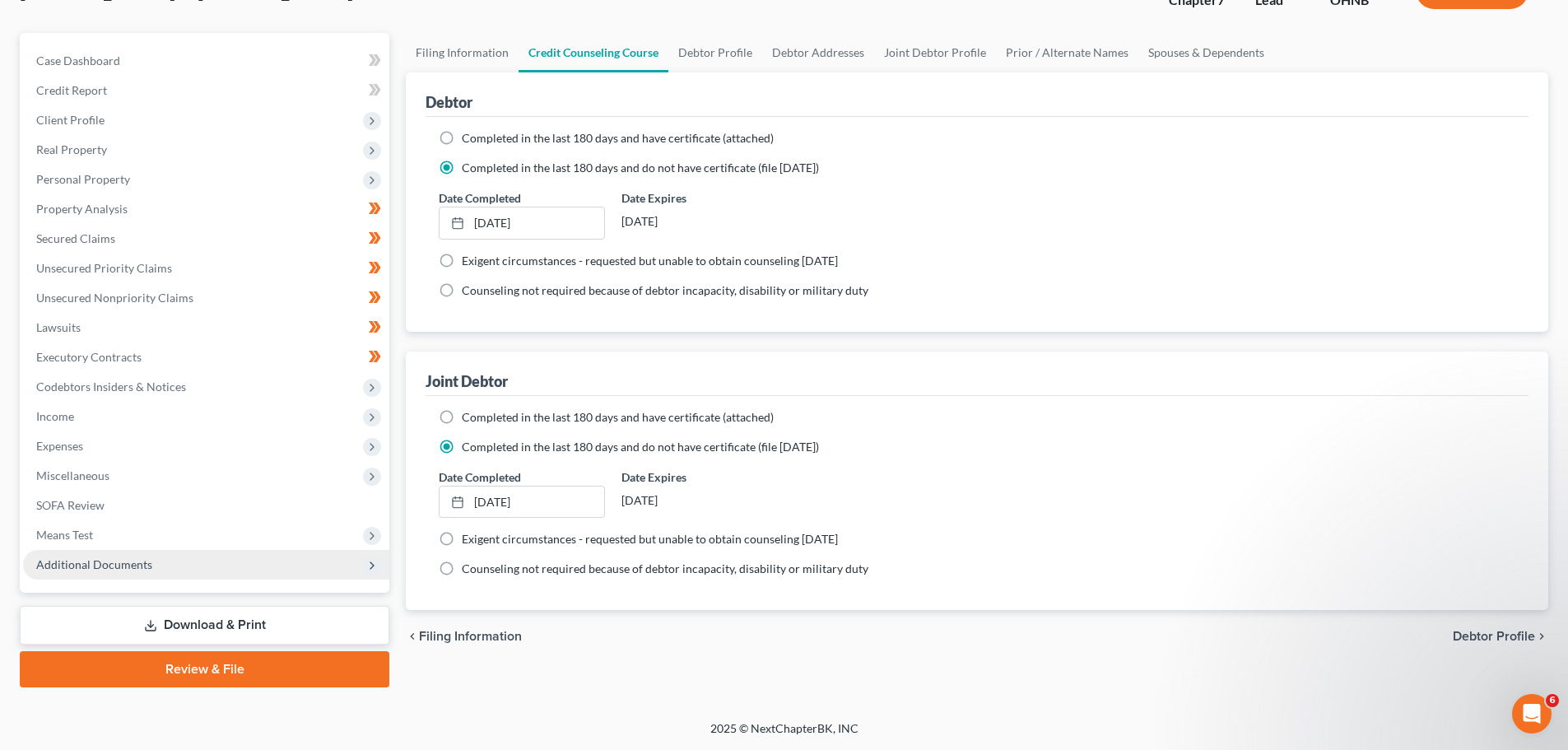
click at [127, 573] on span "Additional Documents" at bounding box center [206, 565] width 366 height 30
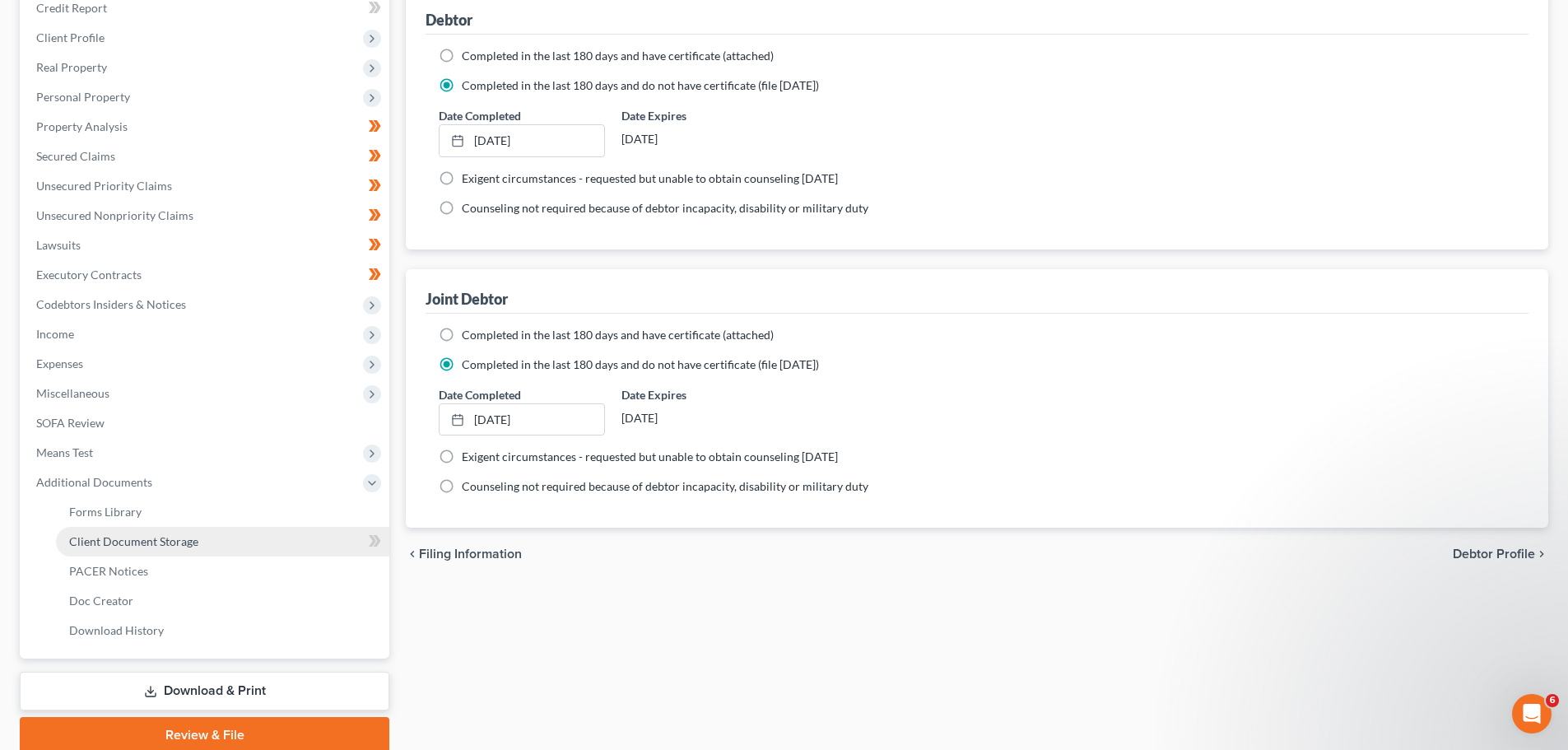
click at [196, 542] on span "Client Document Storage" at bounding box center [134, 541] width 129 height 14
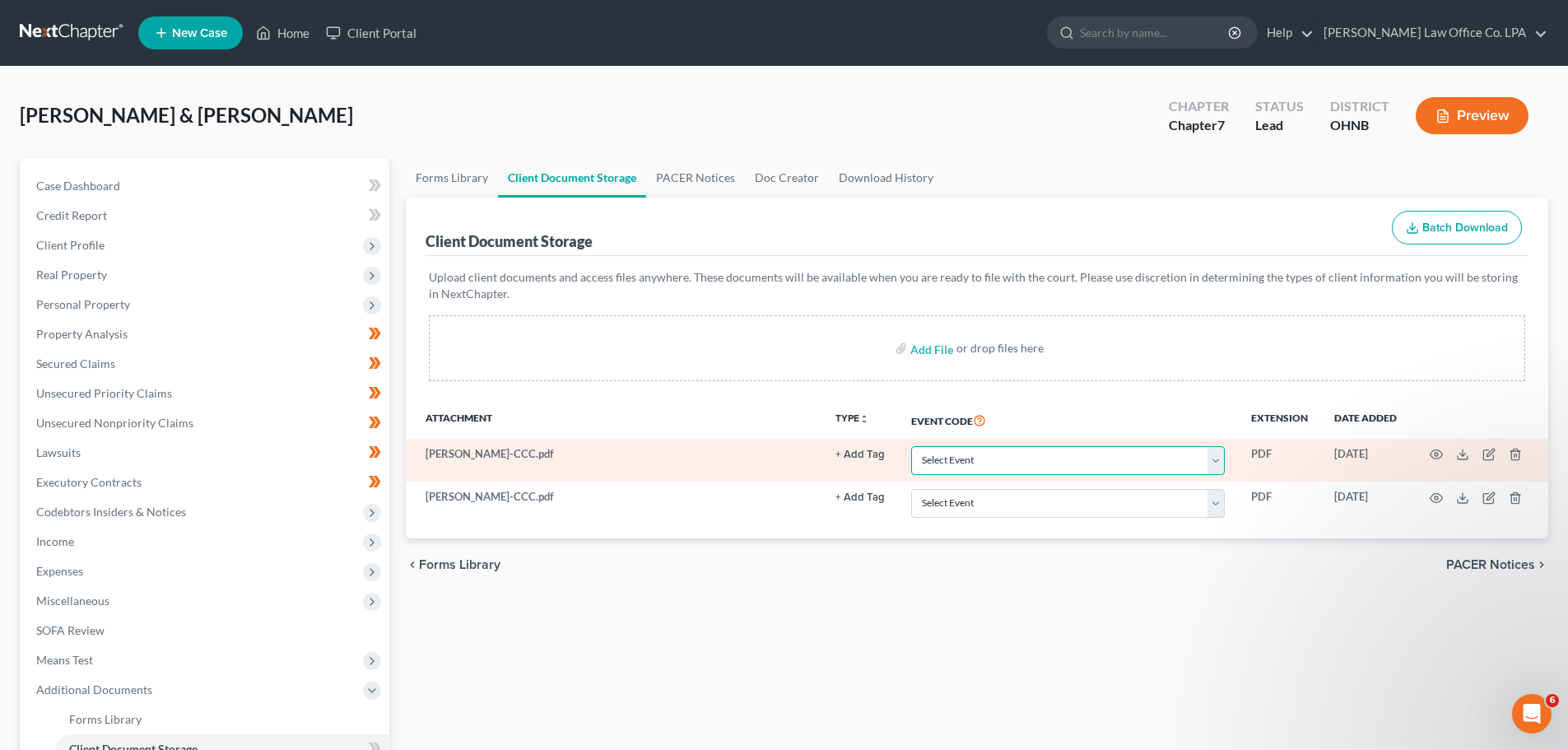
click at [1029, 454] on select "Select Event 20 Largest Unsecured Creditors Amended List of Creditors (Fee) Ame…" at bounding box center [1068, 460] width 314 height 29
select select "5"
click at [911, 446] on select "Select Event 20 Largest Unsecured Creditors Amended List of Creditors (Fee) Ame…" at bounding box center [1068, 460] width 314 height 29
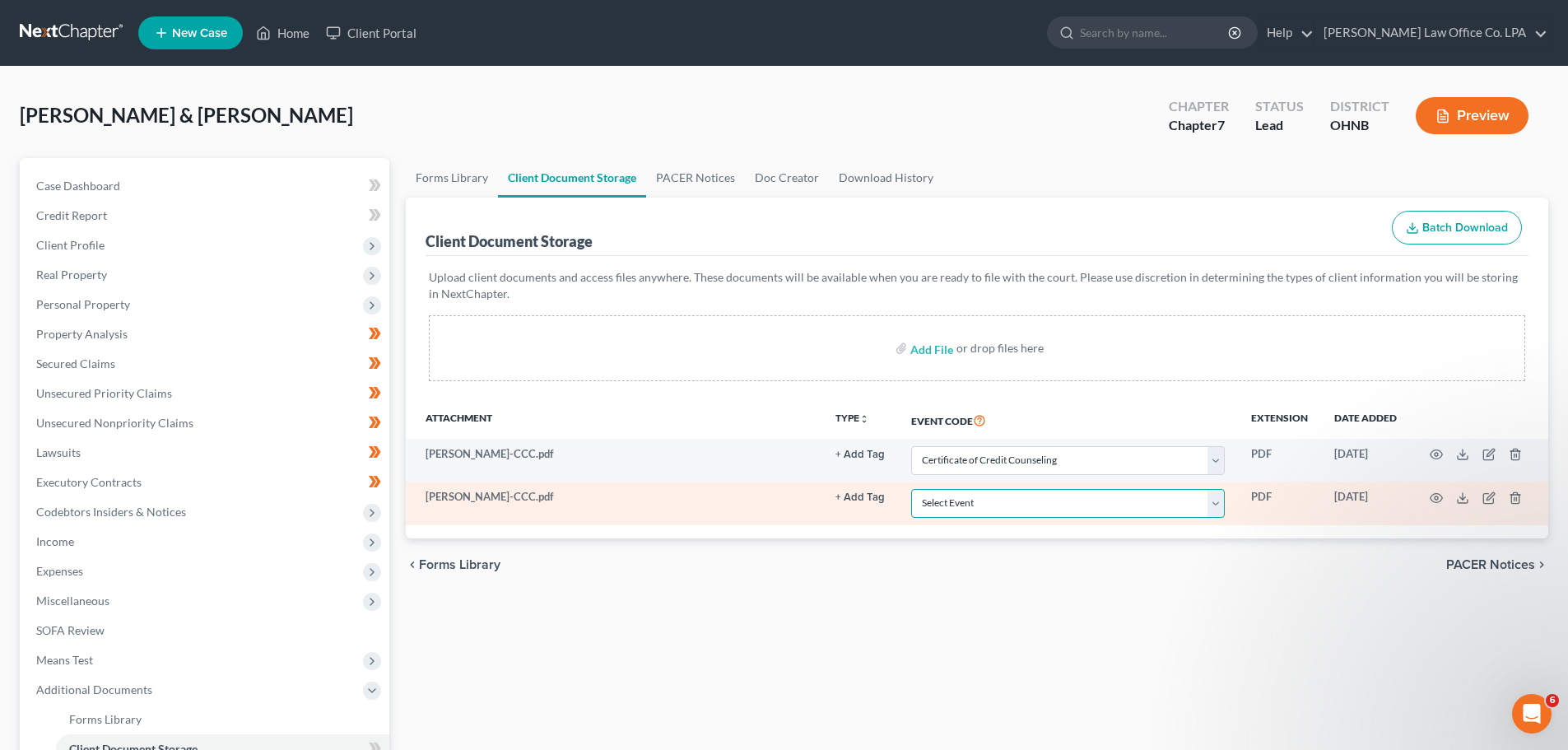
click at [986, 499] on select "Select Event 20 Largest Unsecured Creditors Amended List of Creditors (Fee) Ame…" at bounding box center [1068, 502] width 314 height 29
select select "5"
click at [911, 488] on select "Select Event 20 Largest Unsecured Creditors Amended List of Creditors (Fee) Ame…" at bounding box center [1068, 502] width 314 height 29
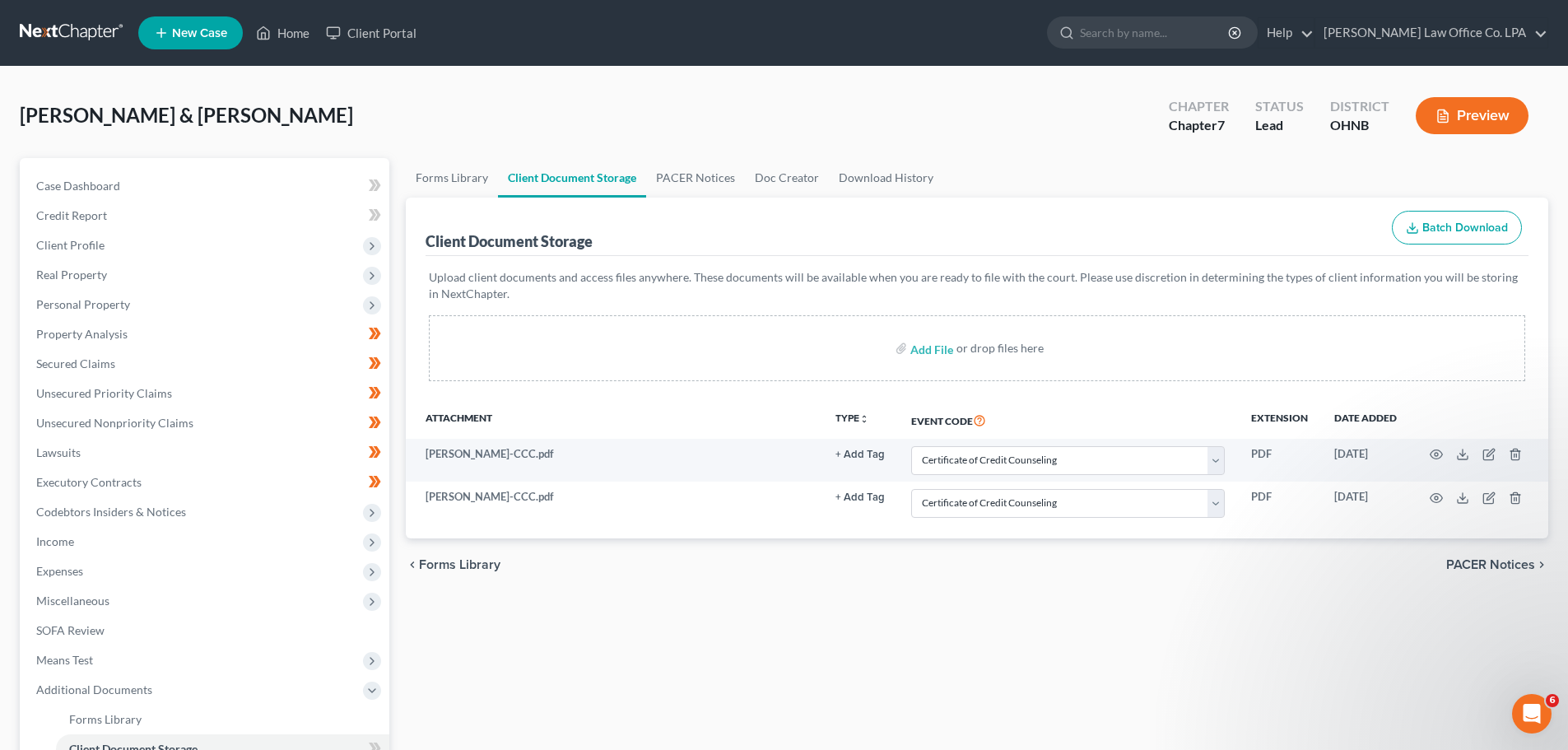
click at [1051, 606] on div "Forms Library Client Document Storage PACER Notices Doc Creator Download Histor…" at bounding box center [977, 559] width 1159 height 802
select select "5"
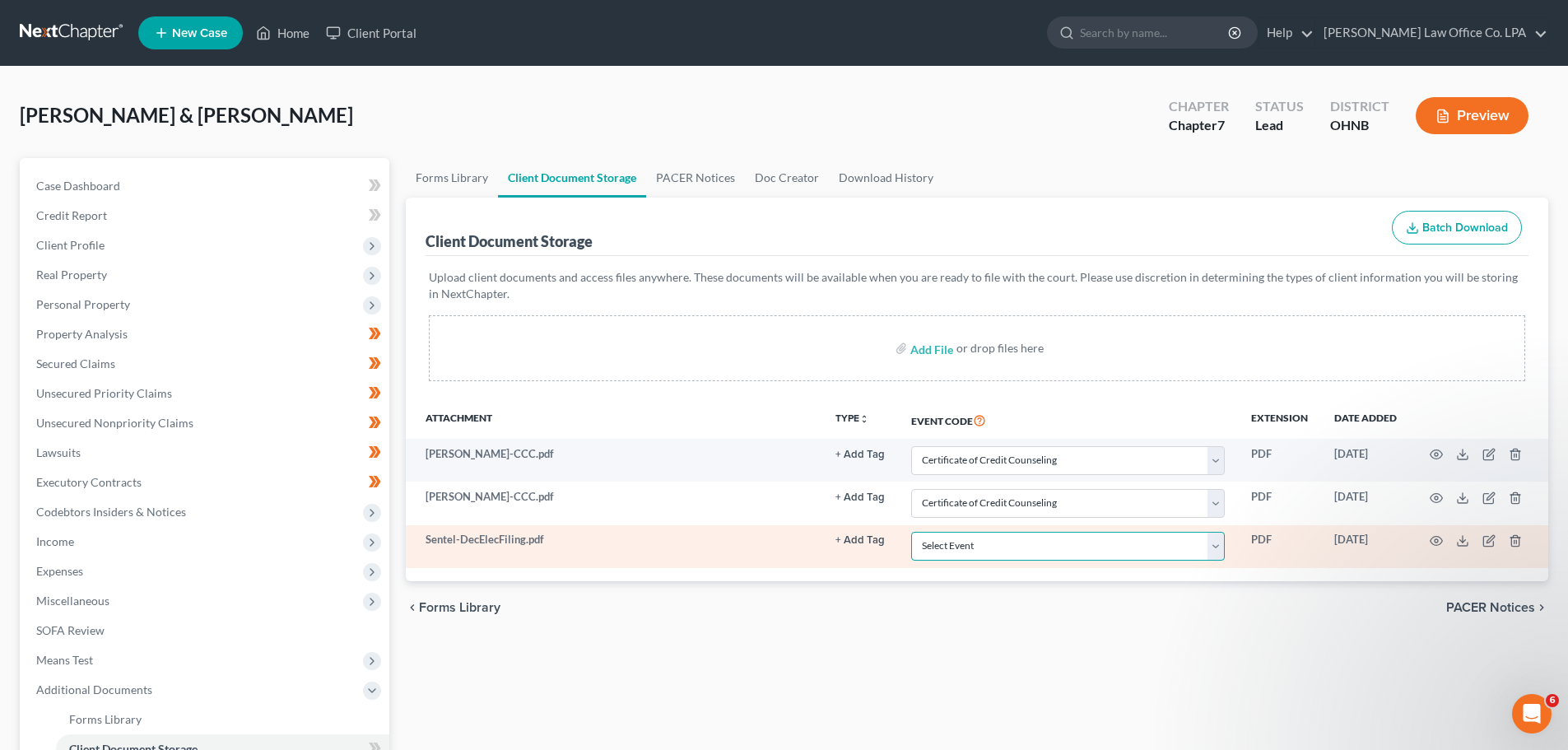
click at [995, 545] on select "Select Event 20 Largest Unsecured Creditors Amended List of Creditors (Fee) Ame…" at bounding box center [1068, 545] width 314 height 29
select select "16"
click at [911, 531] on select "Select Event 20 Largest Unsecured Creditors Amended List of Creditors (Fee) Ame…" at bounding box center [1068, 545] width 314 height 29
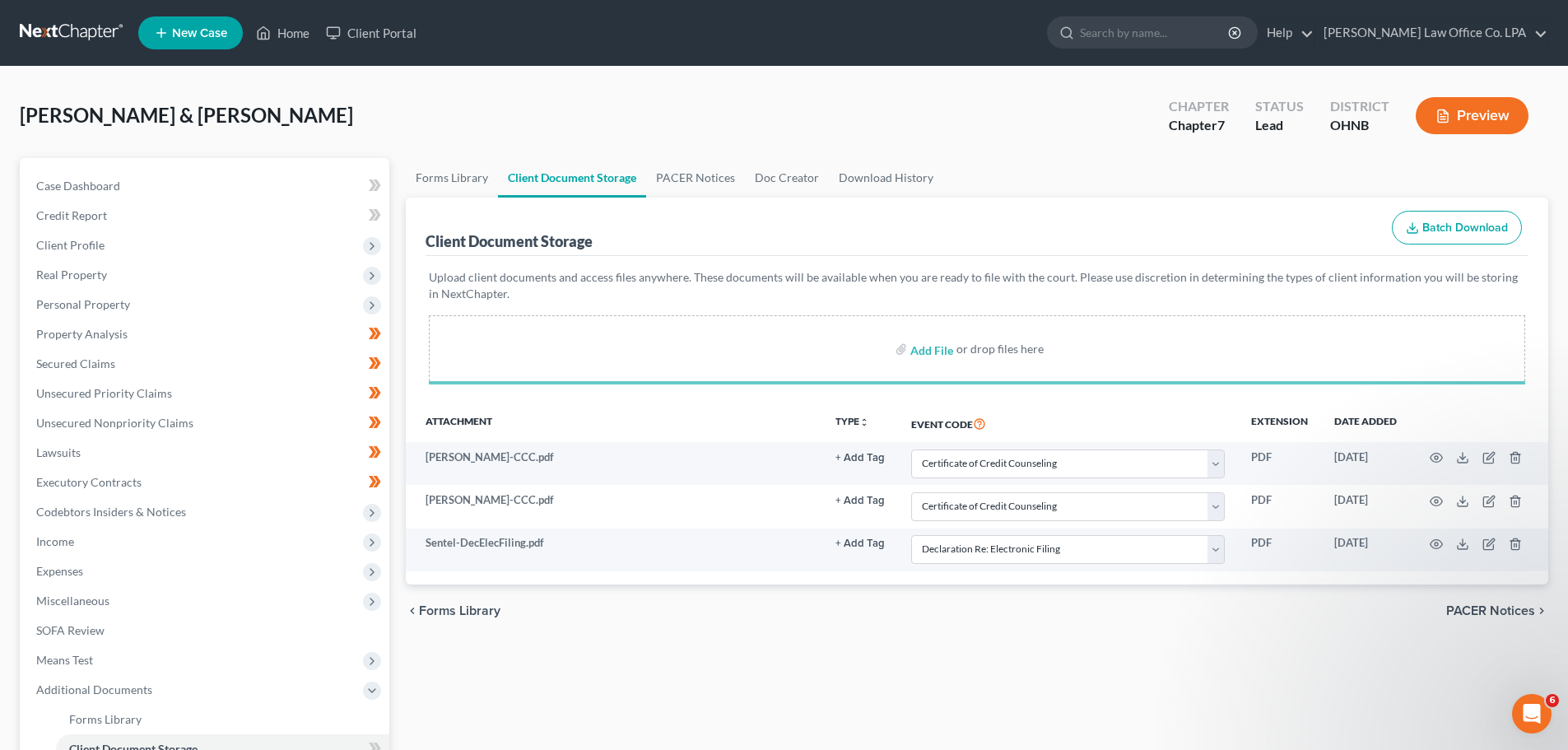
select select "5"
select select "16"
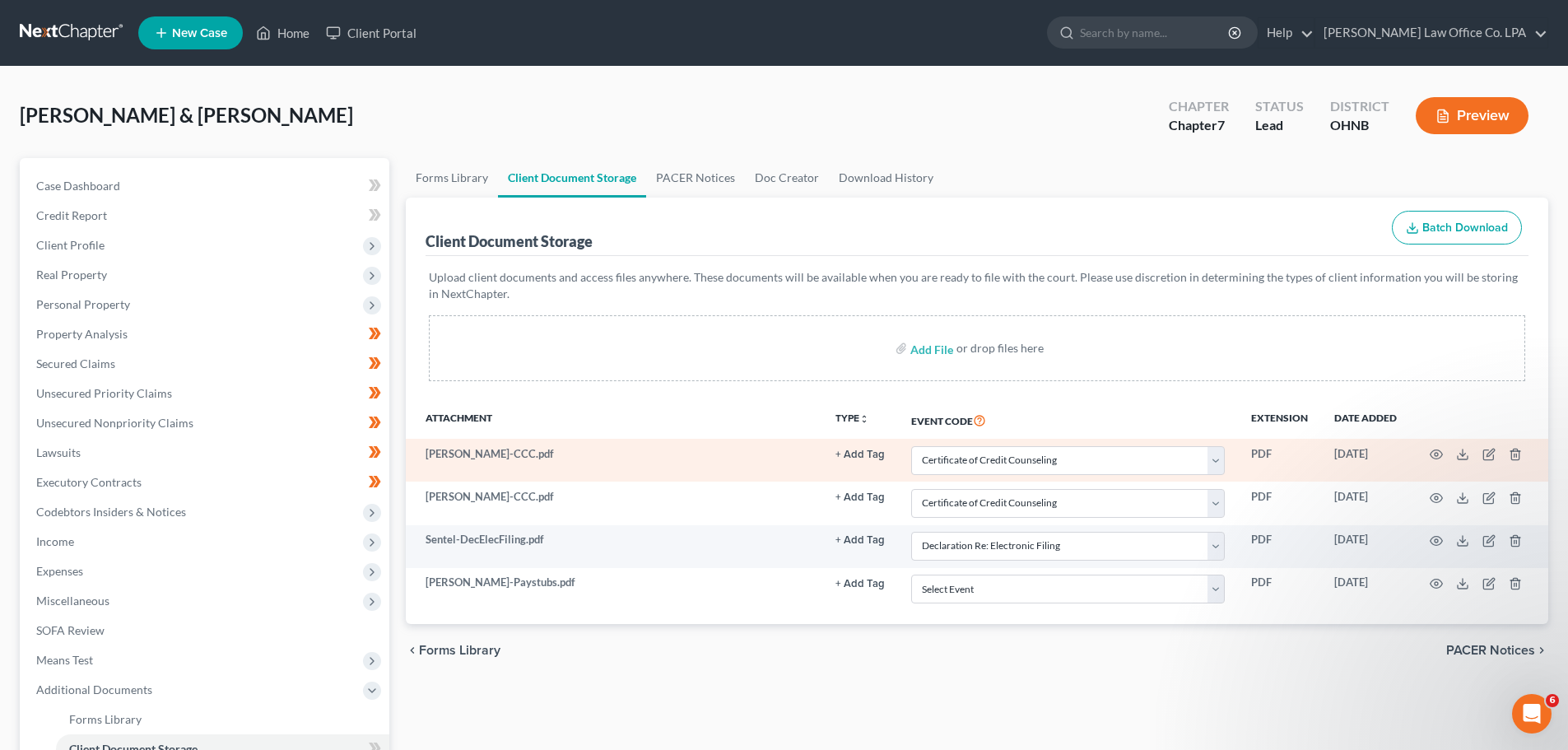
click at [856, 458] on button "+ Add Tag" at bounding box center [859, 454] width 49 height 10
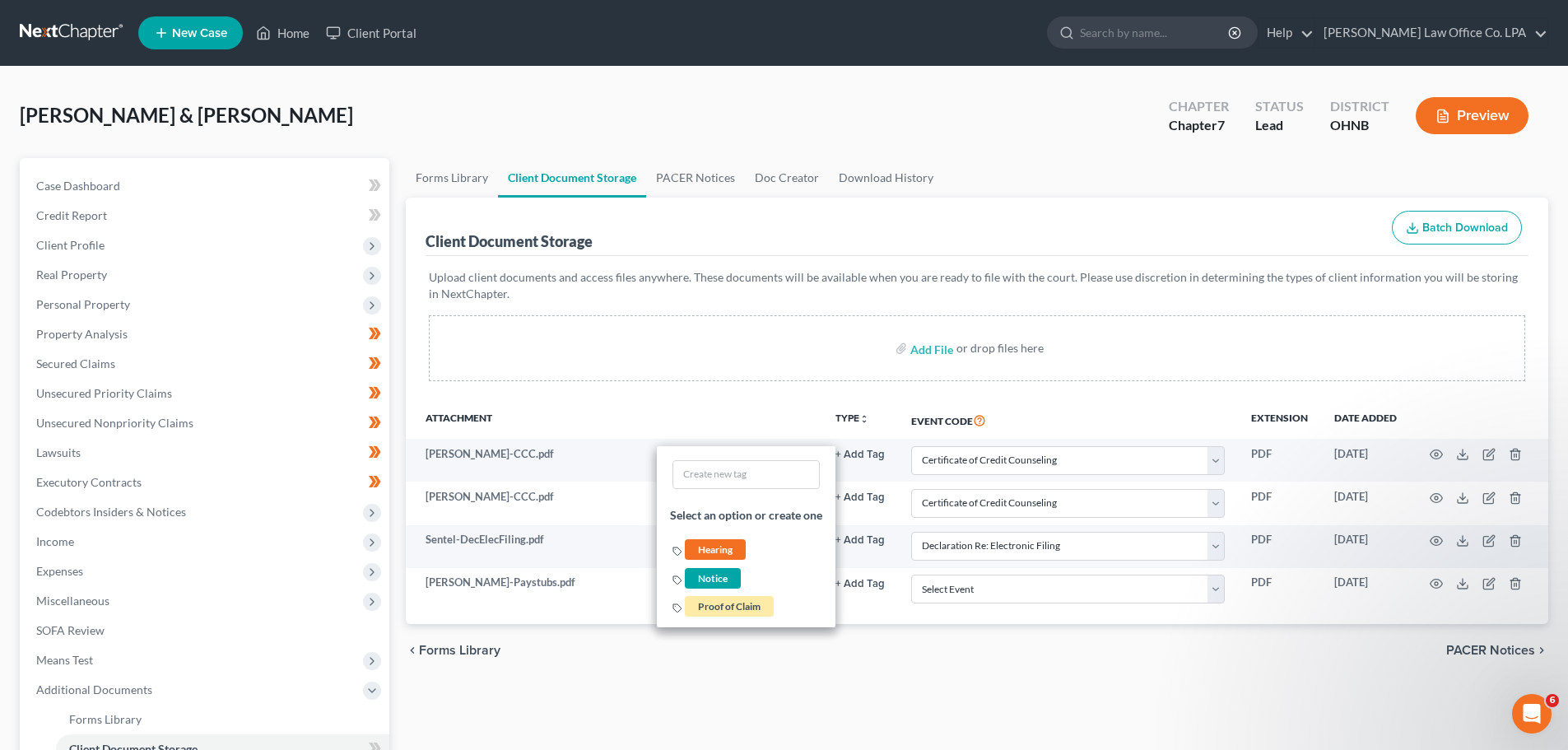
click at [759, 692] on div "Forms Library Client Document Storage PACER Notices Doc Creator Download Histor…" at bounding box center [977, 559] width 1159 height 802
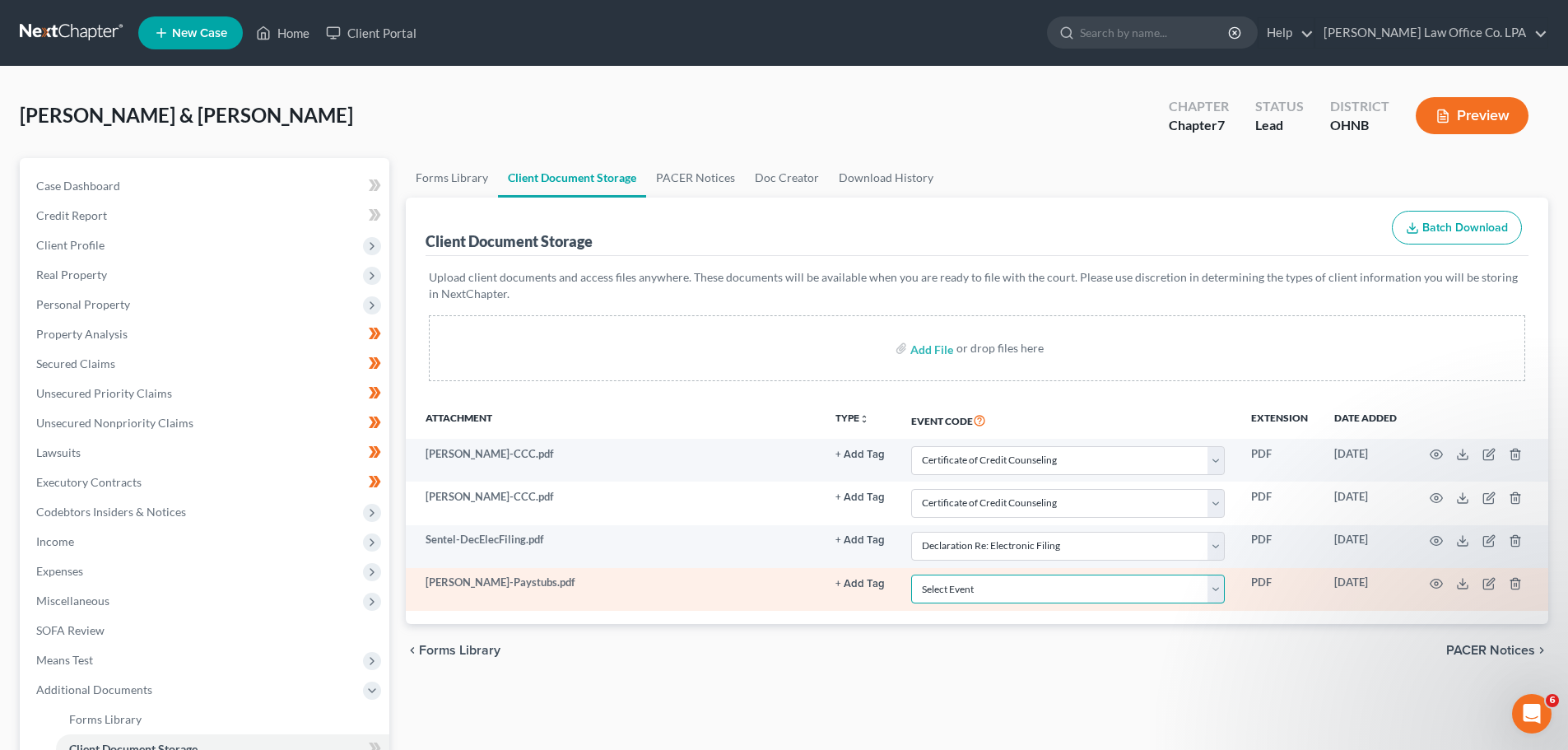
click at [981, 599] on select "Select Event 20 Largest Unsecured Creditors Amended List of Creditors (Fee) Ame…" at bounding box center [1068, 588] width 314 height 29
click at [911, 574] on select "Select Event 20 Largest Unsecured Creditors Amended List of Creditors (Fee) Ame…" at bounding box center [1068, 588] width 314 height 29
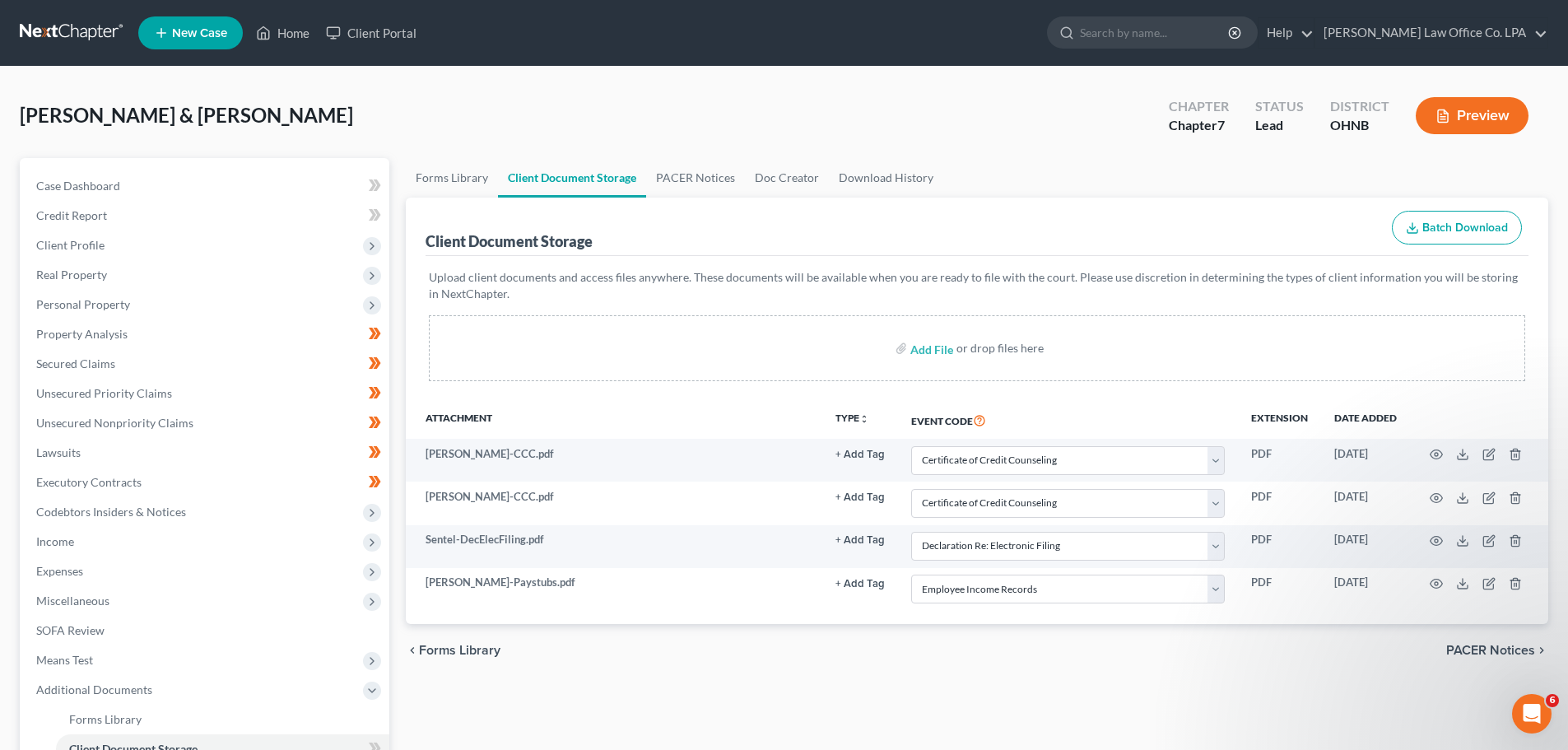
click at [885, 655] on div "chevron_left Forms Library PACER Notices chevron_right" at bounding box center [976, 650] width 1142 height 52
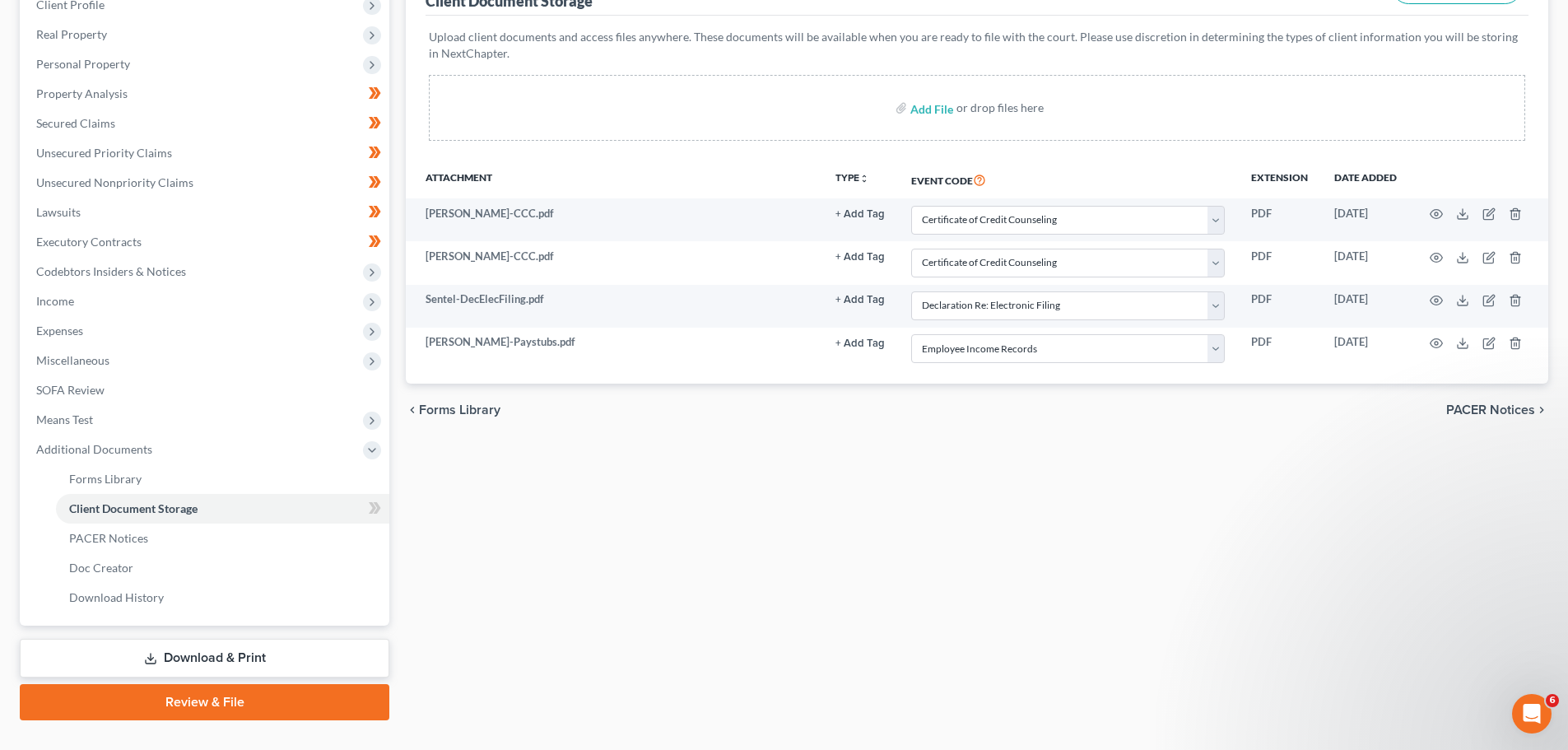
scroll to position [274, 0]
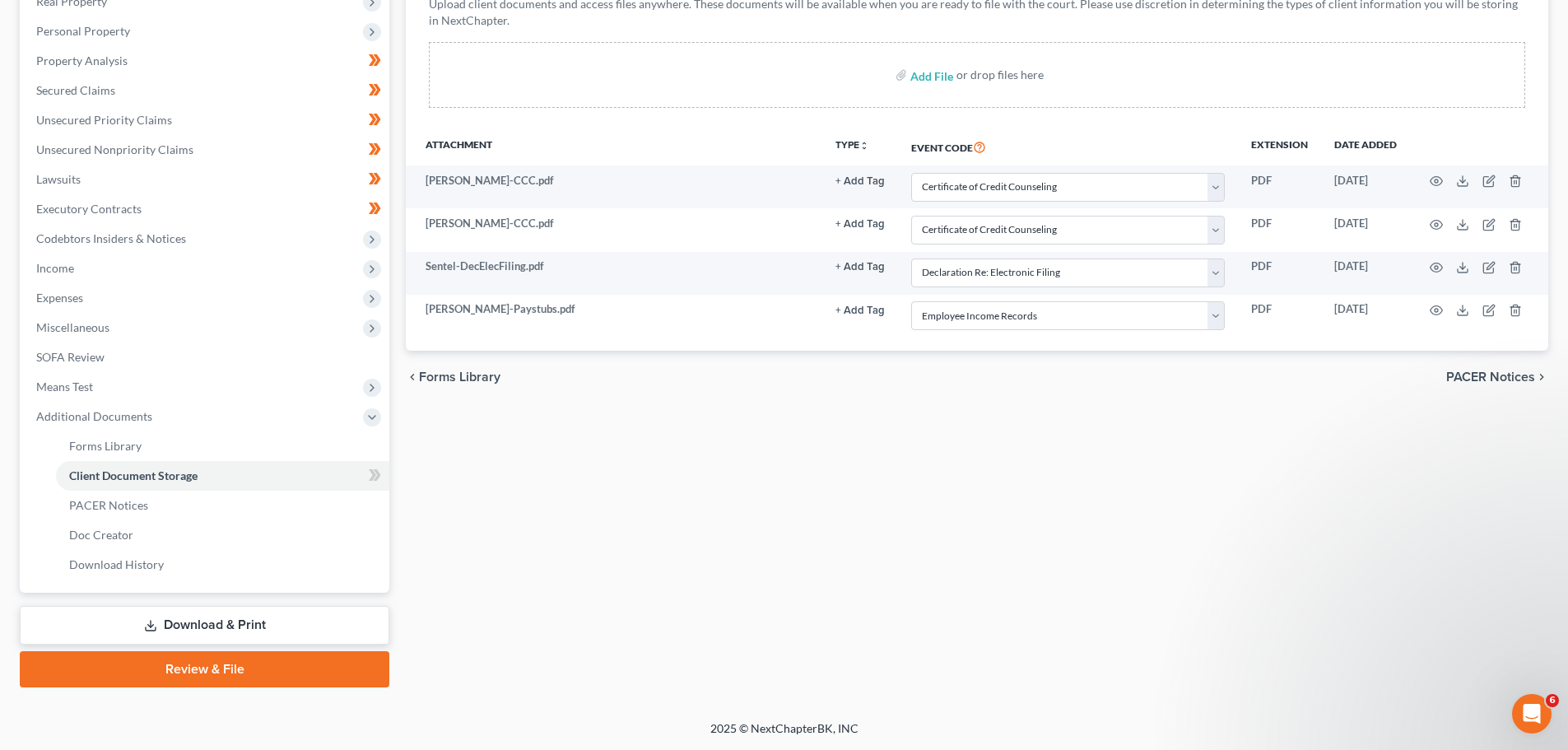
click at [171, 668] on link "Review & File" at bounding box center [205, 669] width 370 height 36
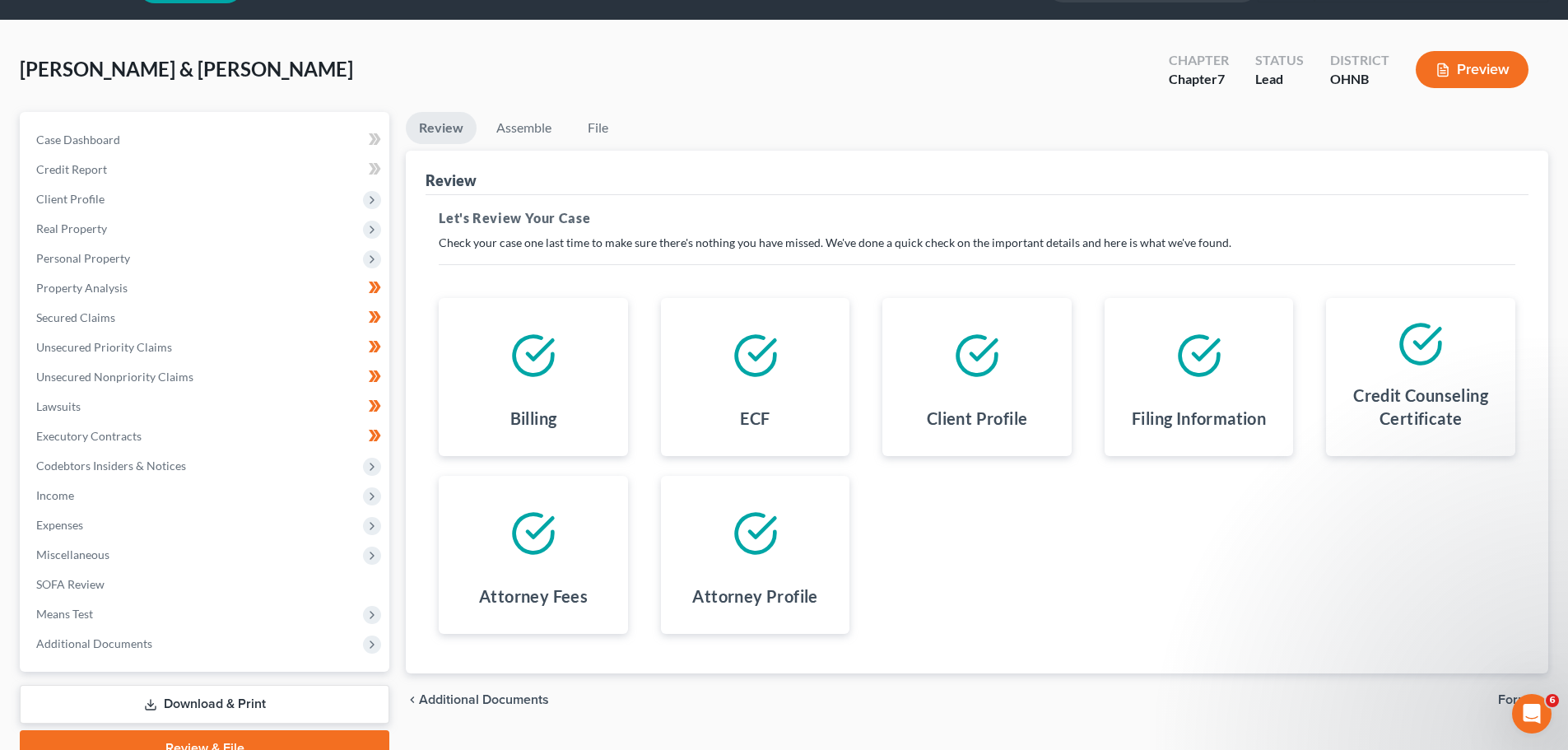
scroll to position [82, 0]
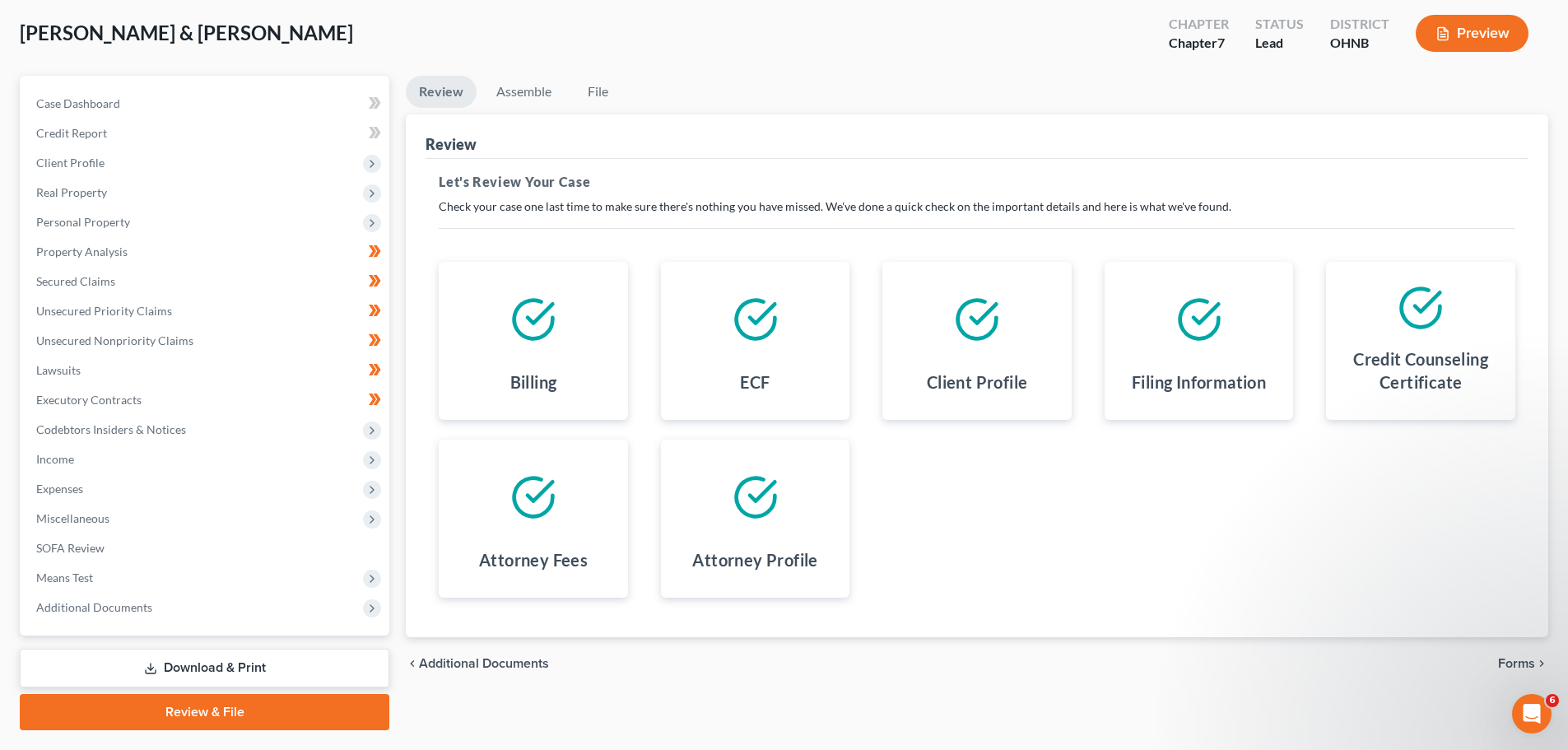
click at [1535, 658] on icon "chevron_right" at bounding box center [1542, 663] width 13 height 13
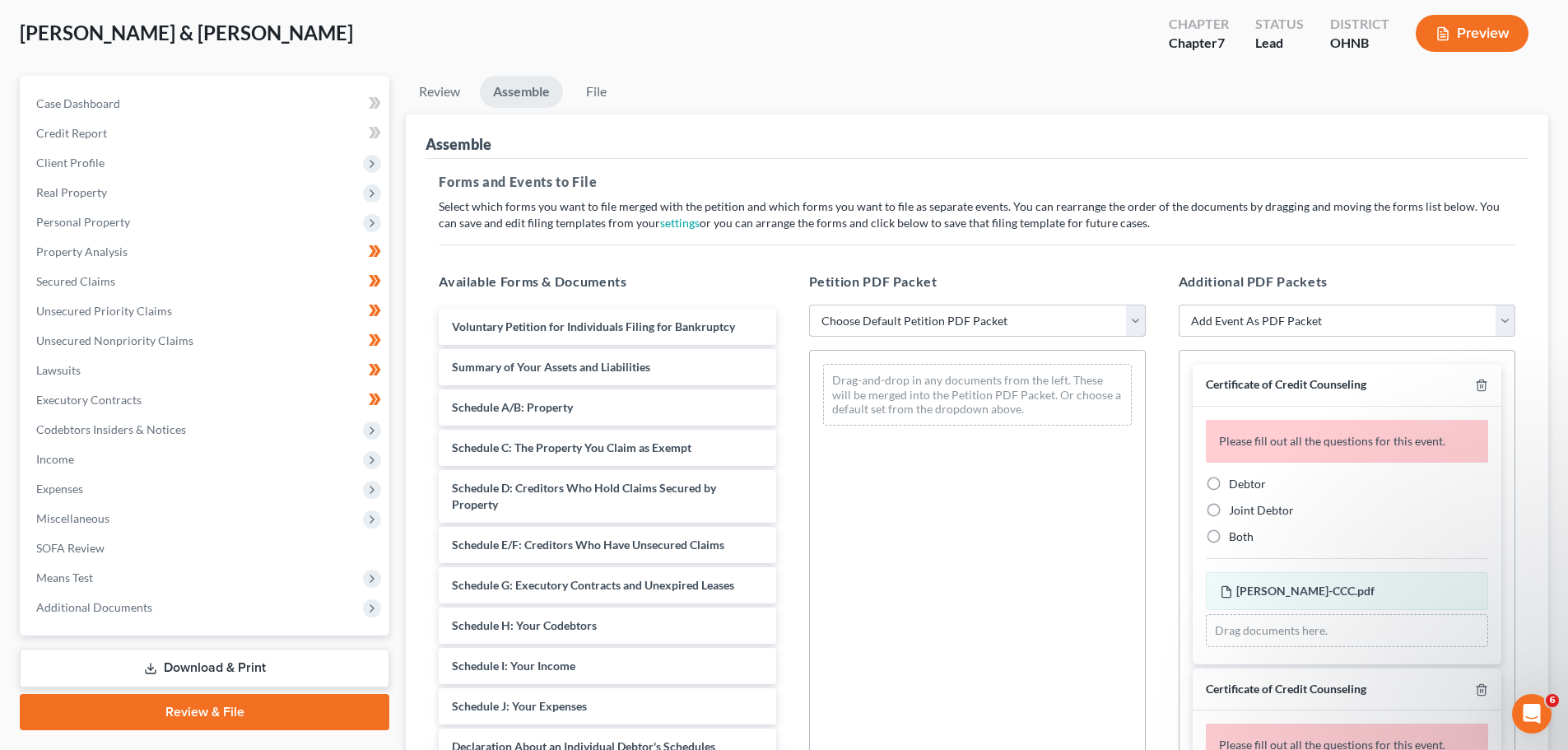
click at [925, 328] on select "Choose Default Petition PDF Packet Complete Bankruptcy Petition (all forms and …" at bounding box center [977, 320] width 336 height 33
click at [809, 304] on select "Choose Default Petition PDF Packet Complete Bankruptcy Petition (all forms and …" at bounding box center [977, 320] width 336 height 33
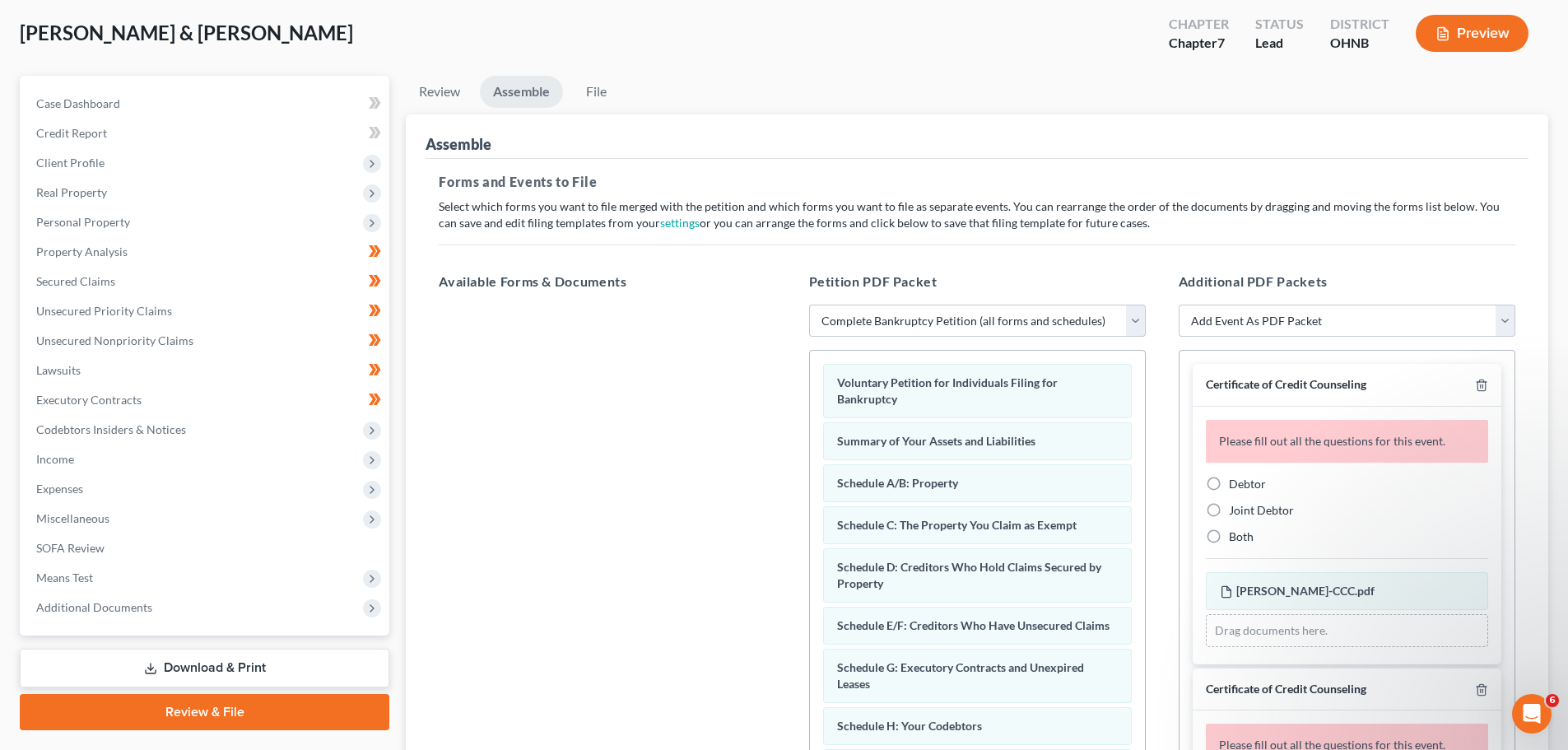
click at [1229, 510] on label "Joint Debtor" at bounding box center [1262, 511] width 65 height 17
click at [1236, 510] on input "Joint Debtor" at bounding box center [1240, 507] width 10 height 10
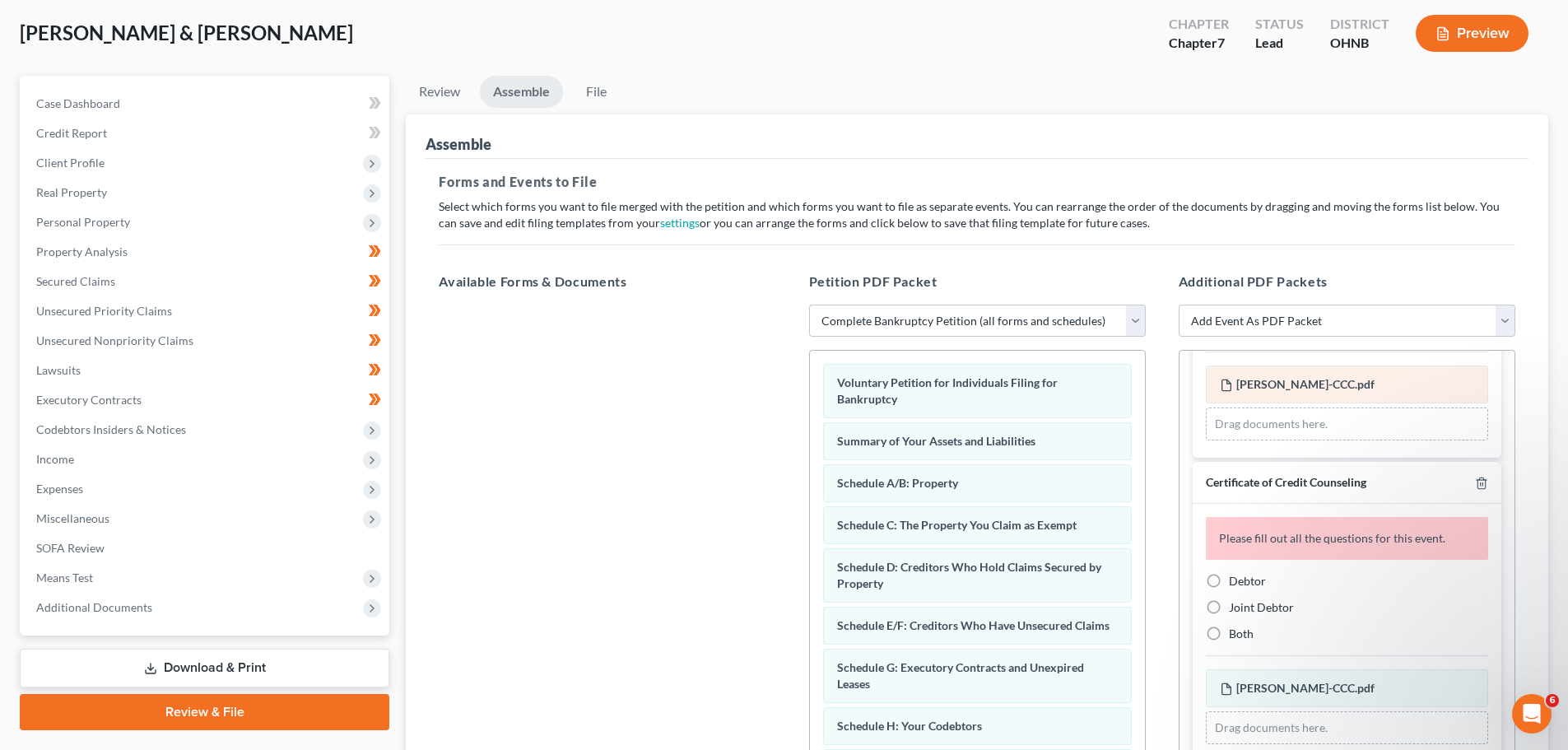
scroll to position [164, 0]
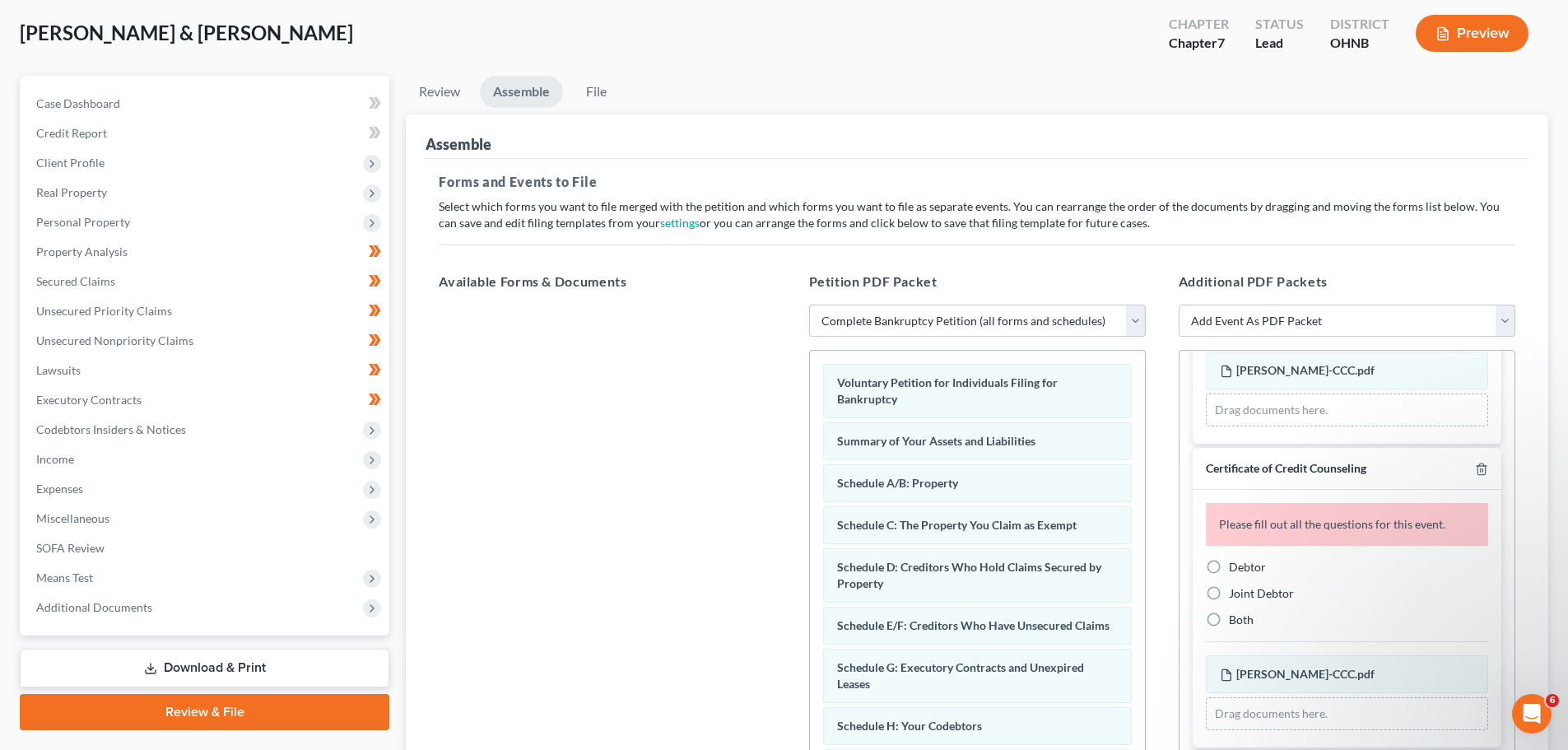
click at [1229, 567] on label "Debtor" at bounding box center [1248, 567] width 37 height 17
click at [1236, 567] on input "Debtor" at bounding box center [1240, 563] width 10 height 10
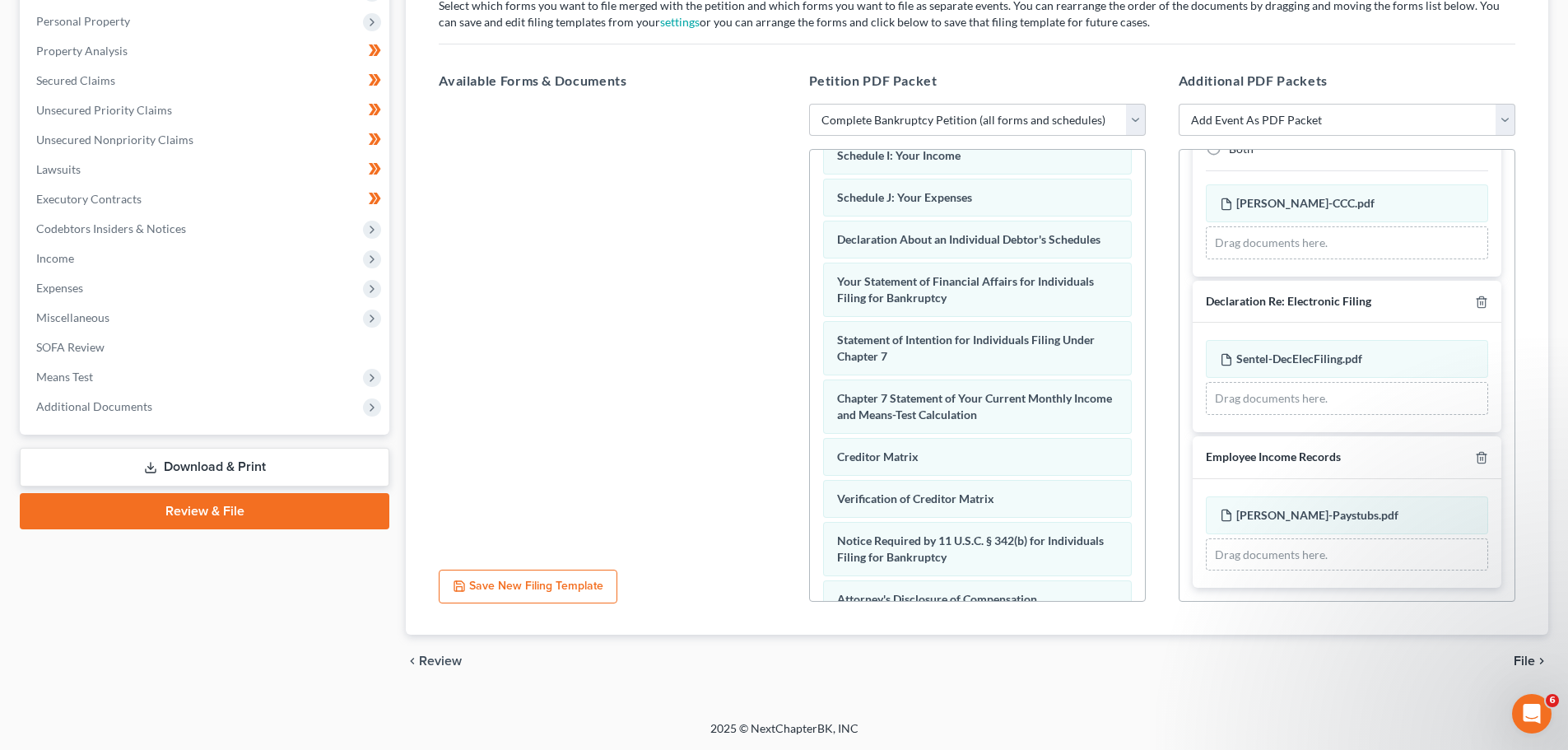
scroll to position [524, 0]
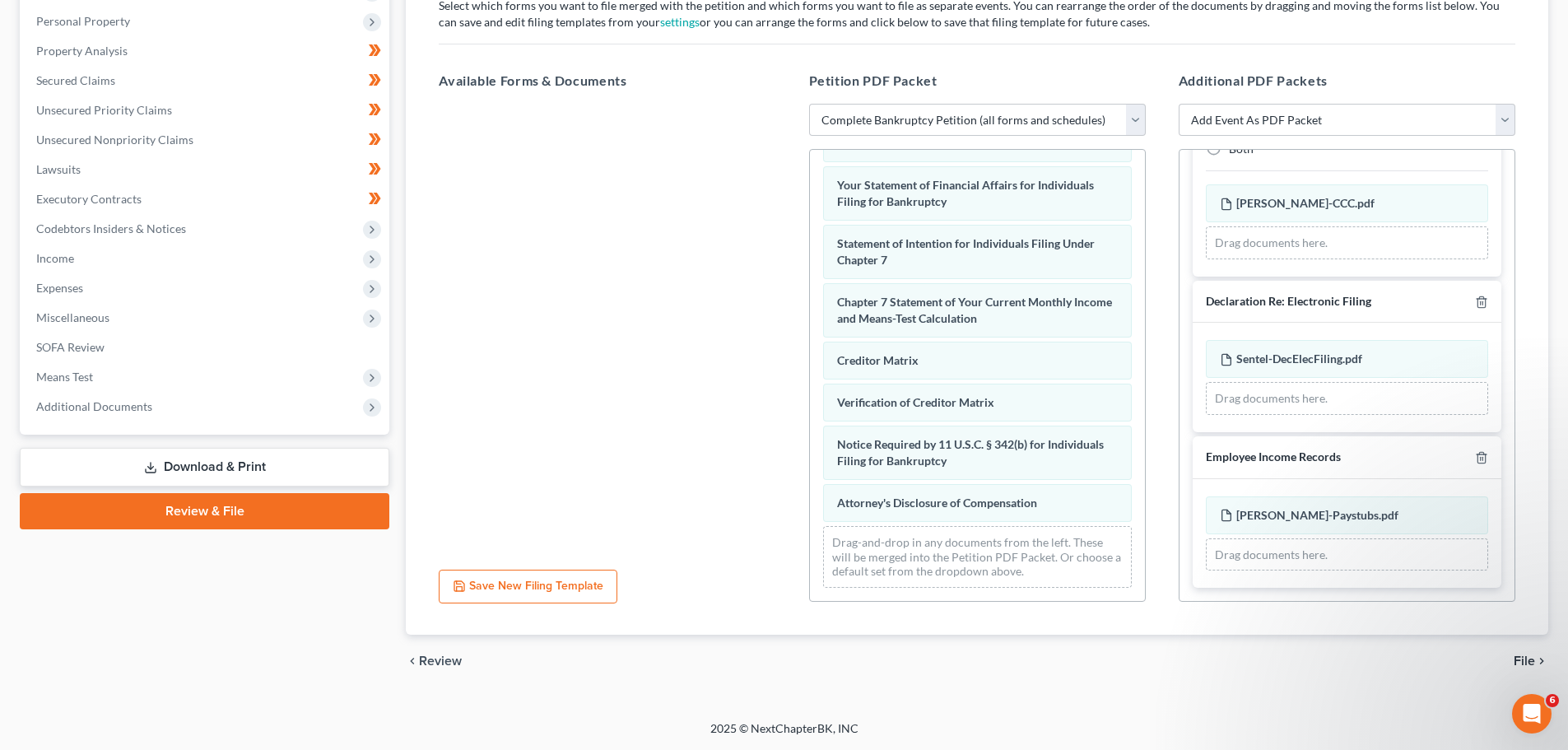
click at [1545, 660] on icon "chevron_right" at bounding box center [1542, 661] width 13 height 13
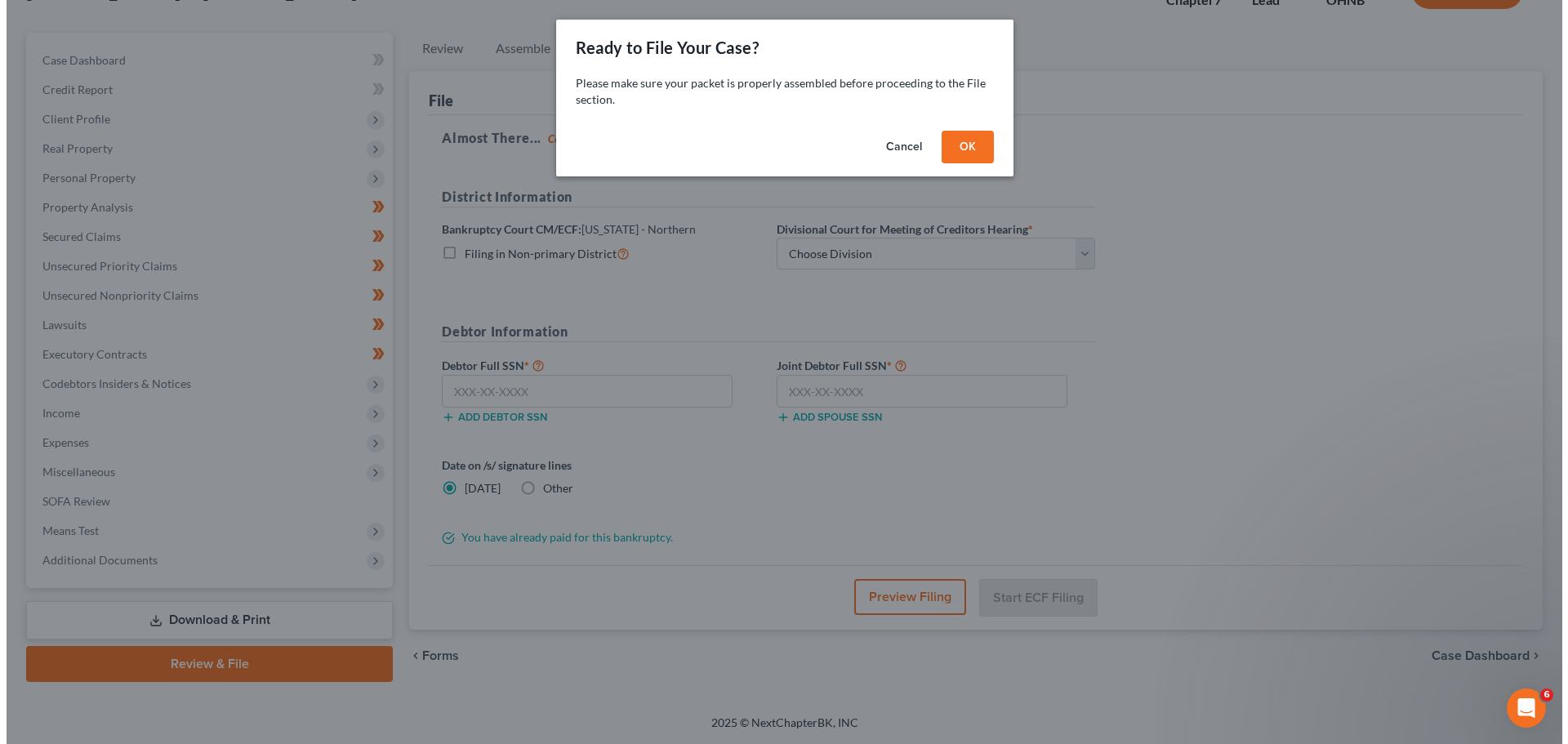
scroll to position [124, 0]
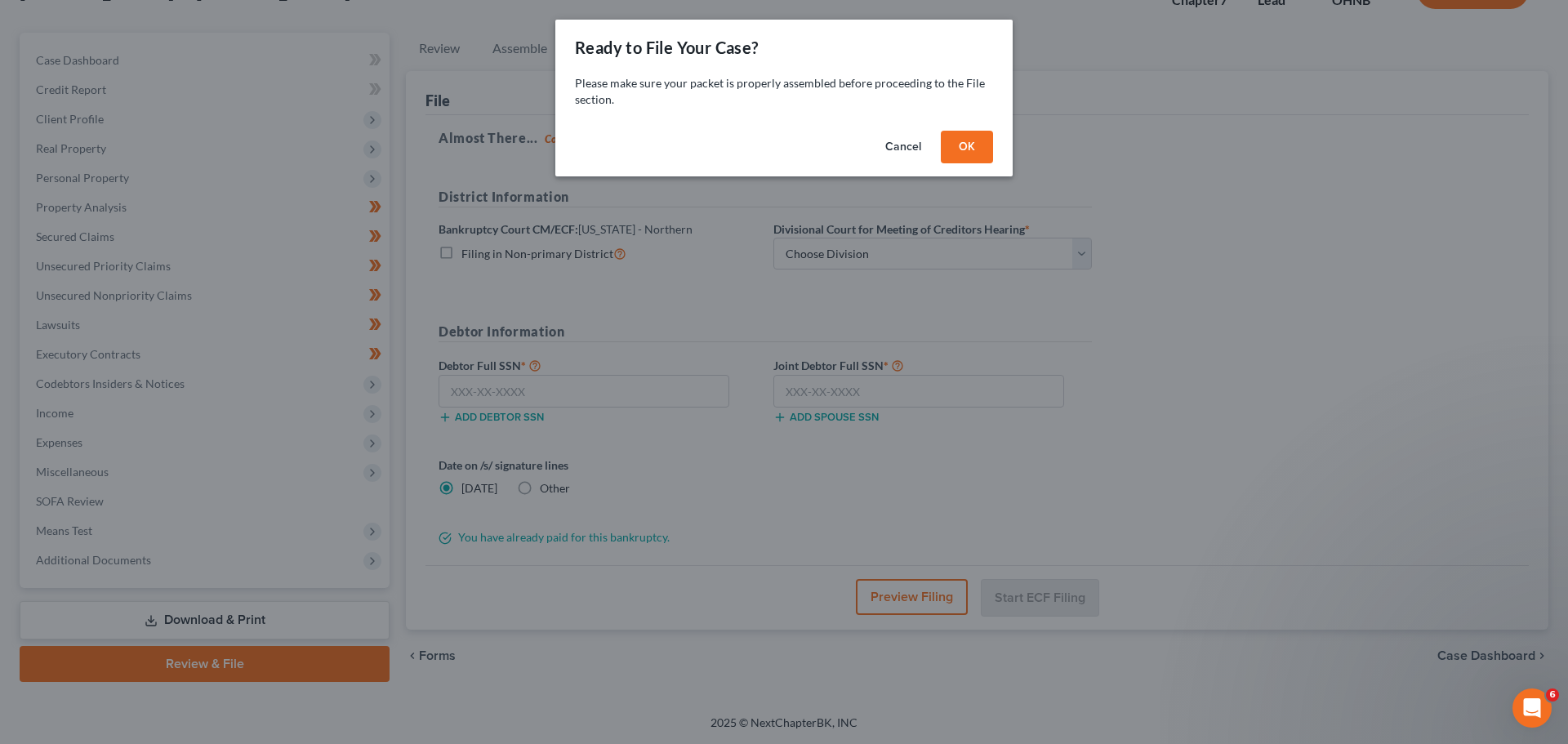
click at [960, 140] on button "OK" at bounding box center [967, 146] width 52 height 32
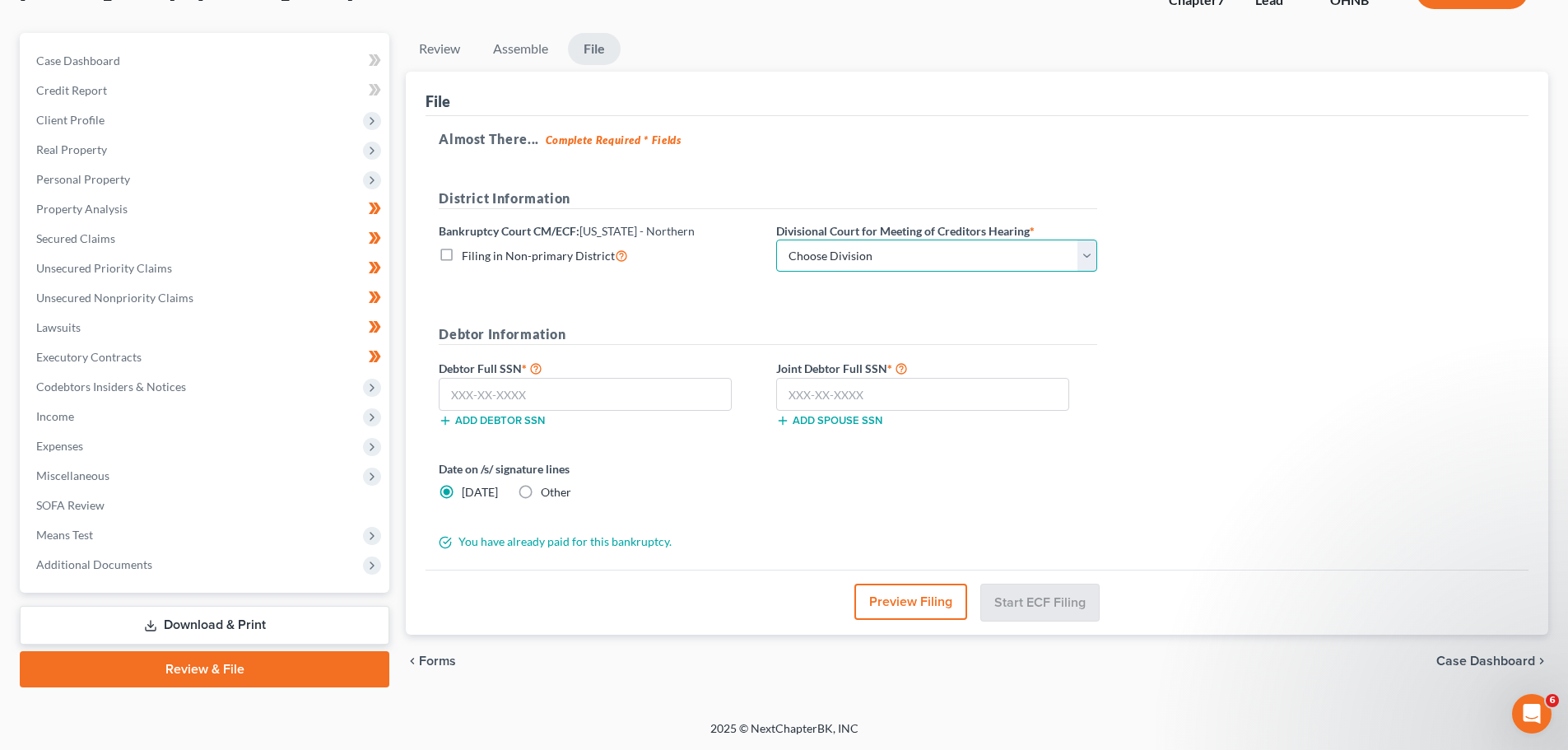
click at [913, 244] on select "Choose Division Akron [GEOGRAPHIC_DATA] [GEOGRAPHIC_DATA] [GEOGRAPHIC_DATA] [GE…" at bounding box center [937, 255] width 321 height 33
click at [776, 239] on select "Choose Division Akron [GEOGRAPHIC_DATA] [GEOGRAPHIC_DATA] [GEOGRAPHIC_DATA] [GE…" at bounding box center [937, 255] width 321 height 33
click at [561, 397] on input "text" at bounding box center [586, 394] width 293 height 33
click at [909, 392] on input "text" at bounding box center [923, 394] width 293 height 33
click at [784, 472] on div "Date on /s/ signature lines [DATE] Other" at bounding box center [768, 487] width 675 height 53
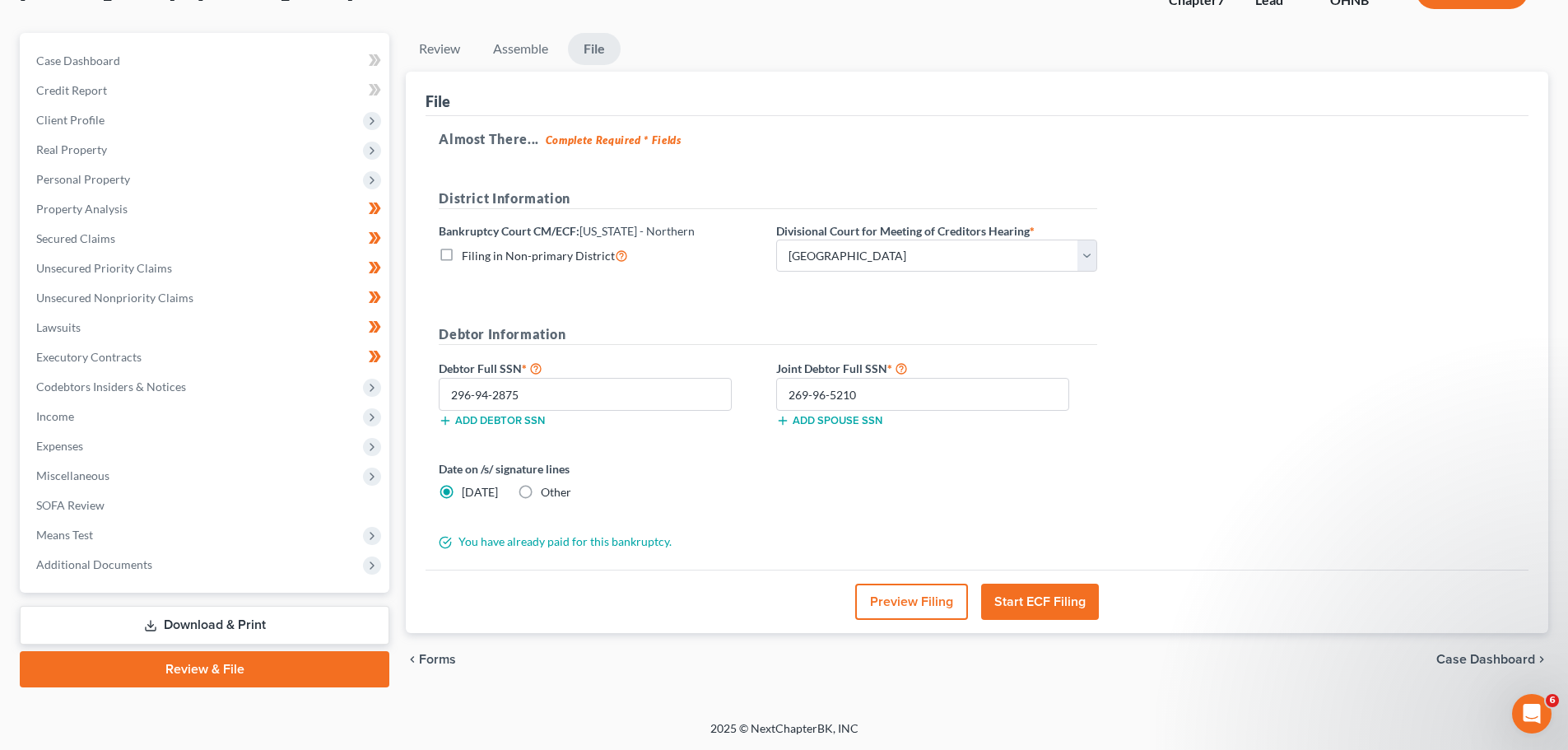
click at [1026, 607] on button "Start ECF Filing" at bounding box center [1039, 601] width 118 height 36
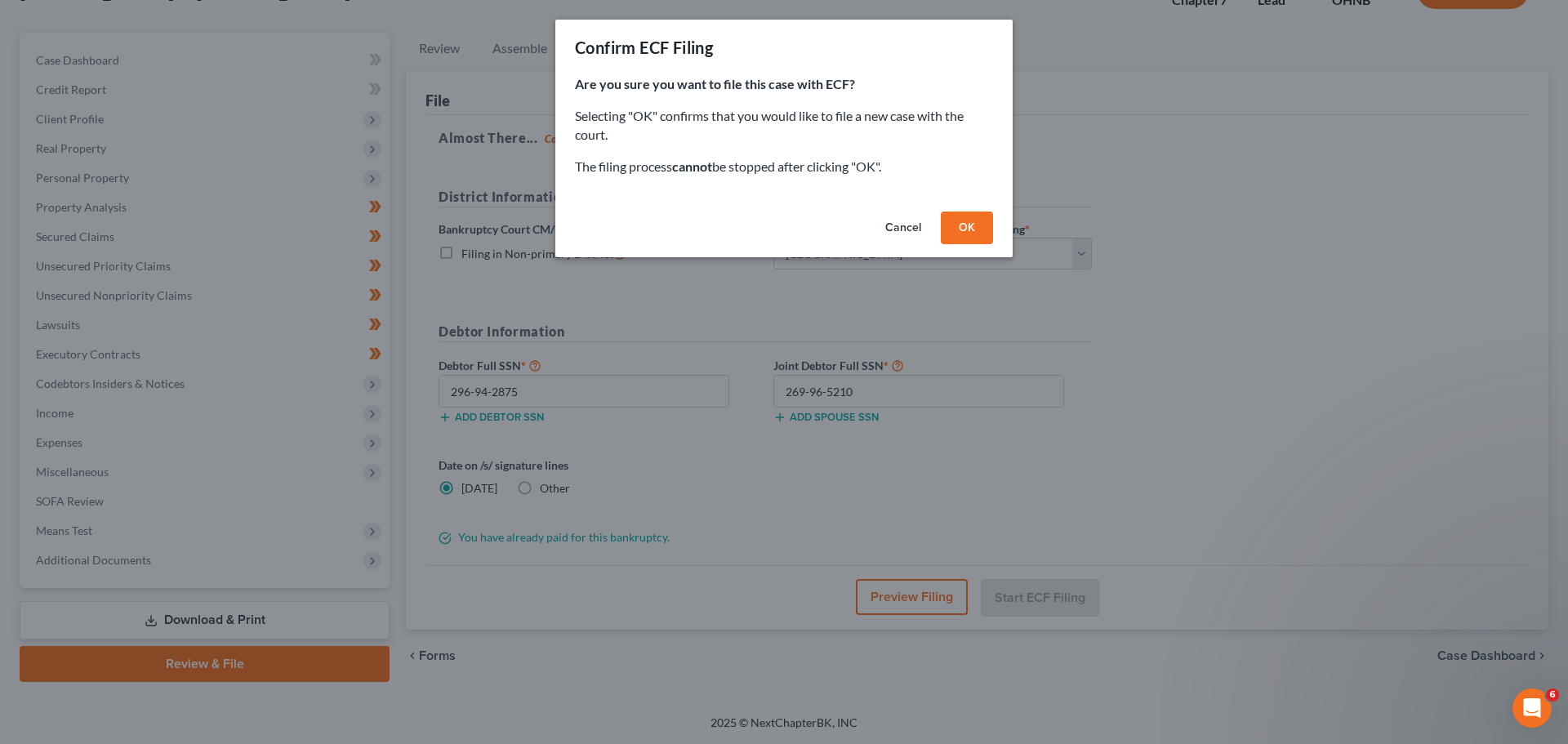
click at [968, 238] on button "OK" at bounding box center [967, 227] width 52 height 32
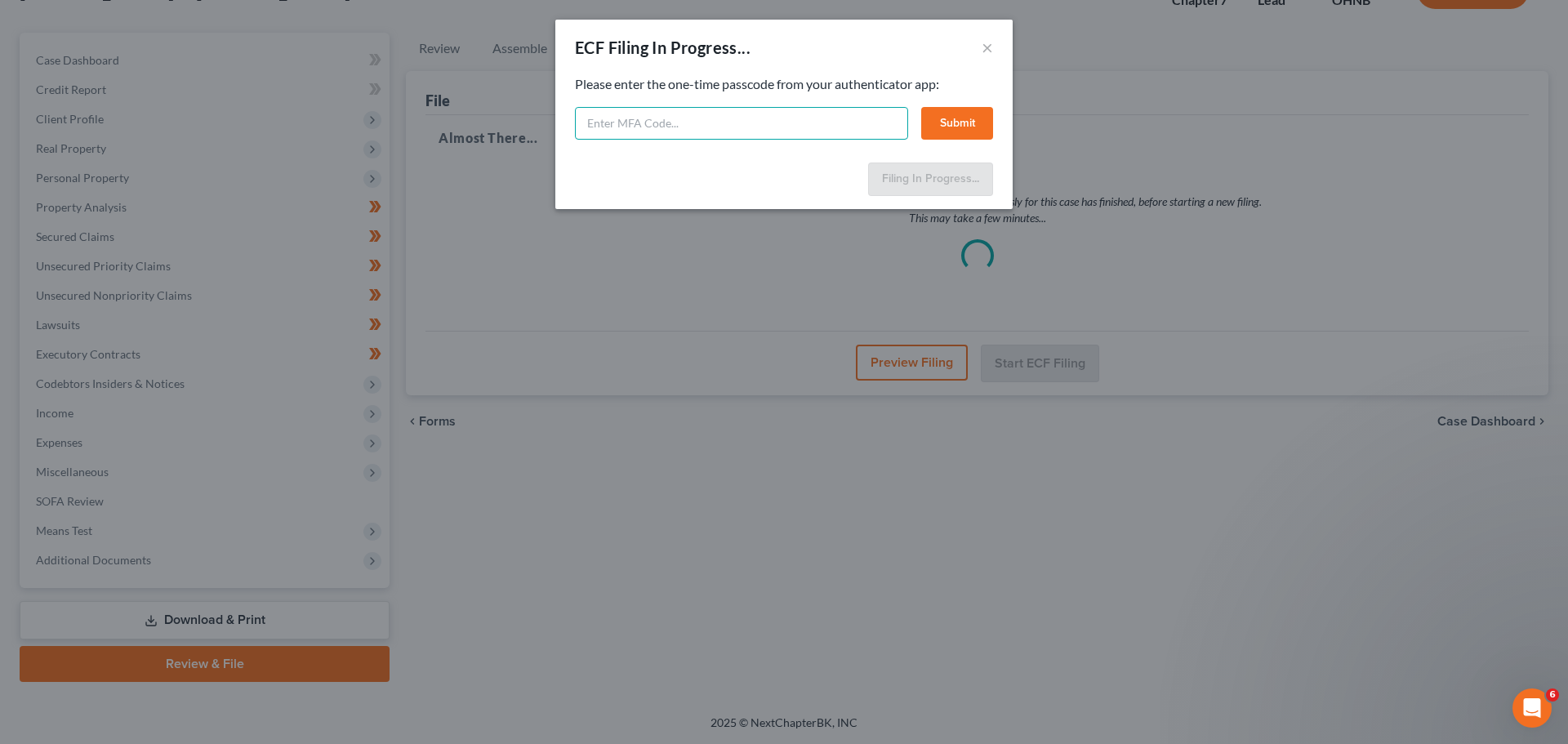
click at [660, 122] on input "text" at bounding box center [741, 122] width 334 height 32
click at [694, 121] on input "text" at bounding box center [741, 122] width 334 height 32
click at [940, 133] on button "Submit" at bounding box center [957, 122] width 72 height 32
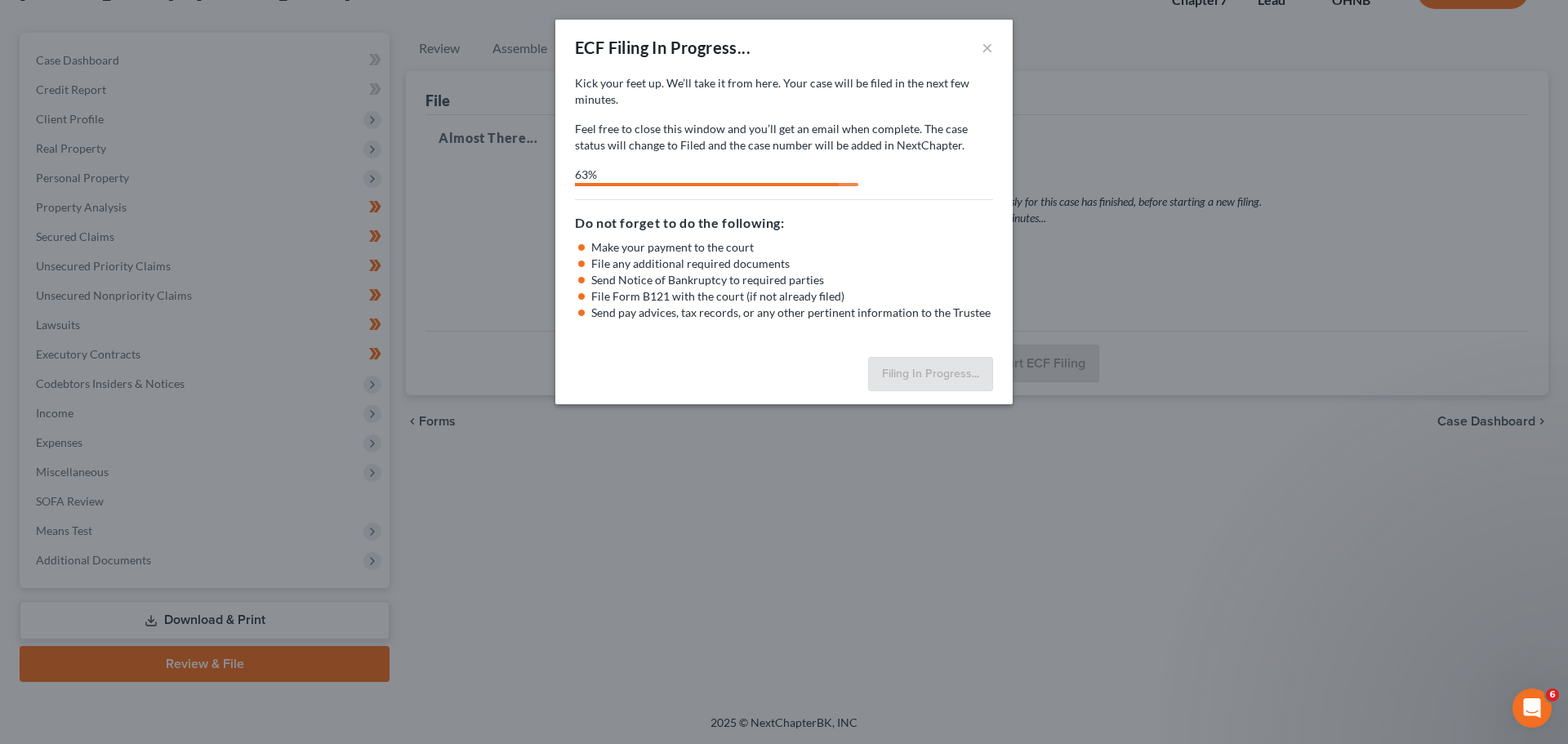
scroll to position [0, 0]
